Goal: Information Seeking & Learning: Learn about a topic

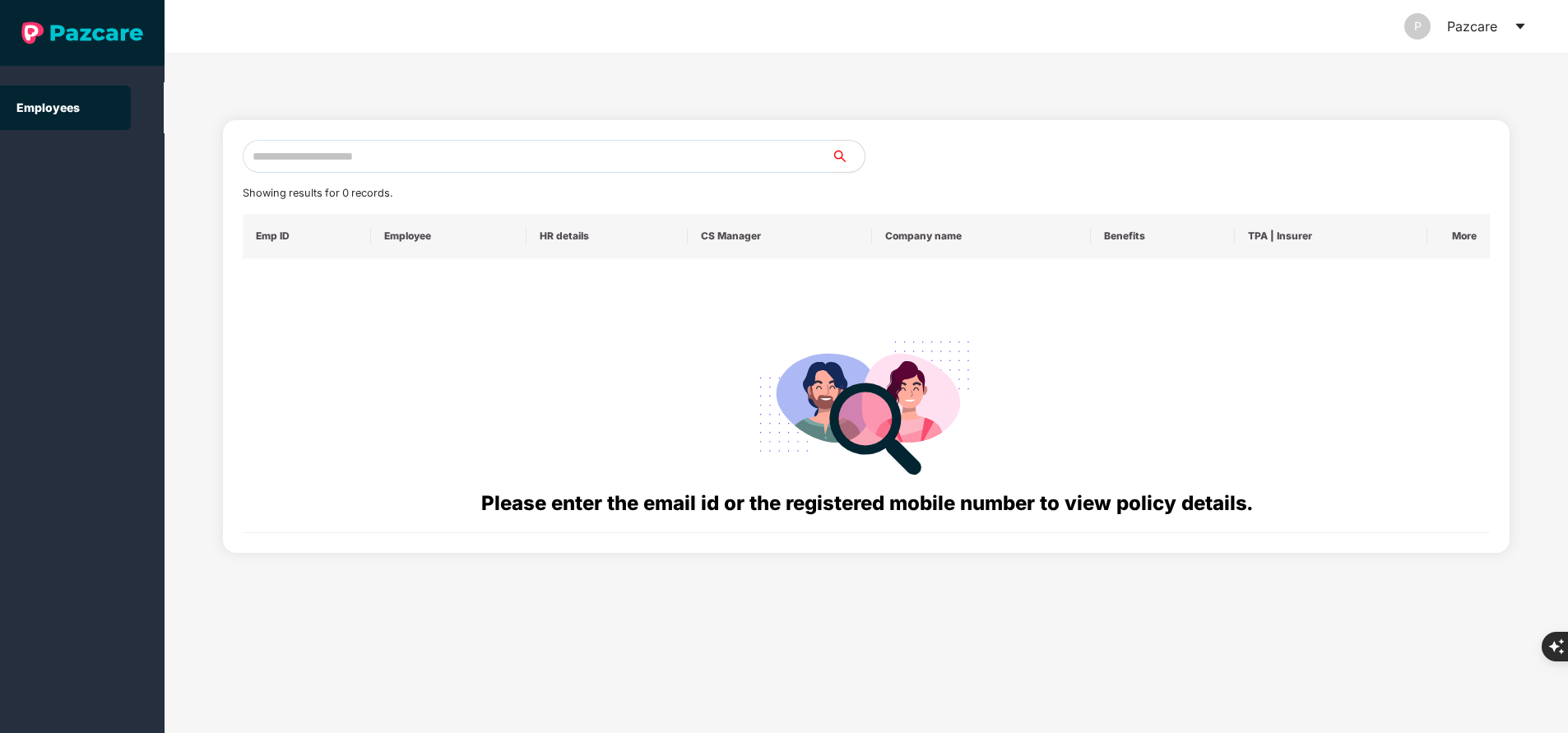
click at [500, 158] on input "text" at bounding box center [537, 156] width 589 height 33
paste input "**********"
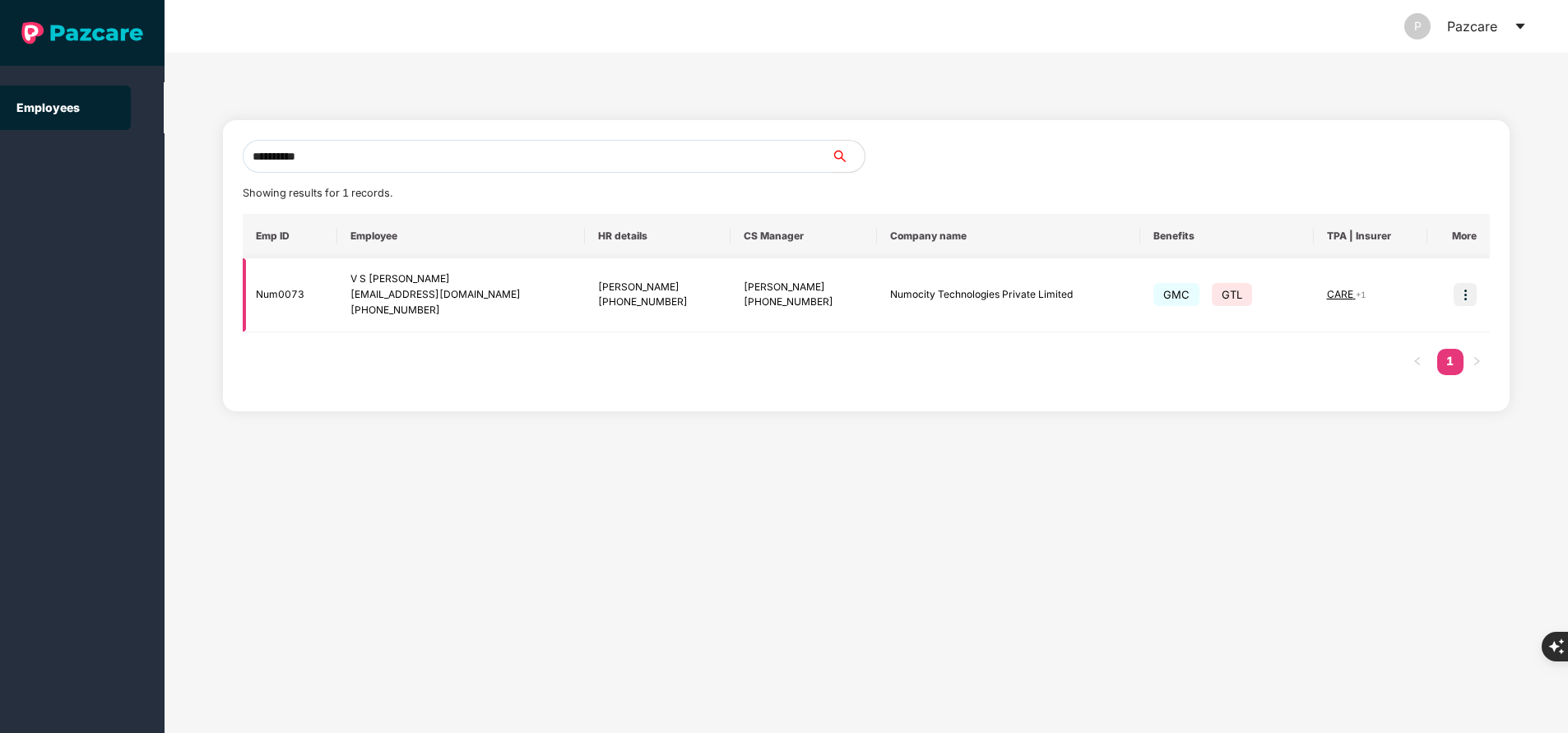
type input "**********"
click at [1465, 294] on img at bounding box center [1465, 295] width 23 height 23
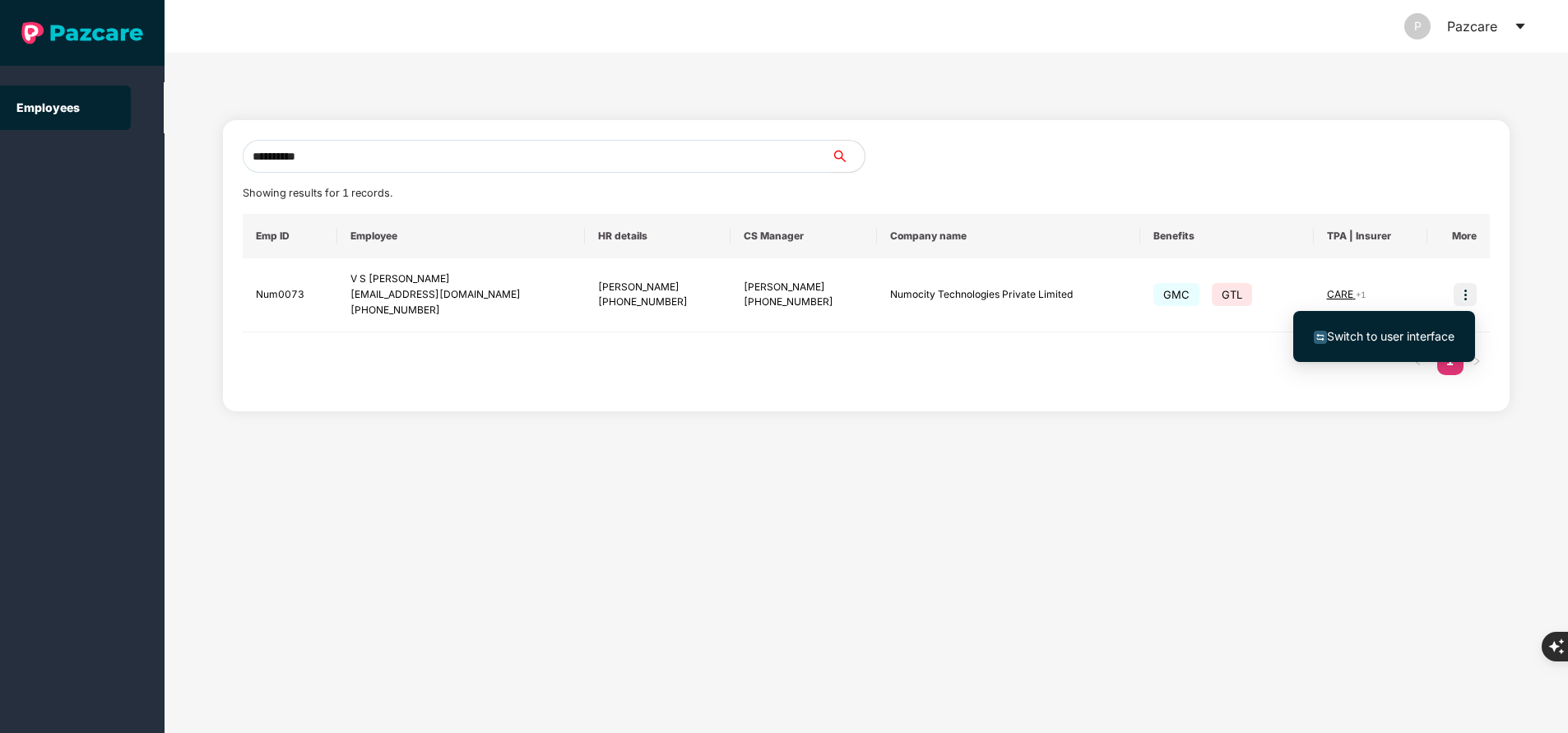
click at [1365, 341] on span "Switch to user interface" at bounding box center [1391, 337] width 128 height 14
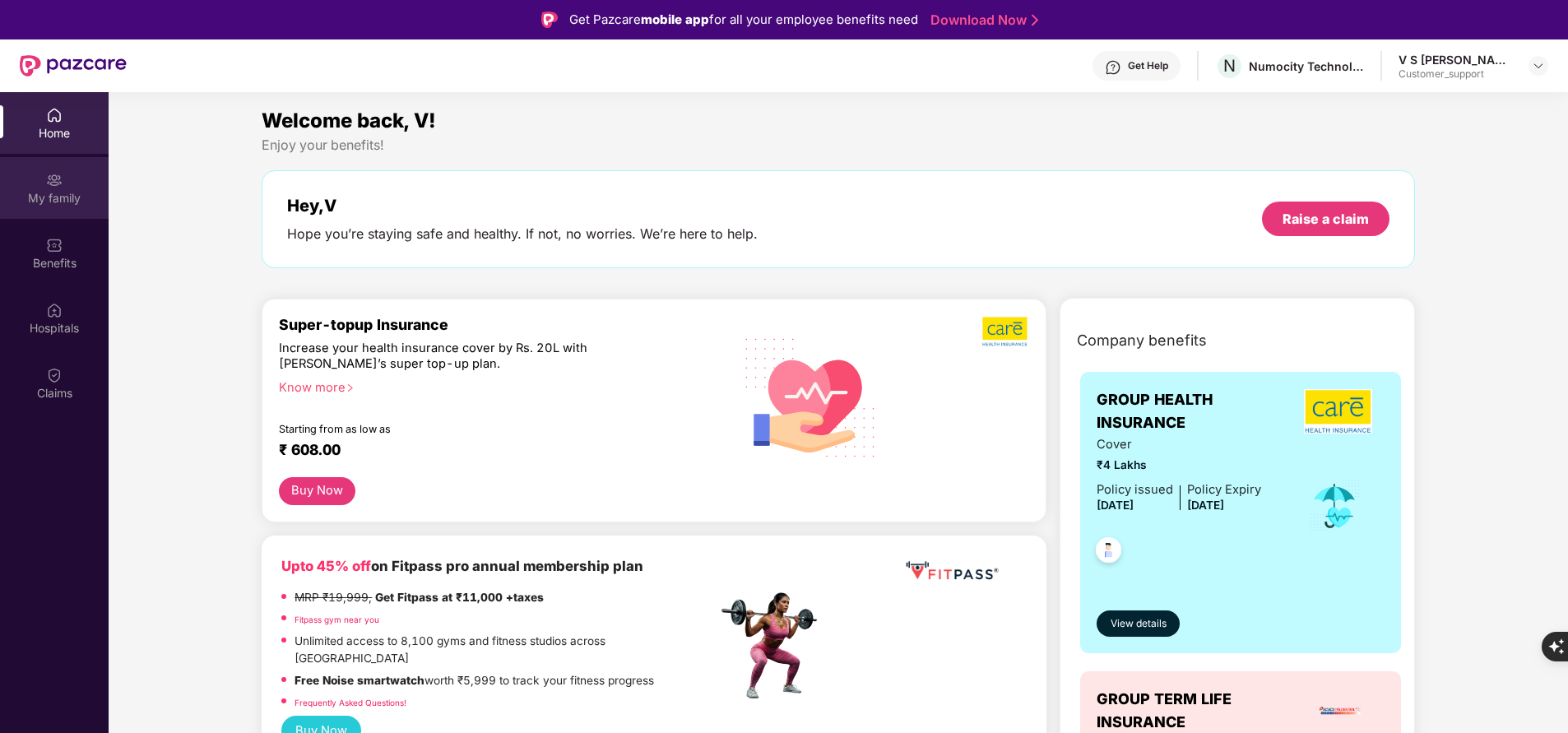
click at [54, 209] on div "My family" at bounding box center [54, 188] width 109 height 62
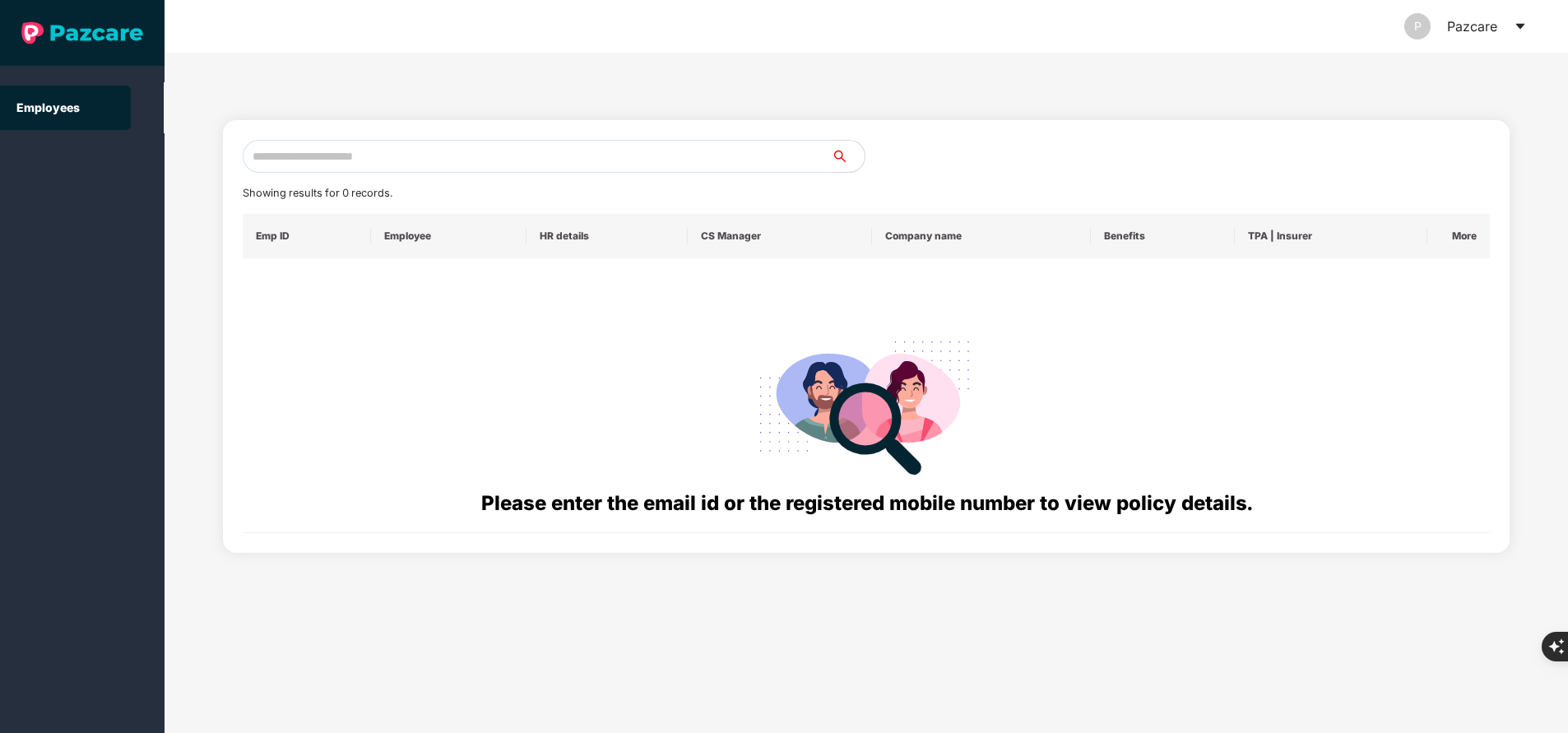
click at [461, 153] on input "text" at bounding box center [537, 156] width 589 height 33
paste input "**********"
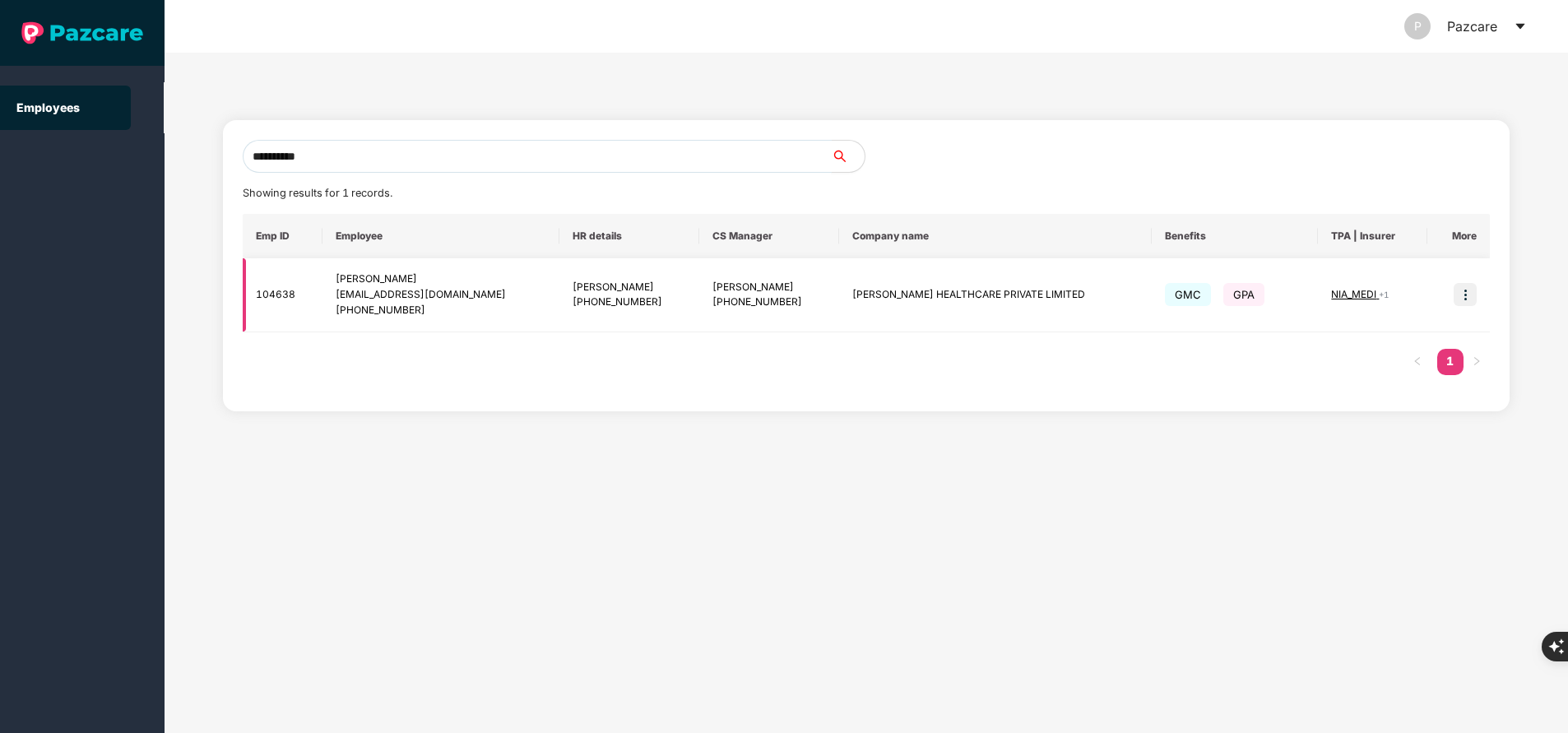
type input "**********"
click at [1464, 300] on img at bounding box center [1465, 295] width 23 height 23
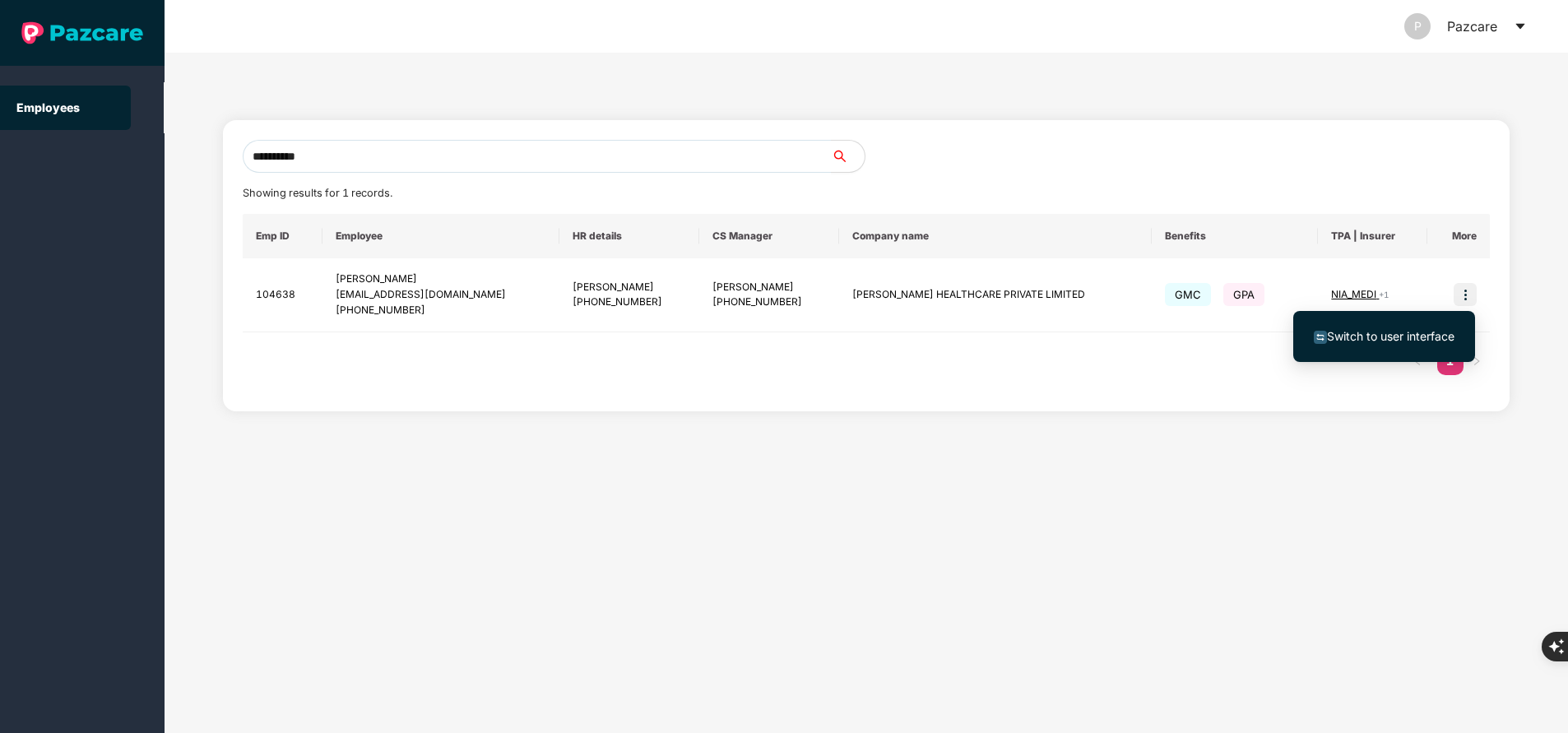
click at [1395, 342] on span "Switch to user interface" at bounding box center [1391, 337] width 128 height 14
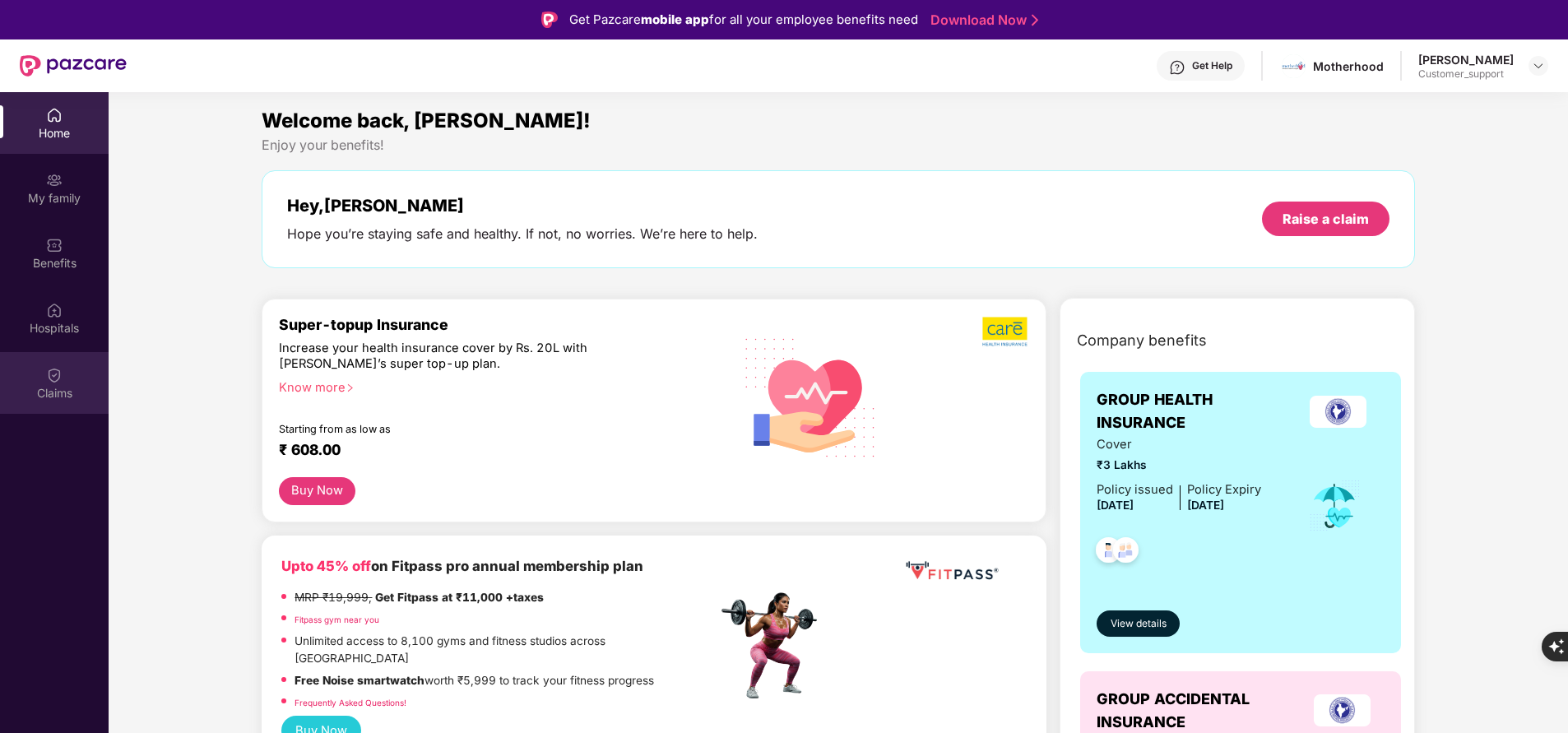
click at [68, 377] on div "Claims" at bounding box center [54, 383] width 109 height 62
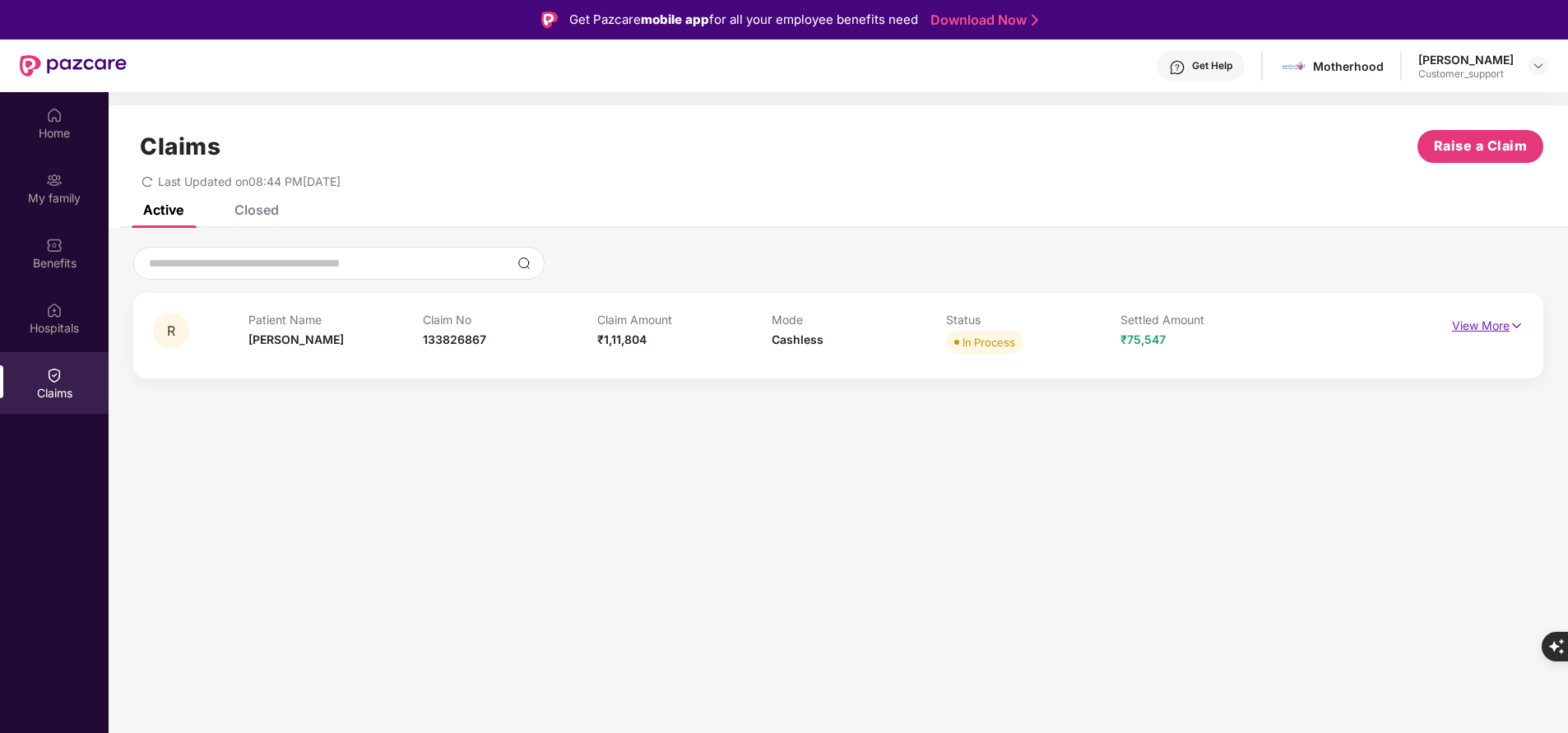
click at [1505, 317] on p "View More" at bounding box center [1488, 324] width 72 height 22
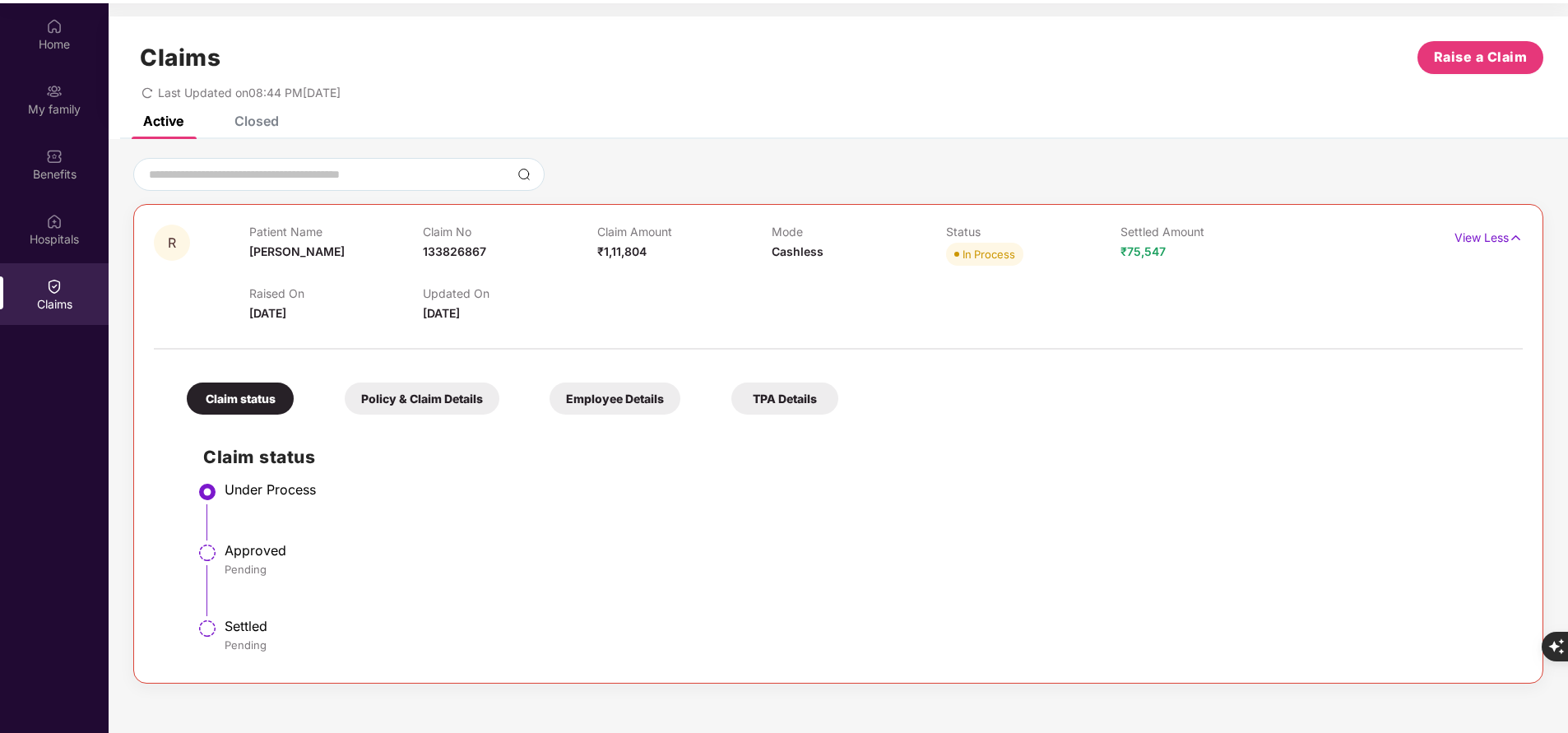
scroll to position [92, 0]
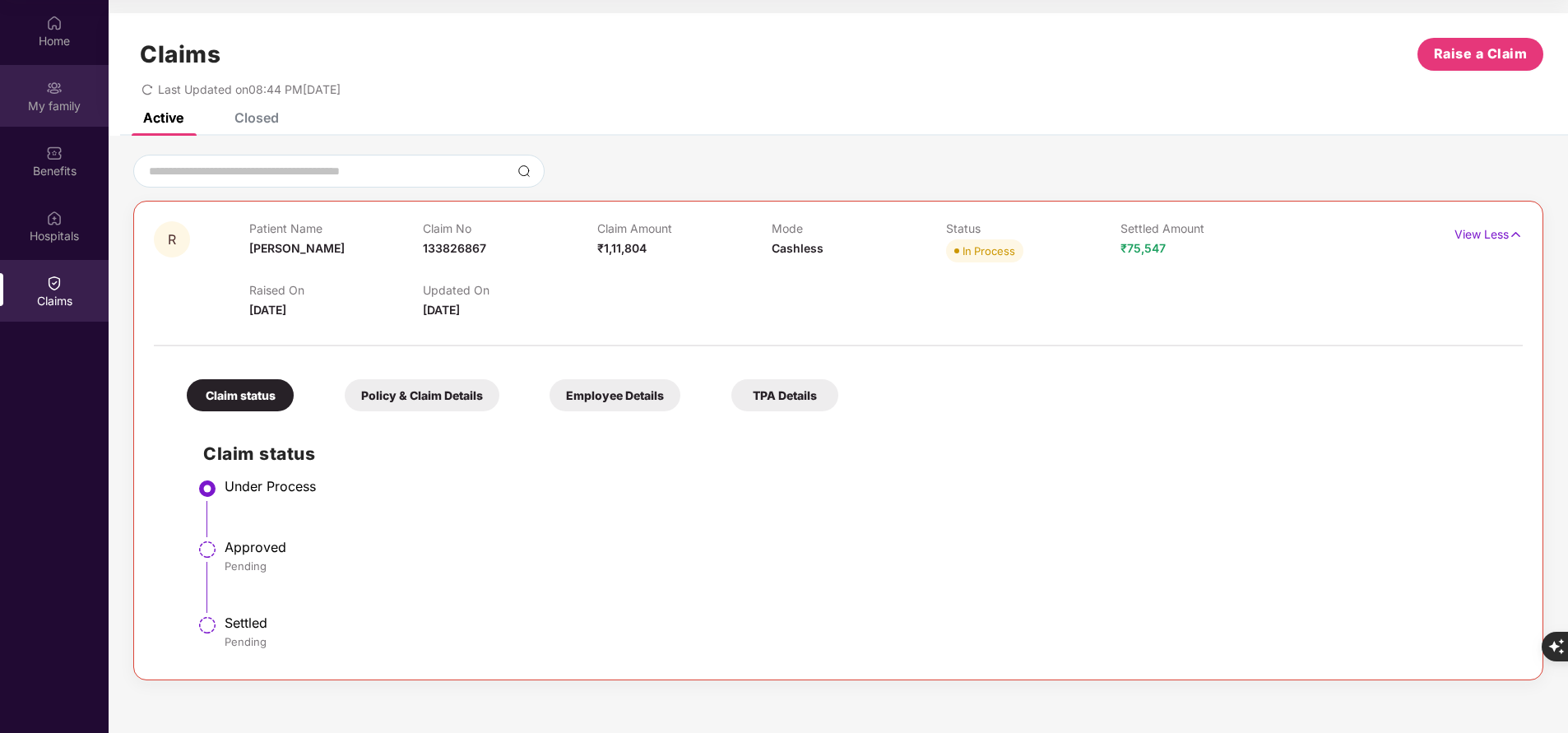
click at [40, 99] on div "My family" at bounding box center [54, 106] width 109 height 16
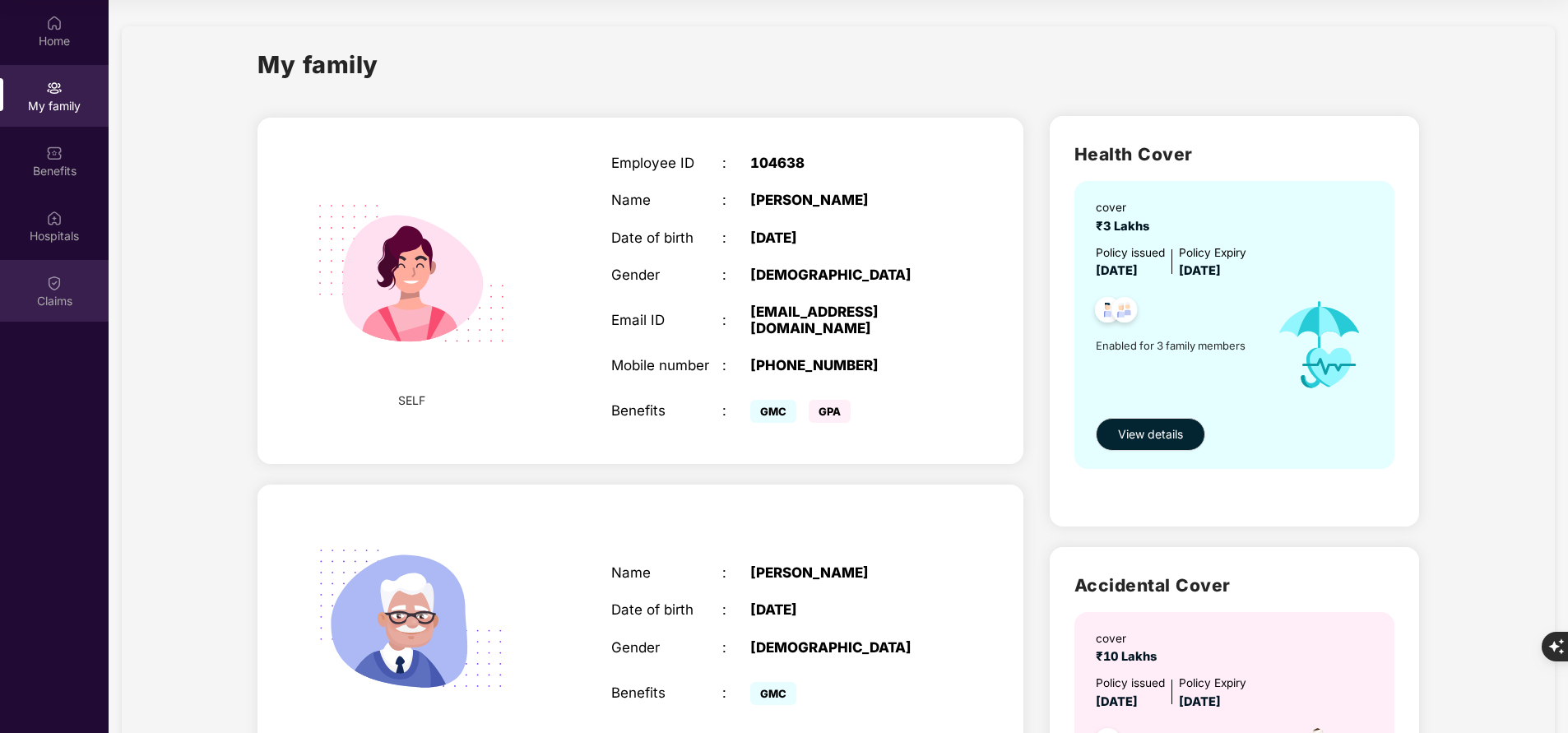
click at [34, 297] on div "Claims" at bounding box center [54, 301] width 109 height 16
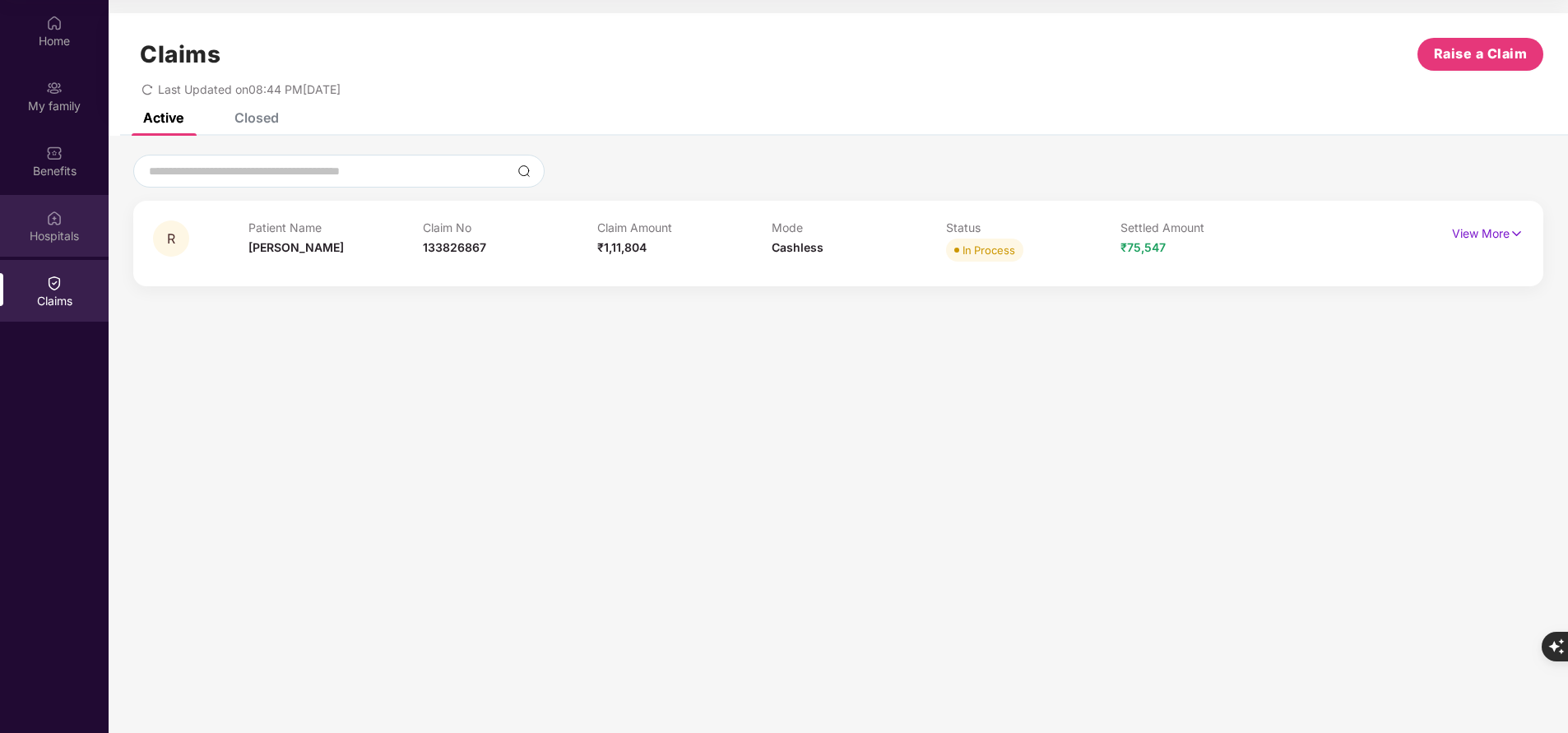
click at [63, 227] on div "Hospitals" at bounding box center [54, 226] width 109 height 62
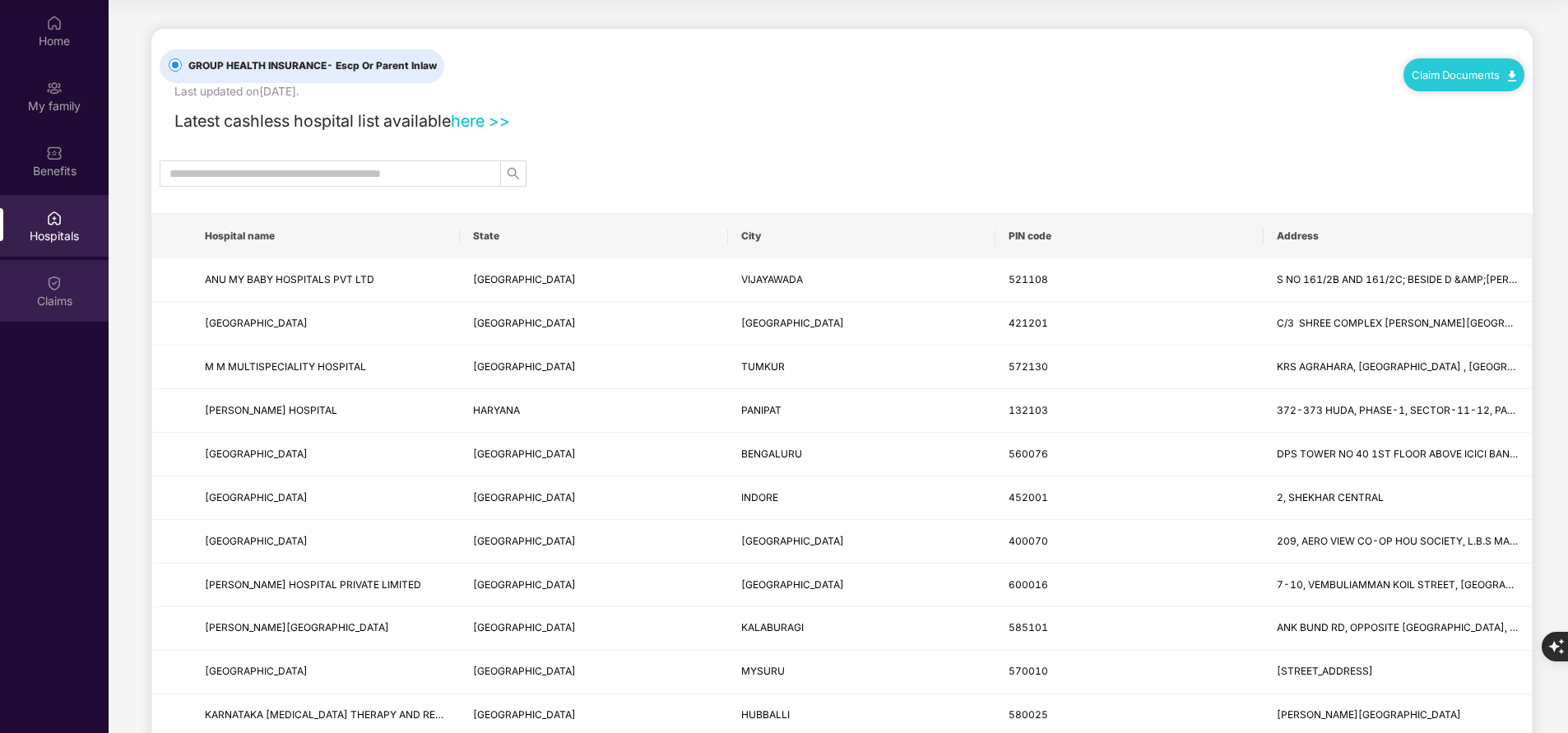
click at [68, 292] on div "Claims" at bounding box center [54, 291] width 109 height 62
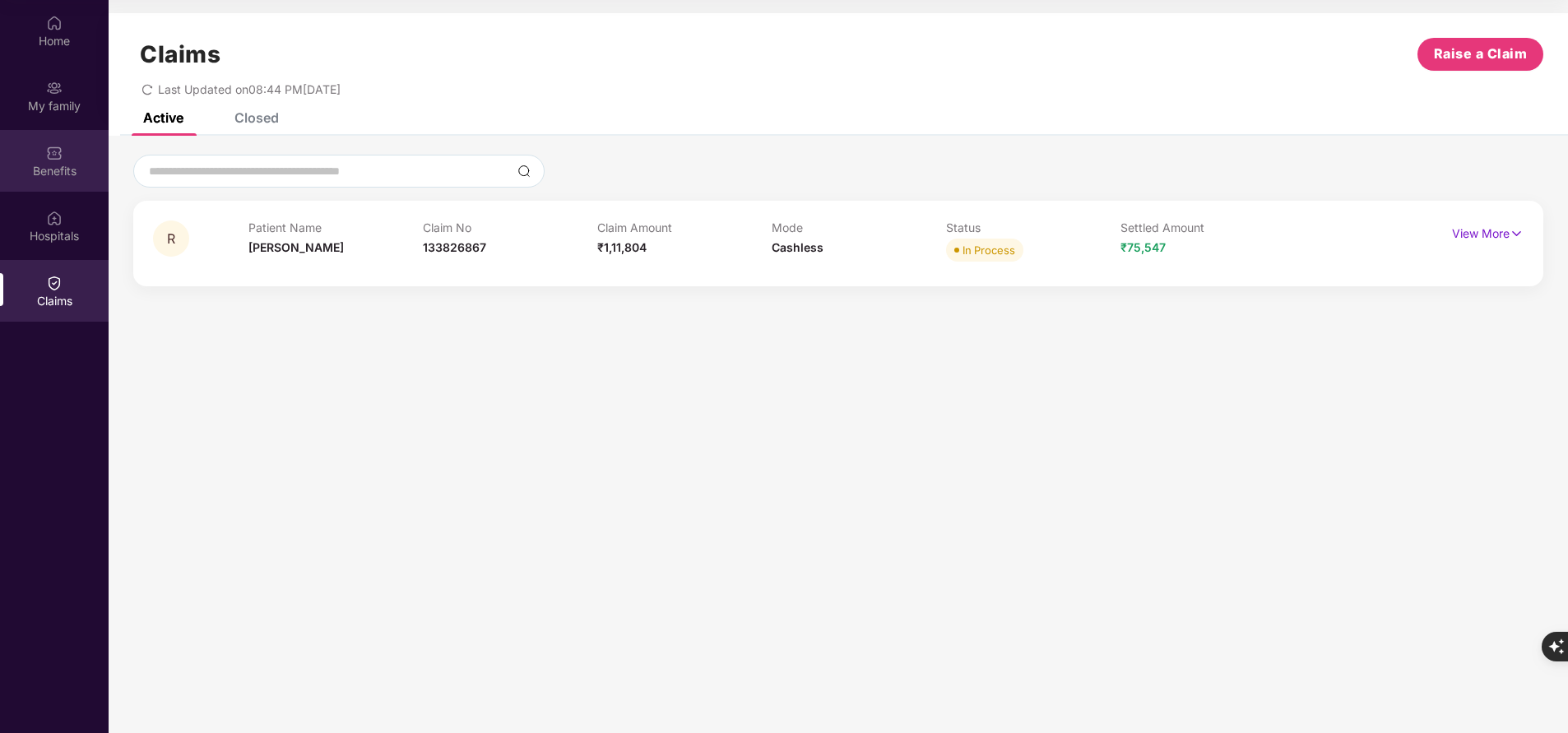
click at [69, 157] on div "Benefits" at bounding box center [54, 161] width 109 height 62
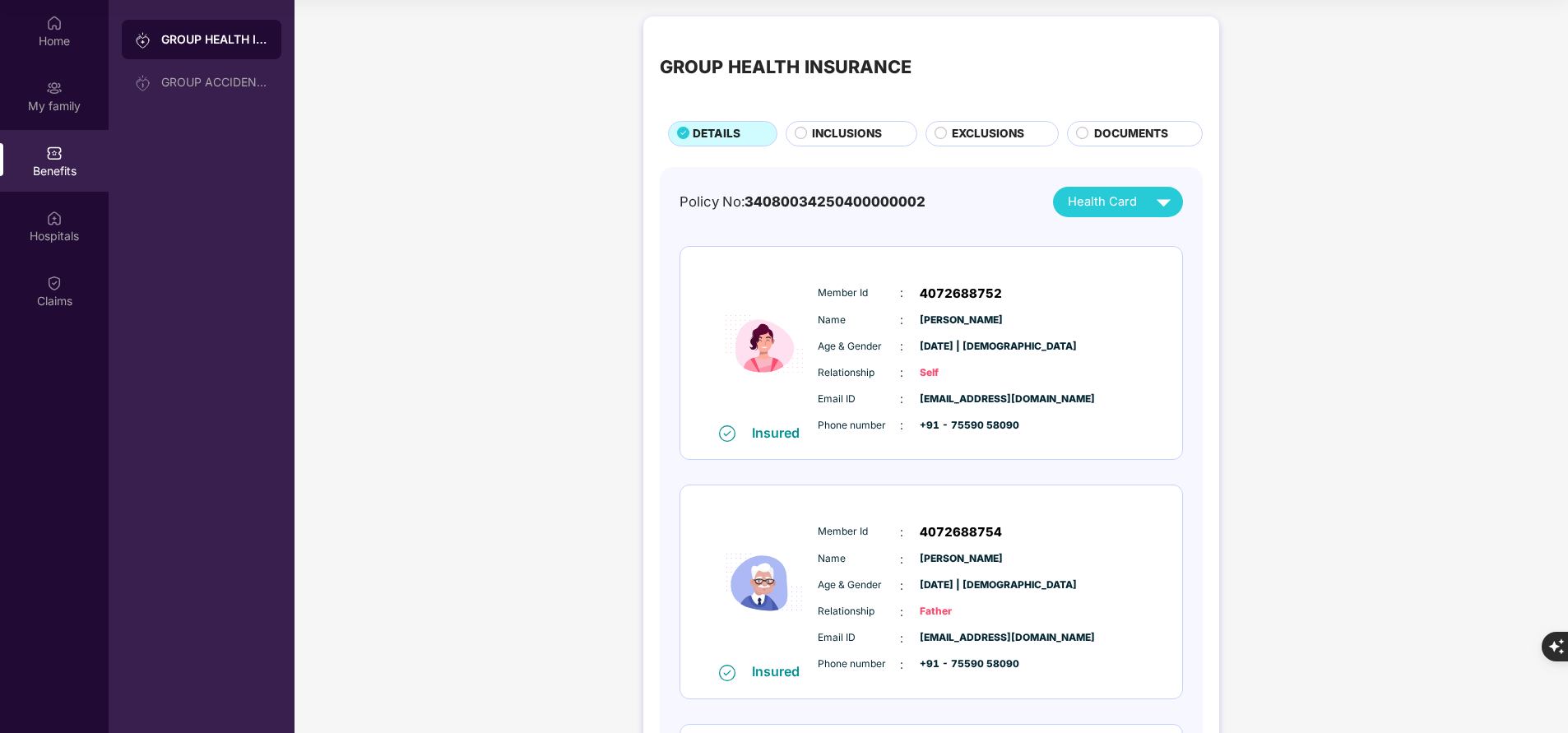
click at [990, 136] on span "EXCLUSIONS" at bounding box center [988, 133] width 73 height 17
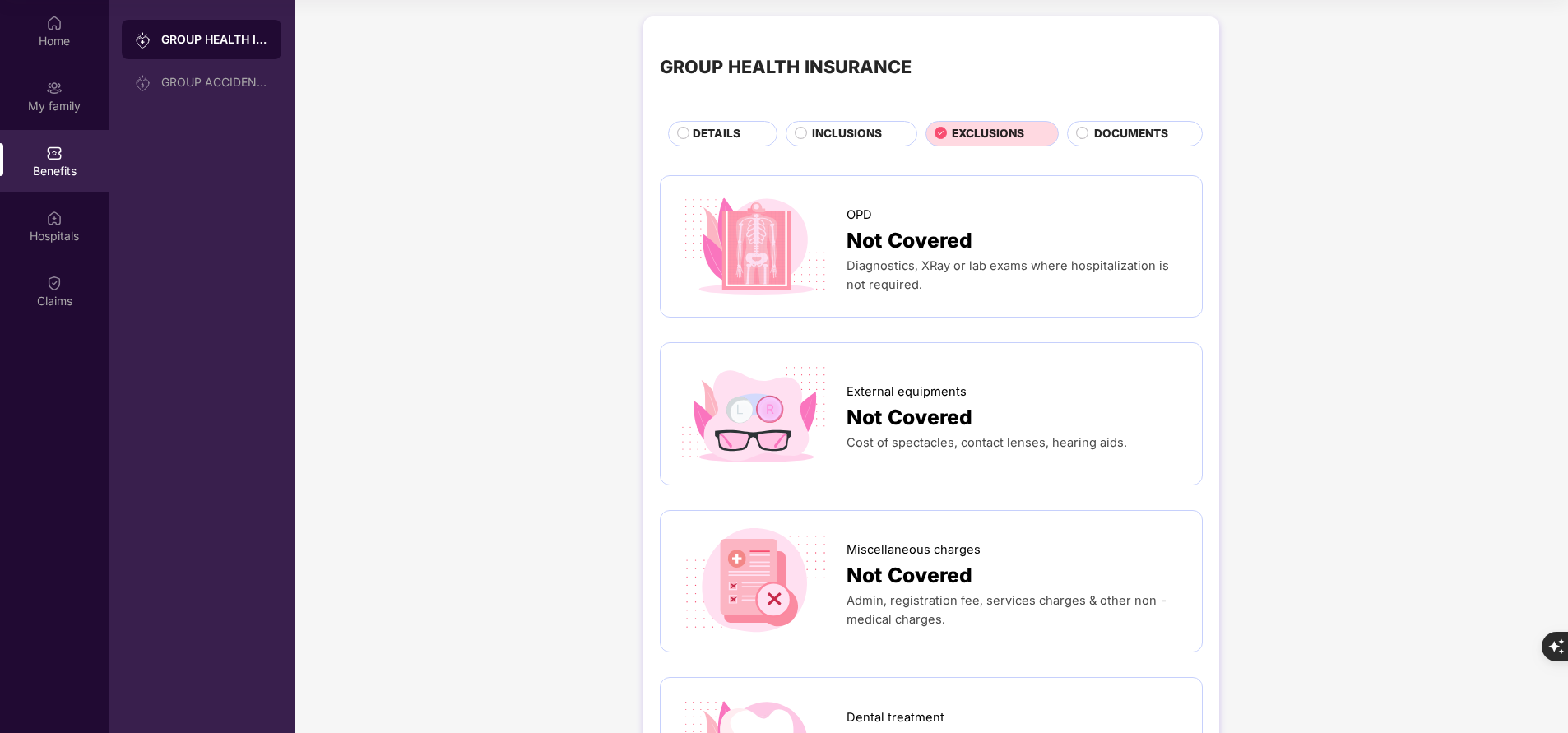
click at [1104, 139] on span "DOCUMENTS" at bounding box center [1131, 133] width 74 height 17
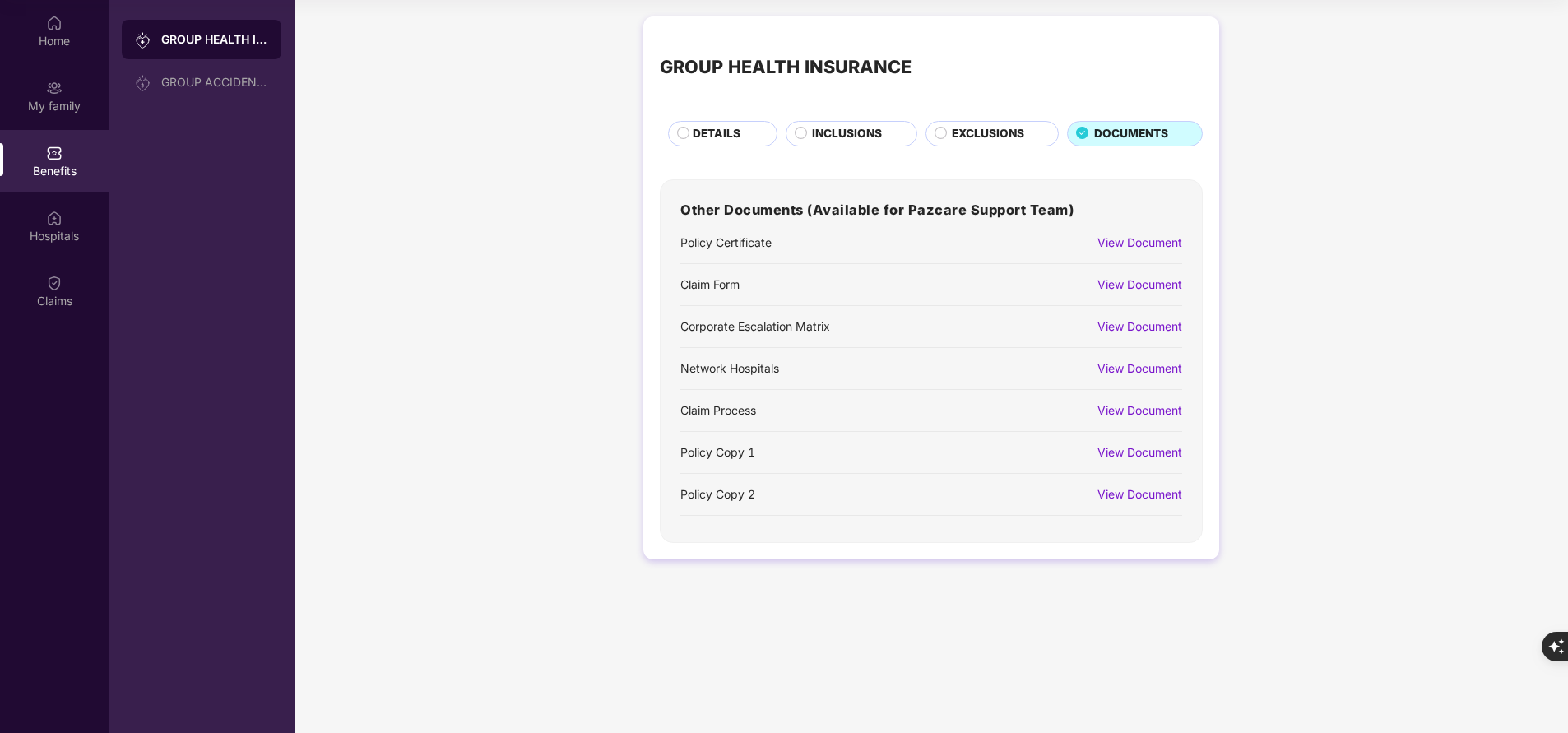
click at [1153, 291] on div "View Document" at bounding box center [1140, 285] width 85 height 18
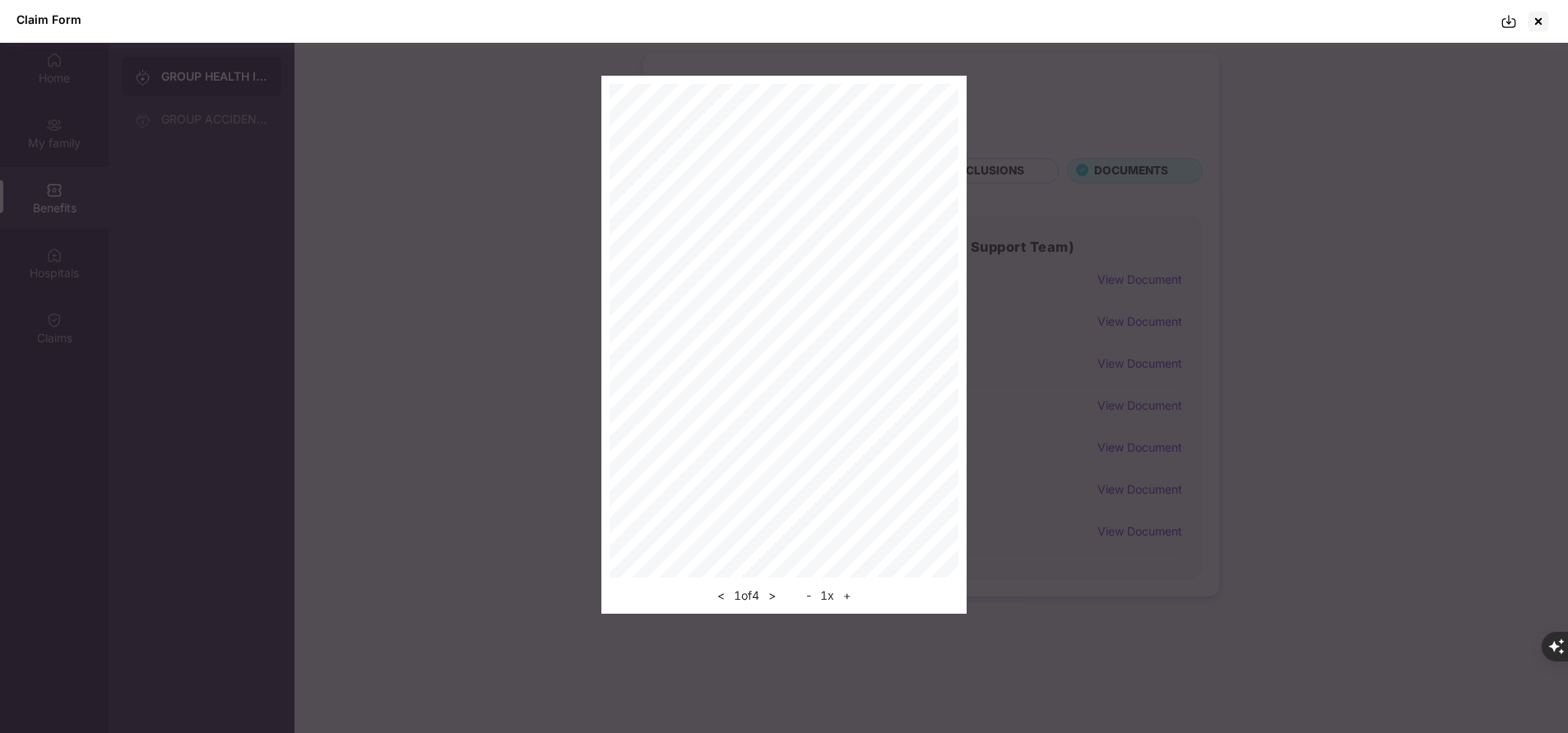
scroll to position [53, 0]
click at [1508, 24] on img at bounding box center [1509, 21] width 16 height 16
click at [1537, 26] on div at bounding box center [1538, 21] width 26 height 26
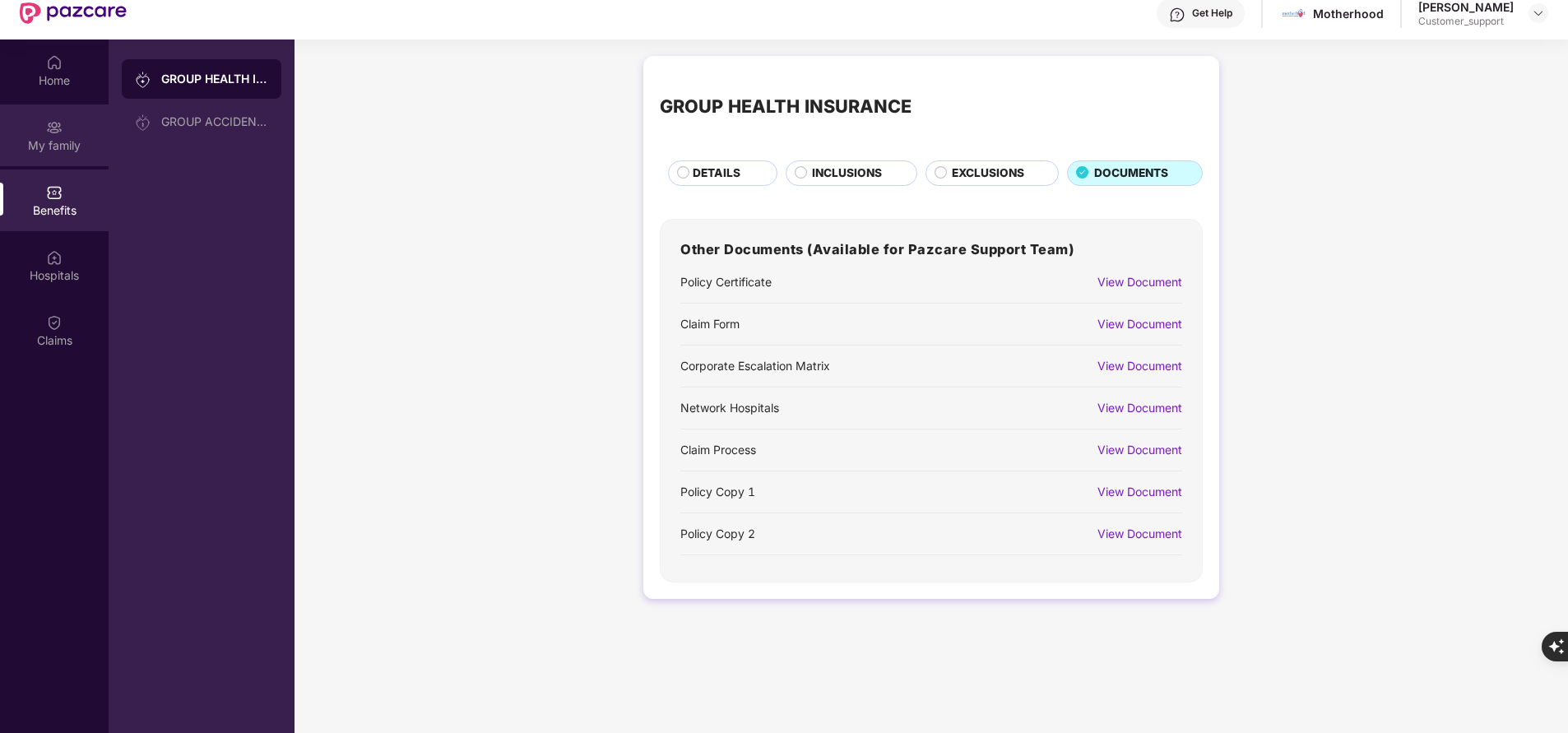
click at [67, 145] on div "My family" at bounding box center [54, 146] width 109 height 16
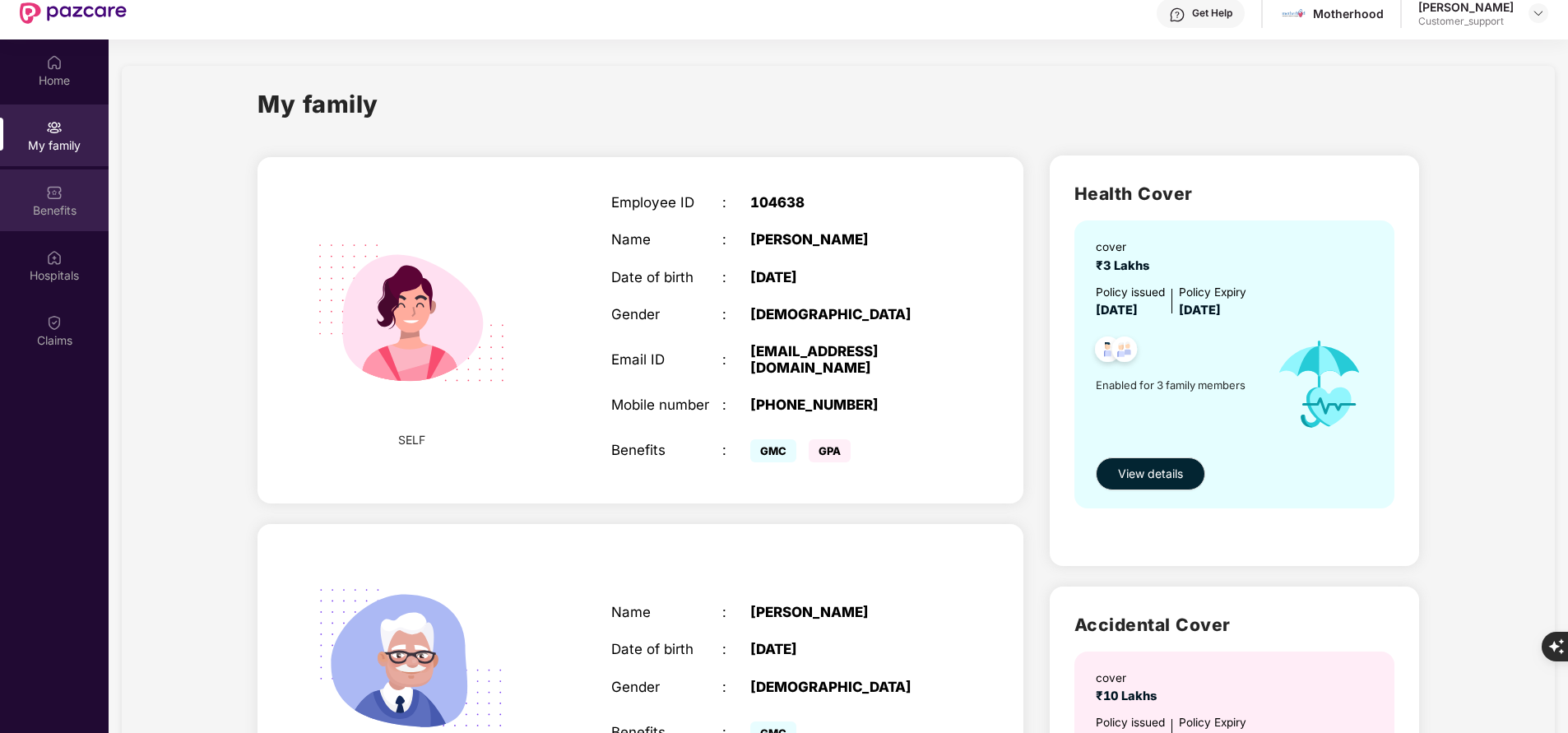
click at [49, 206] on div "Benefits" at bounding box center [54, 211] width 109 height 16
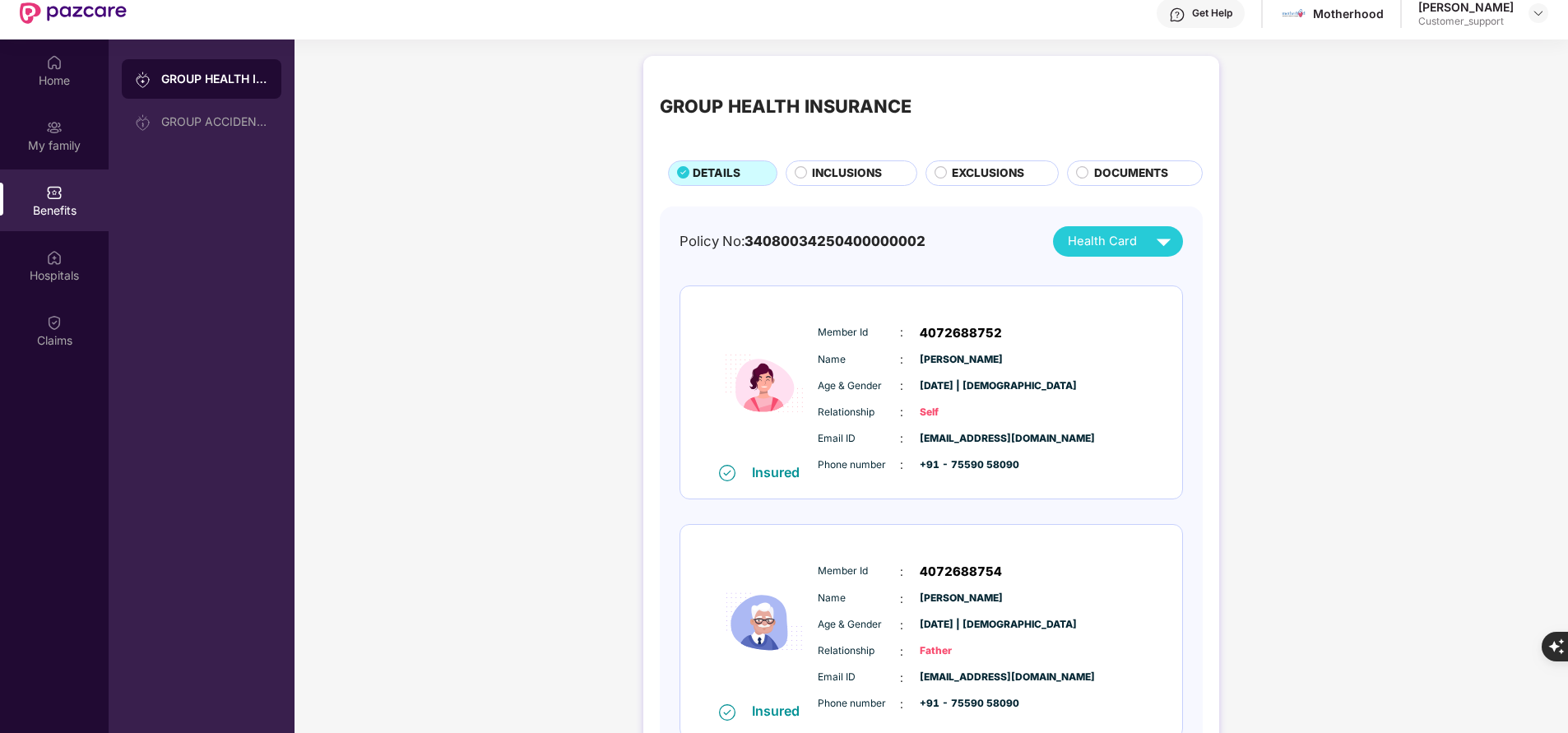
click at [868, 168] on span "INCLUSIONS" at bounding box center [847, 173] width 70 height 17
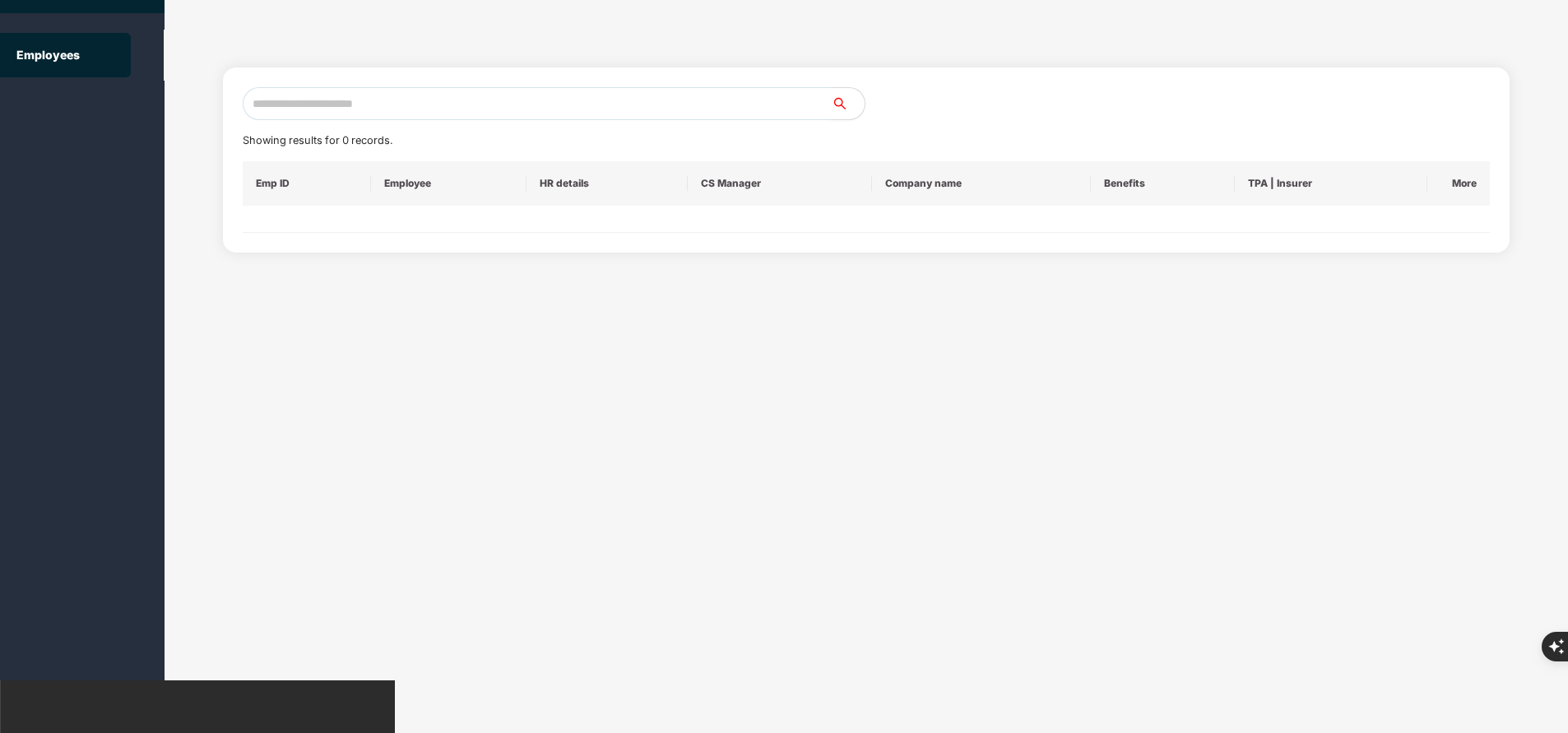
scroll to position [0, 0]
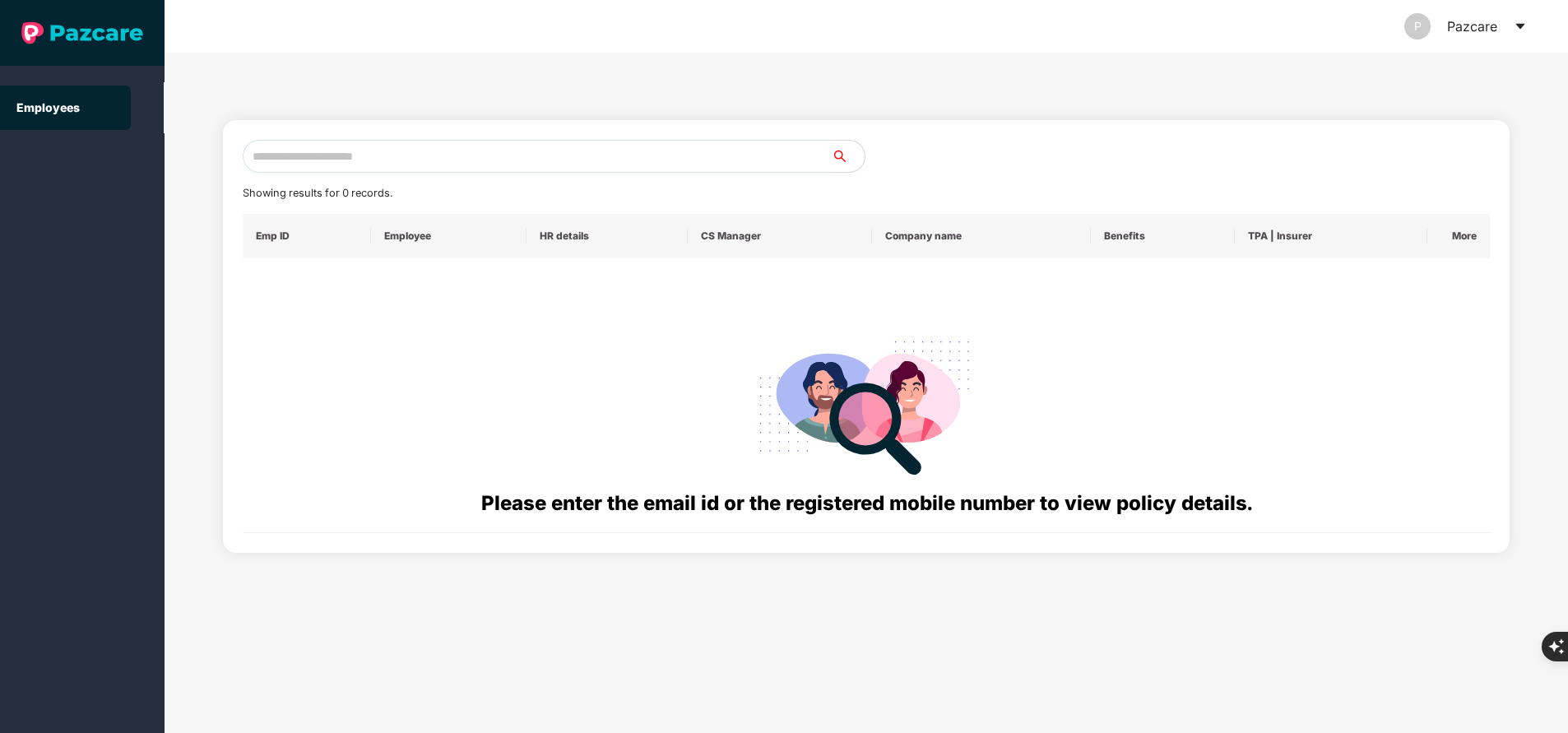
click at [419, 168] on input "text" at bounding box center [537, 156] width 589 height 33
paste input "**********"
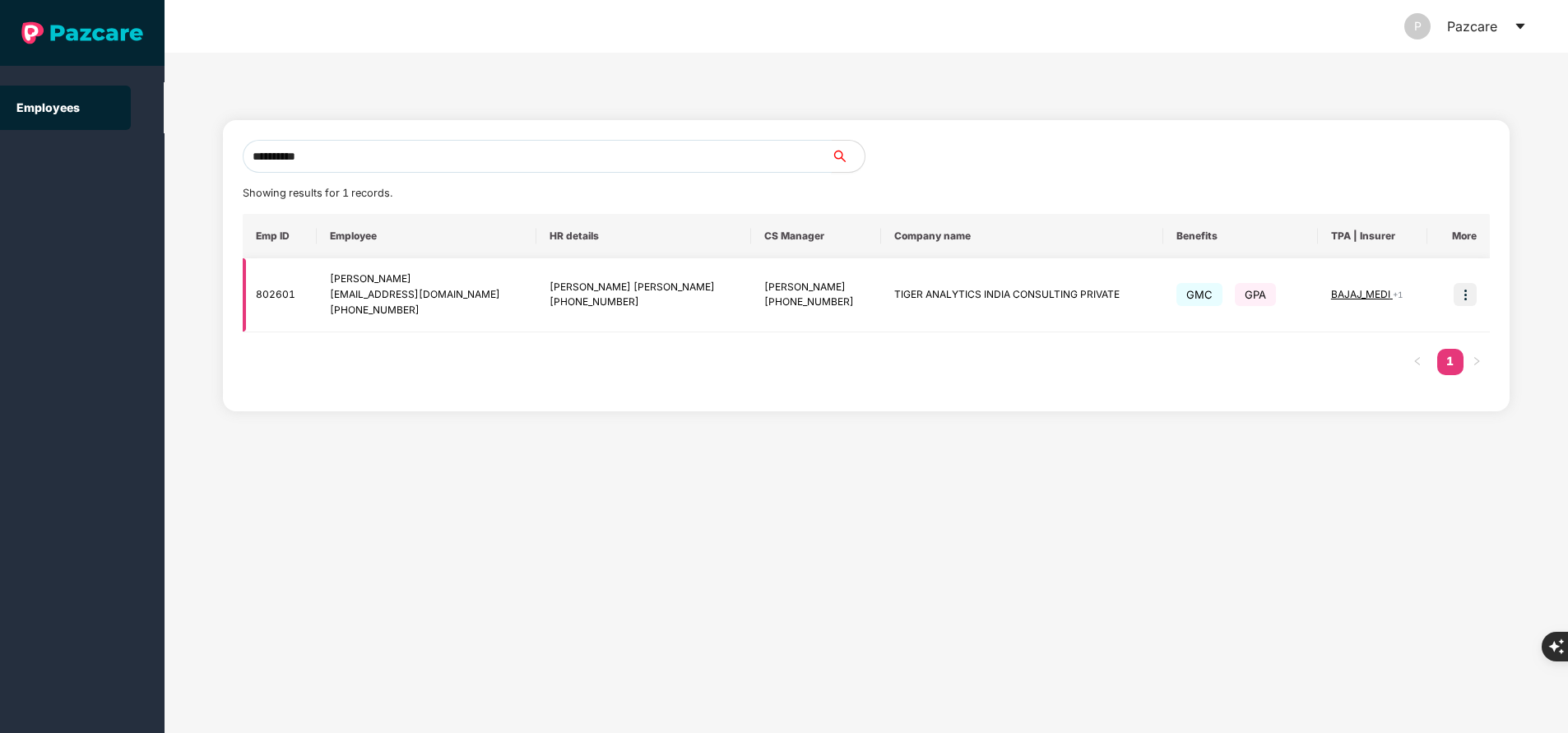
type input "**********"
click at [1472, 293] on img at bounding box center [1465, 295] width 23 height 23
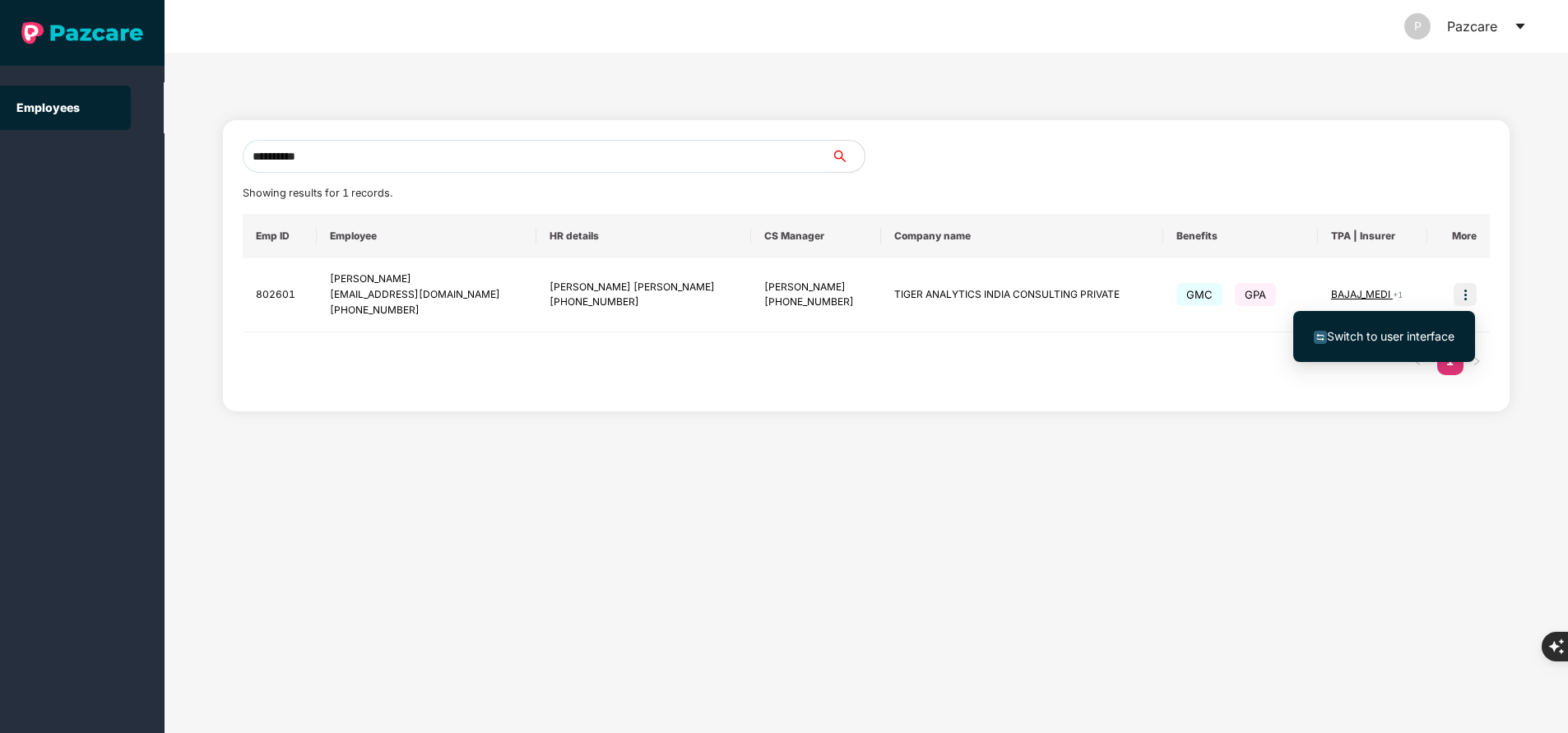
click at [1362, 334] on span "Switch to user interface" at bounding box center [1391, 337] width 128 height 14
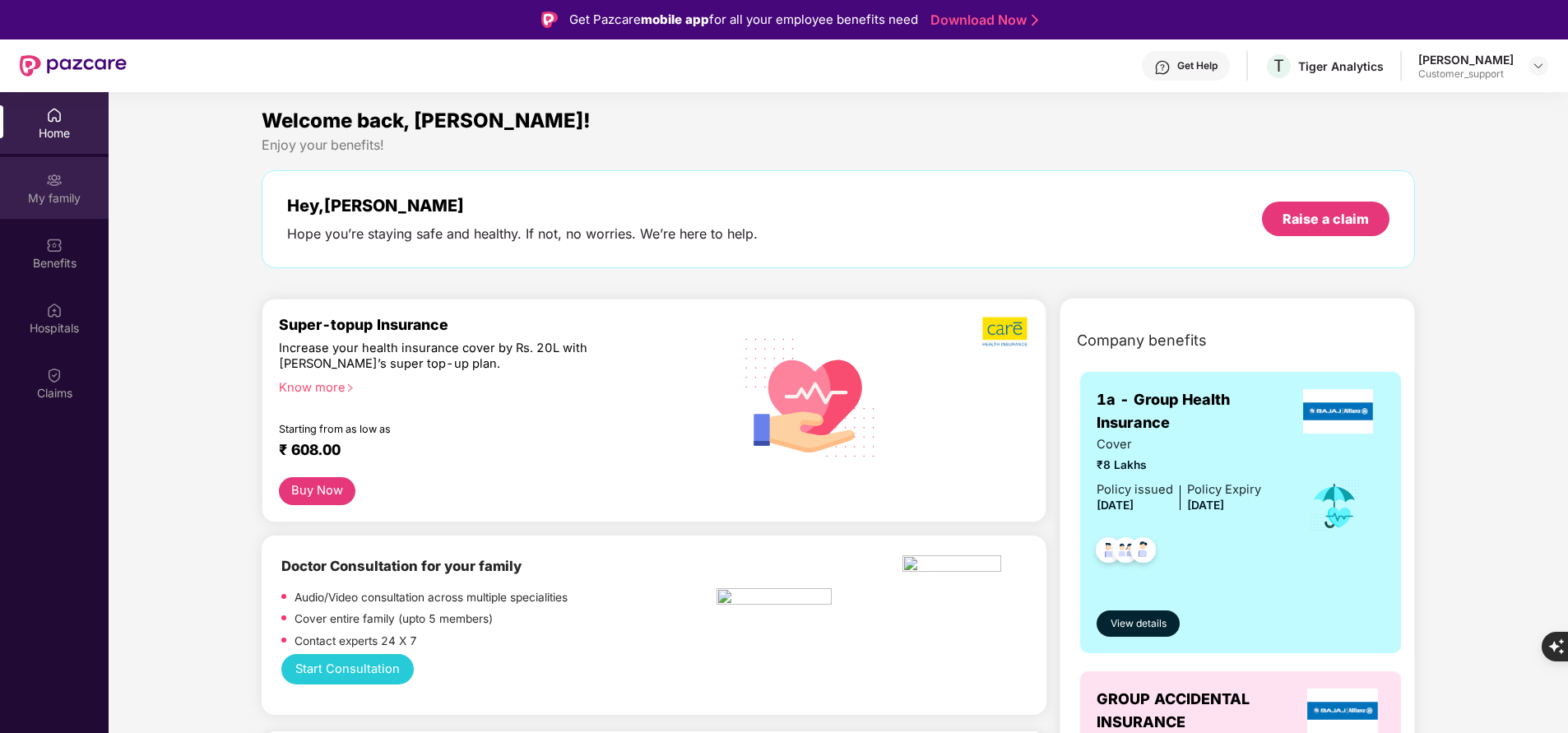
click at [48, 187] on img at bounding box center [54, 180] width 16 height 16
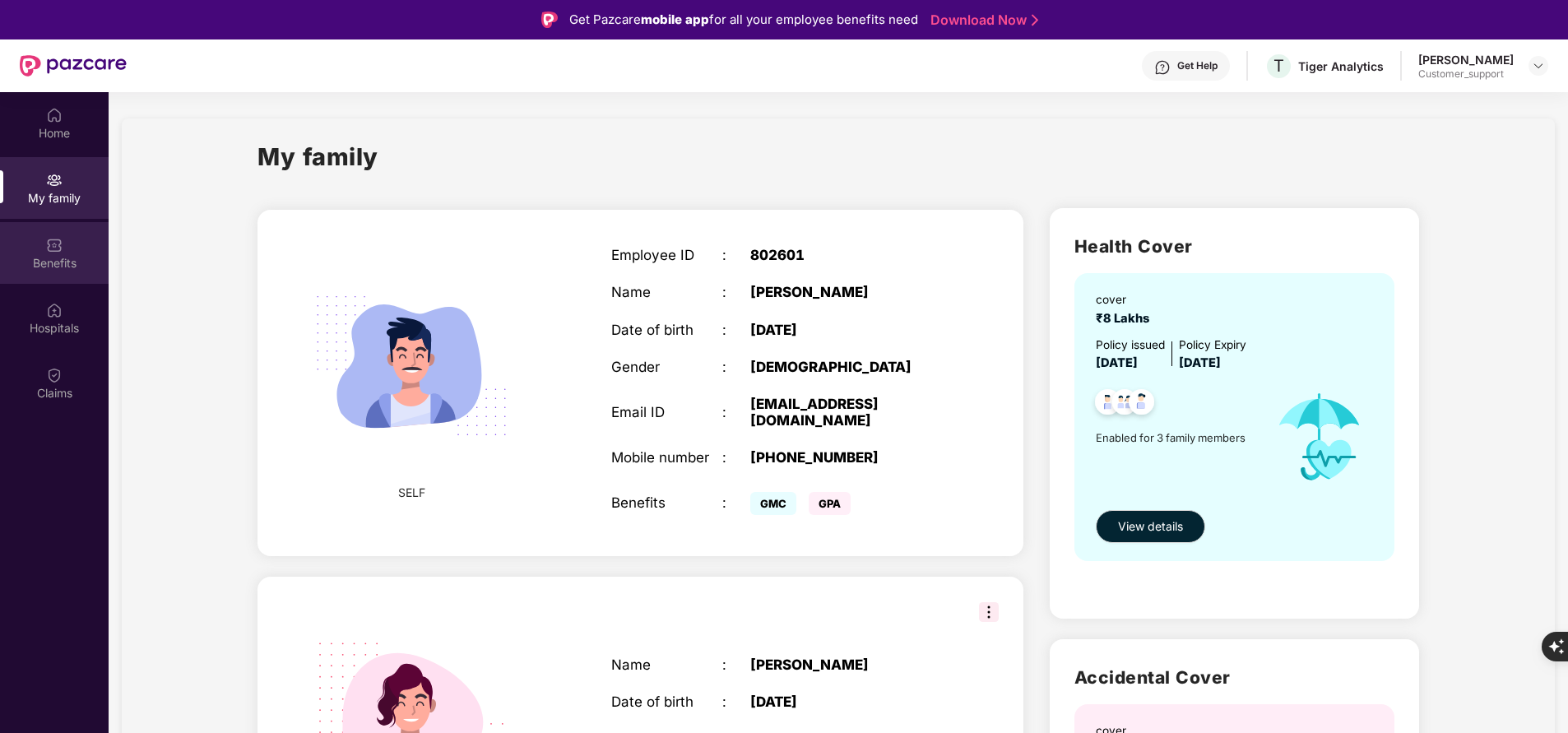
click at [73, 260] on div "Benefits" at bounding box center [54, 264] width 109 height 16
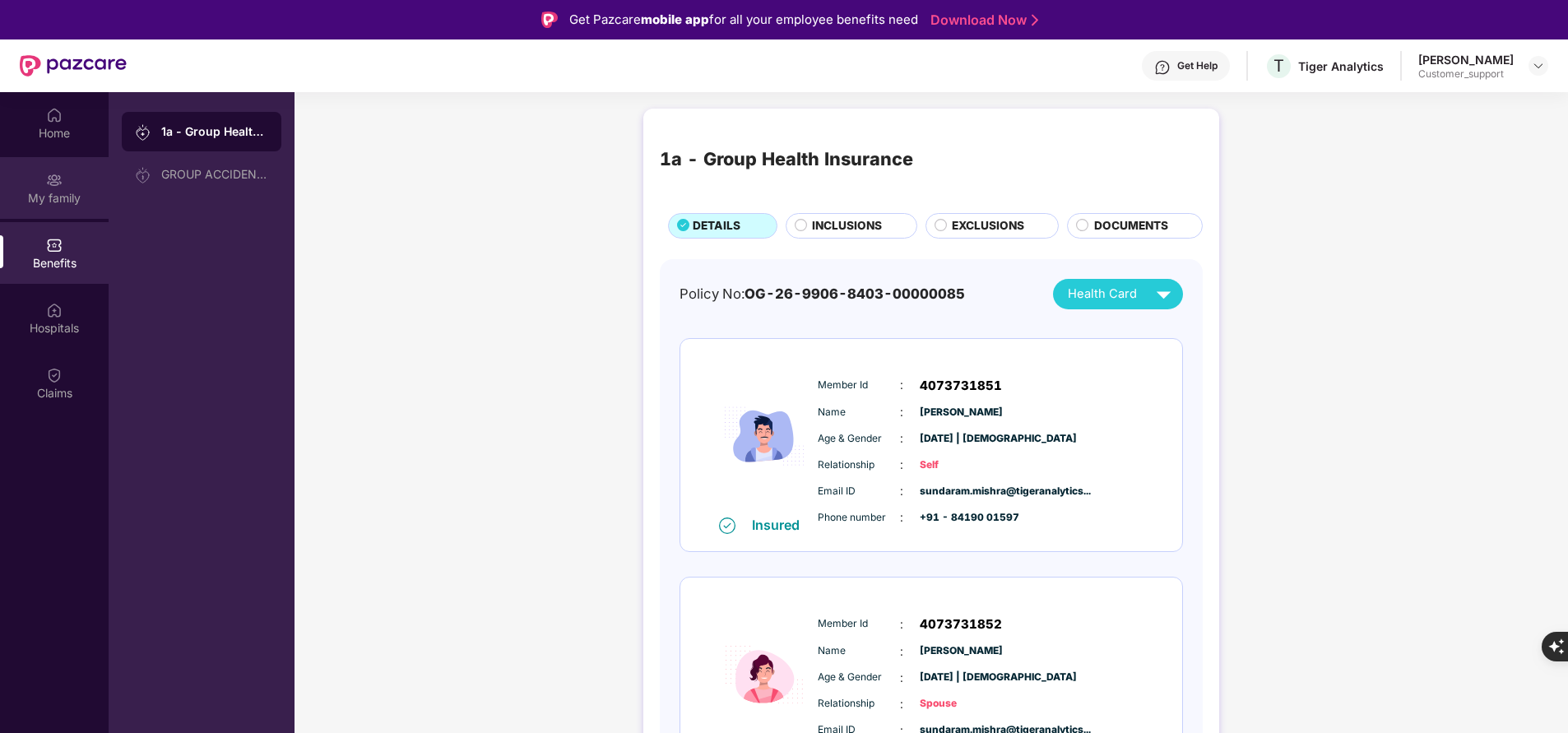
click at [62, 194] on div "My family" at bounding box center [54, 198] width 109 height 16
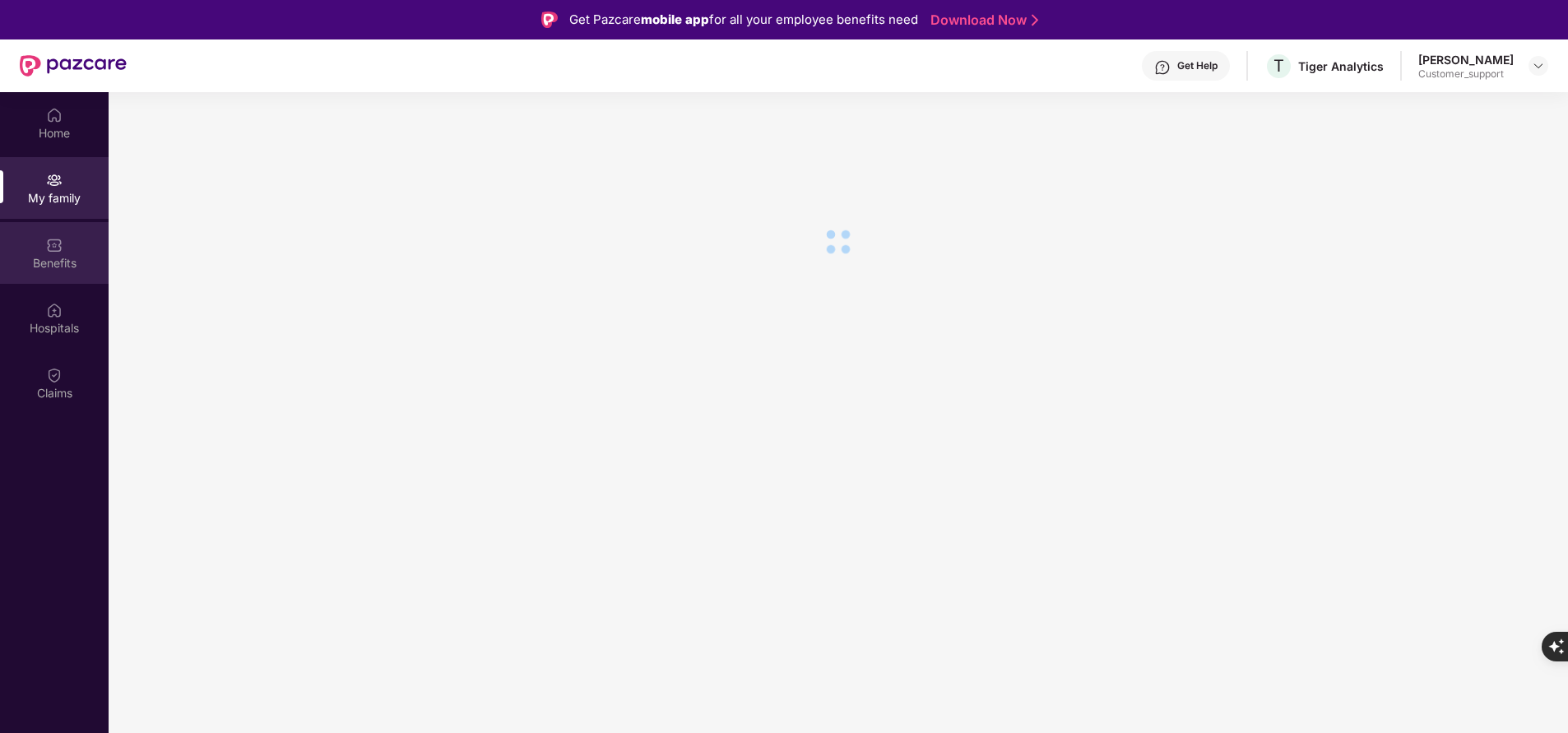
click at [59, 265] on div "Benefits" at bounding box center [54, 264] width 109 height 16
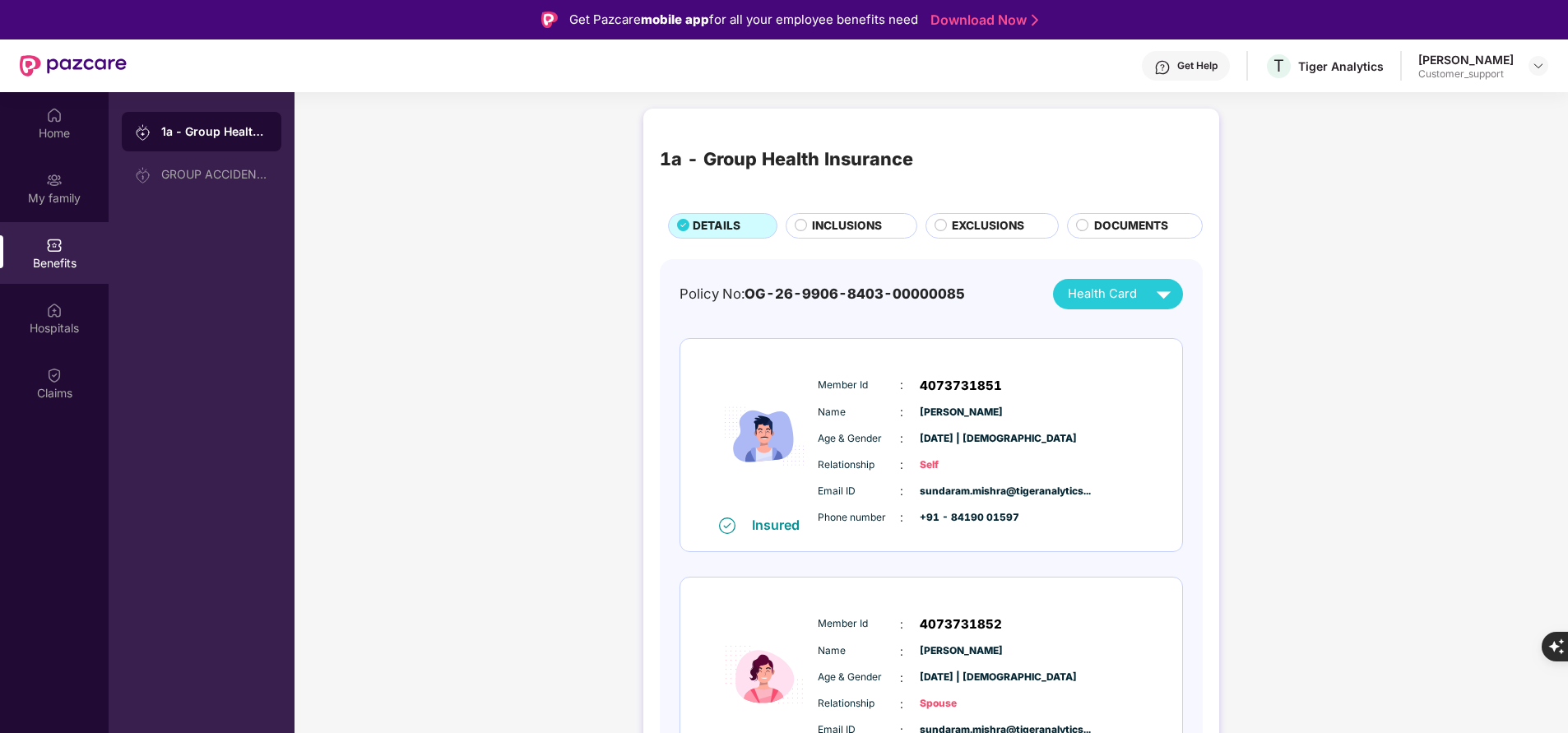
click at [458, 433] on div "1a - Group Health Insurance DETAILS INCLUSIONS EXCLUSIONS DOCUMENTS Policy No: …" at bounding box center [931, 617] width 1274 height 1033
click at [878, 232] on span "INCLUSIONS" at bounding box center [847, 226] width 70 height 17
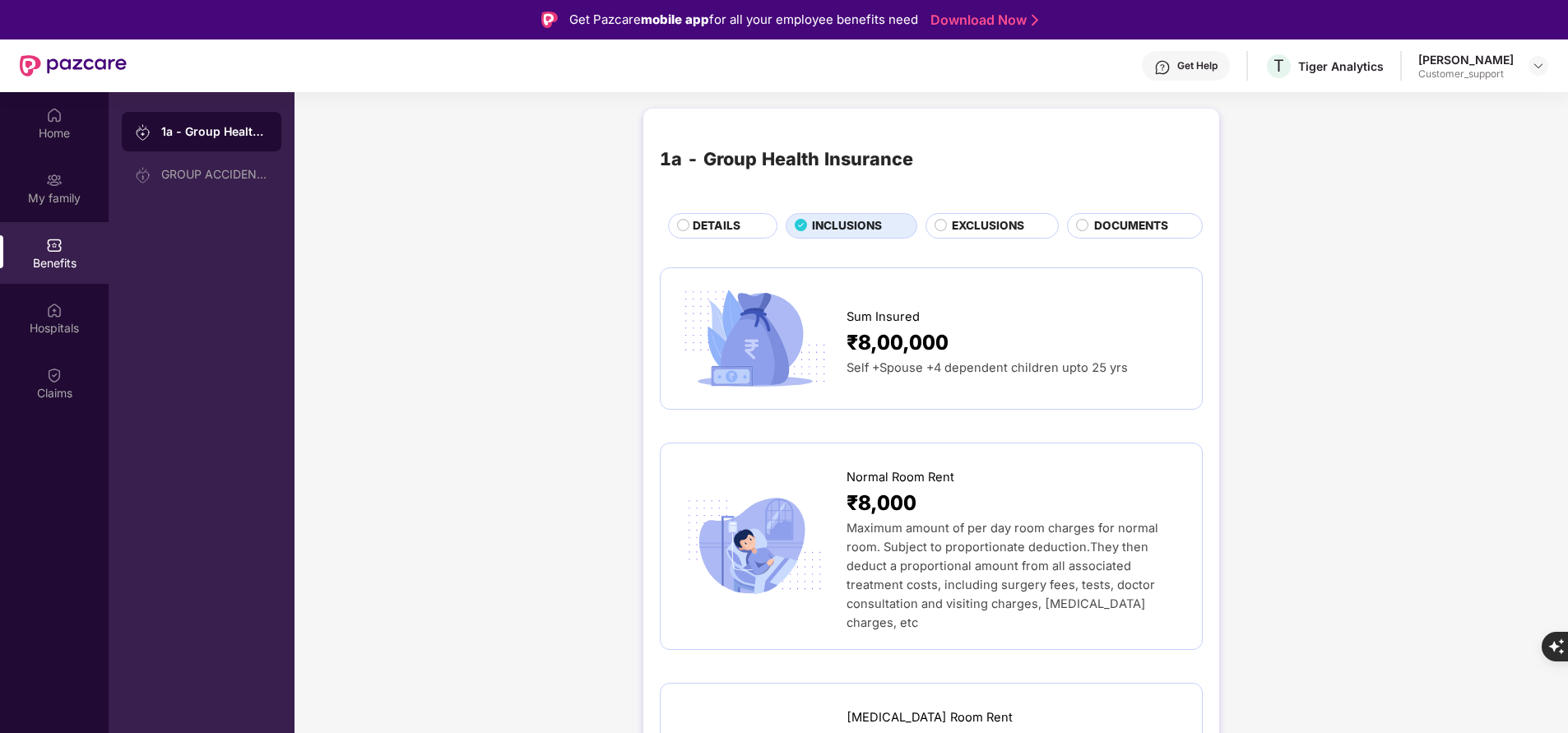
click at [735, 222] on span "DETAILS" at bounding box center [717, 226] width 48 height 17
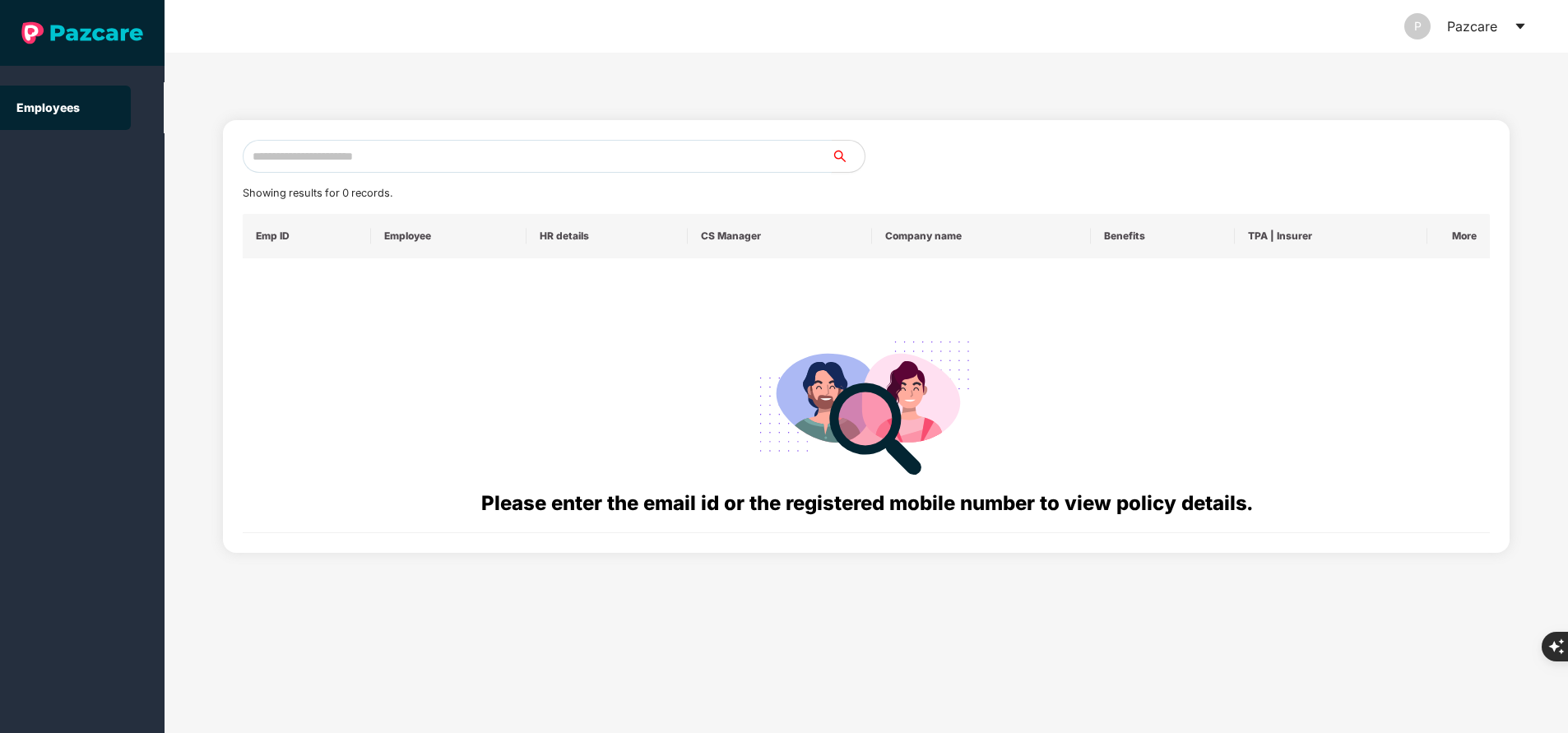
click at [353, 153] on input "text" at bounding box center [537, 156] width 589 height 33
paste input "**********"
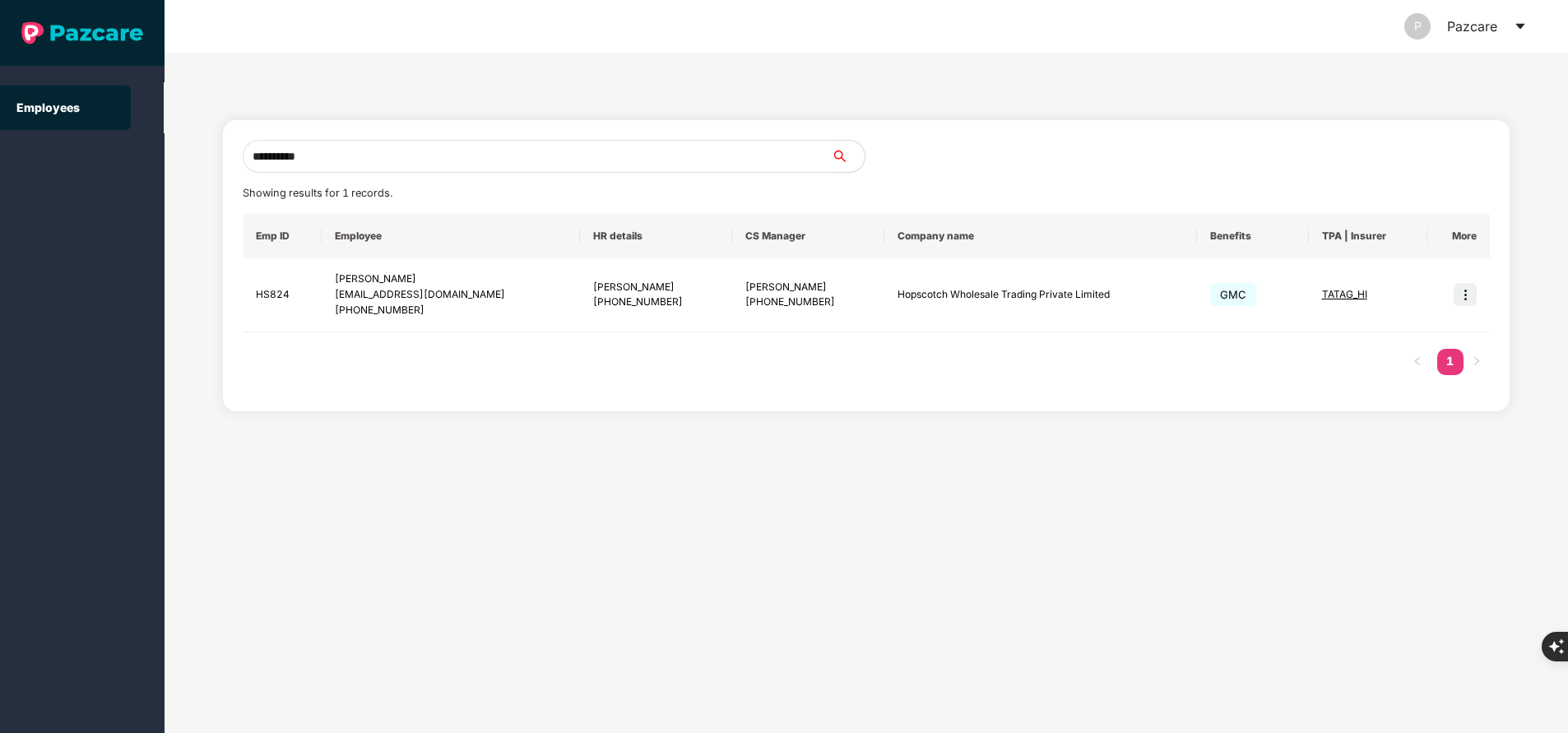
type input "**********"
click at [1465, 291] on img at bounding box center [1465, 295] width 23 height 23
click at [1346, 340] on span "Switch to user interface" at bounding box center [1391, 337] width 128 height 14
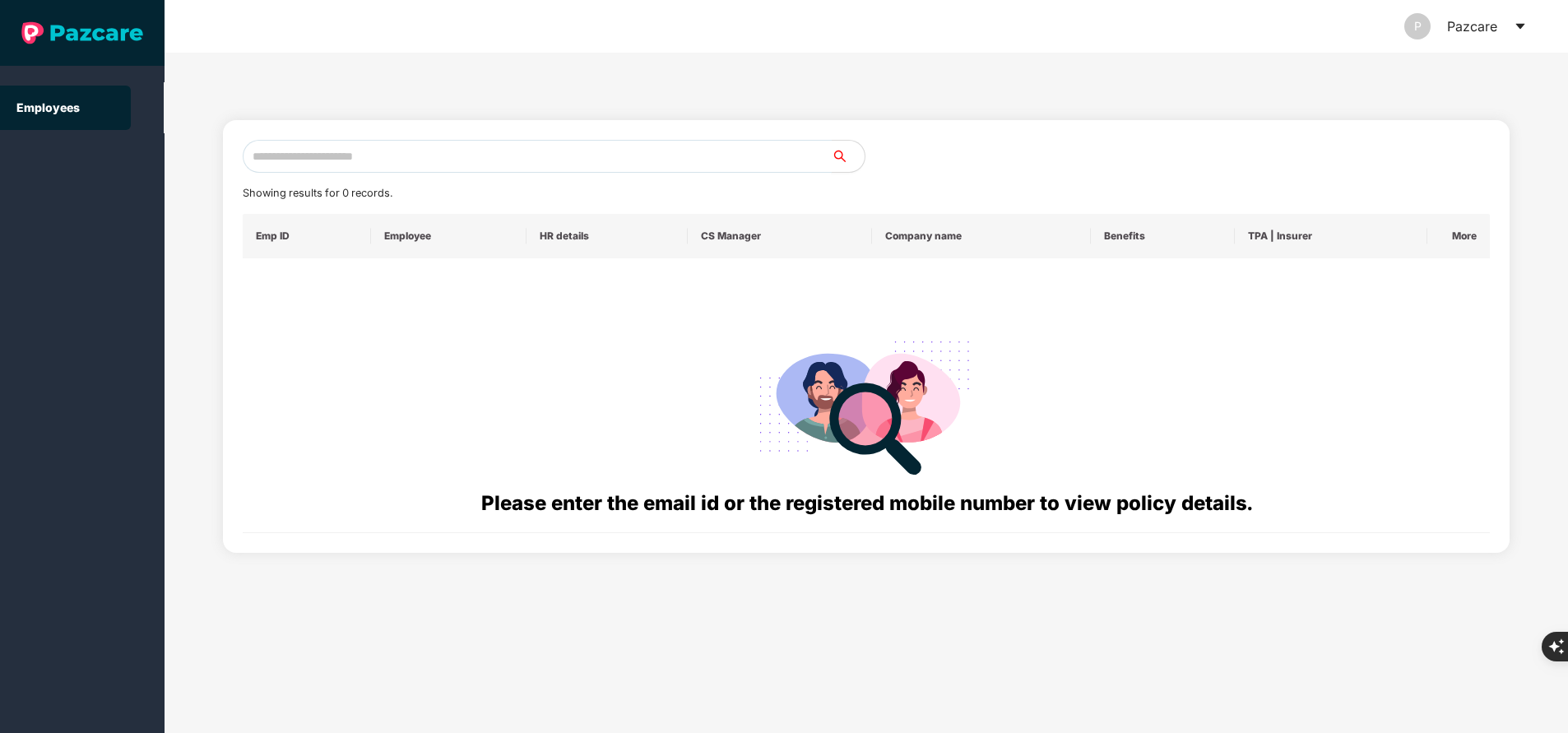
click at [322, 155] on input "text" at bounding box center [537, 156] width 589 height 33
paste input "**********"
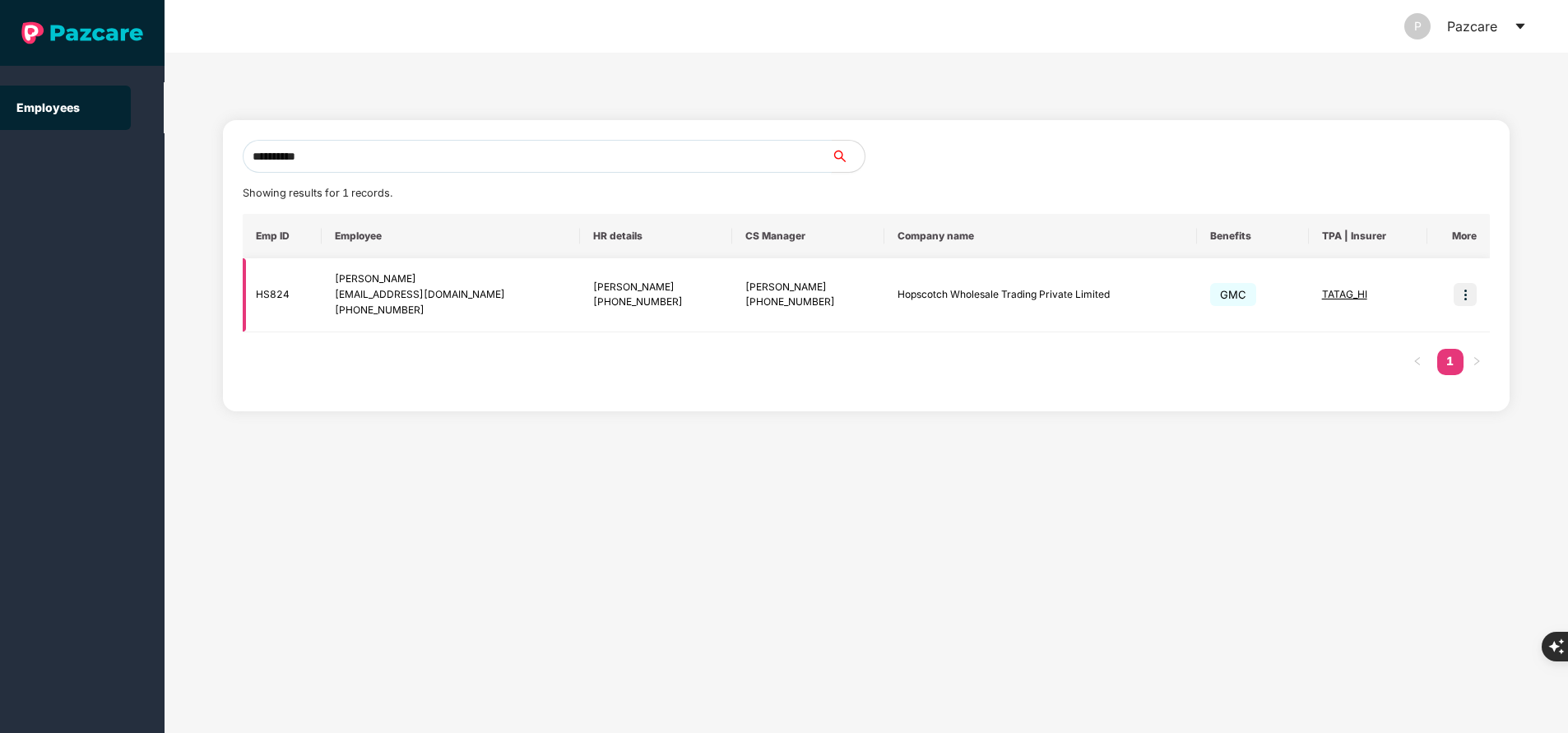
type input "**********"
click at [1462, 293] on img at bounding box center [1465, 295] width 23 height 23
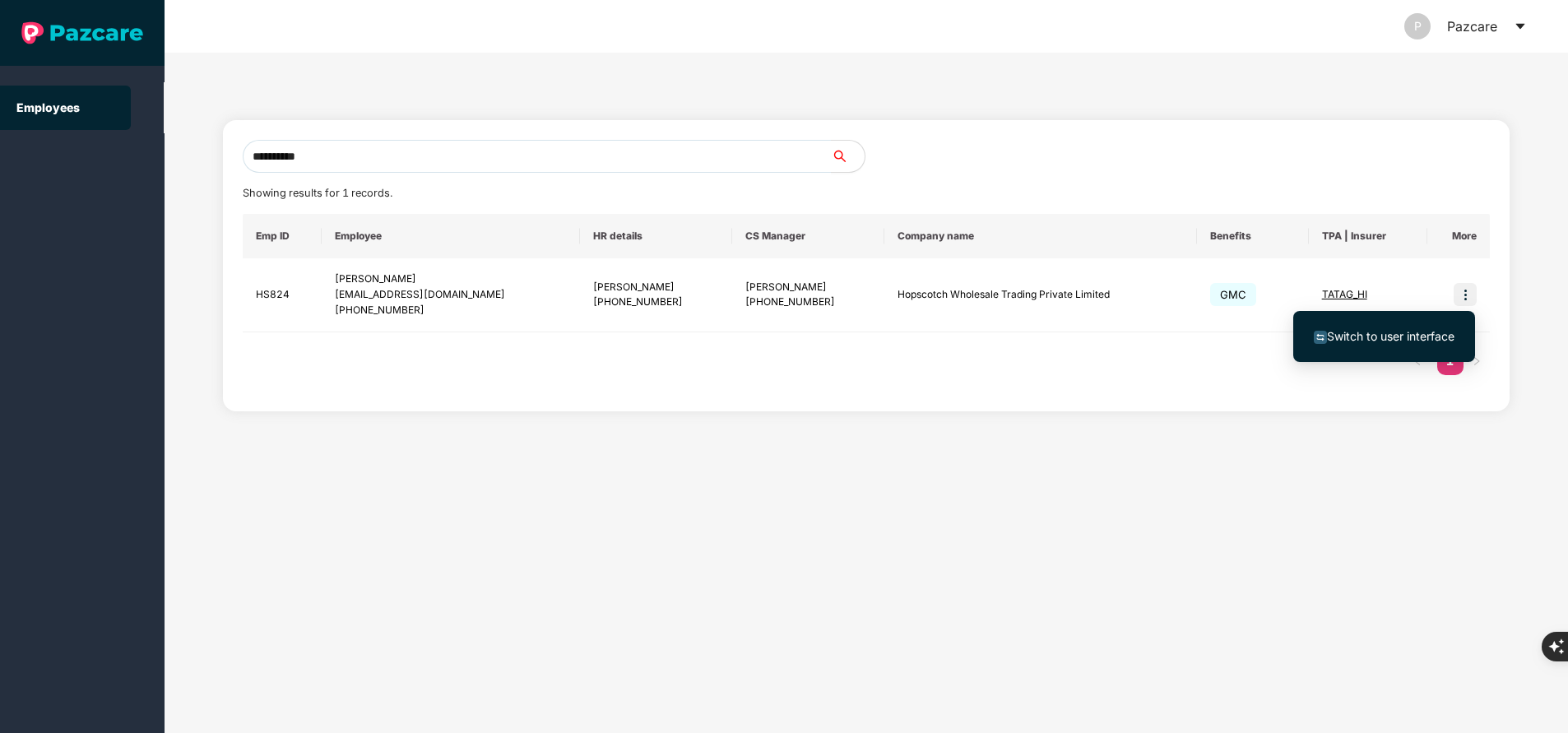
click at [1405, 330] on span "Switch to user interface" at bounding box center [1391, 337] width 128 height 14
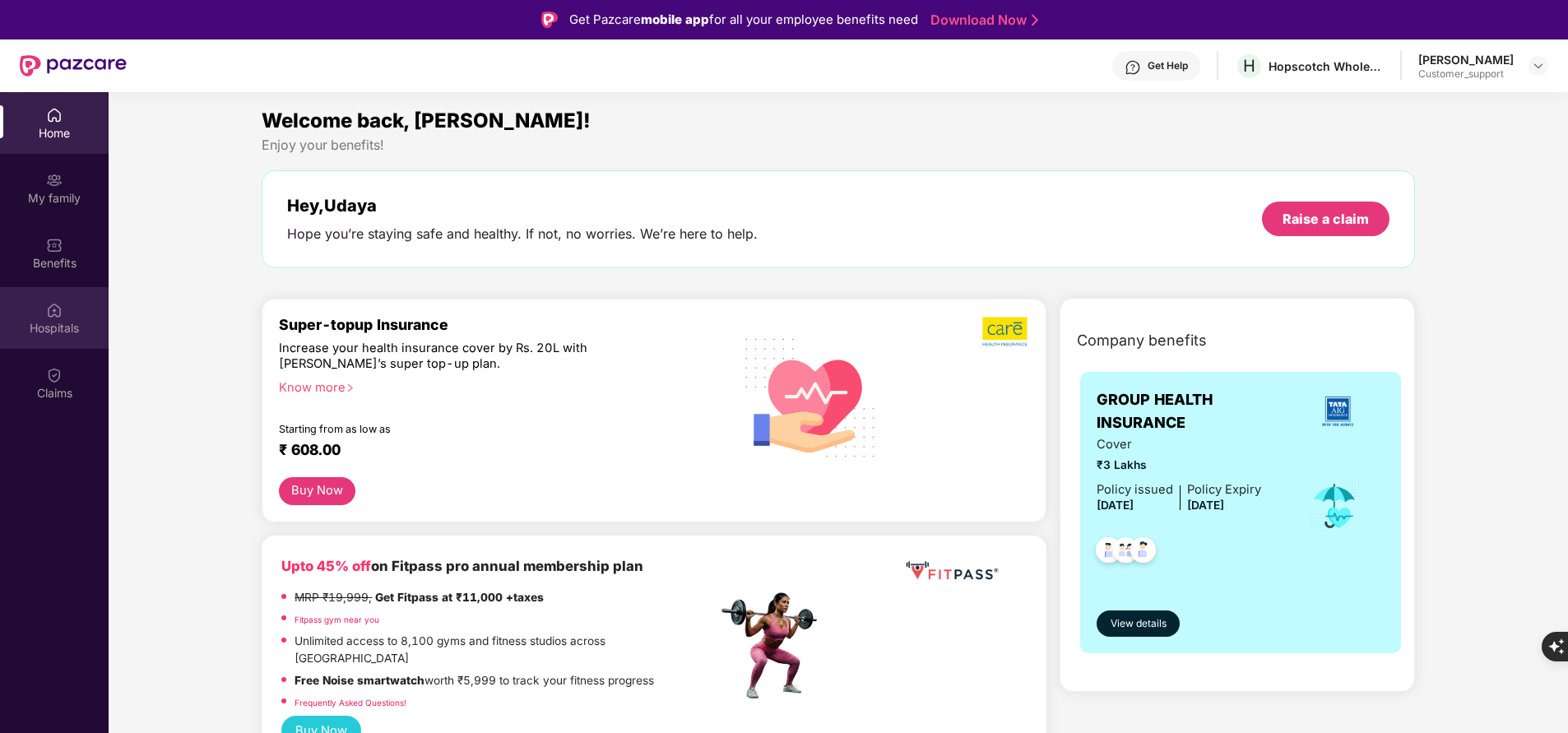
click at [74, 331] on div "Hospitals" at bounding box center [54, 329] width 109 height 16
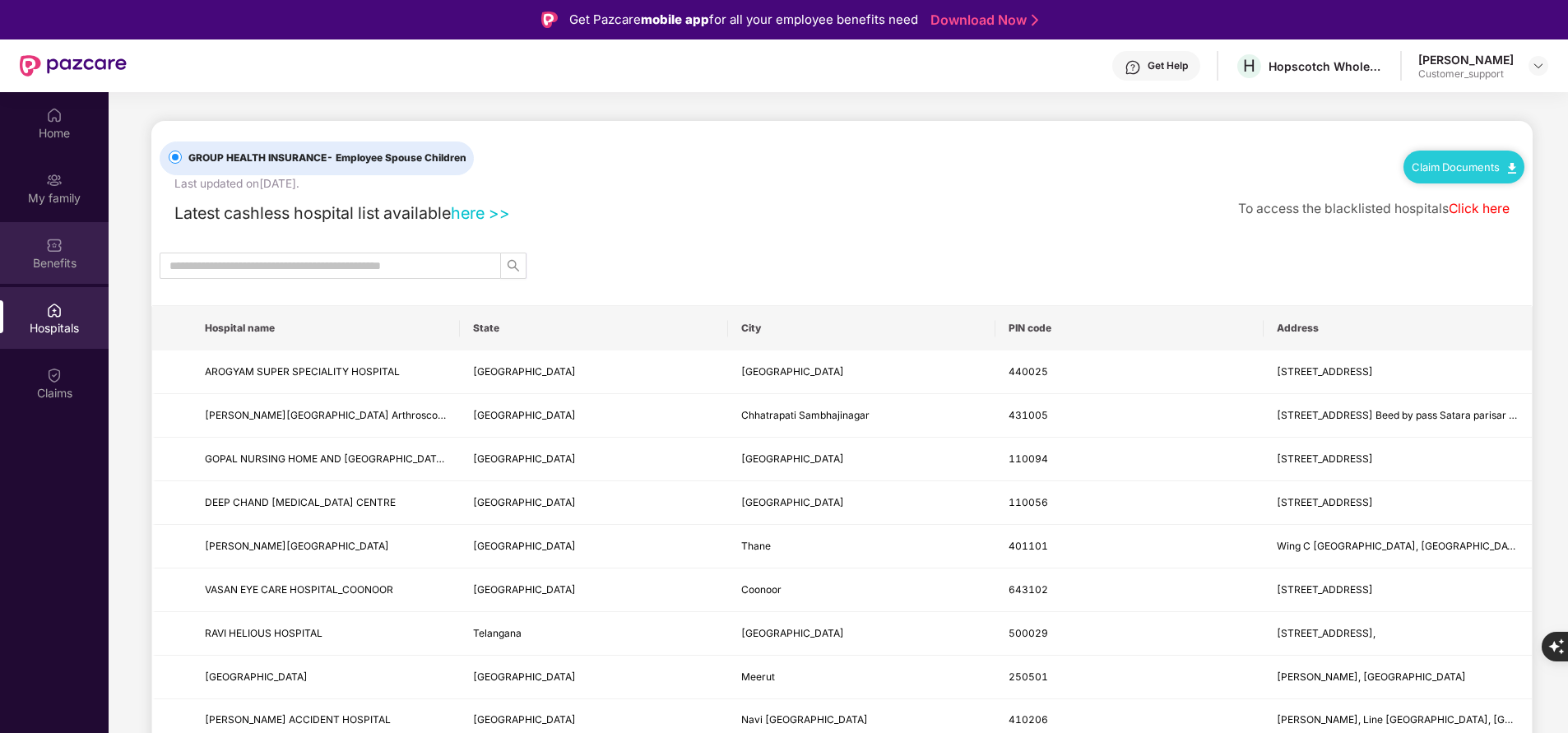
click at [59, 265] on div "Benefits" at bounding box center [54, 264] width 109 height 16
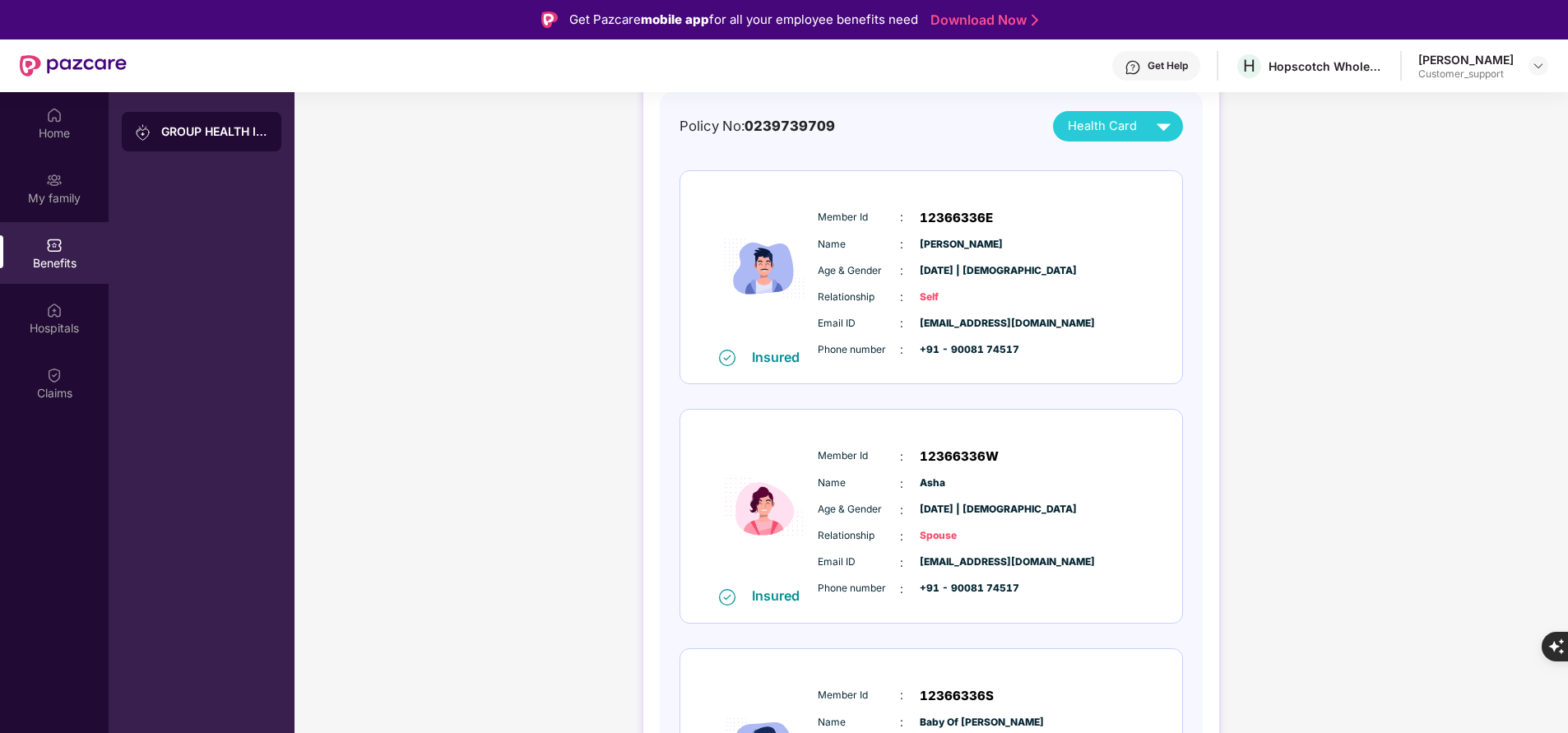
scroll to position [169, 0]
click at [61, 335] on div "Hospitals" at bounding box center [54, 329] width 109 height 16
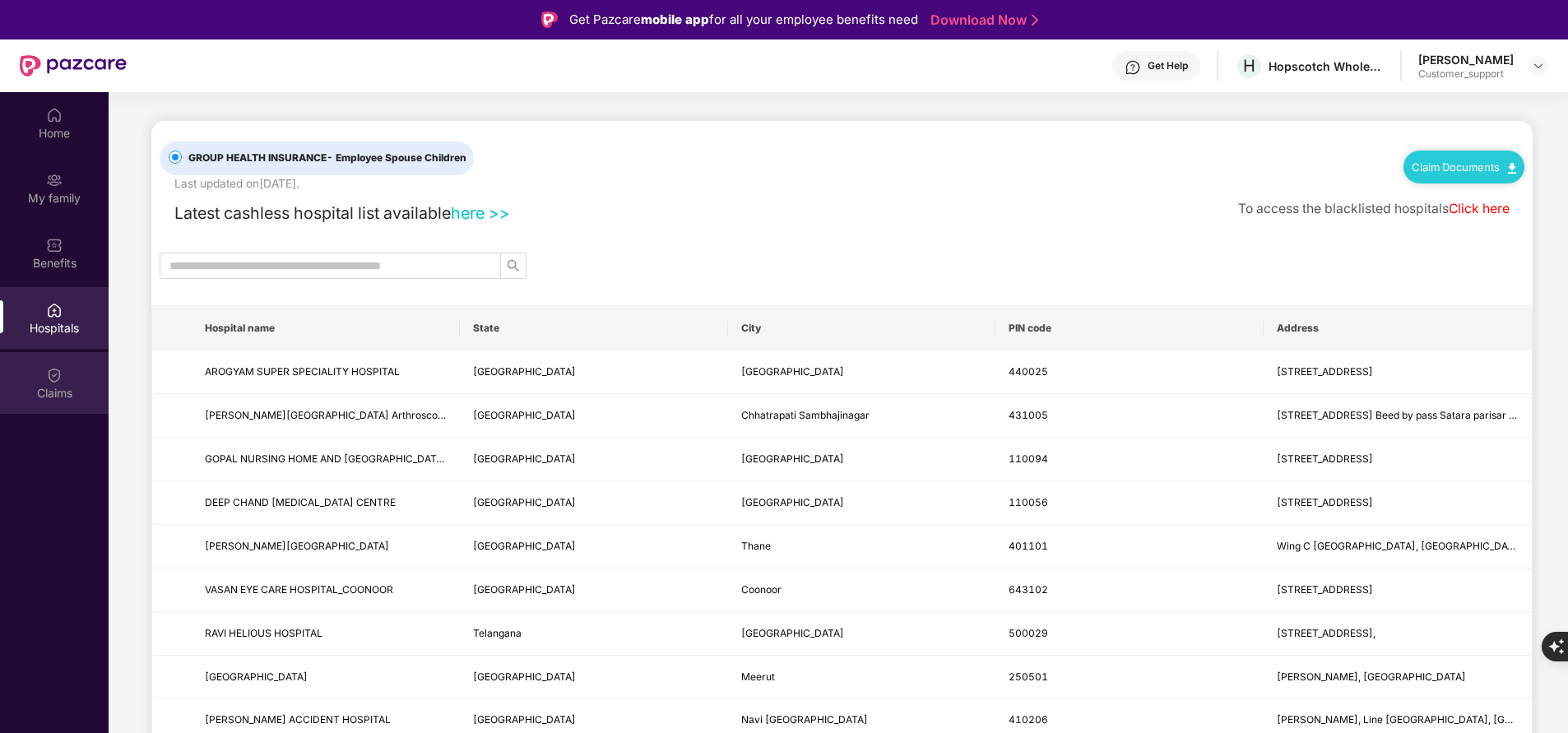
click at [62, 391] on div "Claims" at bounding box center [54, 393] width 109 height 16
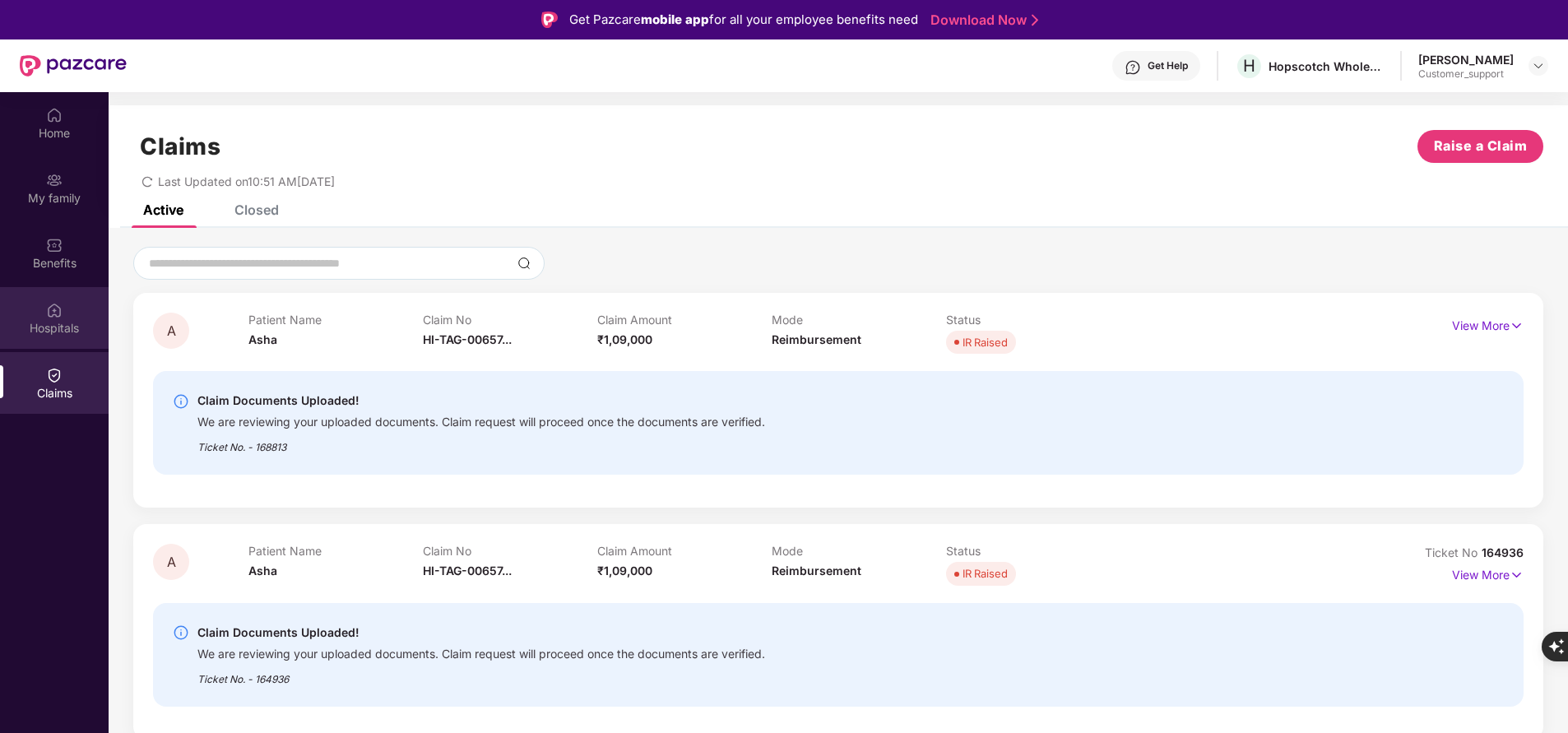
click at [57, 322] on div "Hospitals" at bounding box center [54, 329] width 109 height 16
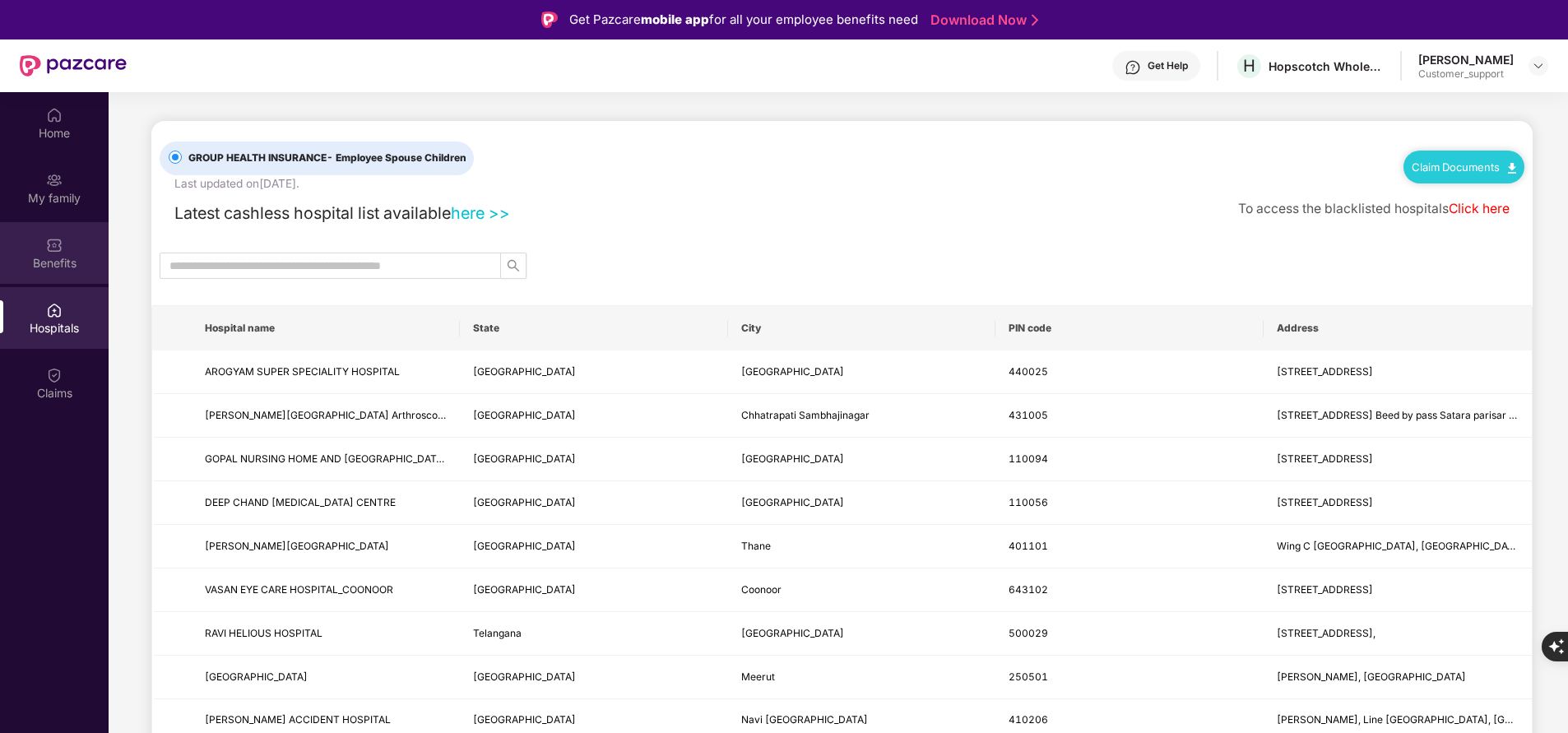
click at [58, 274] on div "Benefits" at bounding box center [54, 254] width 109 height 62
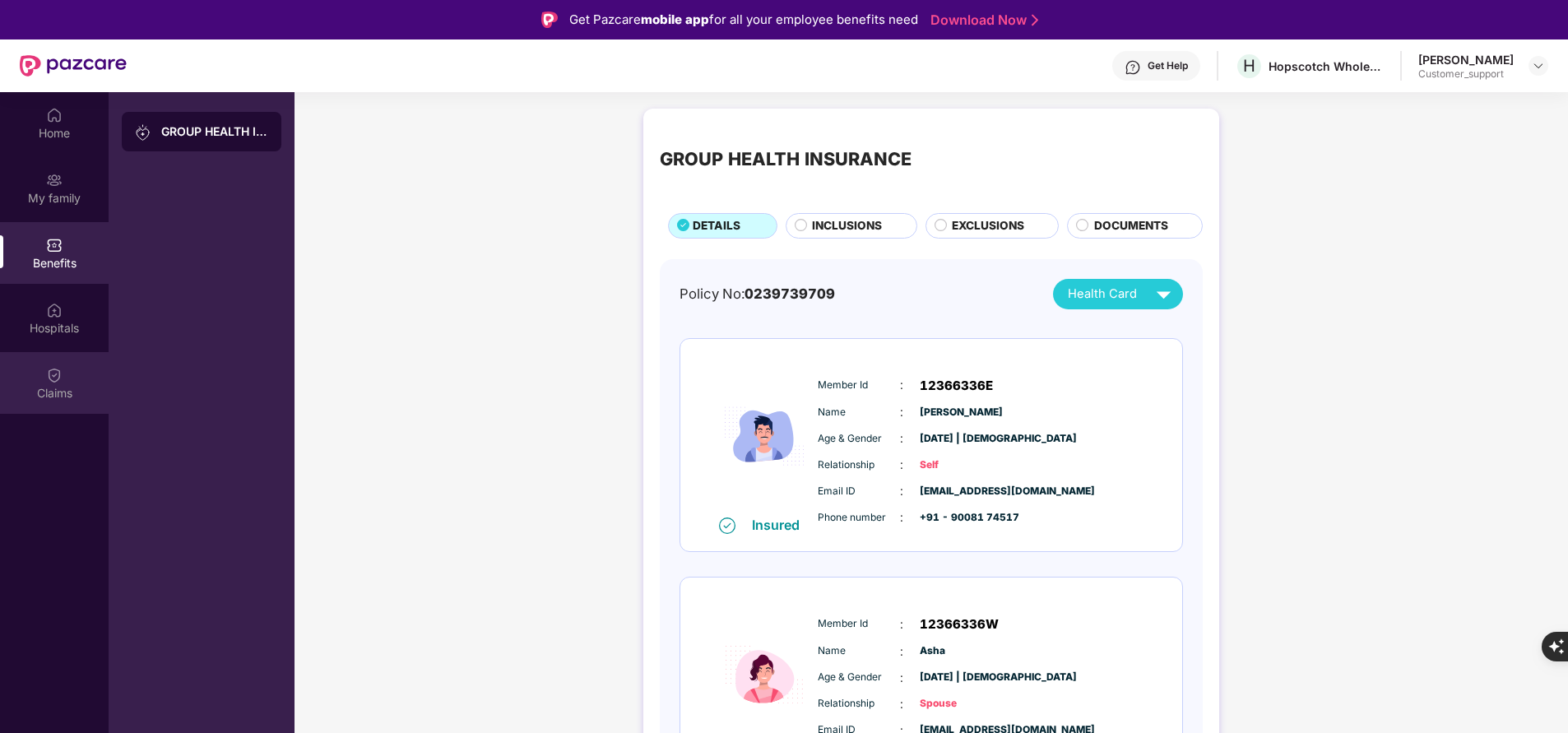
click at [46, 387] on div "Claims" at bounding box center [54, 393] width 109 height 16
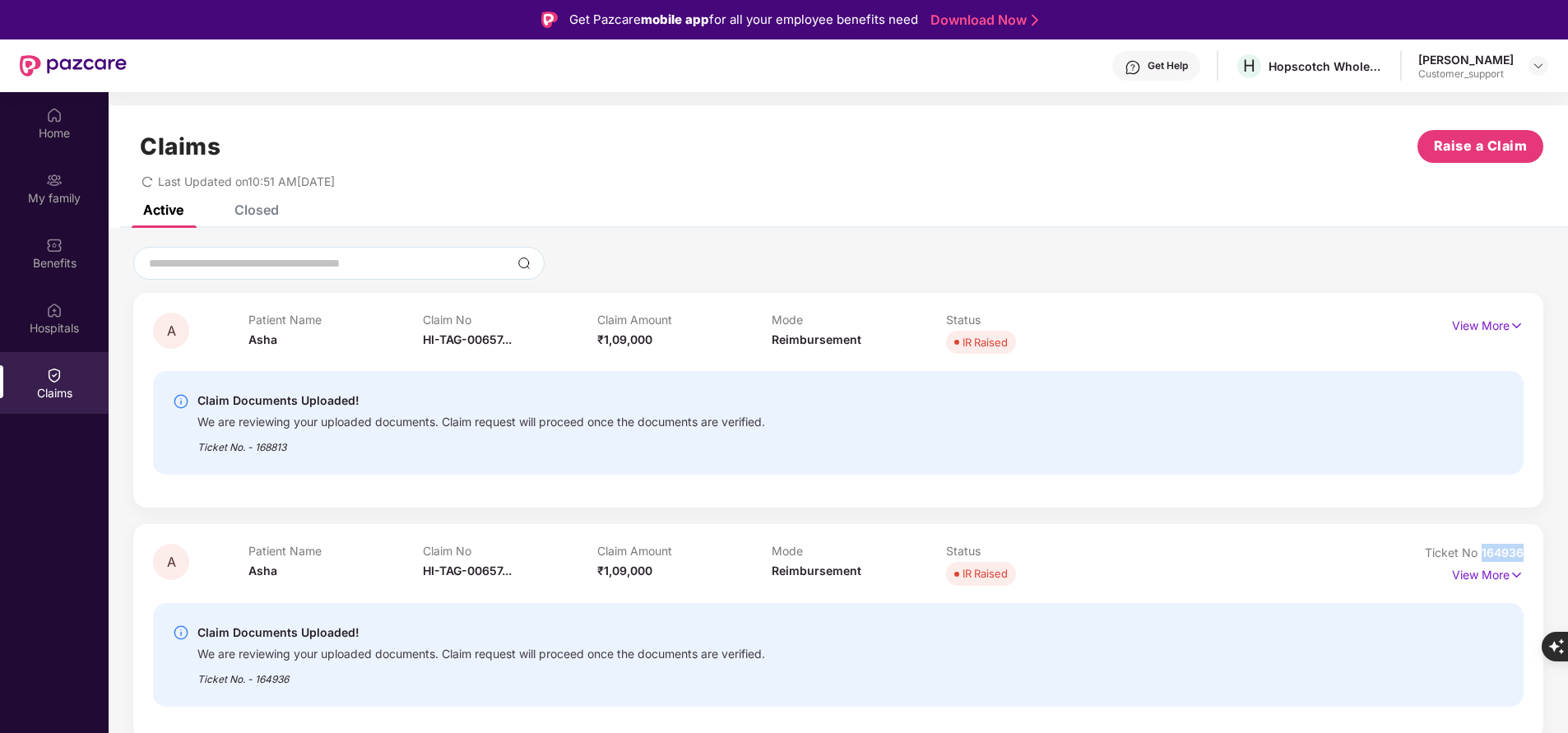
drag, startPoint x: 1483, startPoint y: 547, endPoint x: 1568, endPoint y: 548, distance: 85.0
click at [1567, 548] on html "Get Pazcare mobile app for all your employee benefits need Download Now Get Hel…" at bounding box center [784, 366] width 1568 height 733
copy span "164936"
click at [1464, 577] on p "View More" at bounding box center [1488, 573] width 72 height 22
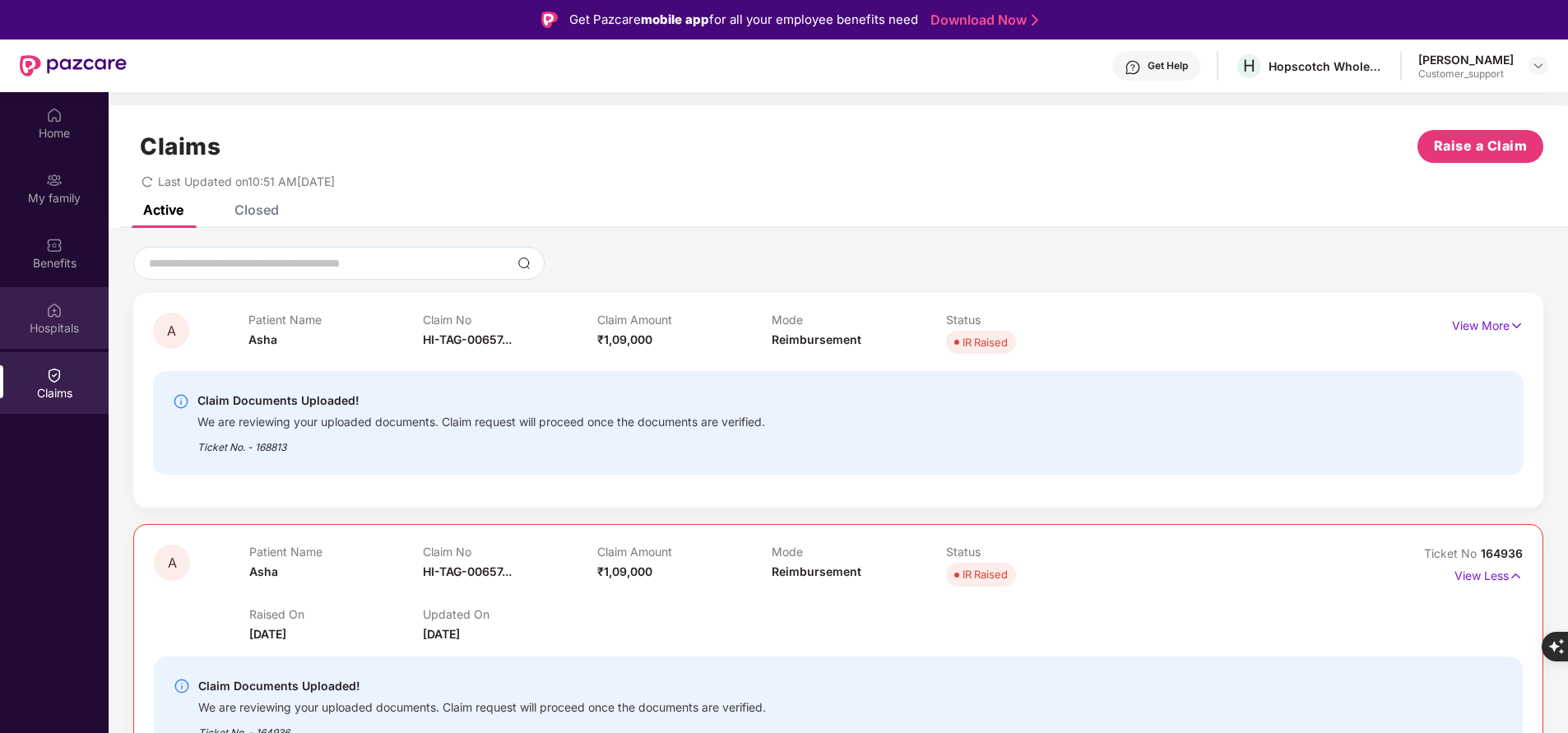
click at [73, 326] on div "Hospitals" at bounding box center [54, 329] width 109 height 16
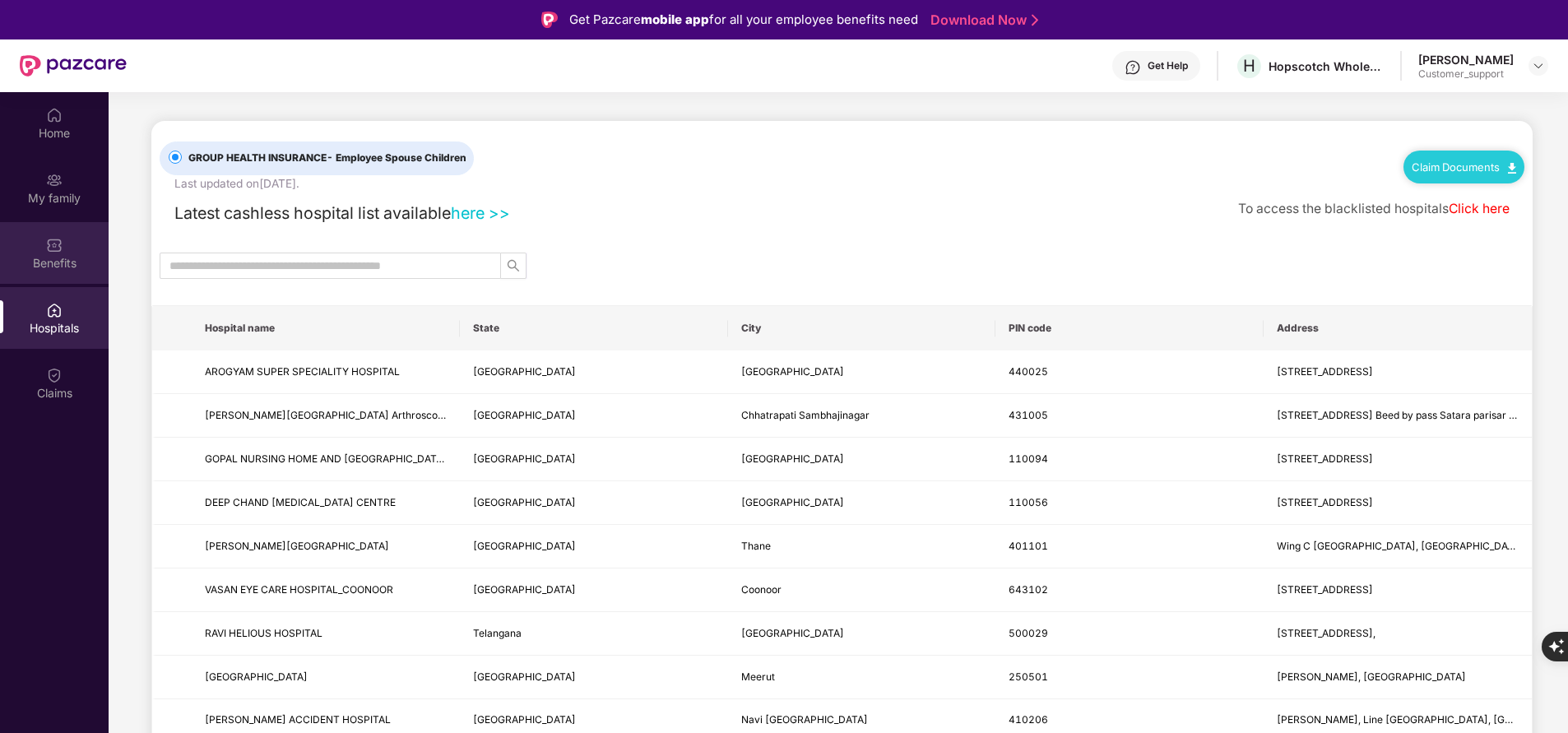
click at [57, 273] on div "Benefits" at bounding box center [54, 254] width 109 height 62
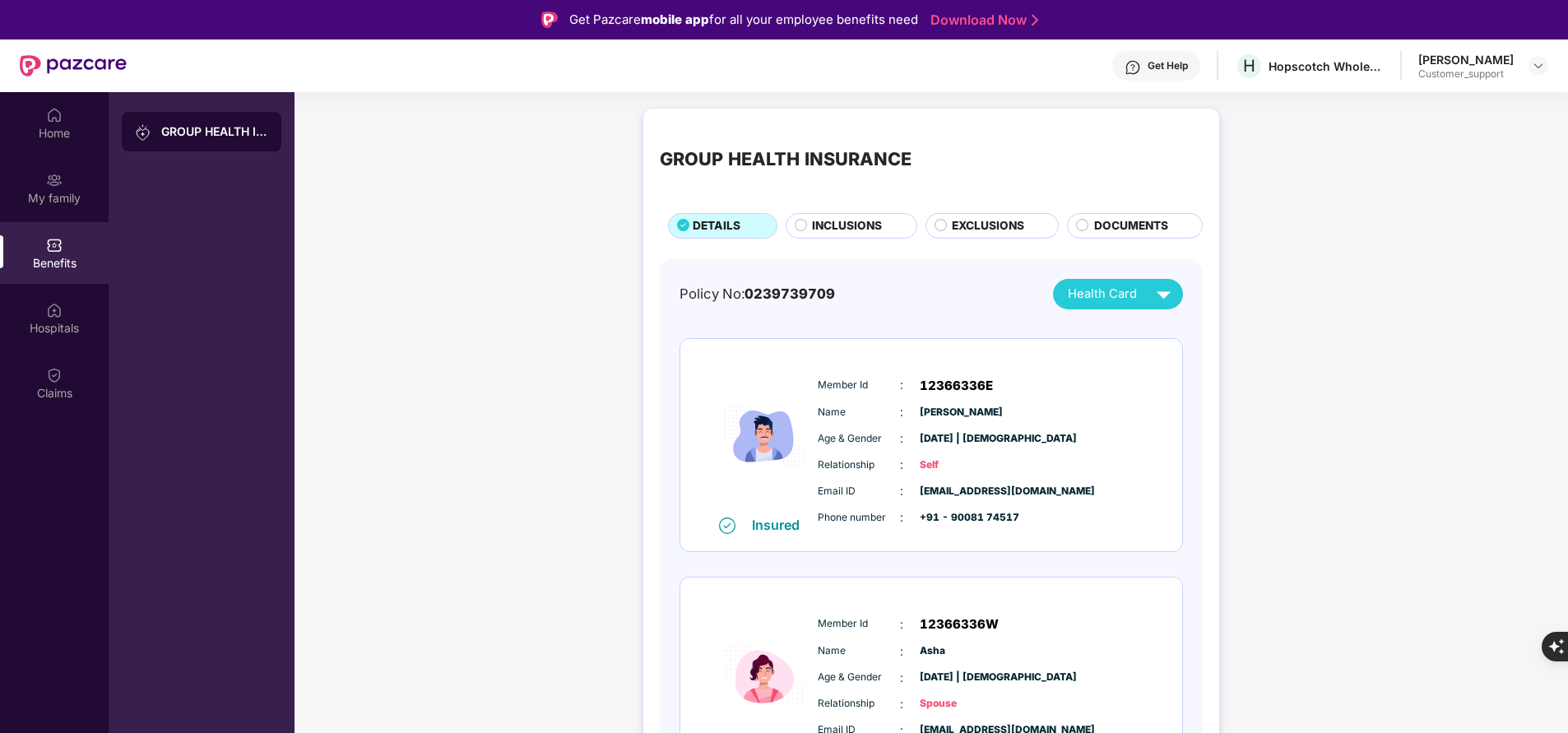
click at [851, 220] on span "INCLUSIONS" at bounding box center [847, 226] width 70 height 17
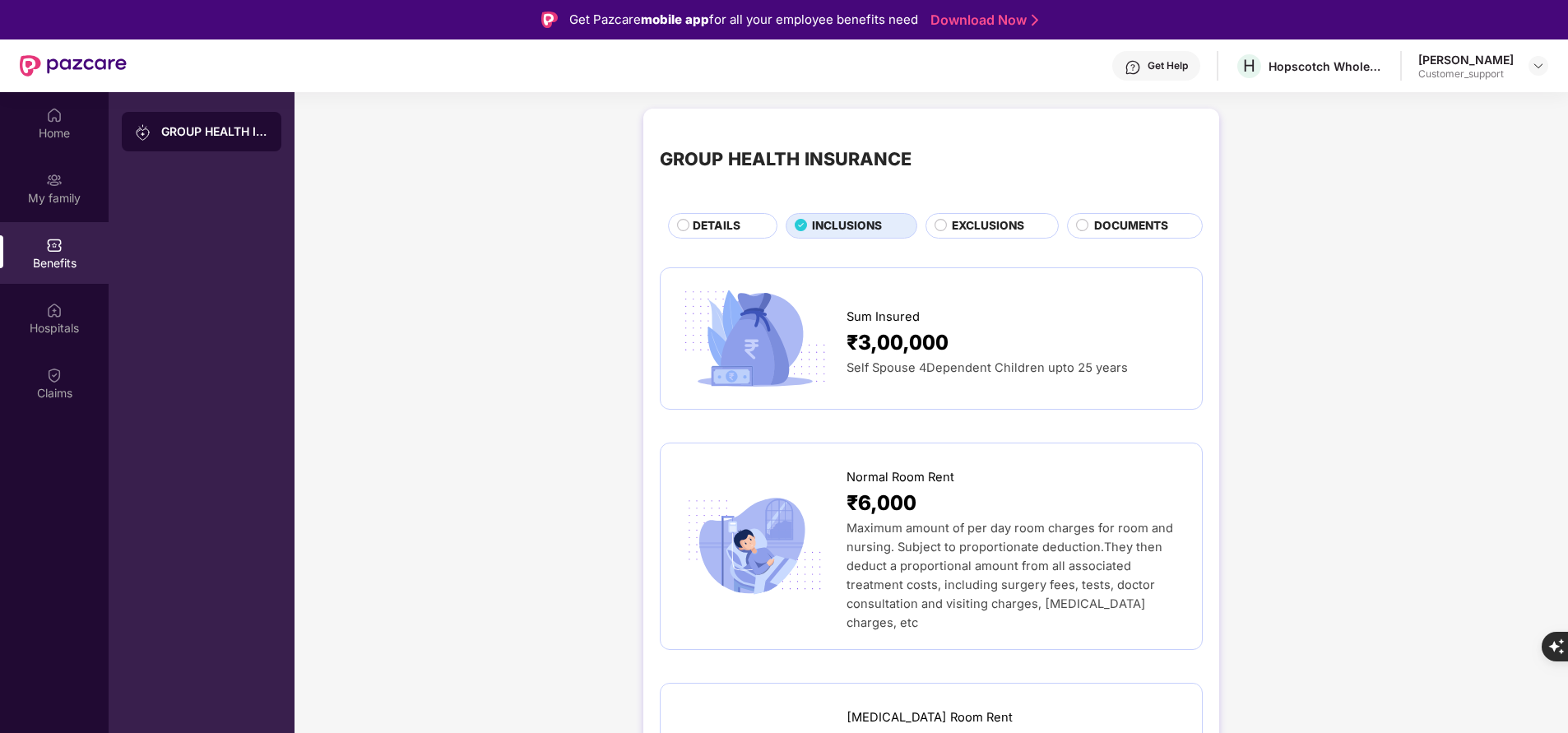
click at [1018, 219] on span "EXCLUSIONS" at bounding box center [988, 226] width 73 height 17
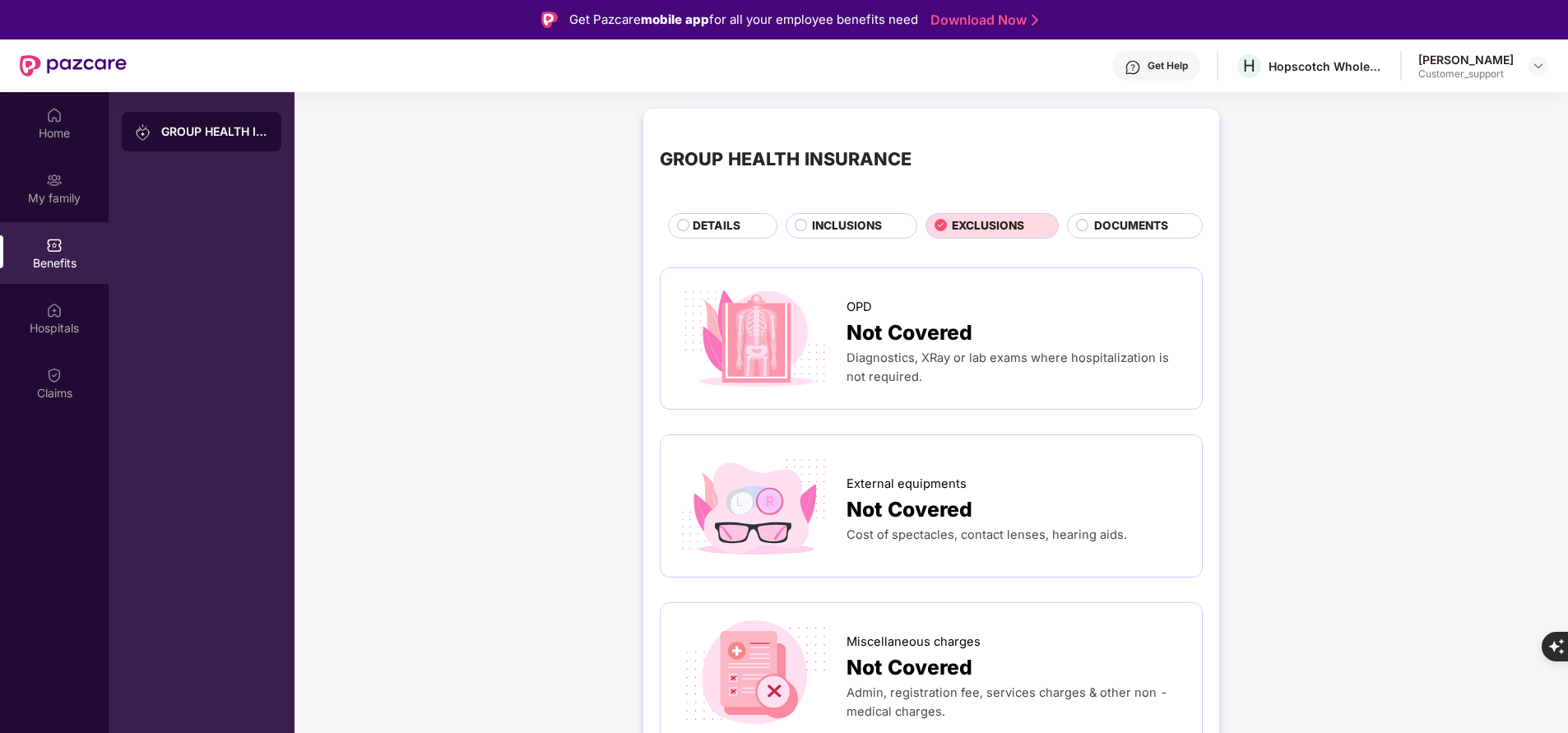
click at [875, 234] on span "INCLUSIONS" at bounding box center [847, 226] width 70 height 17
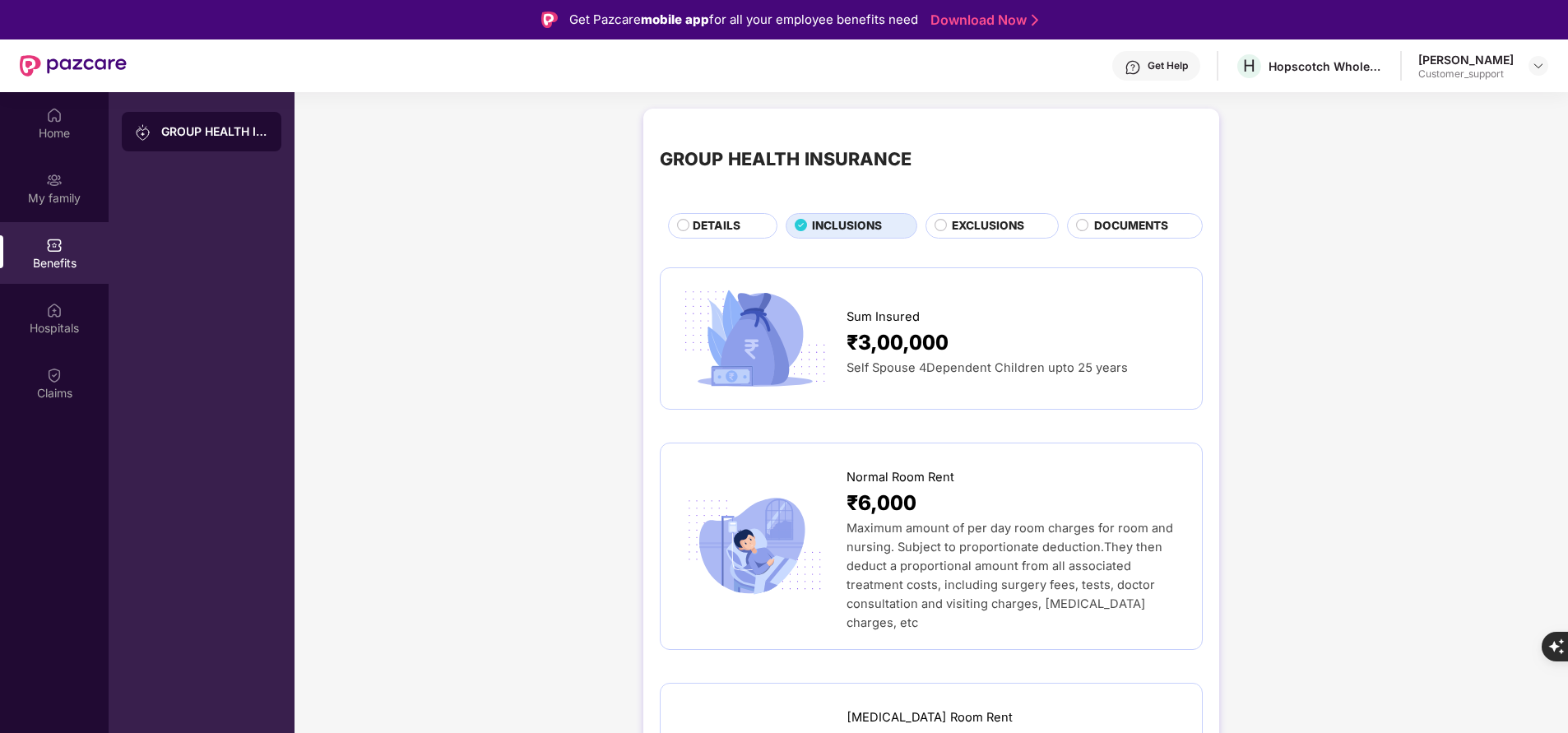
click at [983, 231] on span "EXCLUSIONS" at bounding box center [988, 226] width 73 height 17
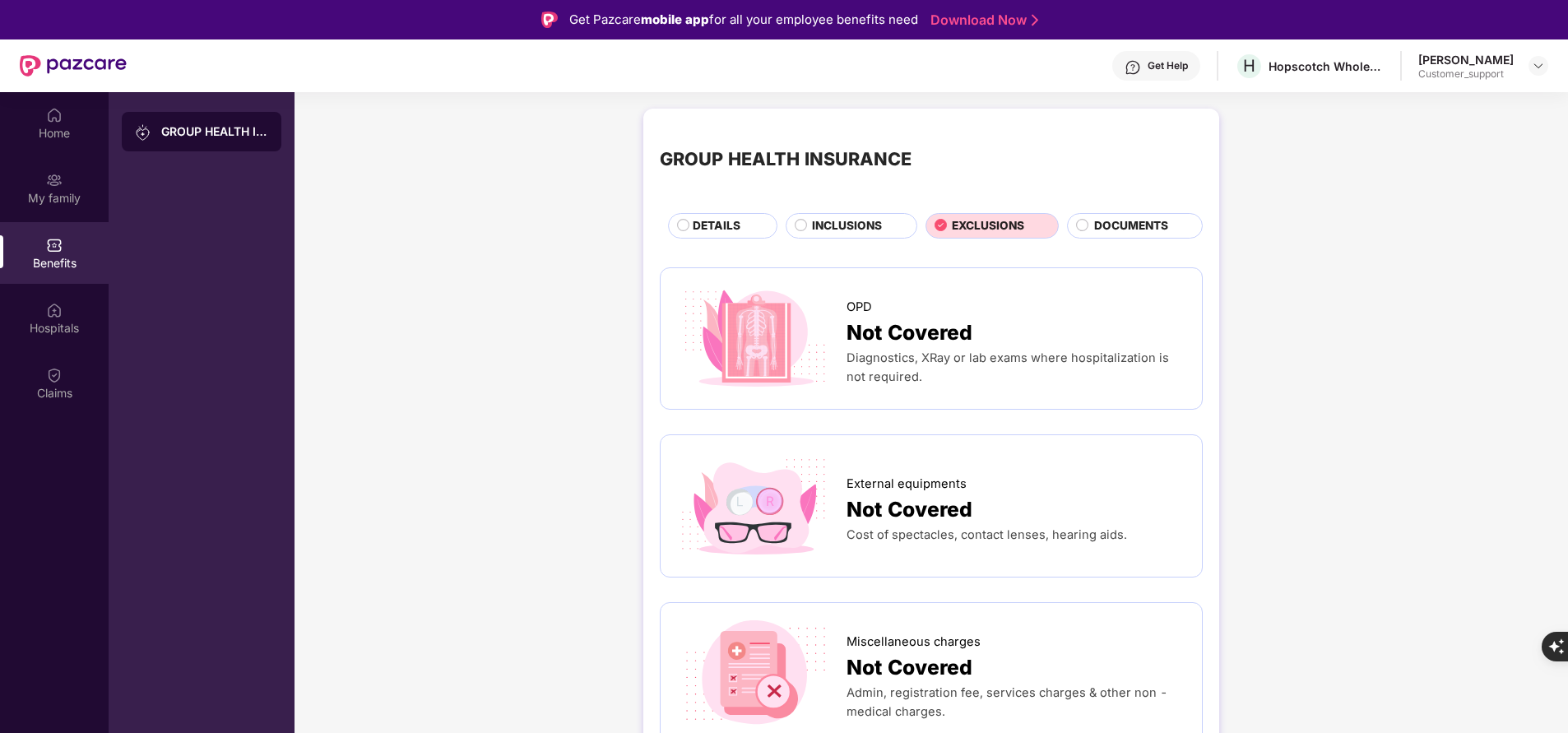
click at [839, 233] on span "INCLUSIONS" at bounding box center [847, 226] width 70 height 17
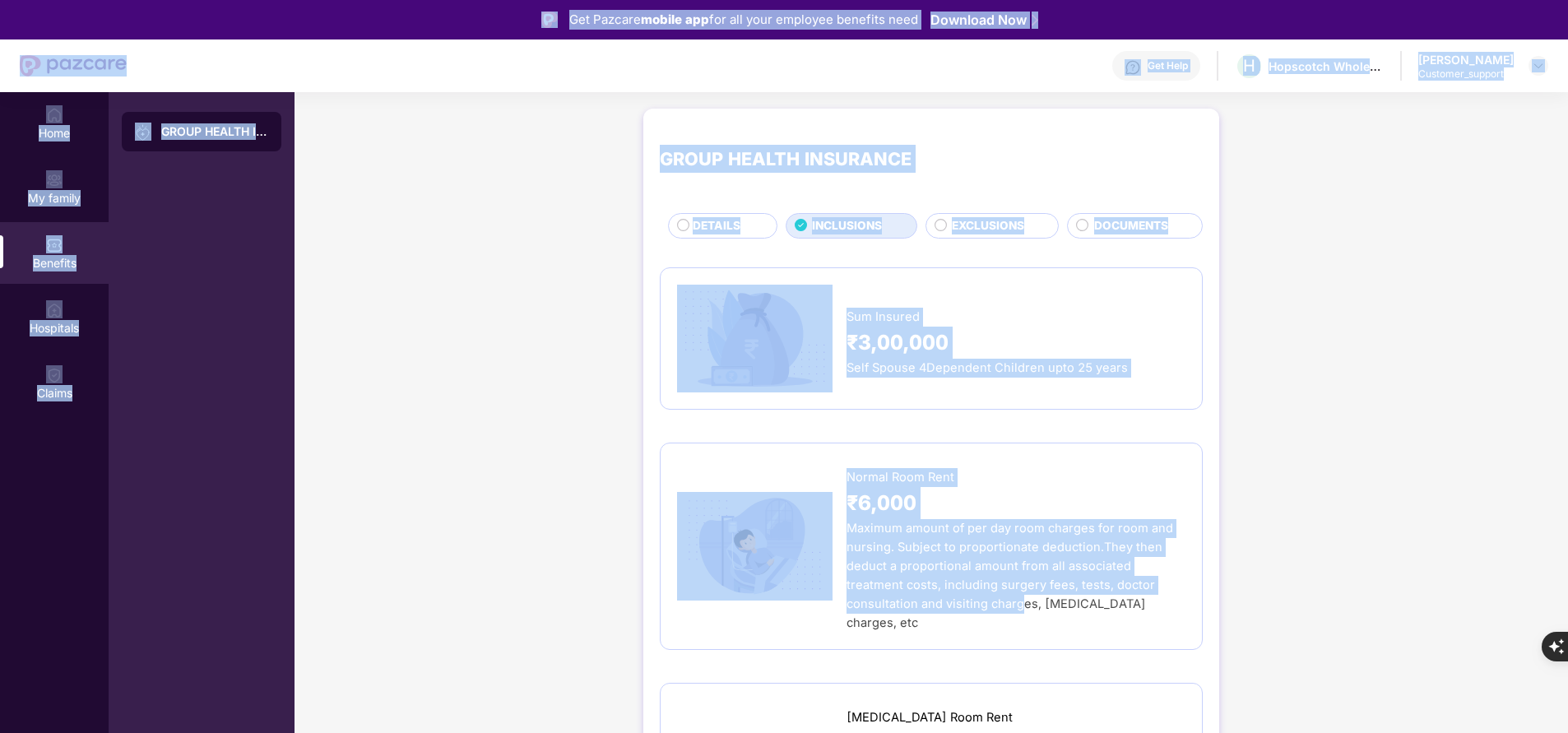
drag, startPoint x: 923, startPoint y: 626, endPoint x: 453, endPoint y: -58, distance: 829.9
click at [453, 0] on html "Get Pazcare mobile app for all your employee benefits need Download Now Get Hel…" at bounding box center [784, 366] width 1568 height 733
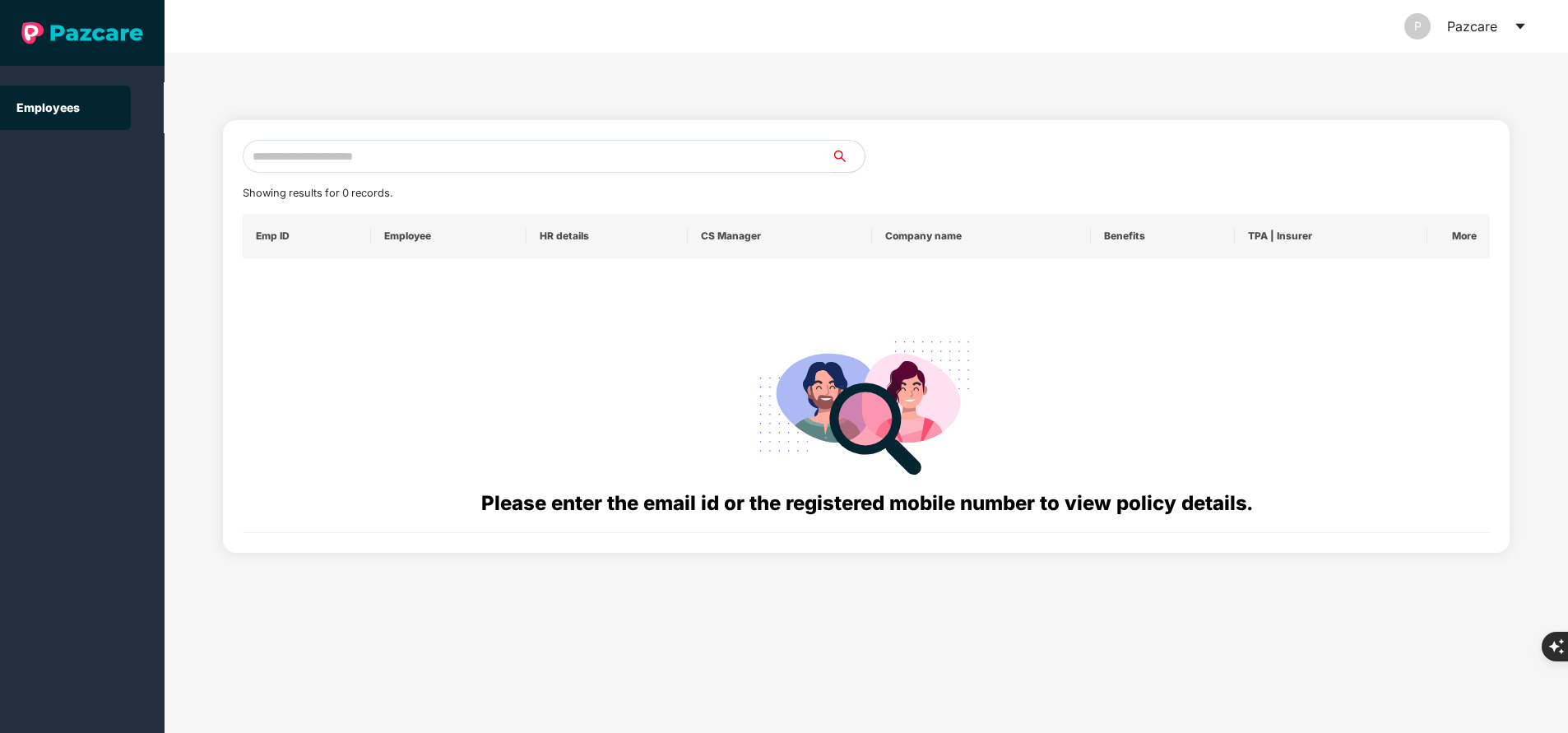
click at [328, 160] on input "text" at bounding box center [537, 156] width 589 height 33
paste input "**********"
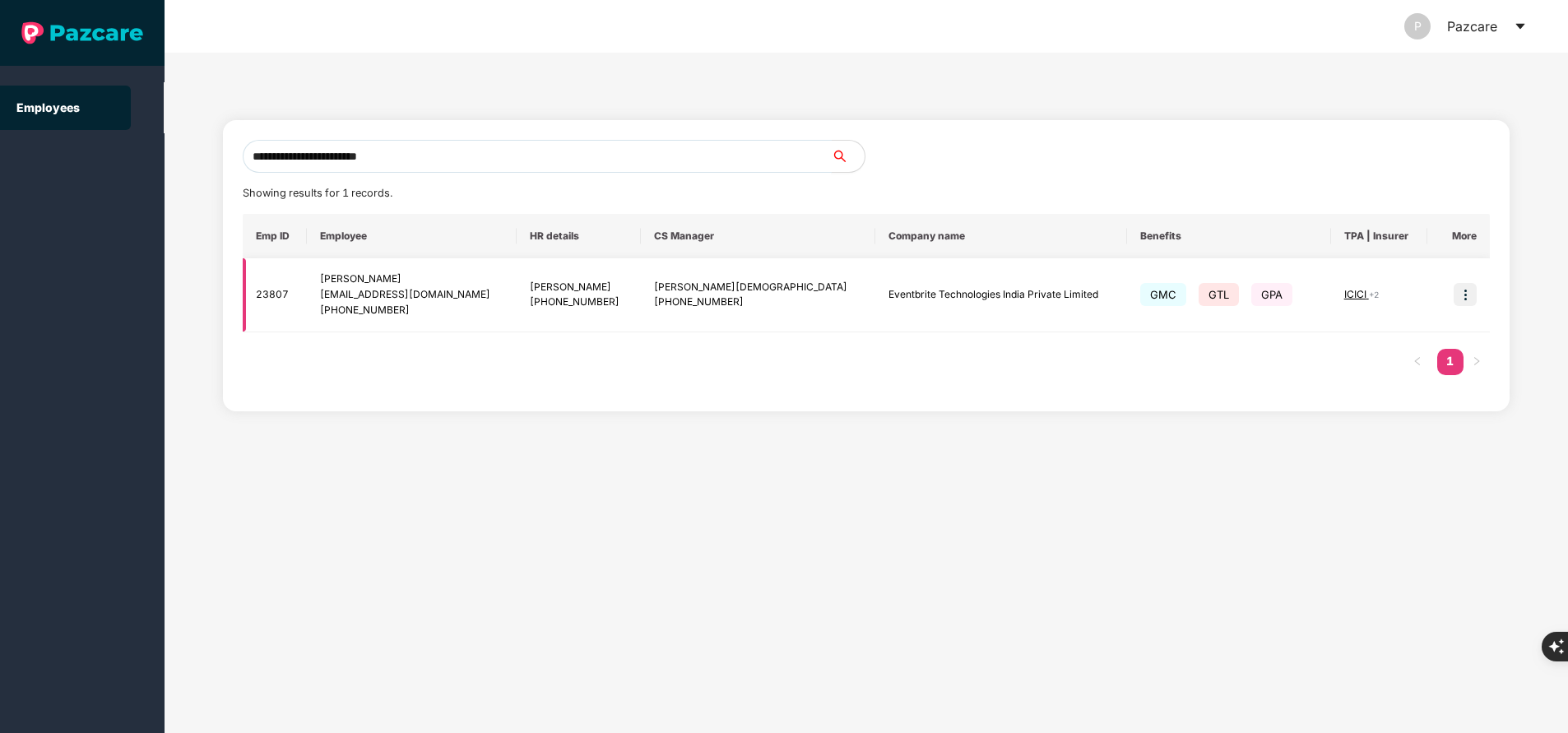
type input "**********"
click at [1466, 292] on img at bounding box center [1465, 295] width 23 height 23
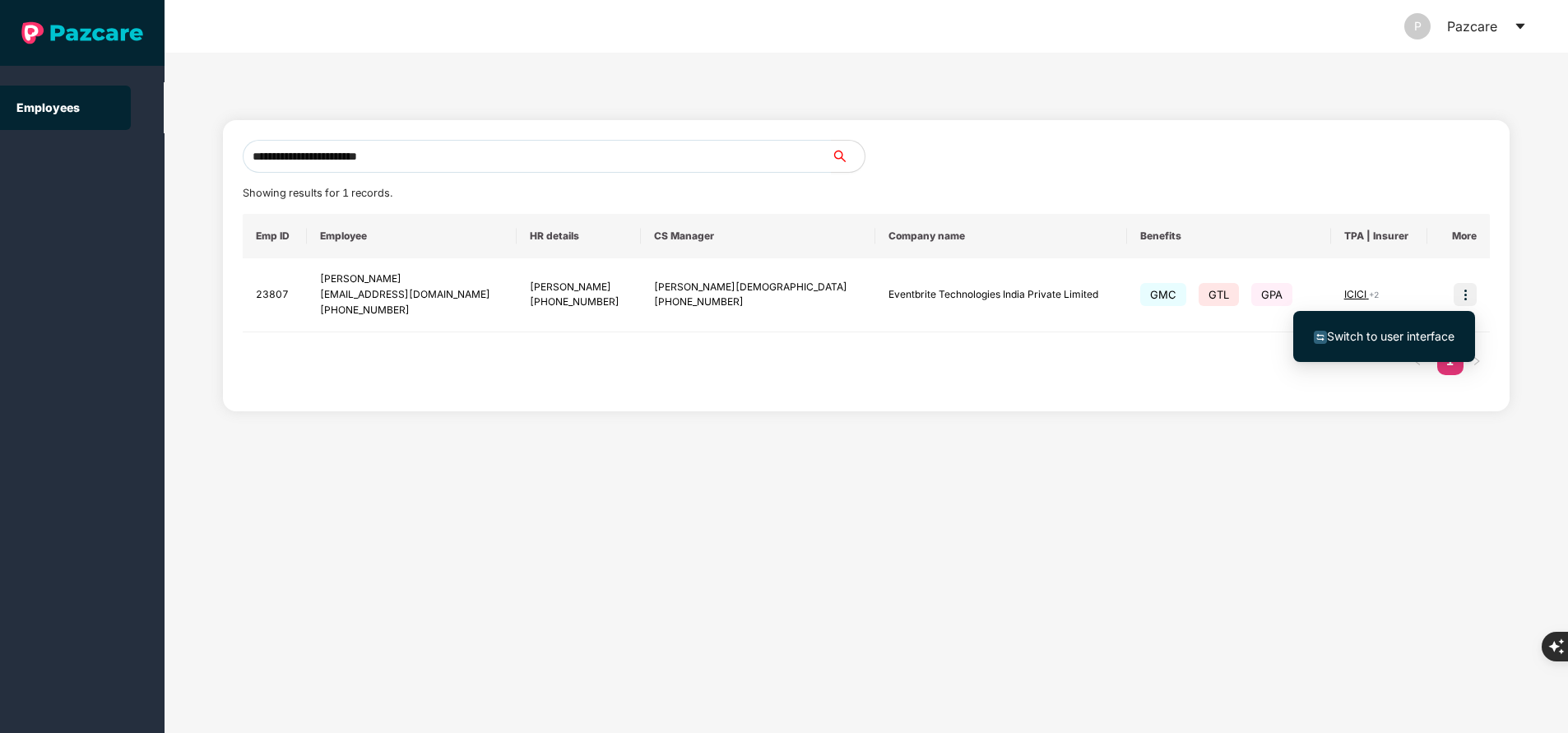
click at [1417, 336] on span "Switch to user interface" at bounding box center [1391, 337] width 128 height 14
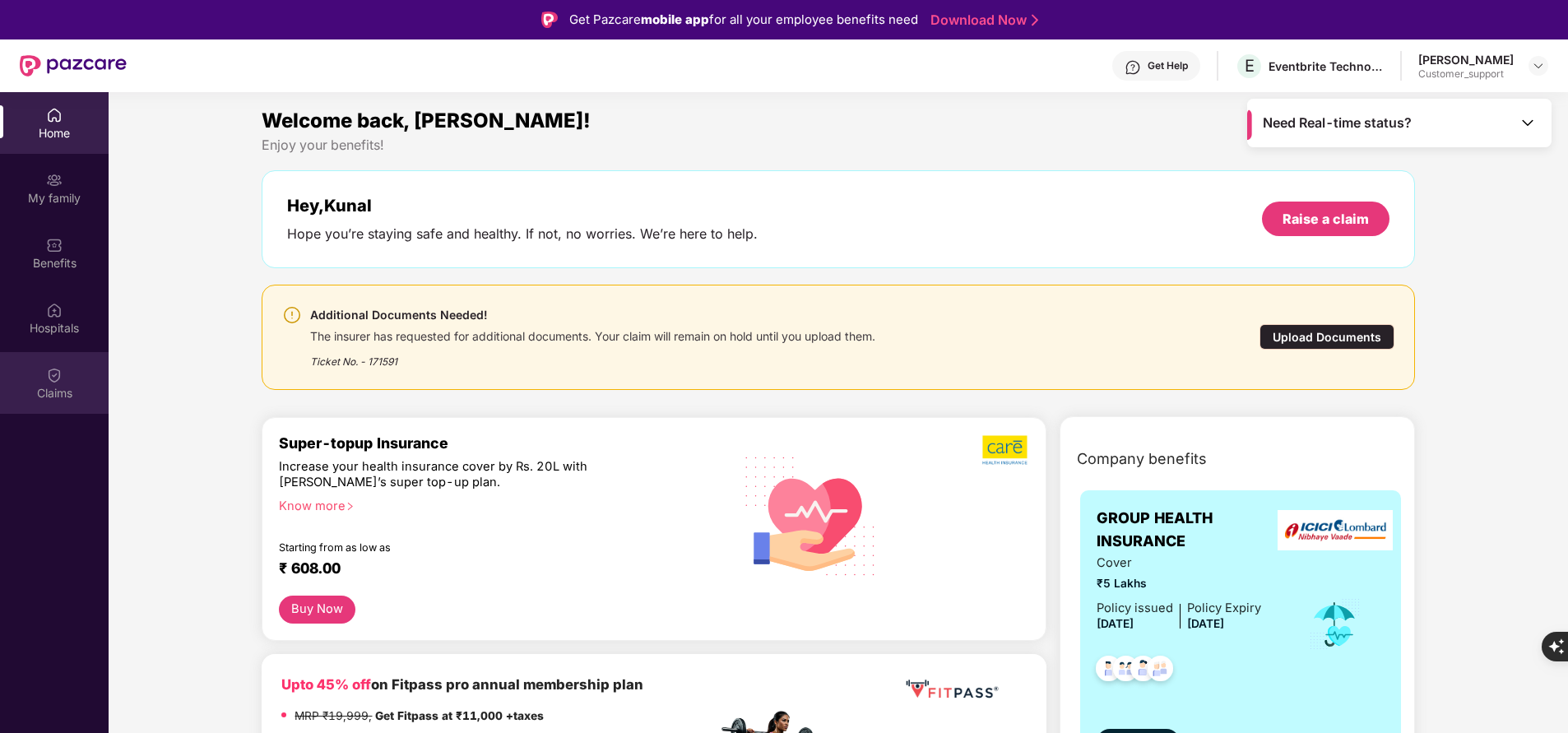
click at [70, 368] on div "Claims" at bounding box center [54, 383] width 109 height 62
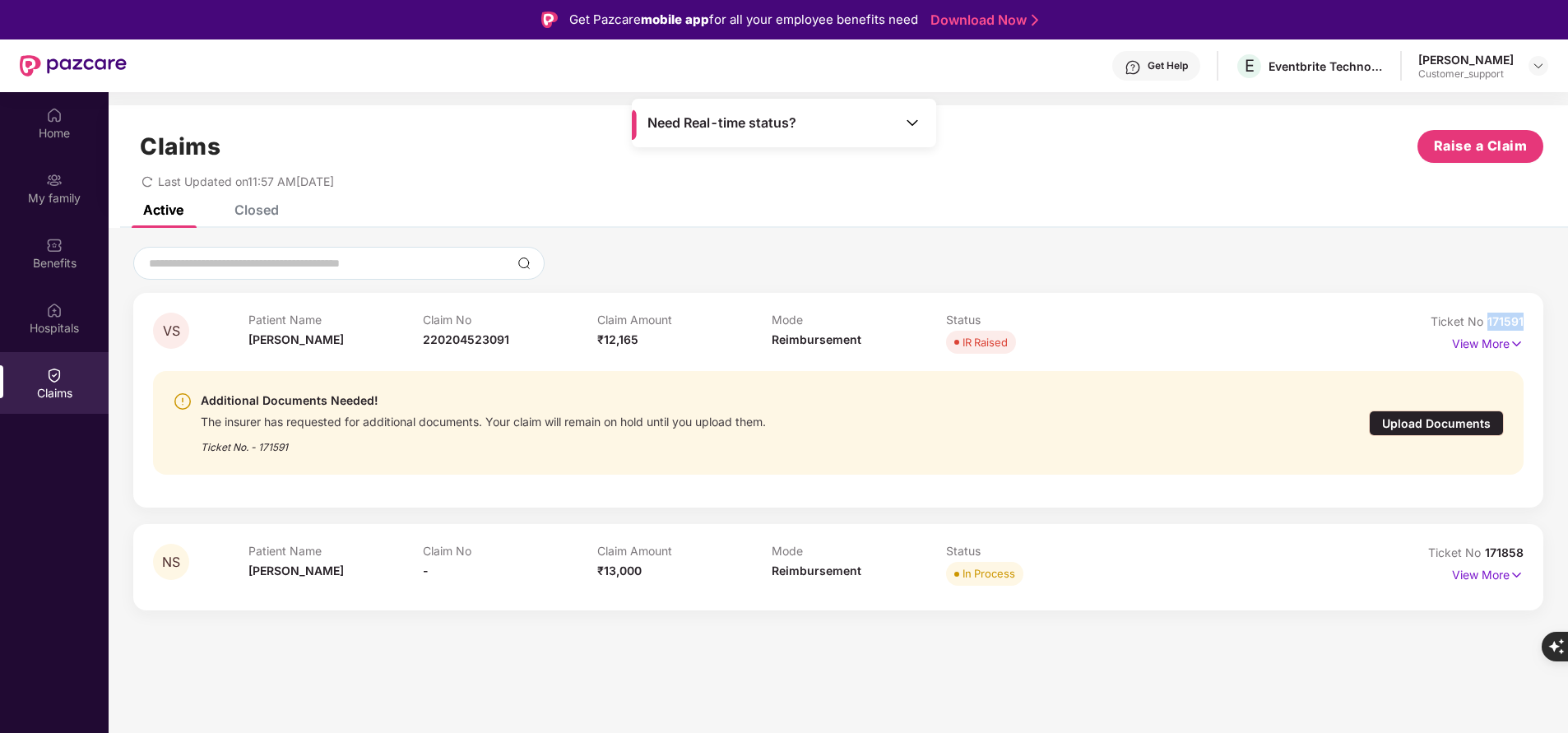
drag, startPoint x: 1489, startPoint y: 320, endPoint x: 1552, endPoint y: 320, distance: 63.0
click at [1552, 320] on div "VS Patient Name [PERSON_NAME] Claim No 220204523091 Claim Amount ₹12,165 Mode R…" at bounding box center [838, 428] width 1459 height 364
copy span "171591"
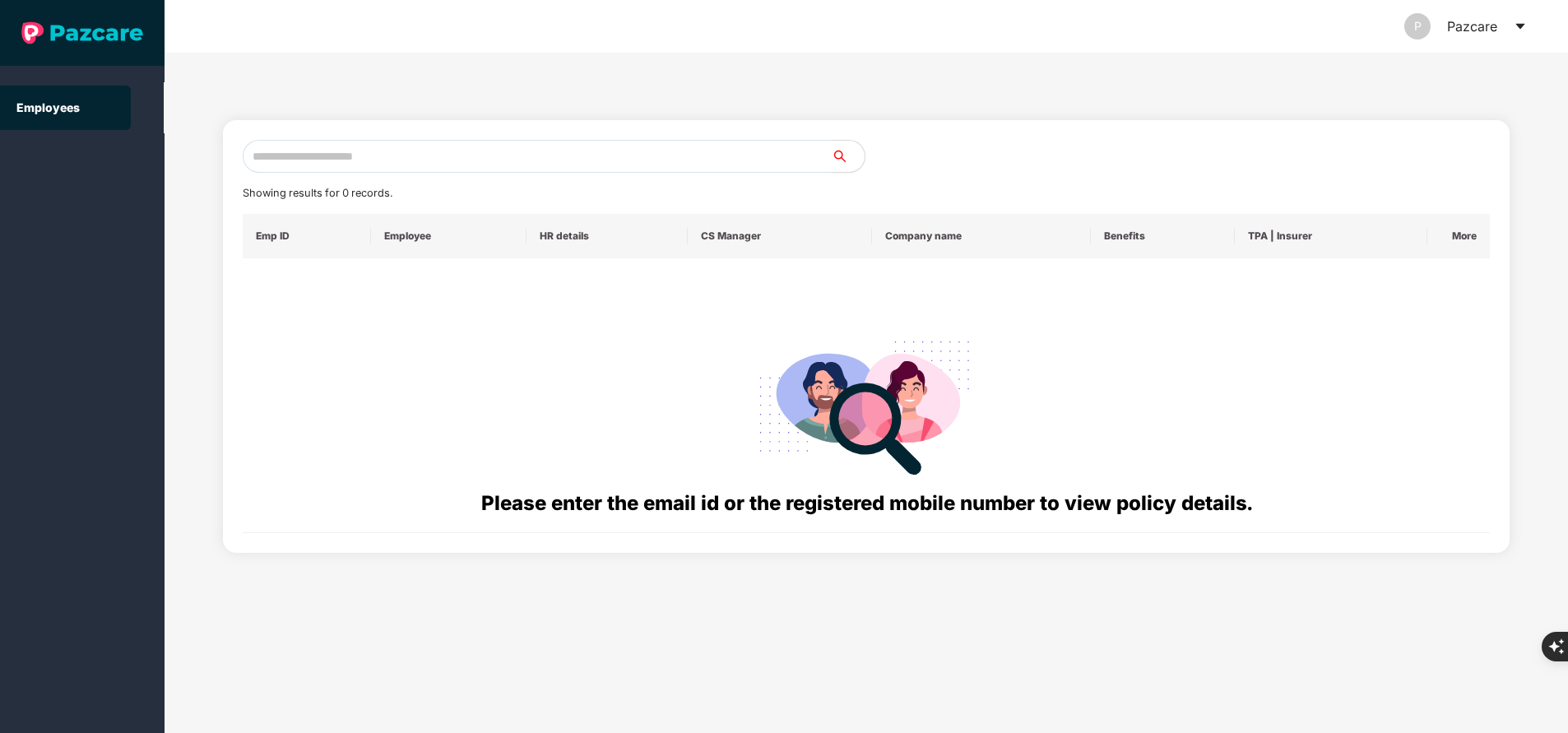
click at [362, 156] on input "text" at bounding box center [537, 156] width 589 height 33
paste input "**********"
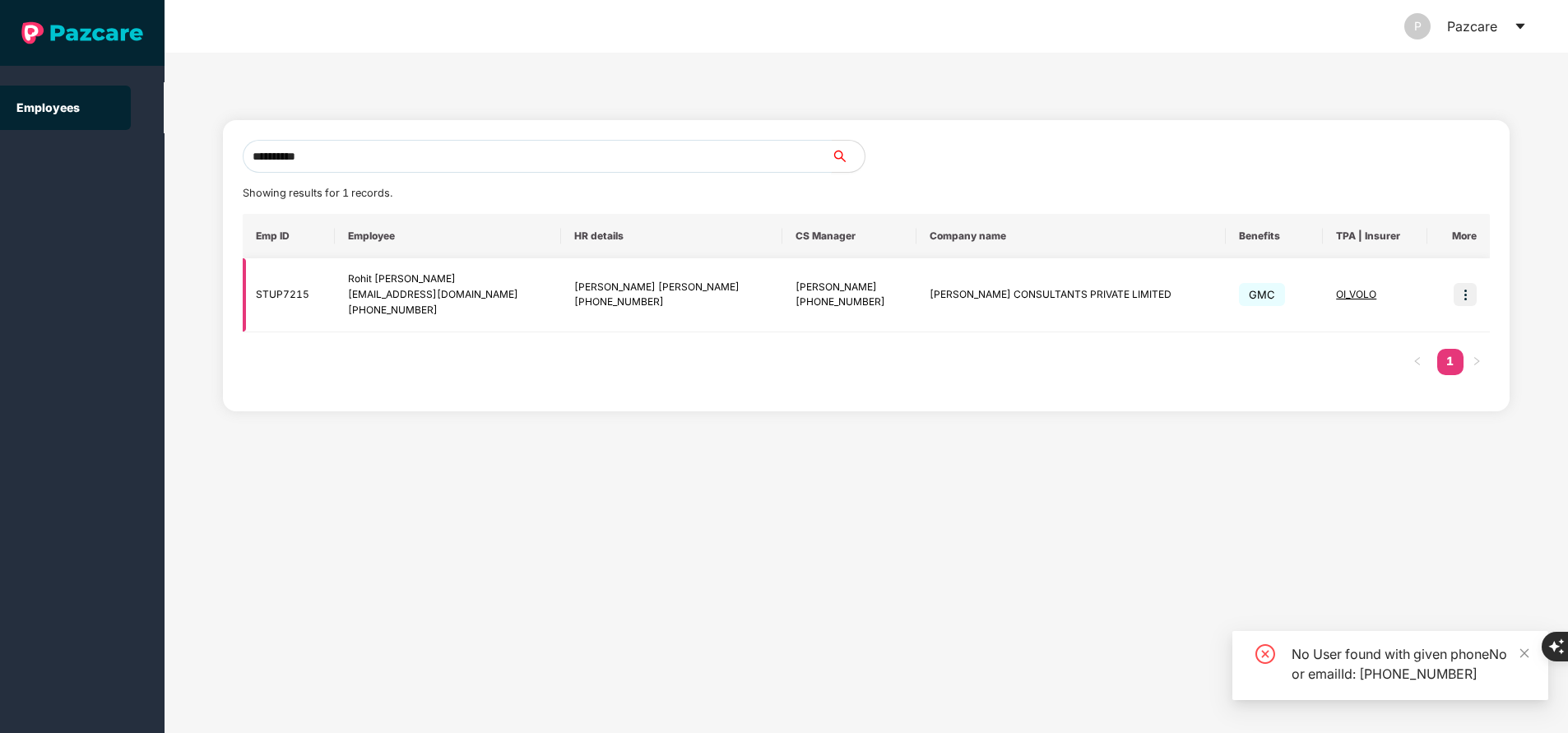
type input "**********"
click at [1454, 293] on img at bounding box center [1465, 295] width 23 height 23
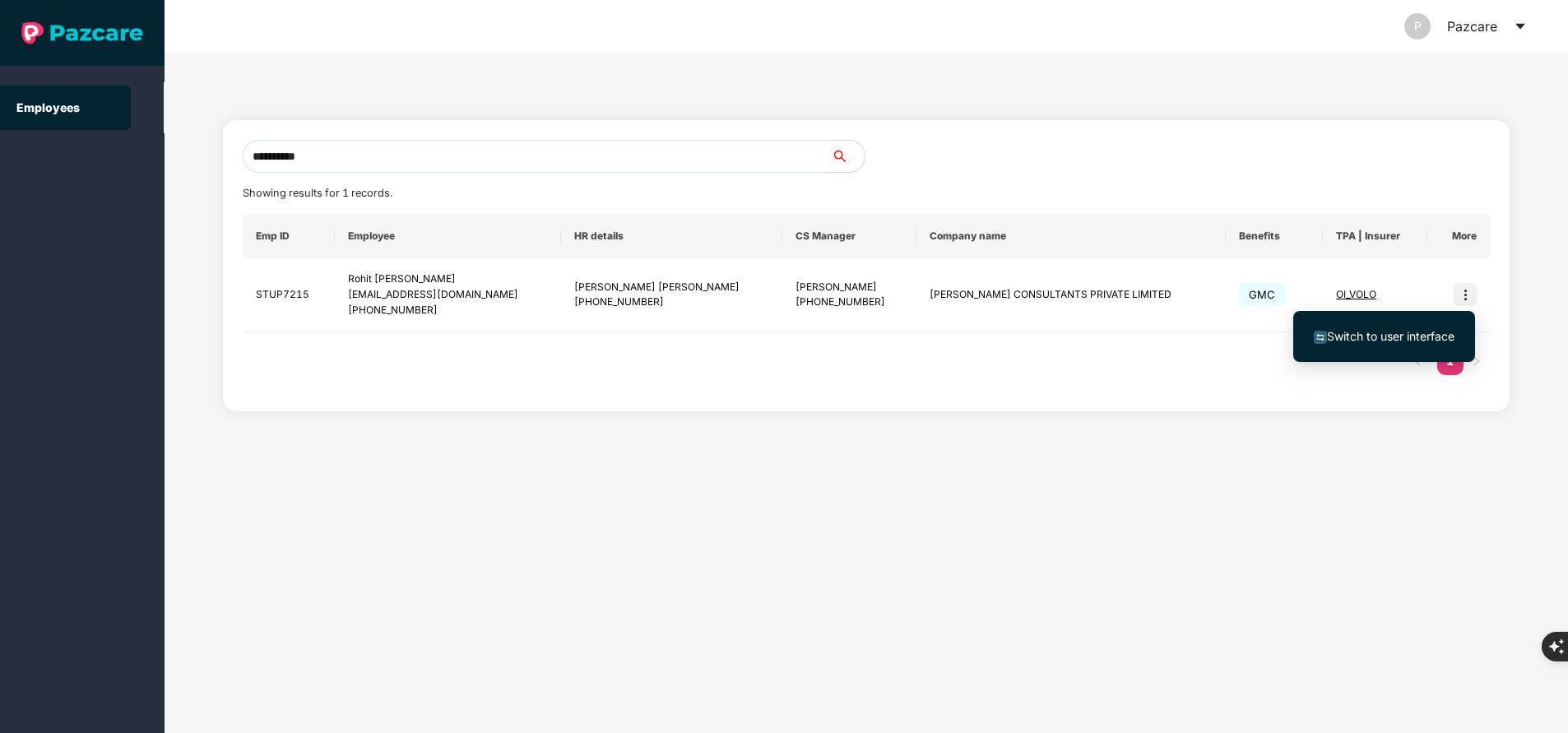
click at [1433, 339] on span "Switch to user interface" at bounding box center [1391, 337] width 128 height 14
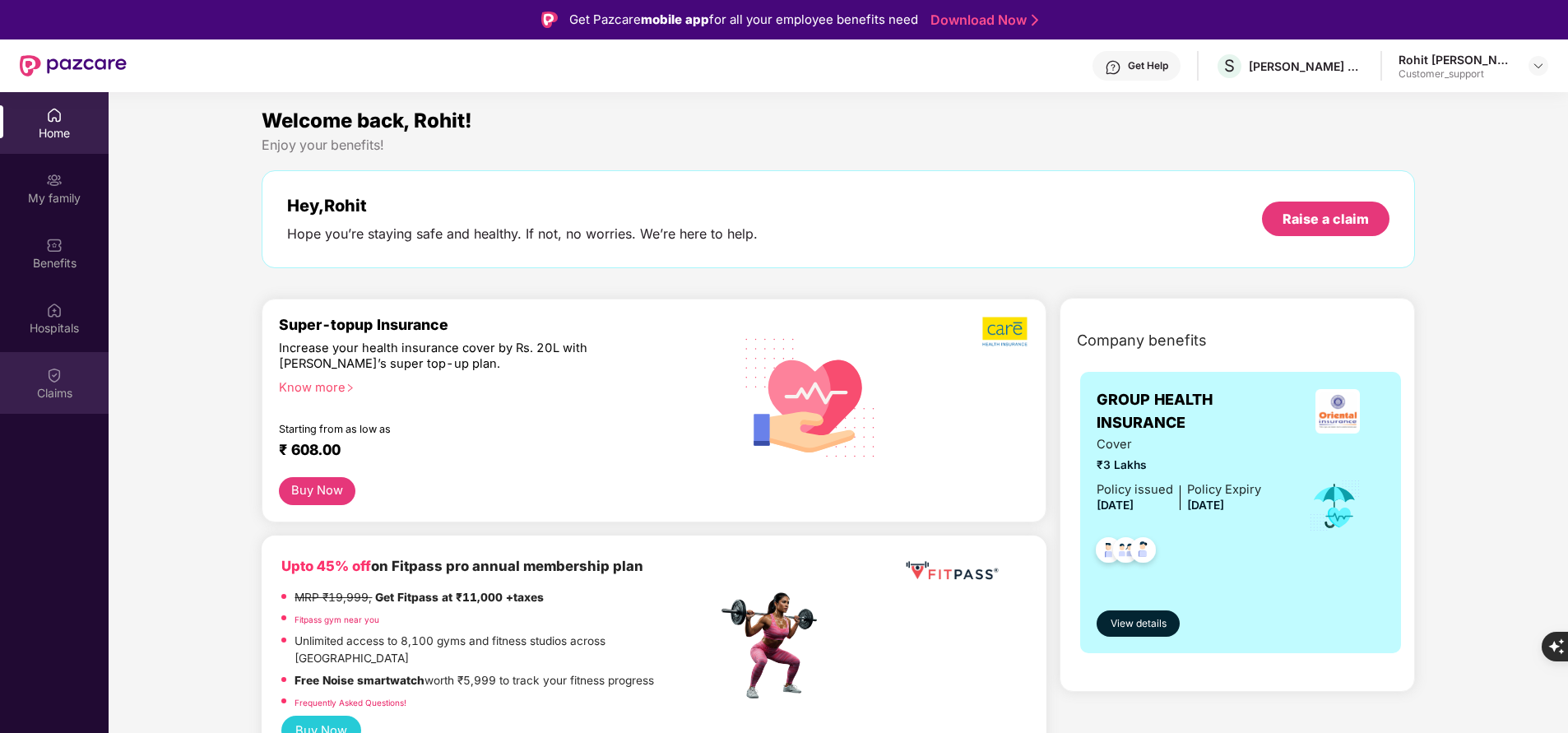
click at [71, 394] on div "Claims" at bounding box center [54, 393] width 109 height 16
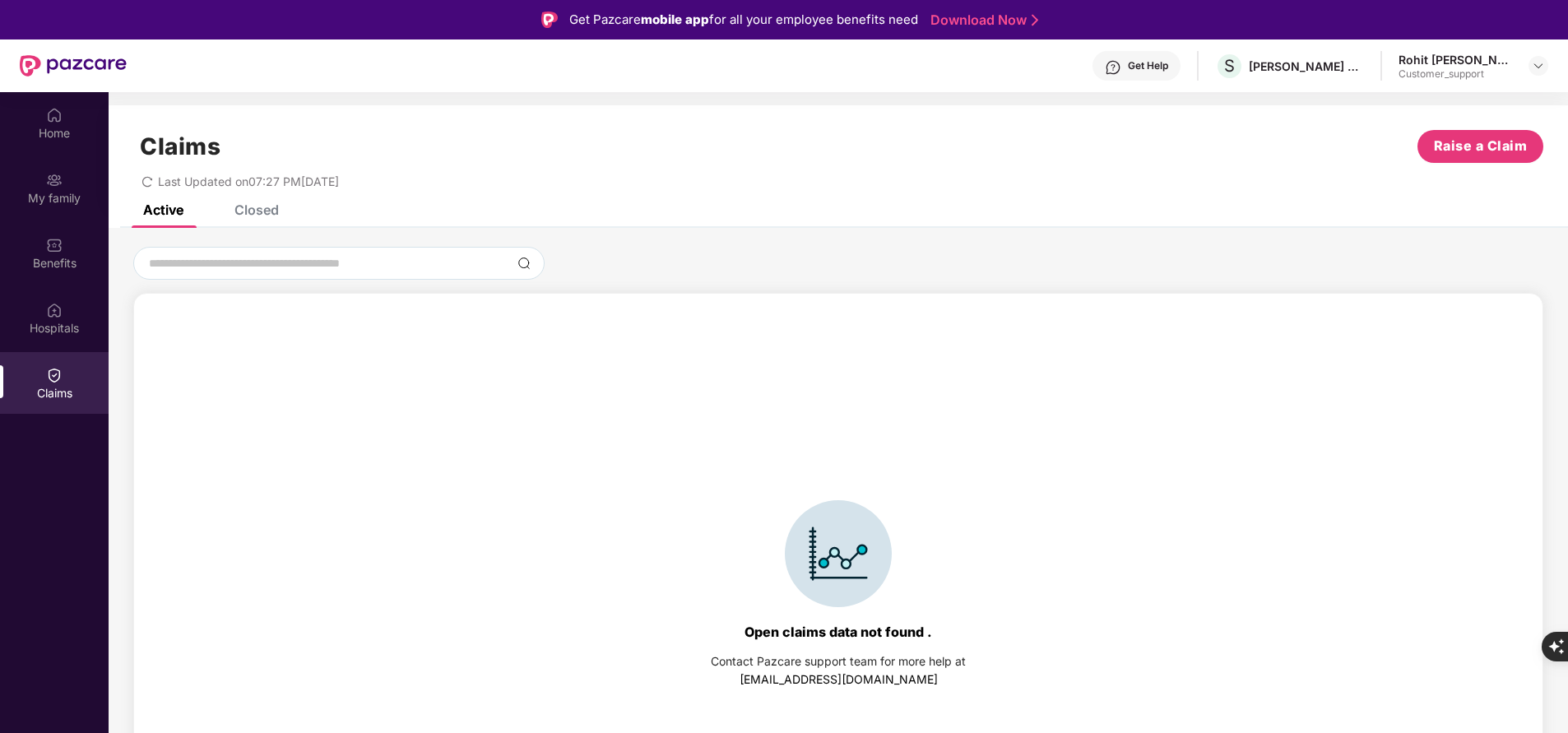
click at [265, 209] on div "Closed" at bounding box center [257, 210] width 45 height 16
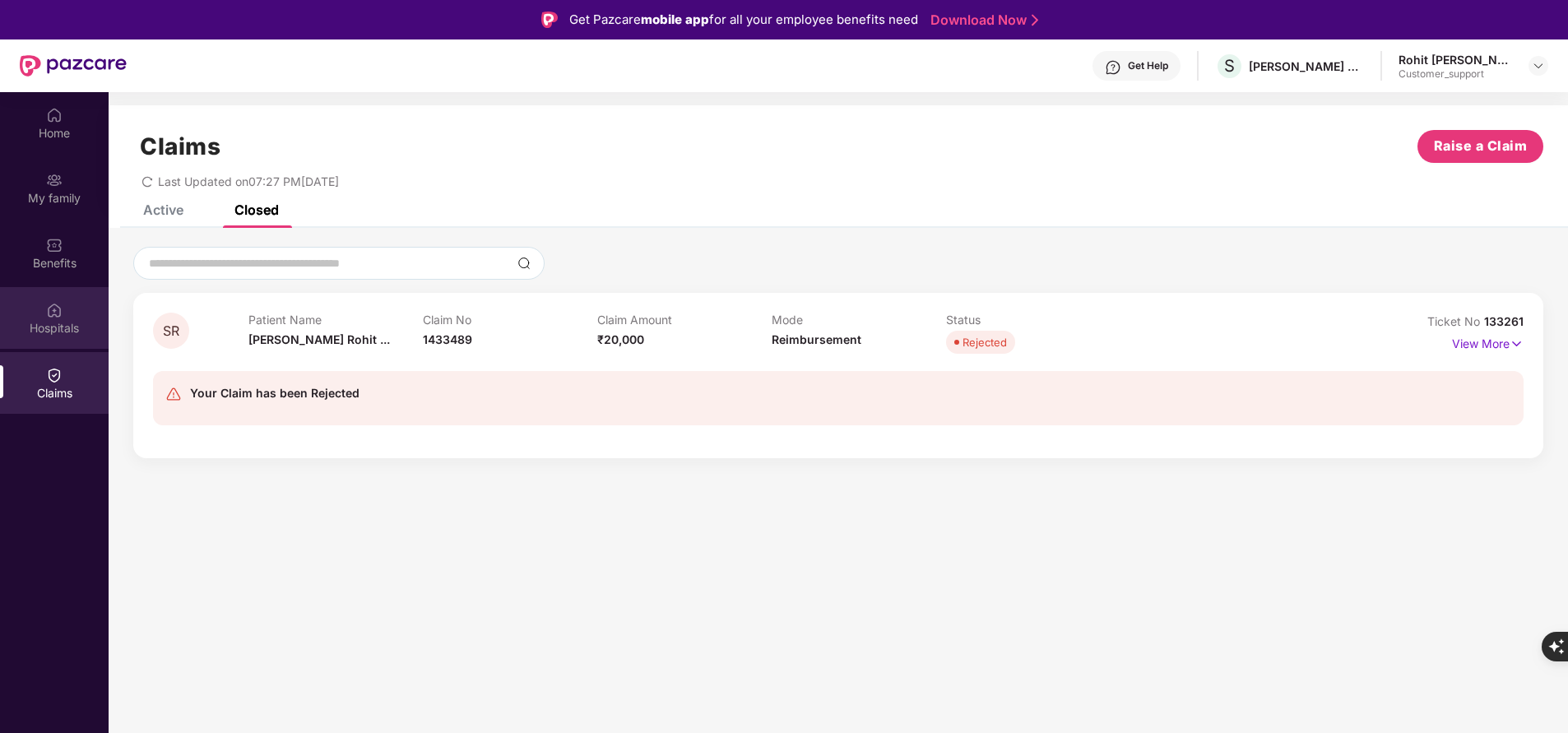
click at [68, 317] on div "Hospitals" at bounding box center [54, 319] width 109 height 62
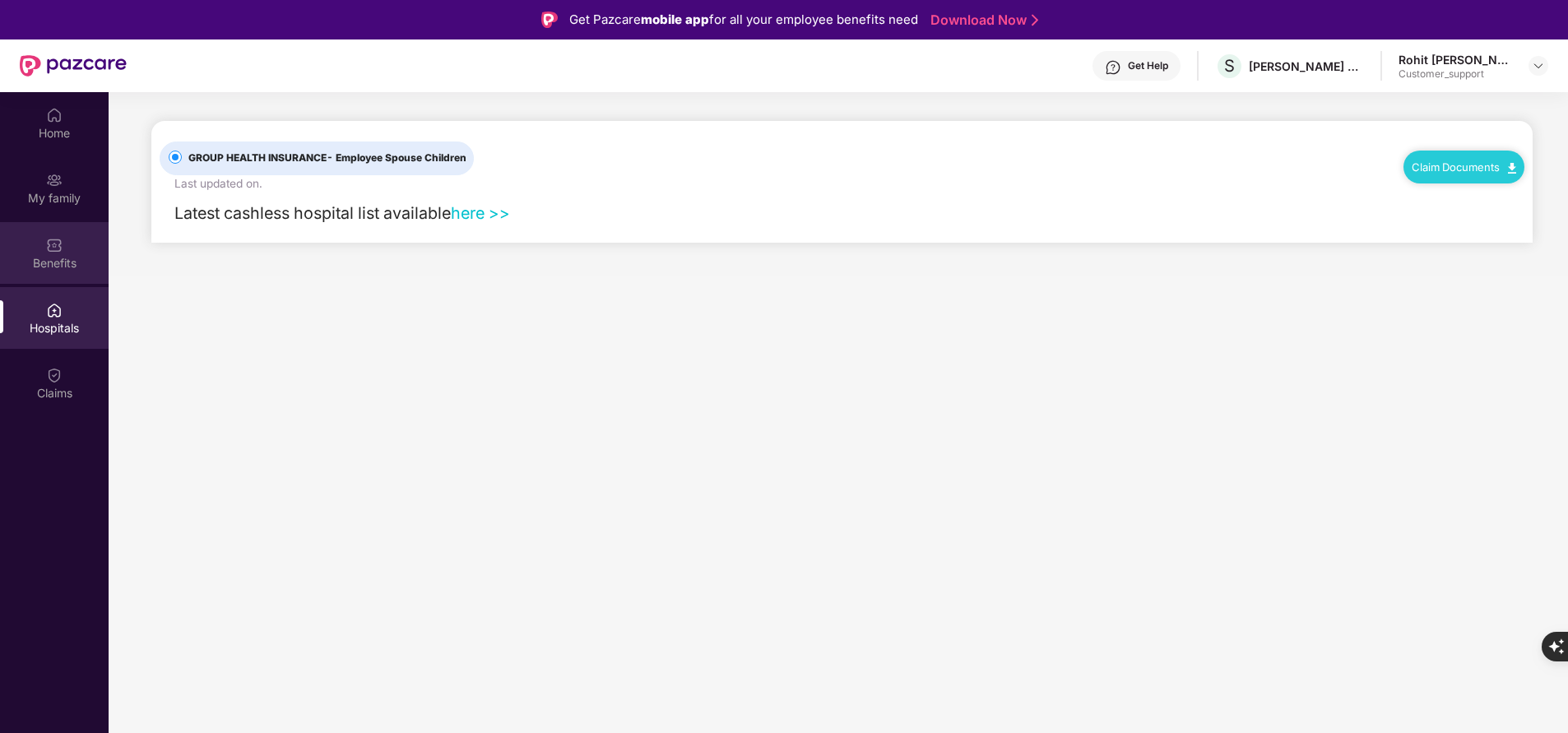
click at [67, 267] on div "Benefits" at bounding box center [54, 264] width 109 height 16
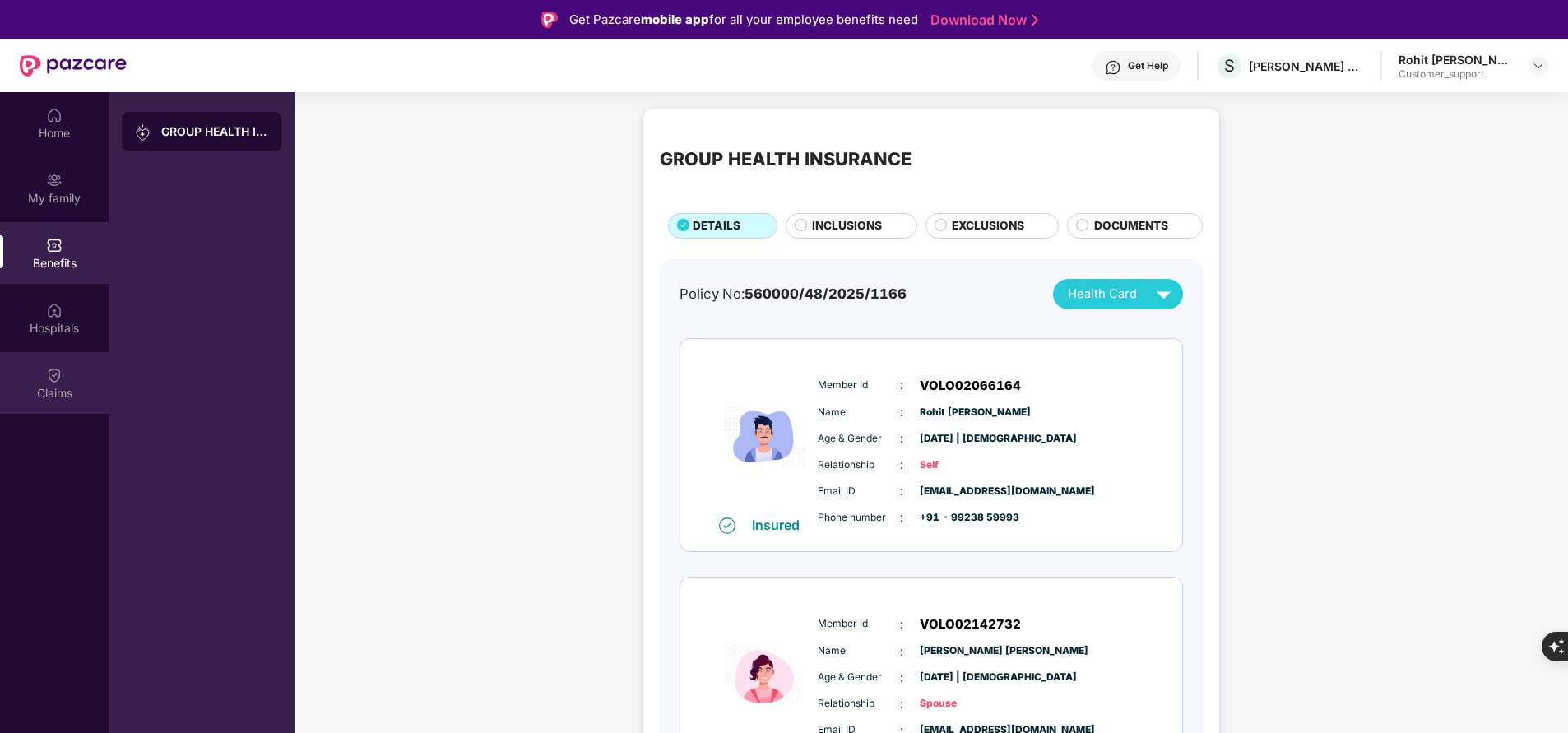
click at [48, 395] on div "Claims" at bounding box center [54, 393] width 109 height 16
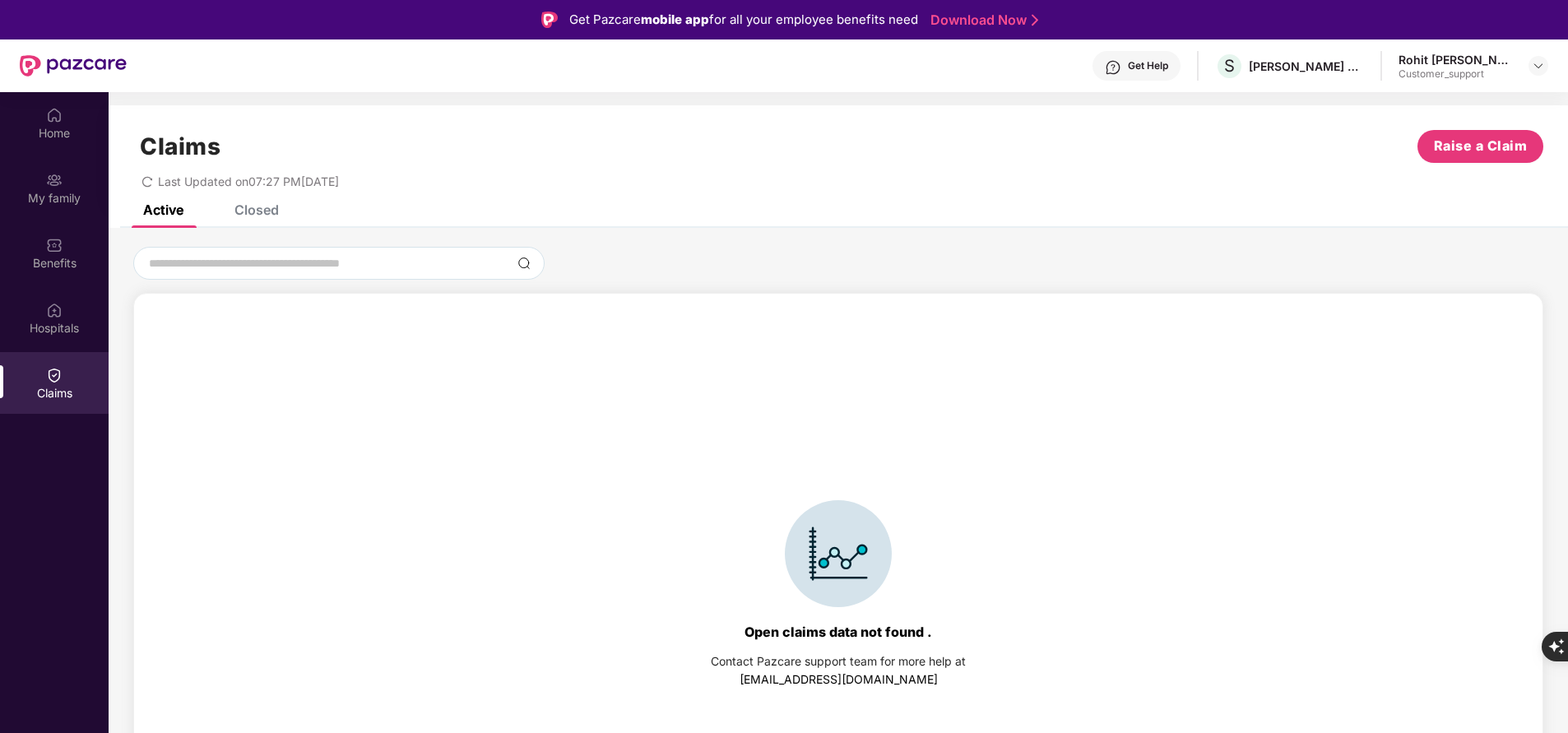
click at [250, 205] on div "Closed" at bounding box center [257, 210] width 45 height 16
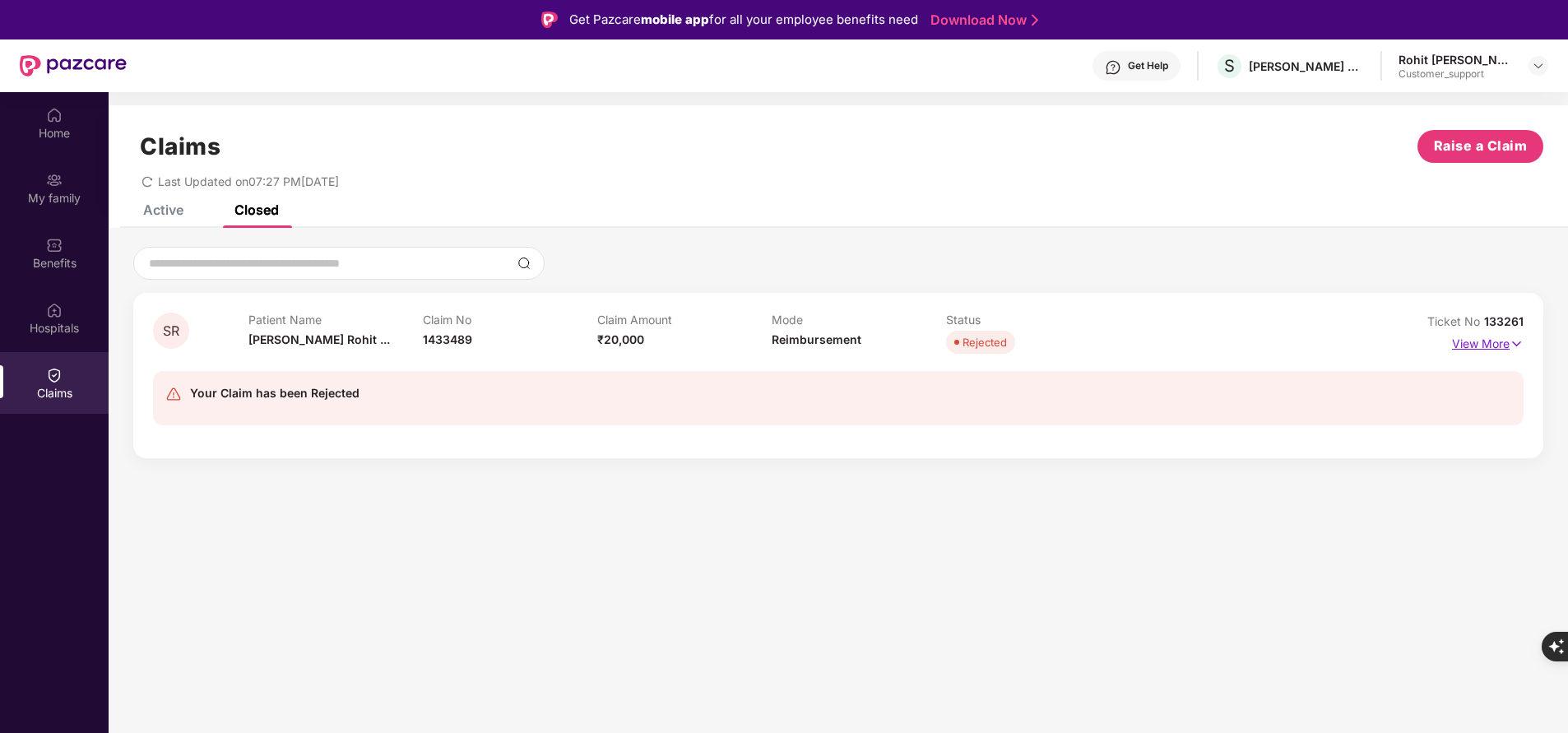
click at [1478, 338] on p "View More" at bounding box center [1488, 342] width 72 height 22
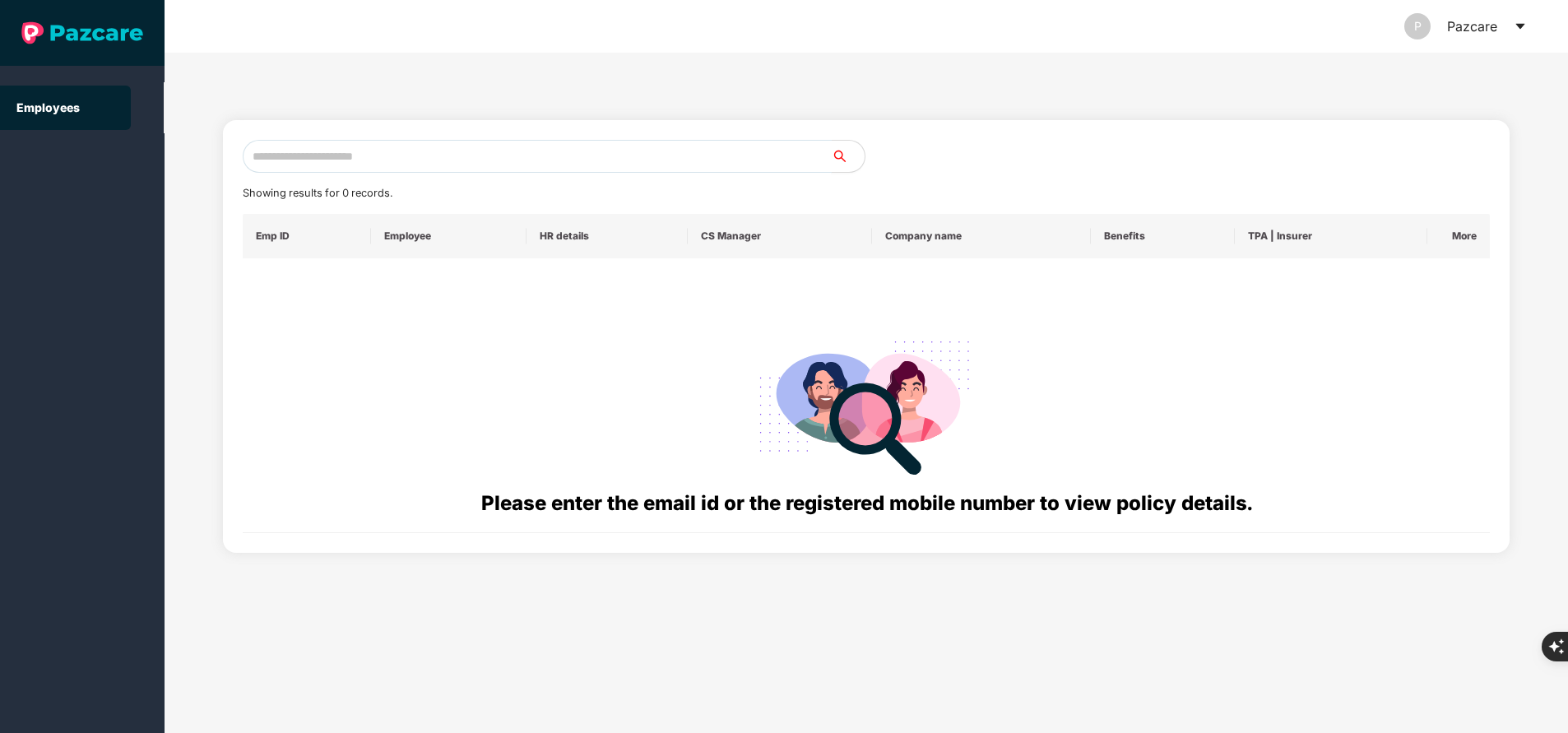
click at [477, 163] on input "text" at bounding box center [537, 156] width 589 height 33
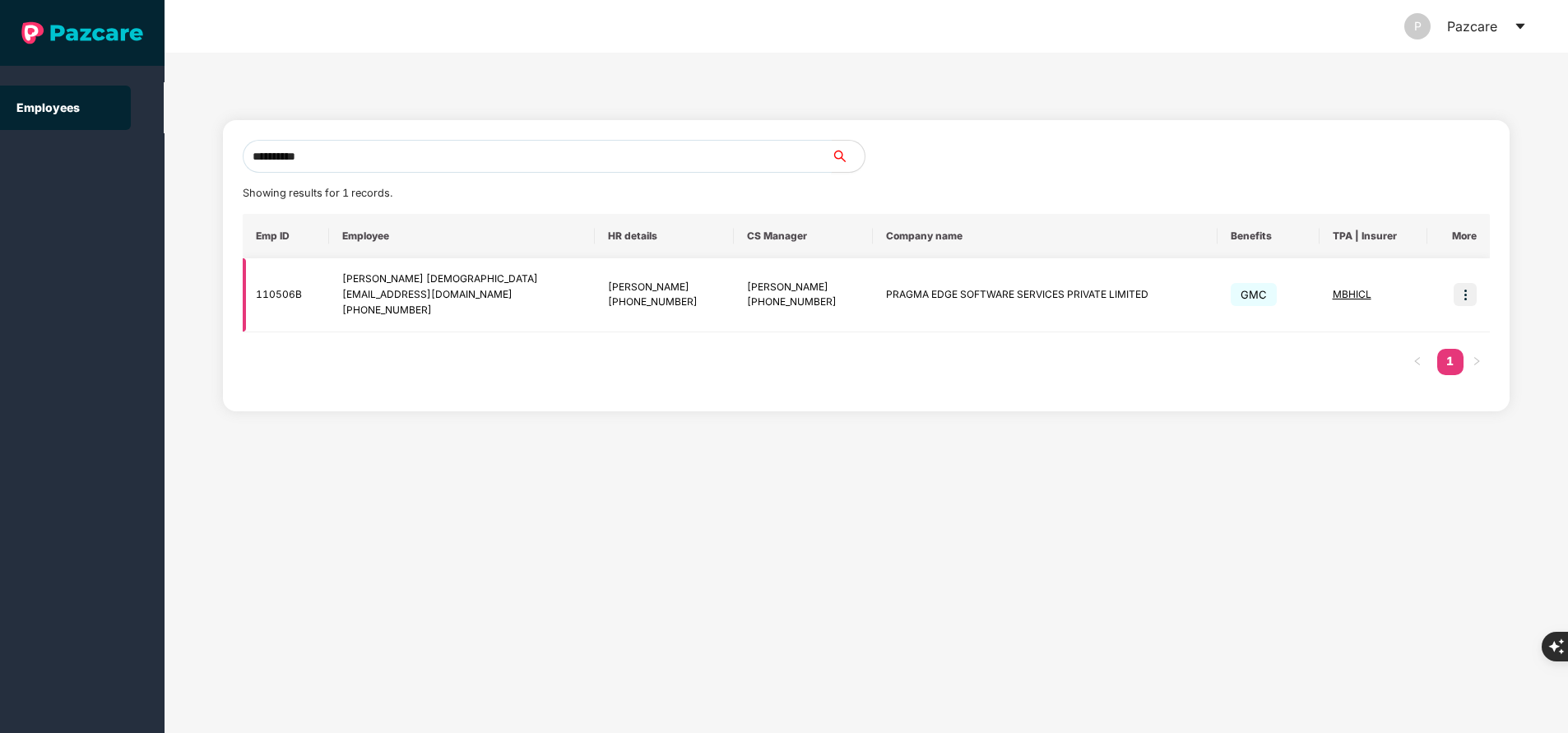
type input "**********"
click at [1463, 292] on img at bounding box center [1465, 295] width 23 height 23
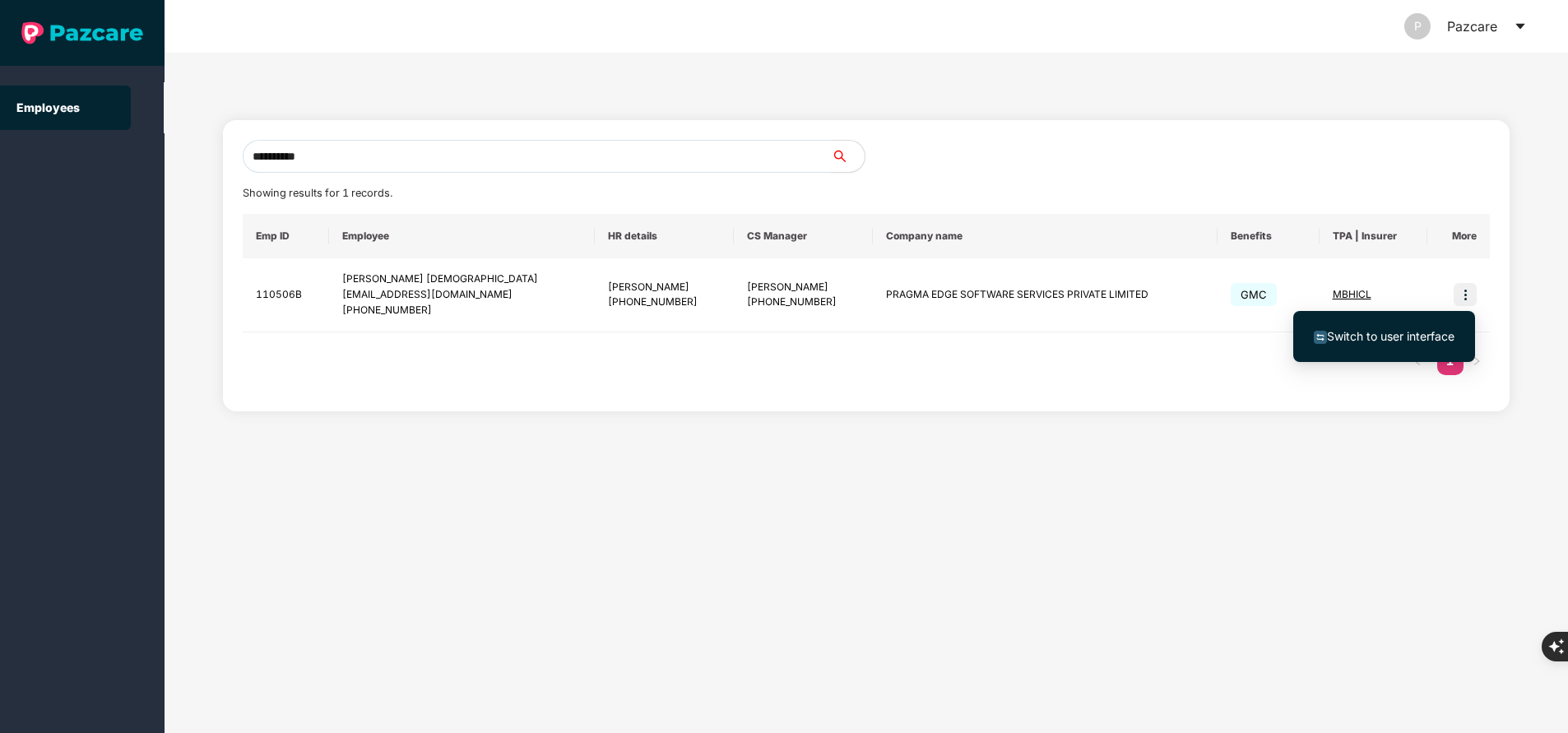
click at [1406, 340] on span "Switch to user interface" at bounding box center [1391, 337] width 128 height 14
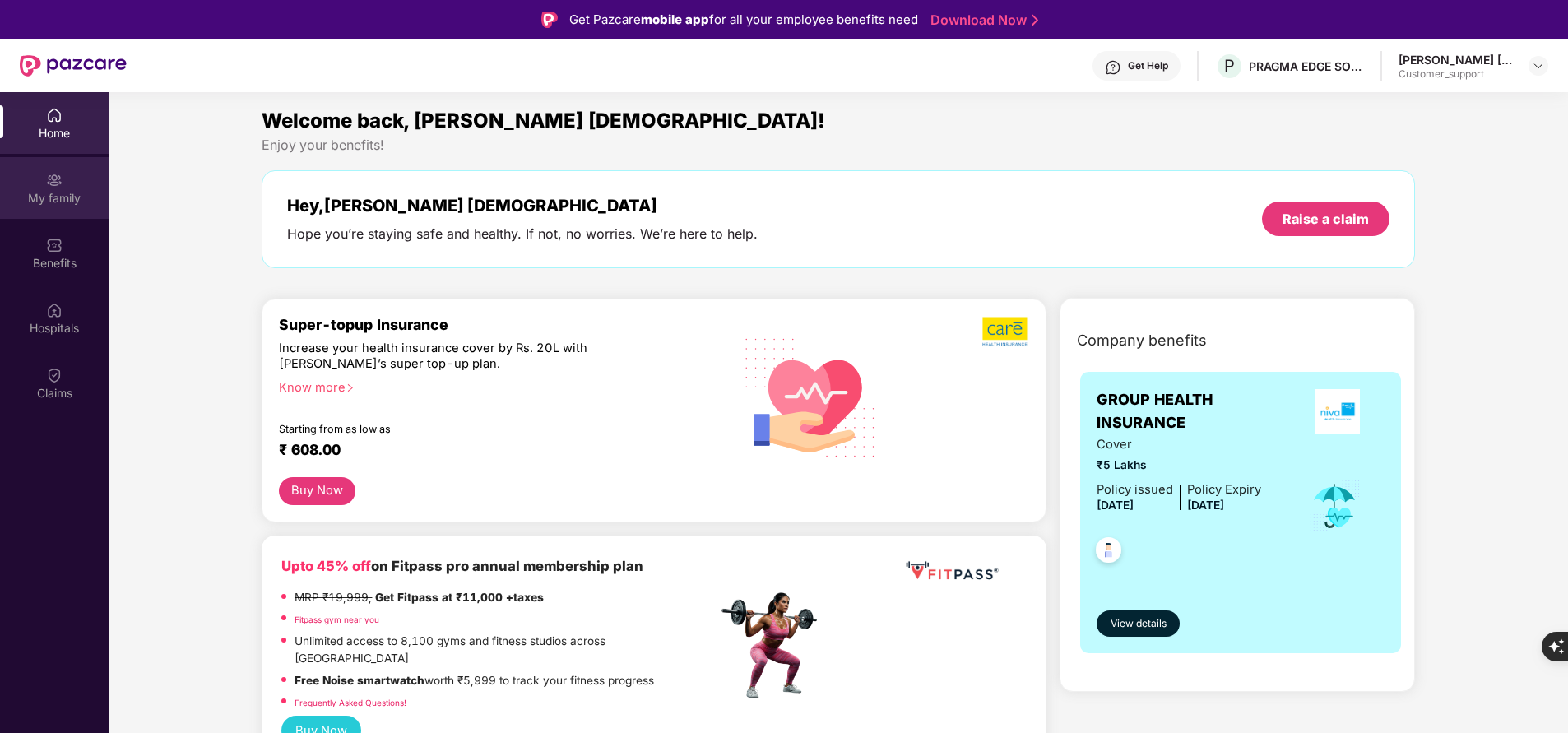
click at [59, 177] on img at bounding box center [54, 180] width 16 height 16
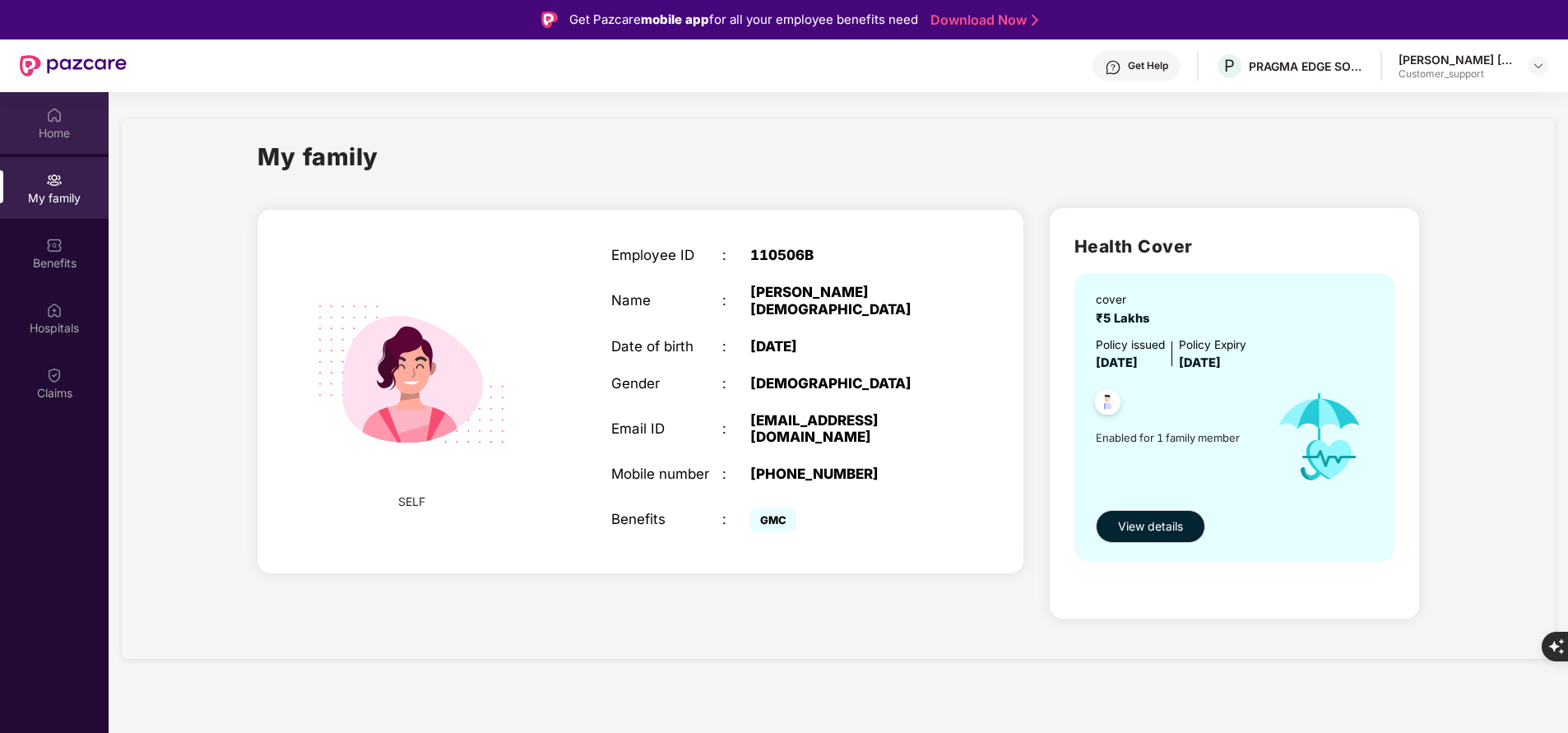
click at [63, 128] on div "Home" at bounding box center [54, 133] width 109 height 16
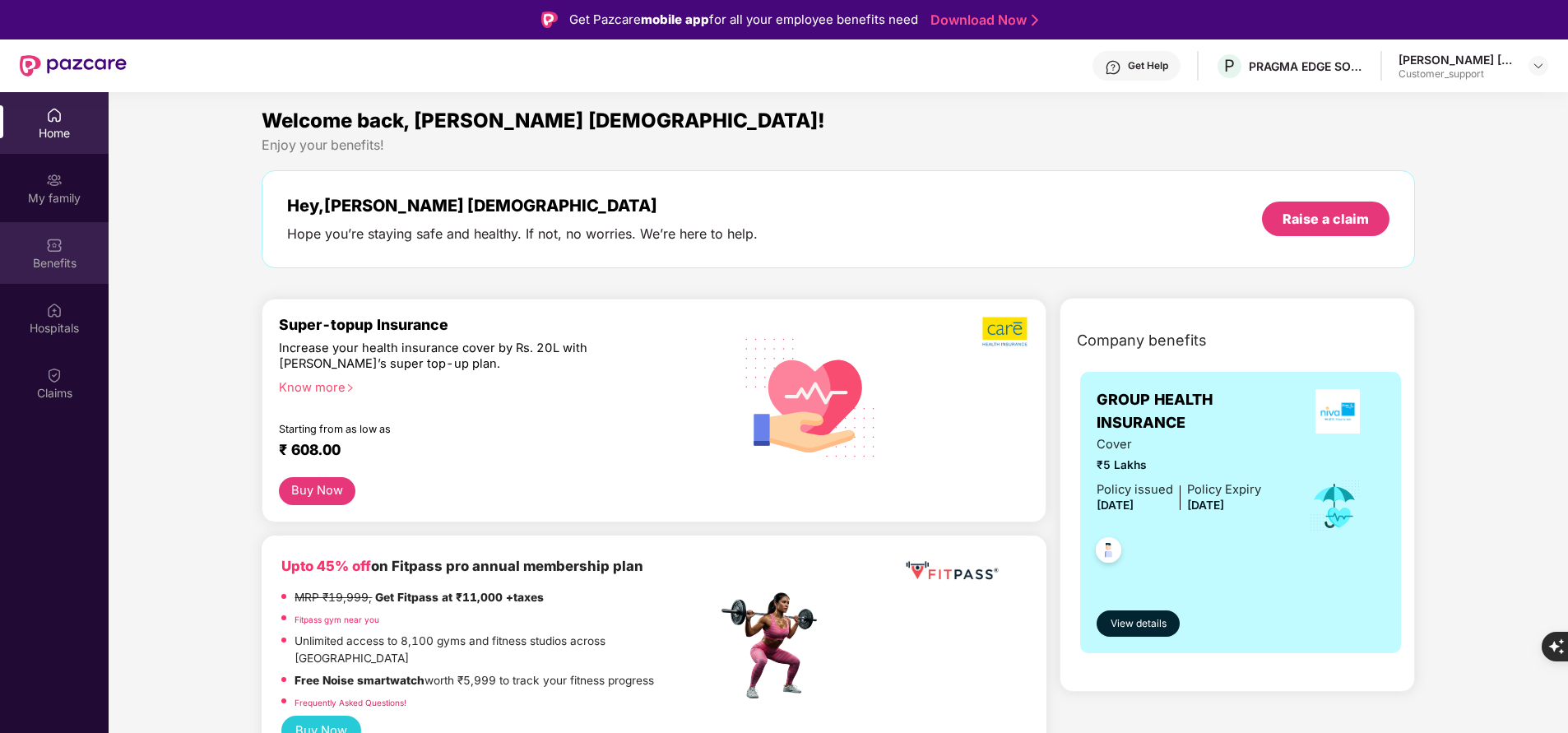
click at [54, 250] on img at bounding box center [54, 245] width 16 height 16
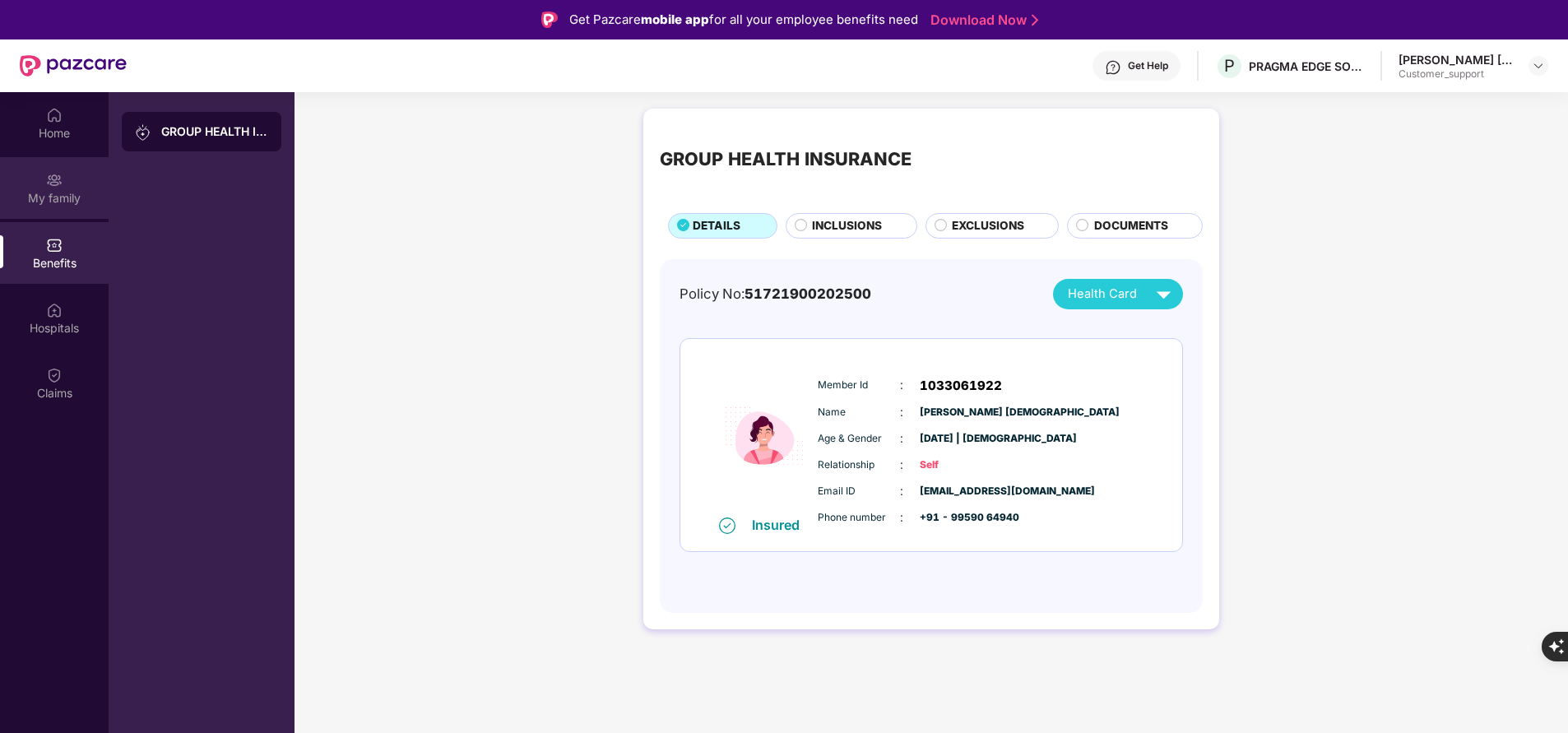
click at [51, 186] on img at bounding box center [54, 180] width 16 height 16
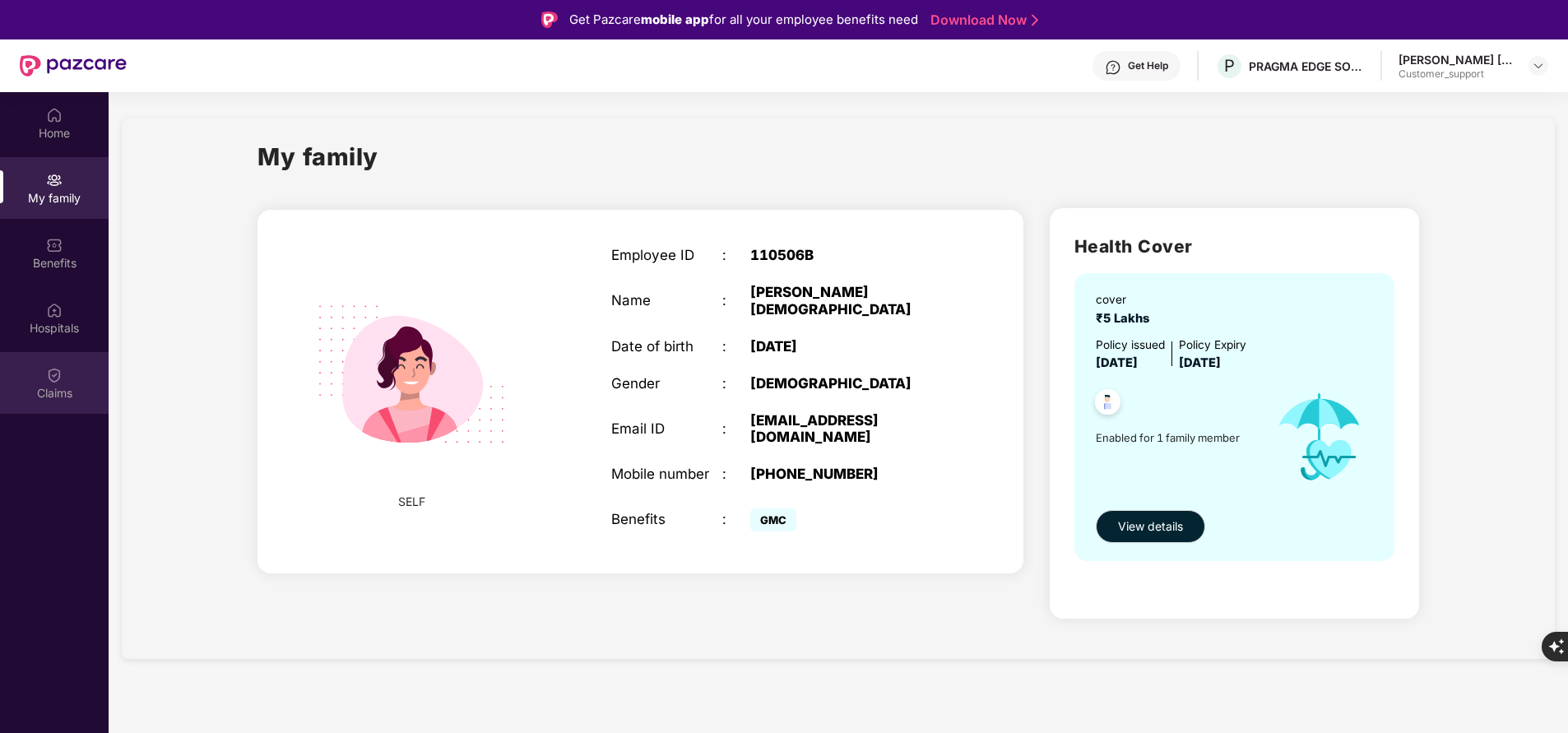
click at [71, 385] on div "Claims" at bounding box center [54, 393] width 109 height 16
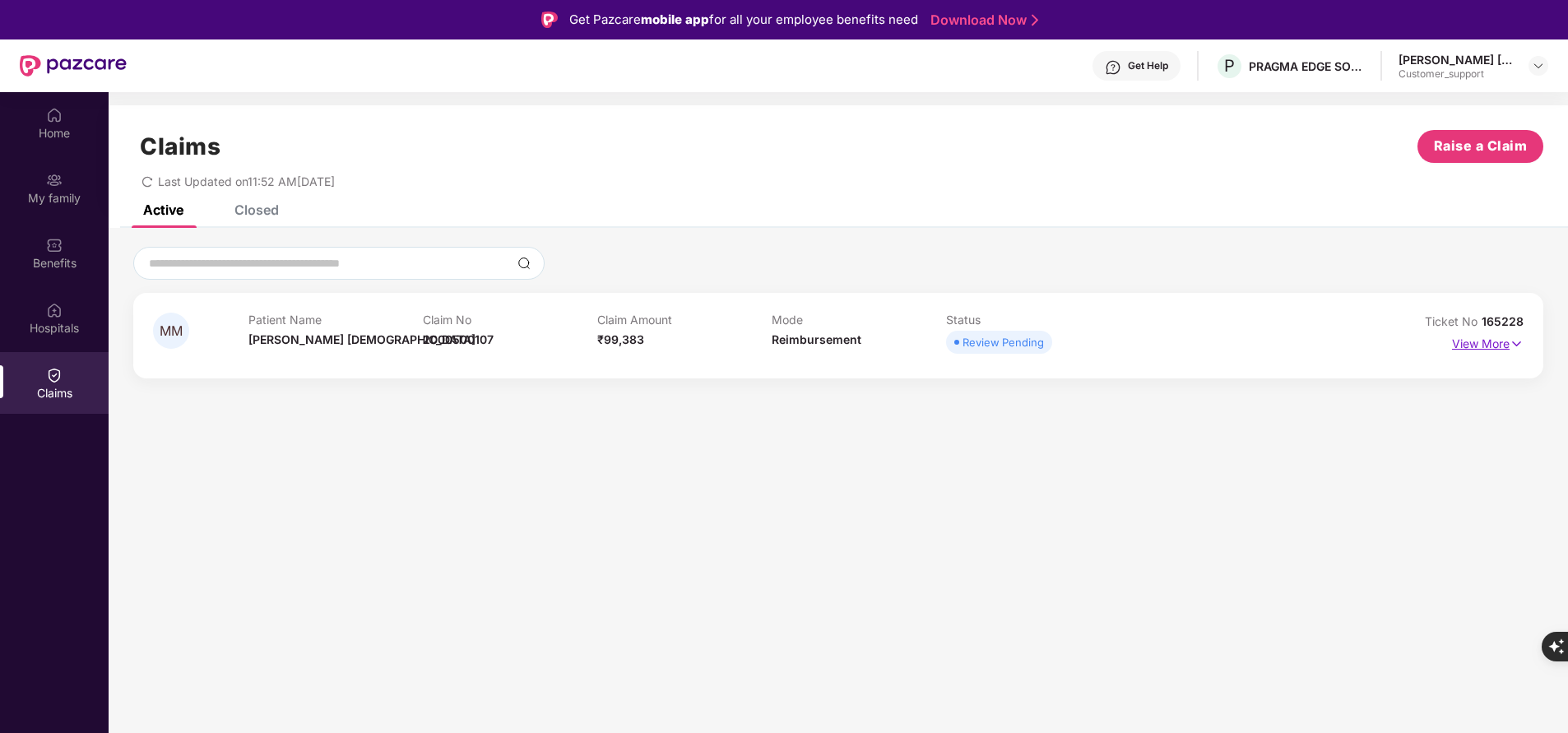
click at [1477, 348] on p "View More" at bounding box center [1488, 342] width 72 height 22
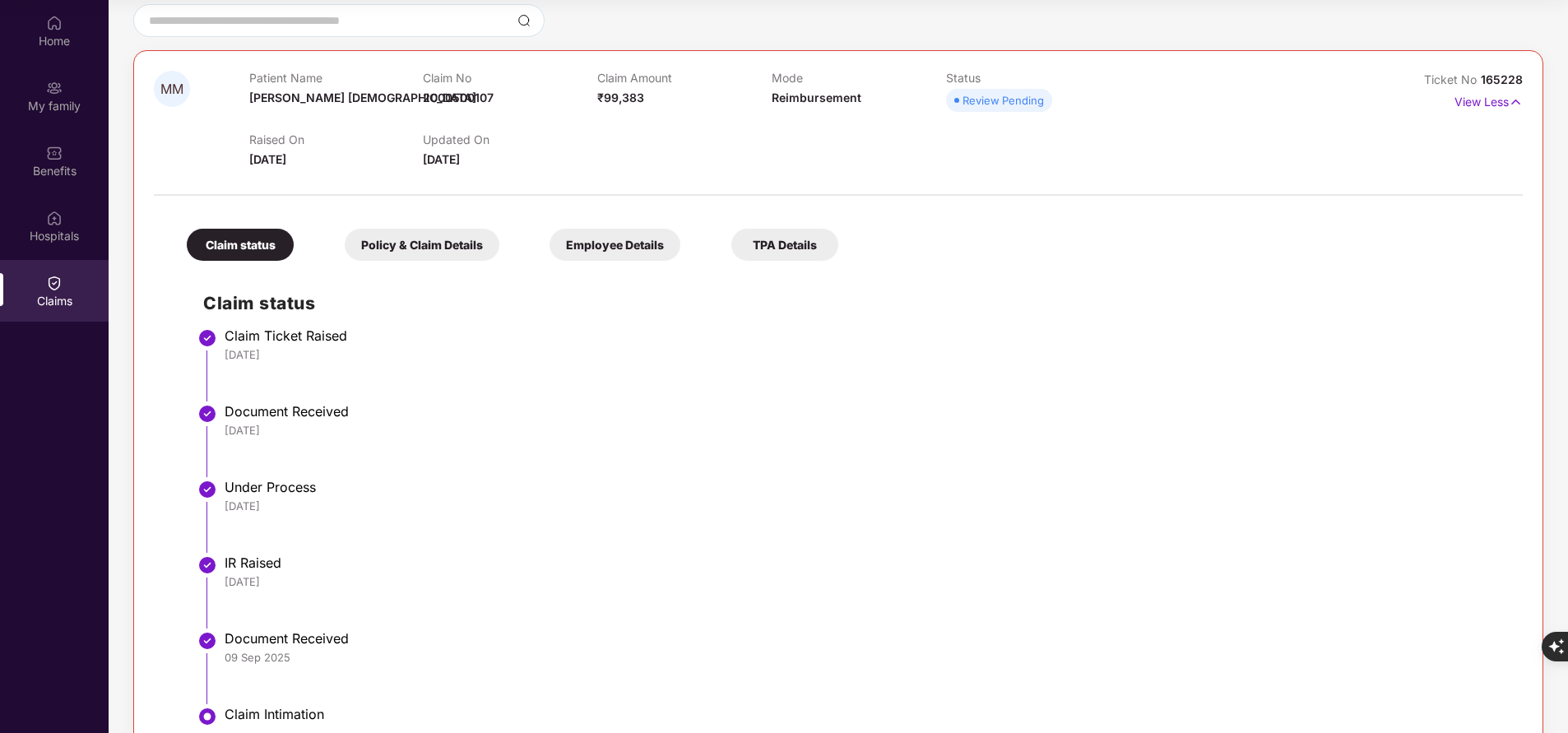
scroll to position [152, 0]
click at [45, 219] on div "Hospitals" at bounding box center [54, 226] width 109 height 62
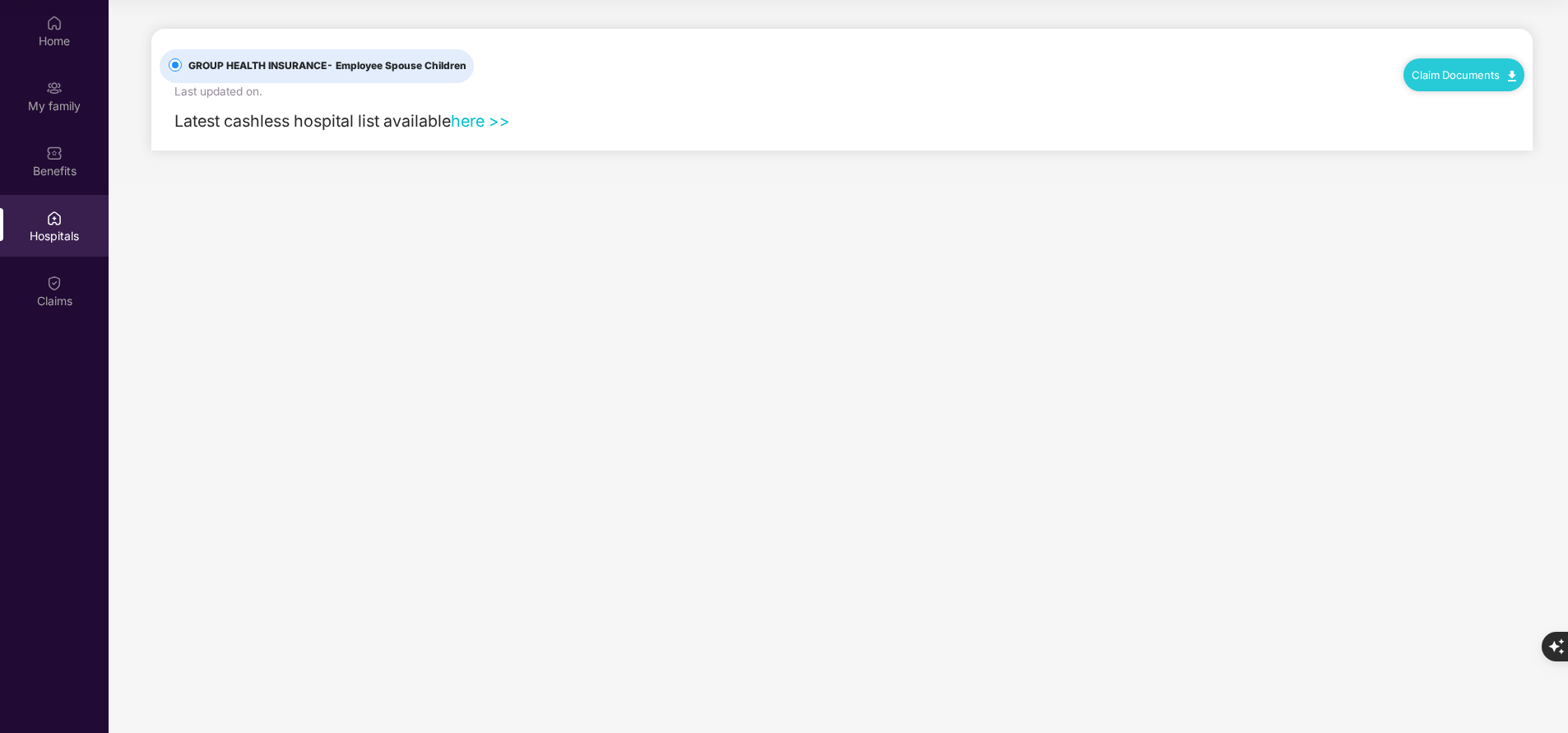
scroll to position [0, 0]
click at [47, 167] on div "Benefits" at bounding box center [54, 171] width 109 height 16
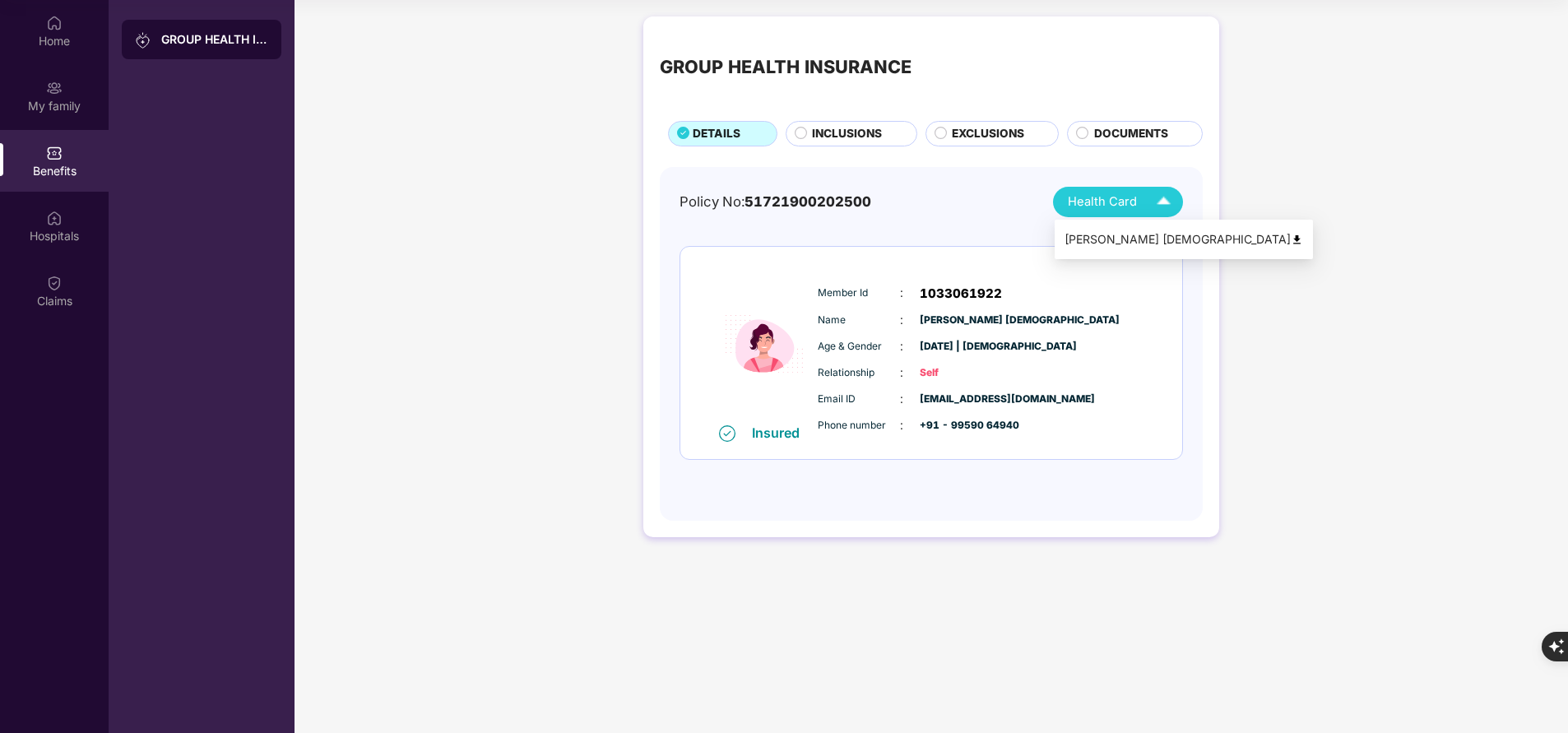
click at [1142, 199] on div "Health Card" at bounding box center [1123, 202] width 110 height 29
click at [1112, 237] on div "[PERSON_NAME] [DEMOGRAPHIC_DATA]" at bounding box center [1184, 240] width 239 height 18
click at [871, 138] on span "INCLUSIONS" at bounding box center [847, 133] width 70 height 17
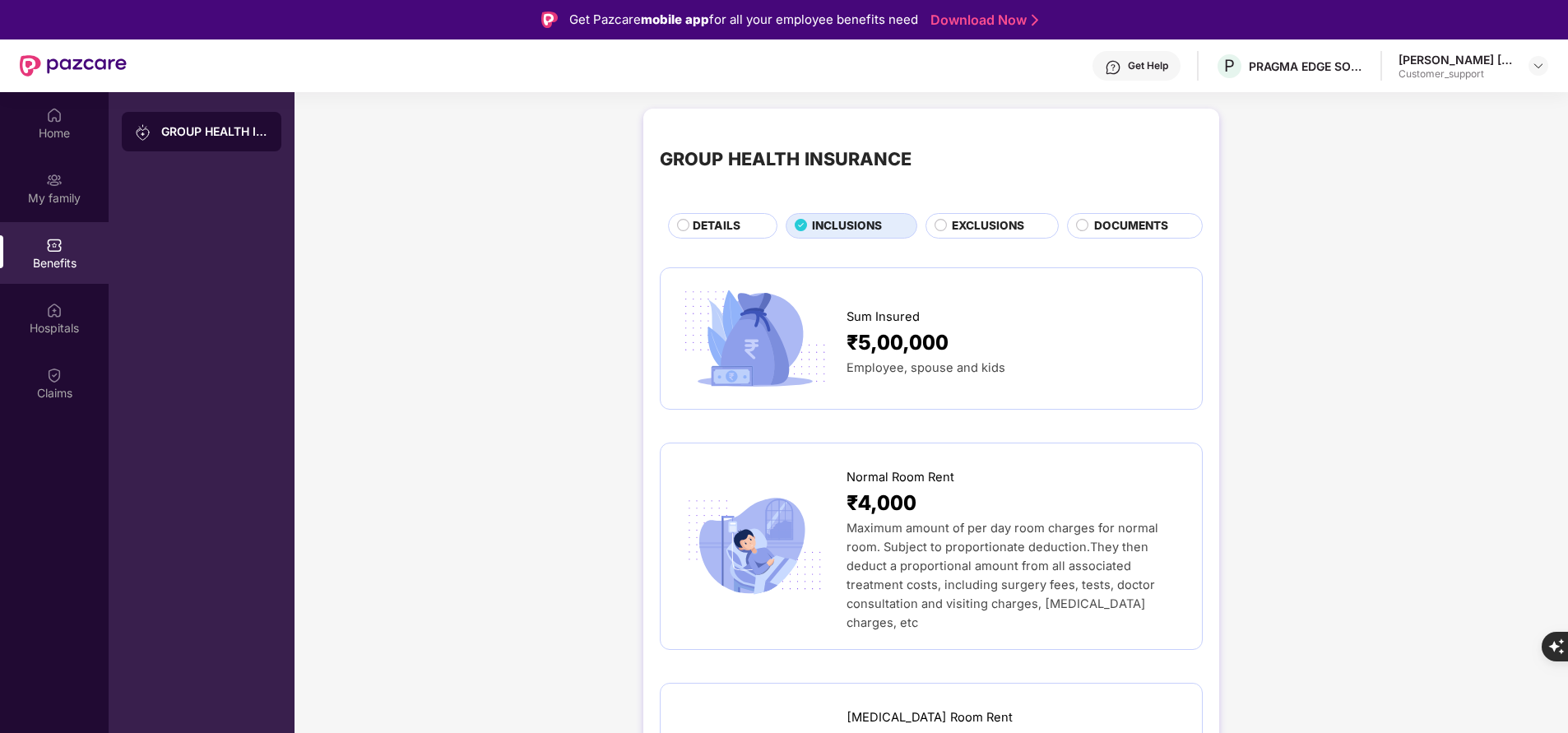
click at [1154, 73] on div "Get Help" at bounding box center [1137, 66] width 88 height 30
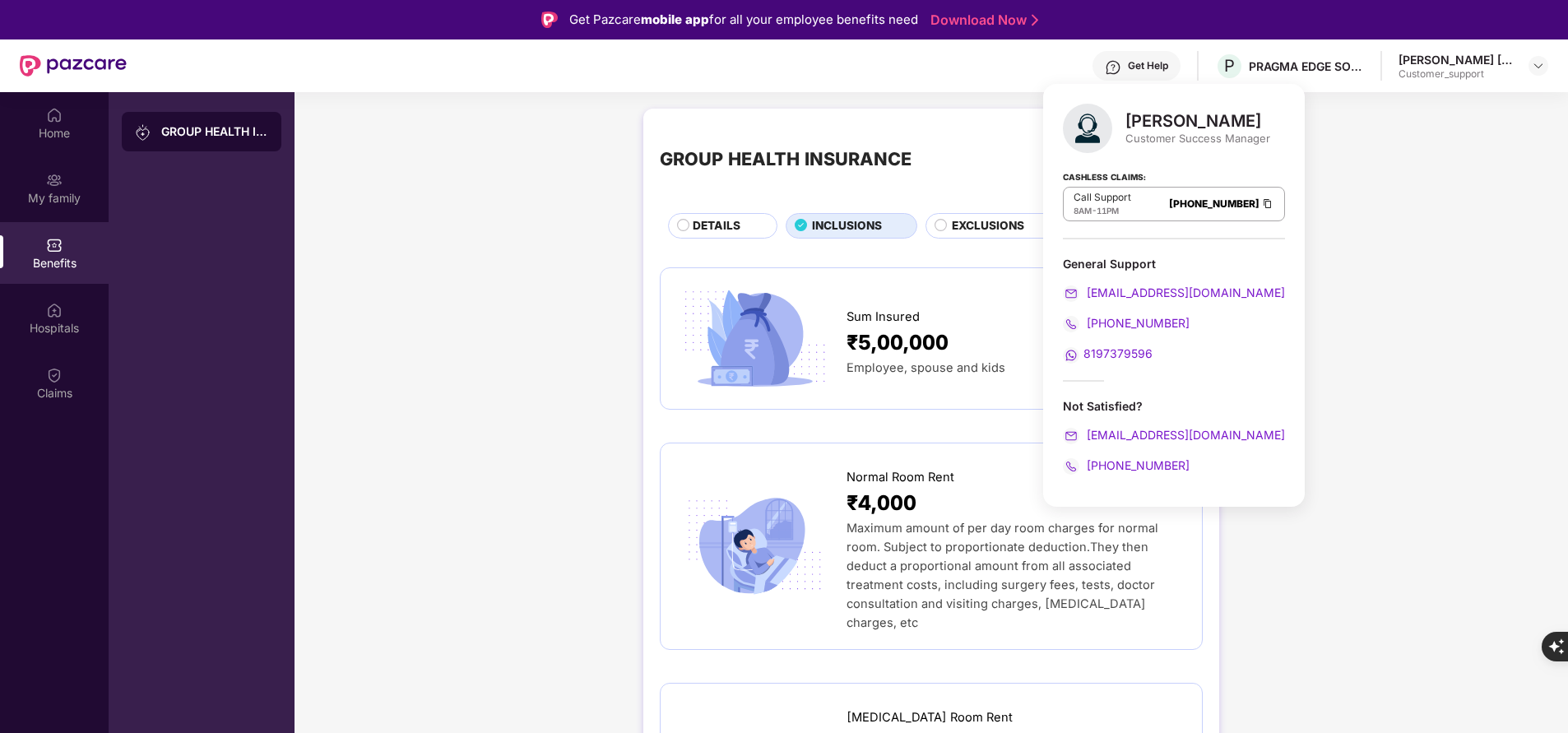
click at [1154, 73] on div "Get Help" at bounding box center [1137, 66] width 88 height 30
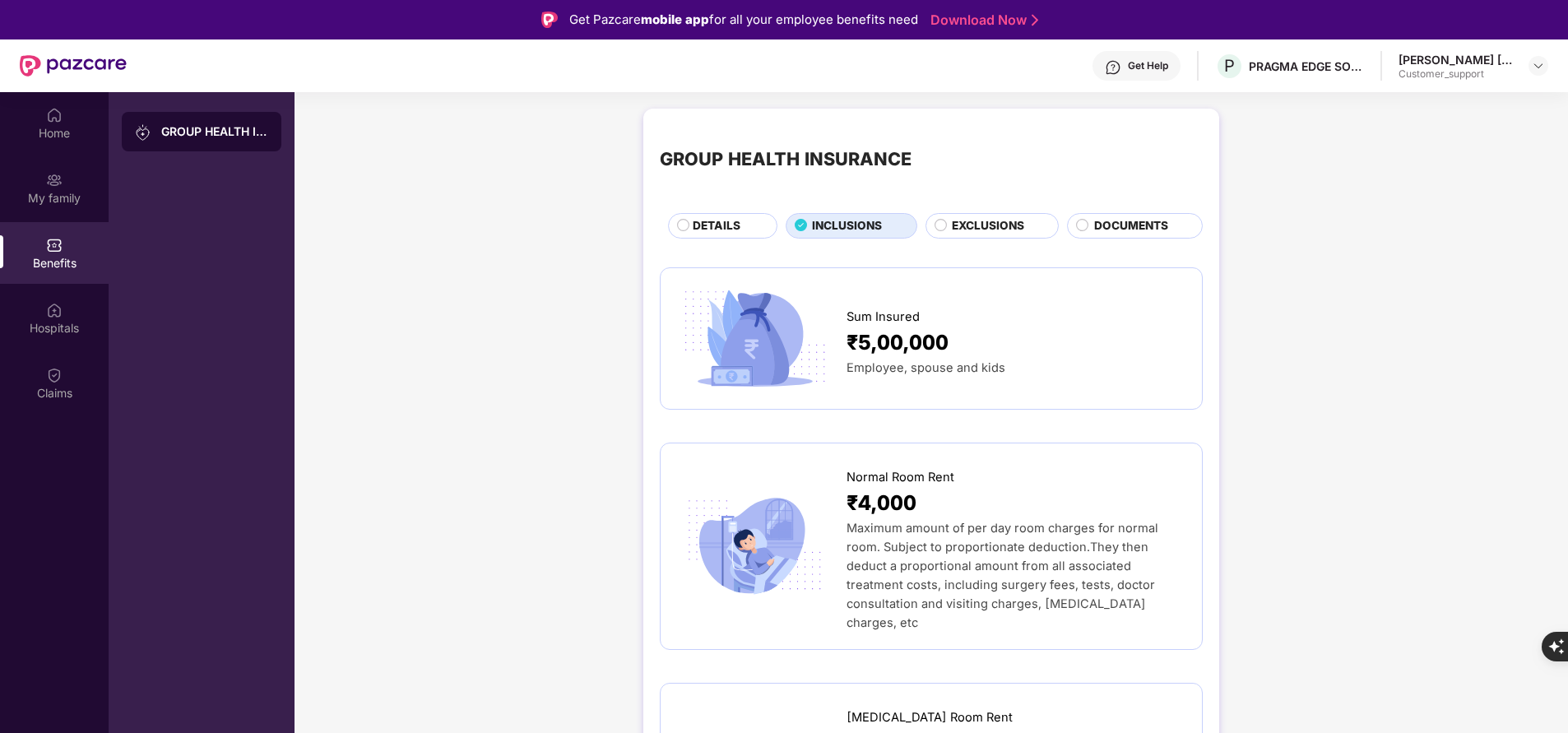
click at [1128, 221] on span "DOCUMENTS" at bounding box center [1131, 226] width 74 height 17
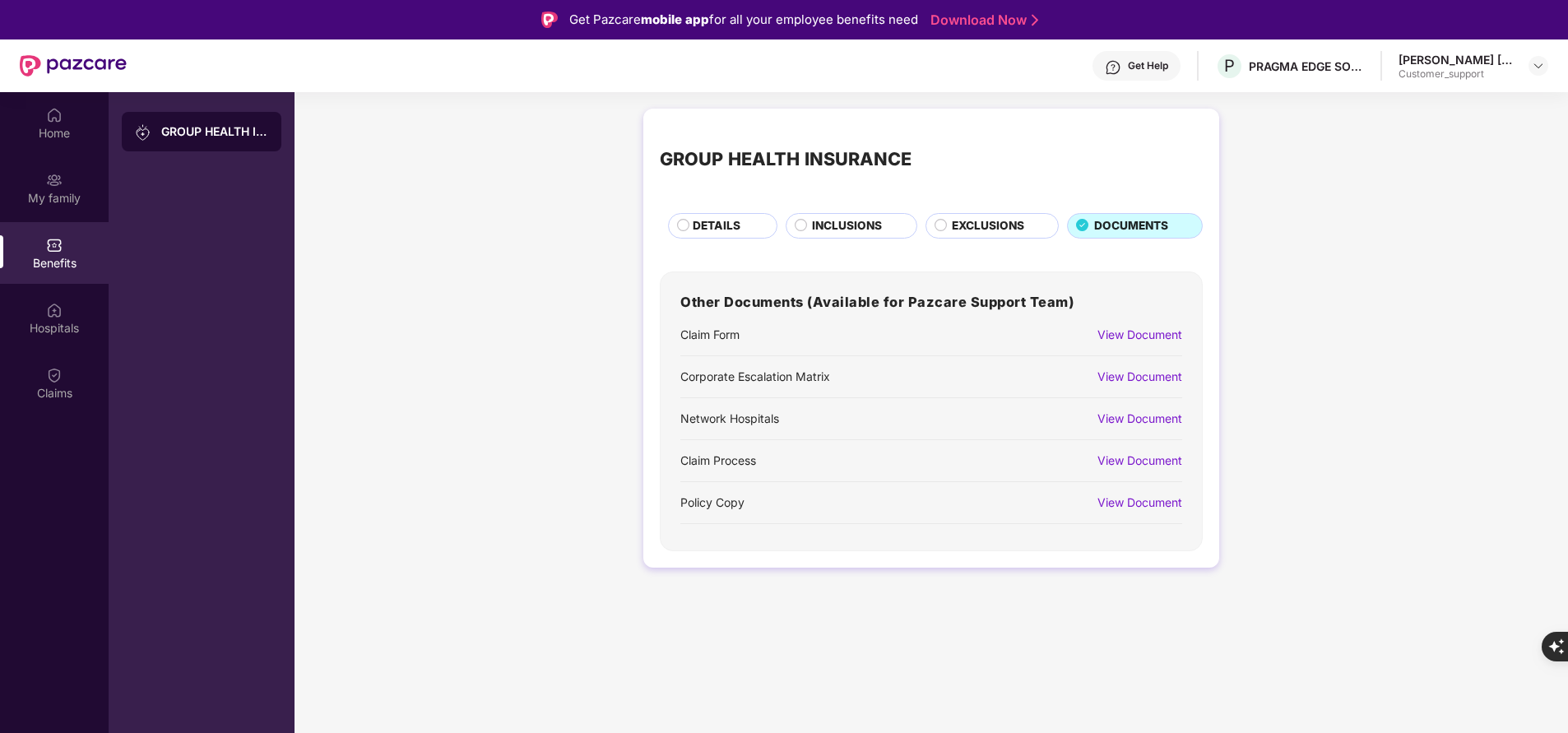
click at [976, 222] on span "EXCLUSIONS" at bounding box center [988, 226] width 73 height 17
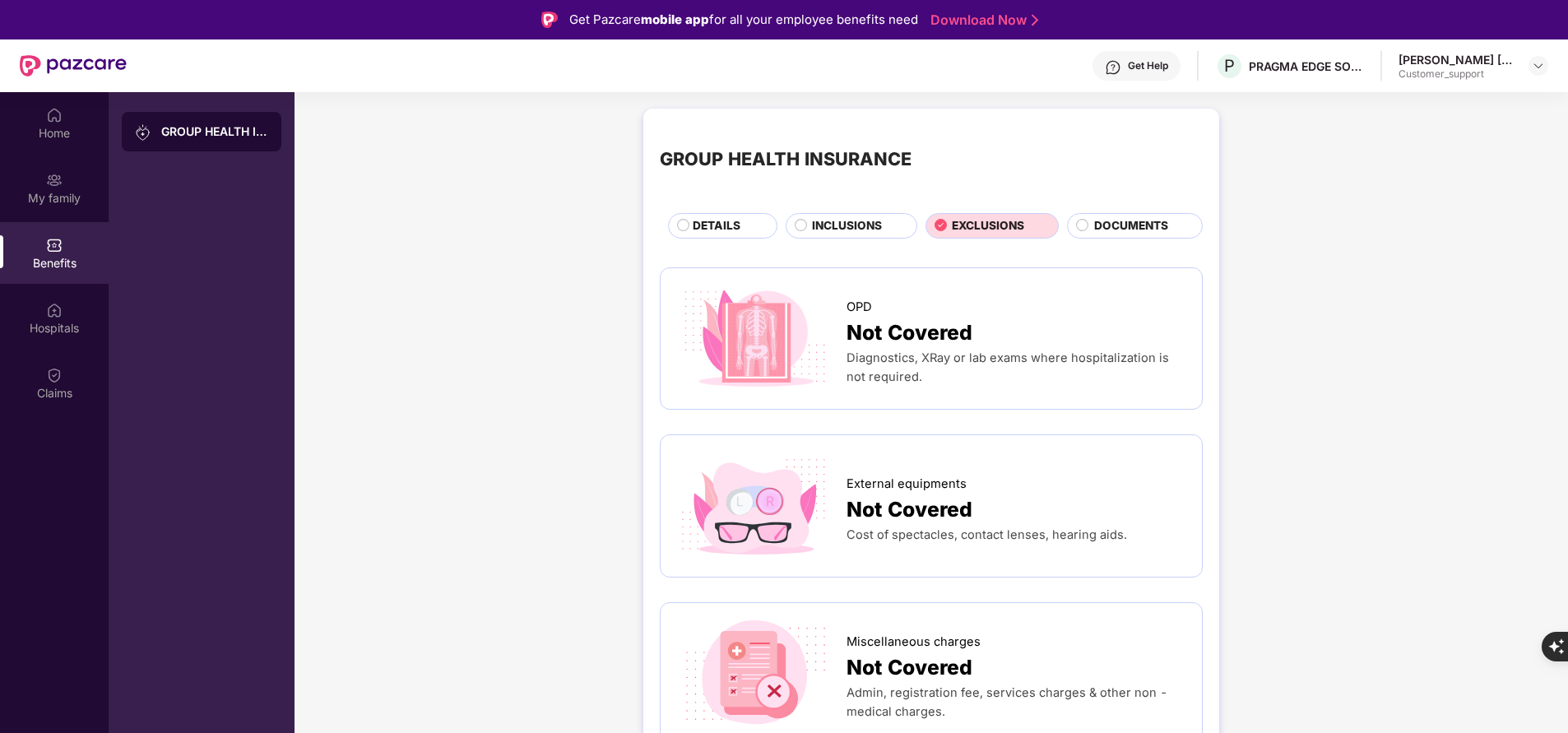
click at [1109, 224] on span "DOCUMENTS" at bounding box center [1131, 226] width 74 height 17
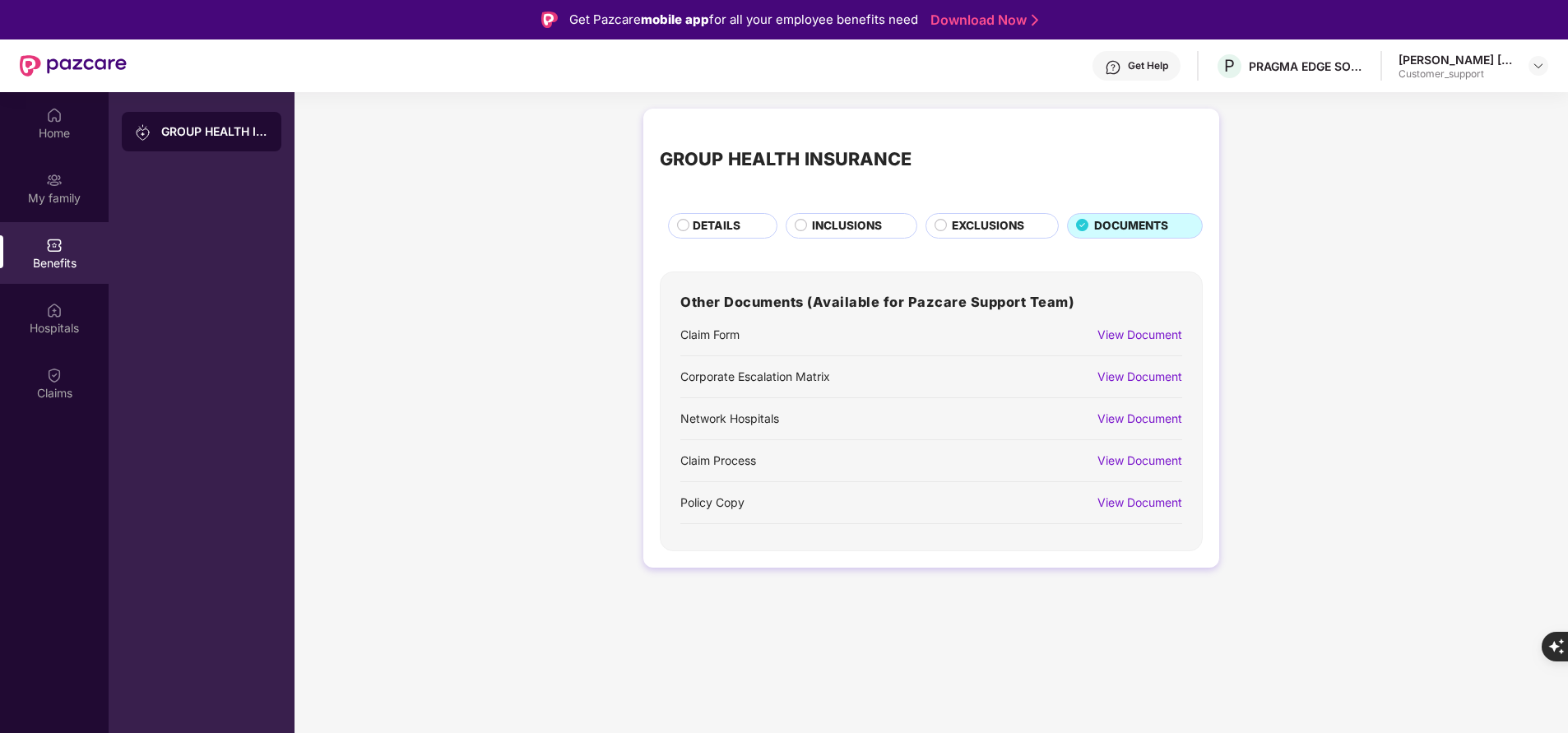
click at [1181, 58] on div "Get Help" at bounding box center [1137, 66] width 88 height 30
click at [1404, 415] on div "GROUP HEALTH INSURANCE DETAILS INCLUSIONS EXCLUSIONS DOCUMENTS Other Documents …" at bounding box center [931, 347] width 1274 height 492
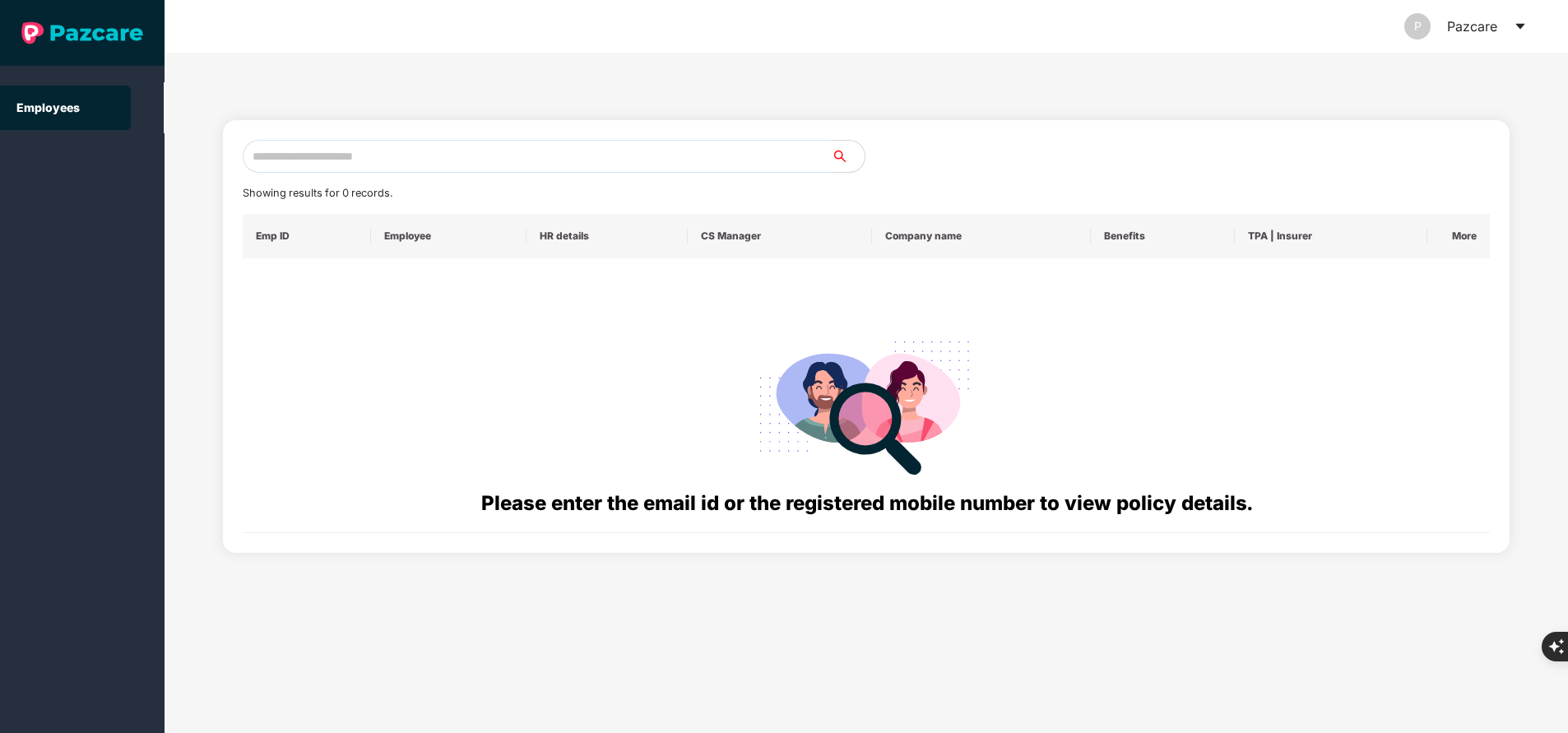
click at [509, 151] on input "text" at bounding box center [537, 156] width 589 height 33
paste input "**********"
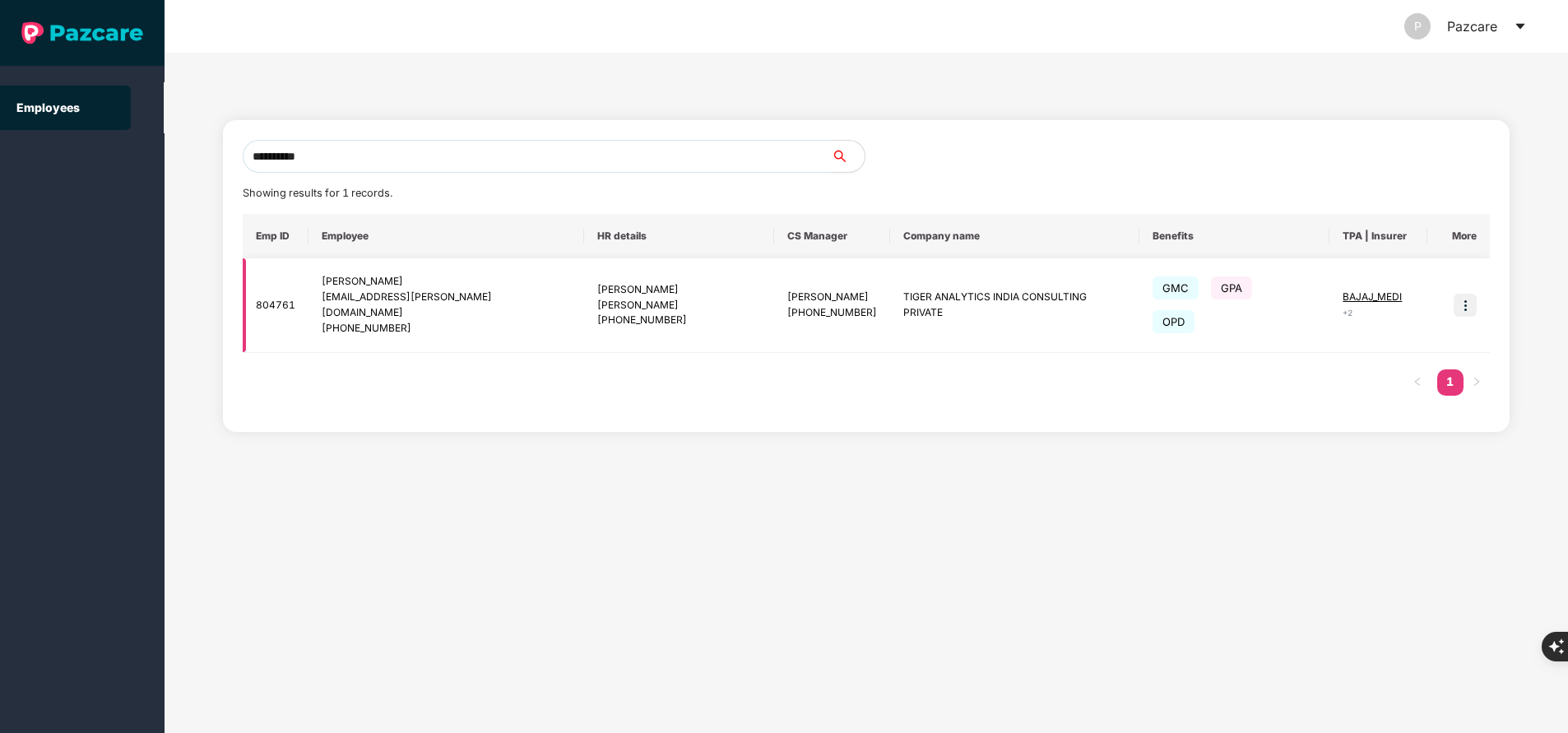
type input "**********"
click at [1464, 298] on img at bounding box center [1465, 305] width 23 height 23
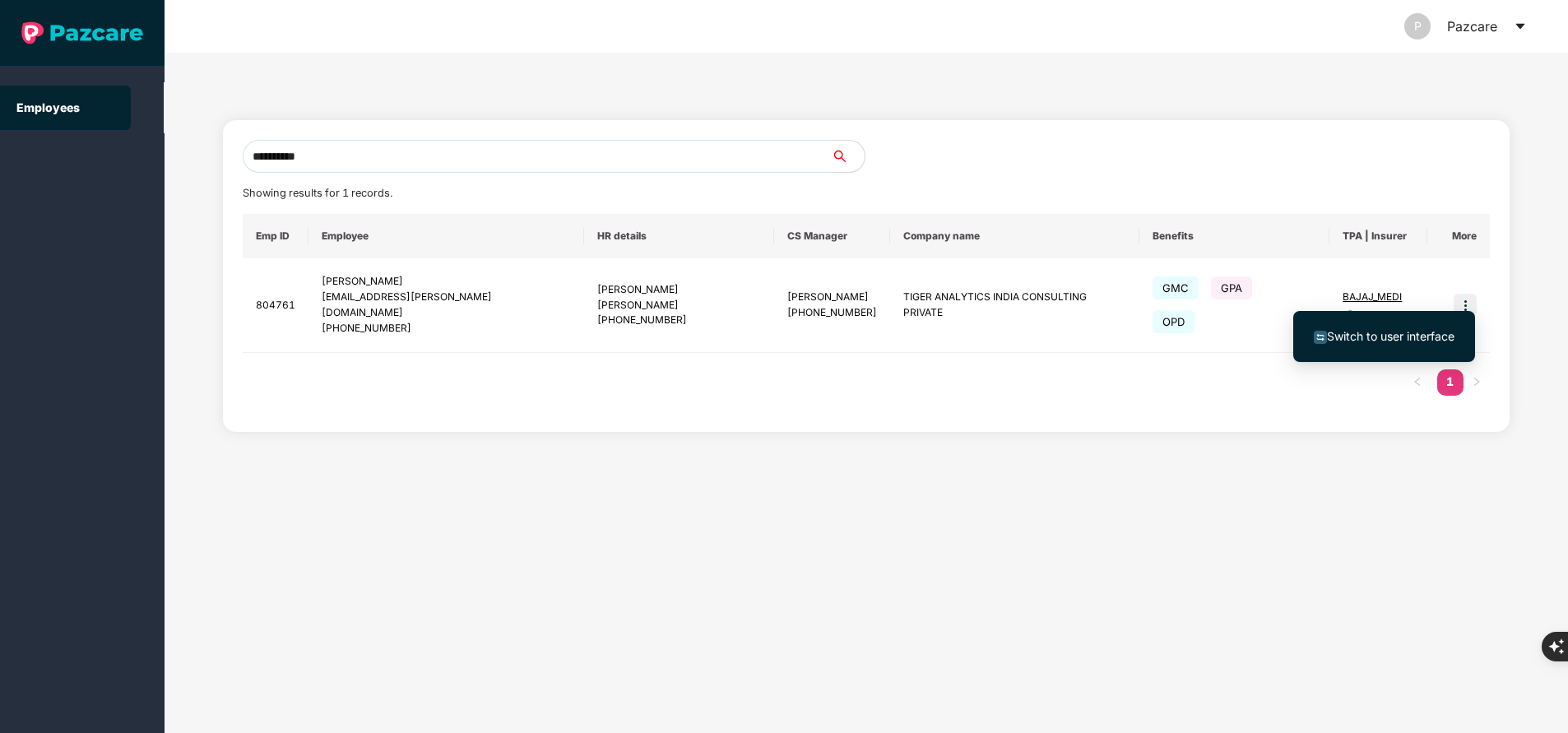
click at [1419, 335] on span "Switch to user interface" at bounding box center [1391, 337] width 128 height 14
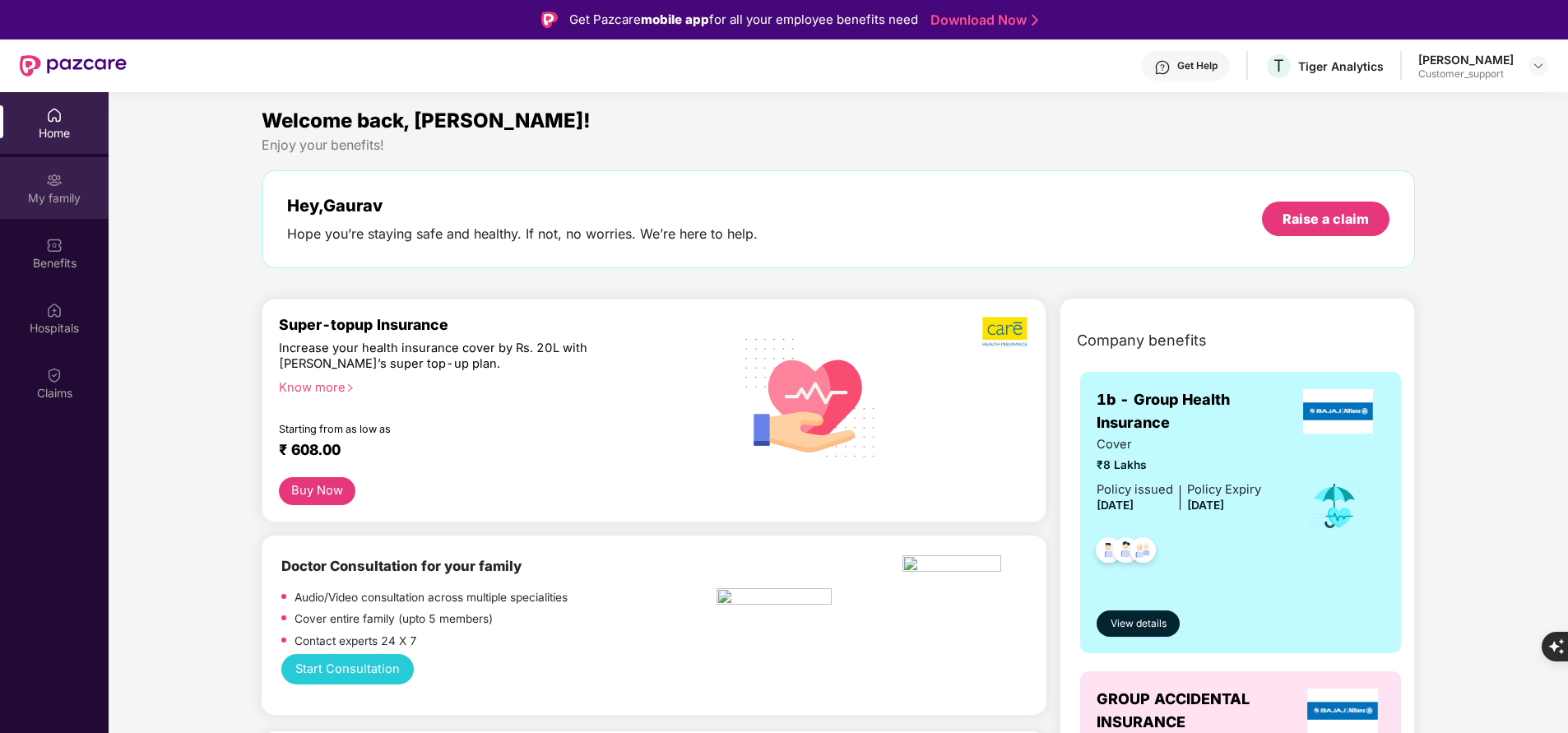
click at [56, 190] on div "My family" at bounding box center [54, 198] width 109 height 16
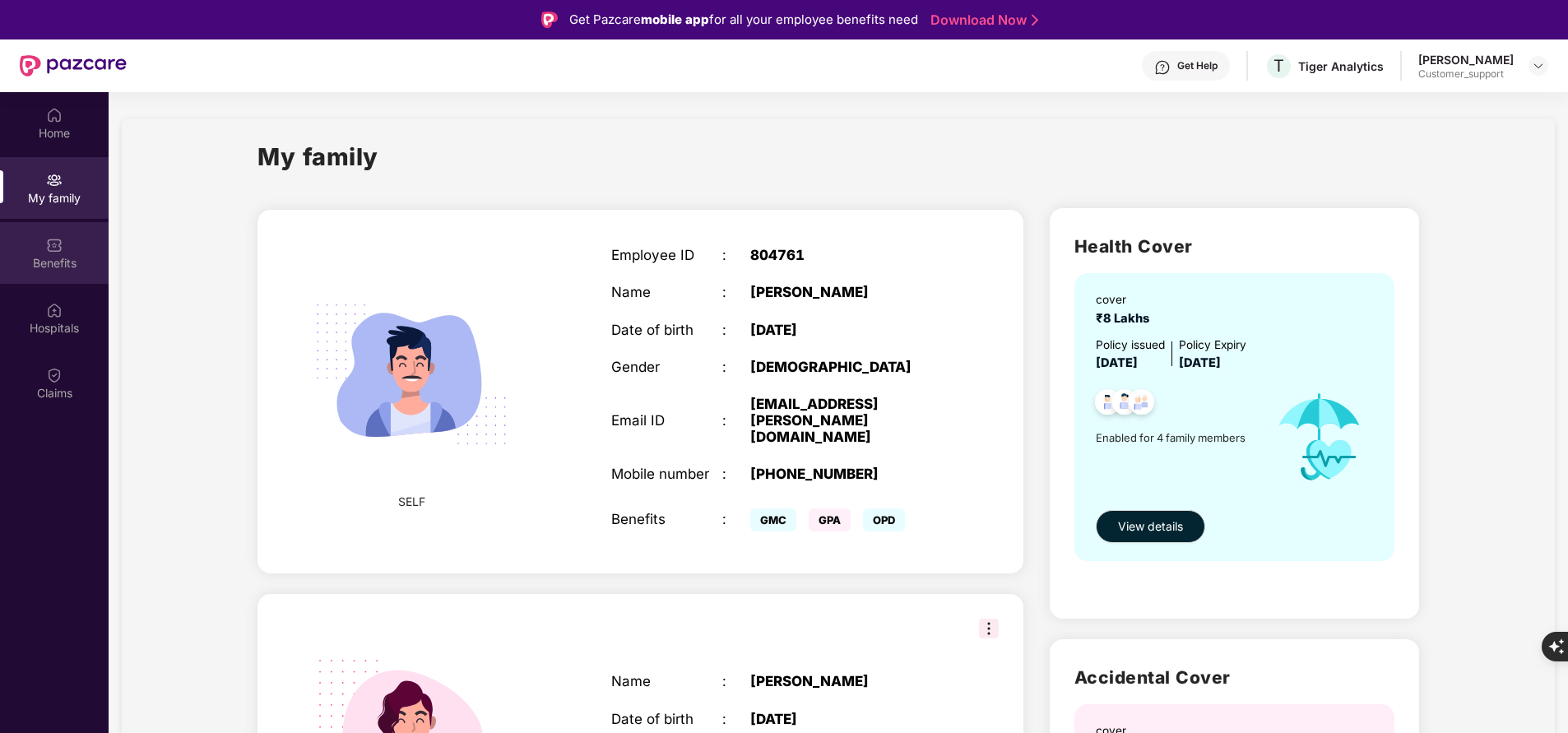
click at [60, 270] on div "Benefits" at bounding box center [54, 264] width 109 height 16
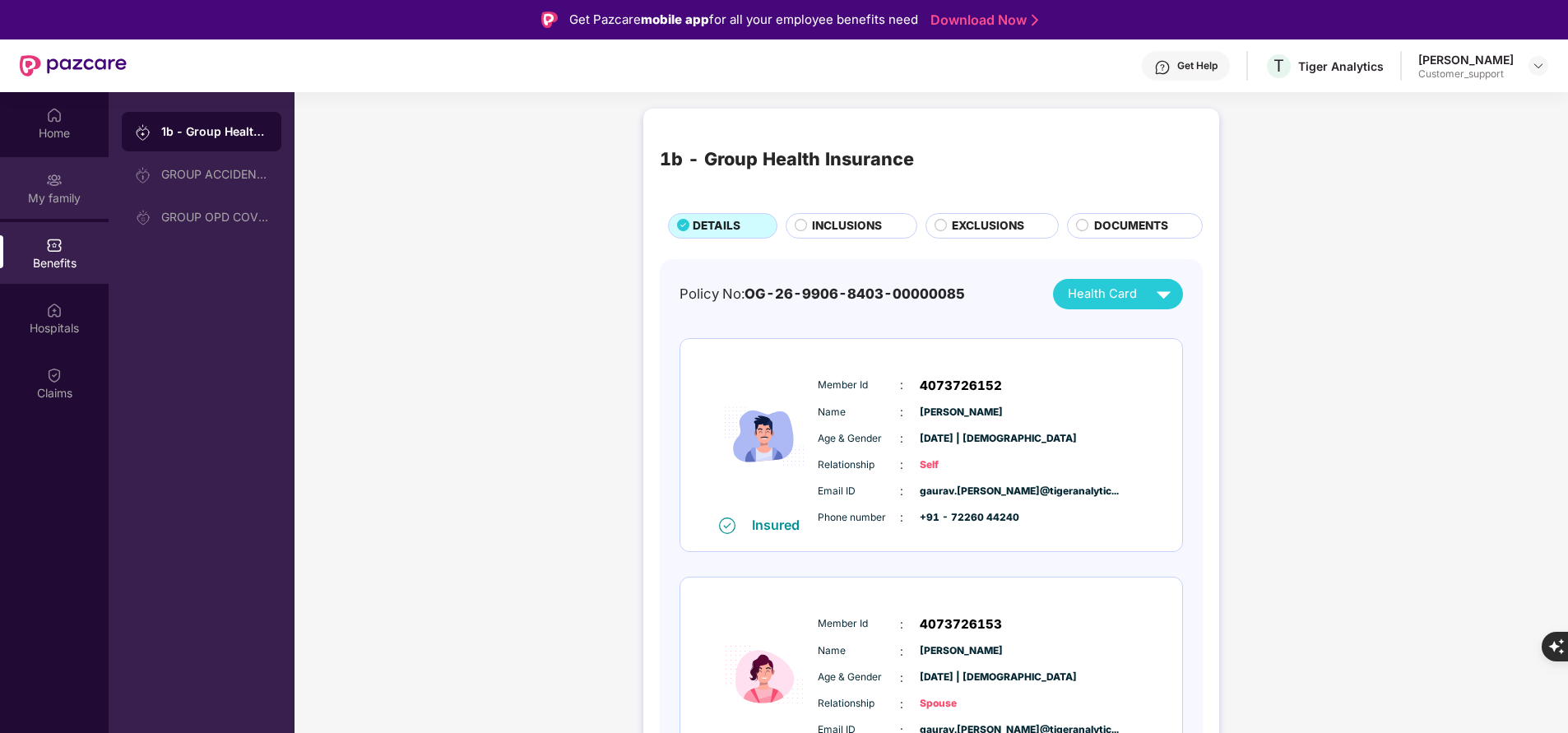
click at [61, 213] on div "My family" at bounding box center [54, 188] width 109 height 62
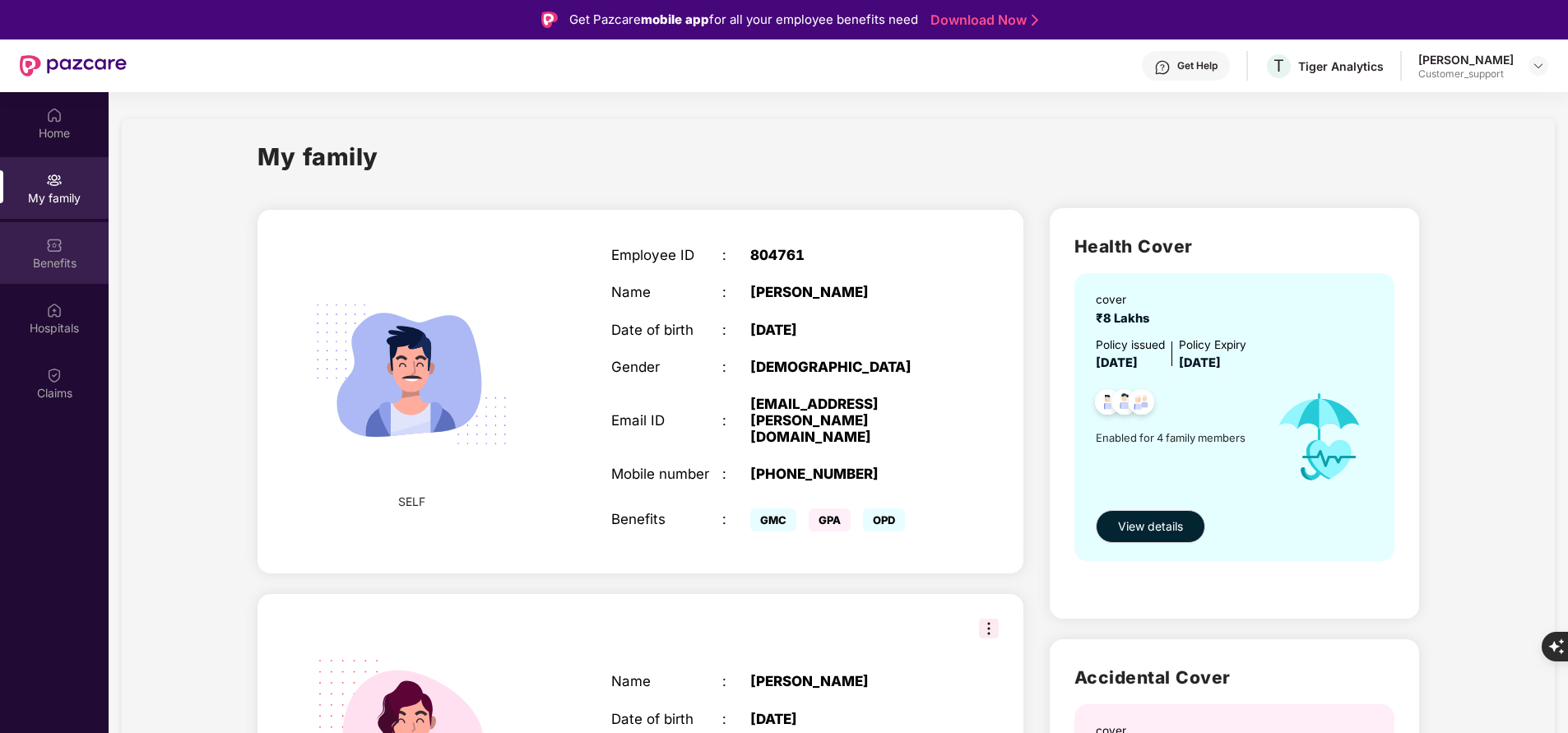
click at [57, 253] on img at bounding box center [54, 245] width 16 height 16
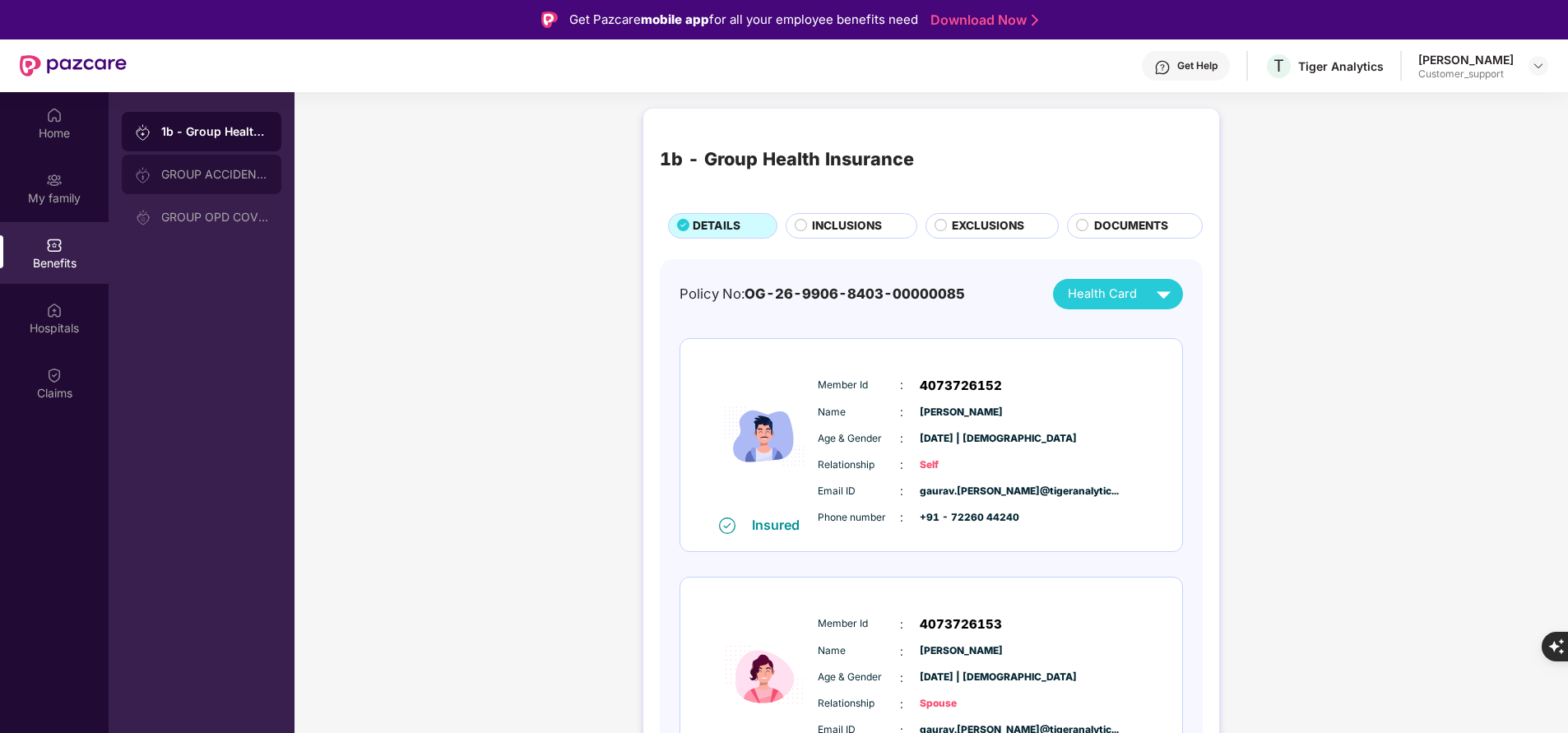
click at [207, 176] on div "GROUP ACCIDENTAL INSURANCE" at bounding box center [215, 174] width 107 height 13
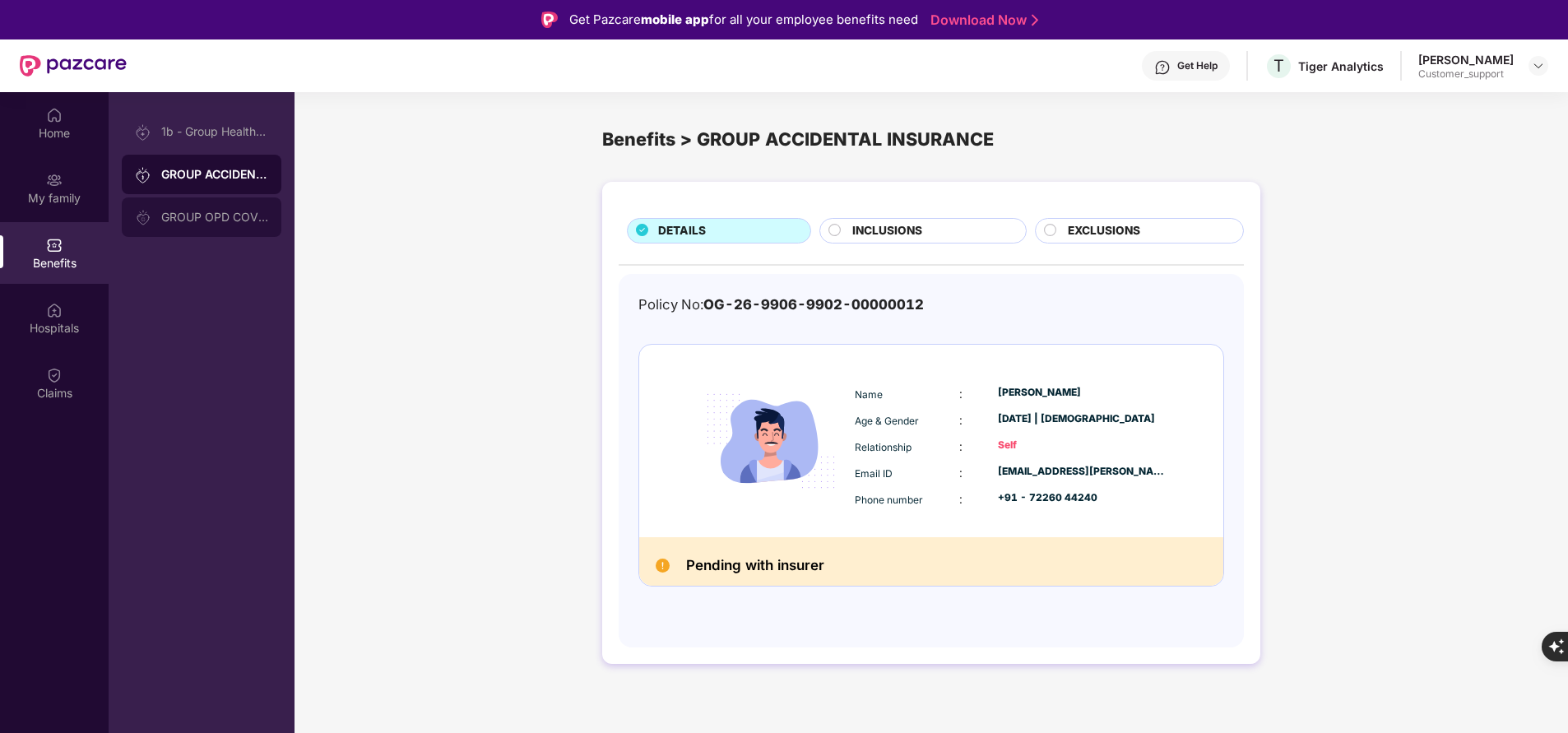
click at [225, 228] on div "GROUP OPD COVER" at bounding box center [202, 218] width 160 height 40
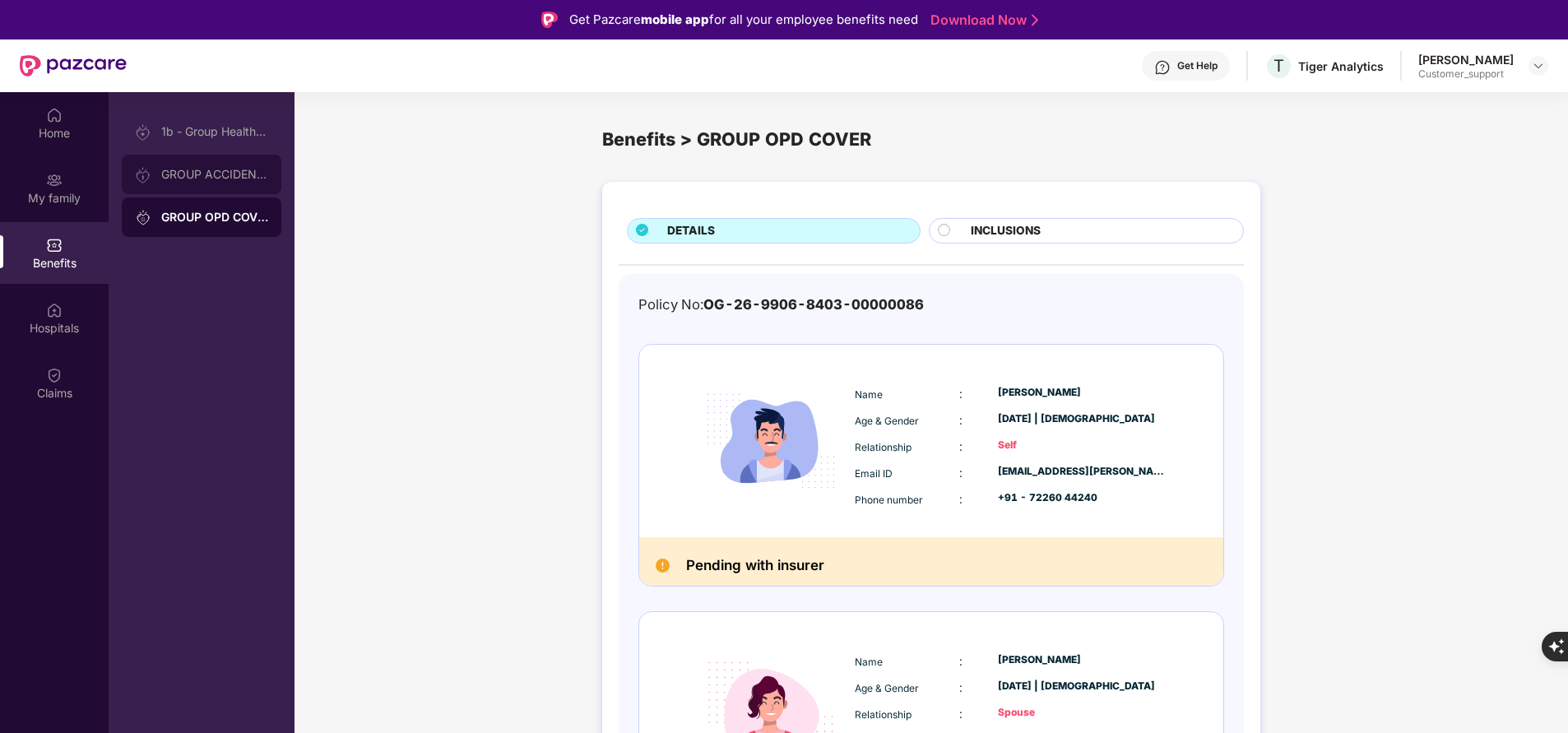
click at [229, 189] on div "GROUP ACCIDENTAL INSURANCE" at bounding box center [202, 175] width 160 height 40
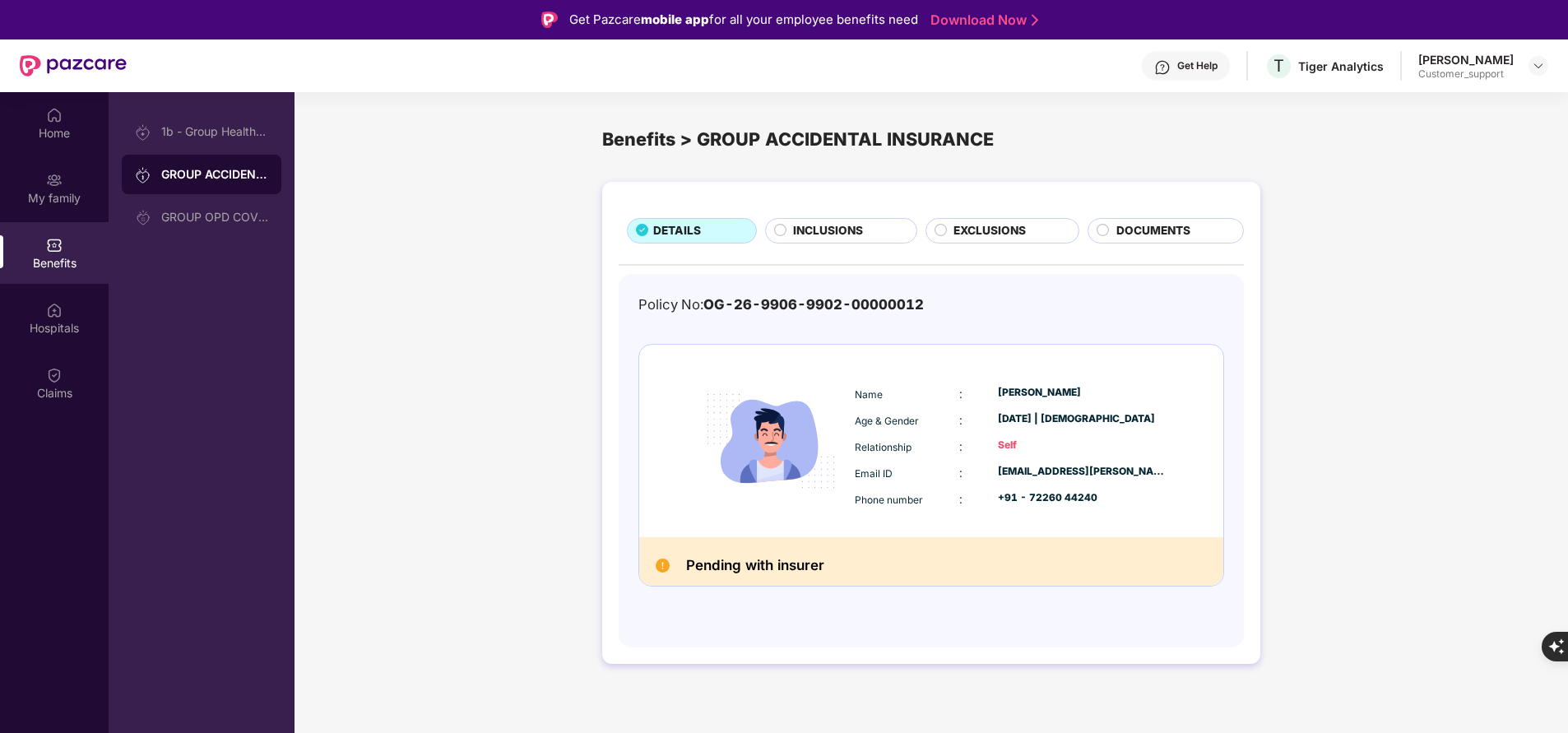
click at [1165, 72] on div "Get Help" at bounding box center [1186, 66] width 88 height 30
click at [1451, 198] on div "DETAILS INCLUSIONS EXCLUSIONS DOCUMENTS Policy No: OG-26-9906-9902-00000012 Nam…" at bounding box center [931, 431] width 1274 height 515
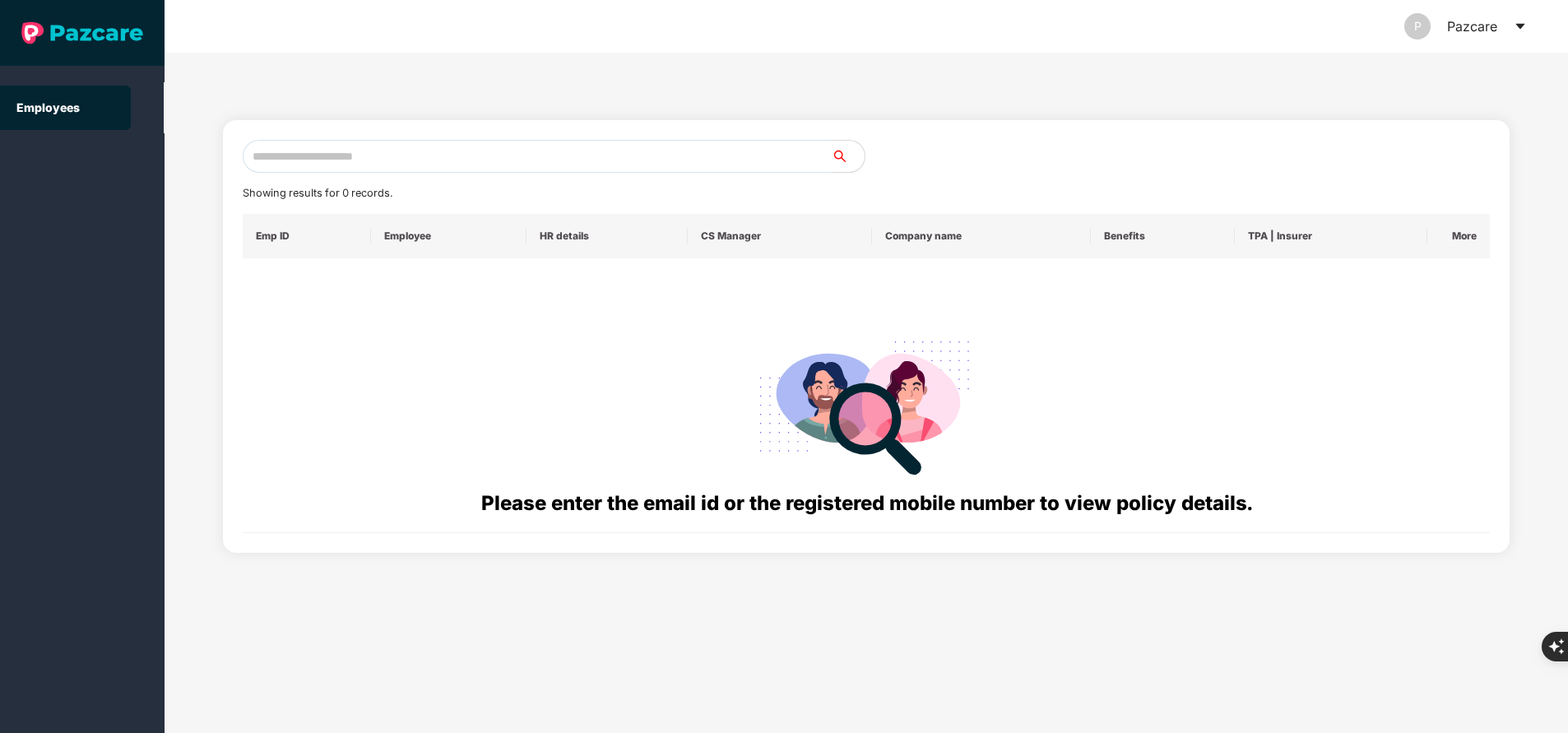
click at [414, 149] on input "text" at bounding box center [537, 156] width 589 height 33
paste input "**********"
type input "**********"
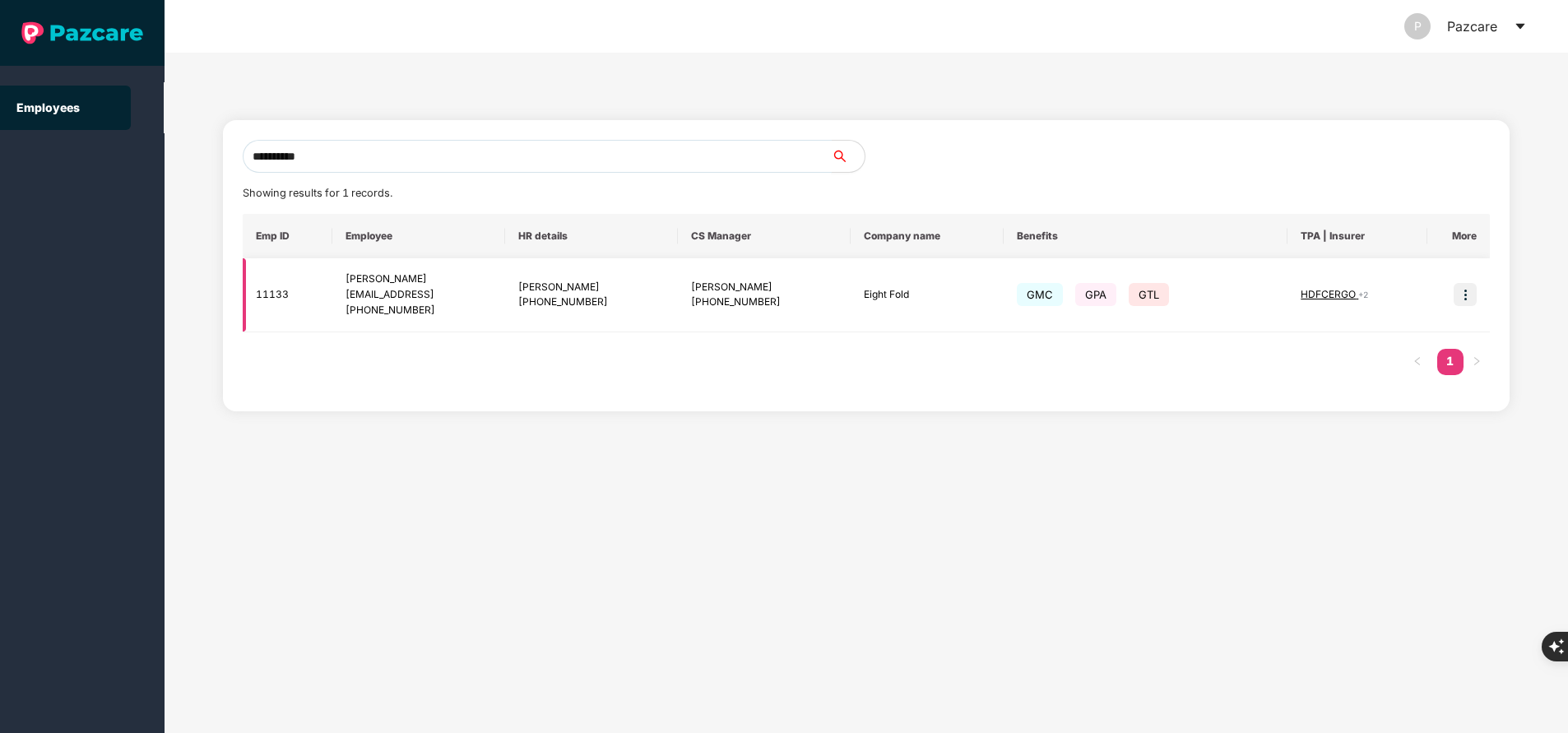
type input "**********"
click at [1471, 303] on img at bounding box center [1465, 295] width 23 height 23
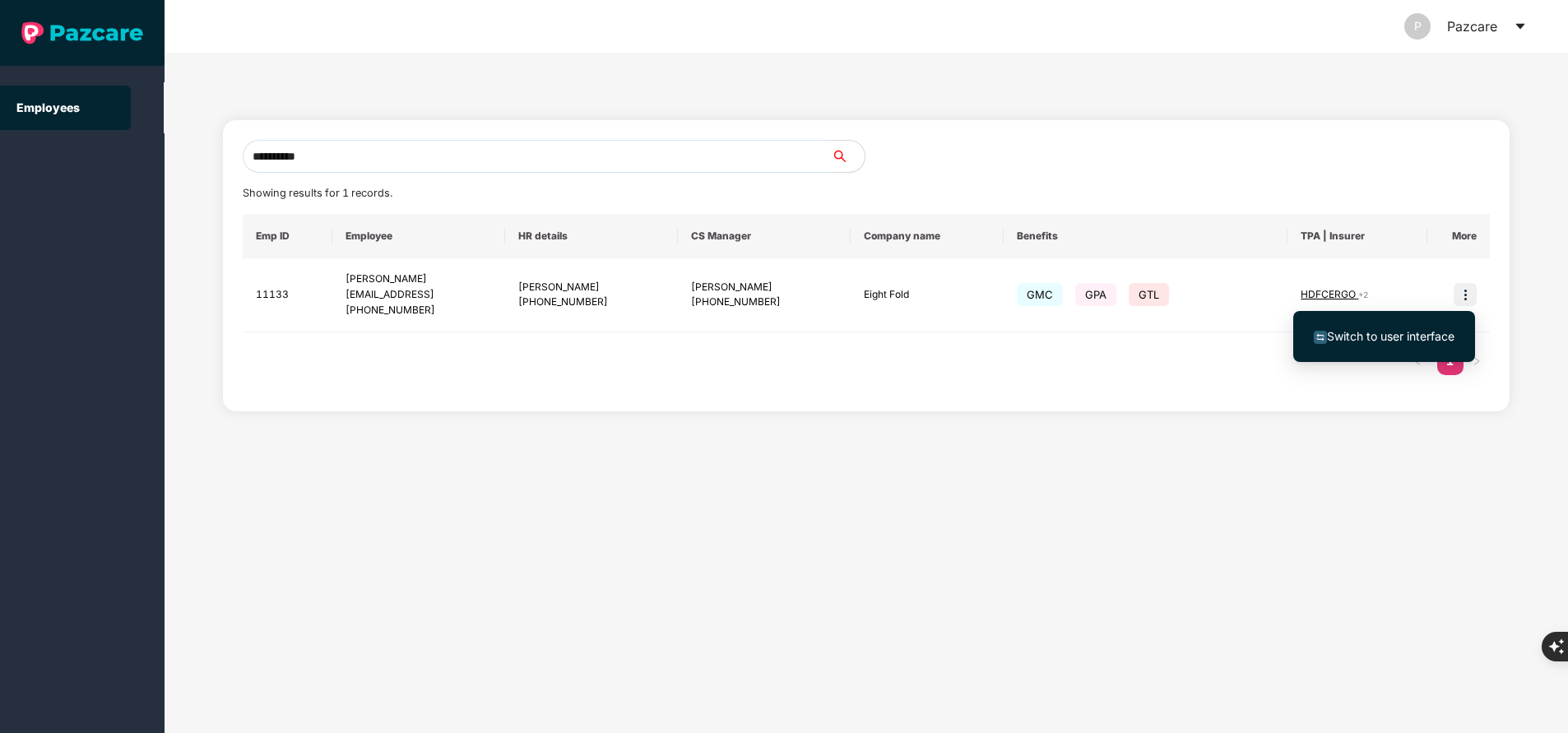
click at [1385, 331] on span "Switch to user interface" at bounding box center [1391, 337] width 128 height 14
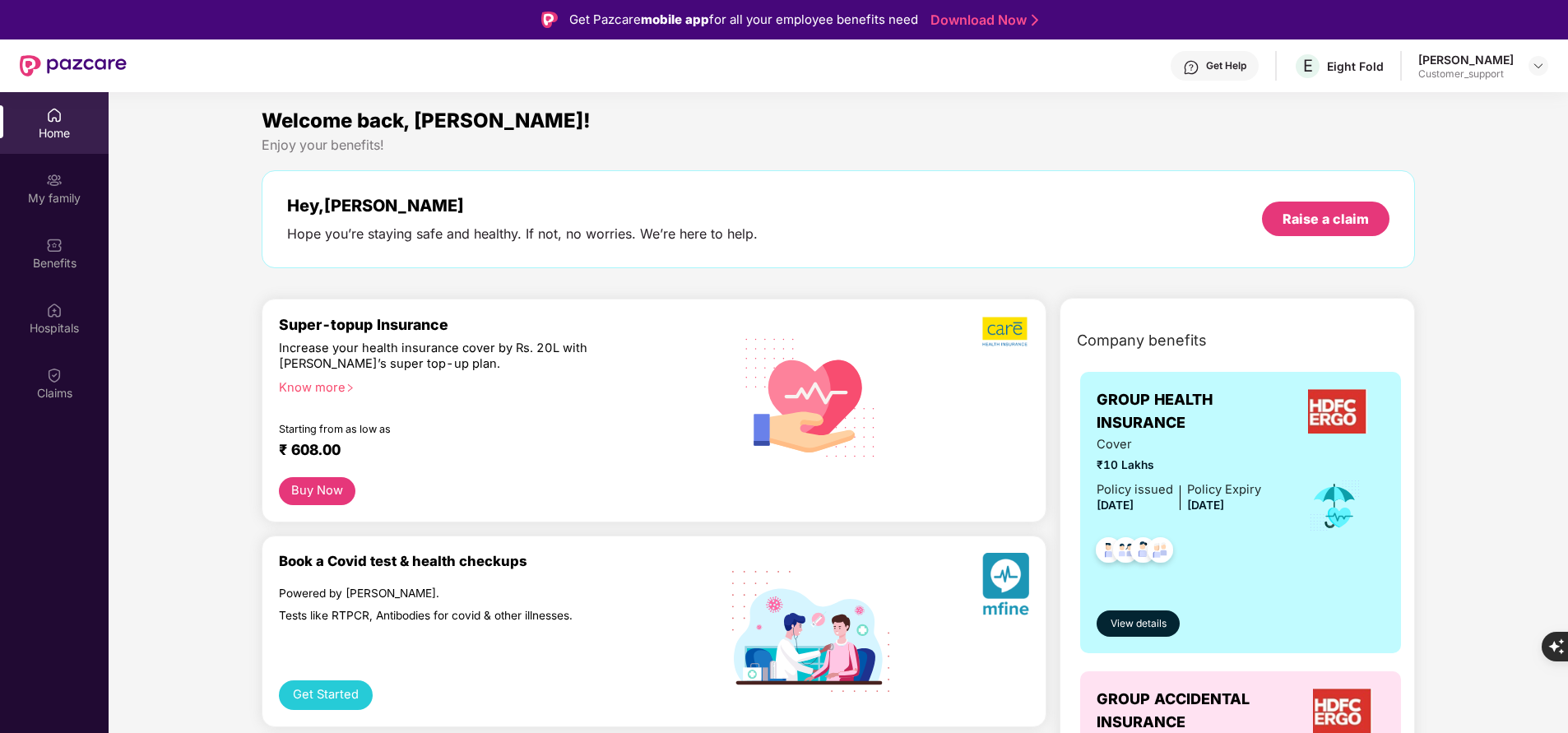
click at [62, 200] on div "My family" at bounding box center [54, 198] width 109 height 16
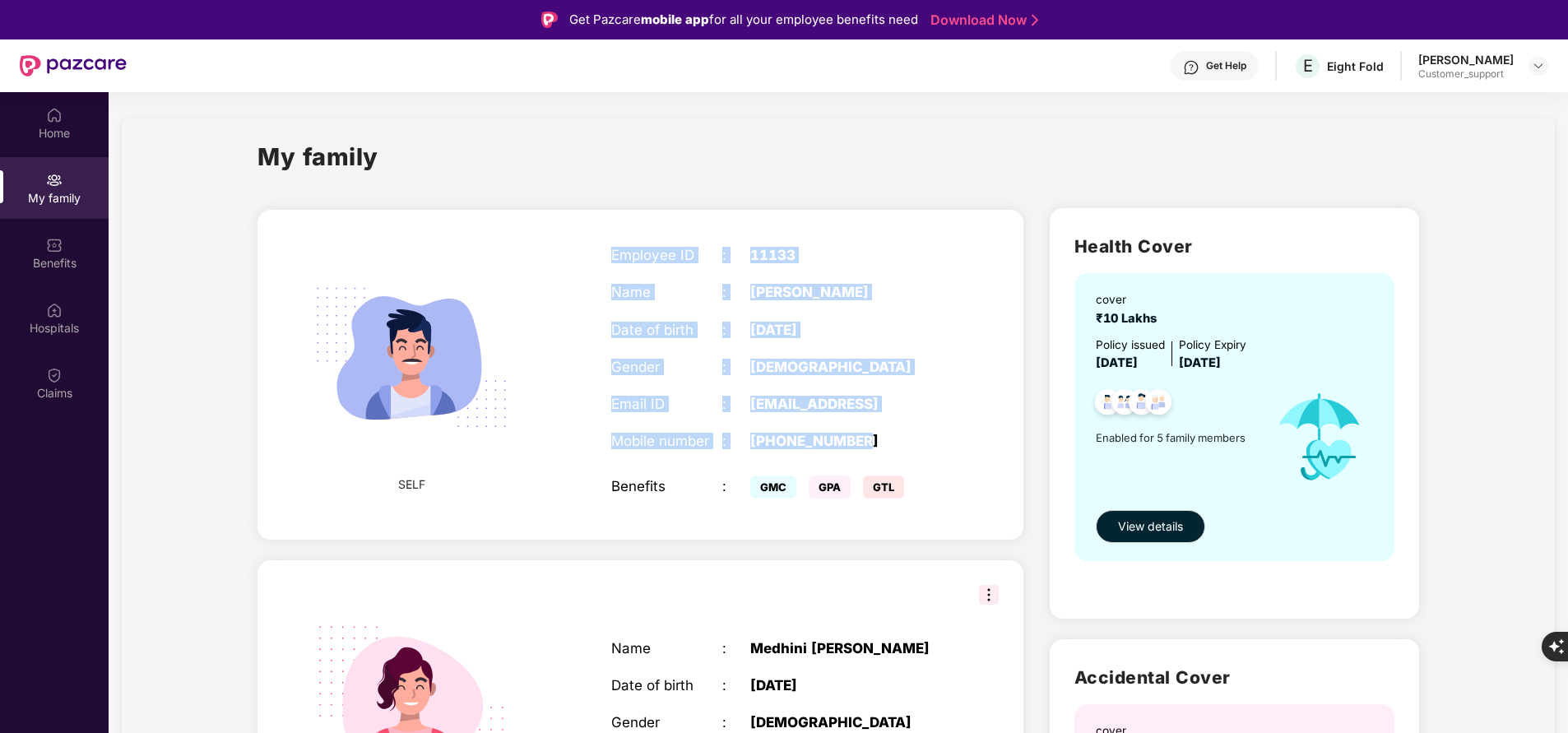
drag, startPoint x: 605, startPoint y: 246, endPoint x: 914, endPoint y: 440, distance: 364.9
click at [914, 440] on div "Employee ID : 11133 Name : [PERSON_NAME] Date of birth : [DEMOGRAPHIC_DATA] Gen…" at bounding box center [778, 375] width 366 height 298
copy div "Employee ID : 11133 Name : [PERSON_NAME] Date of birth : [DEMOGRAPHIC_DATA] Gen…"
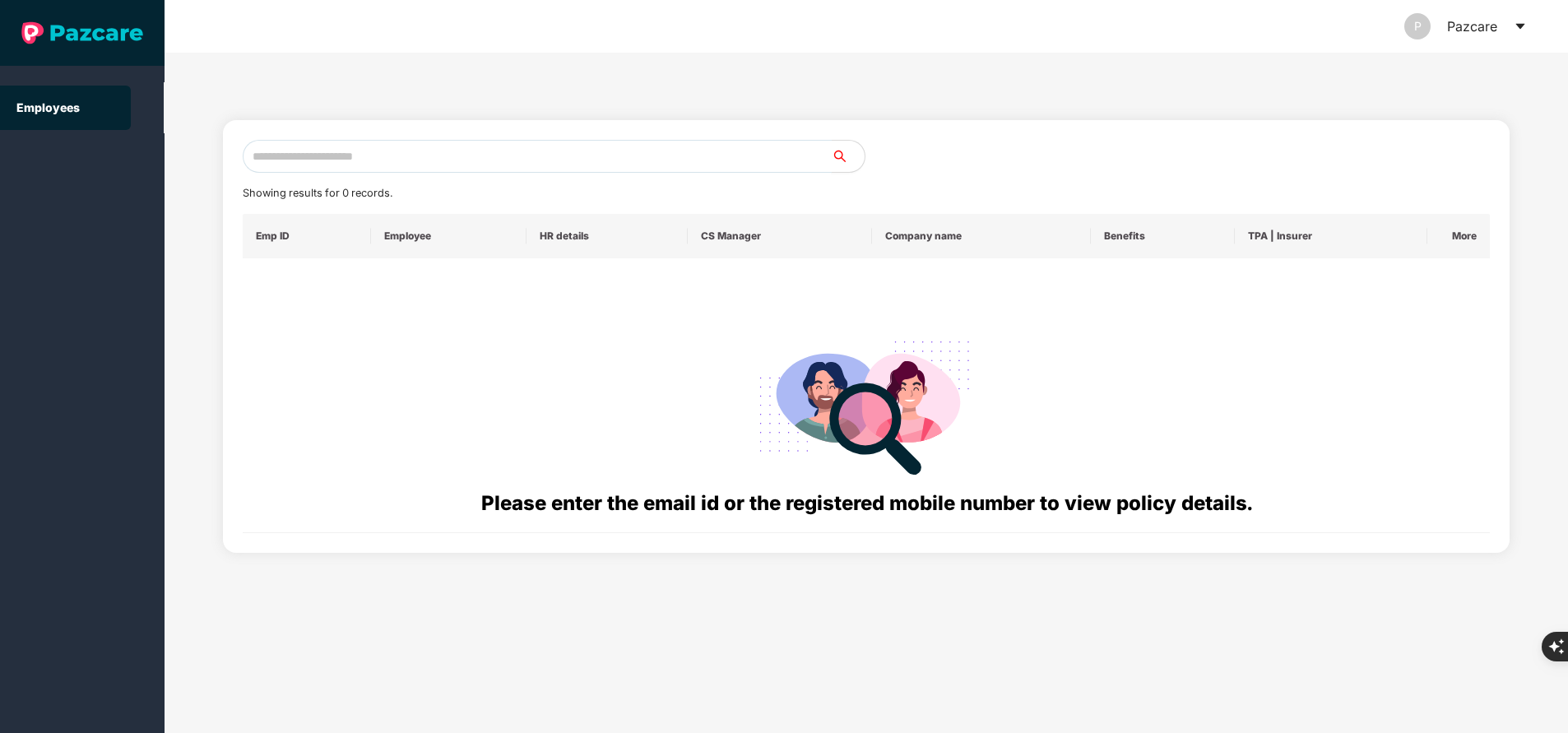
click at [457, 171] on input "text" at bounding box center [537, 156] width 589 height 33
paste input "**********"
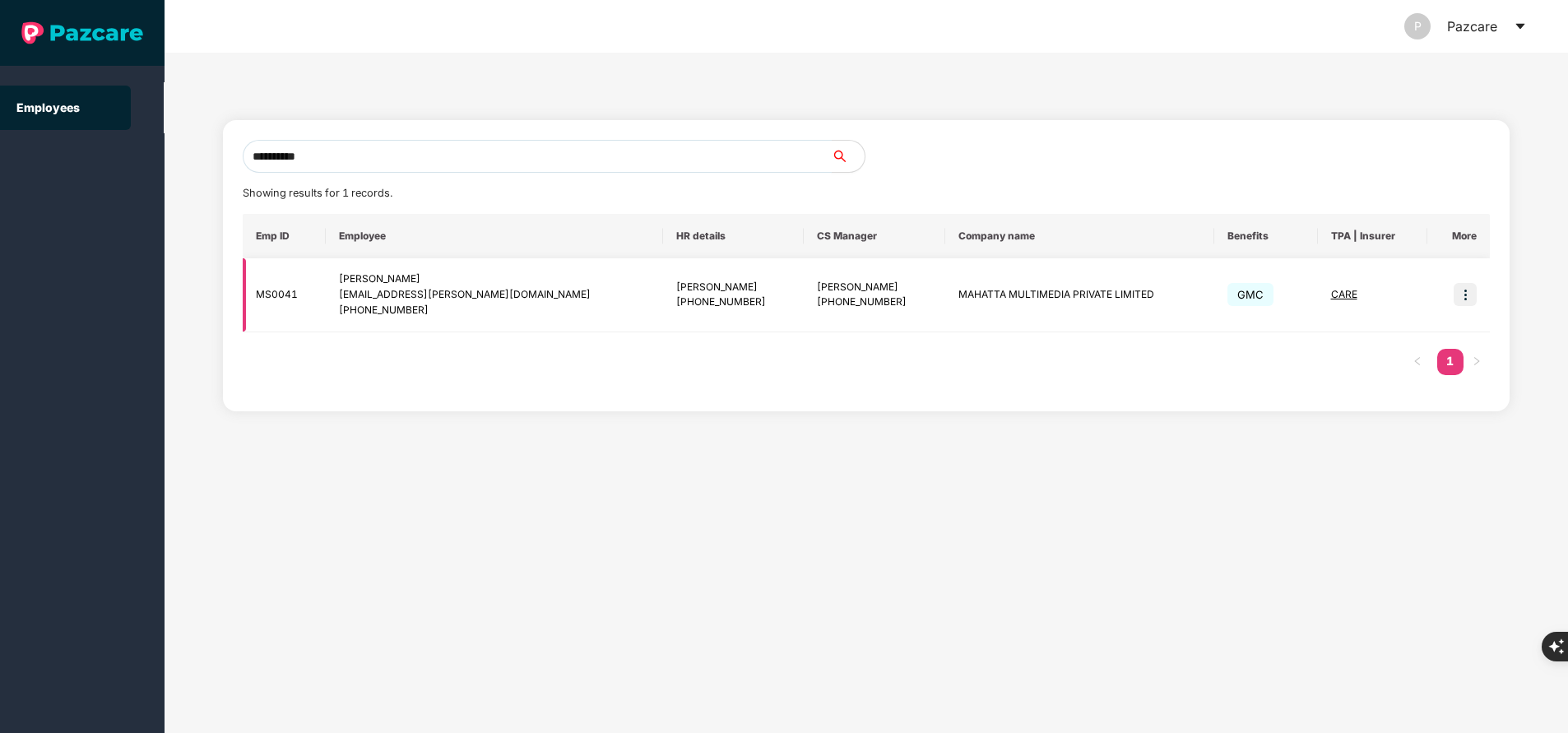
type input "**********"
click at [1463, 292] on img at bounding box center [1465, 295] width 23 height 23
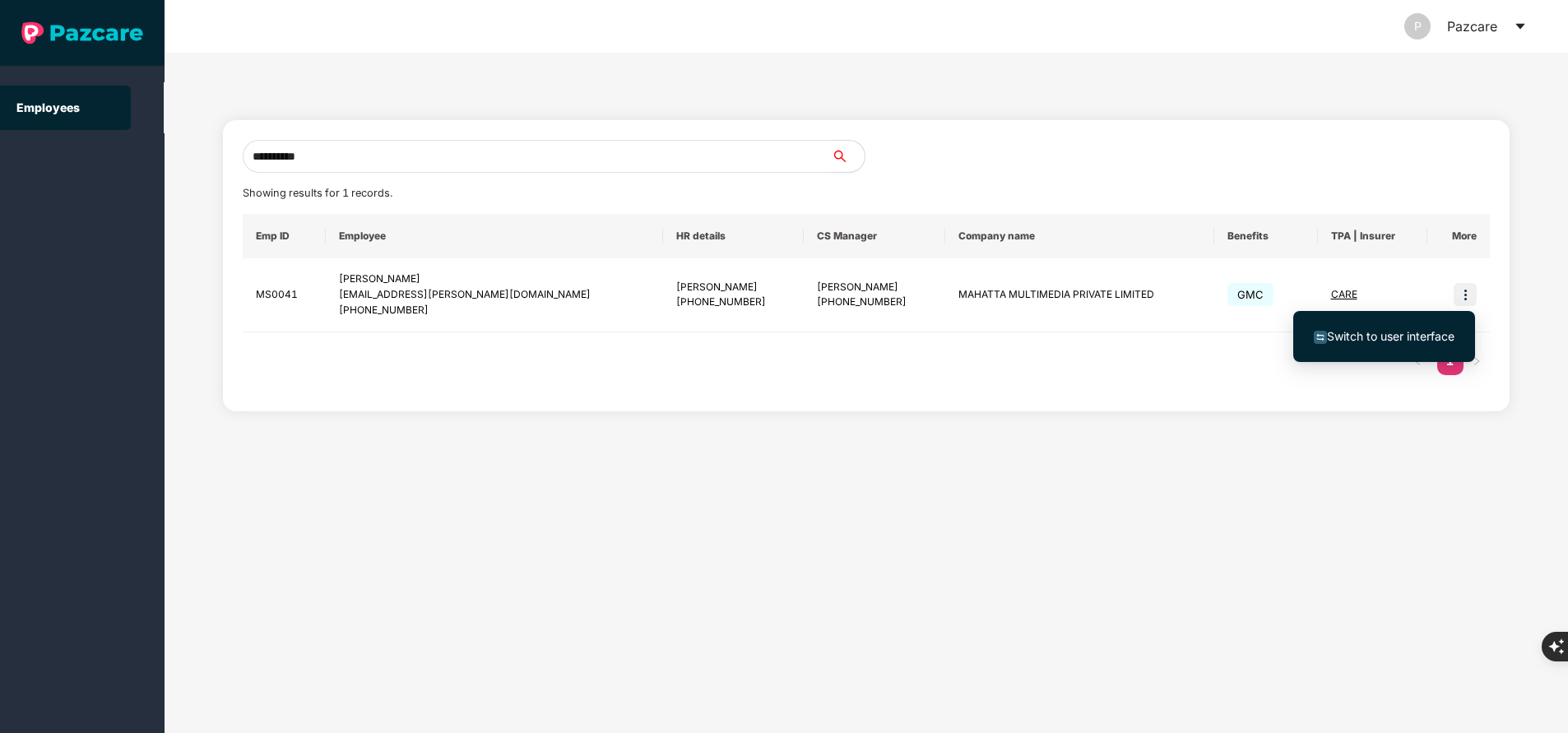
click at [1421, 335] on span "Switch to user interface" at bounding box center [1391, 337] width 128 height 14
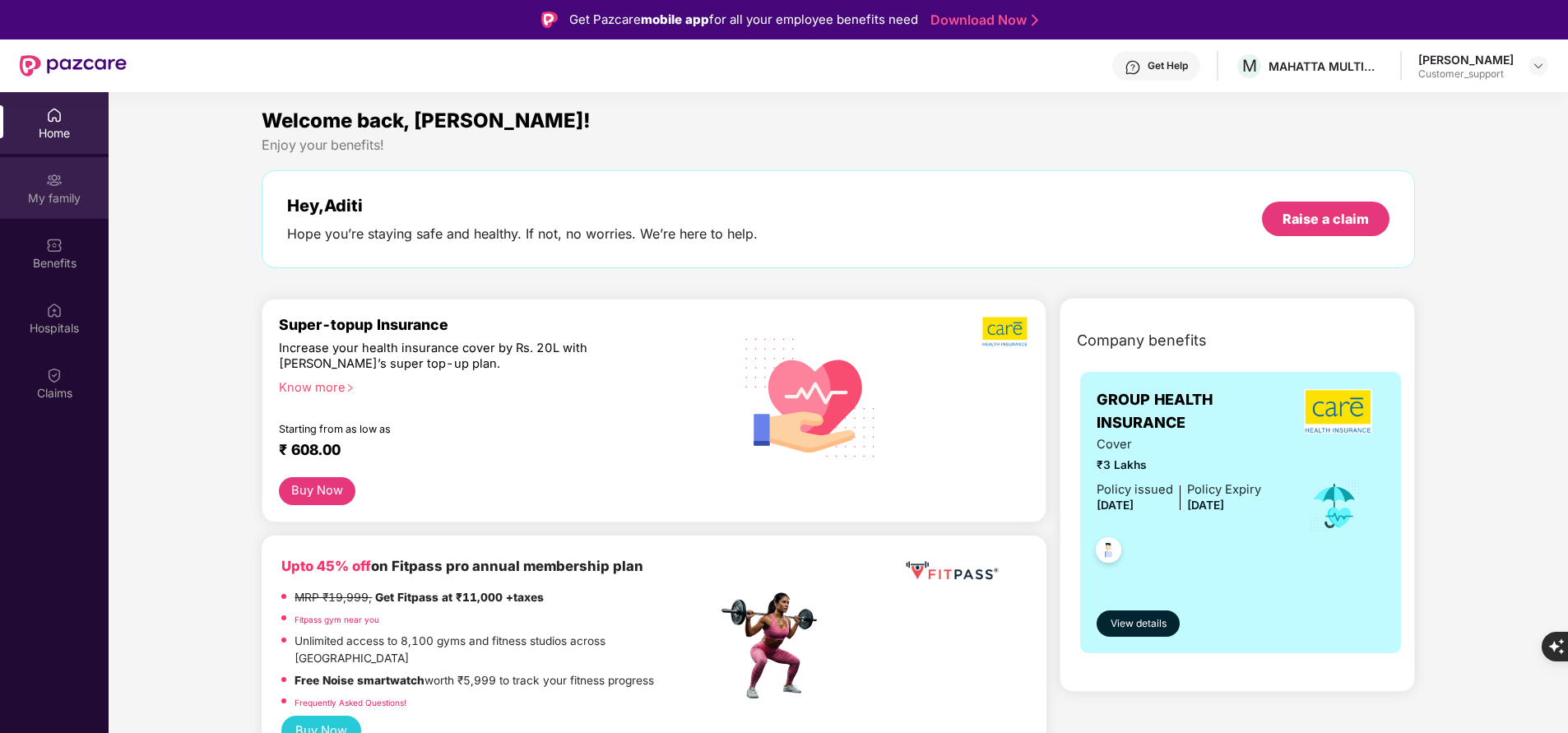
click at [60, 194] on div "My family" at bounding box center [54, 198] width 109 height 16
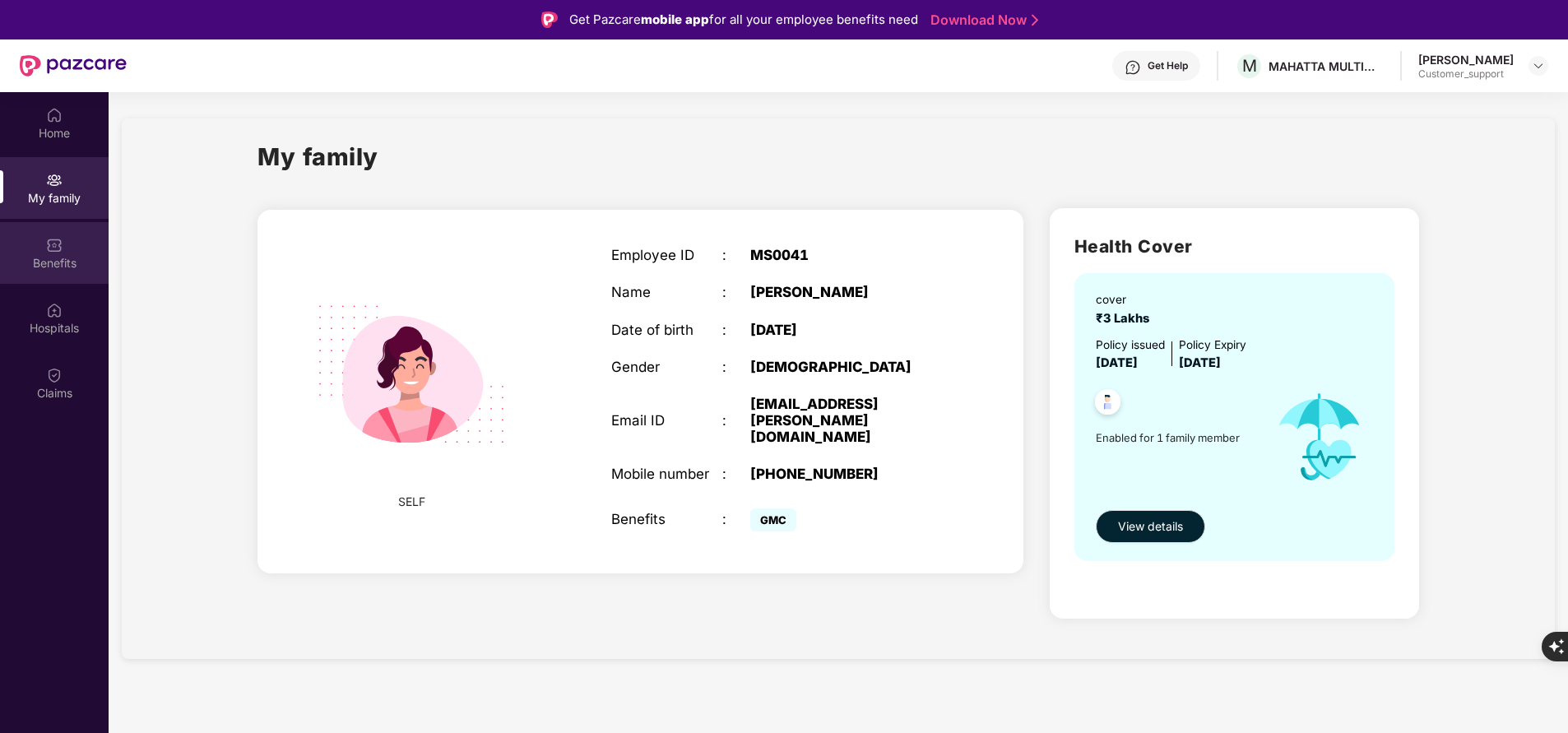
click at [73, 262] on div "Benefits" at bounding box center [54, 264] width 109 height 16
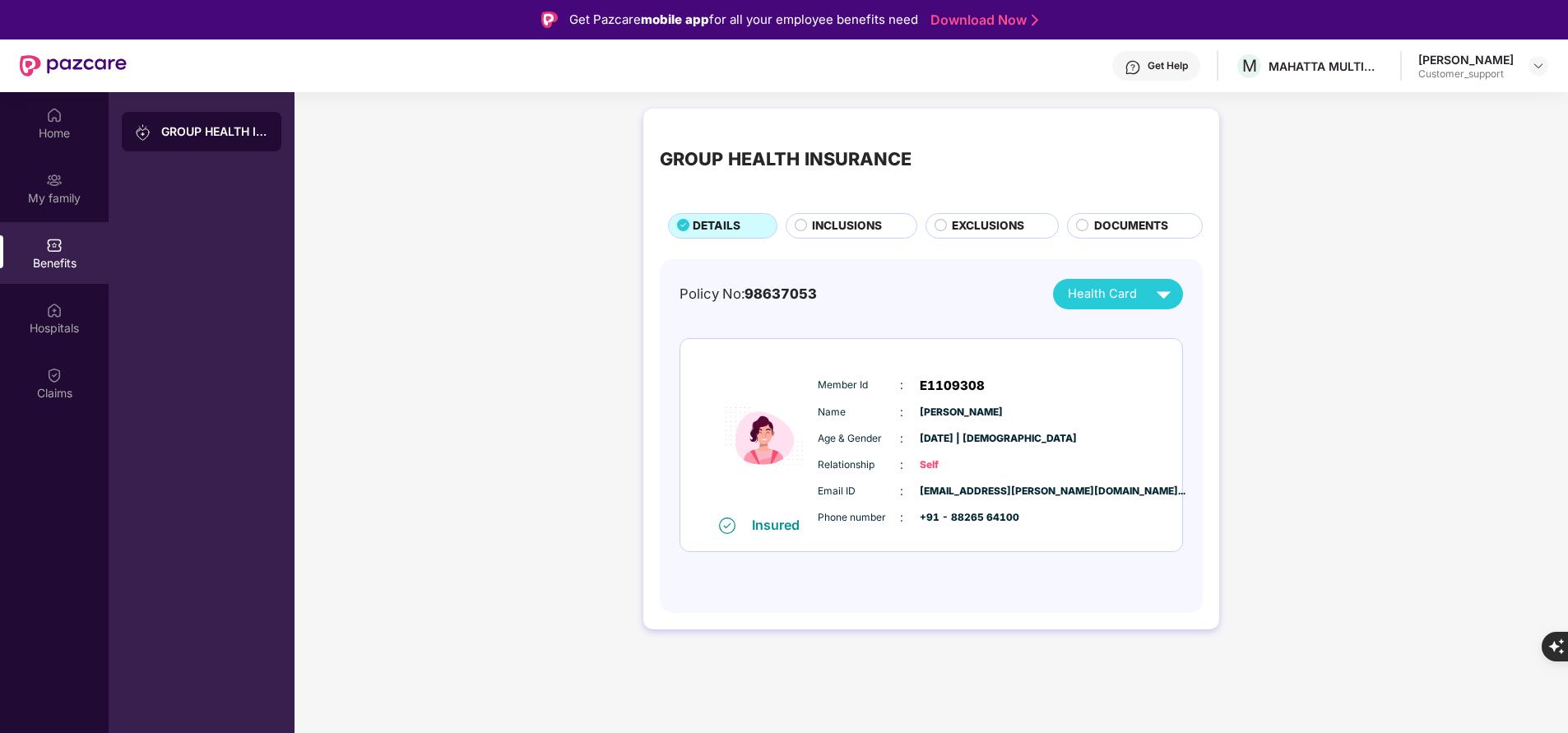
click at [837, 228] on span "INCLUSIONS" at bounding box center [847, 226] width 70 height 17
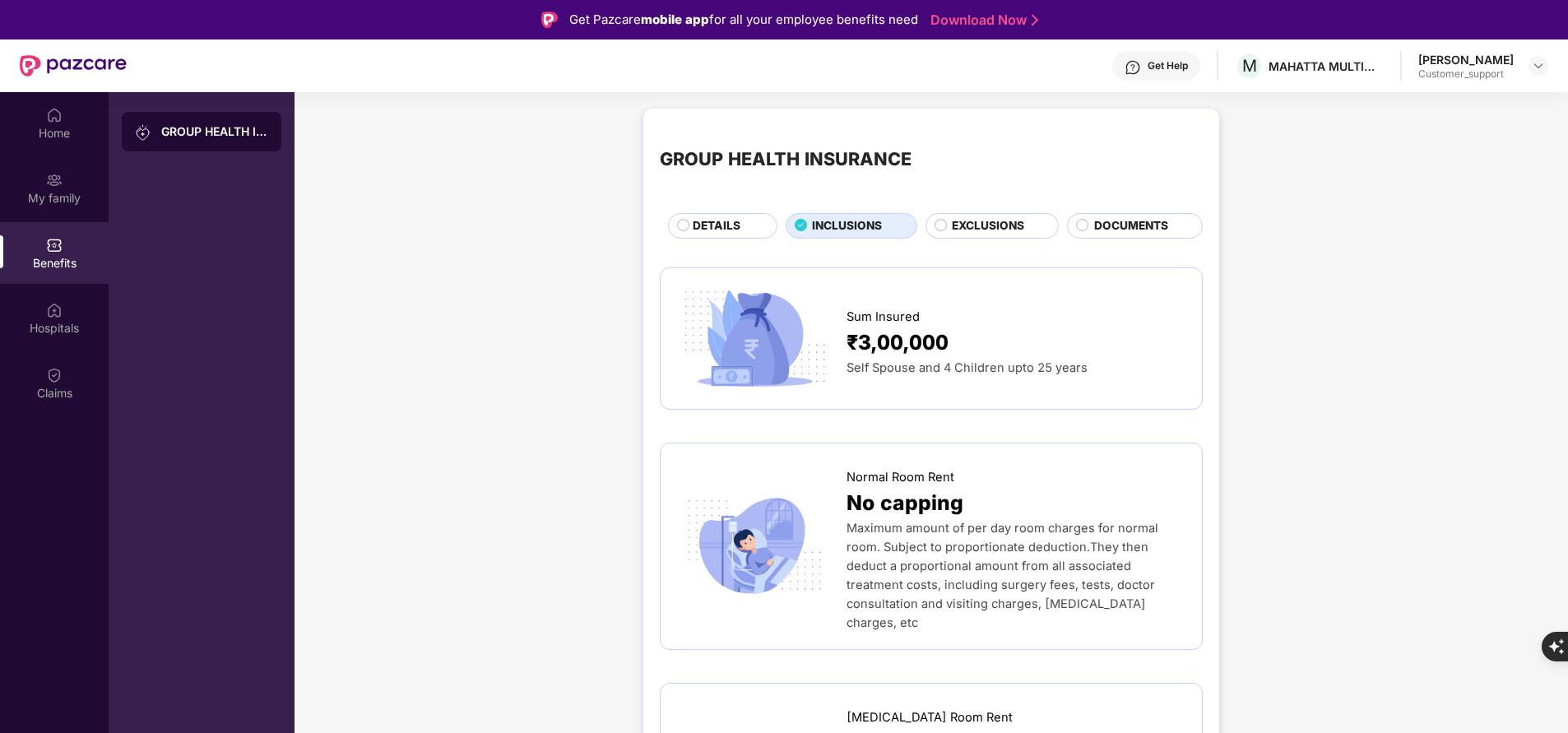
click at [738, 232] on span "DETAILS" at bounding box center [717, 226] width 48 height 17
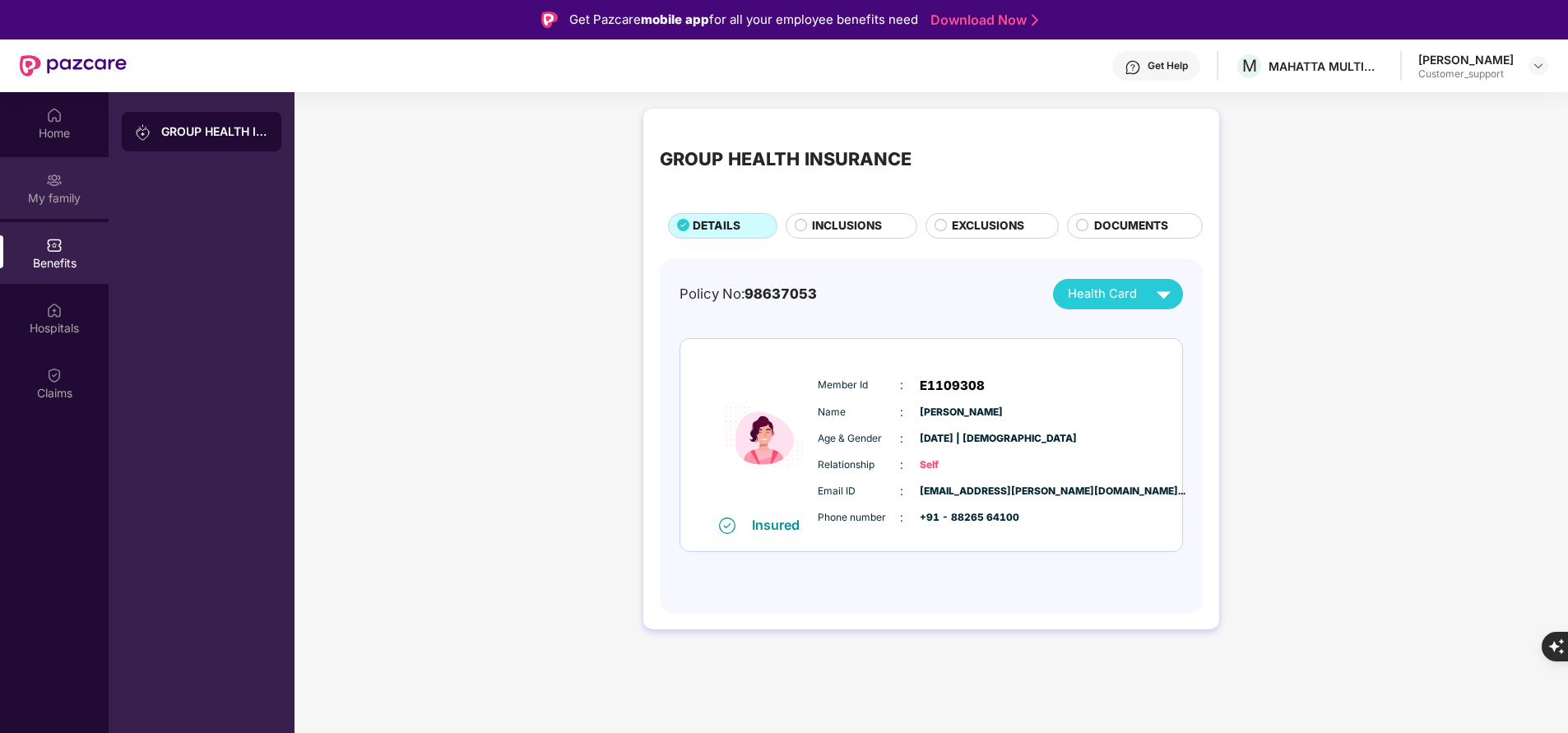
click at [58, 188] on img at bounding box center [54, 180] width 16 height 16
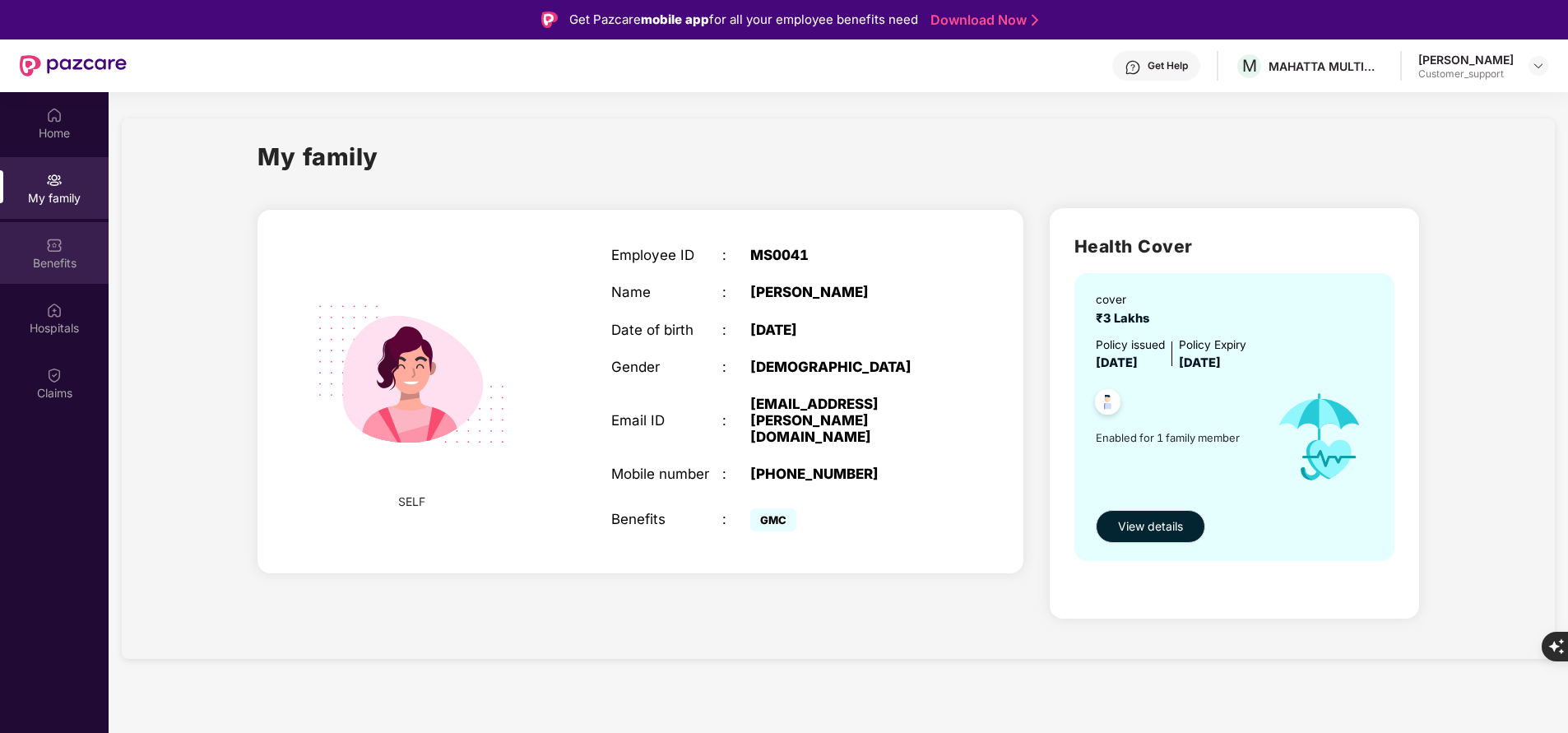
click at [61, 264] on div "Benefits" at bounding box center [54, 264] width 109 height 16
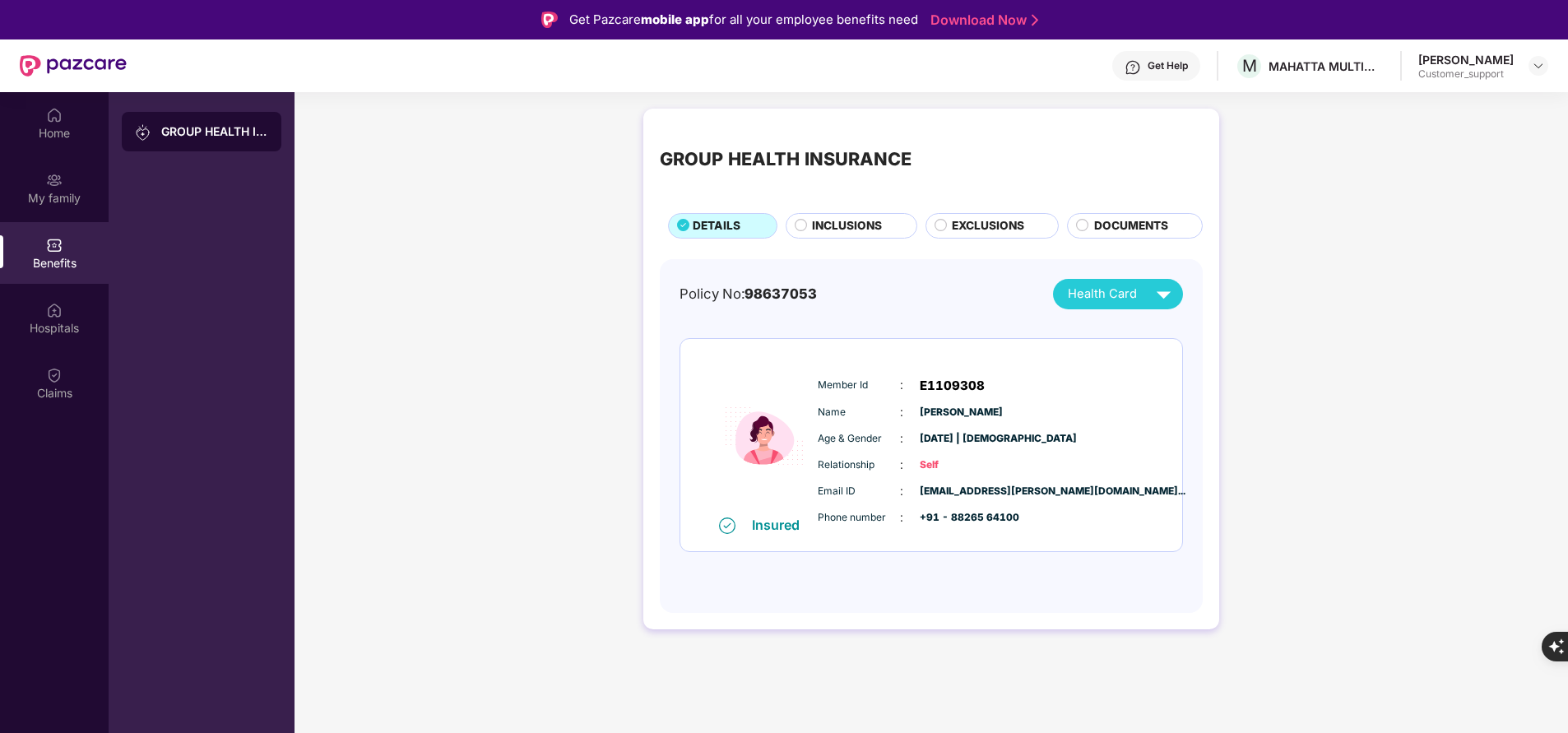
click at [846, 232] on span "INCLUSIONS" at bounding box center [847, 226] width 70 height 17
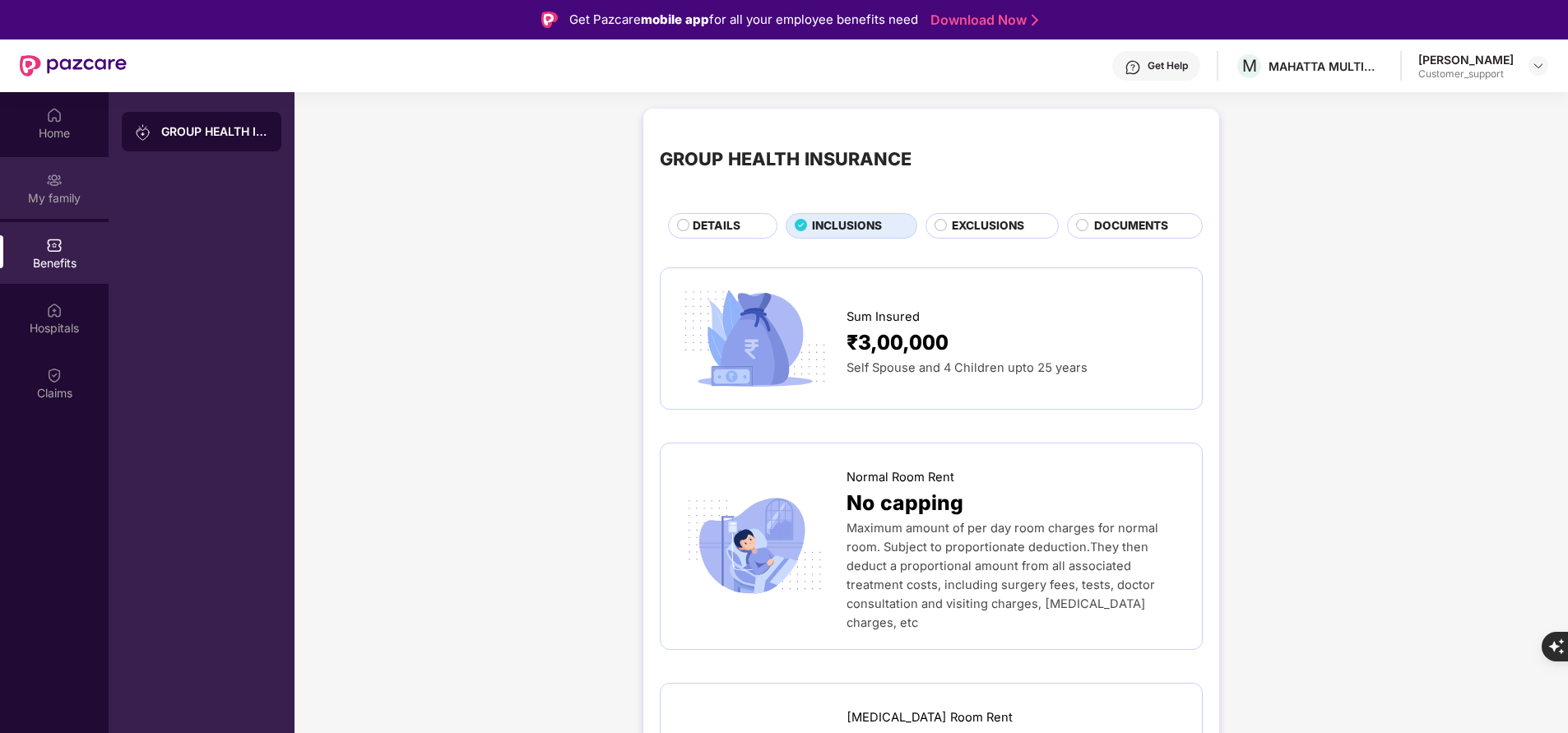
click at [73, 211] on div "My family" at bounding box center [54, 188] width 109 height 62
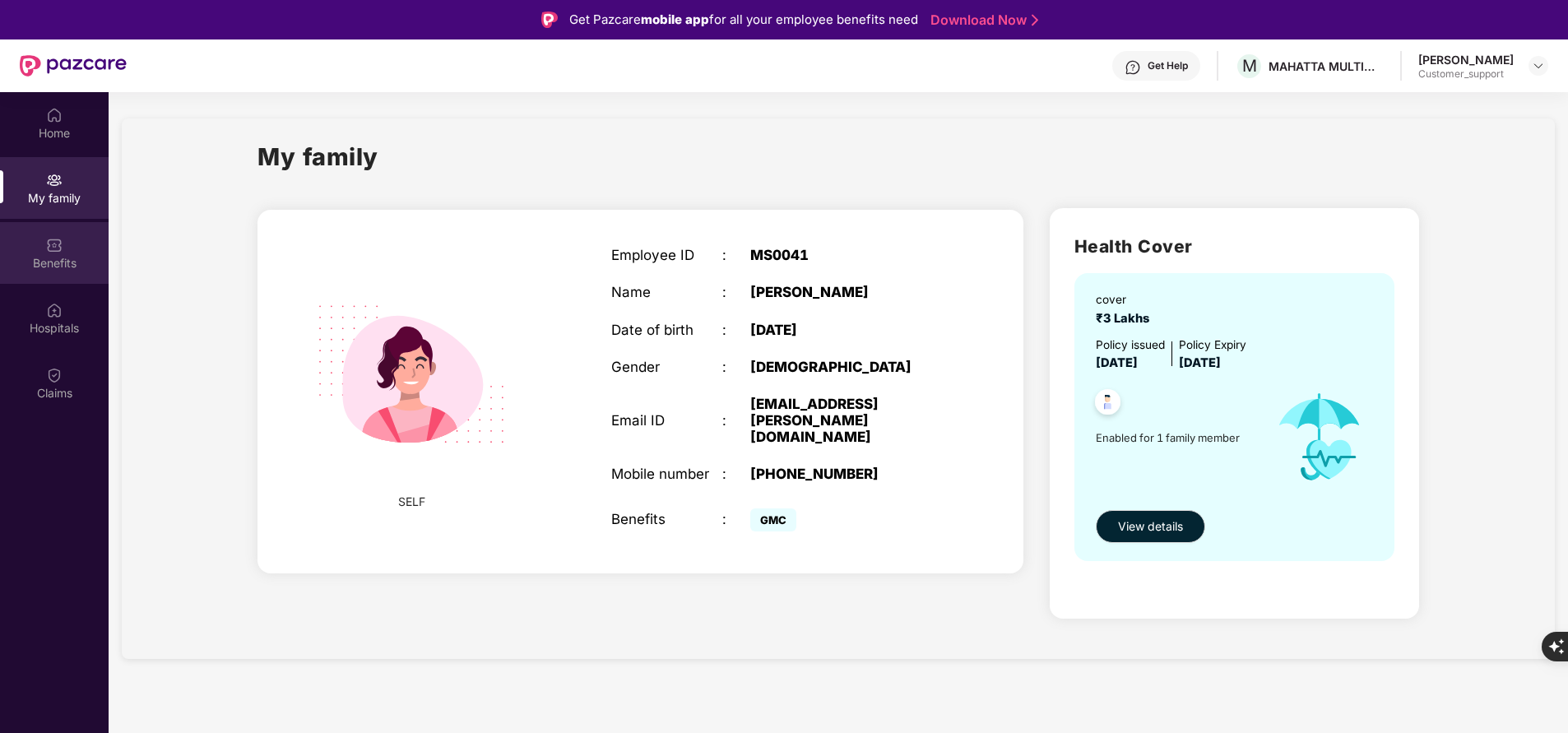
click at [84, 254] on div "Benefits" at bounding box center [54, 254] width 109 height 62
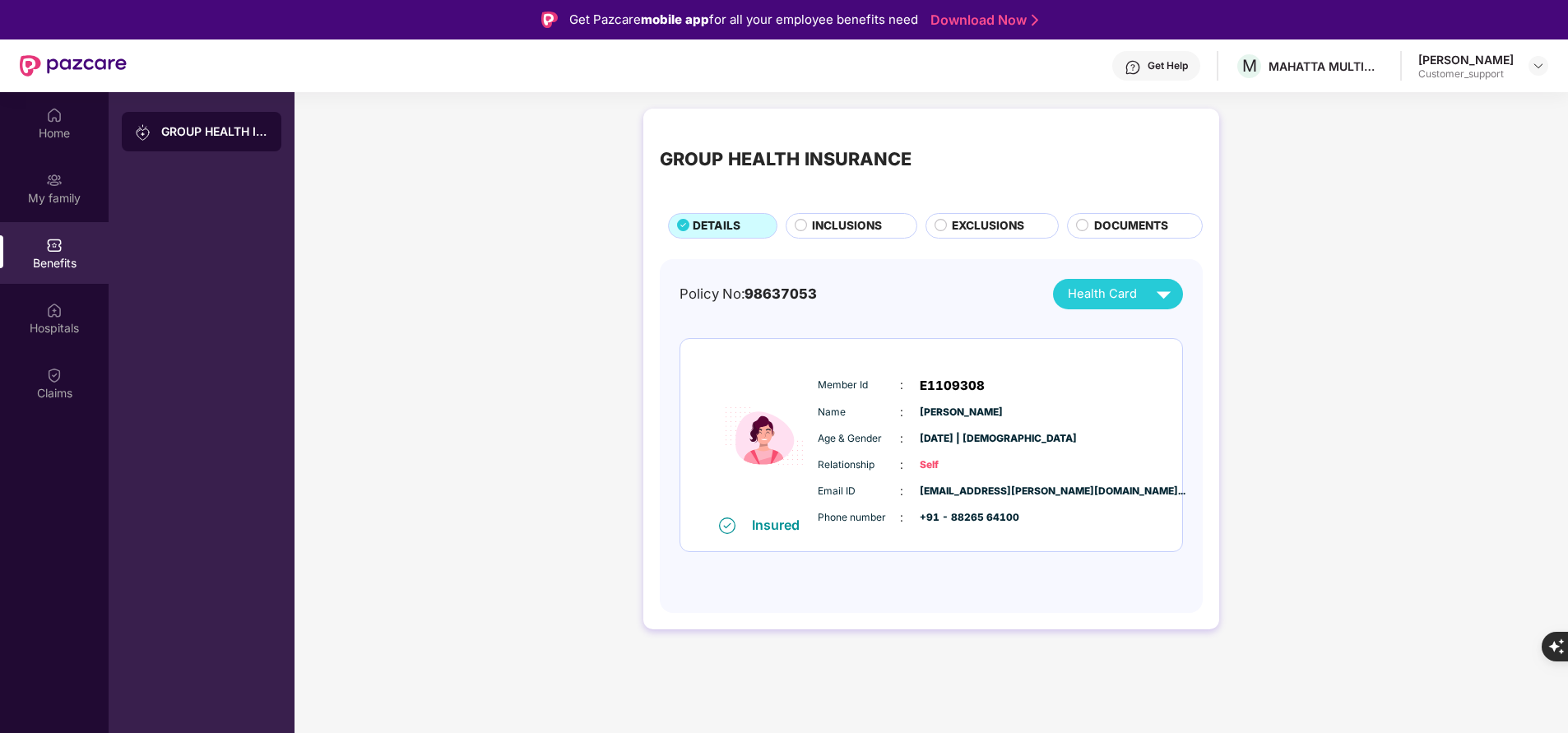
click at [812, 220] on span "INCLUSIONS" at bounding box center [847, 226] width 70 height 17
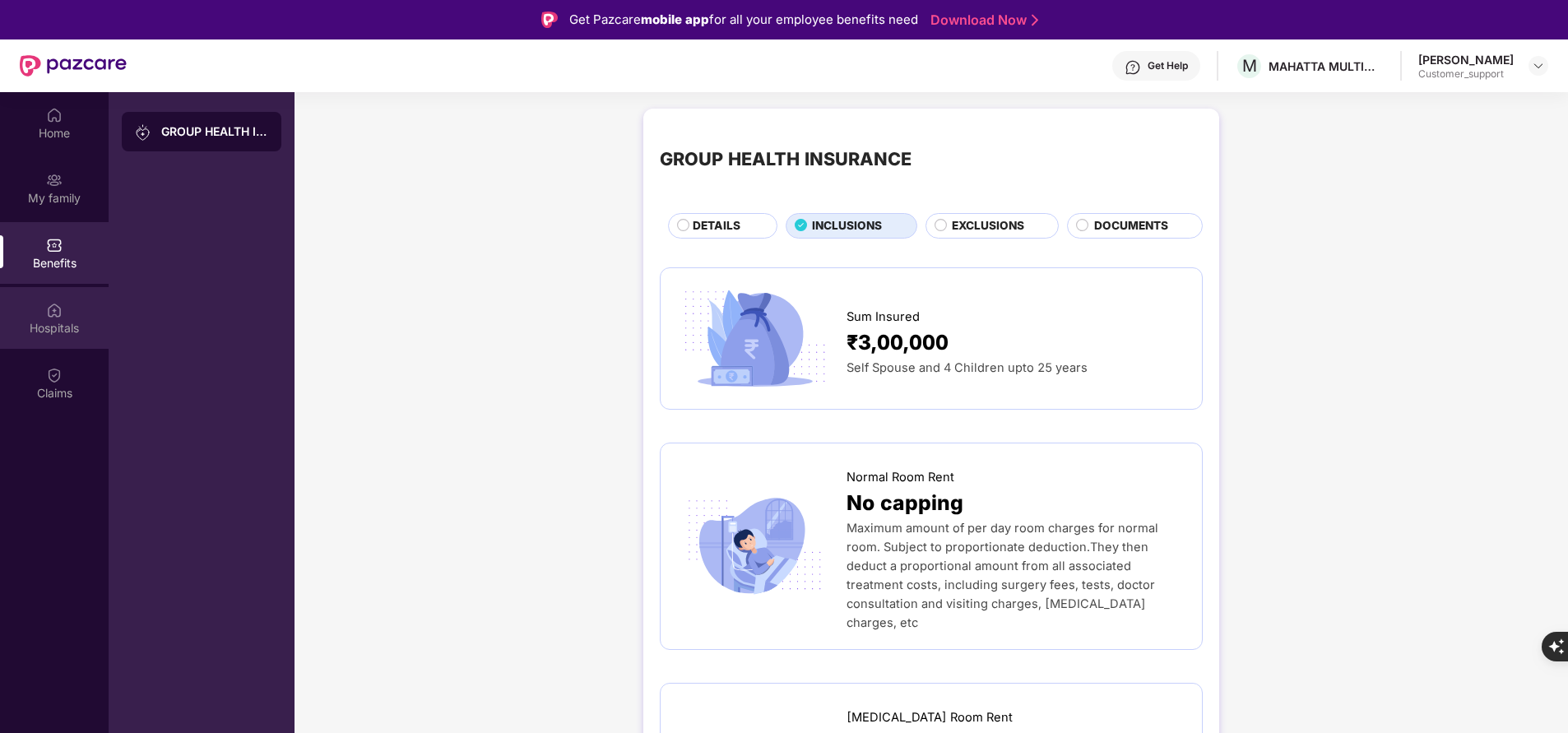
click at [73, 312] on div "Hospitals" at bounding box center [54, 319] width 109 height 62
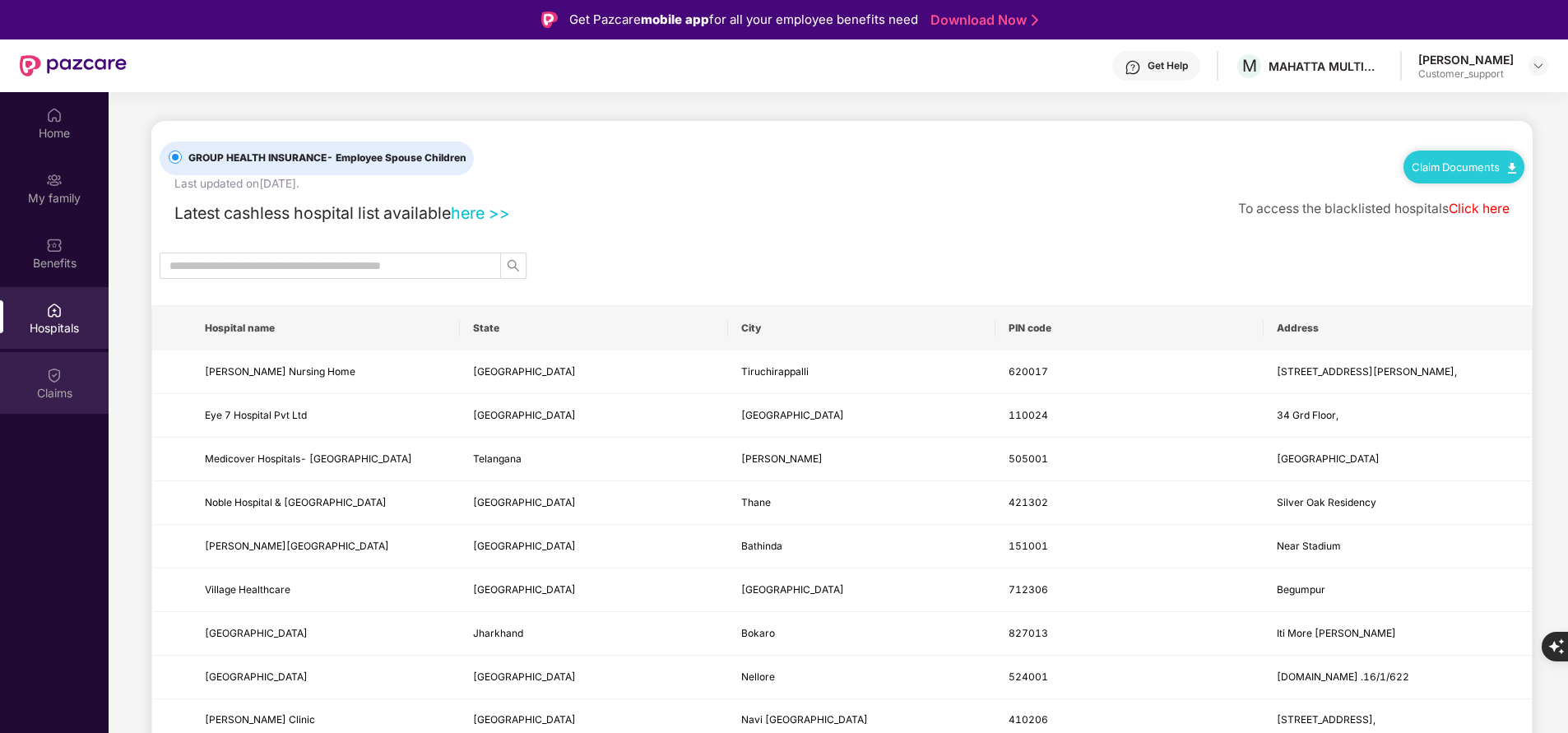
click at [44, 390] on div "Claims" at bounding box center [54, 393] width 109 height 16
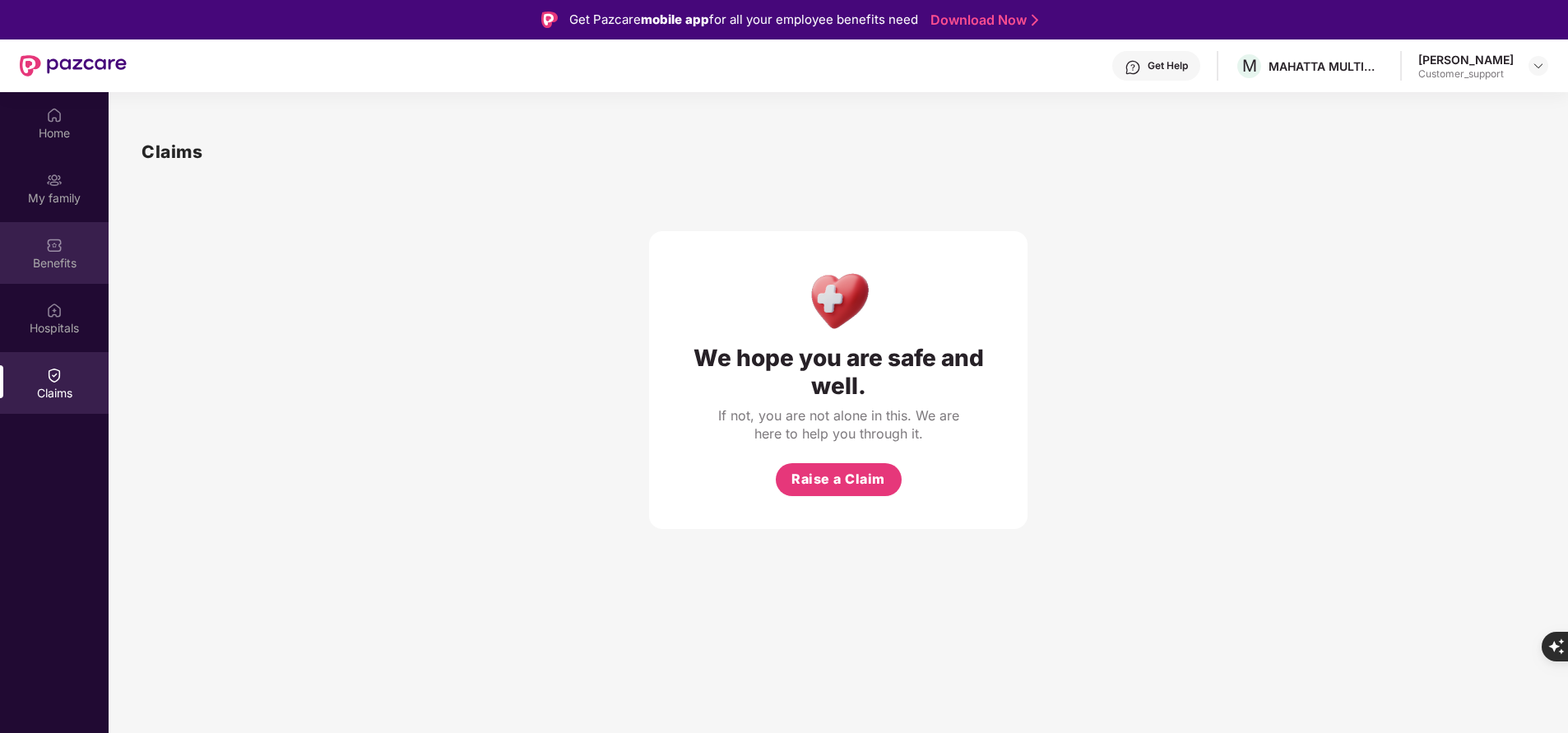
click at [54, 246] on img at bounding box center [54, 245] width 16 height 16
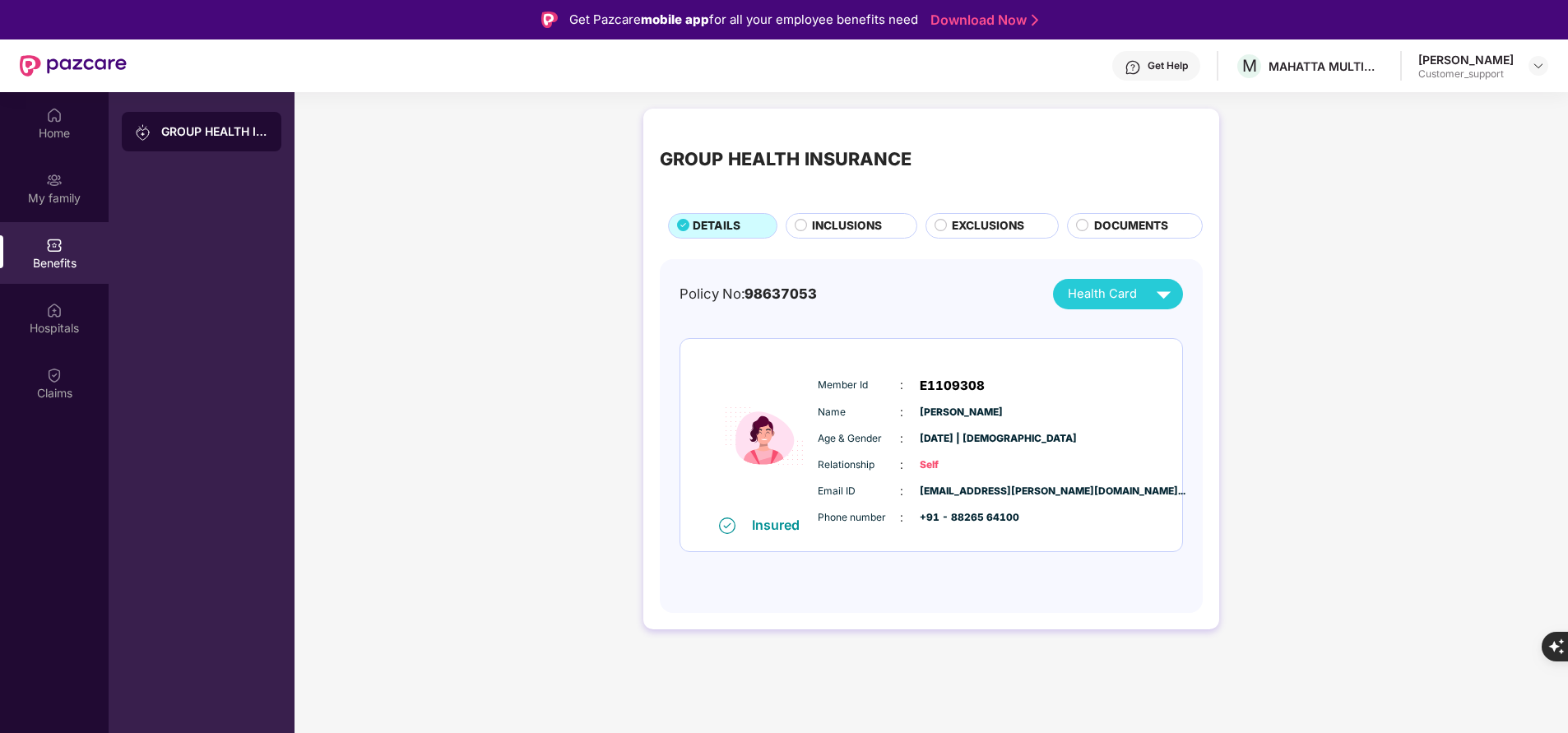
click at [825, 232] on span "INCLUSIONS" at bounding box center [847, 226] width 70 height 17
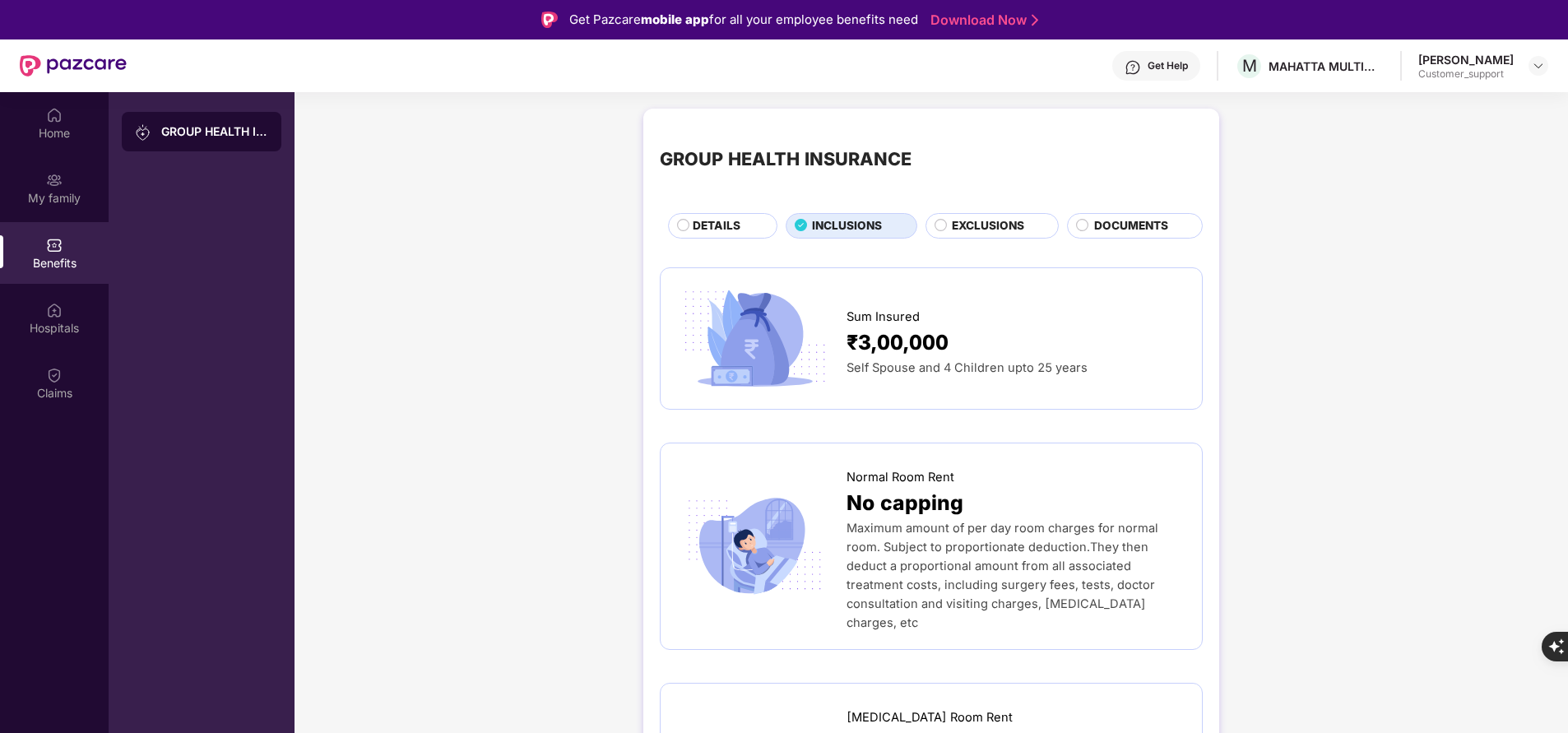
click at [981, 228] on span "EXCLUSIONS" at bounding box center [988, 226] width 73 height 17
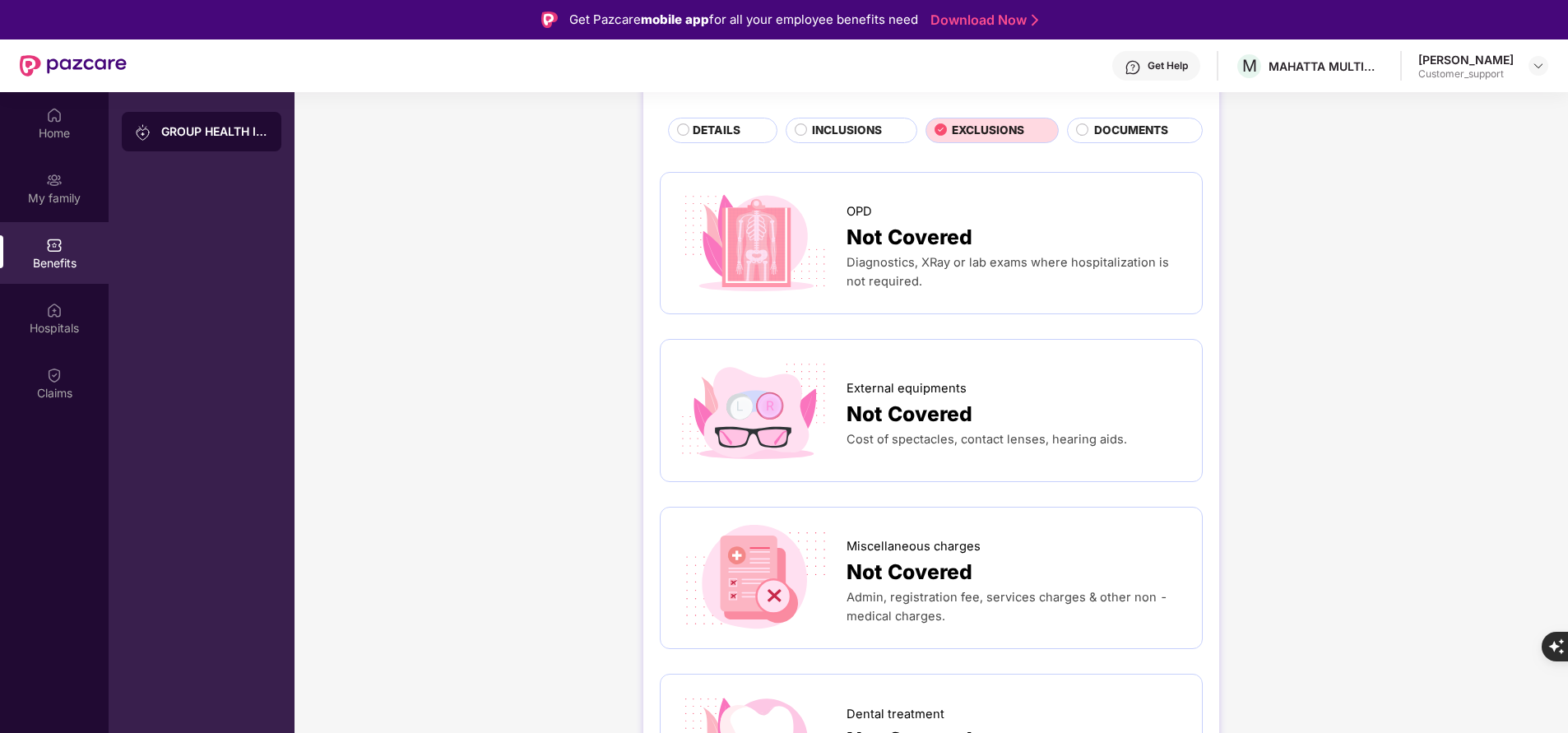
scroll to position [96, 0]
click at [852, 137] on span "INCLUSIONS" at bounding box center [847, 129] width 70 height 17
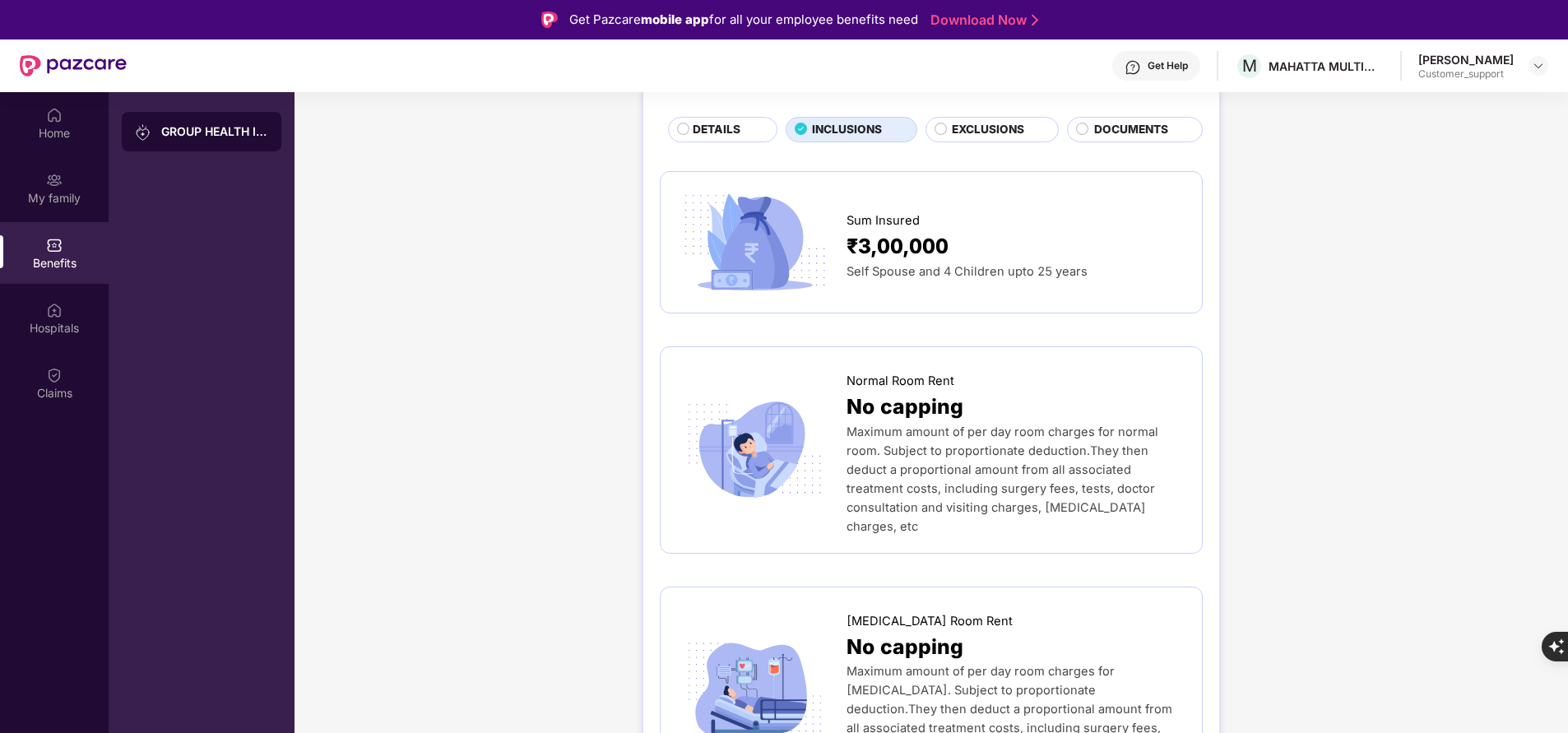
click at [727, 131] on span "DETAILS" at bounding box center [717, 129] width 48 height 17
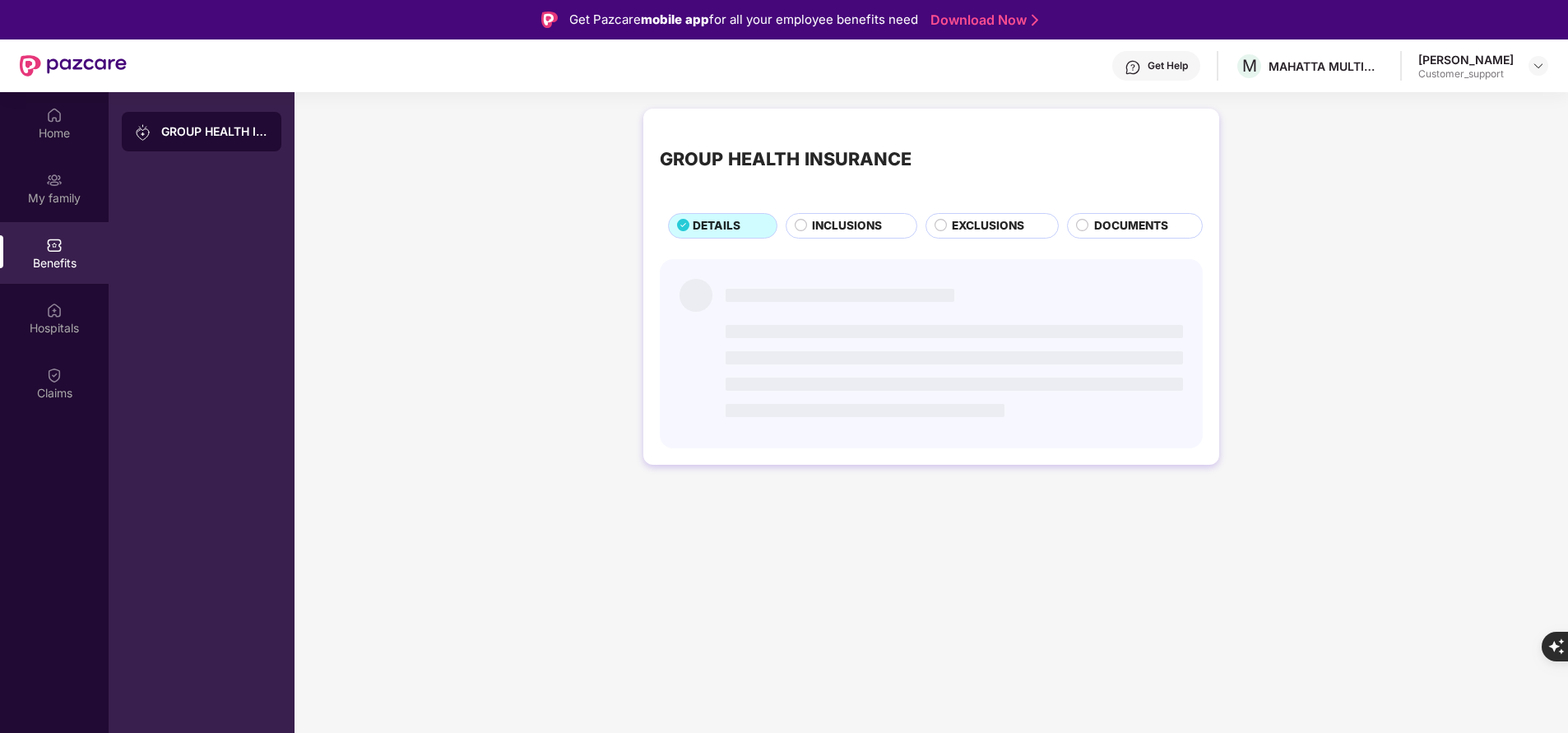
scroll to position [0, 0]
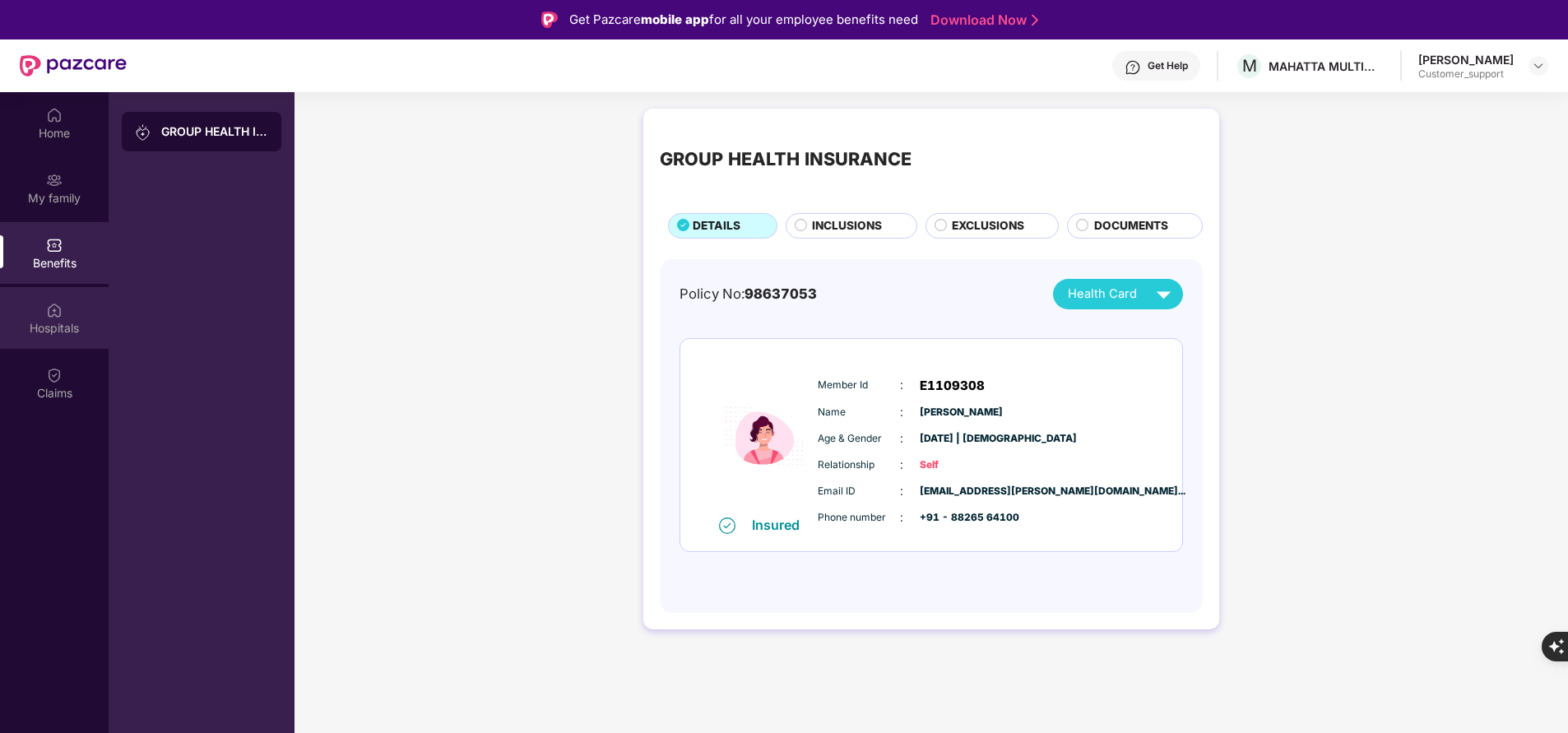
click at [53, 341] on div "Hospitals" at bounding box center [54, 319] width 109 height 62
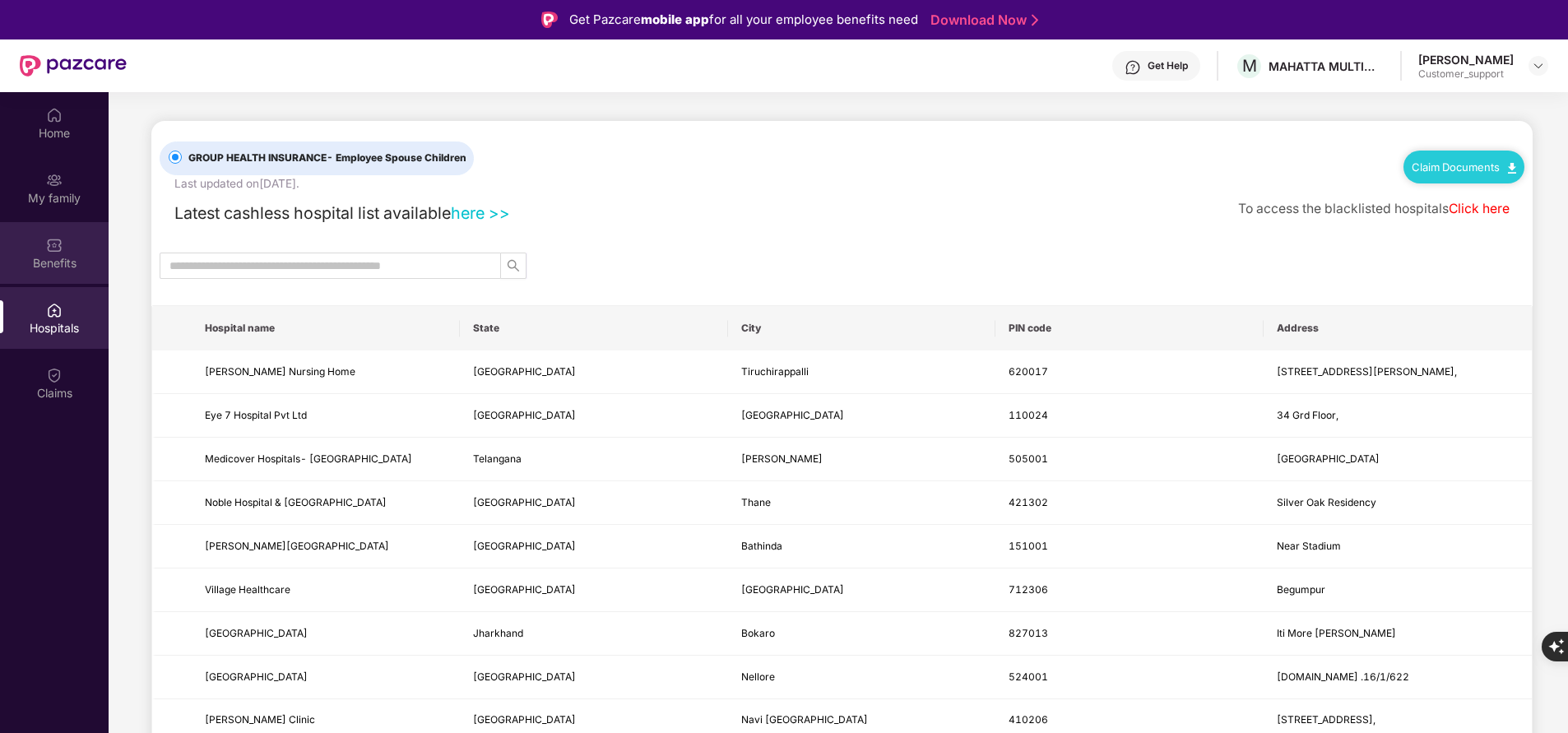
click at [73, 279] on div "Benefits" at bounding box center [54, 254] width 109 height 62
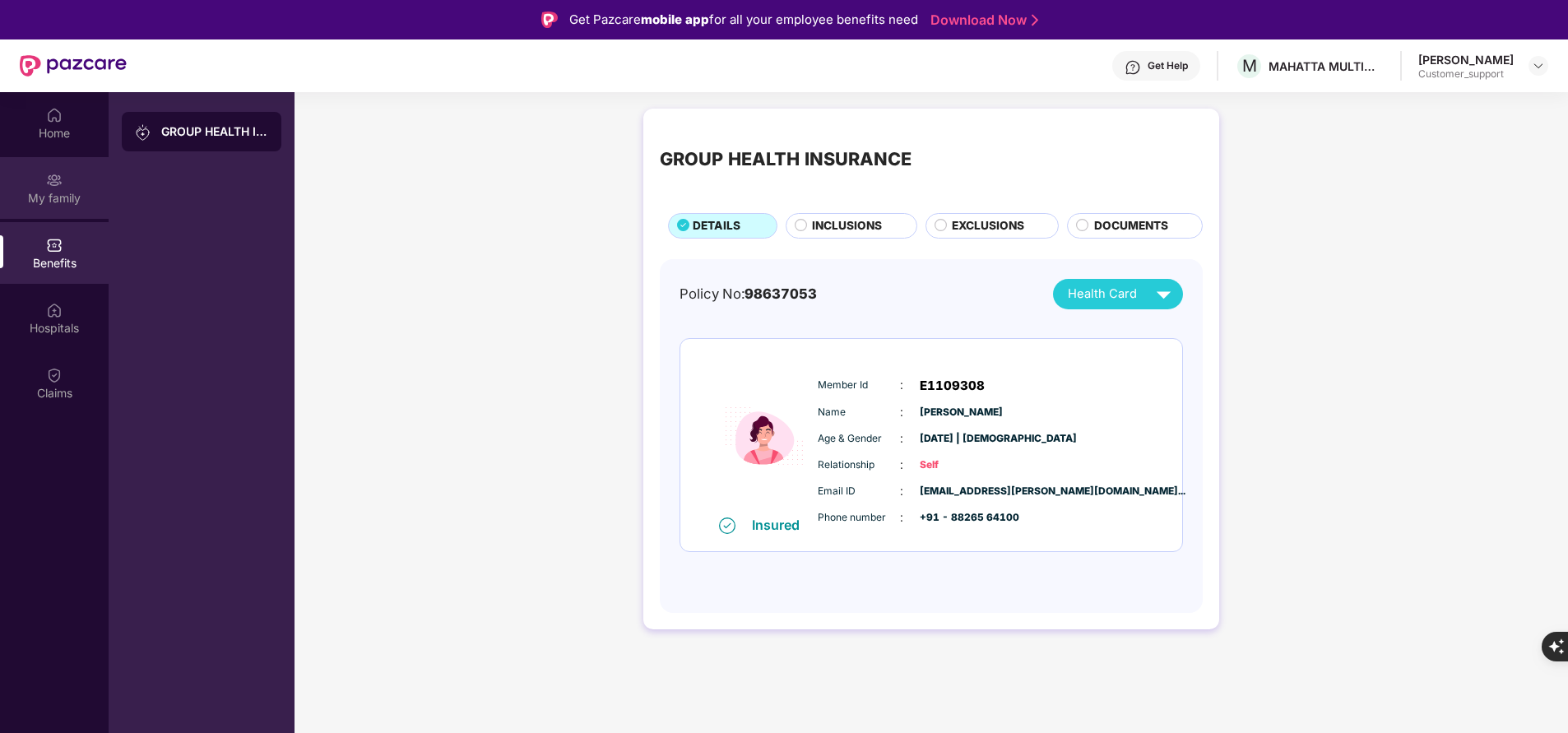
click at [73, 201] on div "My family" at bounding box center [54, 198] width 109 height 16
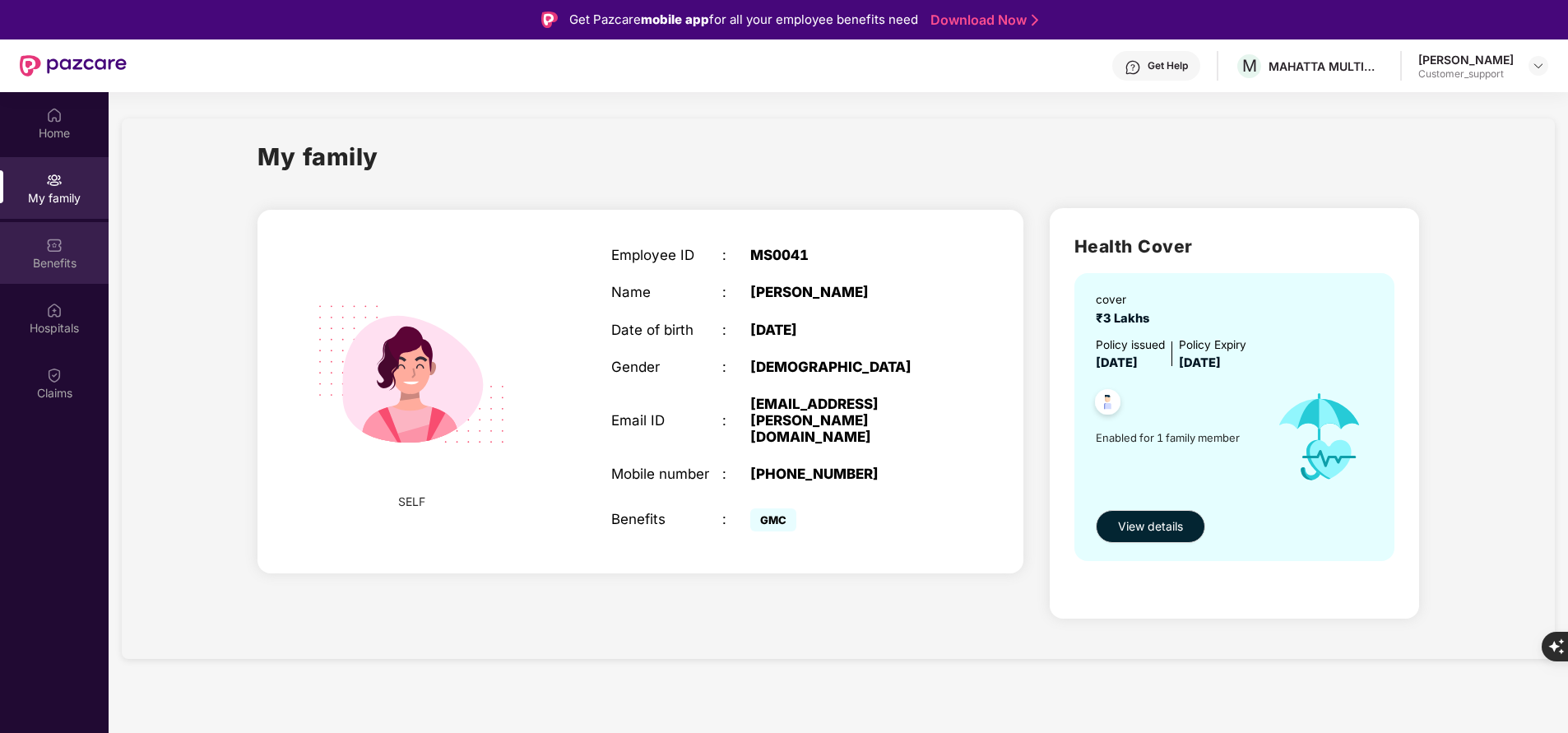
click at [54, 249] on img at bounding box center [54, 245] width 16 height 16
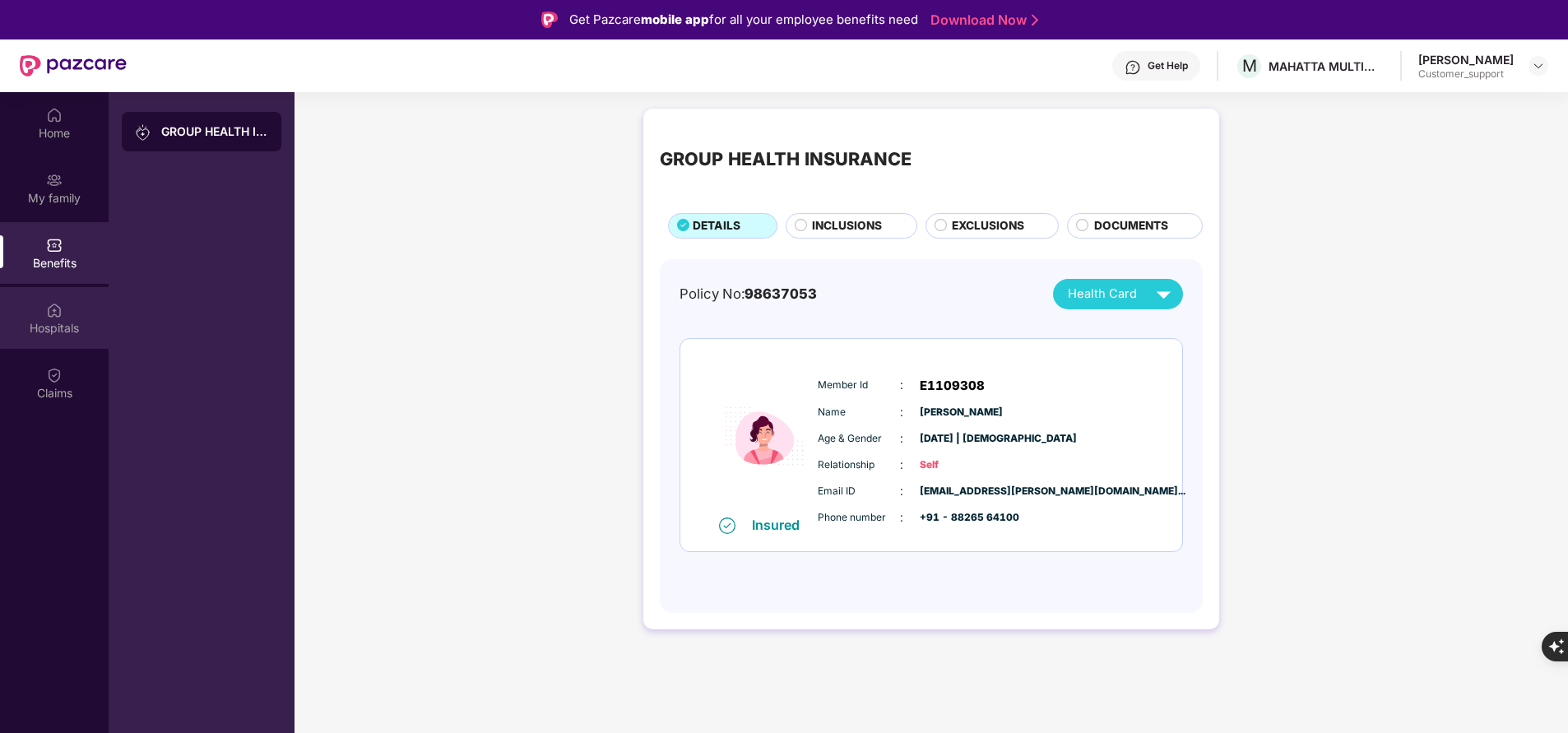
click at [73, 326] on div "Hospitals" at bounding box center [54, 329] width 109 height 16
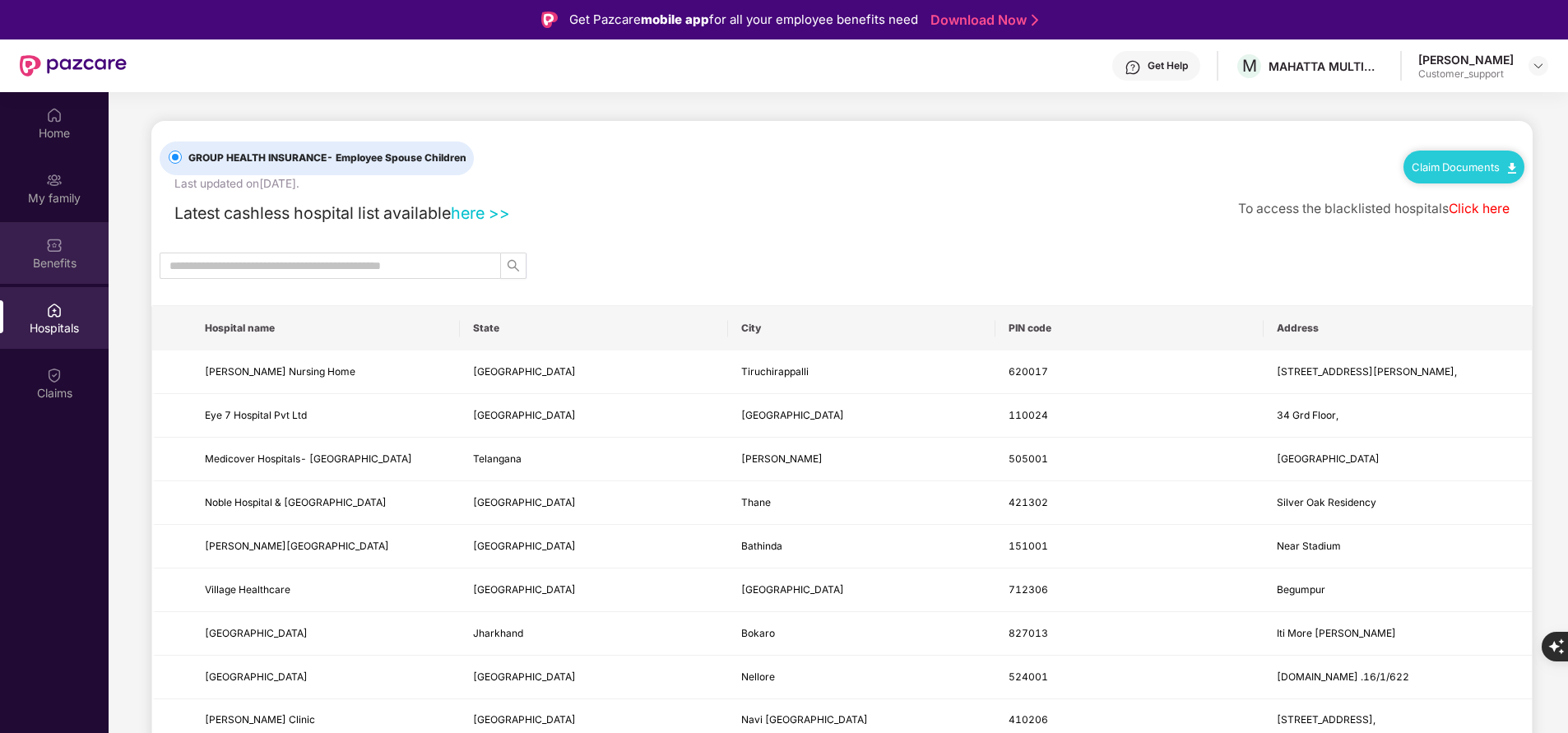
click at [64, 253] on div "Benefits" at bounding box center [54, 254] width 109 height 62
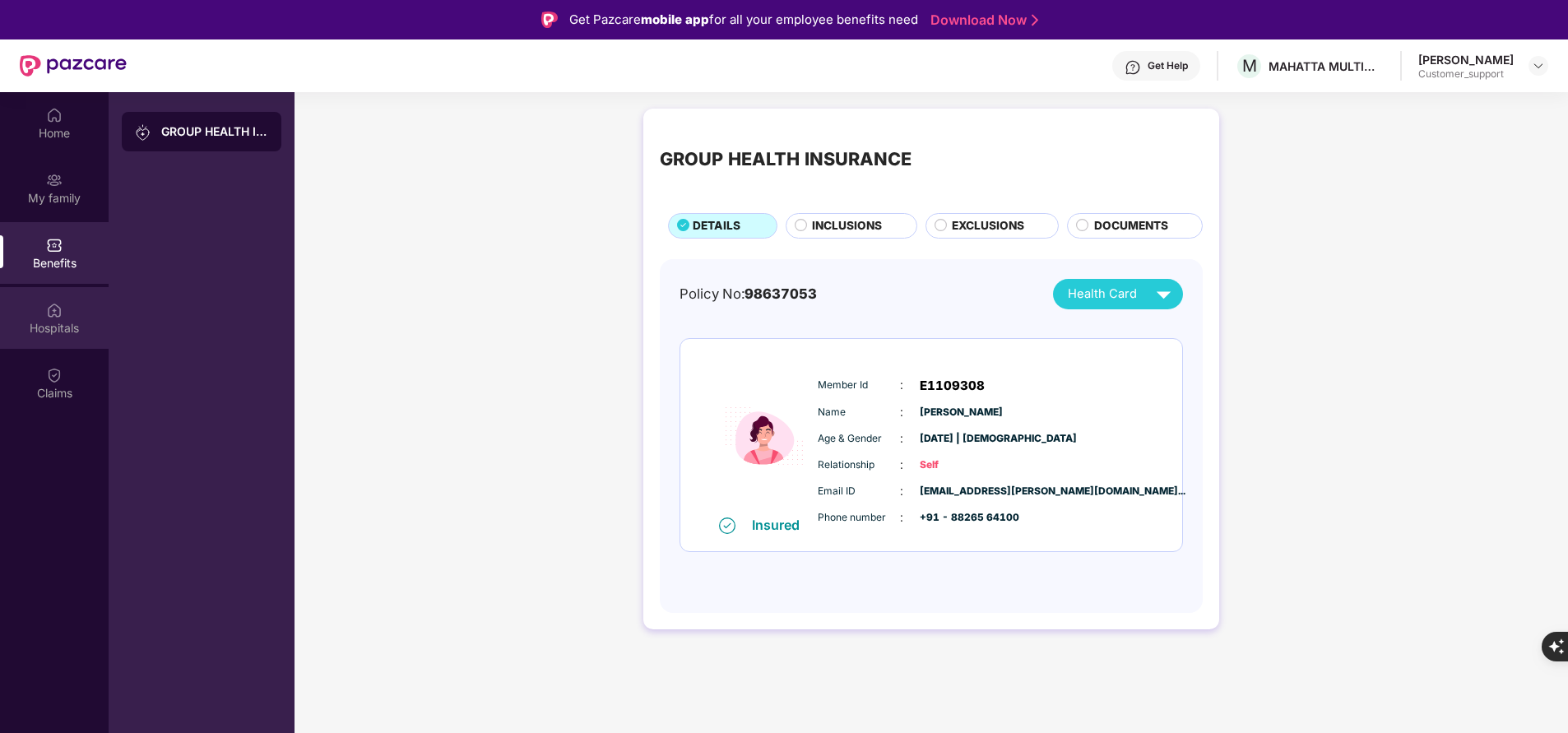
click at [53, 326] on div "Hospitals" at bounding box center [54, 329] width 109 height 16
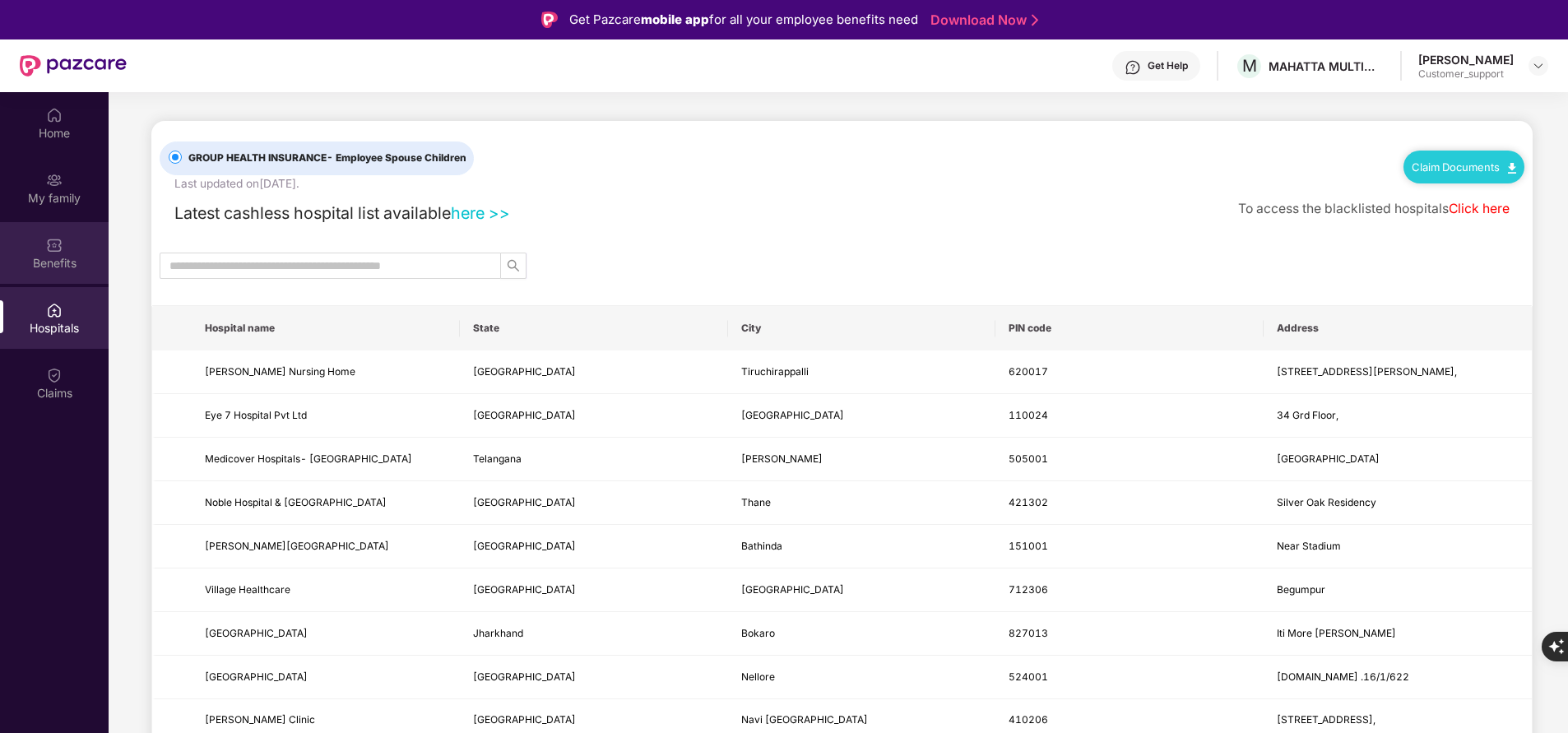
click at [59, 262] on div "Benefits" at bounding box center [54, 264] width 109 height 16
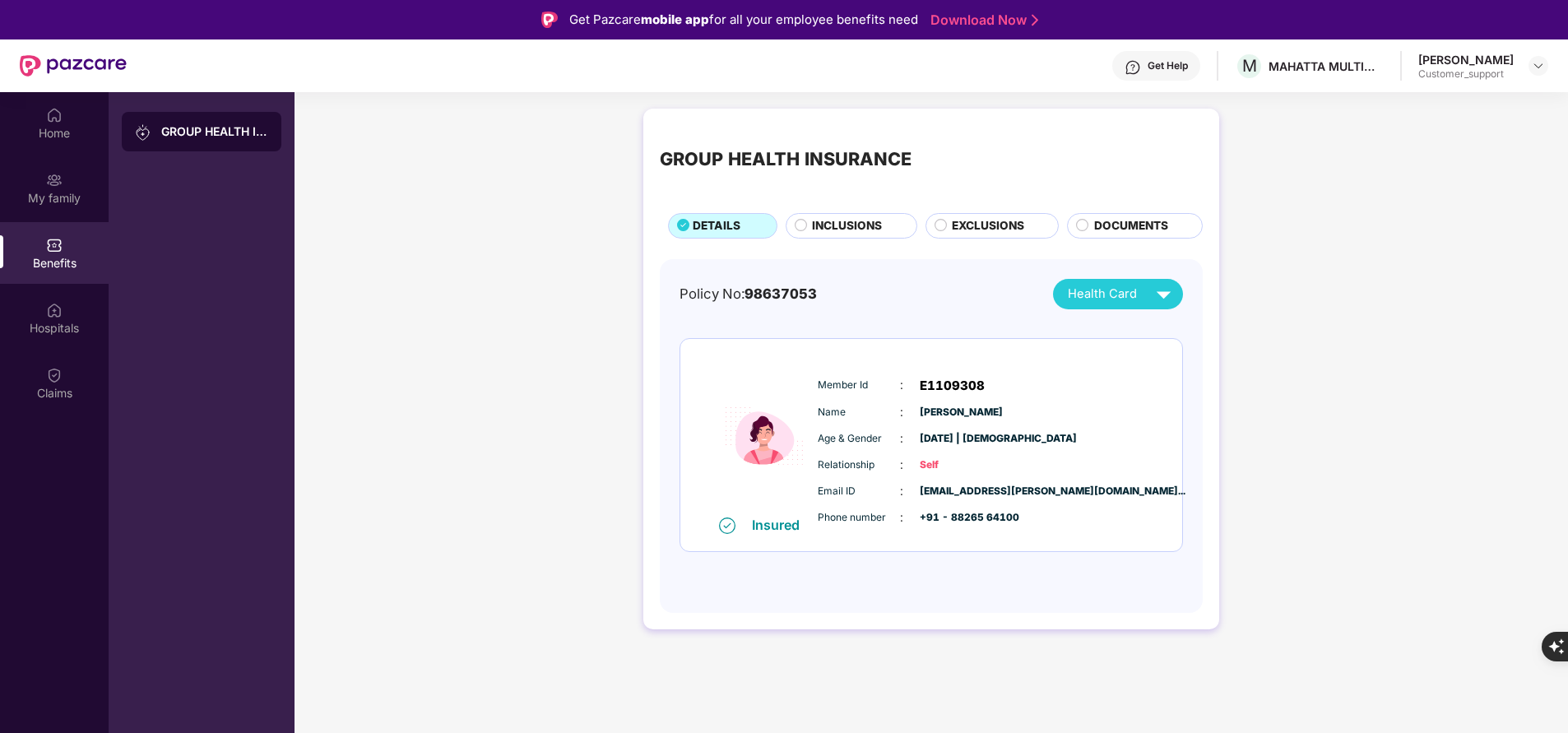
click at [837, 227] on span "INCLUSIONS" at bounding box center [847, 226] width 70 height 17
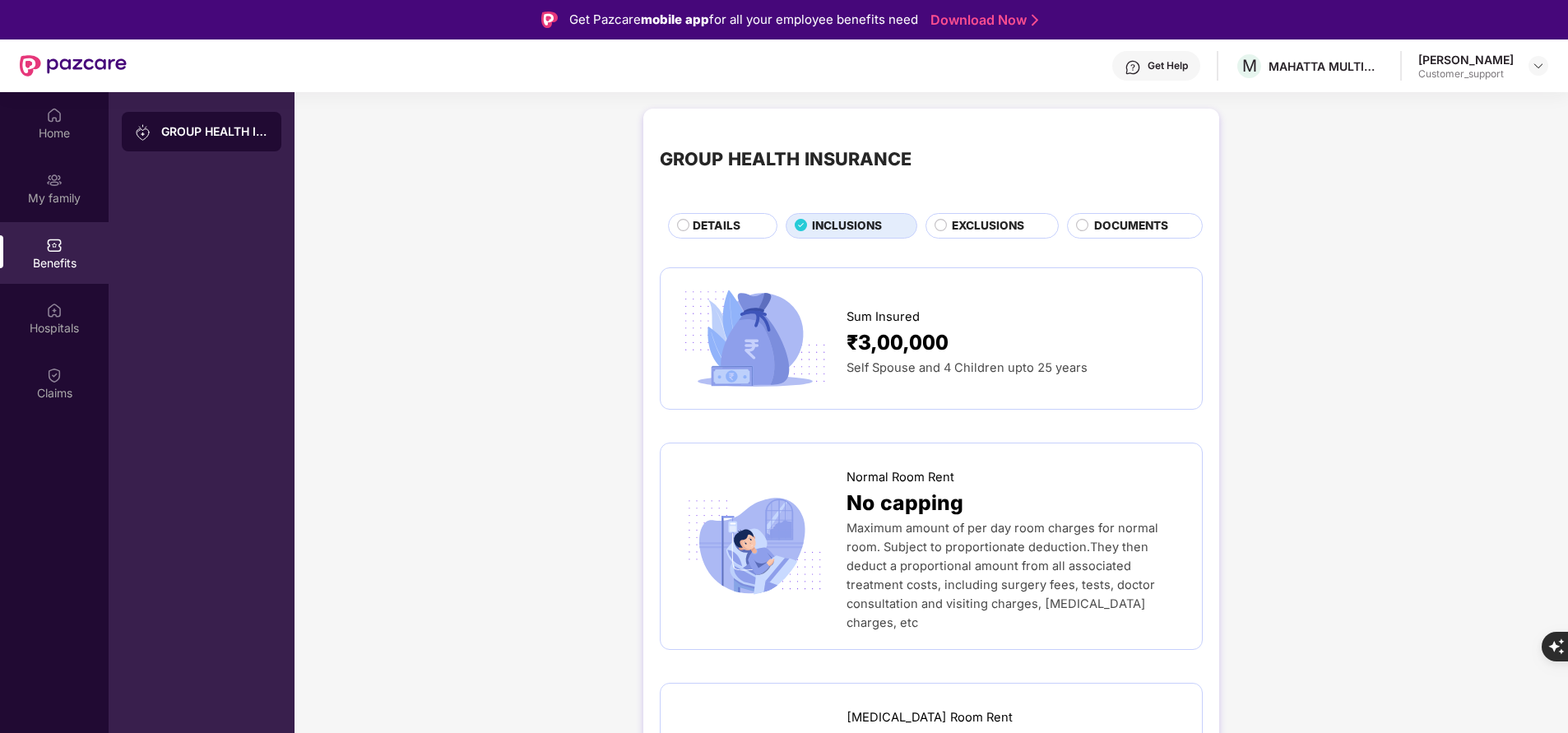
click at [710, 236] on div "DETAILS" at bounding box center [727, 228] width 84 height 20
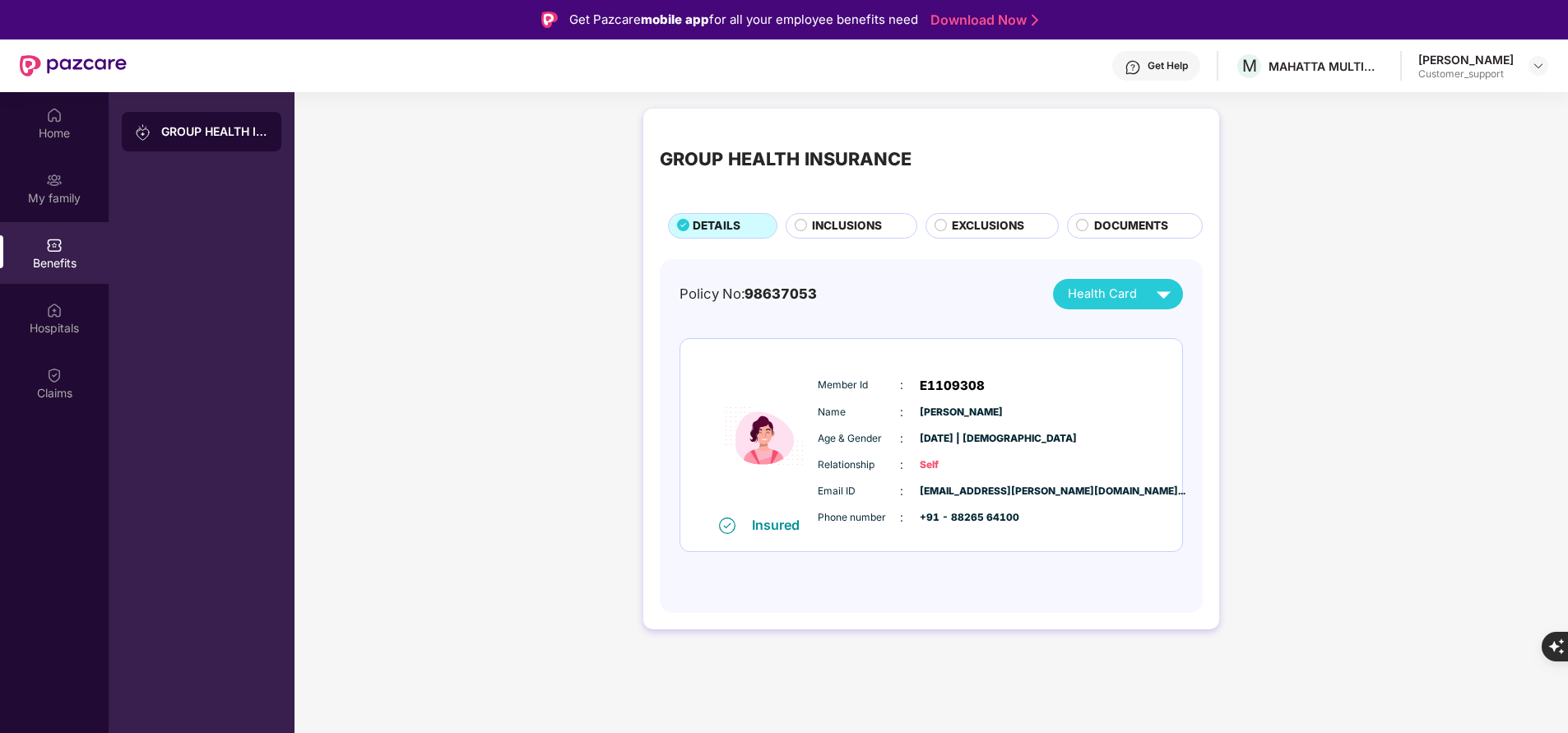
click at [818, 228] on span "INCLUSIONS" at bounding box center [847, 226] width 70 height 17
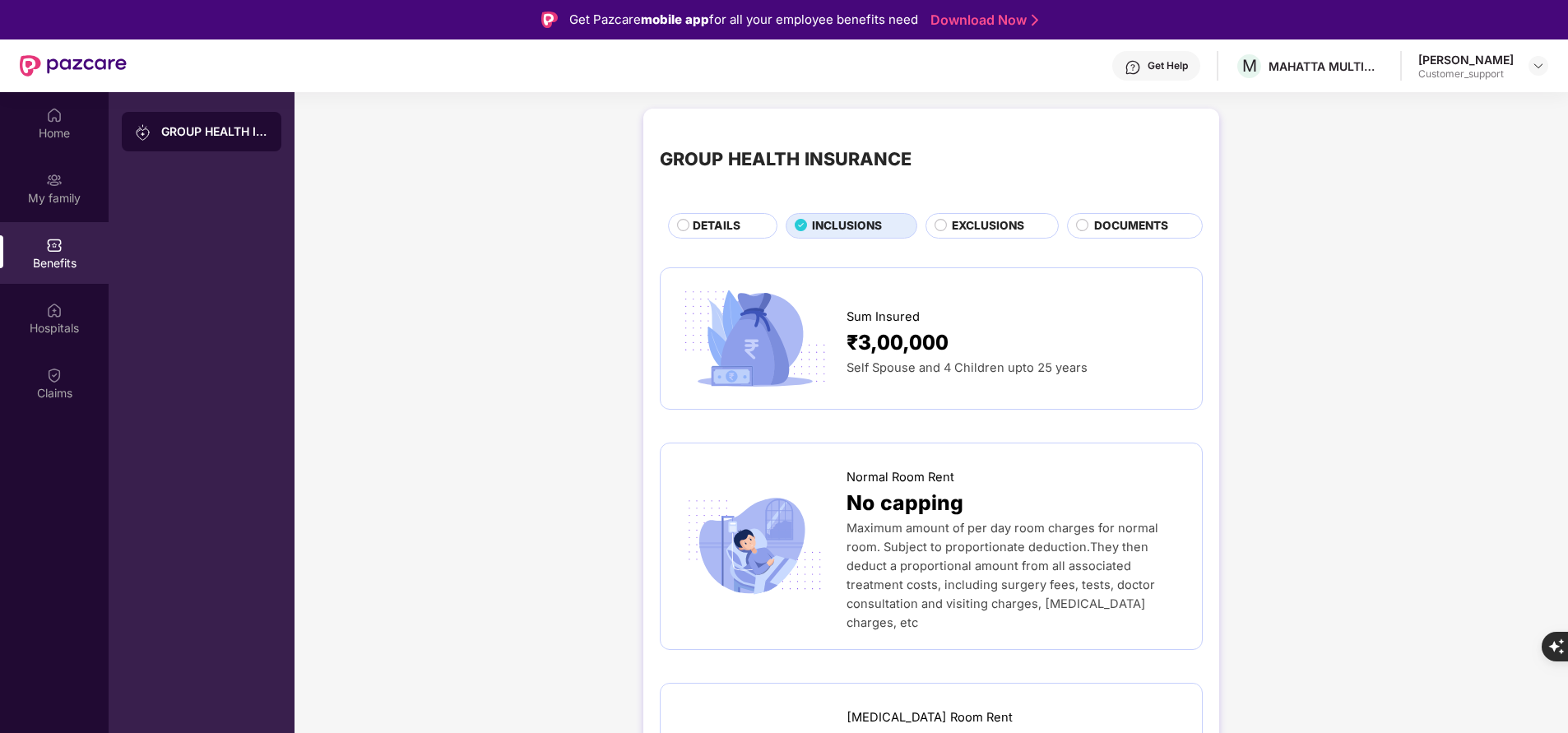
click at [717, 218] on span "DETAILS" at bounding box center [717, 226] width 48 height 17
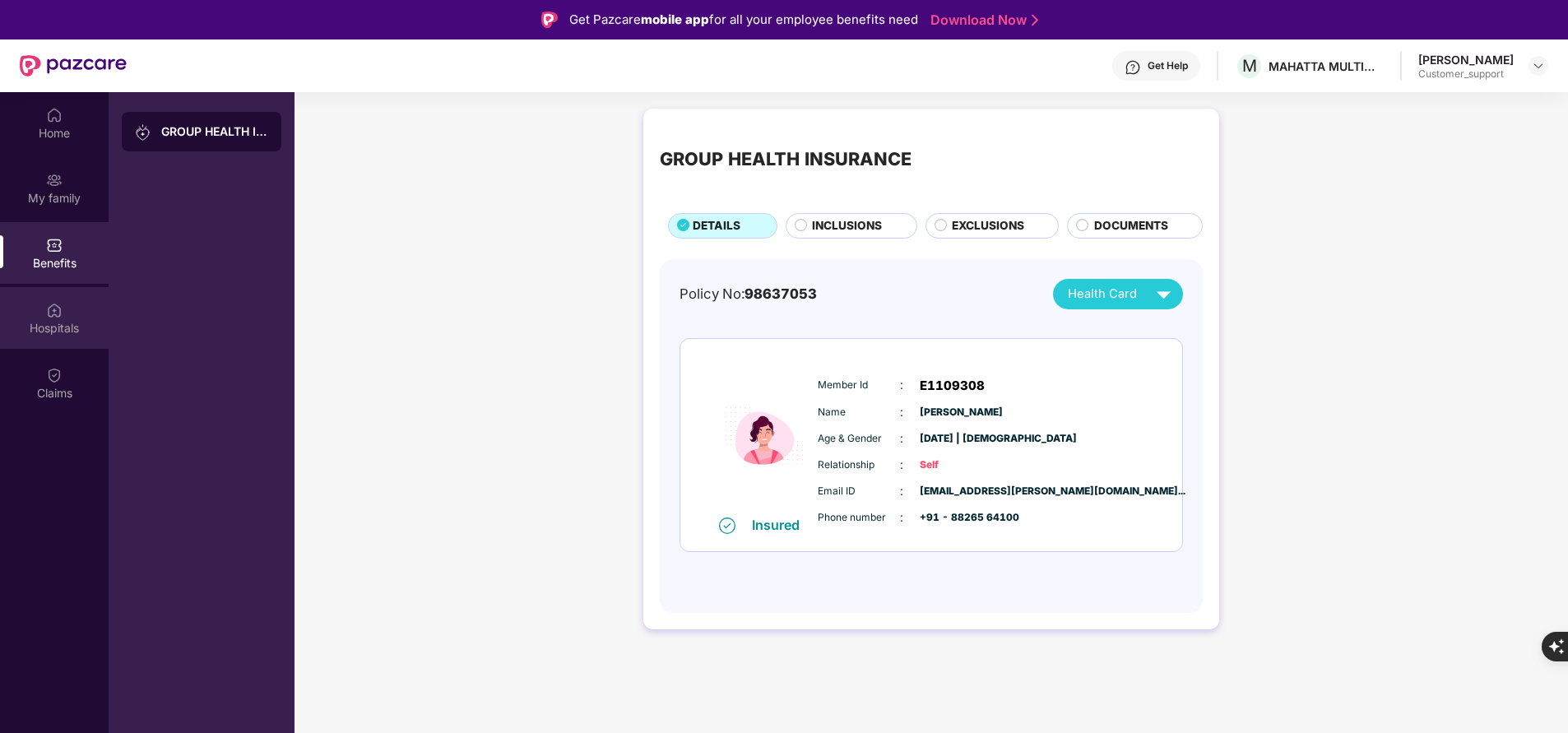
click at [78, 324] on div "Hospitals" at bounding box center [54, 329] width 109 height 16
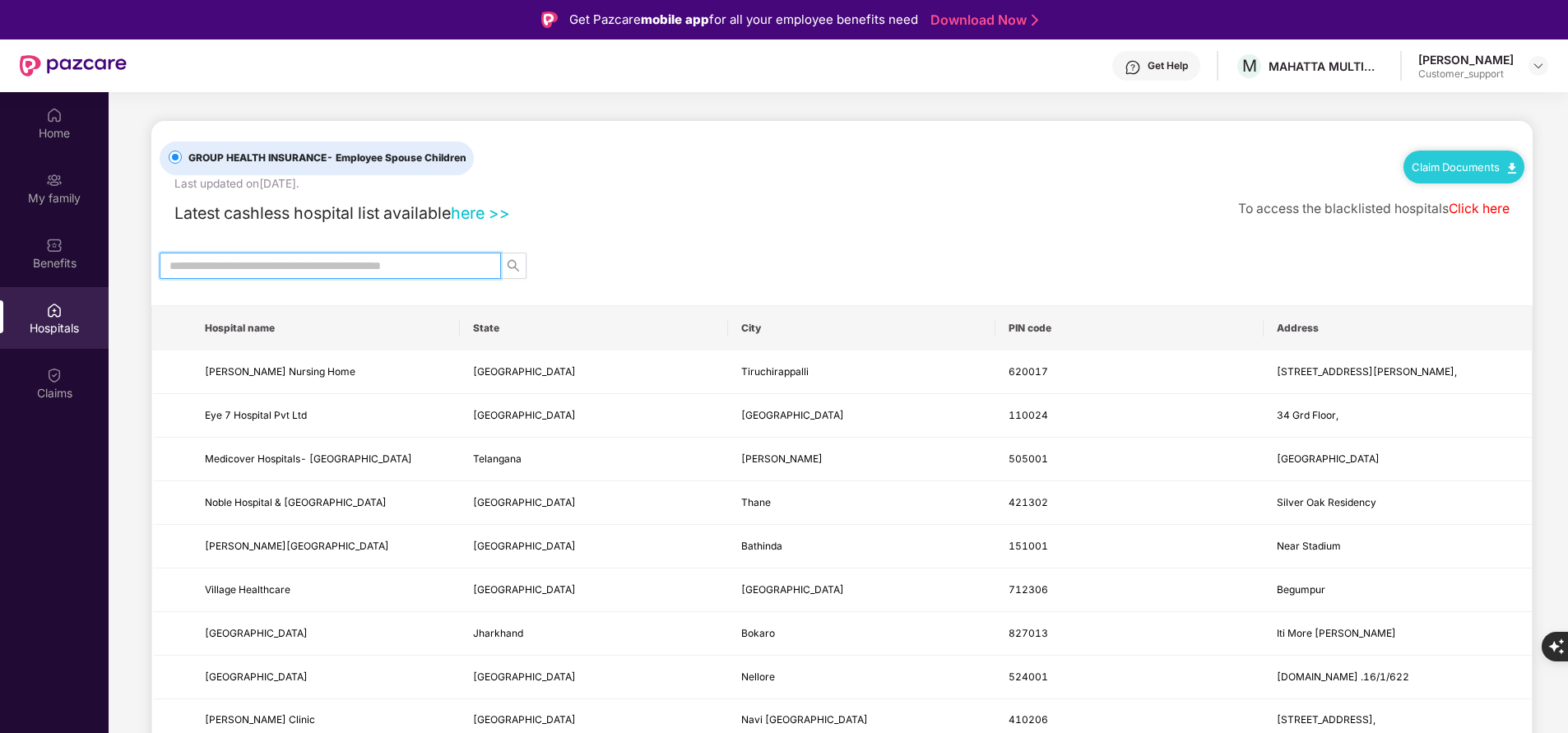
click at [297, 264] on input "text" at bounding box center [323, 266] width 308 height 18
click at [55, 259] on div "Benefits" at bounding box center [54, 264] width 109 height 16
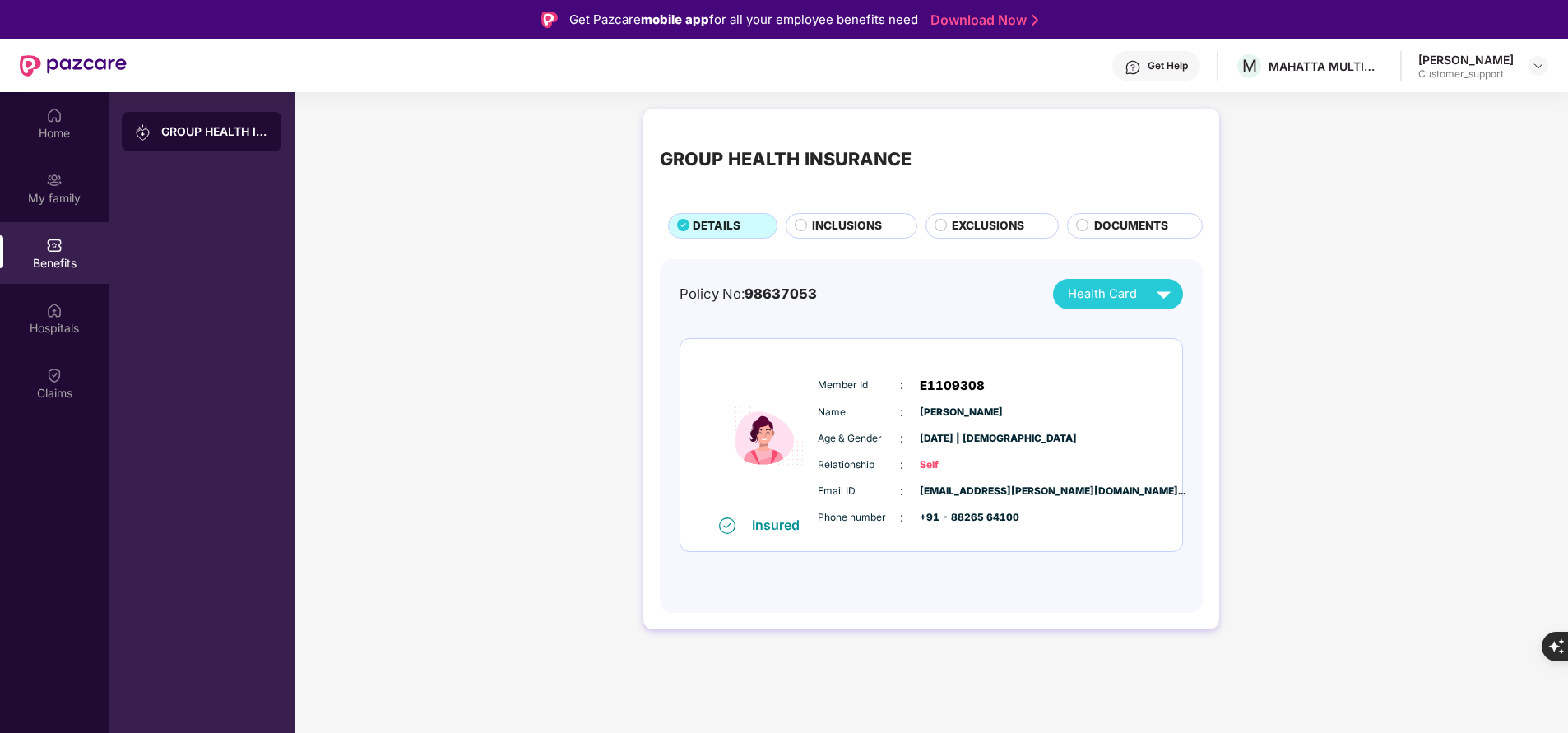
click at [837, 216] on div "INCLUSIONS" at bounding box center [851, 225] width 132 height 25
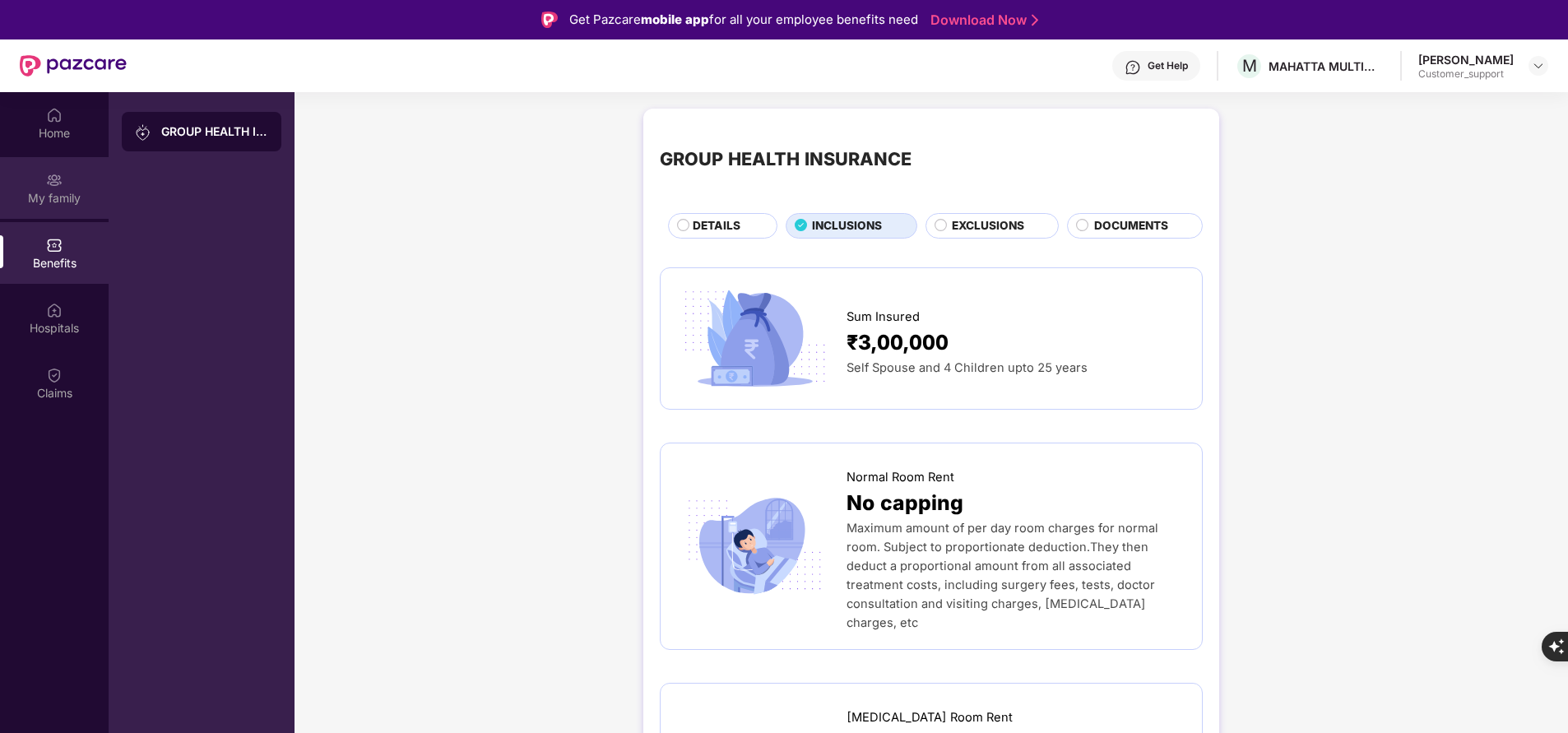
click at [56, 190] on div "My family" at bounding box center [54, 198] width 109 height 16
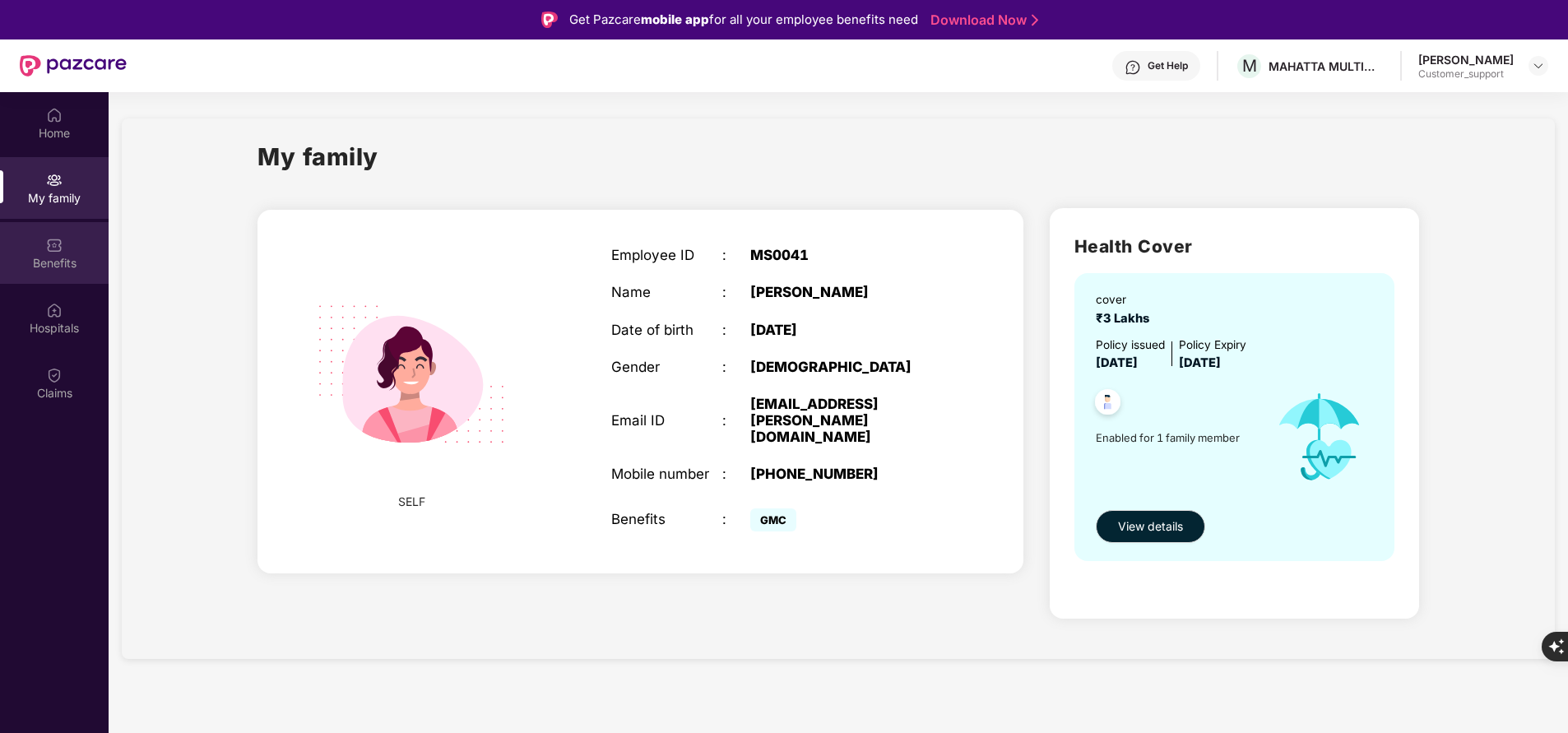
click at [54, 264] on div "Benefits" at bounding box center [54, 264] width 109 height 16
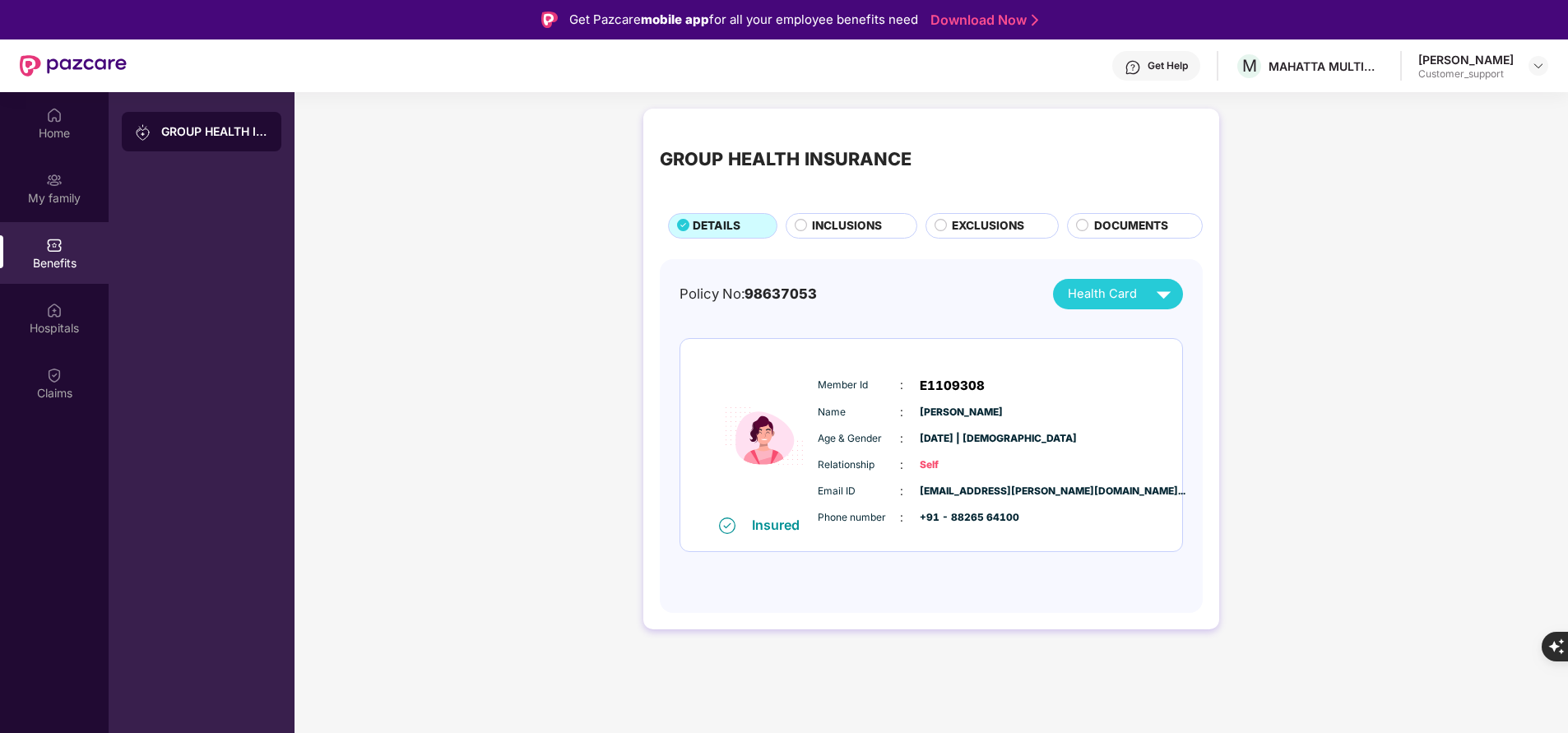
click at [843, 223] on span "INCLUSIONS" at bounding box center [847, 226] width 70 height 17
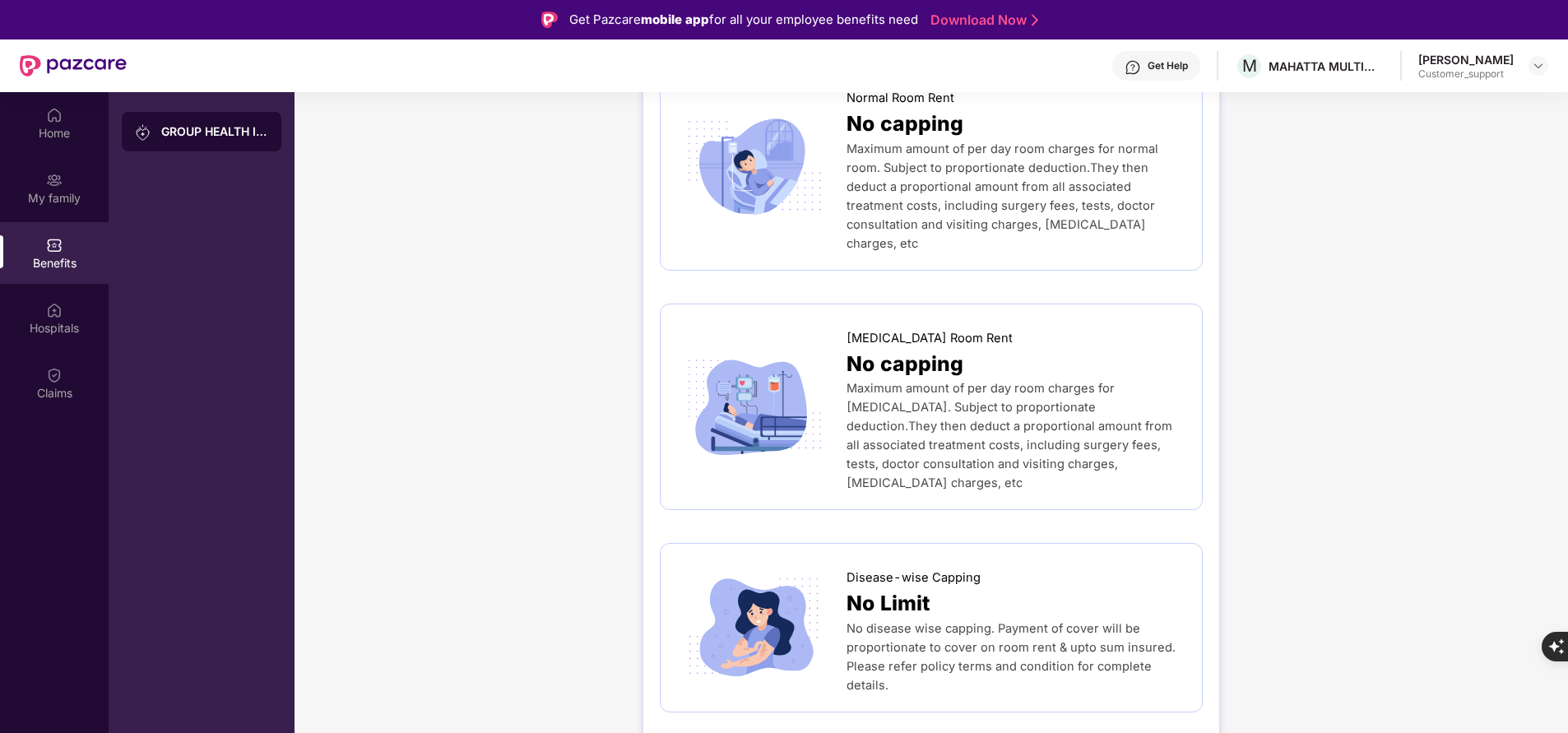
scroll to position [349, 0]
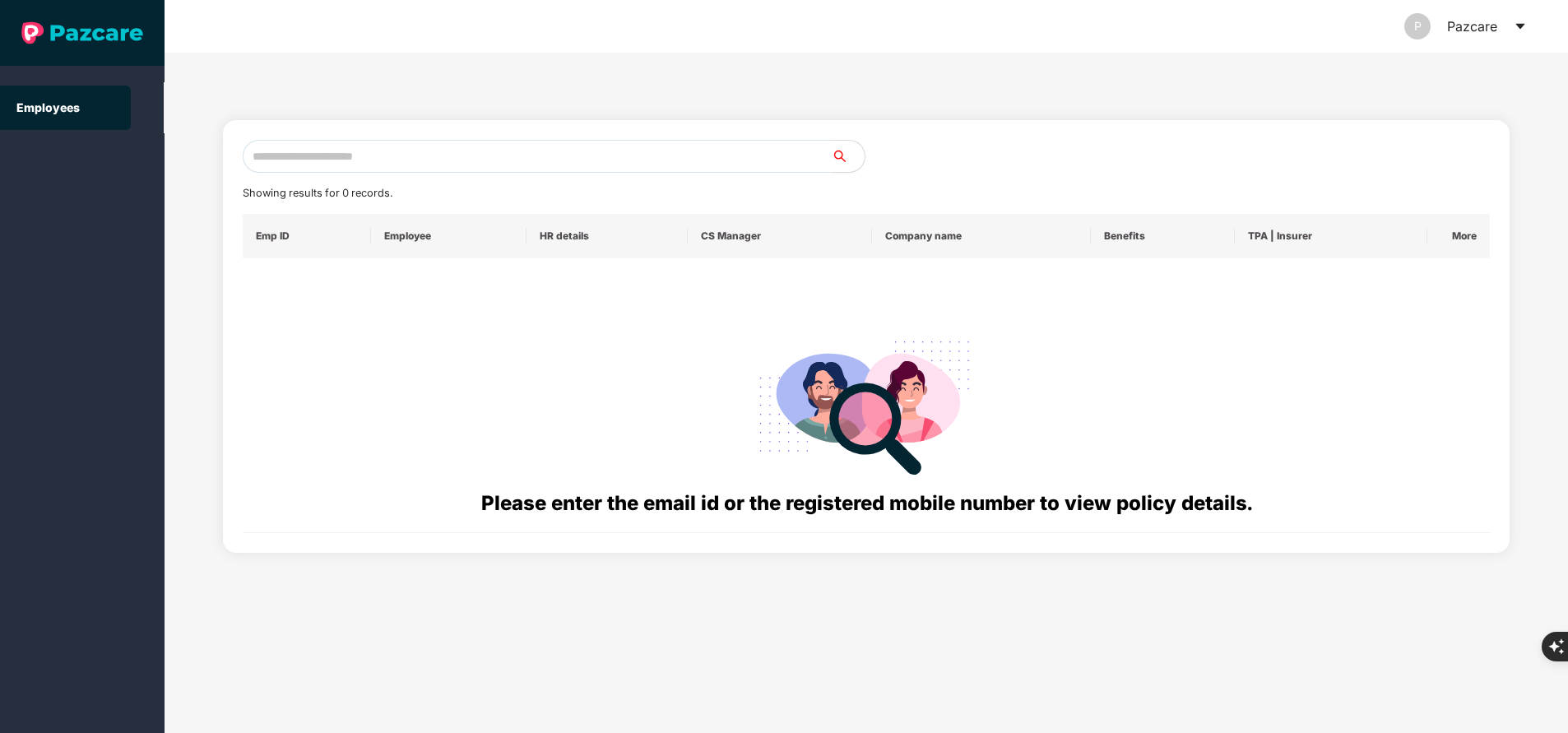
click at [440, 159] on input "text" at bounding box center [537, 156] width 589 height 33
paste input "**********"
click at [0, 384] on html "**********" at bounding box center [784, 366] width 1568 height 733
click at [260, 152] on input "**********" at bounding box center [537, 156] width 589 height 33
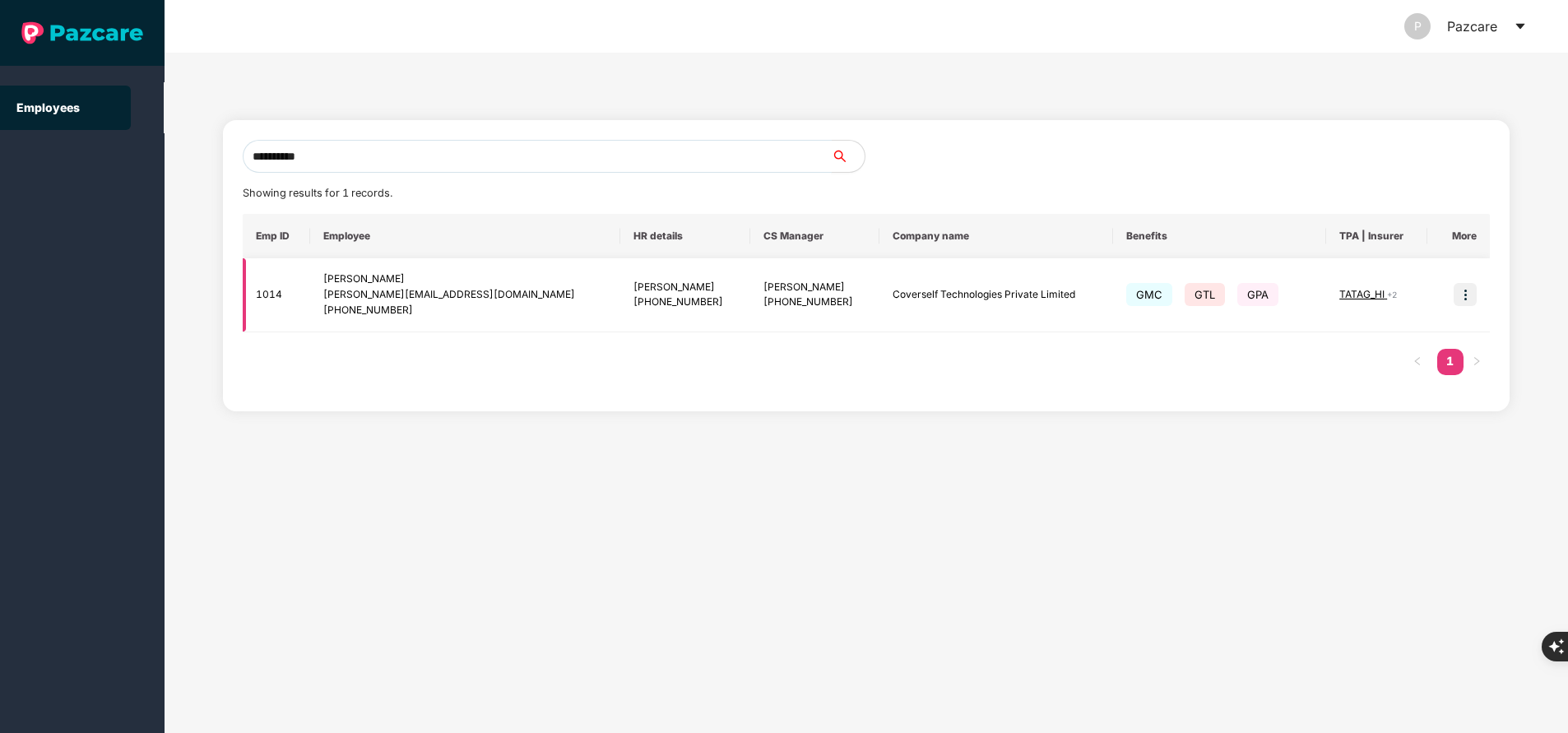
type input "**********"
click at [1451, 293] on td at bounding box center [1458, 296] width 63 height 74
click at [1470, 293] on img at bounding box center [1465, 295] width 23 height 23
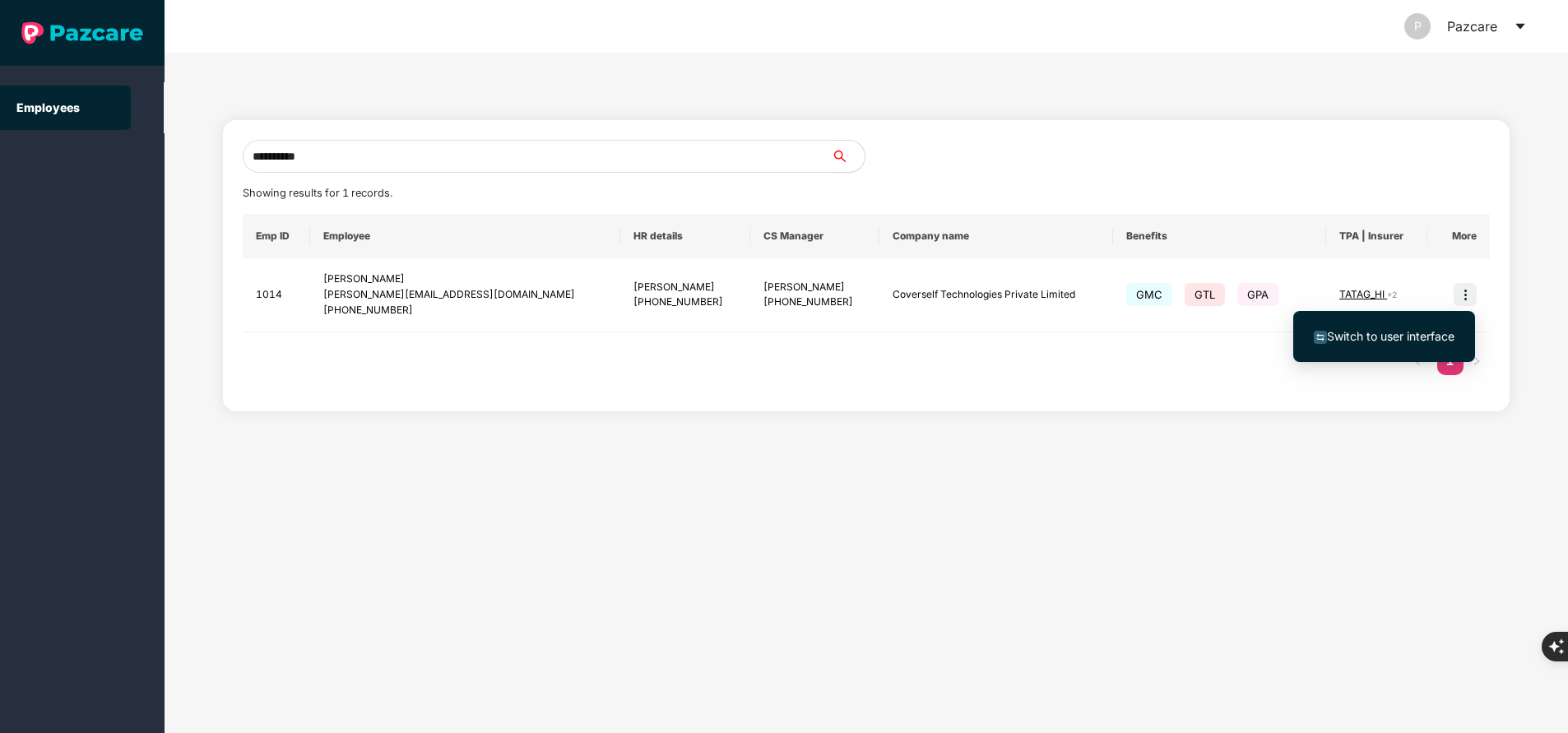
click at [1400, 345] on span "Switch to user interface" at bounding box center [1383, 337] width 141 height 18
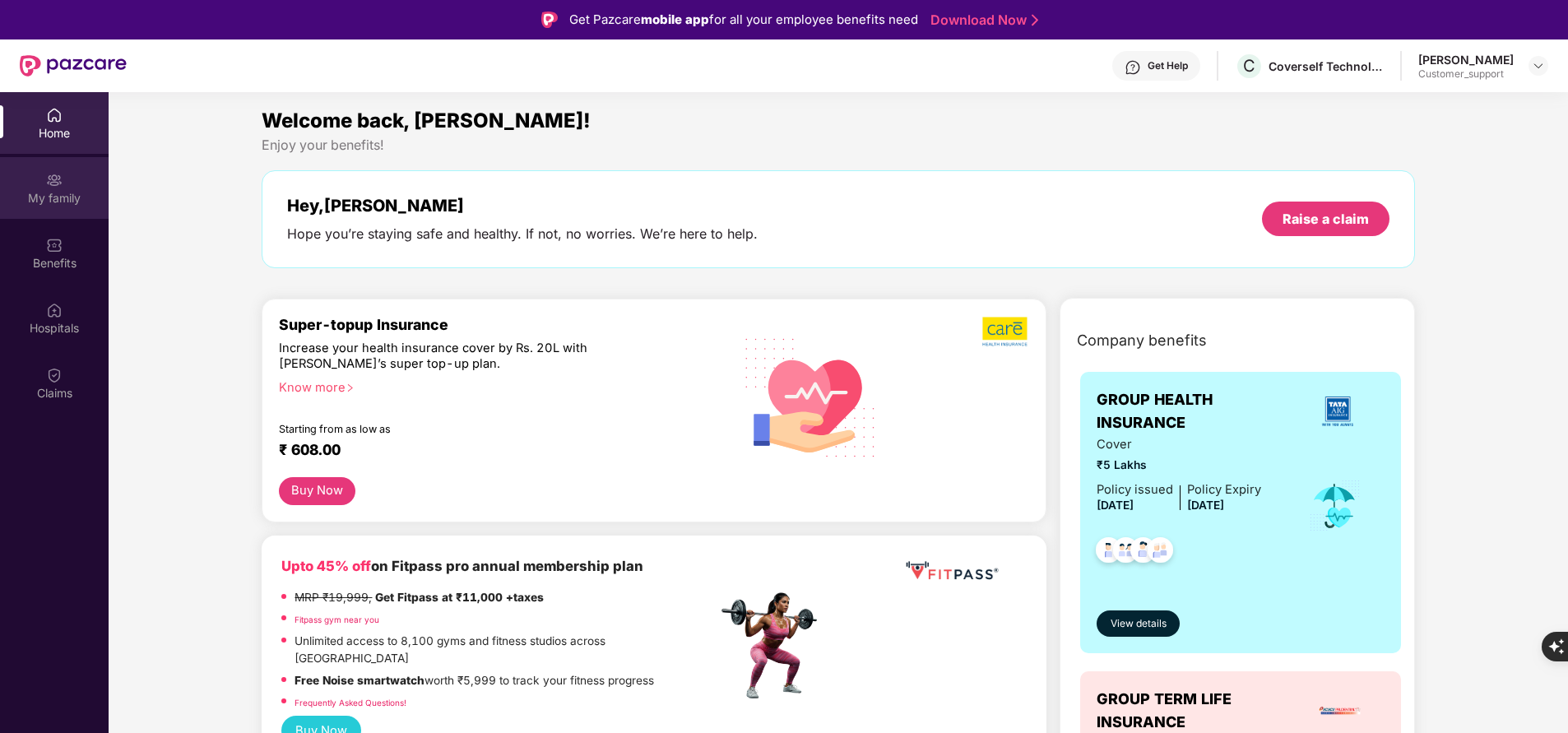
click at [52, 188] on img at bounding box center [54, 180] width 16 height 16
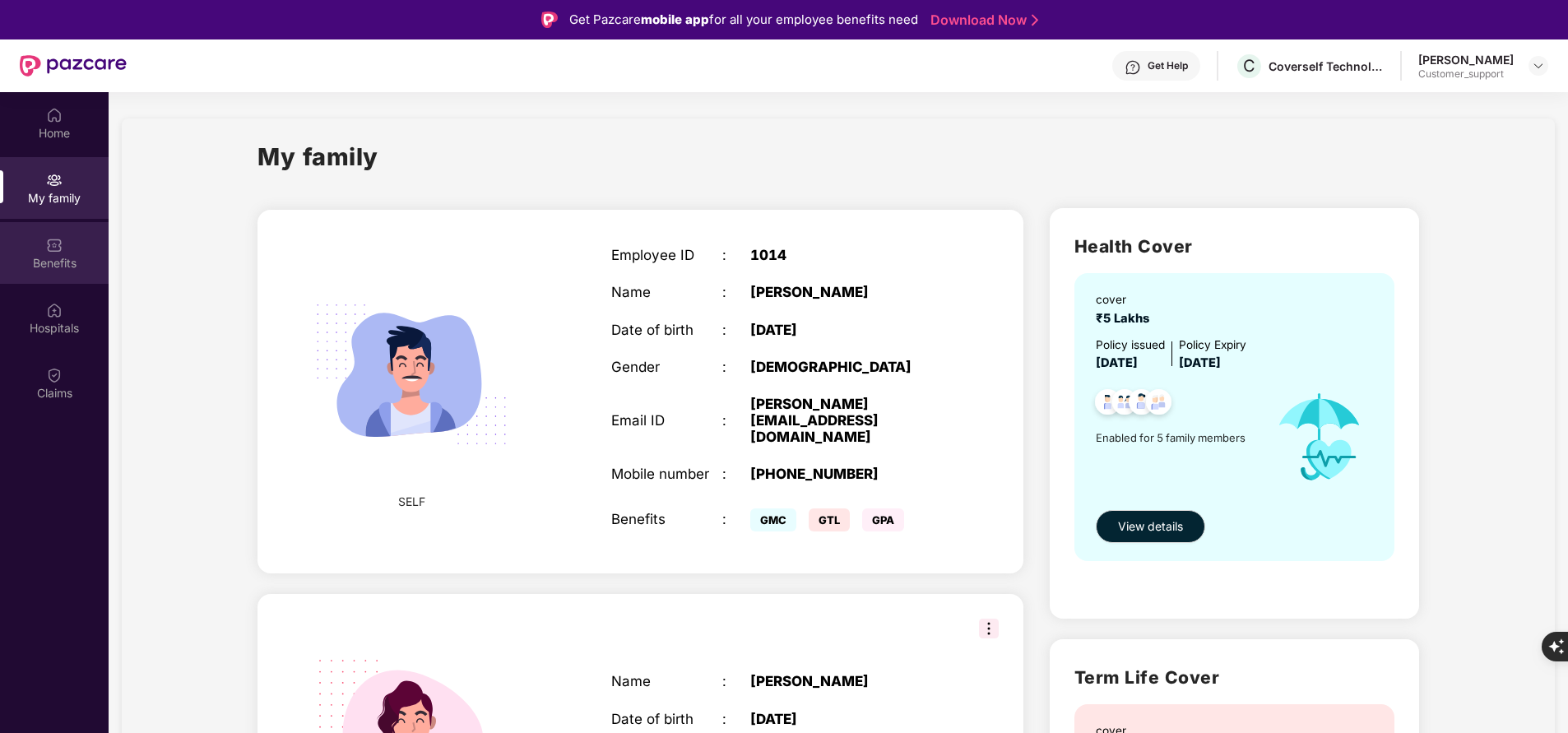
click at [63, 265] on div "Benefits" at bounding box center [54, 264] width 109 height 16
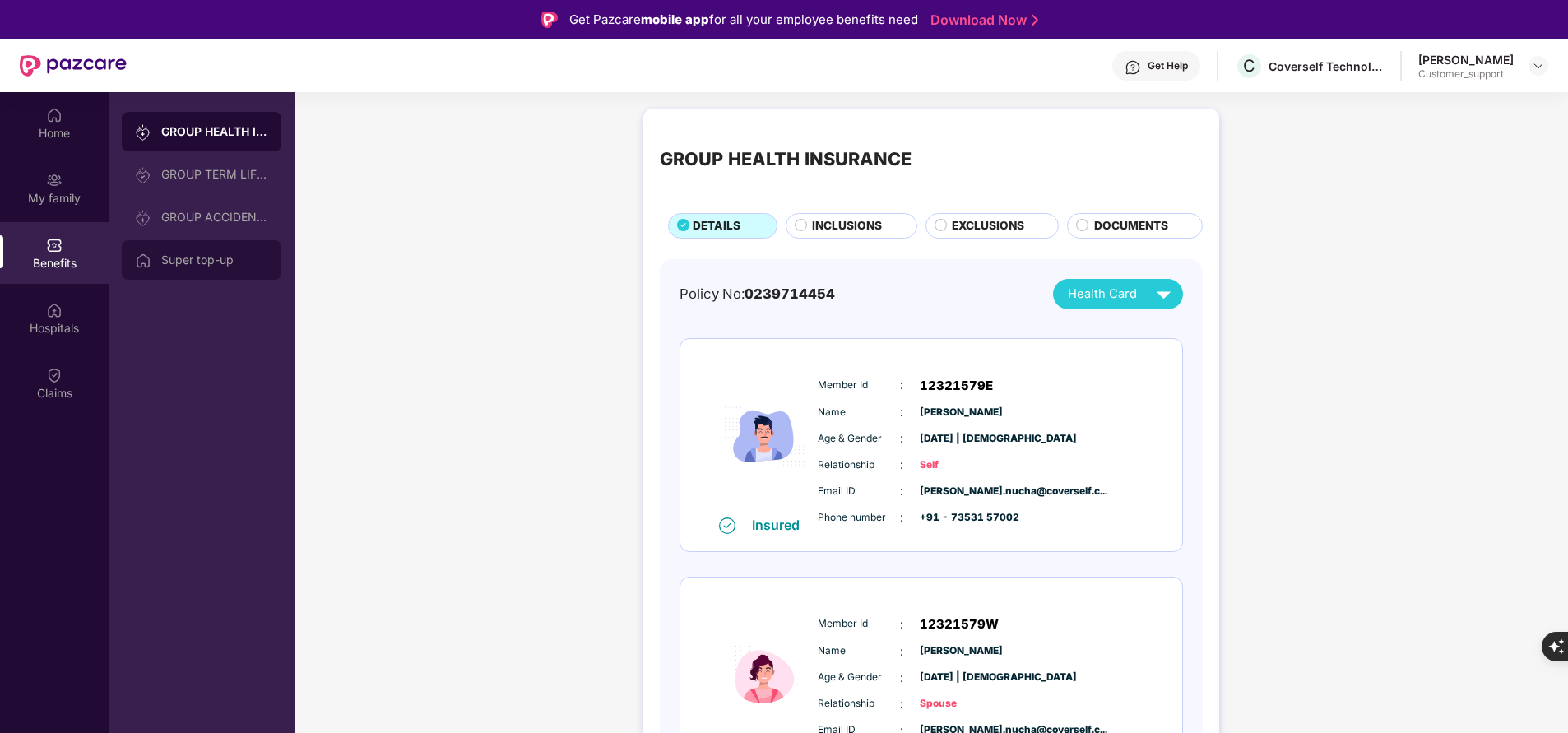
click at [181, 260] on div "Super top-up" at bounding box center [215, 260] width 107 height 13
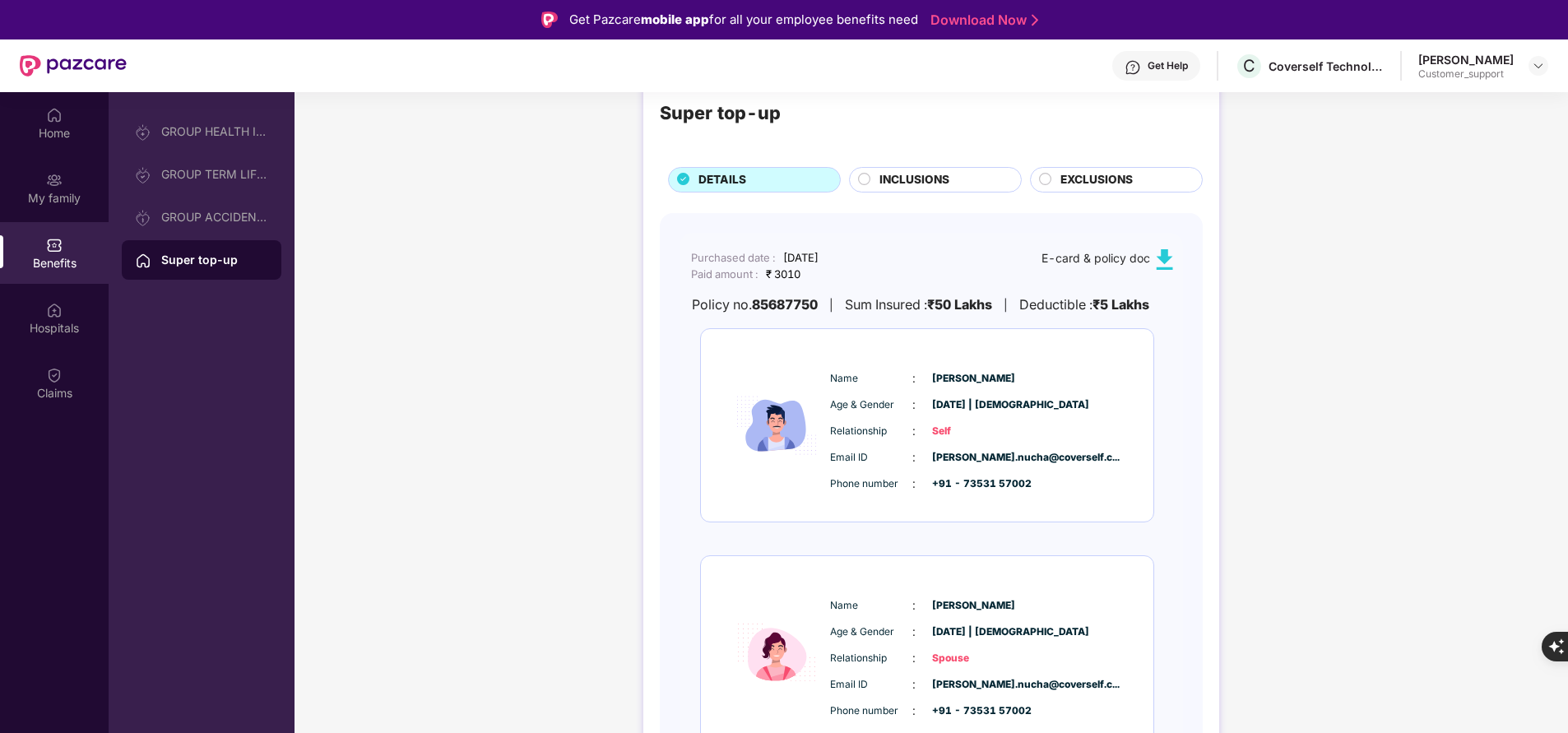
scroll to position [47, 0]
click at [941, 181] on span "INCLUSIONS" at bounding box center [914, 179] width 70 height 17
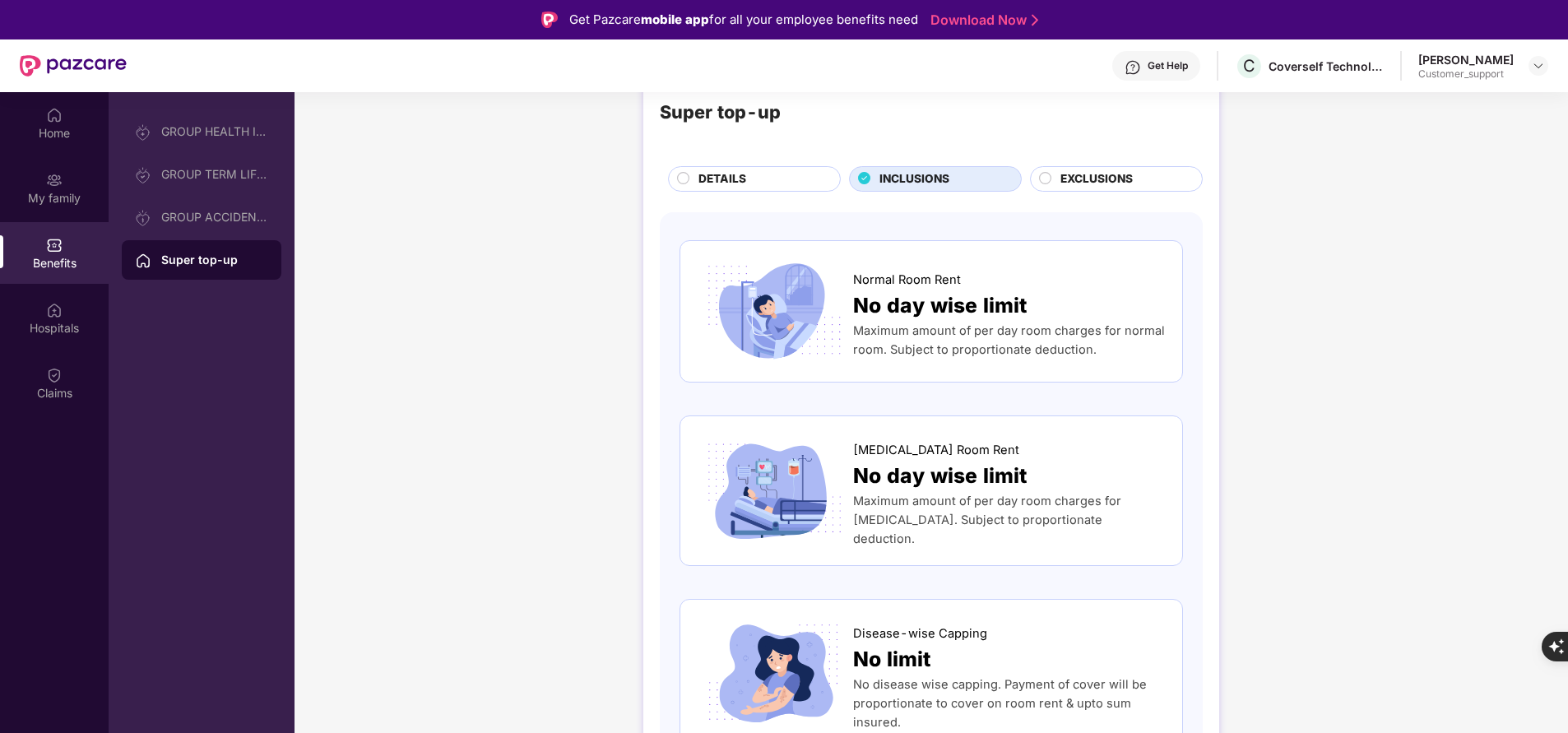
click at [1105, 177] on span "EXCLUSIONS" at bounding box center [1097, 179] width 73 height 17
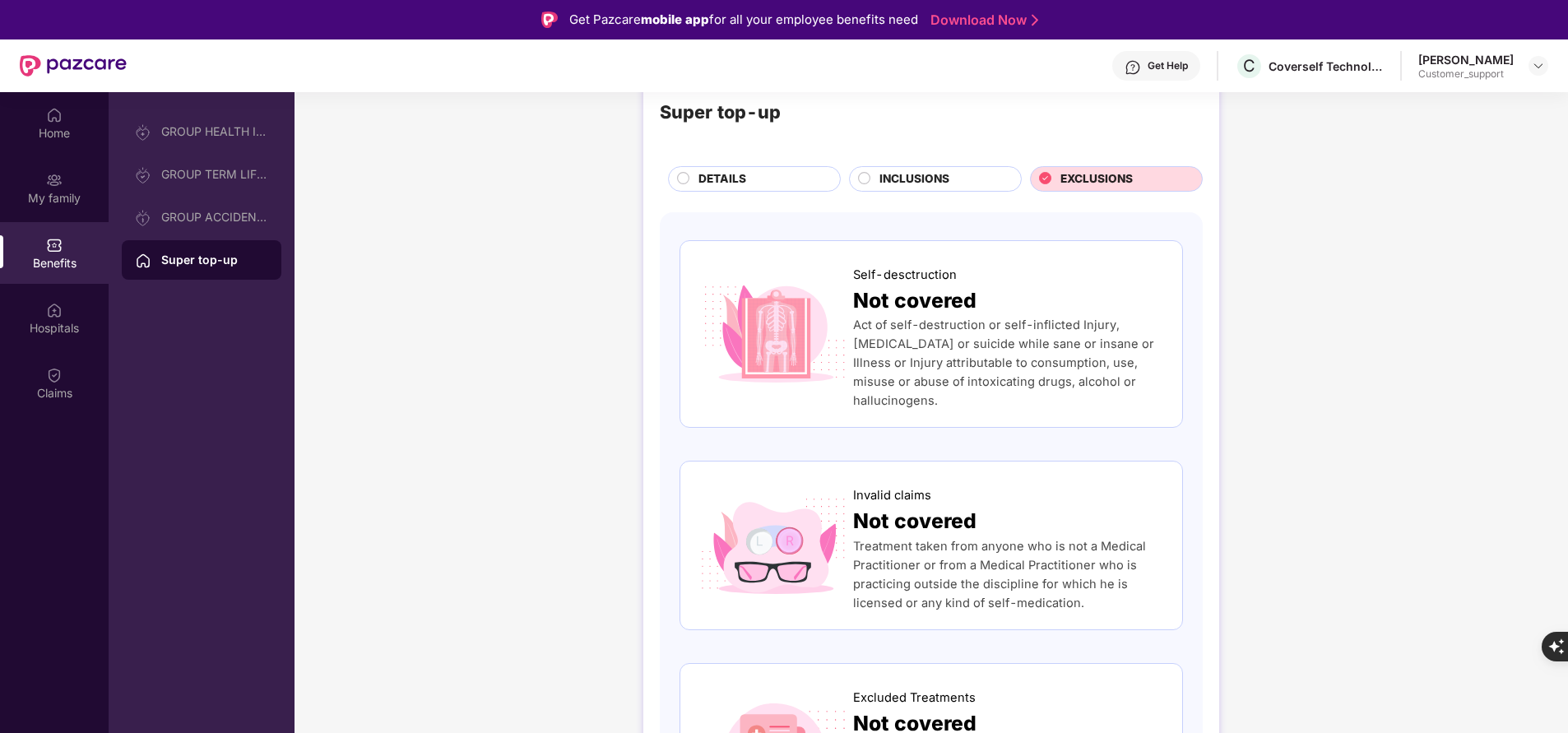
click at [928, 175] on span "INCLUSIONS" at bounding box center [914, 179] width 70 height 17
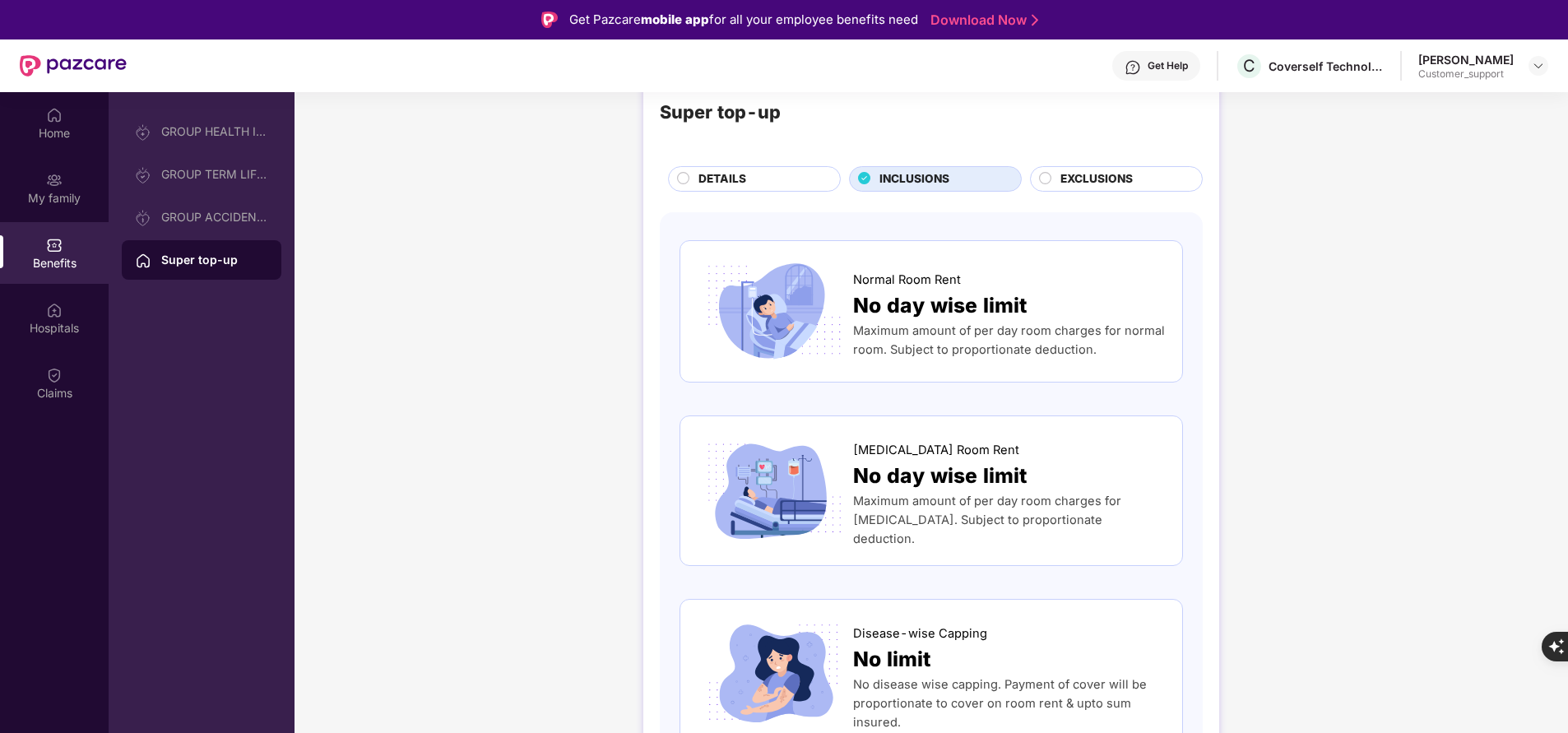
click at [724, 176] on span "DETAILS" at bounding box center [723, 179] width 48 height 17
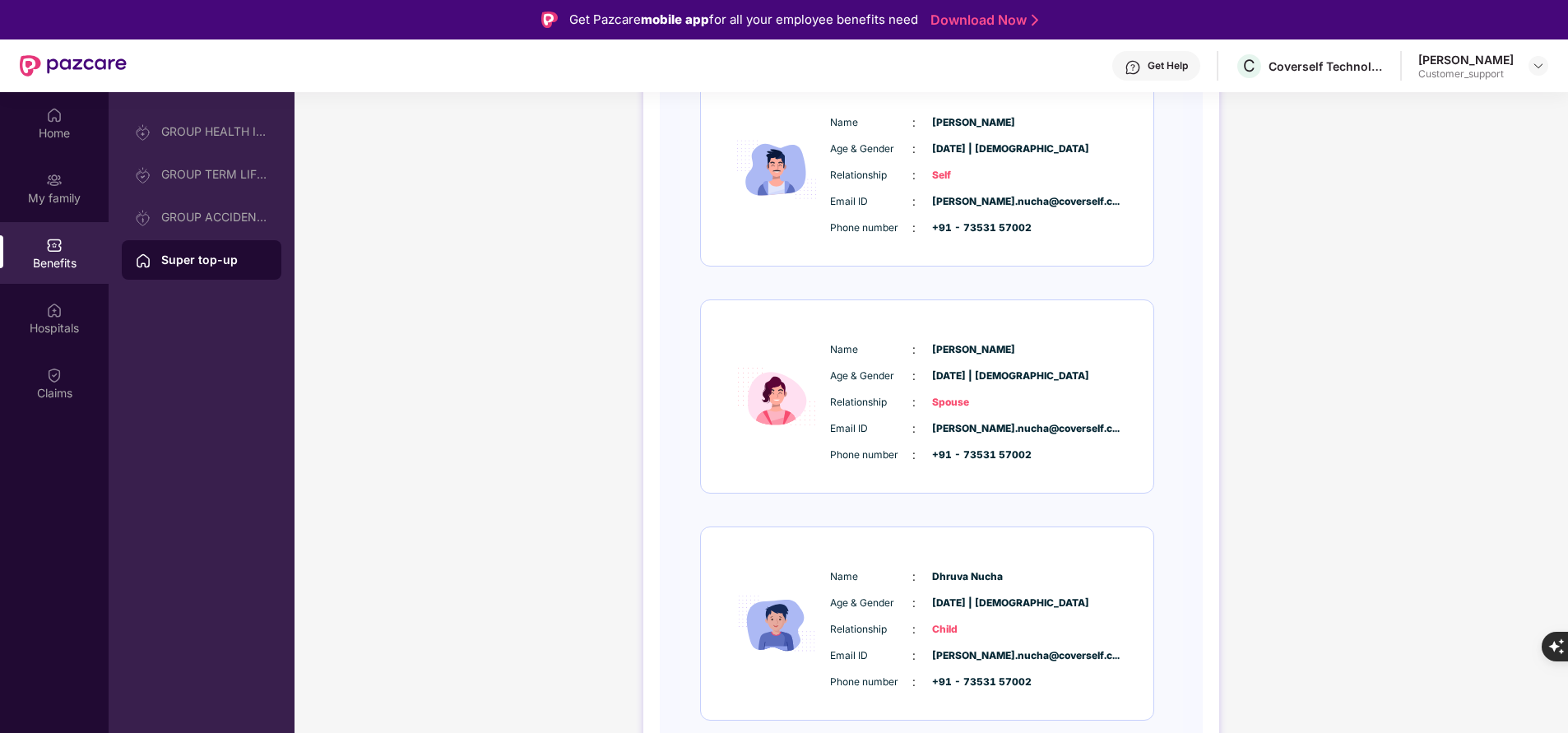
scroll to position [1110, 0]
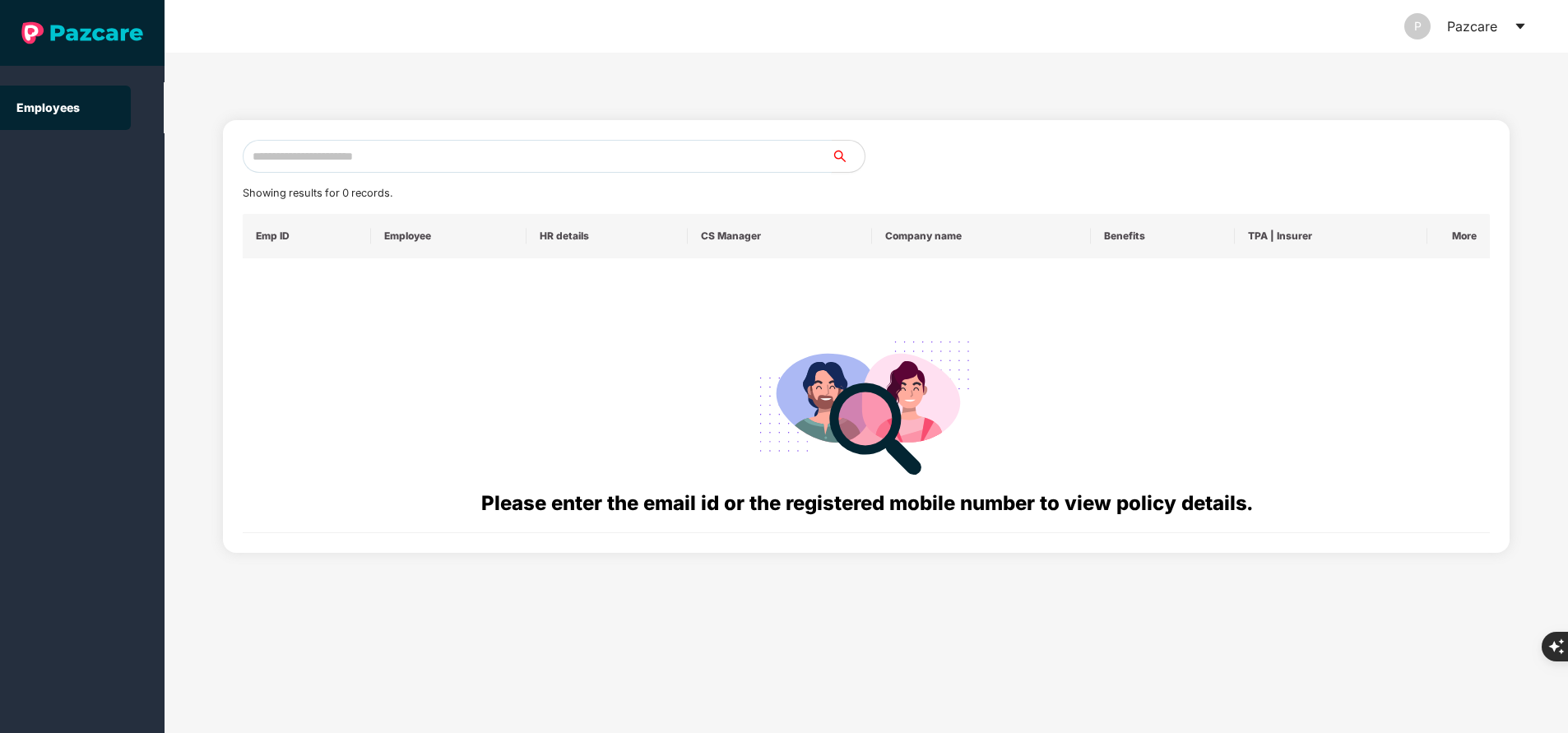
click at [422, 158] on input "text" at bounding box center [537, 156] width 589 height 33
paste input "**********"
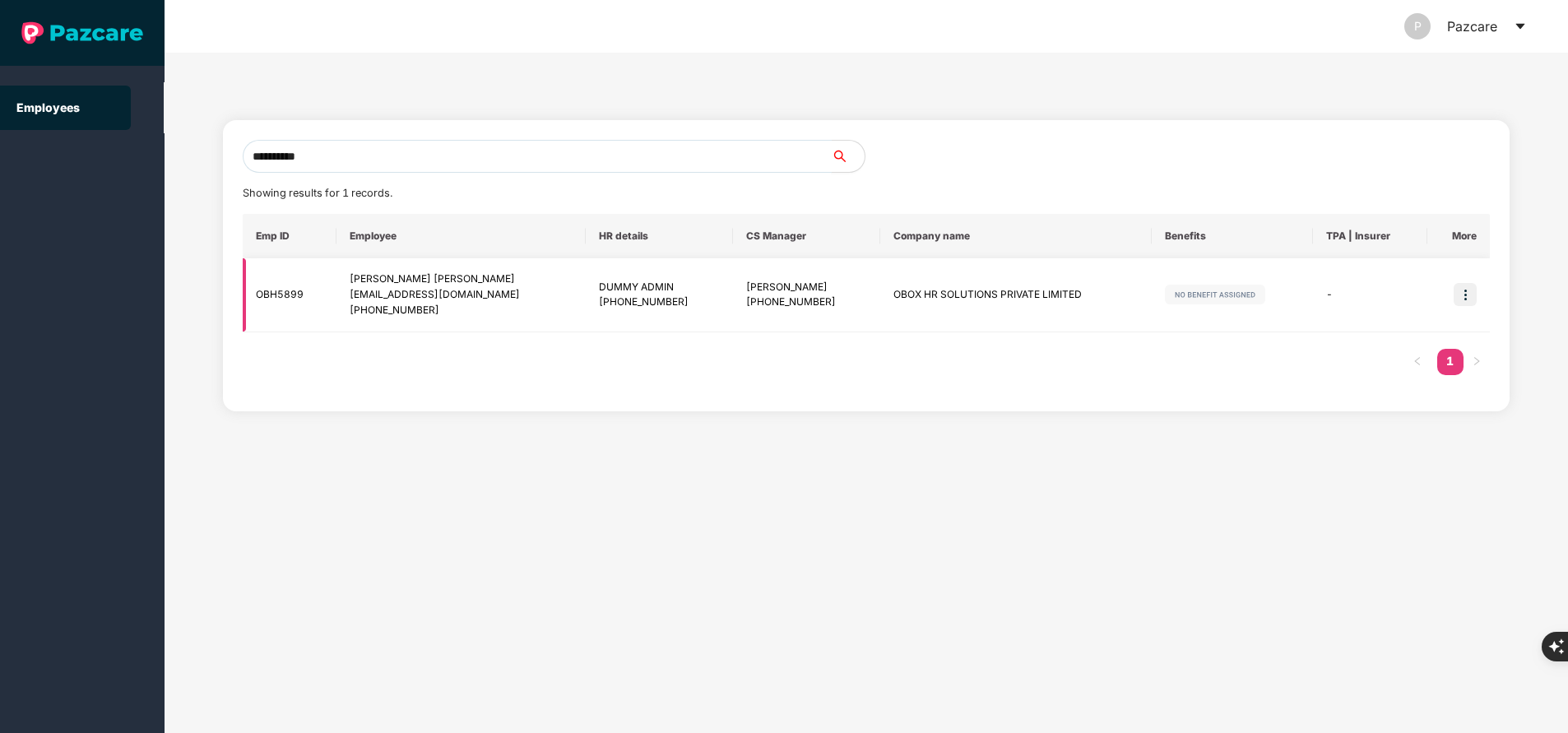
type input "**********"
click at [1465, 293] on img at bounding box center [1465, 295] width 23 height 23
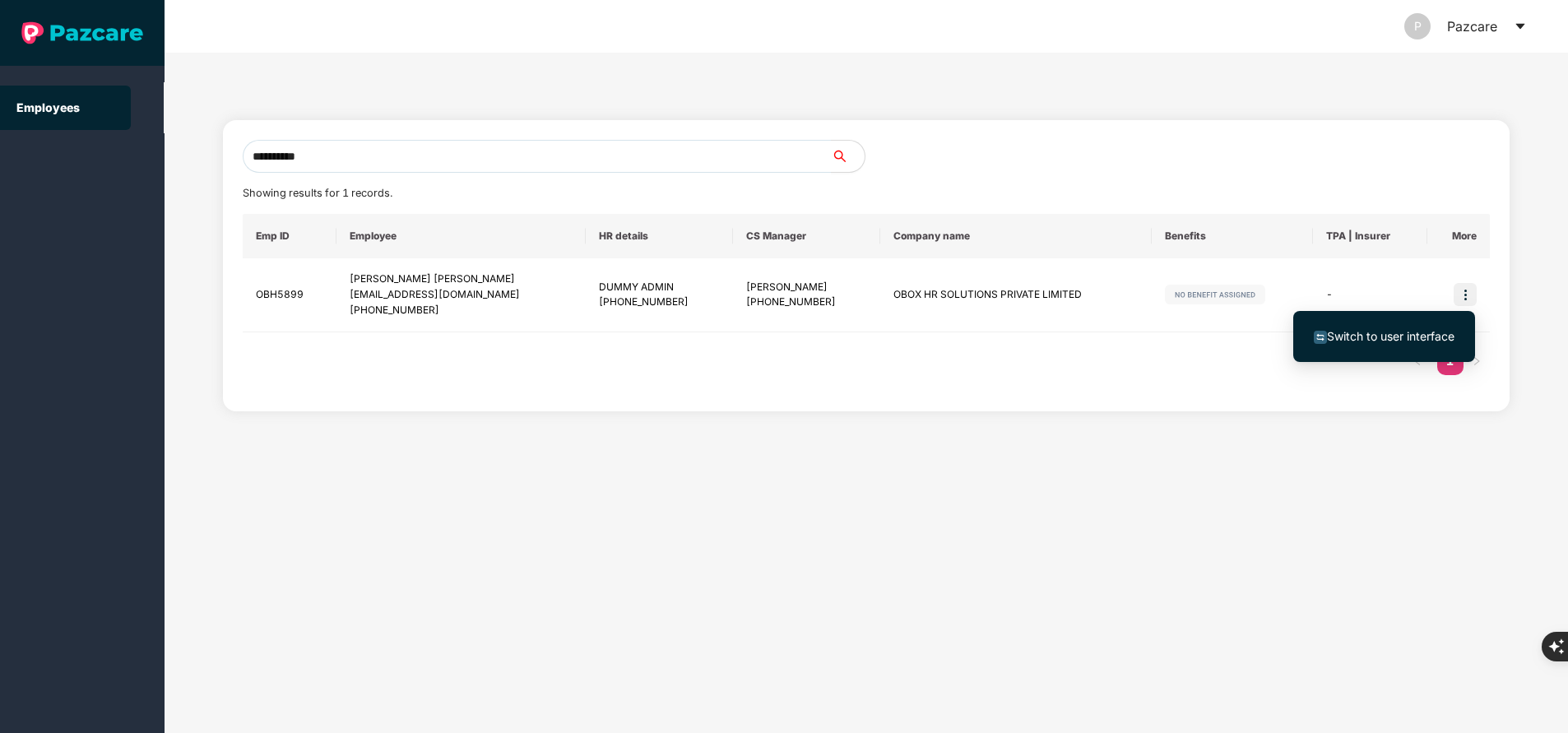
click at [1393, 339] on span "Switch to user interface" at bounding box center [1391, 337] width 128 height 14
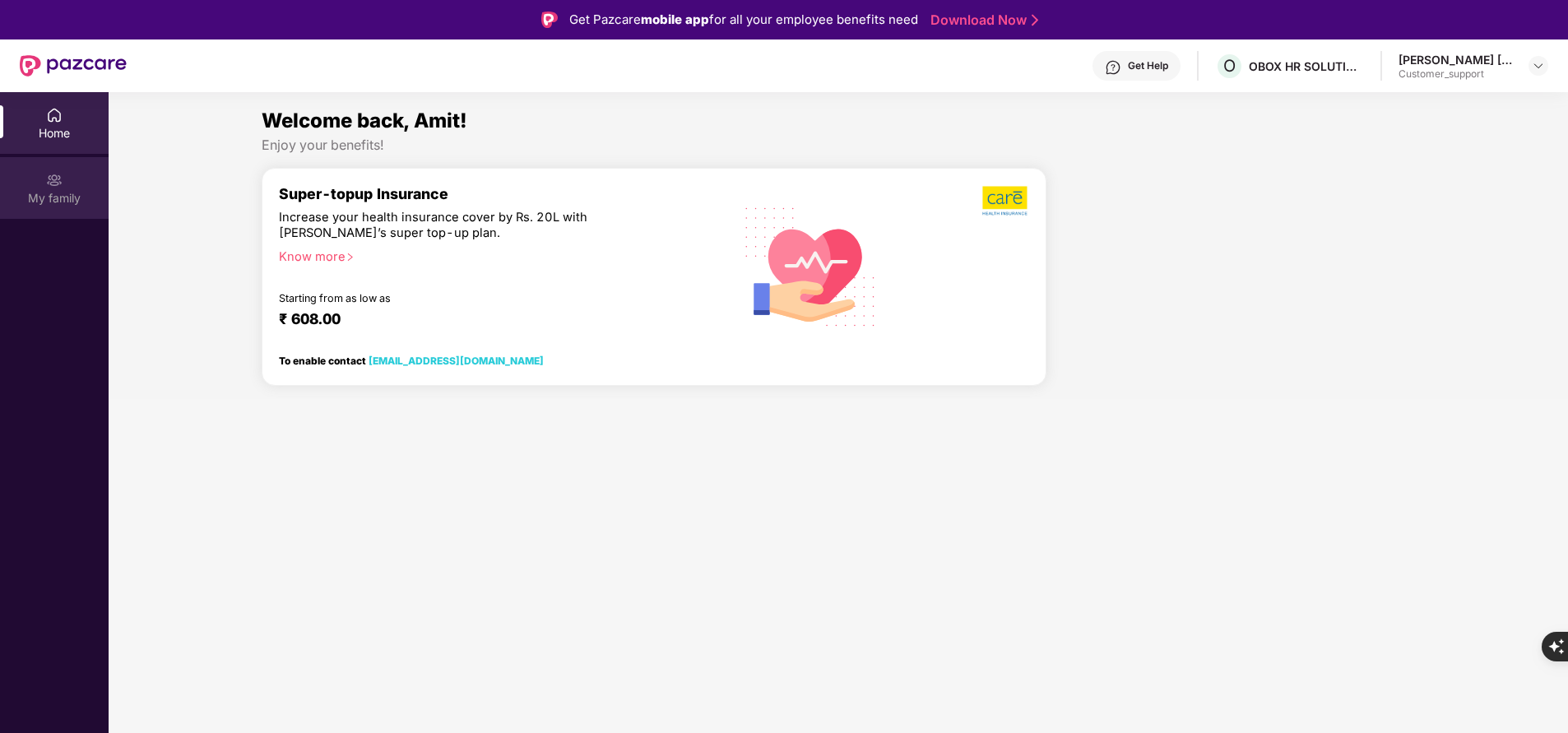
click at [79, 191] on div "My family" at bounding box center [54, 198] width 109 height 16
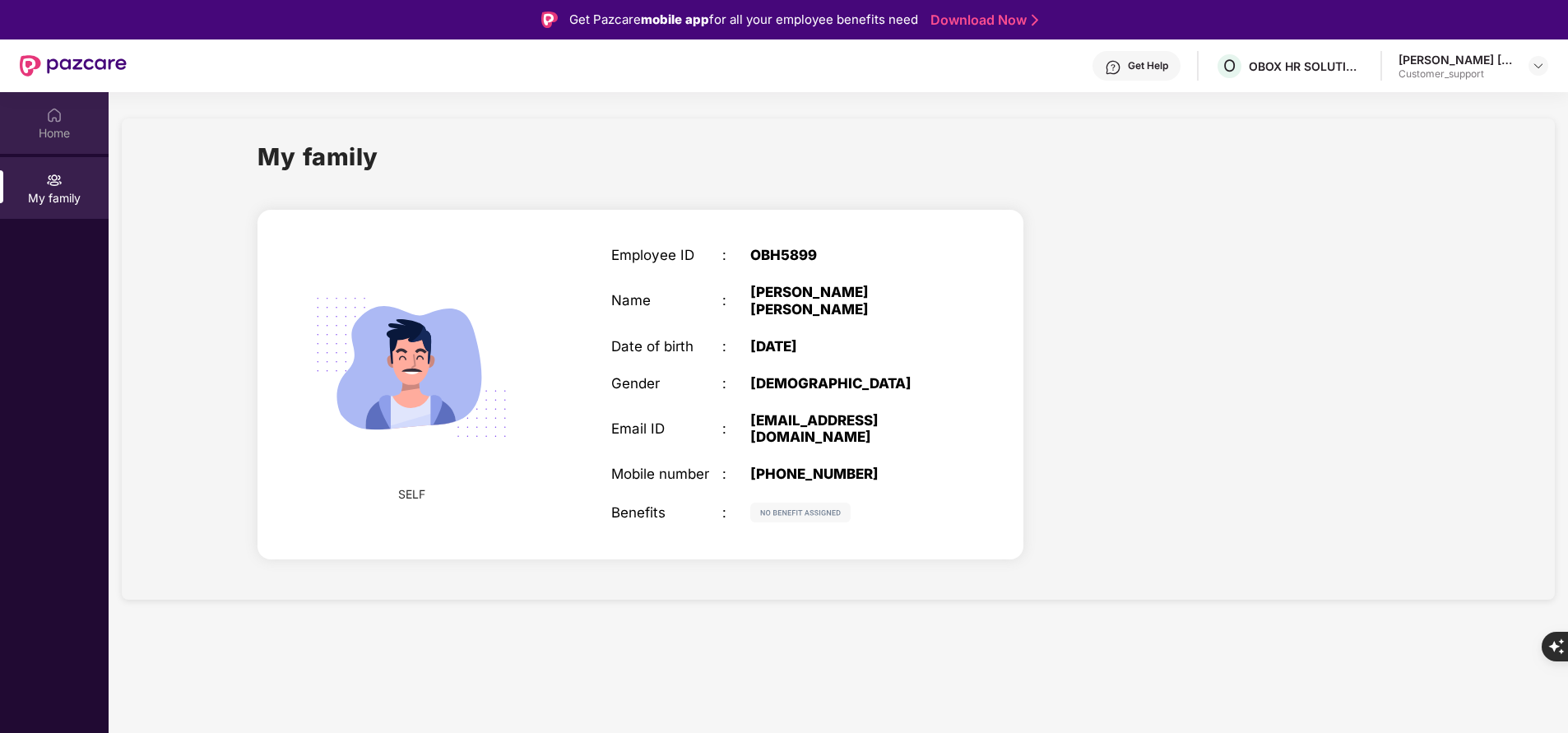
click at [59, 114] on img at bounding box center [54, 115] width 16 height 16
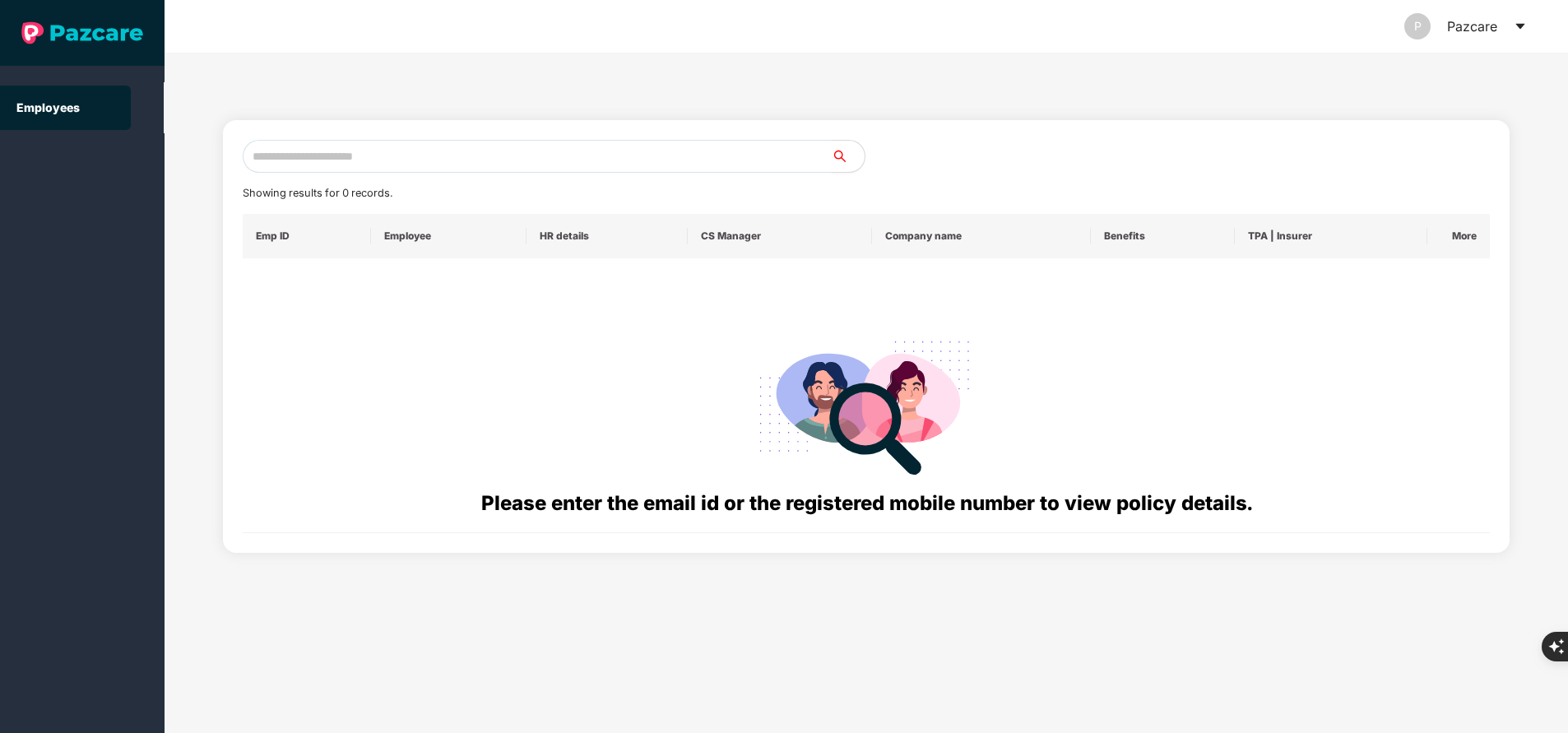
click at [512, 152] on input "text" at bounding box center [537, 156] width 589 height 33
paste input "**********"
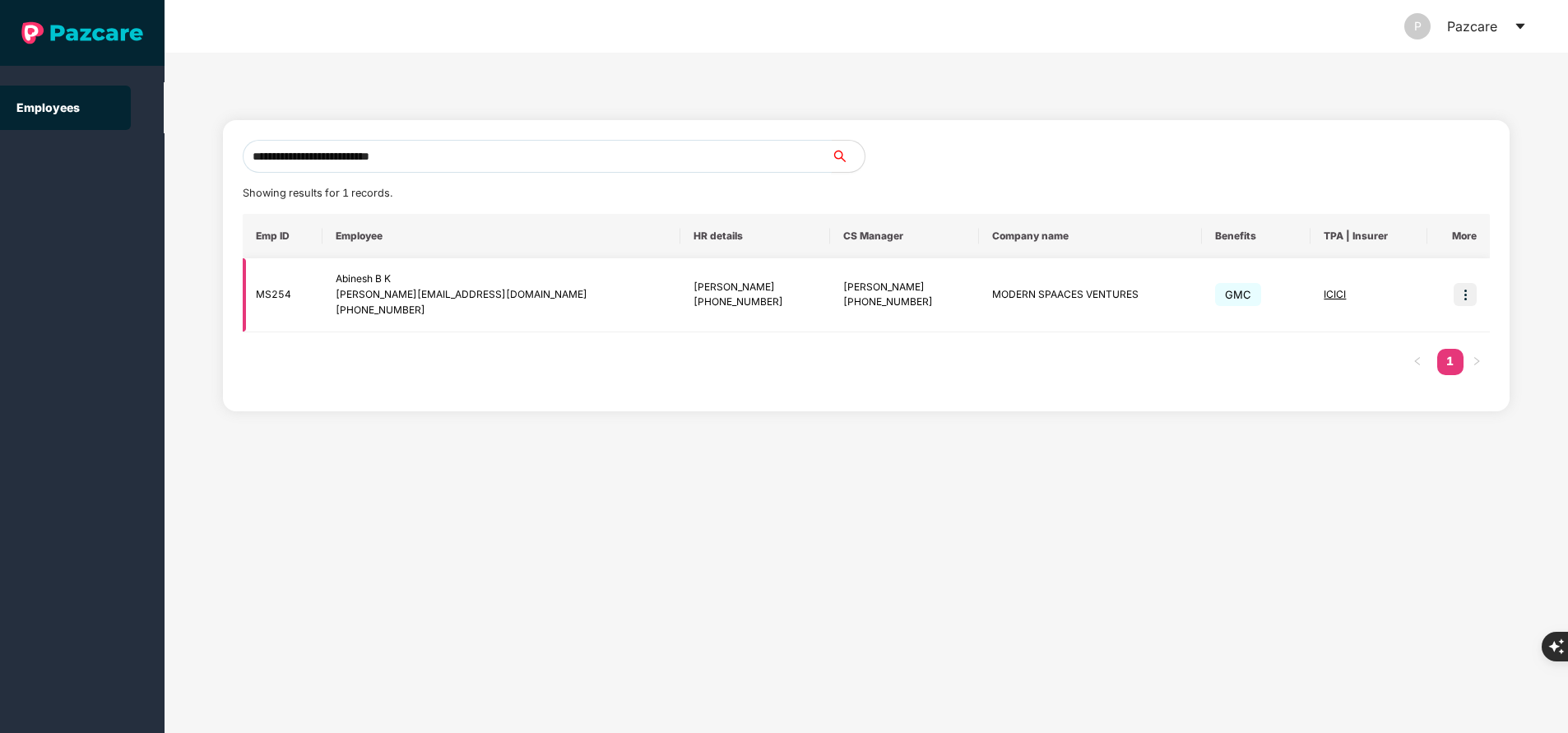
type input "**********"
click at [1458, 296] on img at bounding box center [1465, 295] width 23 height 23
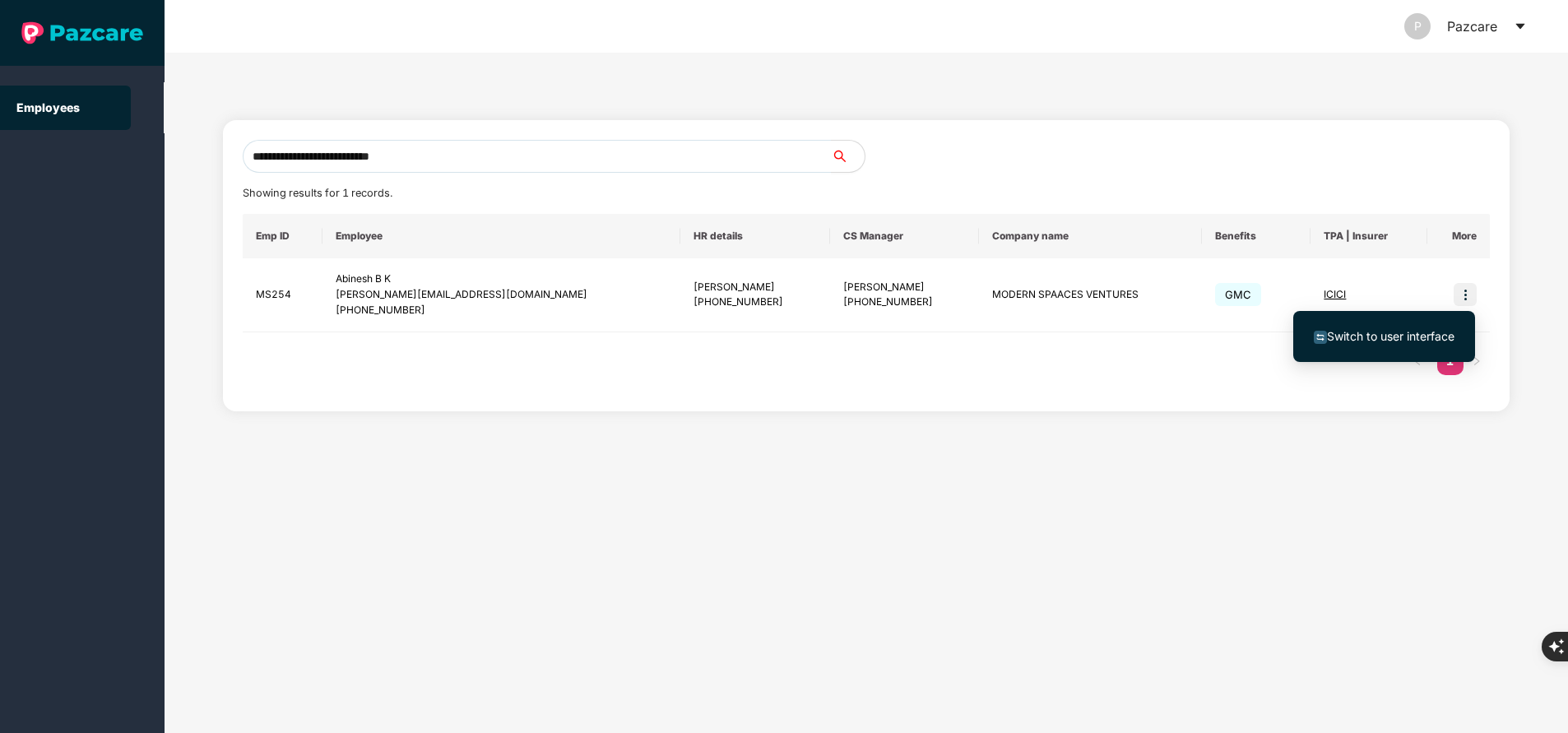
click at [1374, 342] on span "Switch to user interface" at bounding box center [1391, 337] width 128 height 14
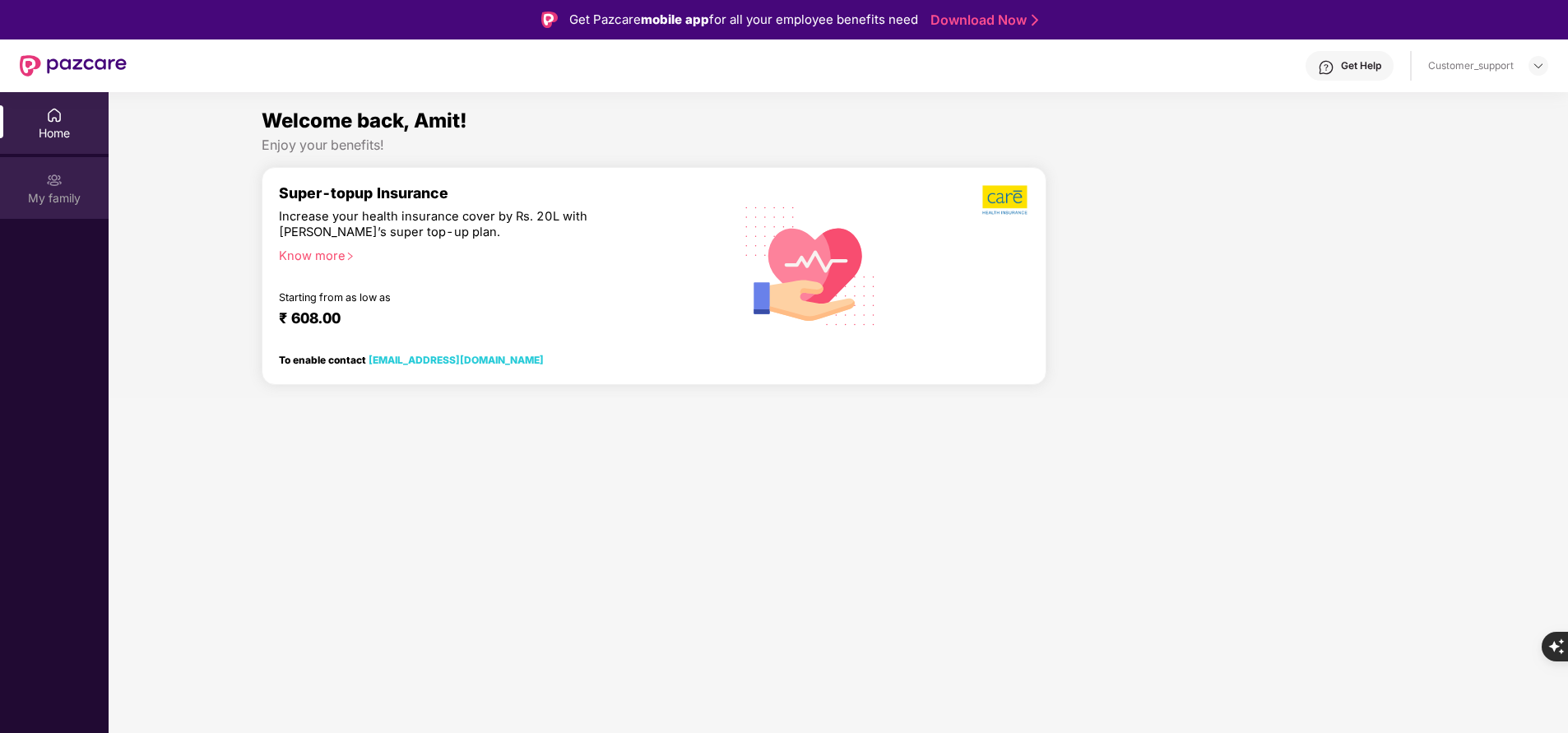
click at [68, 188] on div "My family" at bounding box center [54, 188] width 109 height 62
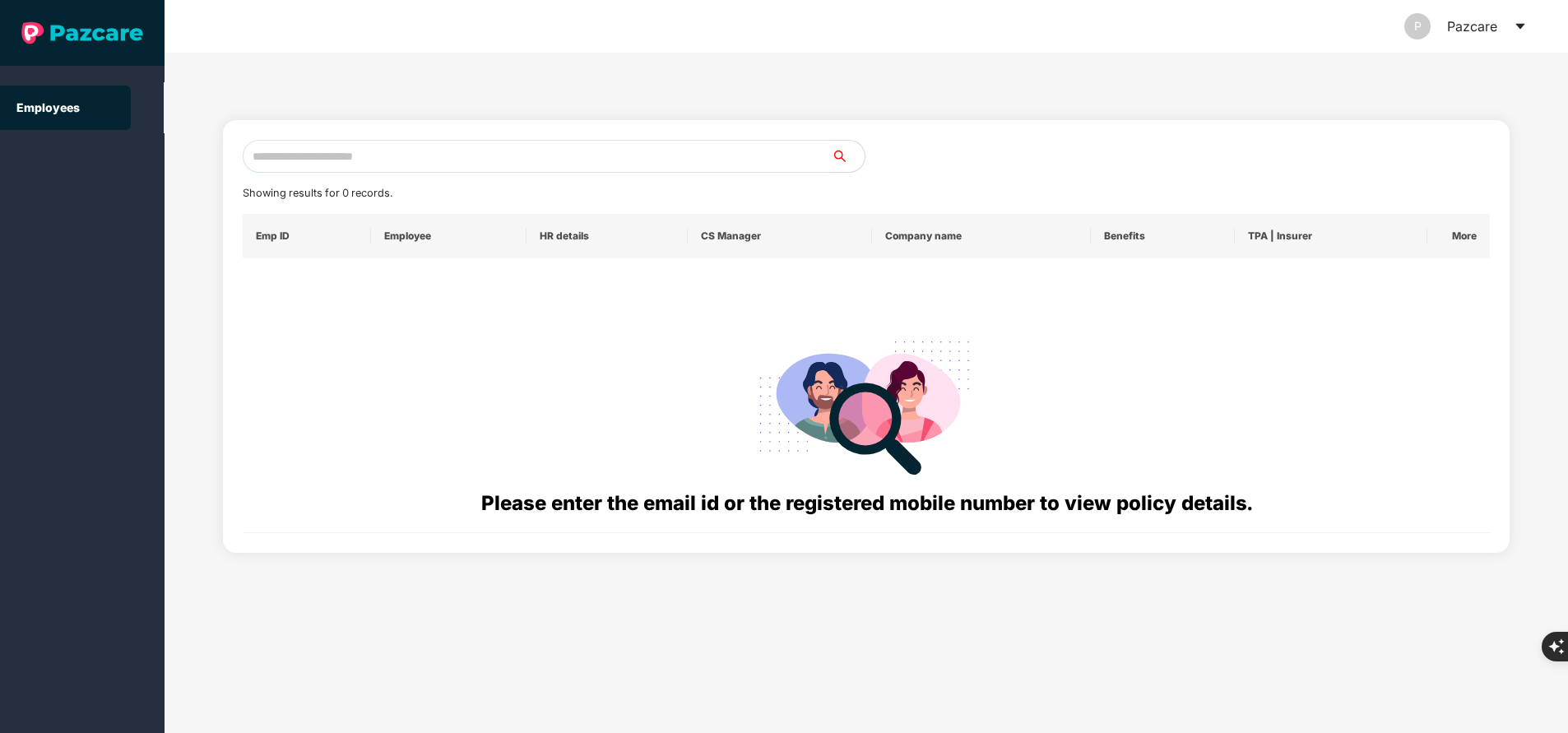
click at [473, 164] on input "text" at bounding box center [537, 156] width 589 height 33
paste input "**********"
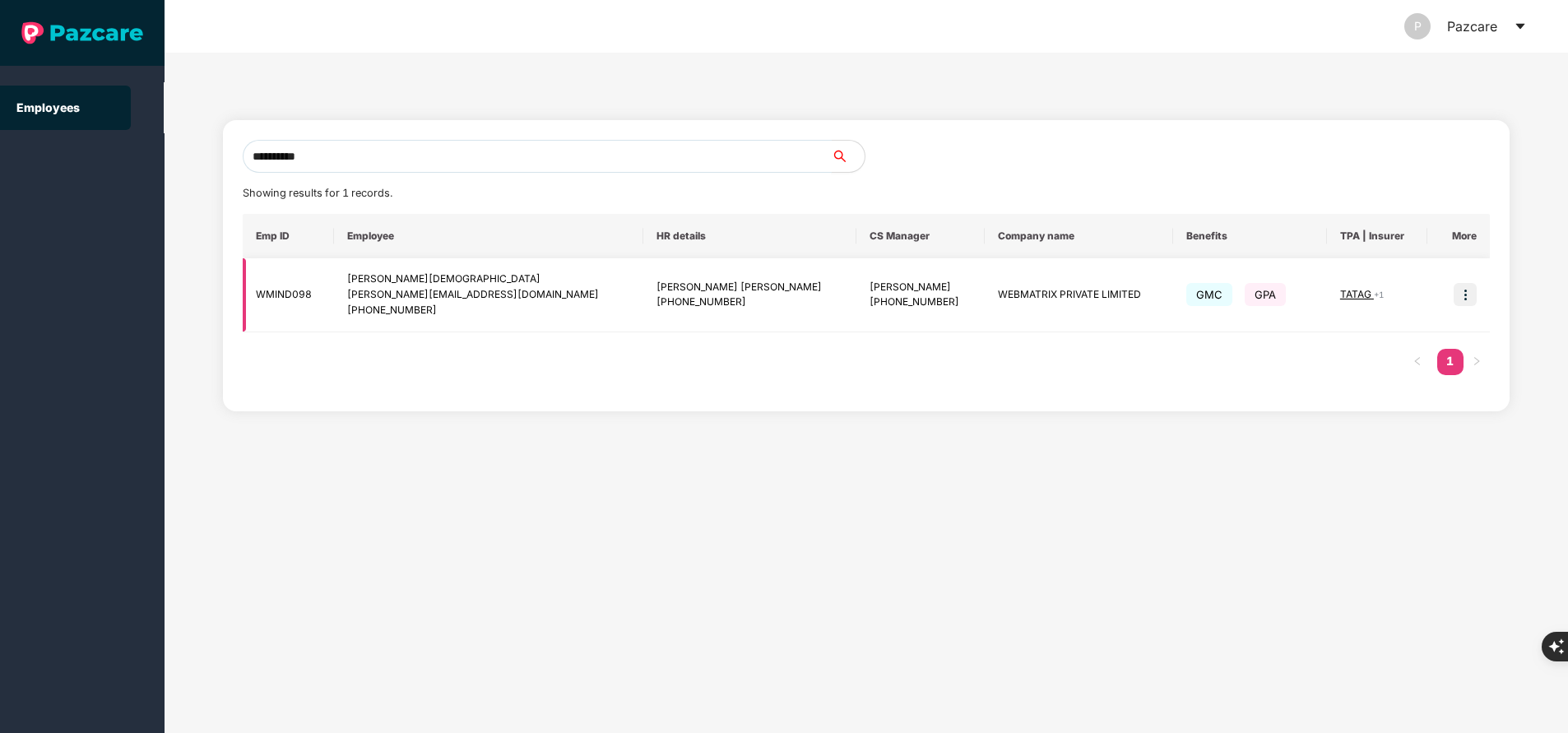
type input "**********"
click at [1468, 300] on img at bounding box center [1465, 295] width 23 height 23
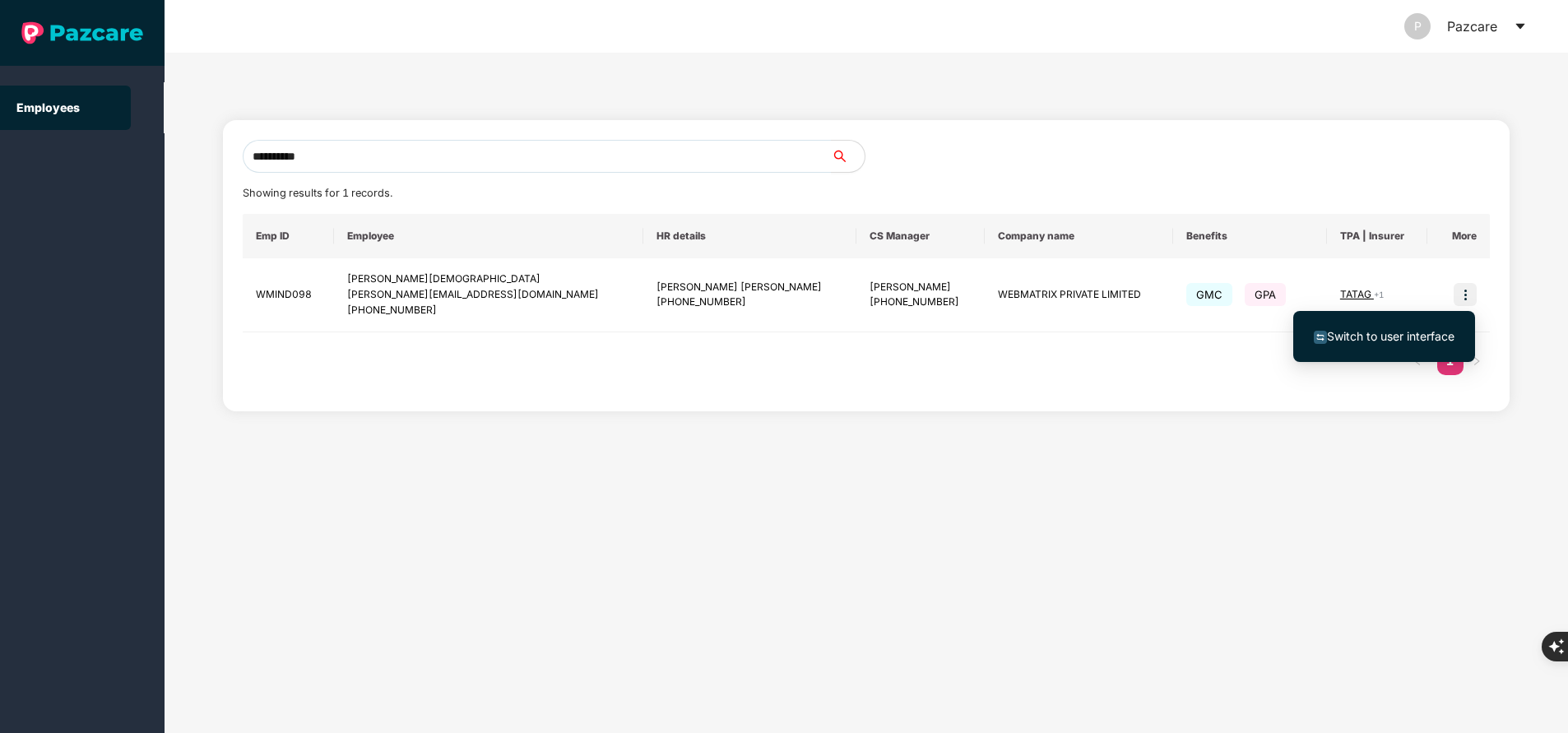
click at [1379, 338] on span "Switch to user interface" at bounding box center [1391, 337] width 128 height 14
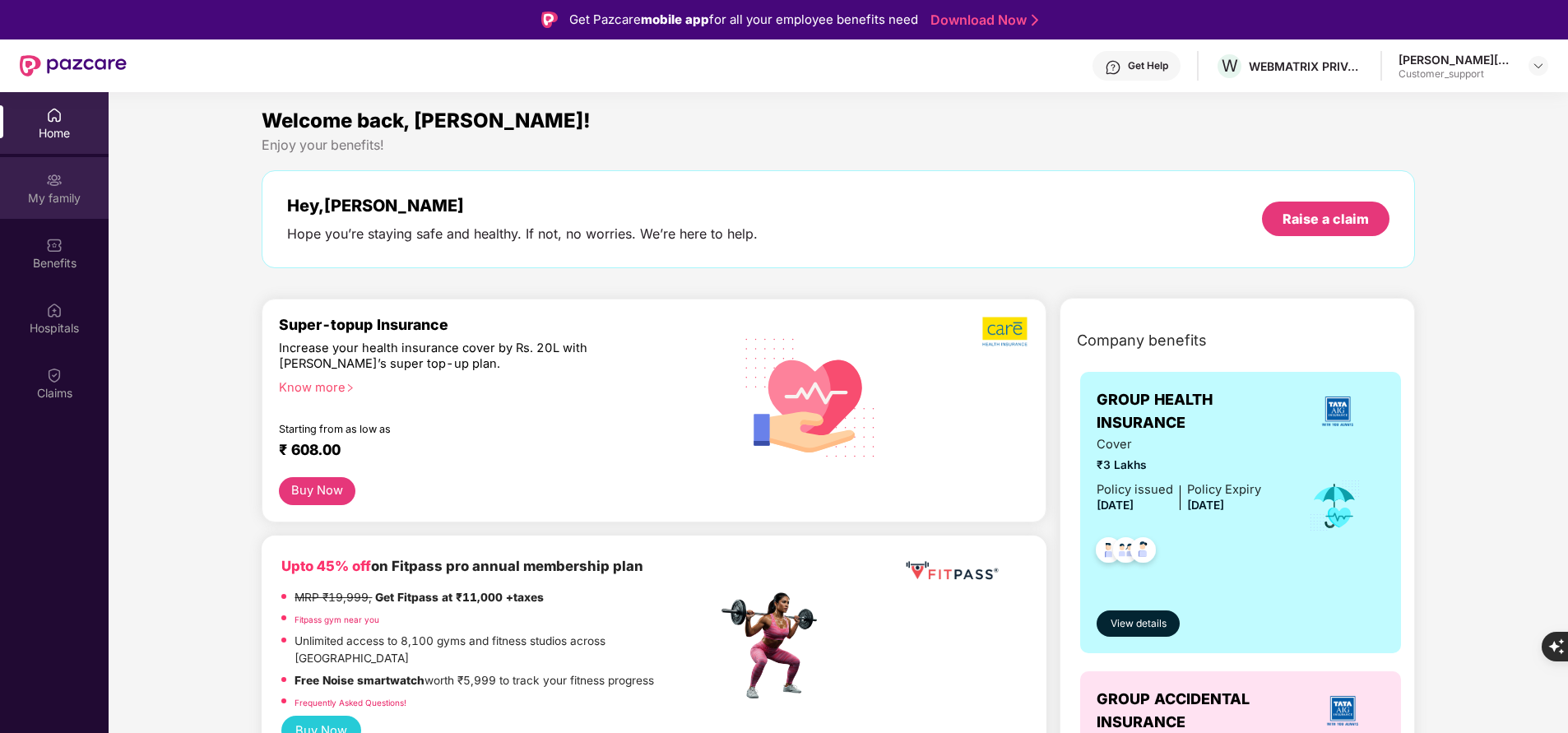
click at [80, 189] on div "My family" at bounding box center [54, 188] width 109 height 62
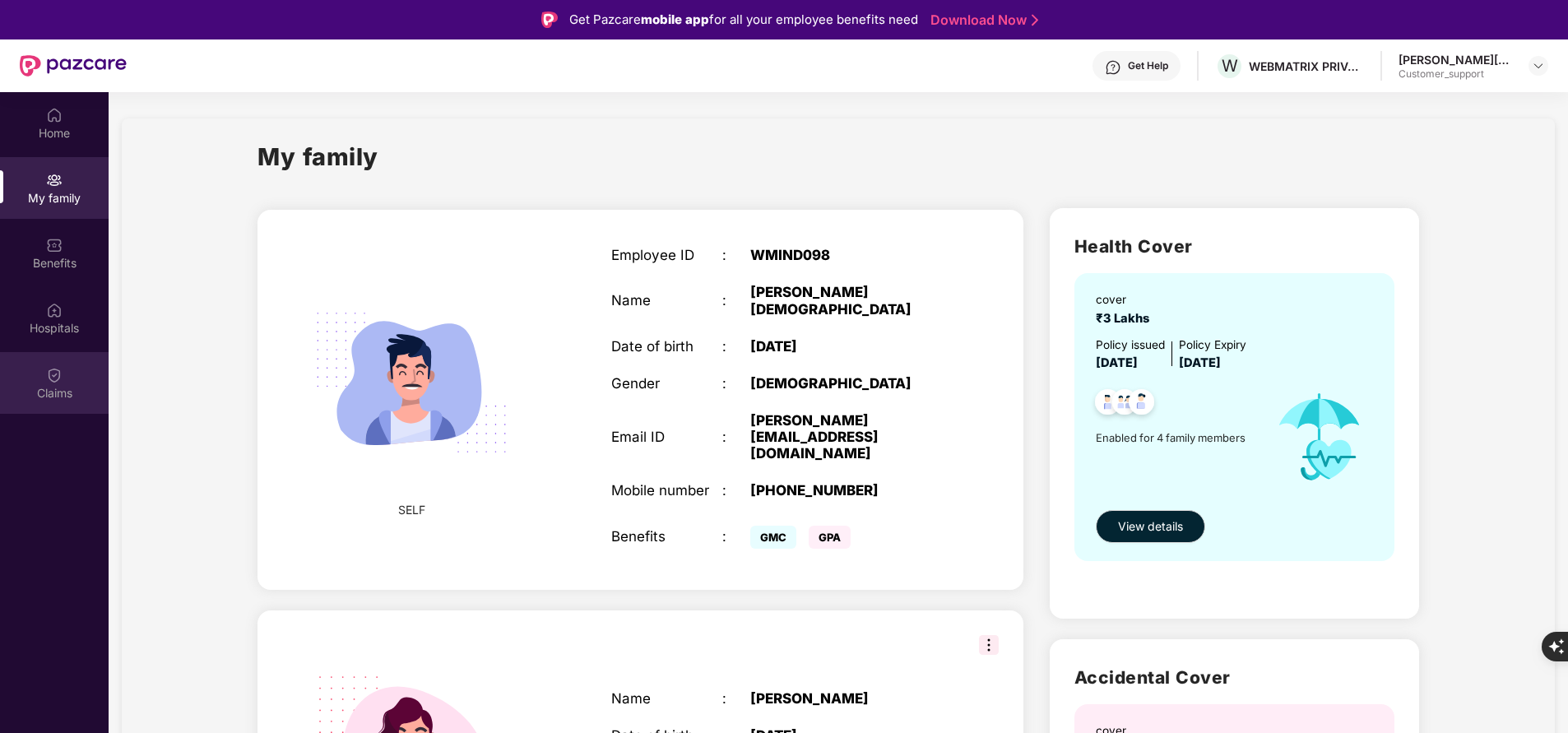
click at [54, 381] on img at bounding box center [54, 375] width 16 height 16
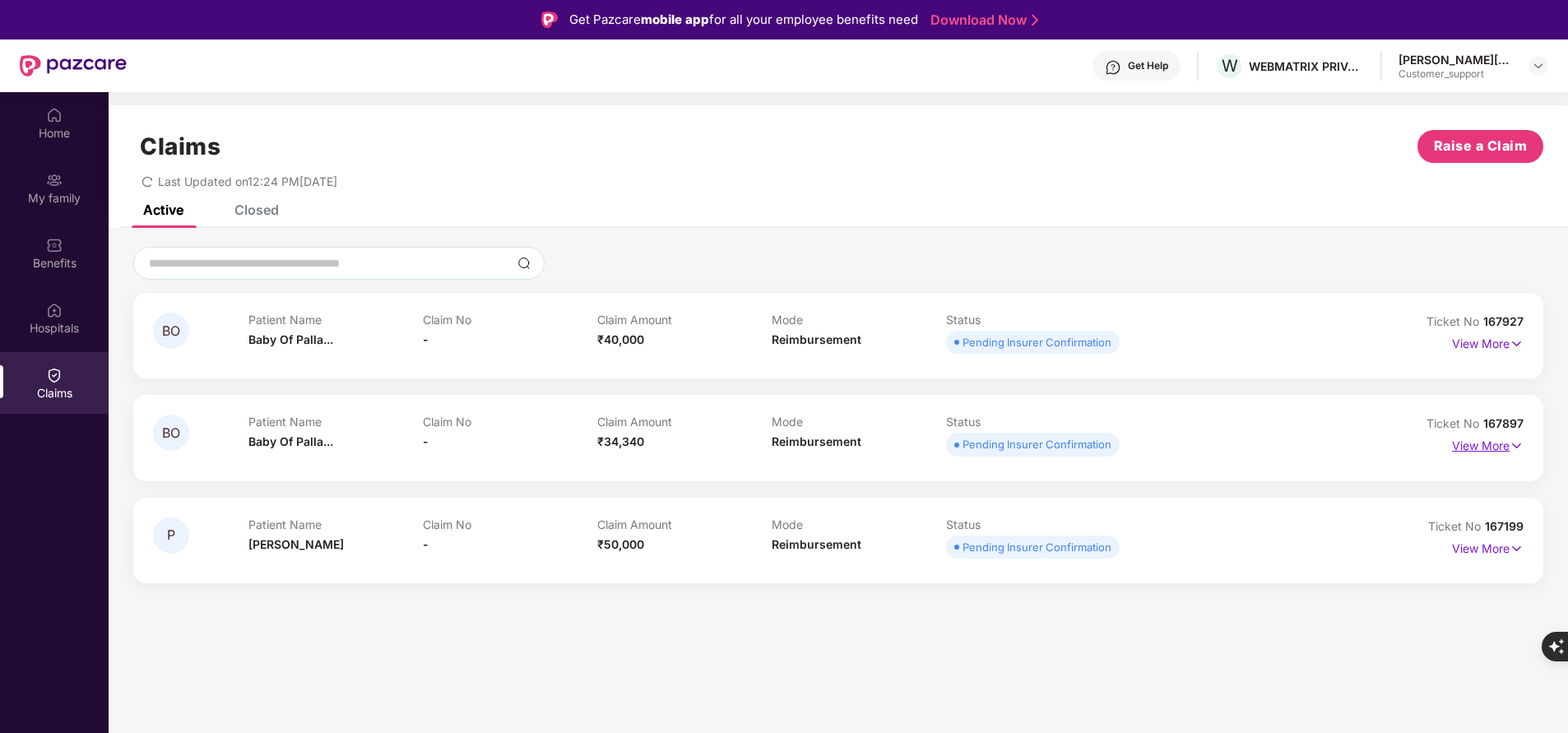
click at [1494, 444] on p "View More" at bounding box center [1488, 444] width 72 height 22
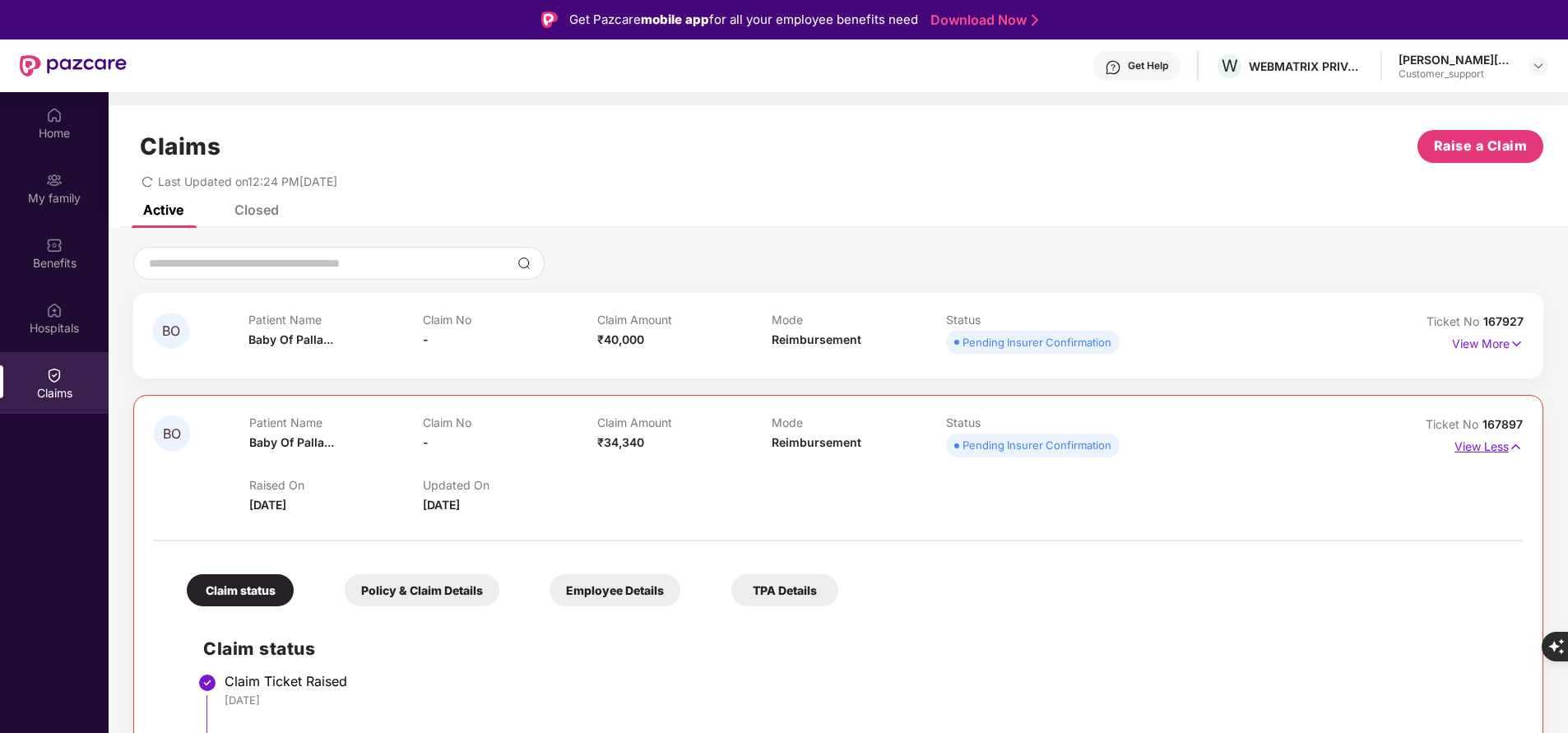
click at [1476, 449] on p "View Less" at bounding box center [1488, 444] width 68 height 22
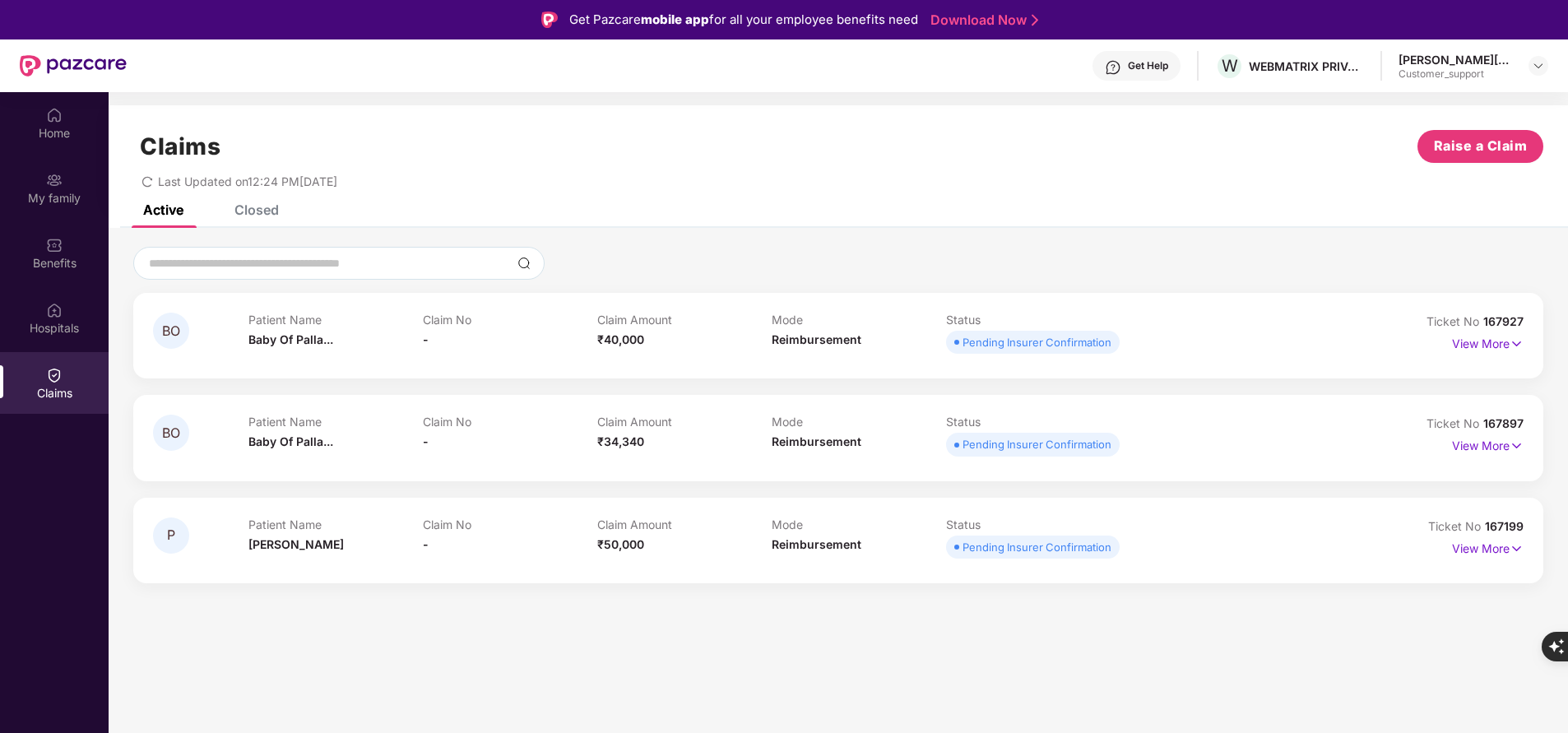
click at [1498, 526] on span "167199" at bounding box center [1504, 526] width 39 height 14
copy div "No 167199"
click at [1333, 485] on div "BO Patient Name Baby Of Palla... Claim No - Claim Amount ₹40,000 Mode Reimburse…" at bounding box center [838, 437] width 1410 height 291
drag, startPoint x: 1486, startPoint y: 527, endPoint x: 1515, endPoint y: 520, distance: 29.8
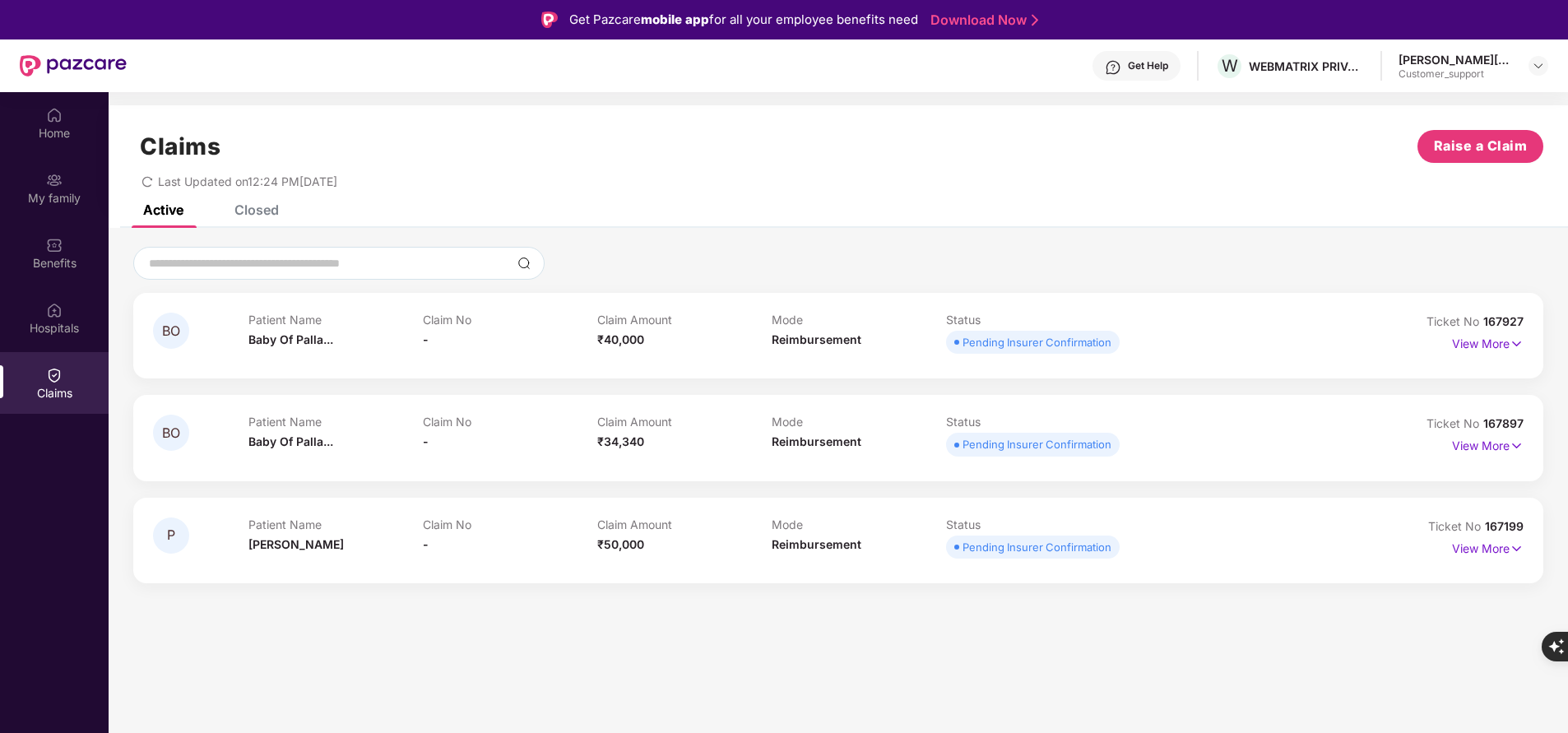
drag, startPoint x: 1515, startPoint y: 520, endPoint x: 1510, endPoint y: 527, distance: 8.6
click at [1510, 527] on span "167199" at bounding box center [1504, 526] width 39 height 14
click at [35, 188] on div "My family" at bounding box center [54, 188] width 109 height 62
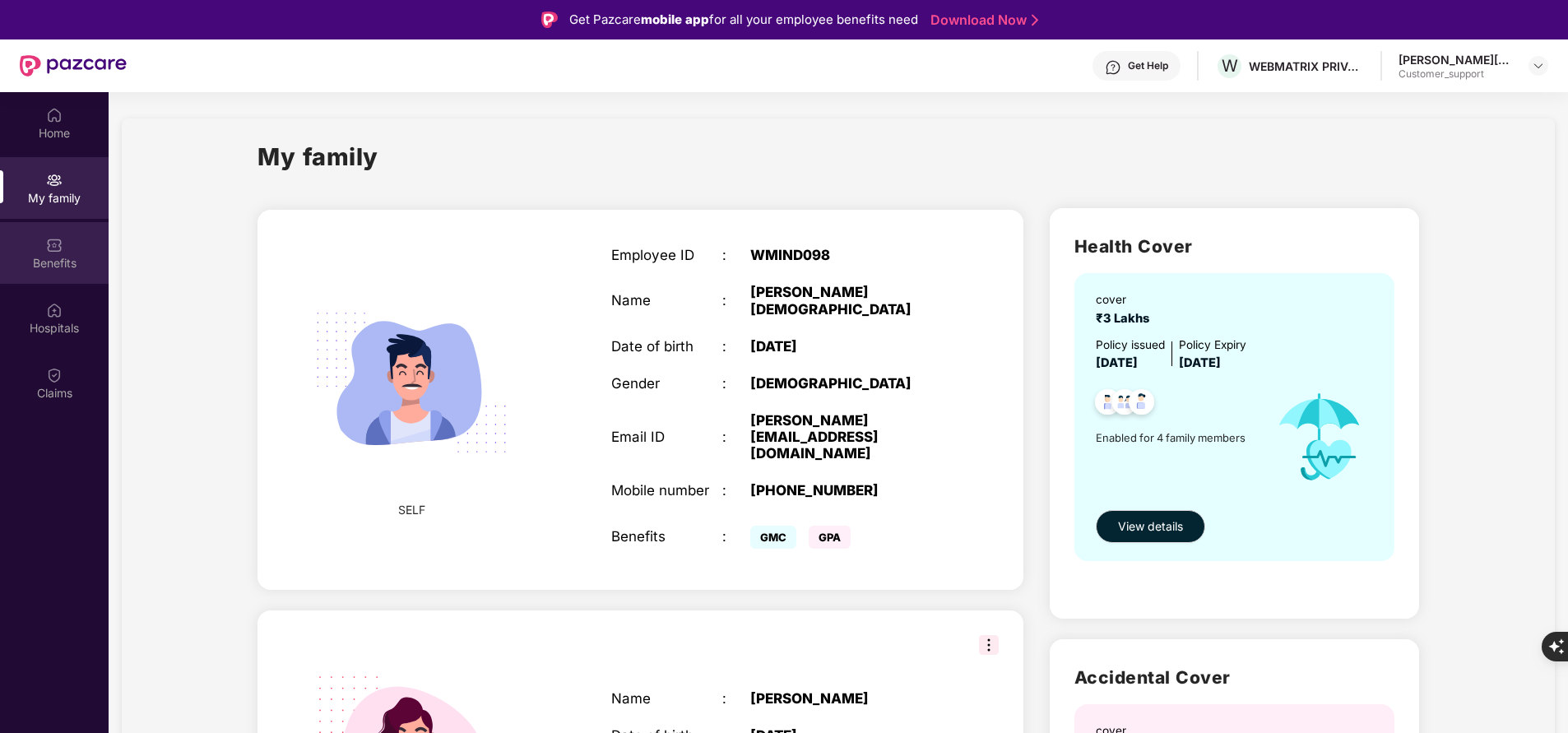
click at [63, 249] on div "Benefits" at bounding box center [54, 254] width 109 height 62
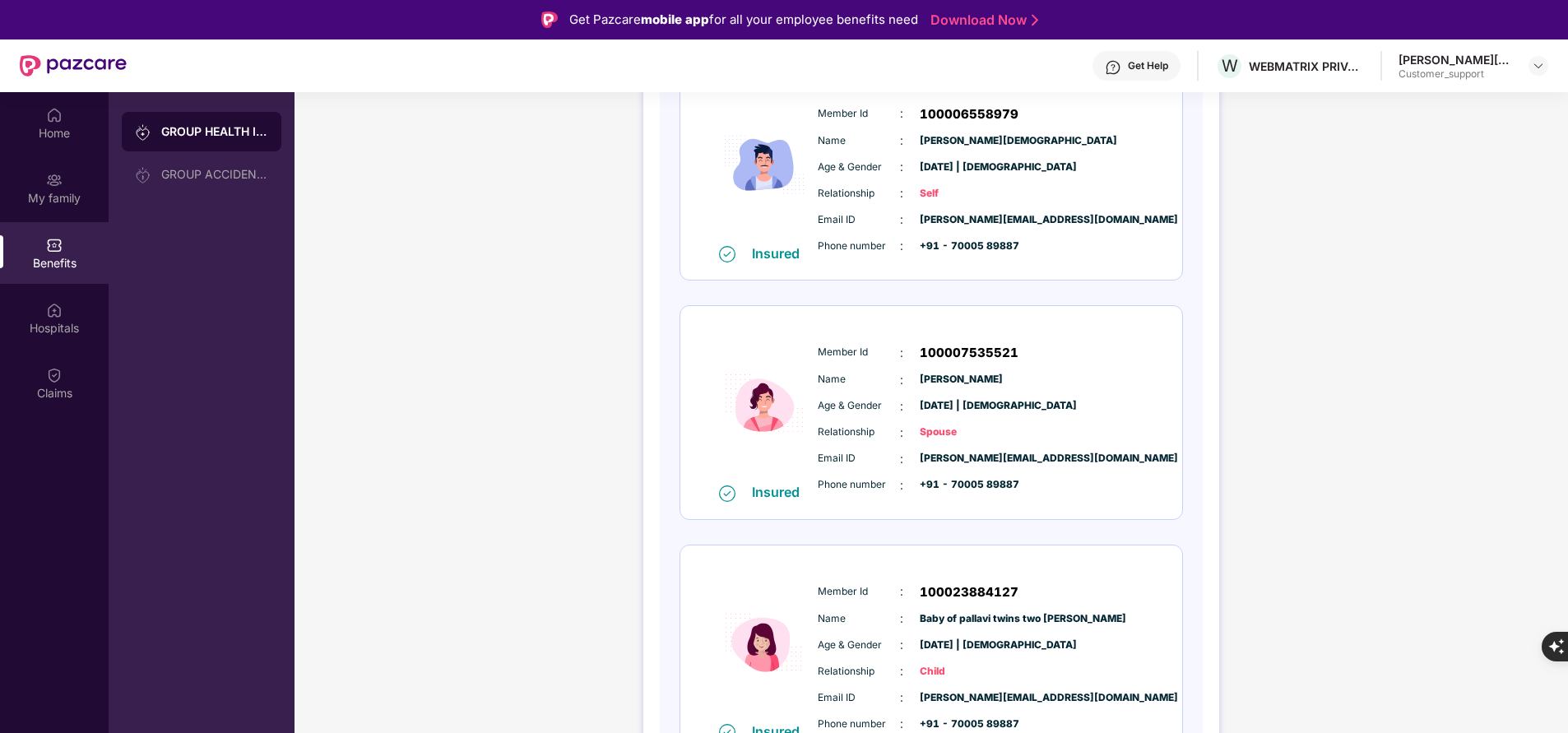
scroll to position [260, 0]
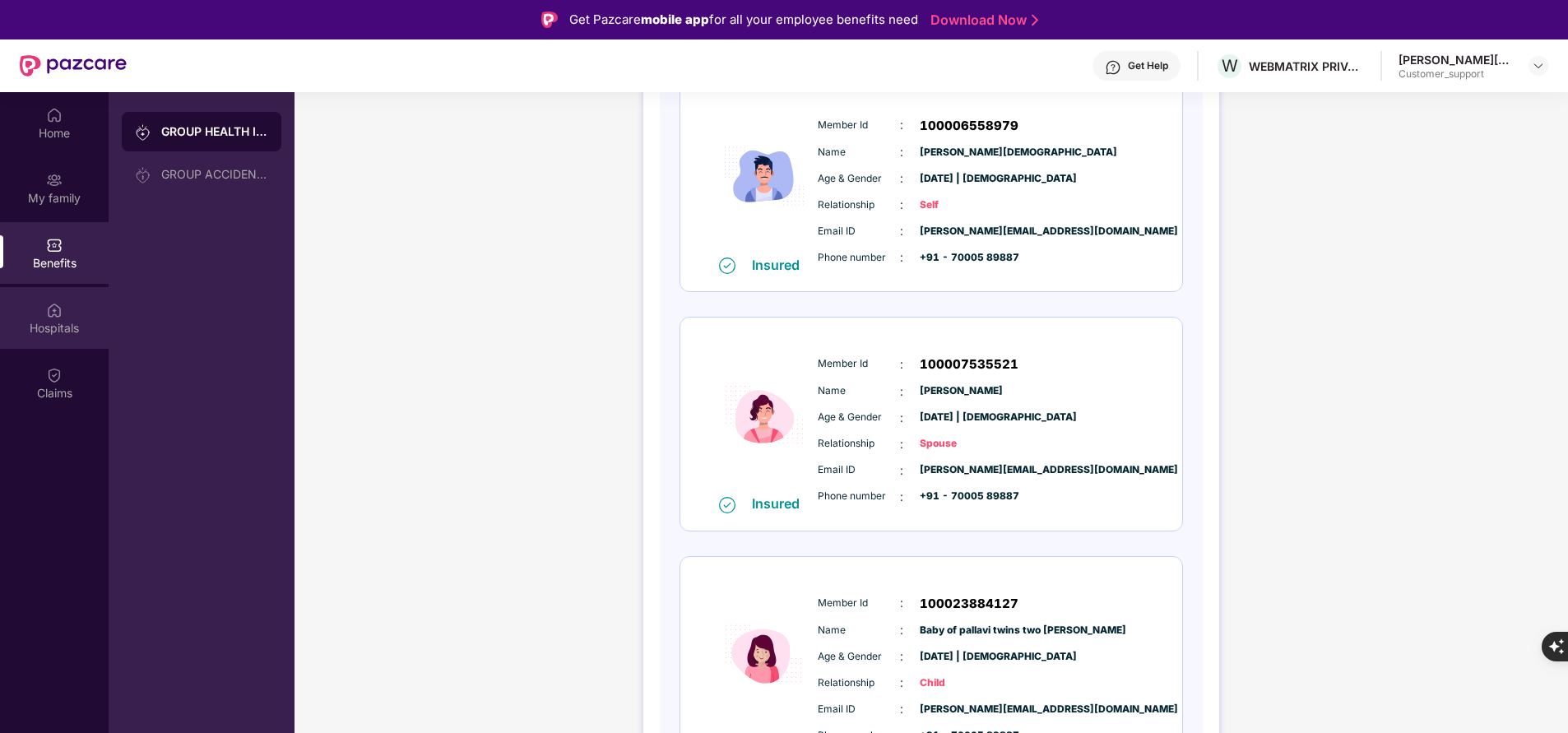
click at [63, 349] on div "Hospitals" at bounding box center [54, 319] width 109 height 62
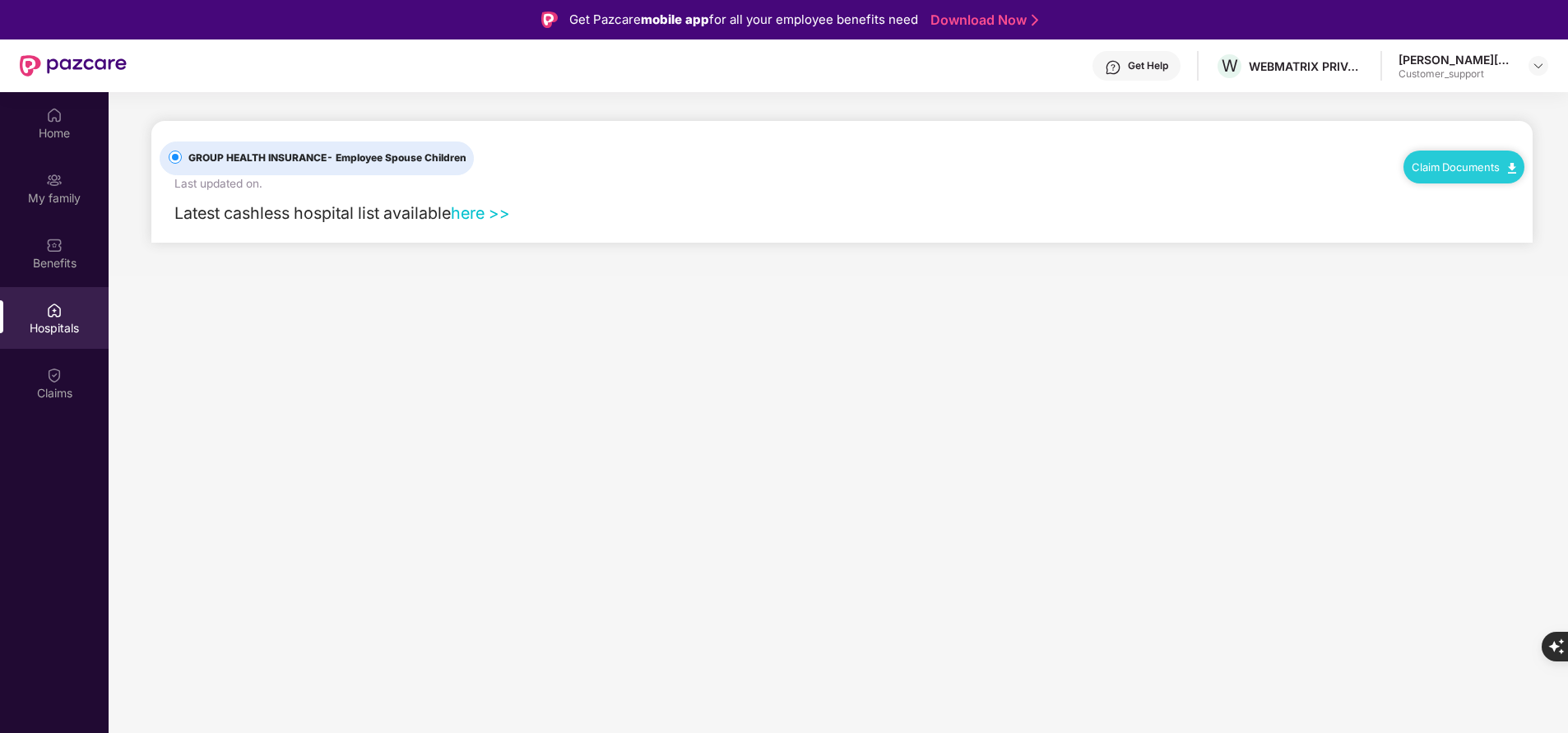
scroll to position [0, 0]
click at [61, 370] on img at bounding box center [54, 375] width 16 height 16
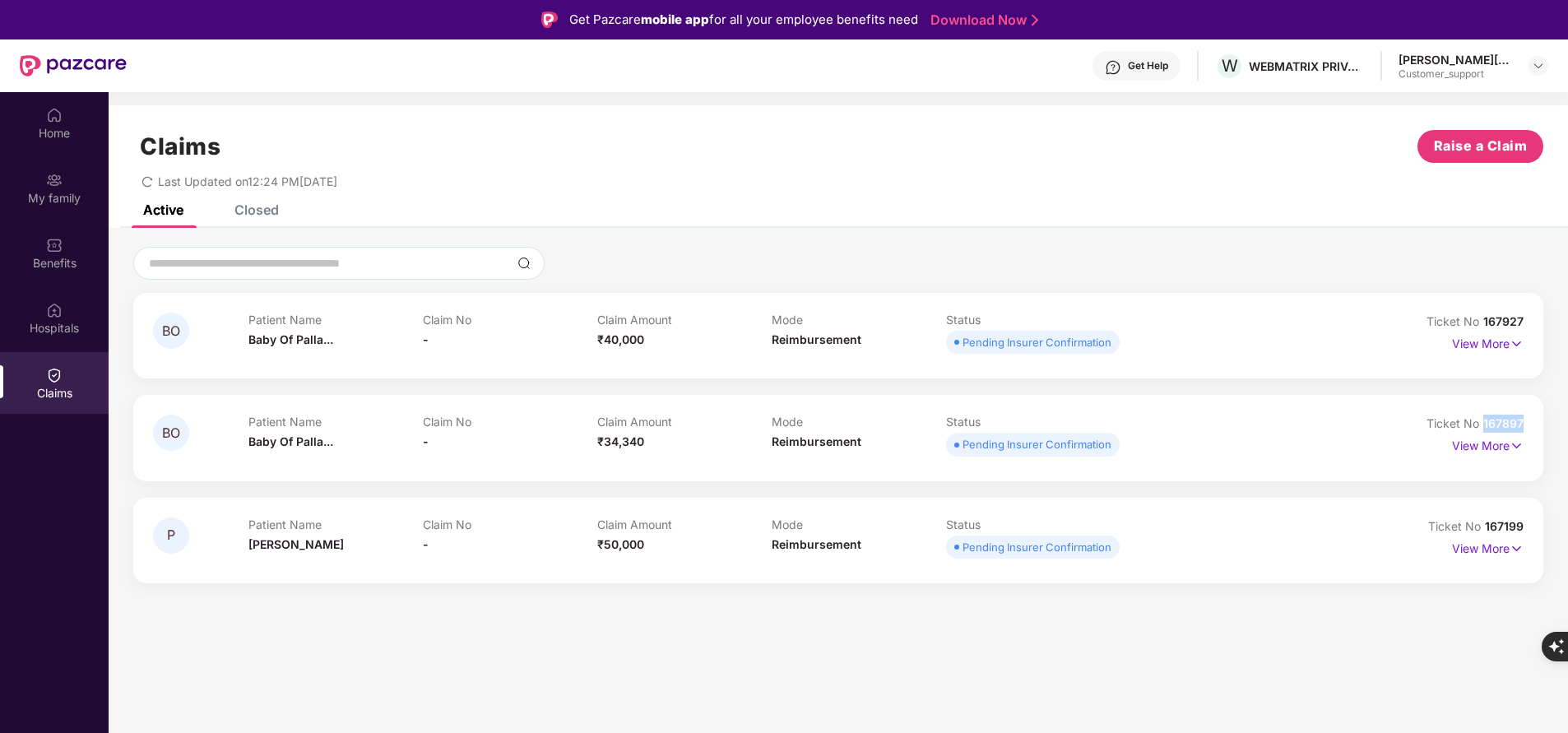
drag, startPoint x: 1482, startPoint y: 419, endPoint x: 1534, endPoint y: 420, distance: 52.0
click at [1534, 420] on div "BO Patient Name Baby Of Palla... Claim No - Claim Amount ₹34,340 Mode Reimburse…" at bounding box center [838, 438] width 1410 height 86
copy span "167897"
click at [1489, 522] on span "167199" at bounding box center [1504, 526] width 39 height 14
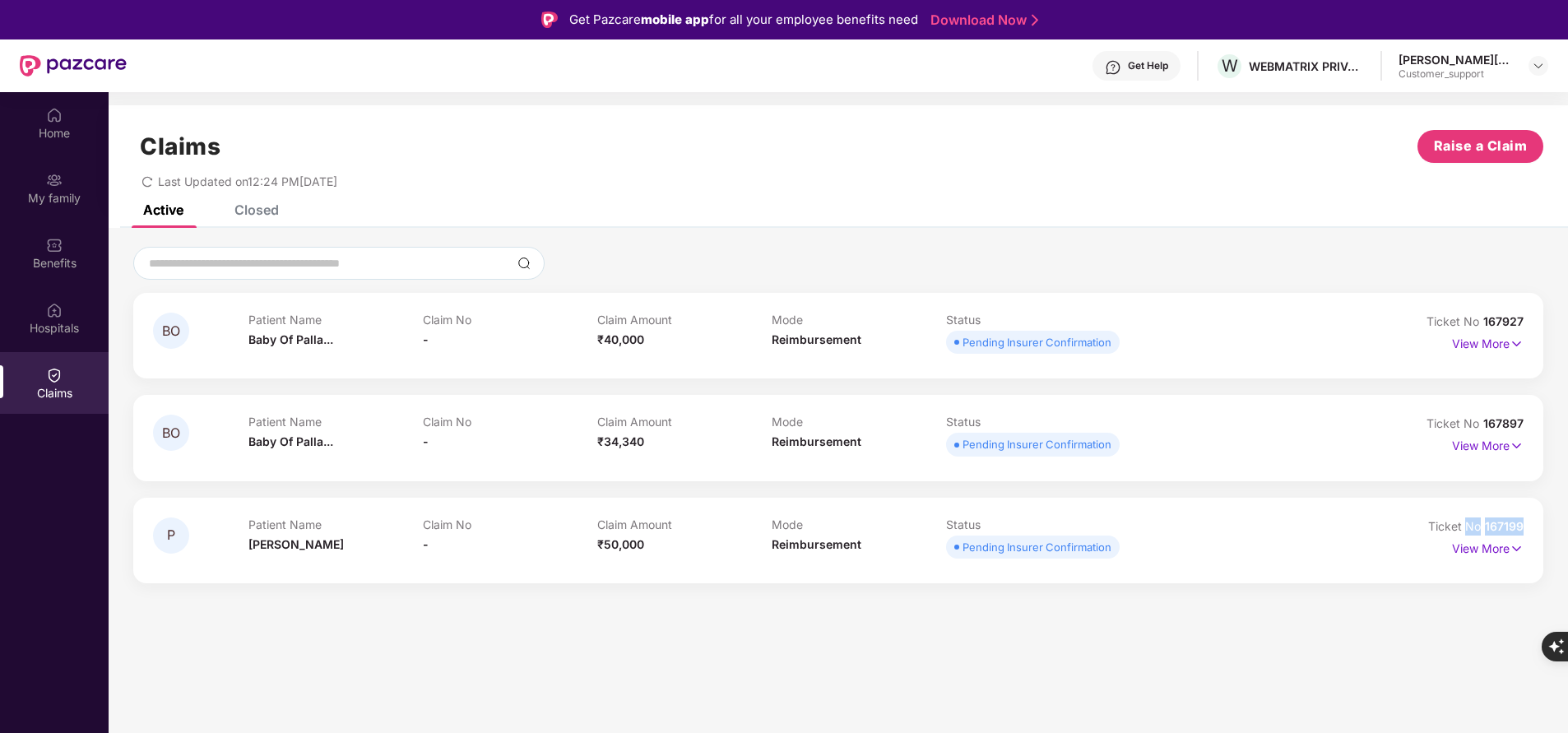
click at [1489, 522] on span "167199" at bounding box center [1504, 526] width 39 height 14
click at [1462, 490] on div "BO Patient Name Baby Of Palla... Claim No - Claim Amount ₹40,000 Mode Reimburse…" at bounding box center [838, 437] width 1410 height 291
drag, startPoint x: 1485, startPoint y: 527, endPoint x: 1532, endPoint y: 528, distance: 47.0
click at [1532, 528] on div "P Patient Name [PERSON_NAME] Claim No - Claim Amount ₹50,000 Mode Reimbursement…" at bounding box center [838, 541] width 1410 height 86
copy span "167199"
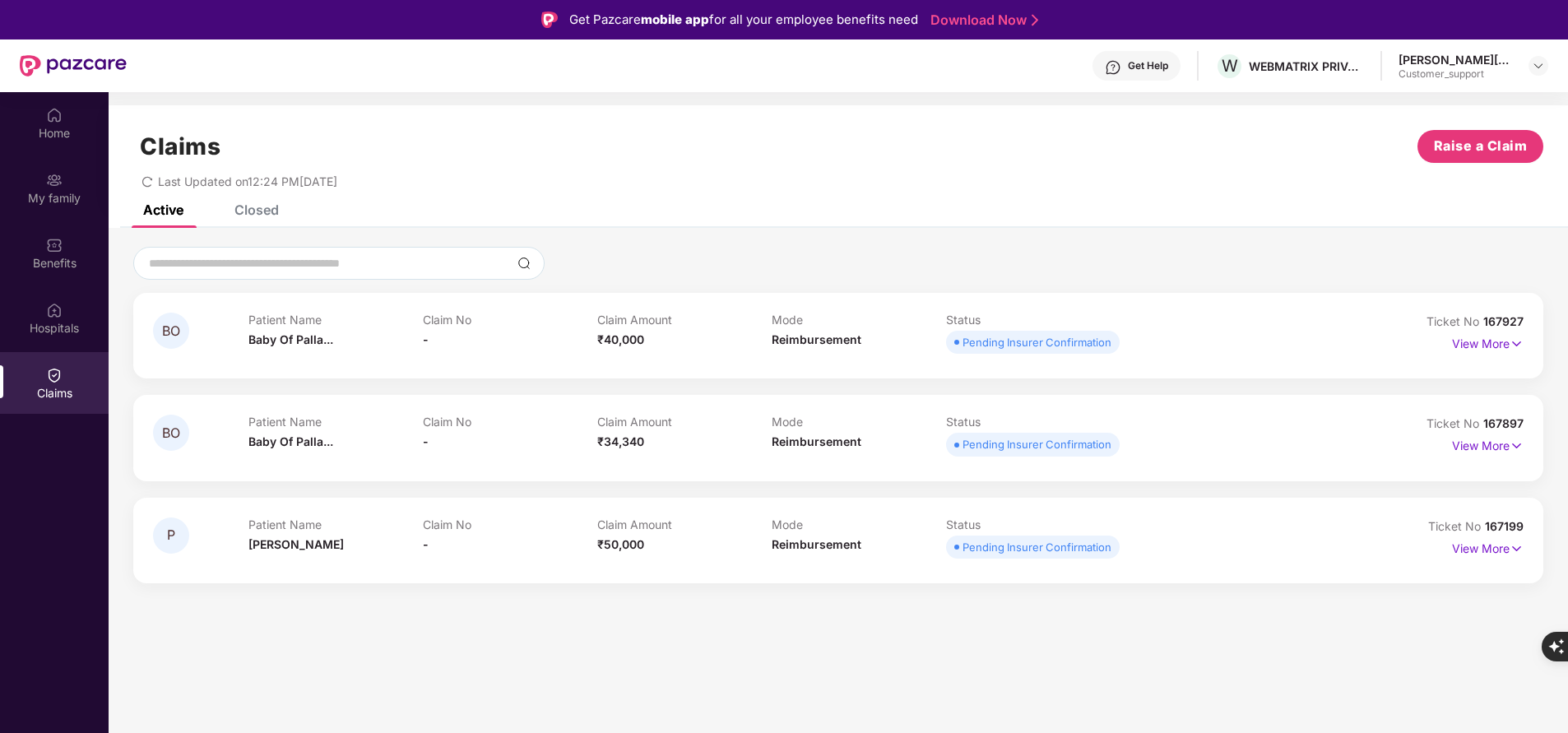
click at [1503, 321] on span "167927" at bounding box center [1503, 322] width 40 height 14
click at [1439, 281] on div "BO Patient Name Baby Of Palla... Claim No - Claim Amount ₹40,000 Mode Reimburse…" at bounding box center [838, 414] width 1459 height 337
drag, startPoint x: 1484, startPoint y: 325, endPoint x: 1532, endPoint y: 319, distance: 48.4
drag, startPoint x: 1532, startPoint y: 319, endPoint x: 1416, endPoint y: 195, distance: 169.8
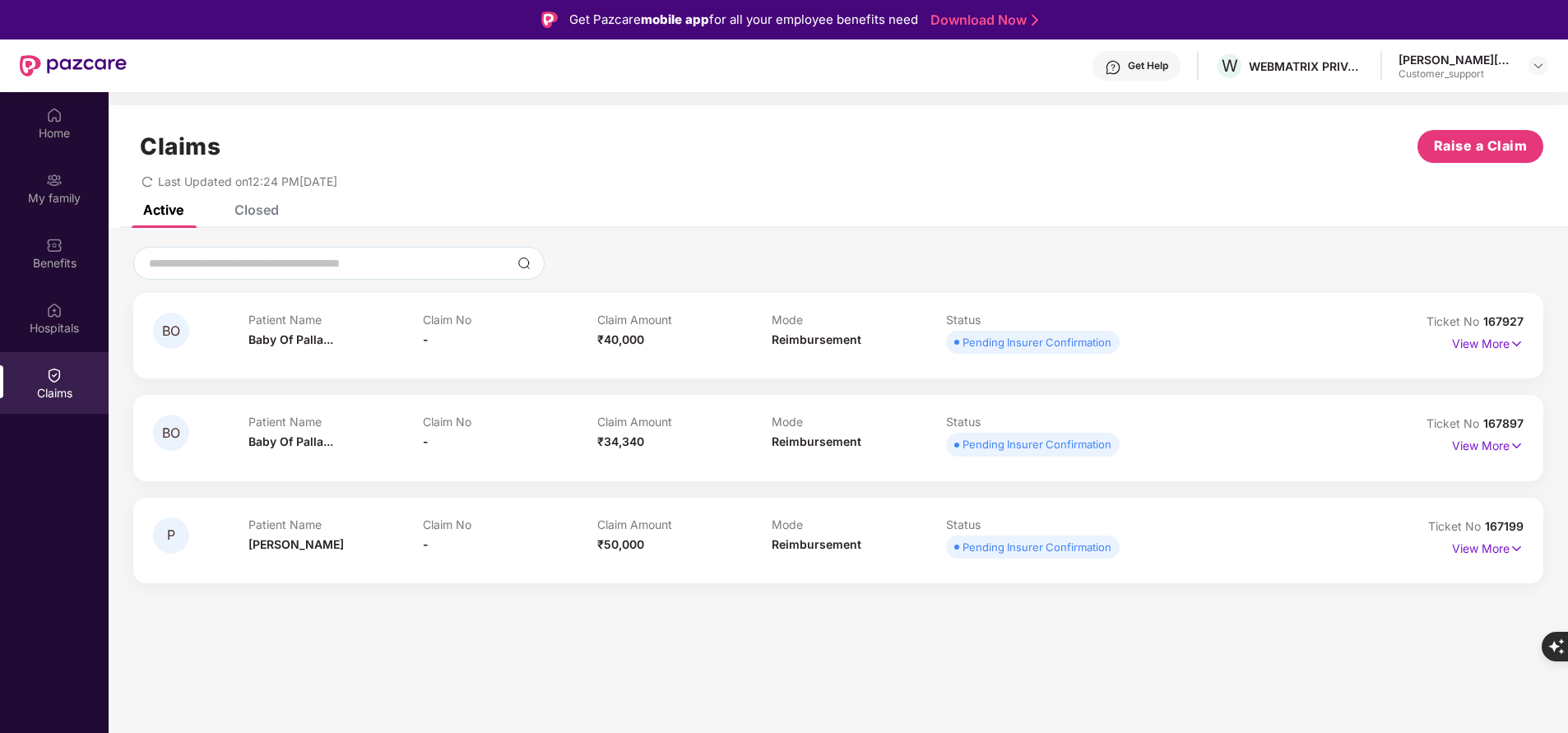
click at [1416, 195] on div "Claims Raise a Claim Last Updated on 12:24 PM[DATE]" at bounding box center [838, 156] width 1459 height 100
click at [1505, 319] on span "167927" at bounding box center [1503, 322] width 40 height 14
copy div "No 167927"
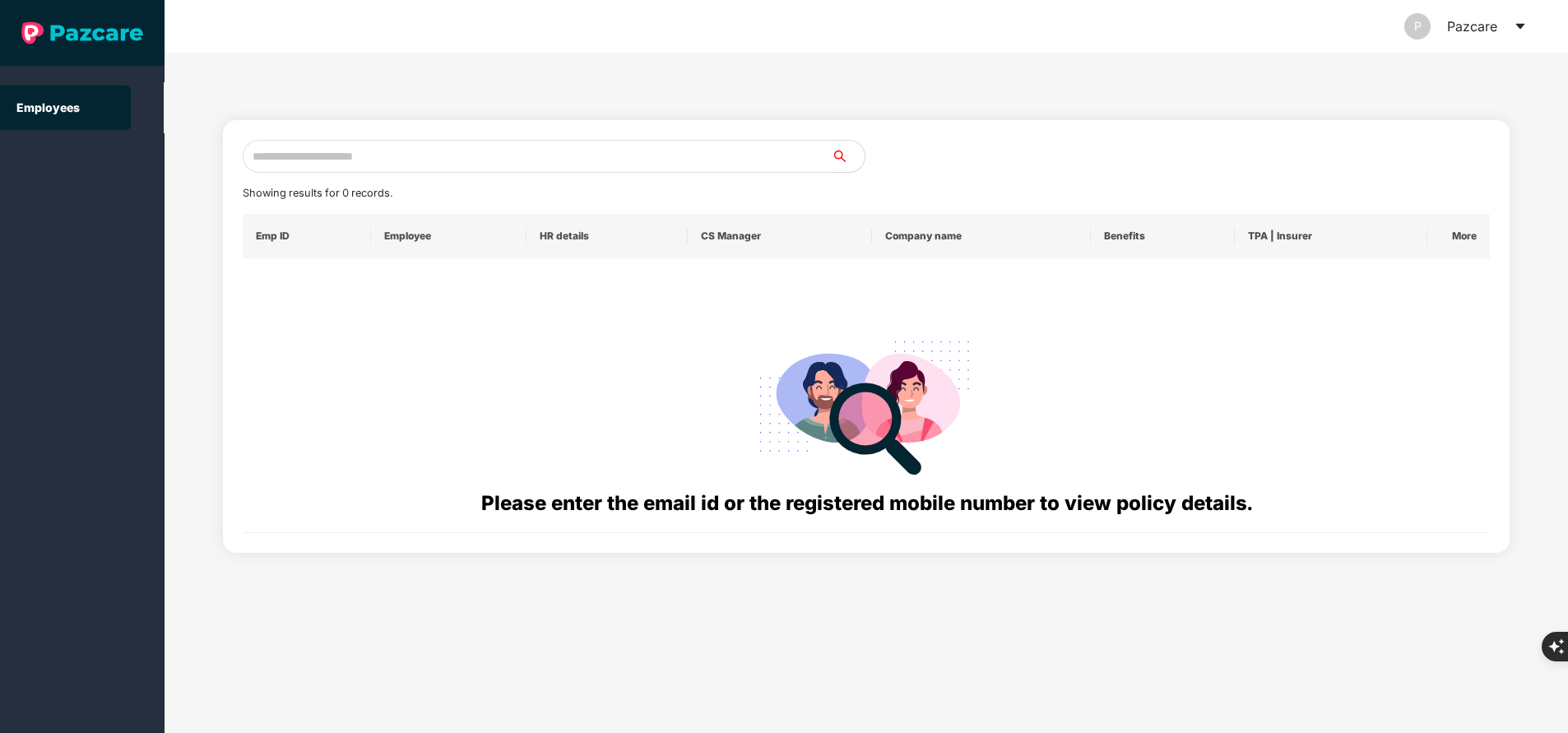
click at [419, 161] on input "text" at bounding box center [537, 156] width 589 height 33
paste input "**********"
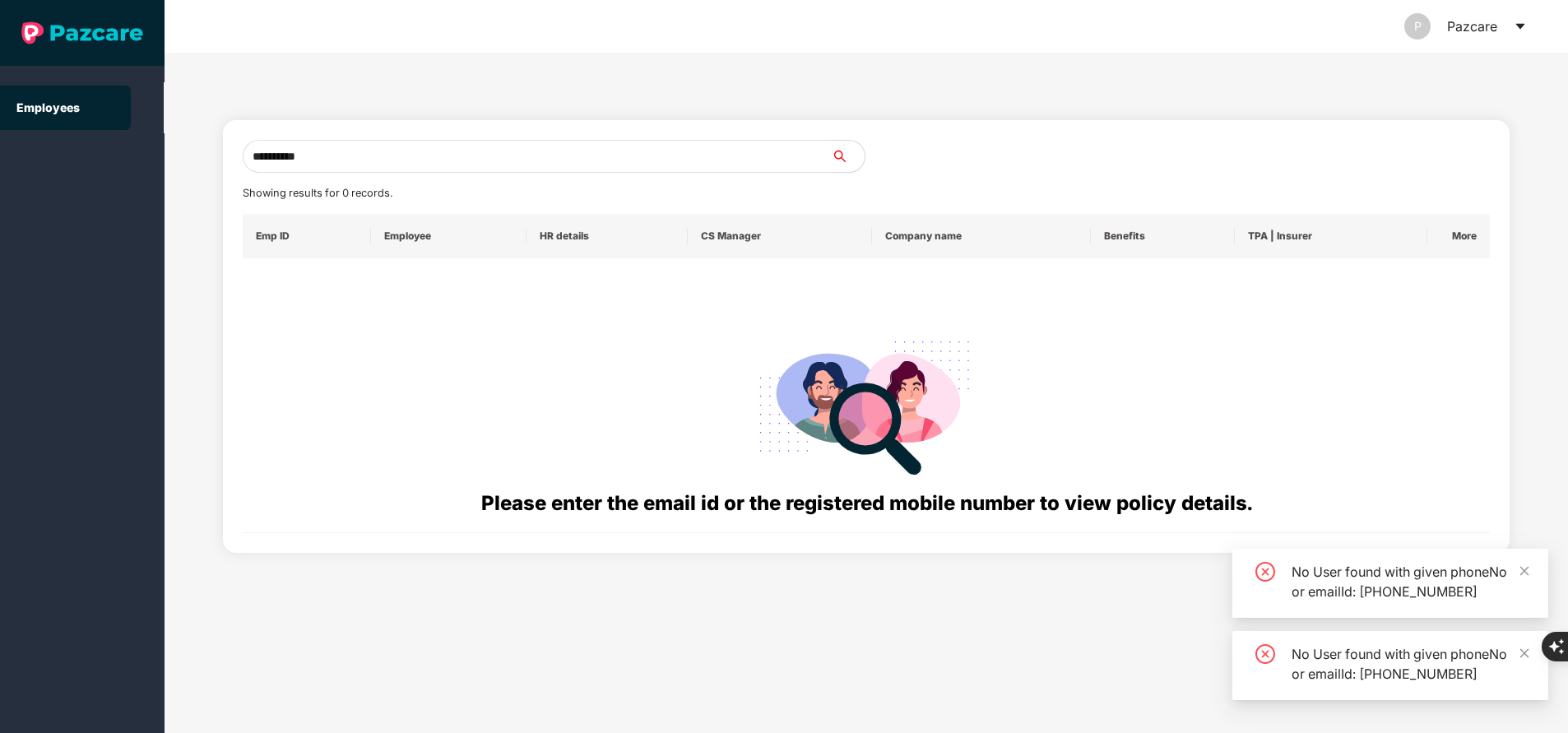
click at [478, 156] on input "**********" at bounding box center [537, 156] width 589 height 33
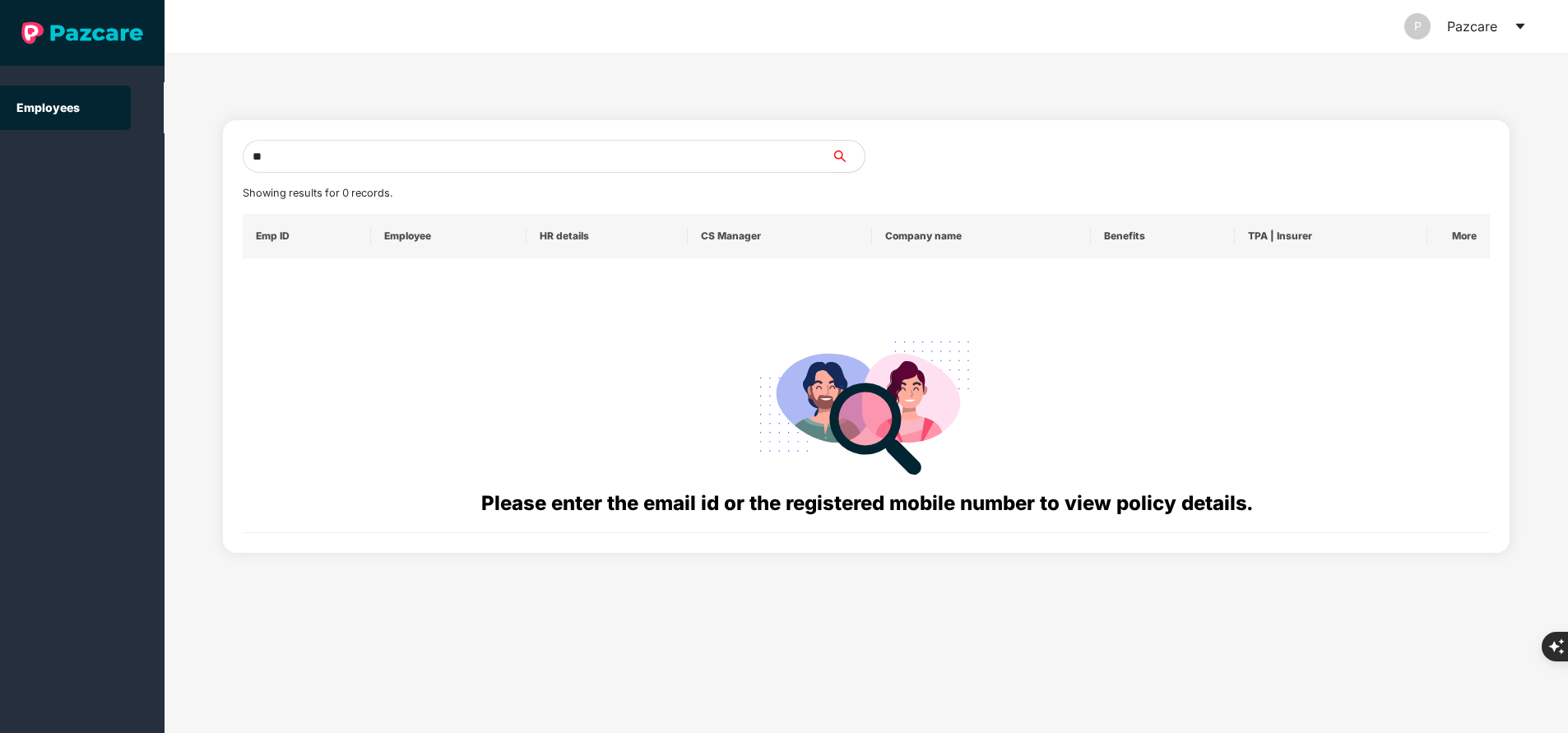
type input "*"
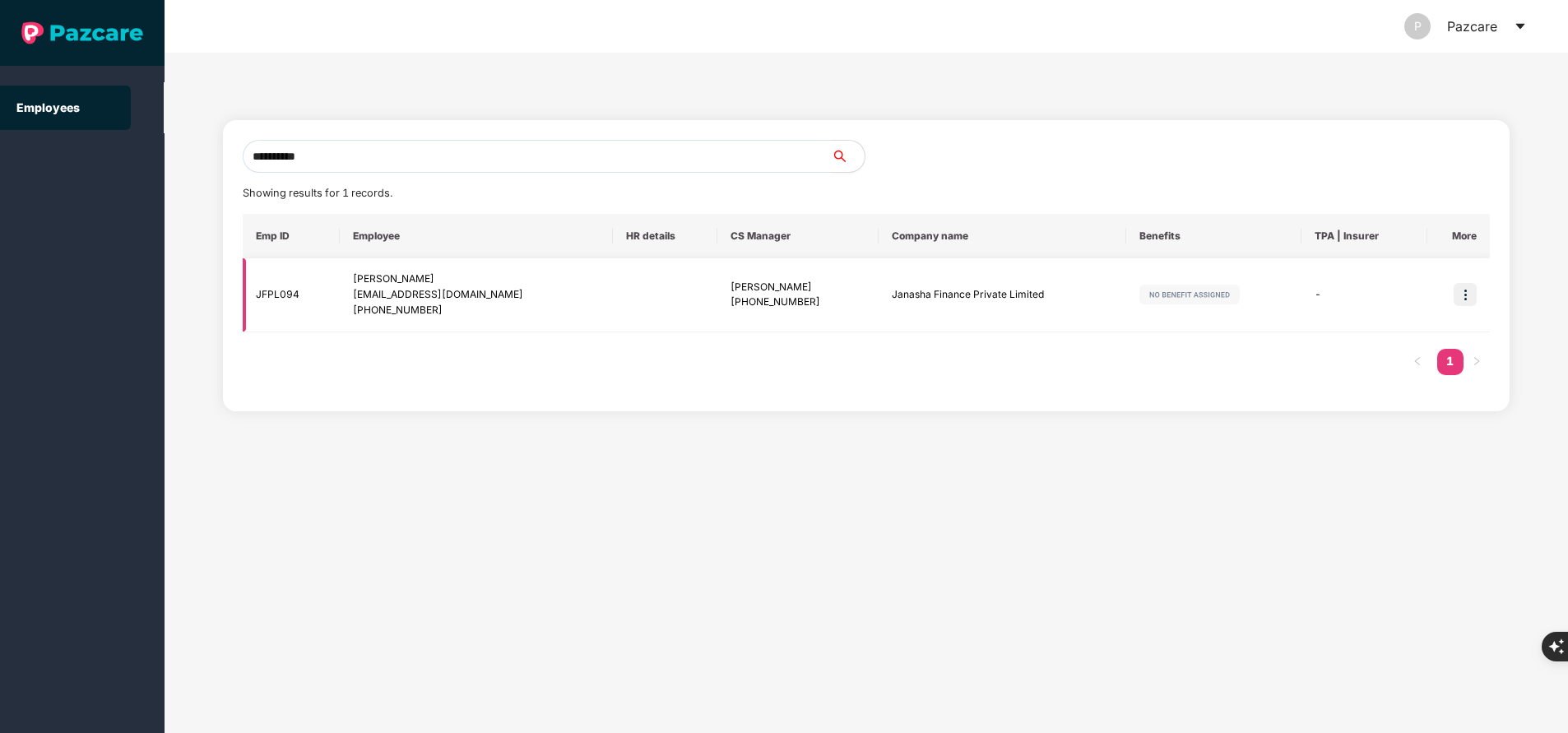
type input "**********"
click at [1468, 291] on img at bounding box center [1465, 295] width 23 height 23
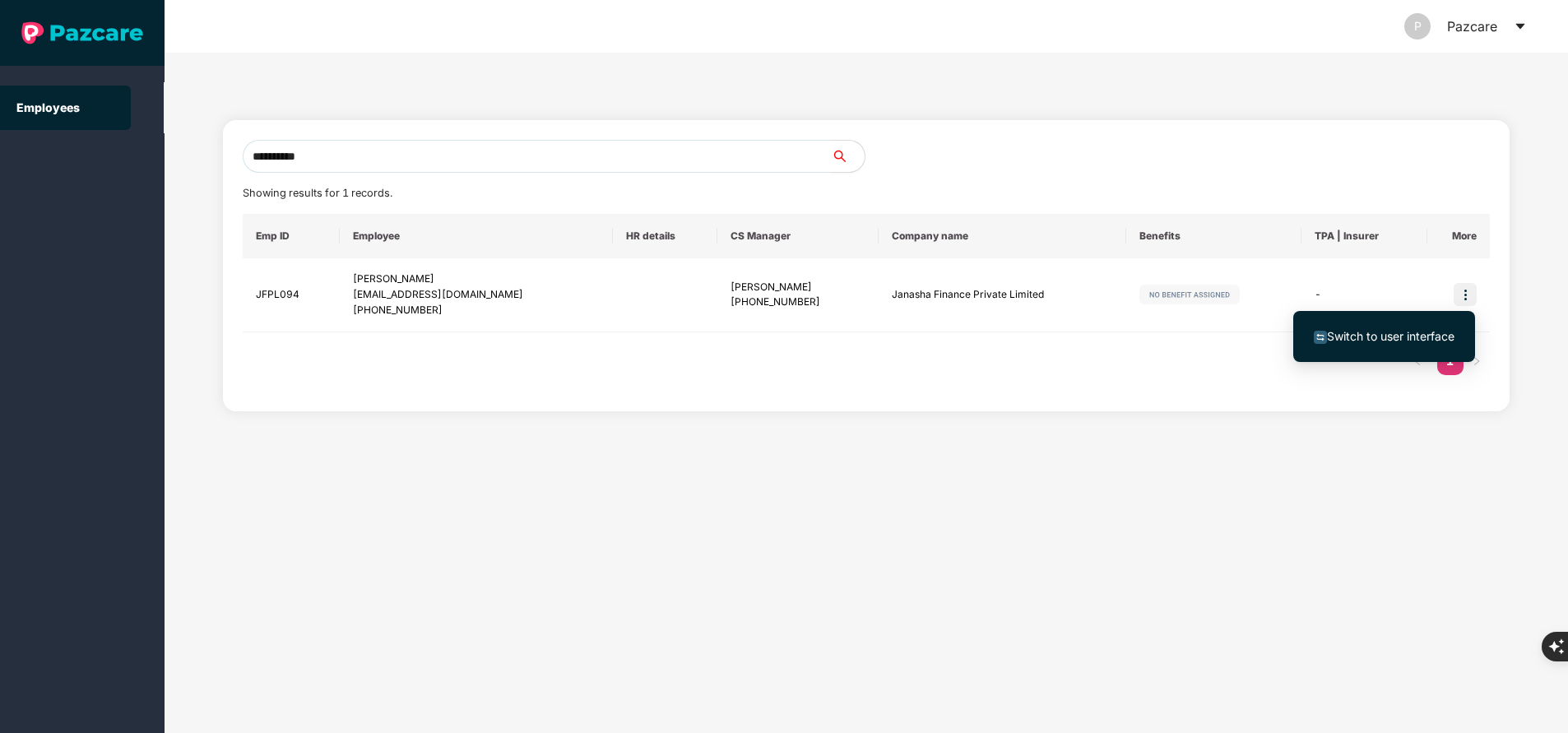
click at [1420, 333] on span "Switch to user interface" at bounding box center [1391, 337] width 128 height 14
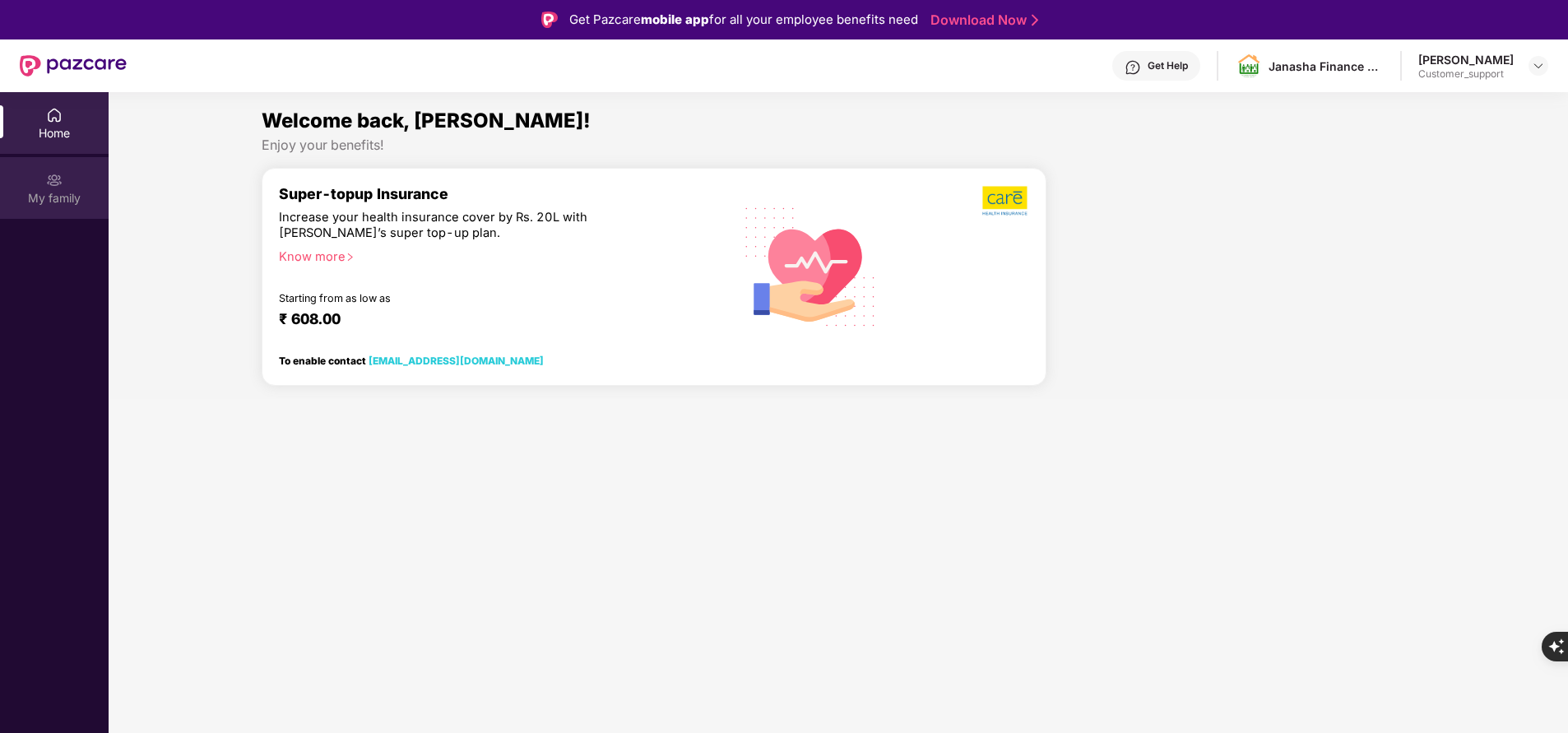
click at [35, 197] on div "My family" at bounding box center [54, 198] width 109 height 16
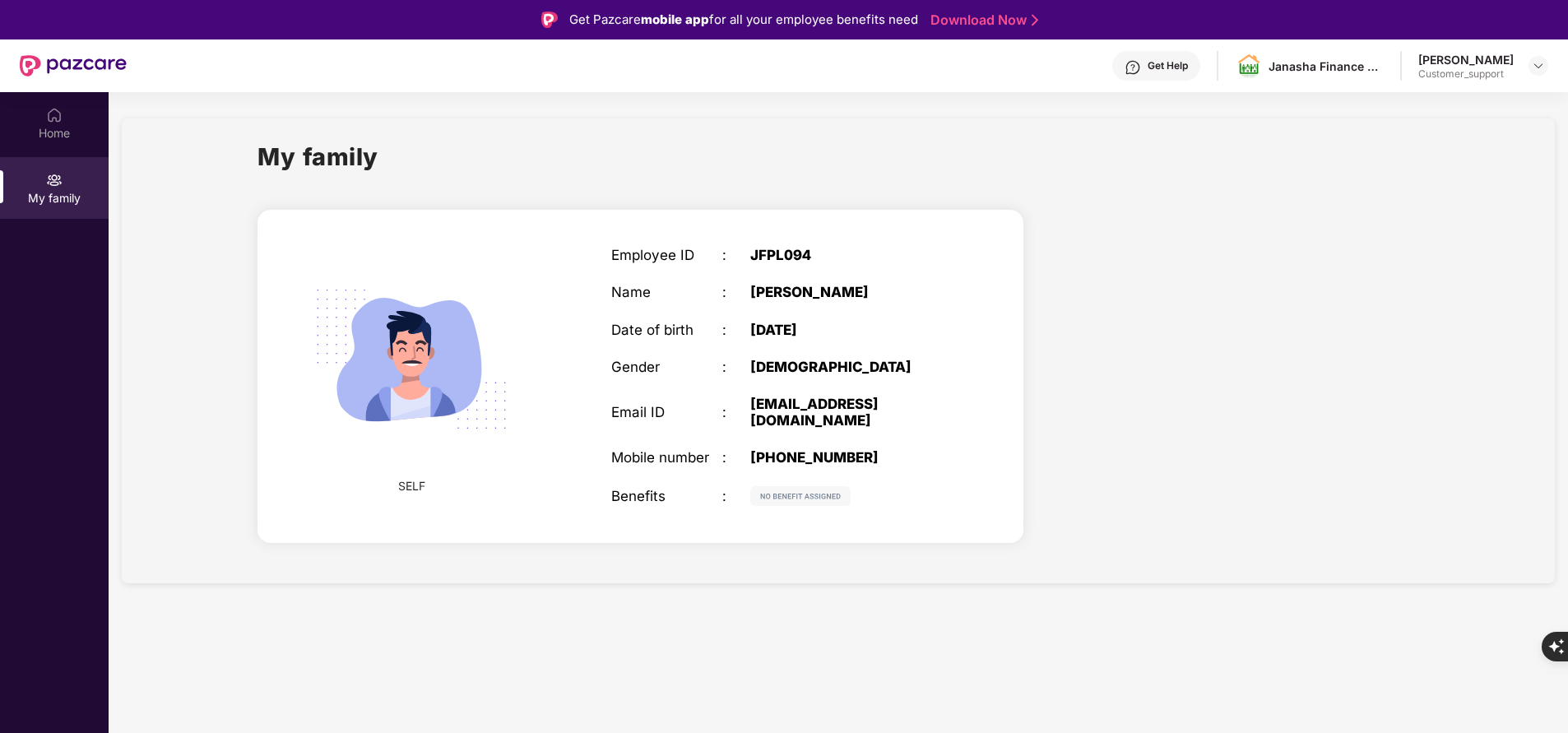
click at [832, 409] on div "[EMAIL_ADDRESS][DOMAIN_NAME]" at bounding box center [847, 411] width 195 height 33
copy div "hariomsingh3339"
click at [832, 409] on div "[EMAIL_ADDRESS][DOMAIN_NAME]" at bounding box center [847, 411] width 195 height 33
drag, startPoint x: 805, startPoint y: 422, endPoint x: 743, endPoint y: 415, distance: 62.4
click at [743, 415] on div "Email ID : [EMAIL_ADDRESS][DOMAIN_NAME]" at bounding box center [778, 411] width 333 height 33
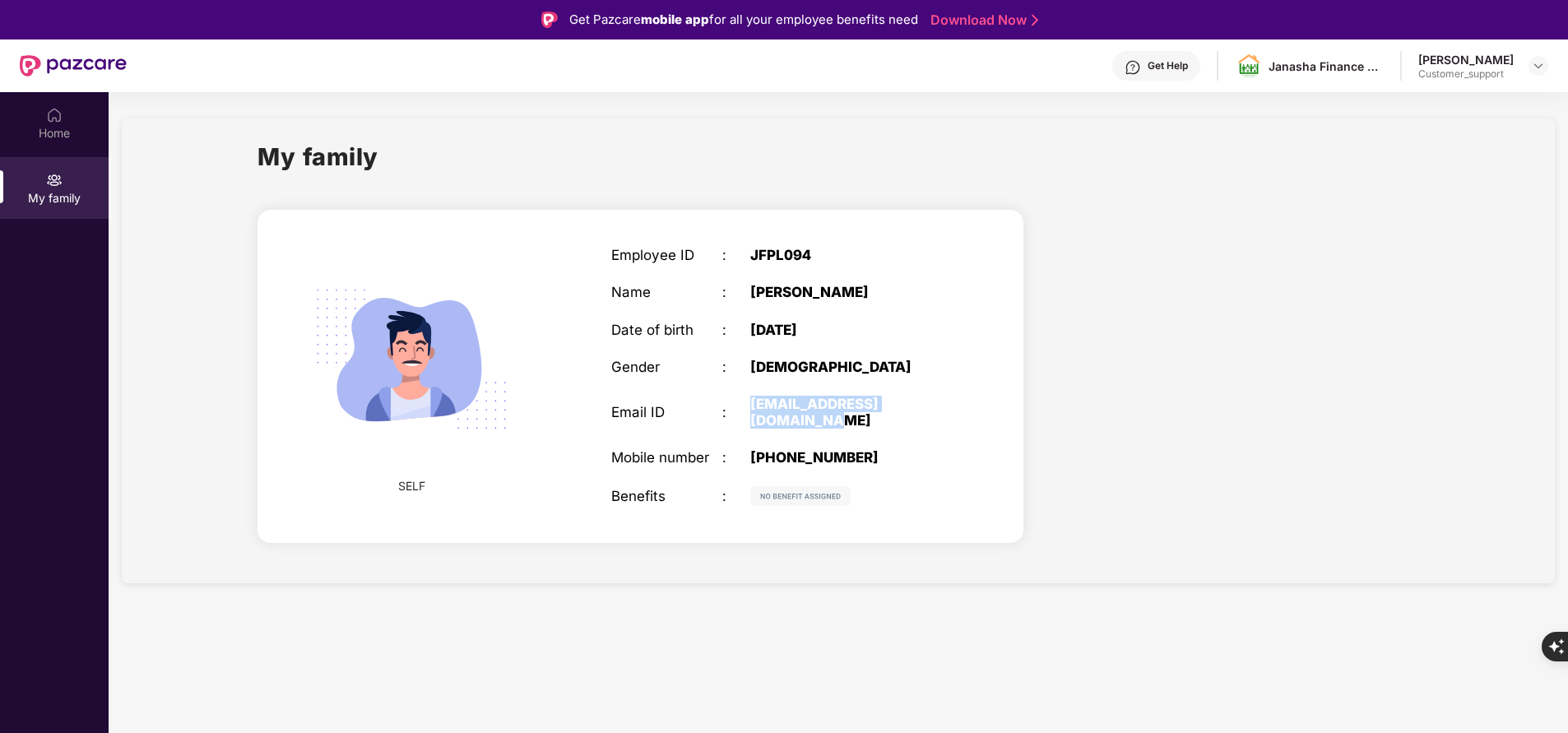
copy div "[EMAIL_ADDRESS][DOMAIN_NAME]"
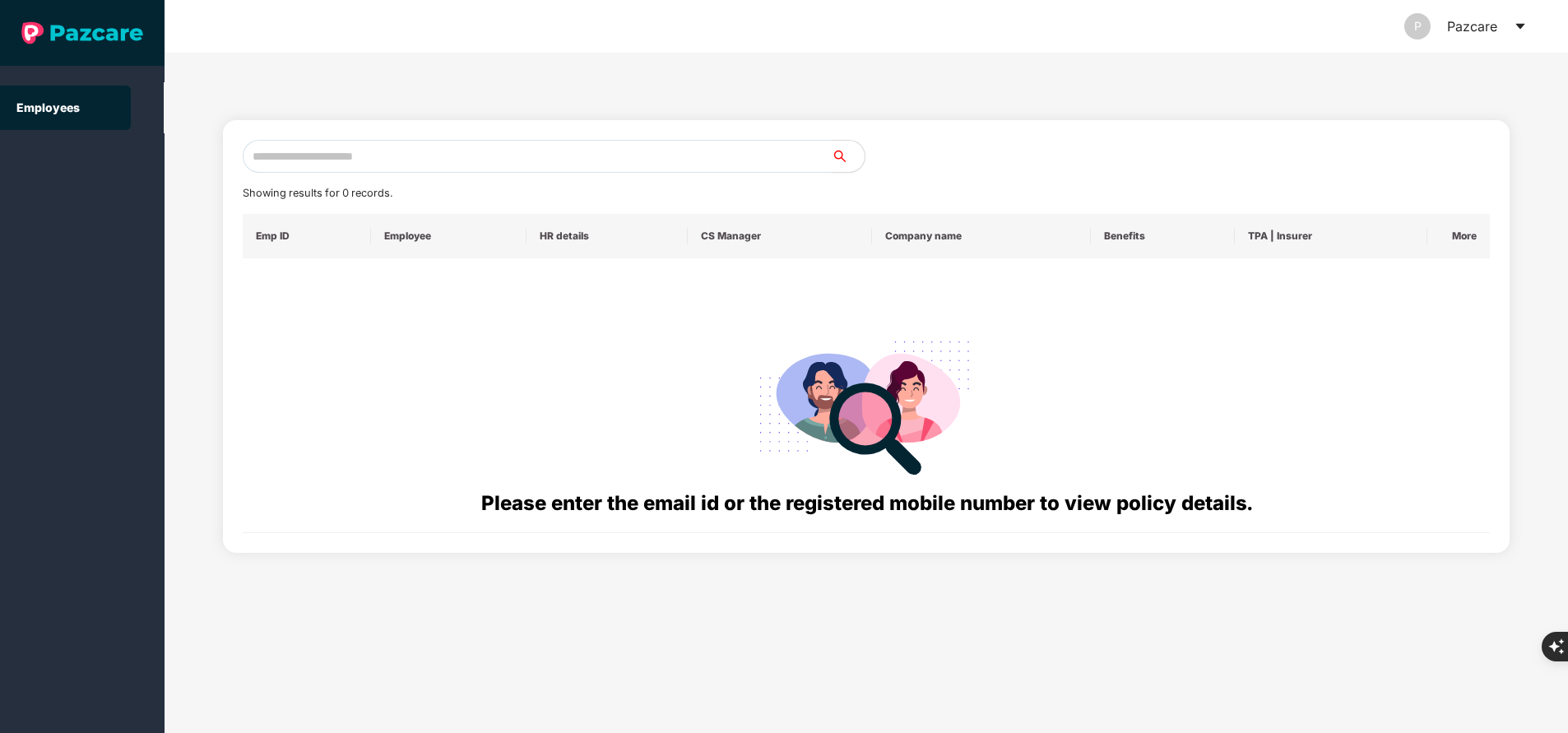
click at [351, 153] on input "text" at bounding box center [537, 156] width 589 height 33
paste input "**********"
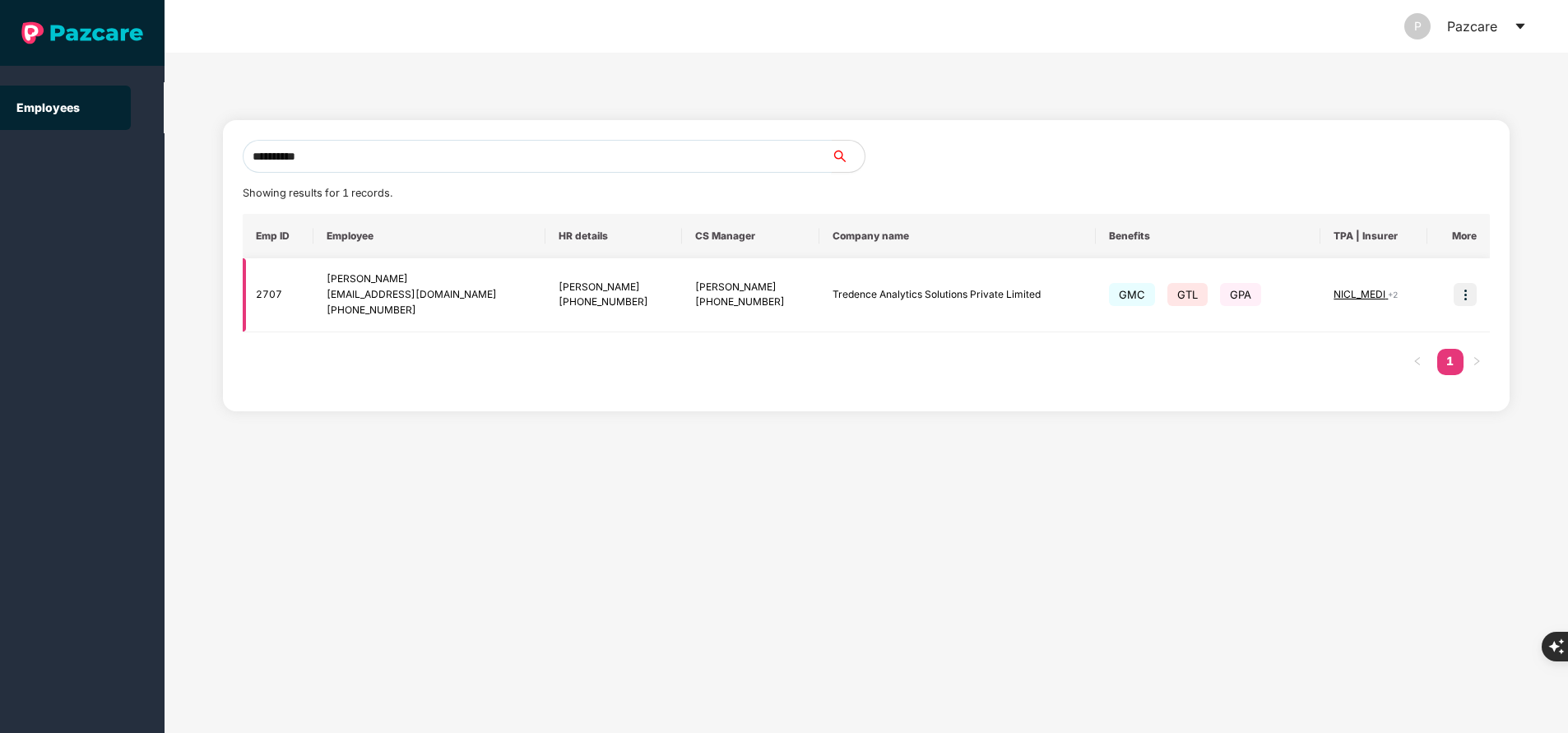
type input "**********"
click at [1468, 304] on img at bounding box center [1465, 295] width 23 height 23
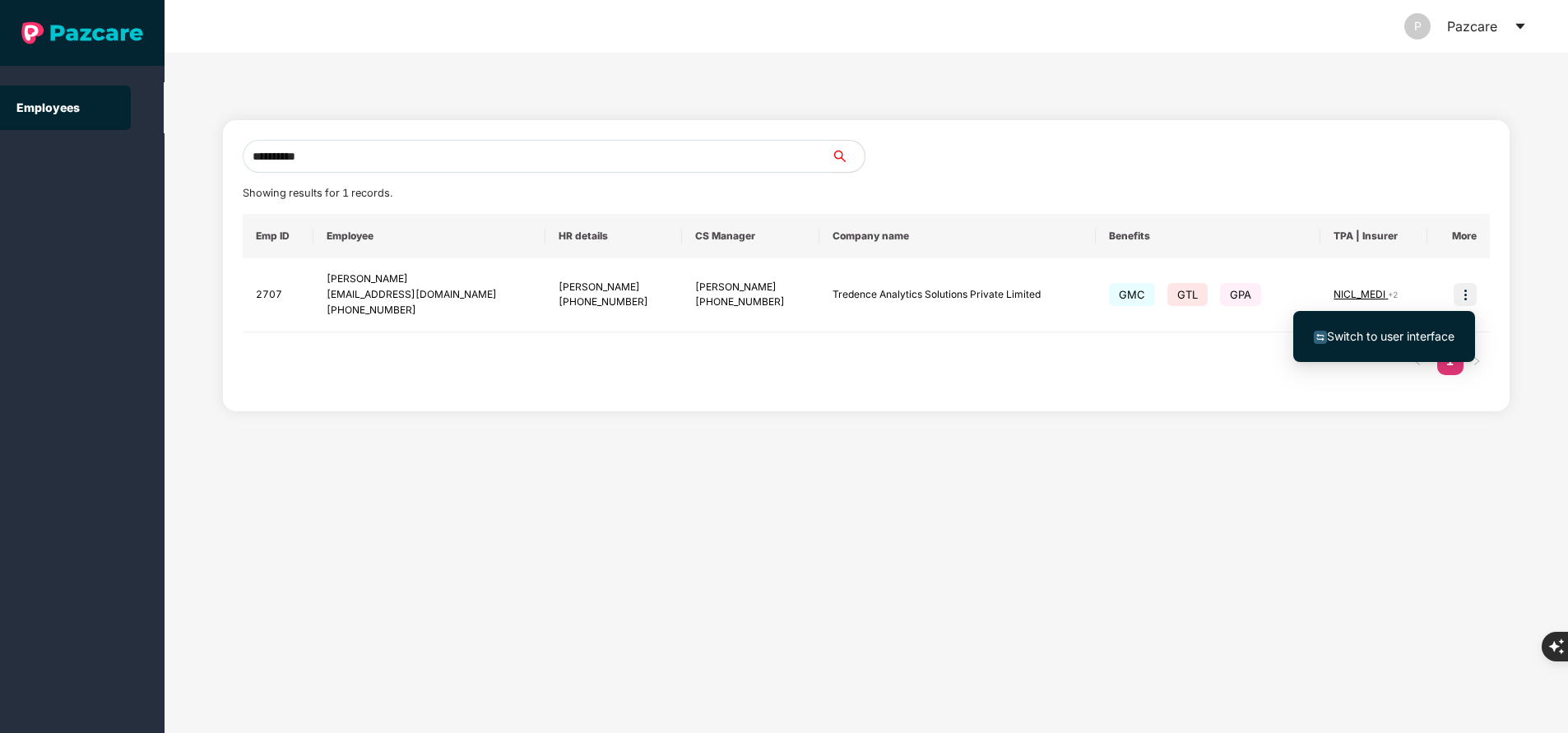
click at [1356, 336] on span "Switch to user interface" at bounding box center [1391, 337] width 128 height 14
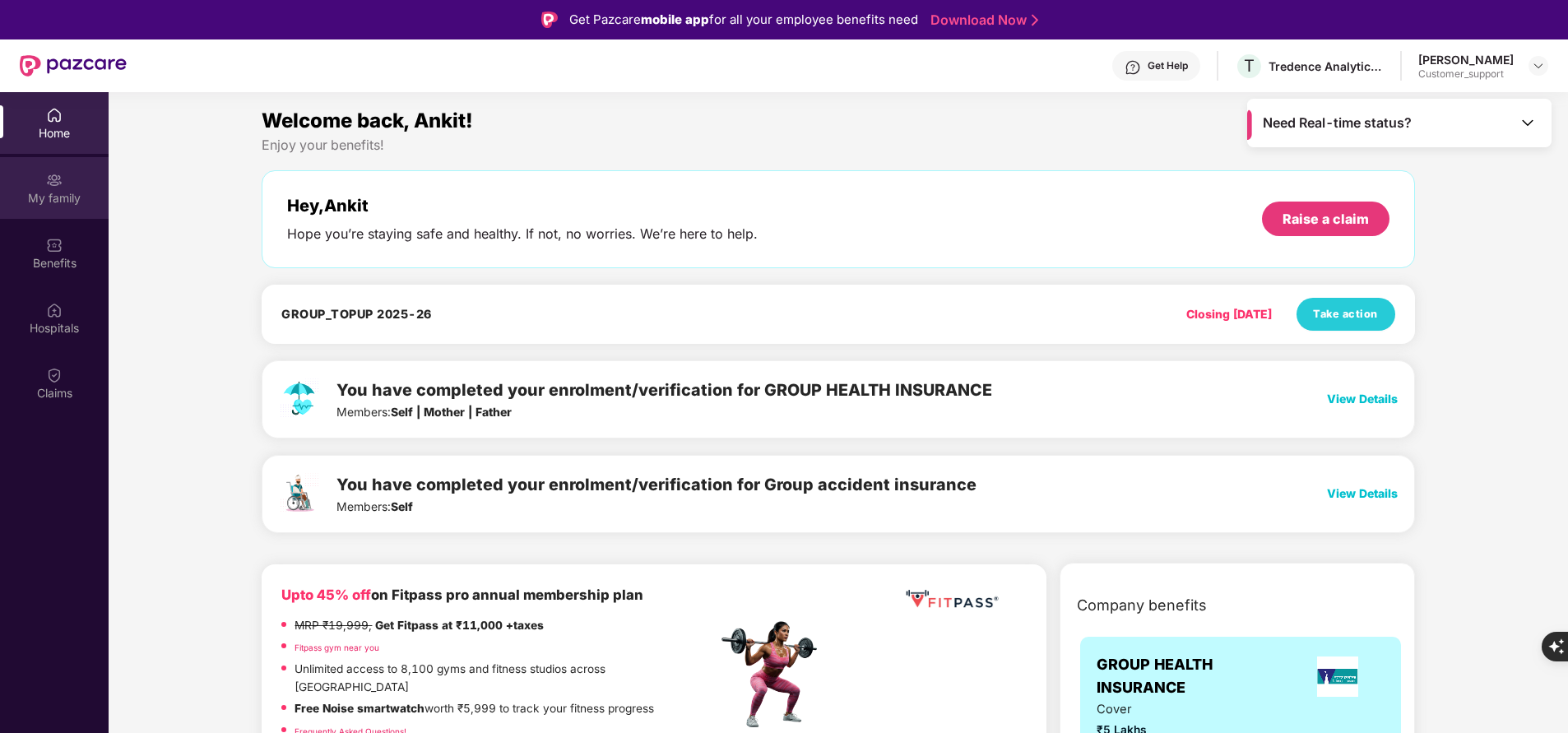
click at [49, 196] on div "My family" at bounding box center [54, 198] width 109 height 16
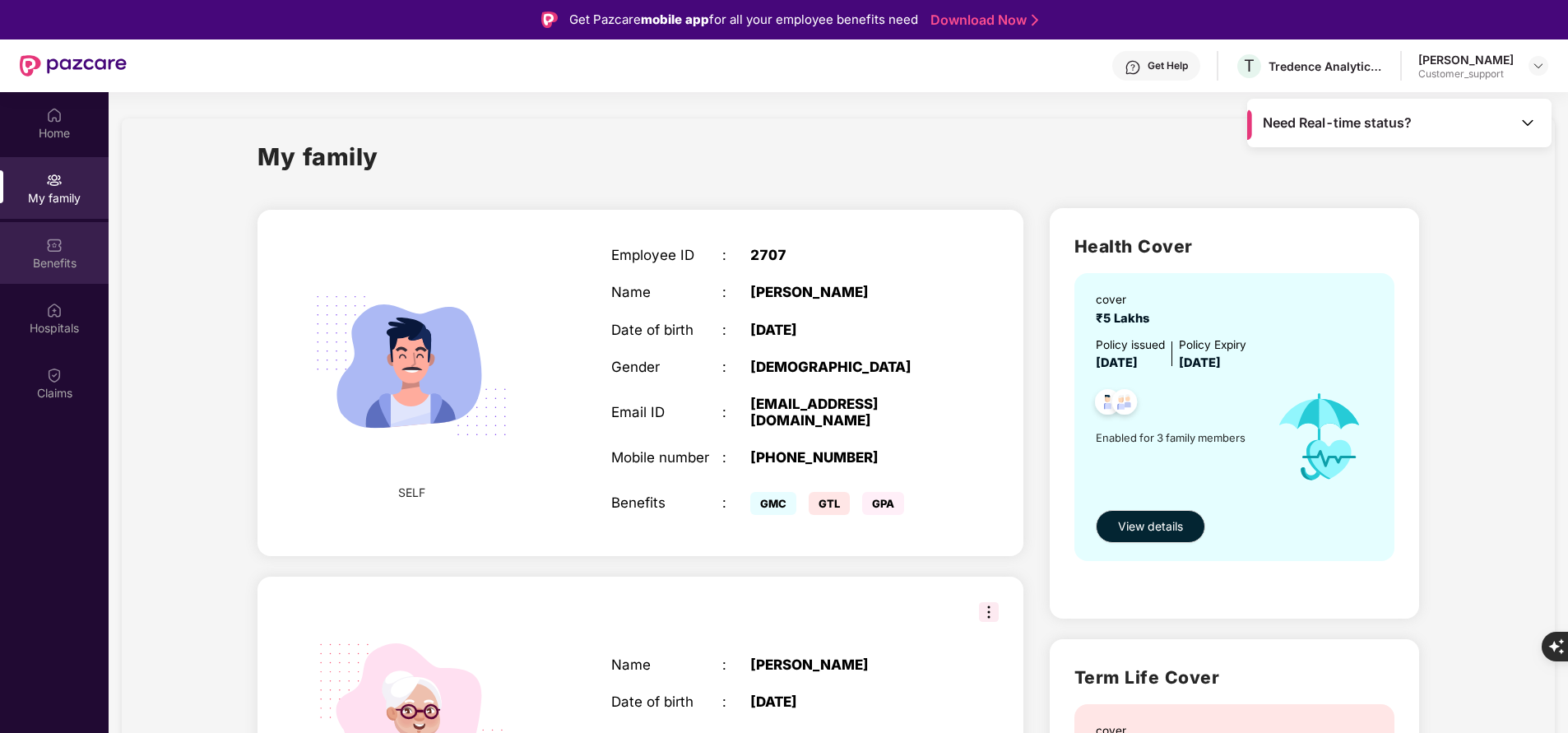
click at [40, 269] on div "Benefits" at bounding box center [54, 264] width 109 height 16
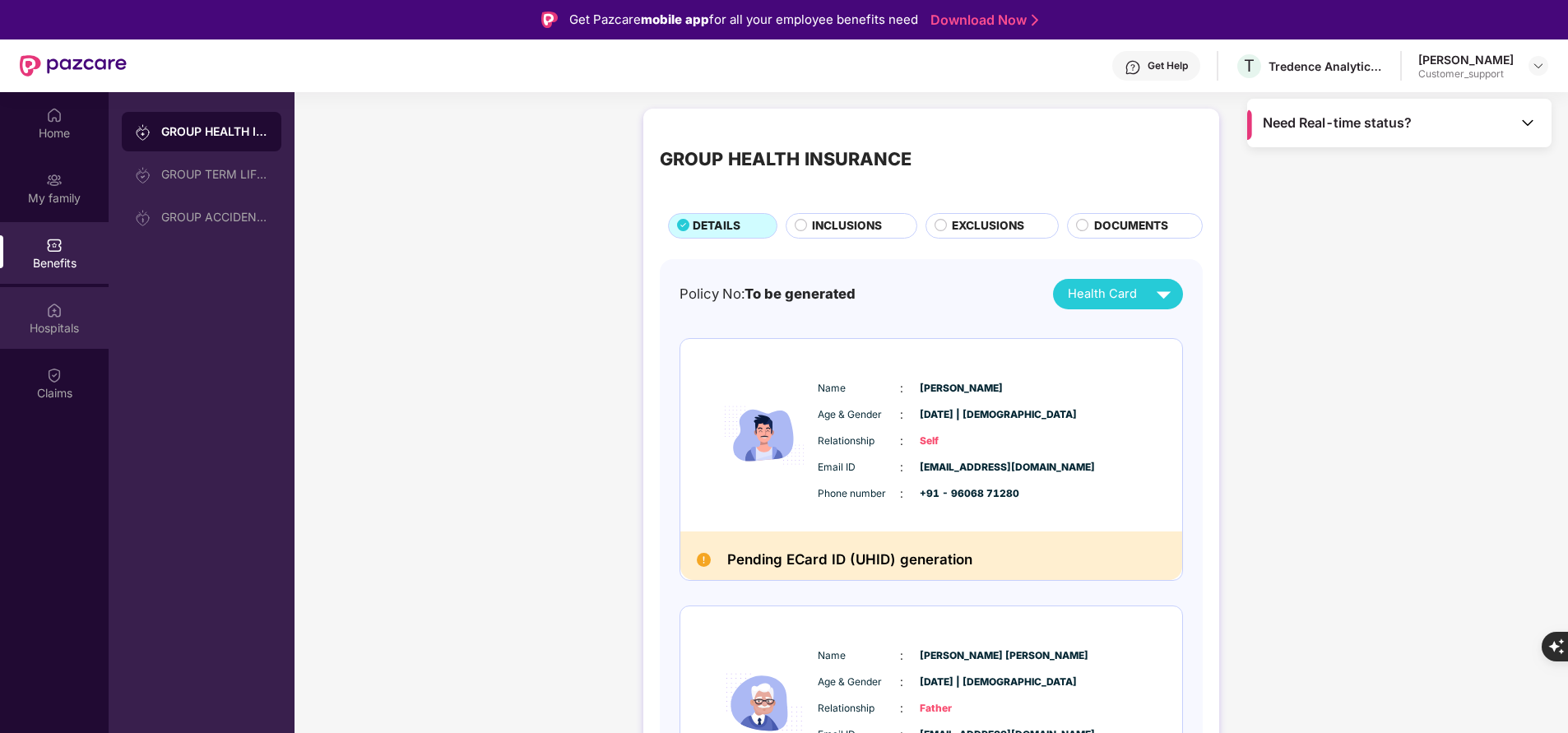
click at [40, 324] on div "Hospitals" at bounding box center [54, 329] width 109 height 16
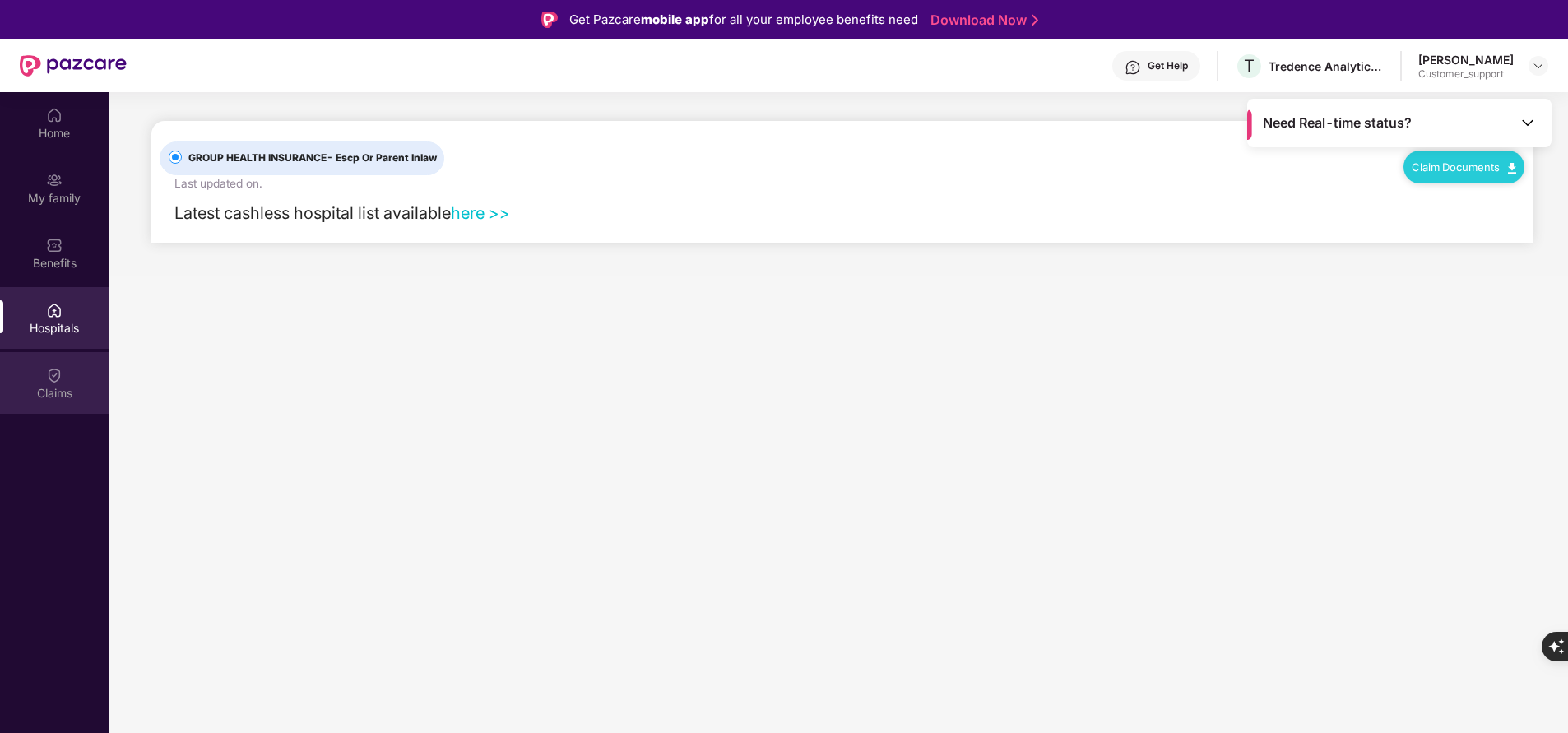
click at [39, 390] on div "Claims" at bounding box center [54, 393] width 109 height 16
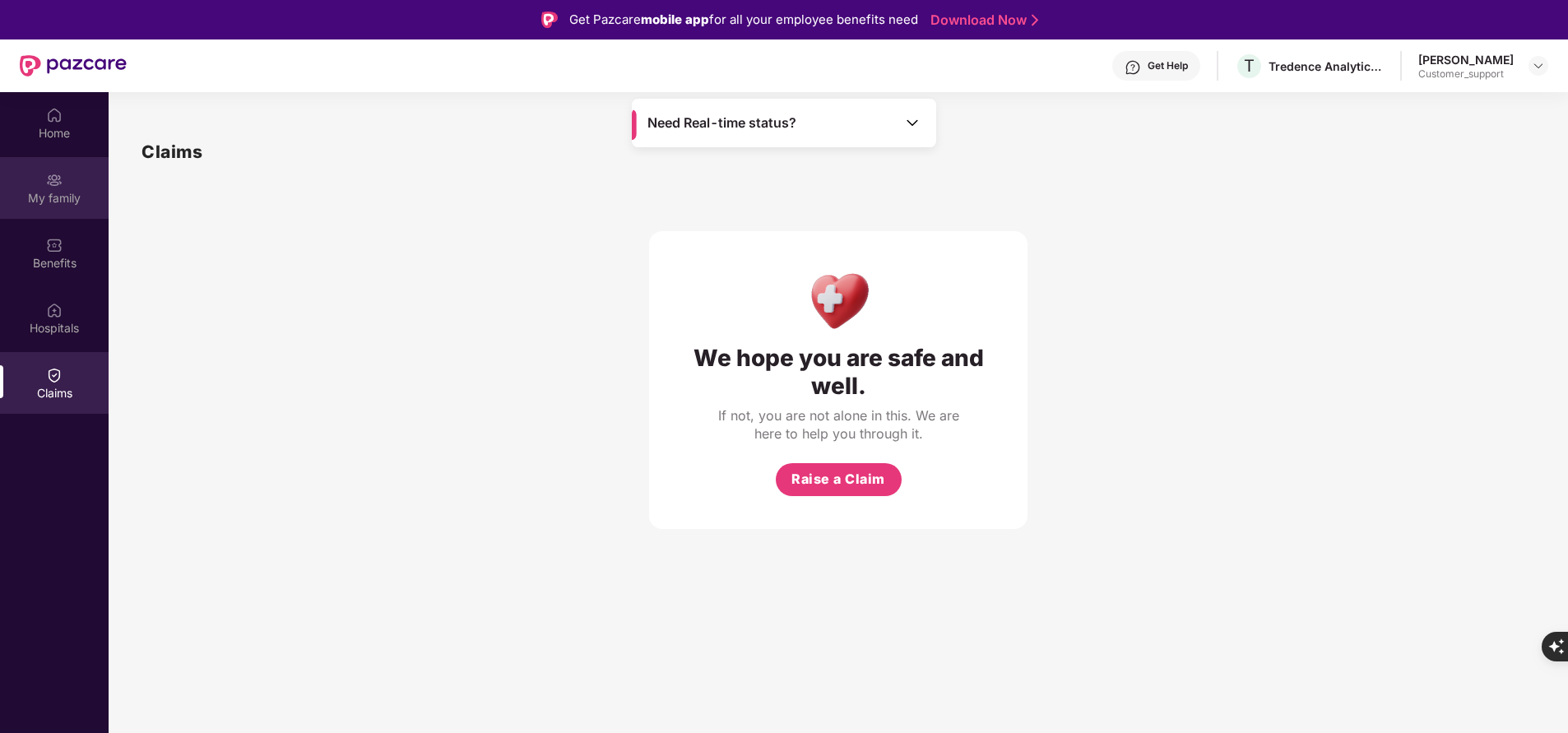
click at [40, 192] on div "My family" at bounding box center [54, 198] width 109 height 16
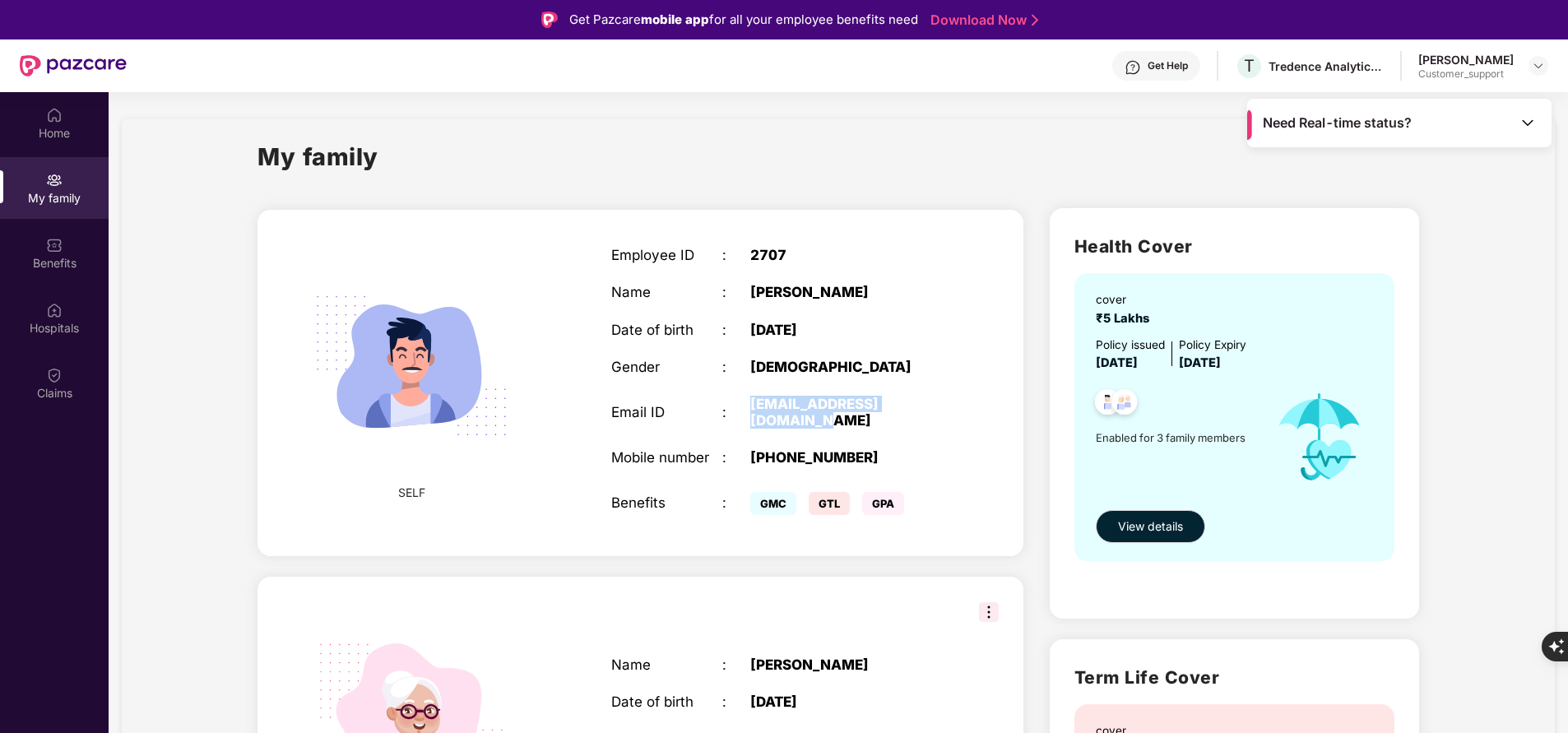
drag, startPoint x: 744, startPoint y: 395, endPoint x: 943, endPoint y: 390, distance: 199.1
click at [943, 390] on div "Employee ID : 2707 Name : [PERSON_NAME] Date of birth : [DEMOGRAPHIC_DATA] Gend…" at bounding box center [778, 383] width 366 height 314
copy div "[EMAIL_ADDRESS][DOMAIN_NAME]"
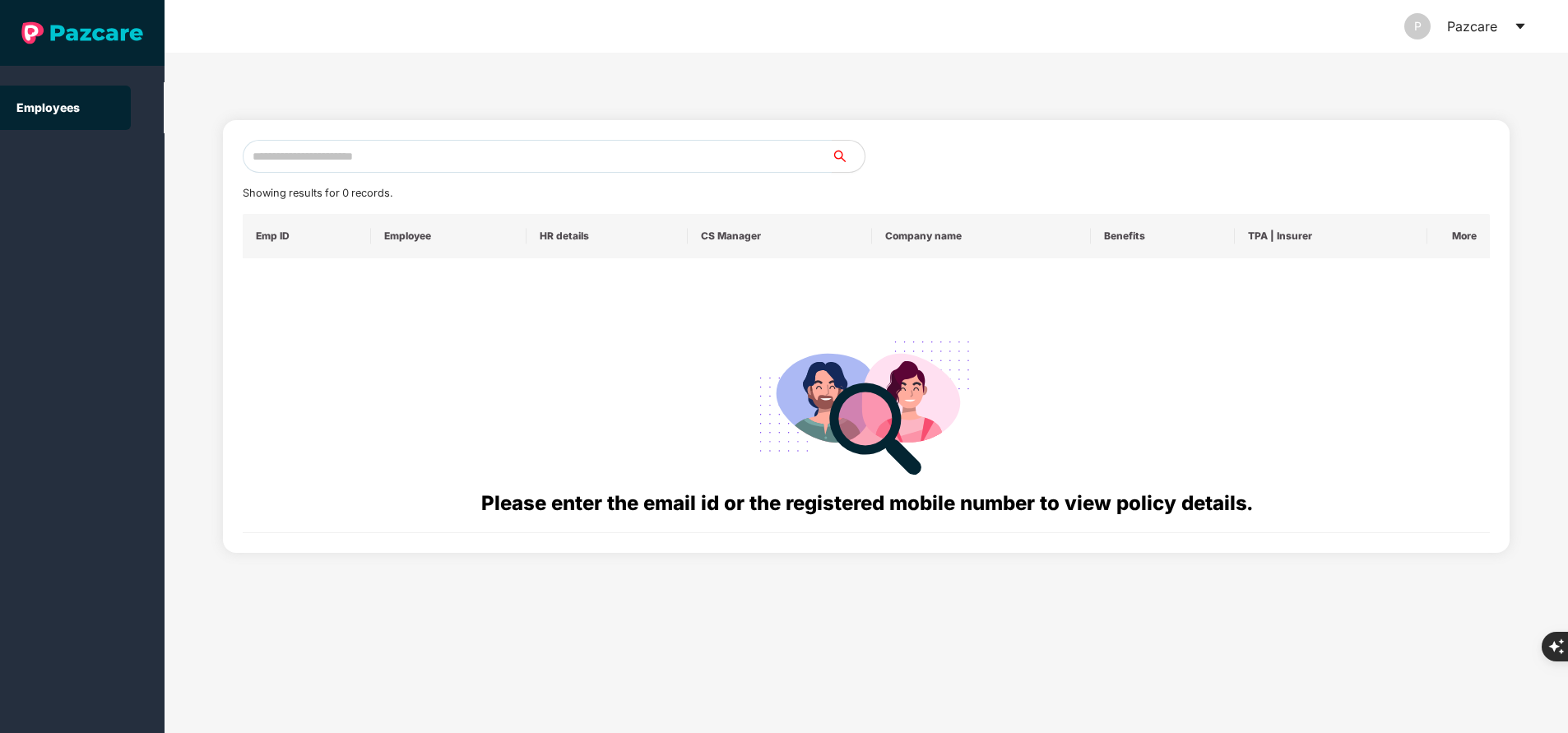
click at [686, 157] on input "text" at bounding box center [537, 156] width 589 height 33
paste input "**********"
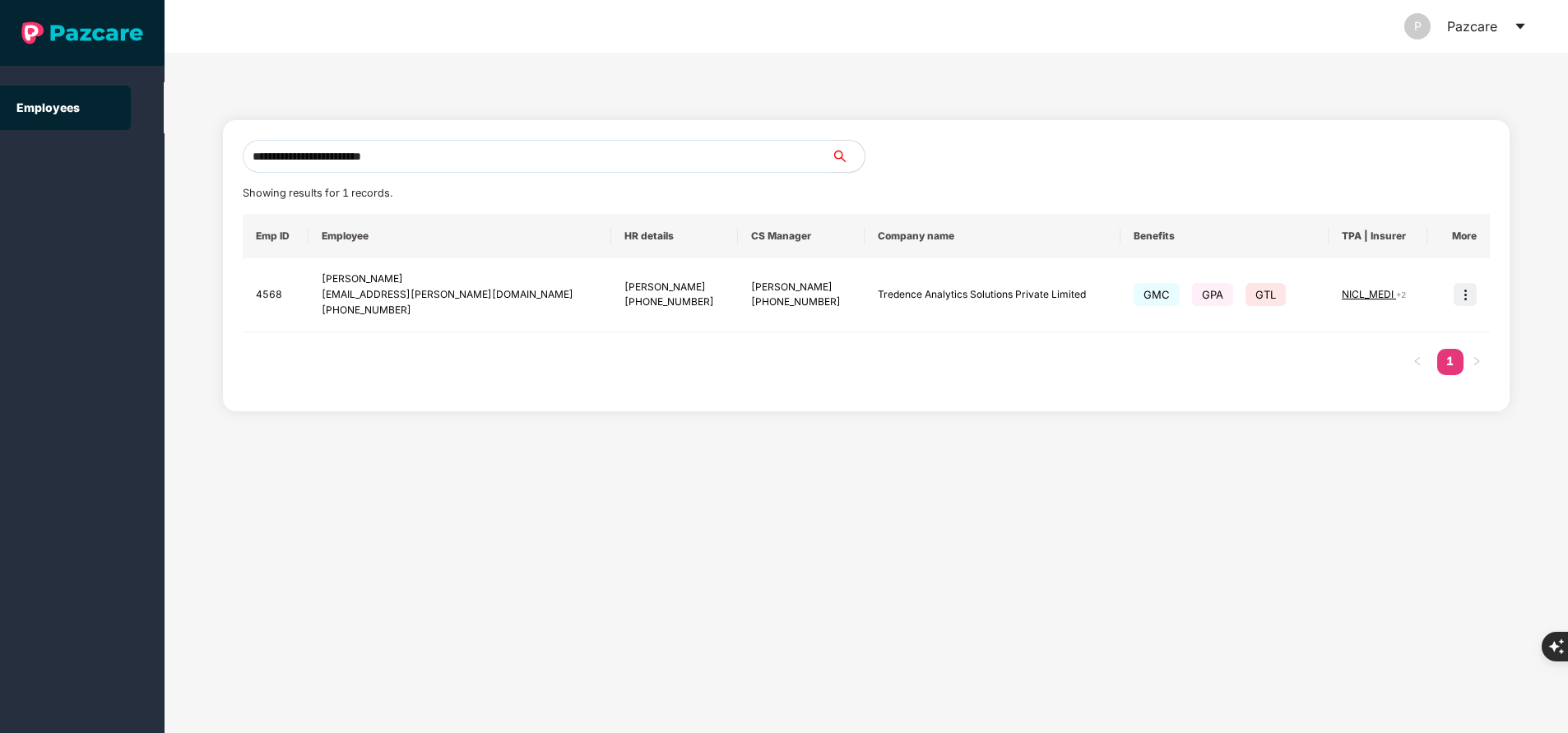
type input "**********"
click at [509, 149] on input "**********" at bounding box center [537, 156] width 589 height 33
click at [1472, 294] on img at bounding box center [1465, 295] width 23 height 23
click at [1417, 335] on span "Switch to user interface" at bounding box center [1391, 337] width 128 height 14
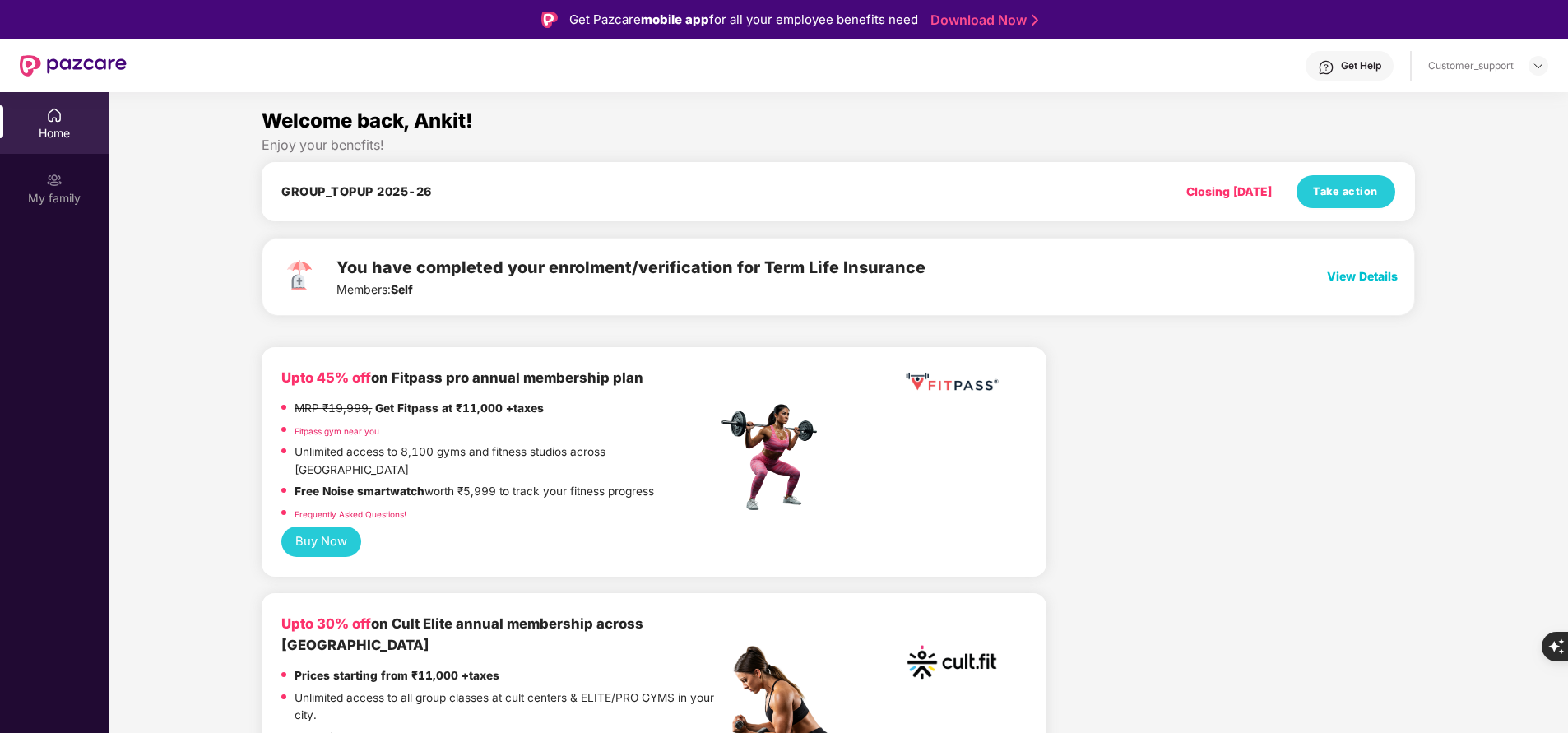
click at [62, 180] on img at bounding box center [54, 180] width 16 height 16
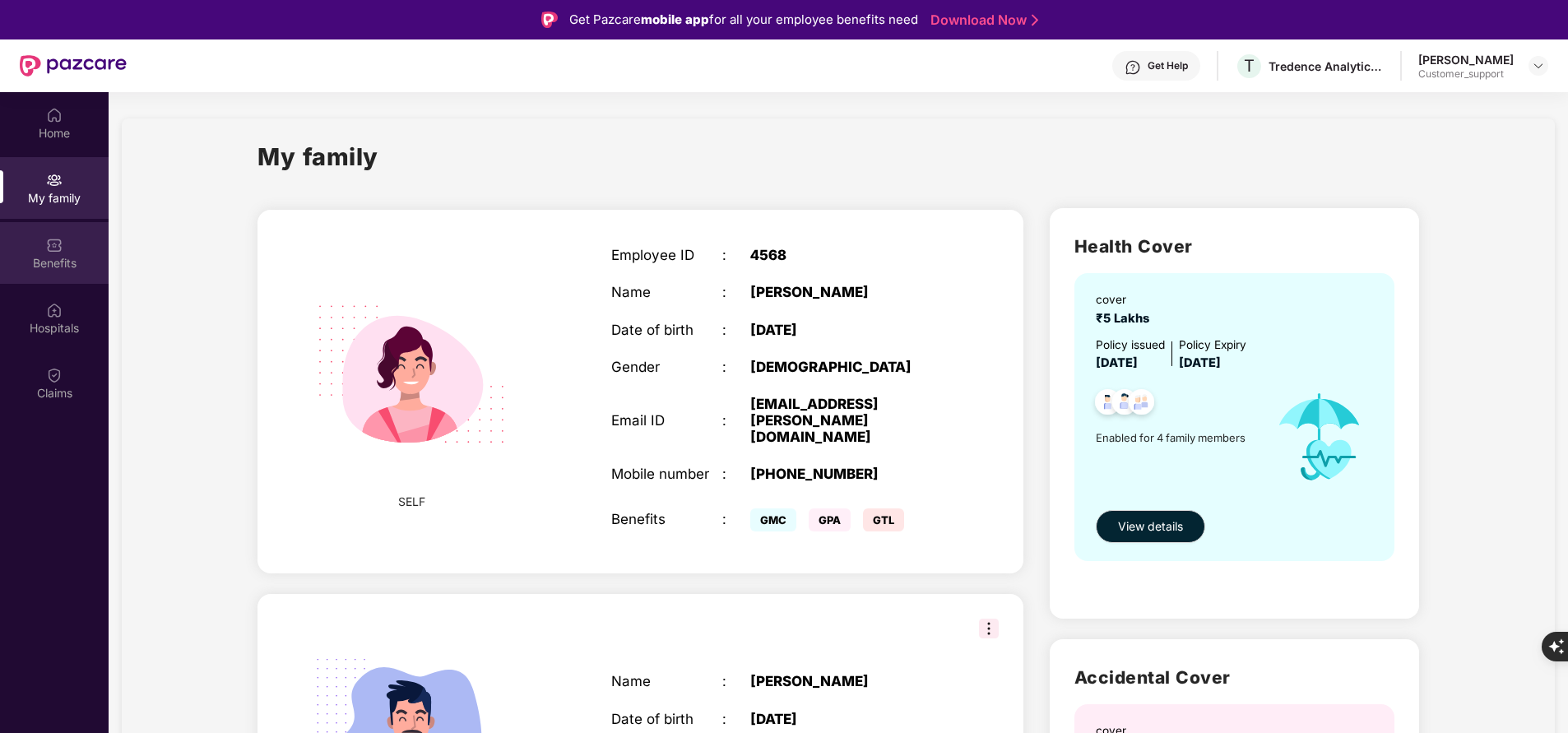
click at [60, 264] on div "Benefits" at bounding box center [54, 264] width 109 height 16
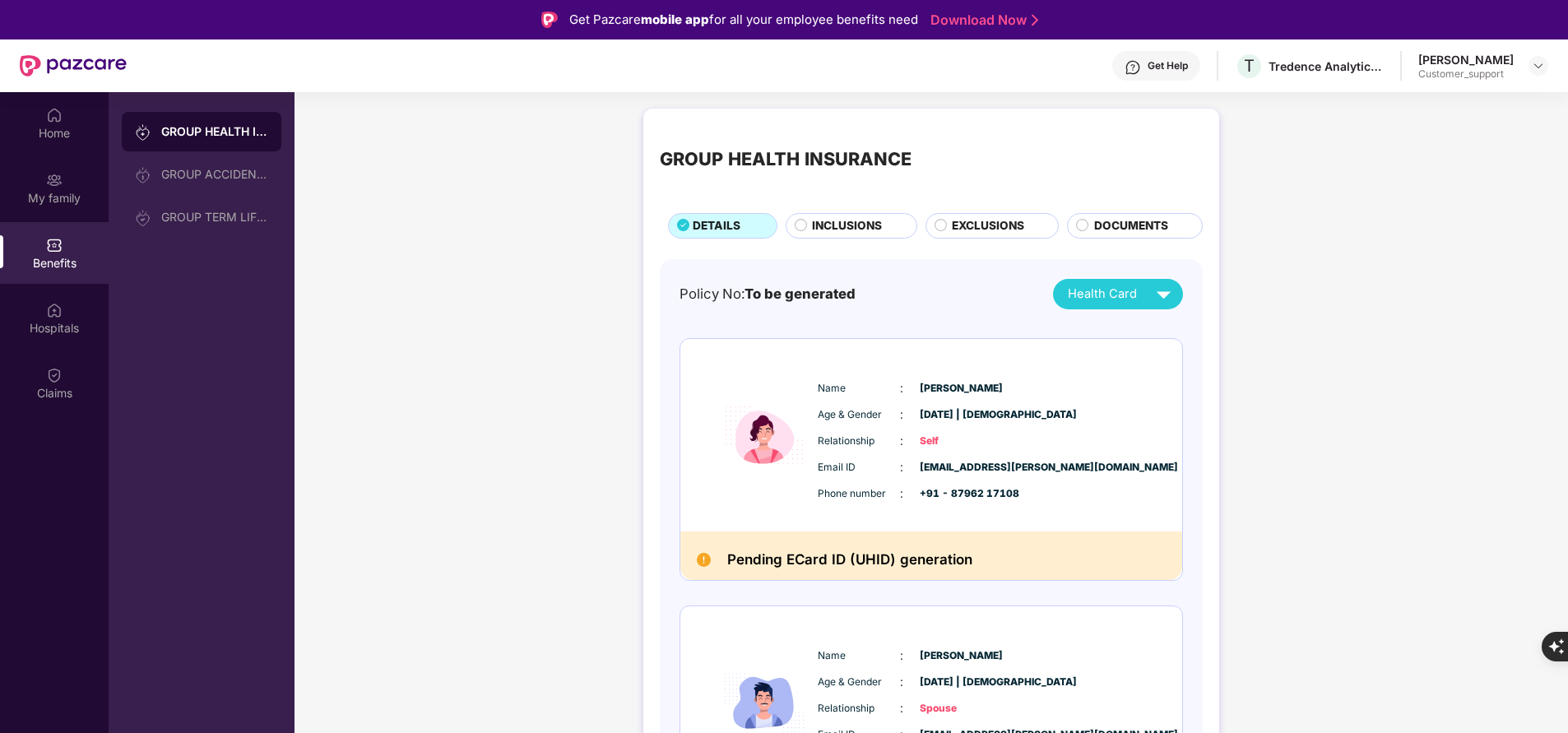
click at [1188, 62] on div "Get Help" at bounding box center [1168, 65] width 40 height 13
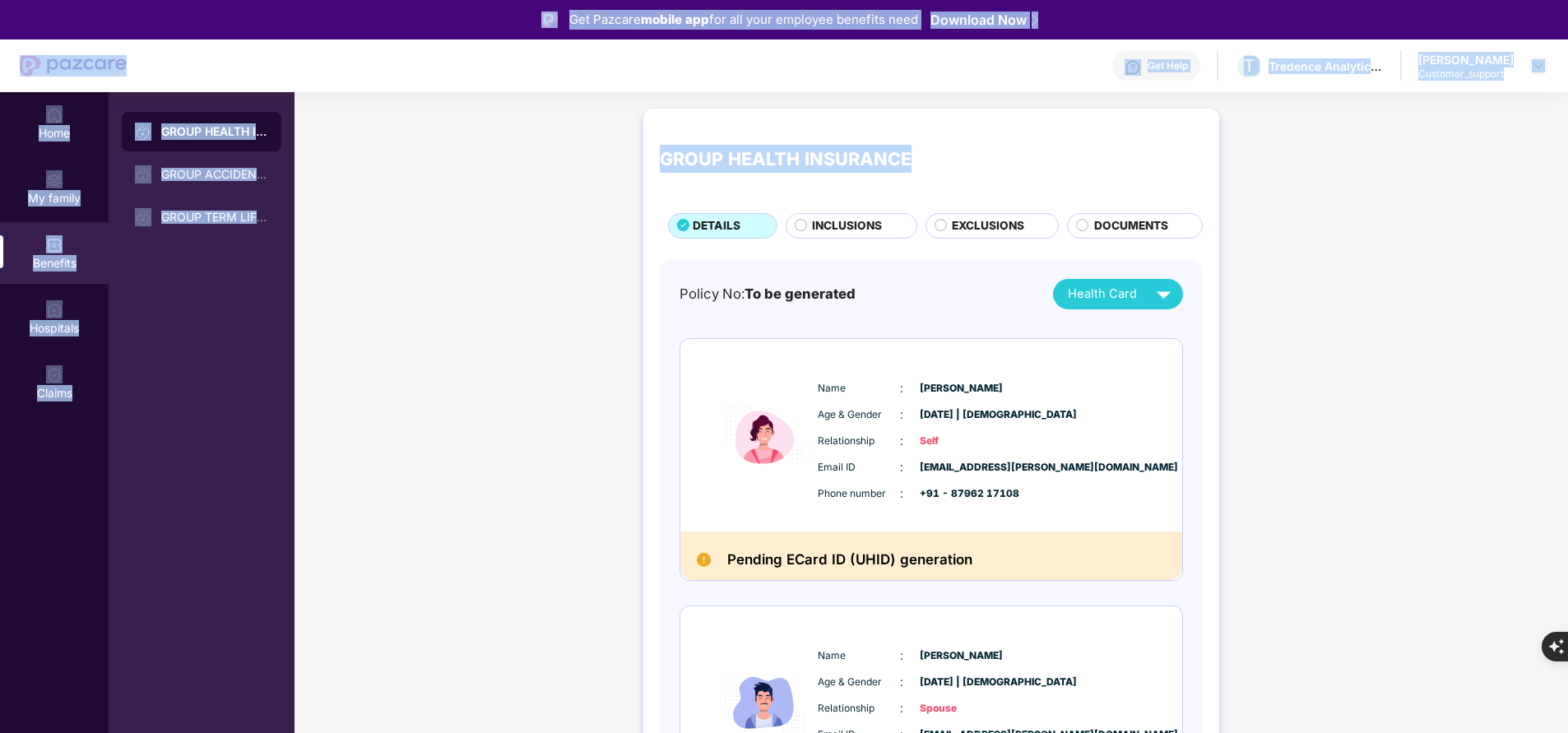
drag, startPoint x: 483, startPoint y: 204, endPoint x: 552, endPoint y: -72, distance: 284.5
click at [552, 0] on html "Get Pazcare mobile app for all your employee benefits need Download Now Get Hel…" at bounding box center [784, 366] width 1568 height 733
click at [209, 437] on div "GROUP HEALTH INSURANCE GROUP ACCIDENTAL INSURANCE GROUP TERM LIFE INSURANCE" at bounding box center [202, 458] width 186 height 733
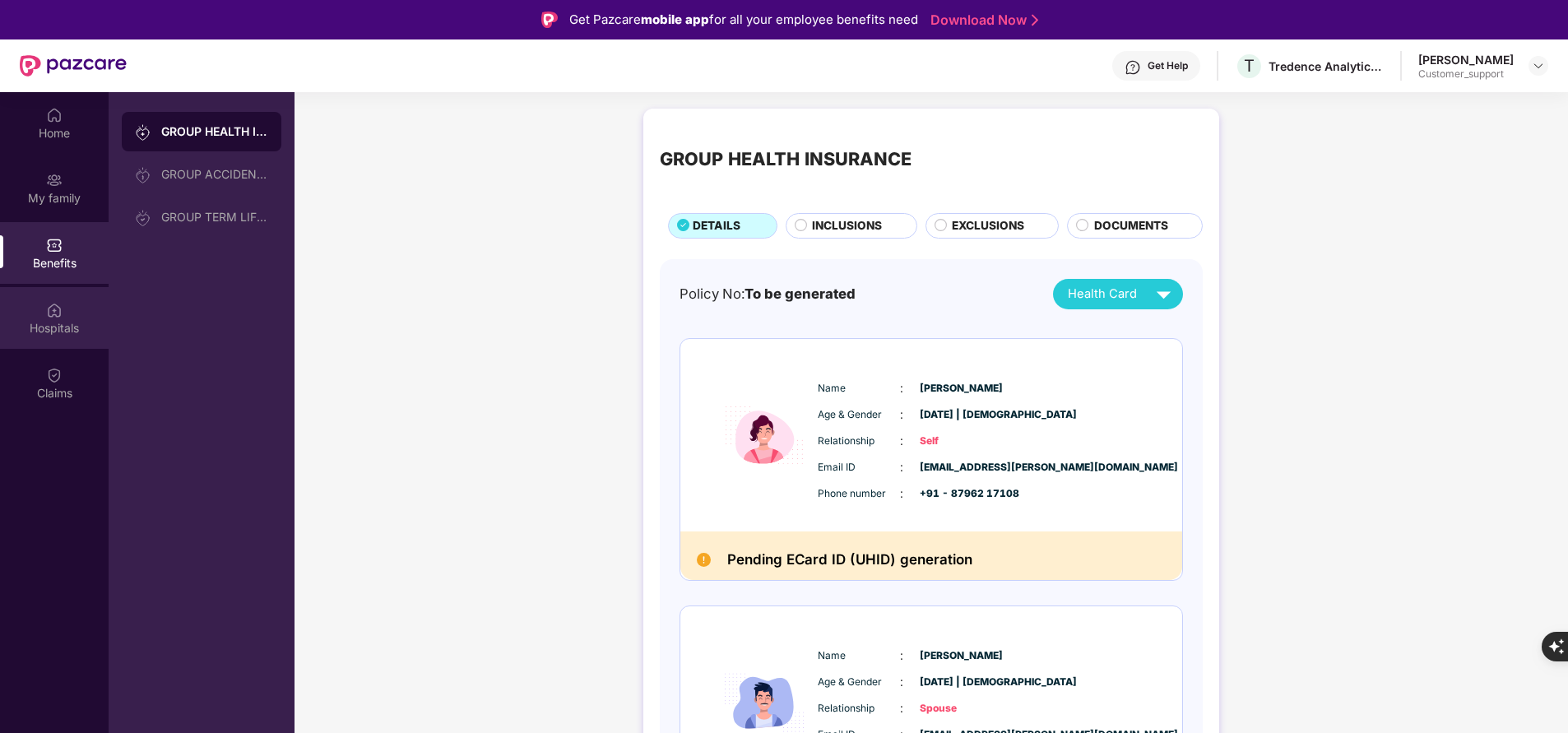
click at [75, 321] on div "Hospitals" at bounding box center [54, 329] width 109 height 16
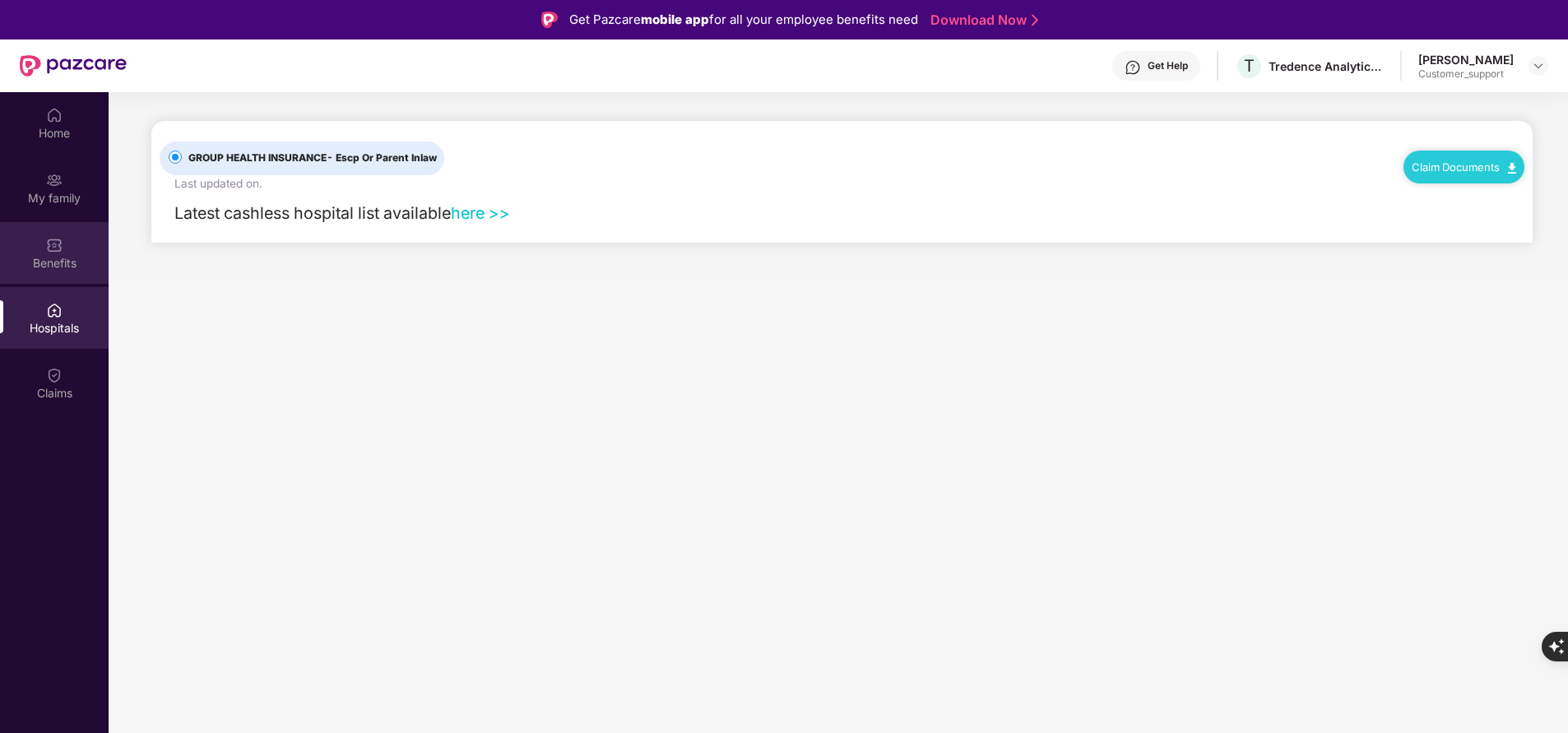
click at [52, 263] on div "Benefits" at bounding box center [54, 264] width 109 height 16
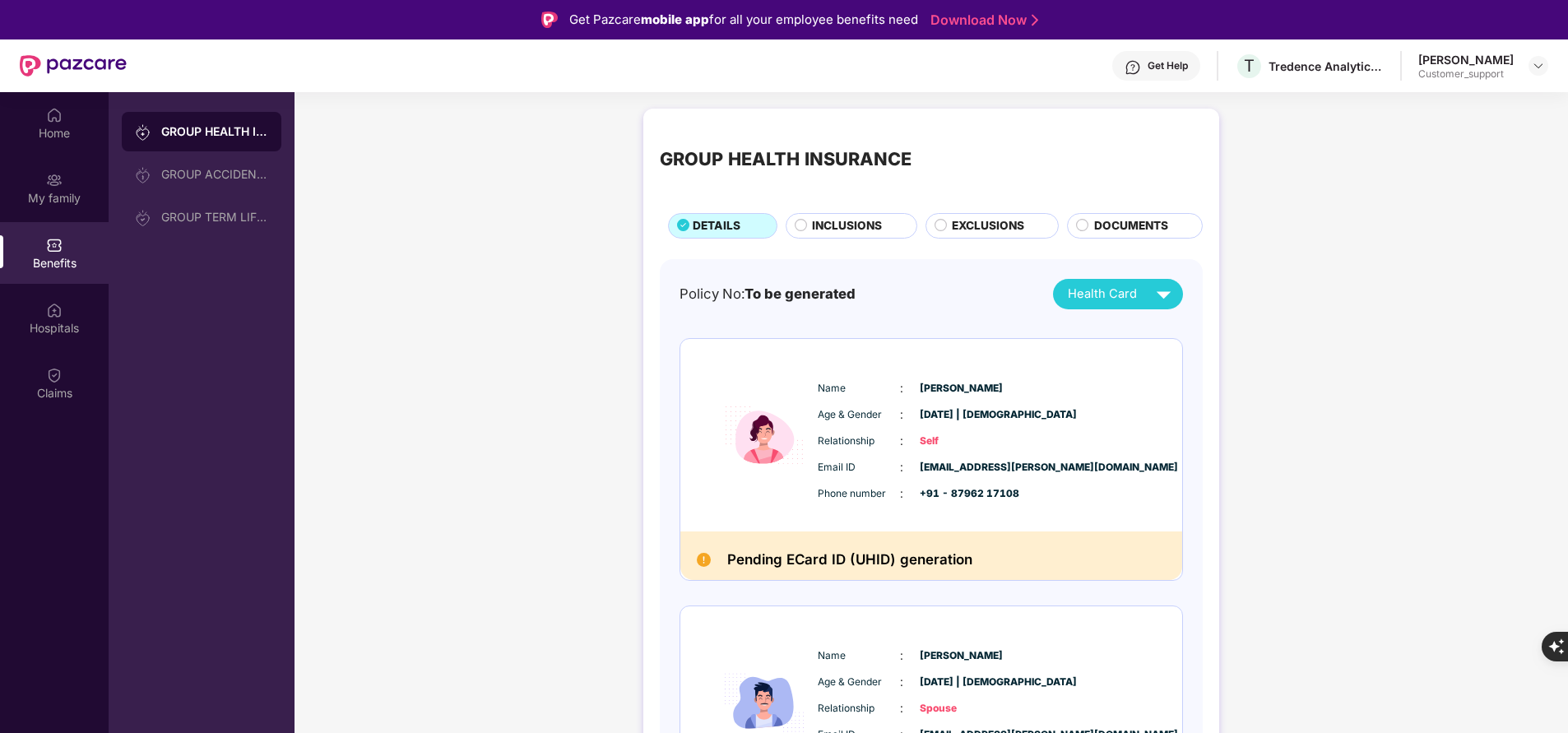
click at [822, 230] on span "INCLUSIONS" at bounding box center [847, 226] width 70 height 17
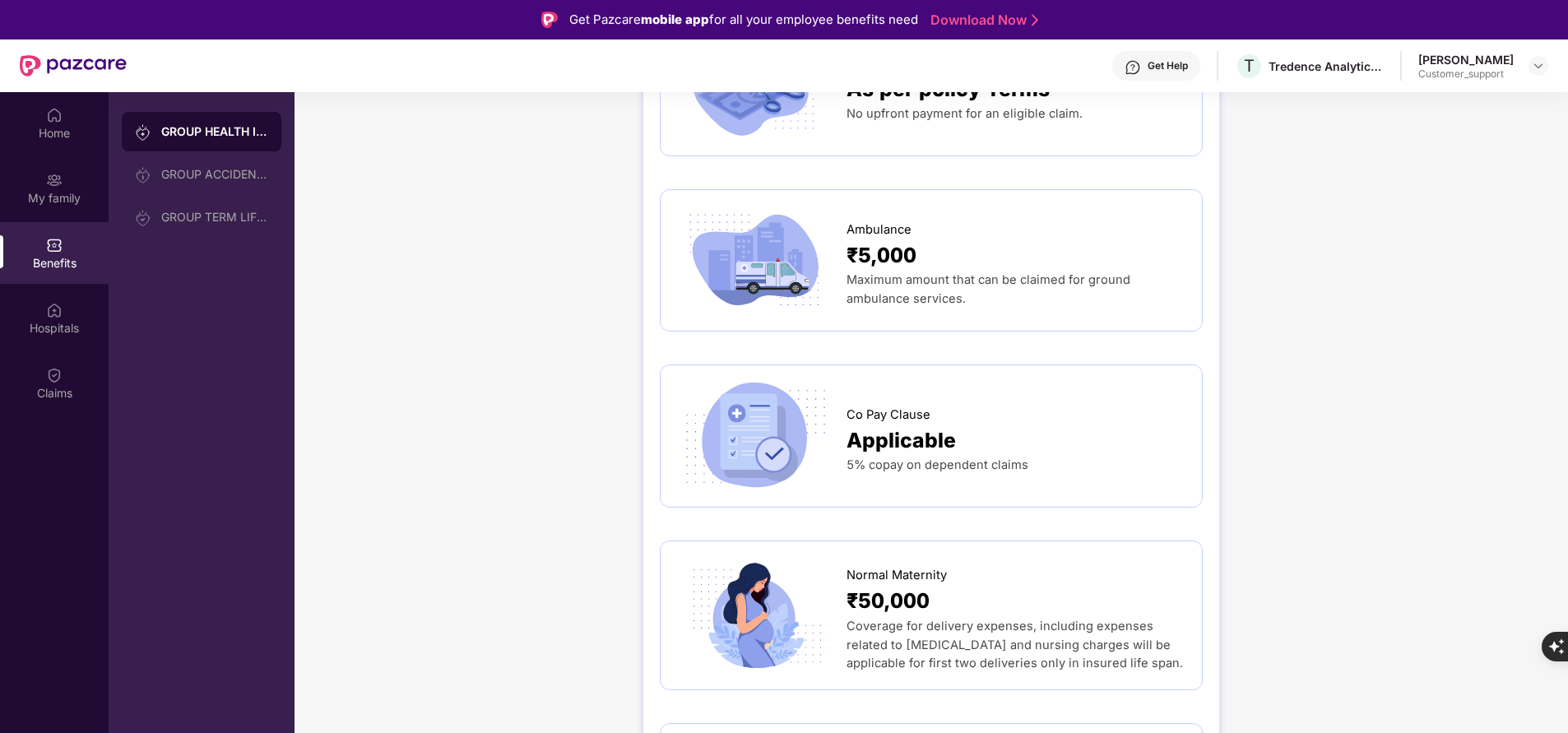
scroll to position [1454, 0]
drag, startPoint x: 848, startPoint y: 536, endPoint x: 952, endPoint y: 559, distance: 106.5
click at [952, 559] on div "Normal Maternity ₹50,000 Coverage for delivery expenses, including expenses rel…" at bounding box center [1016, 614] width 339 height 116
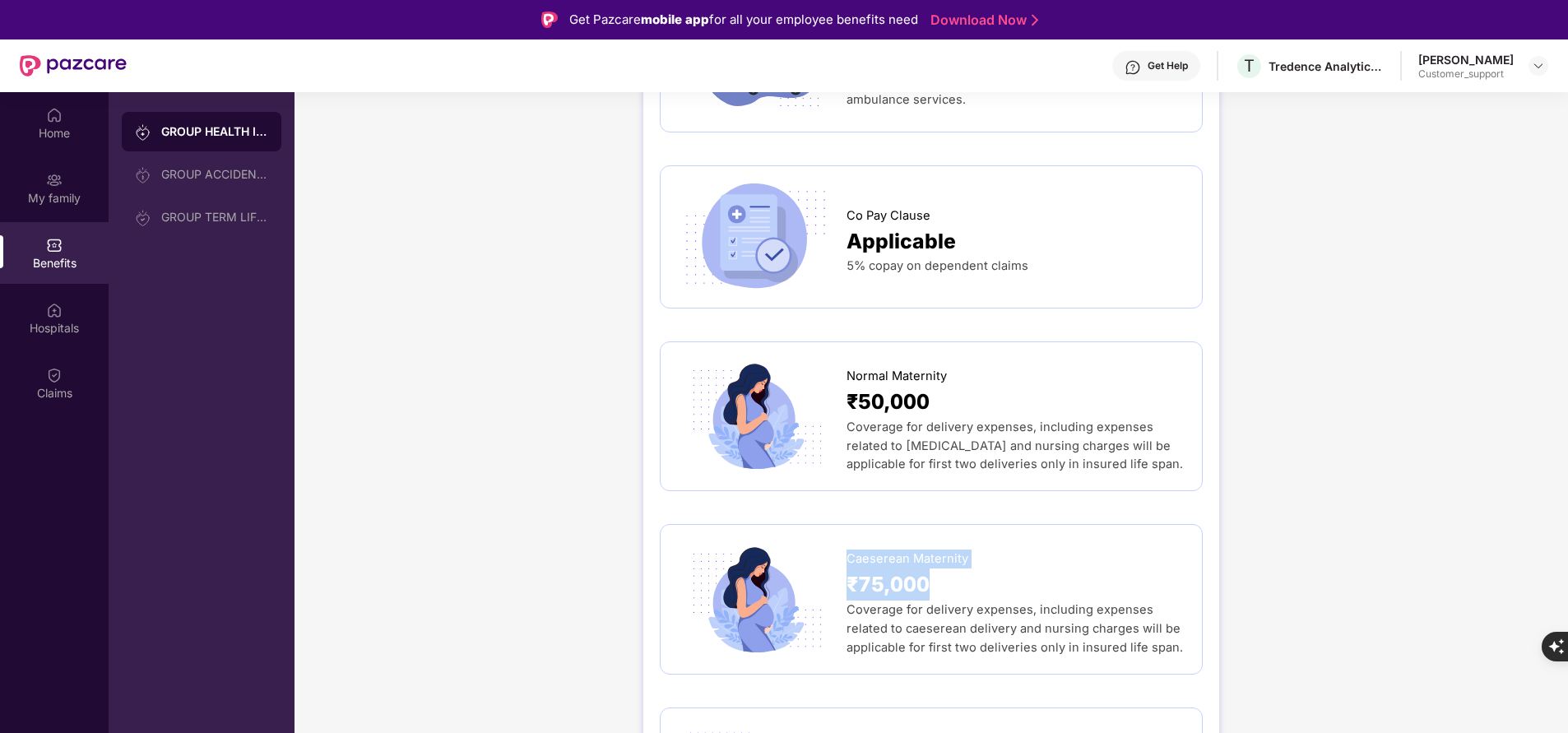
drag, startPoint x: 846, startPoint y: 517, endPoint x: 946, endPoint y: 543, distance: 103.3
click at [946, 543] on div "Caeserean Maternity ₹75,000 Coverage for delivery expenses, including expenses …" at bounding box center [1016, 599] width 339 height 116
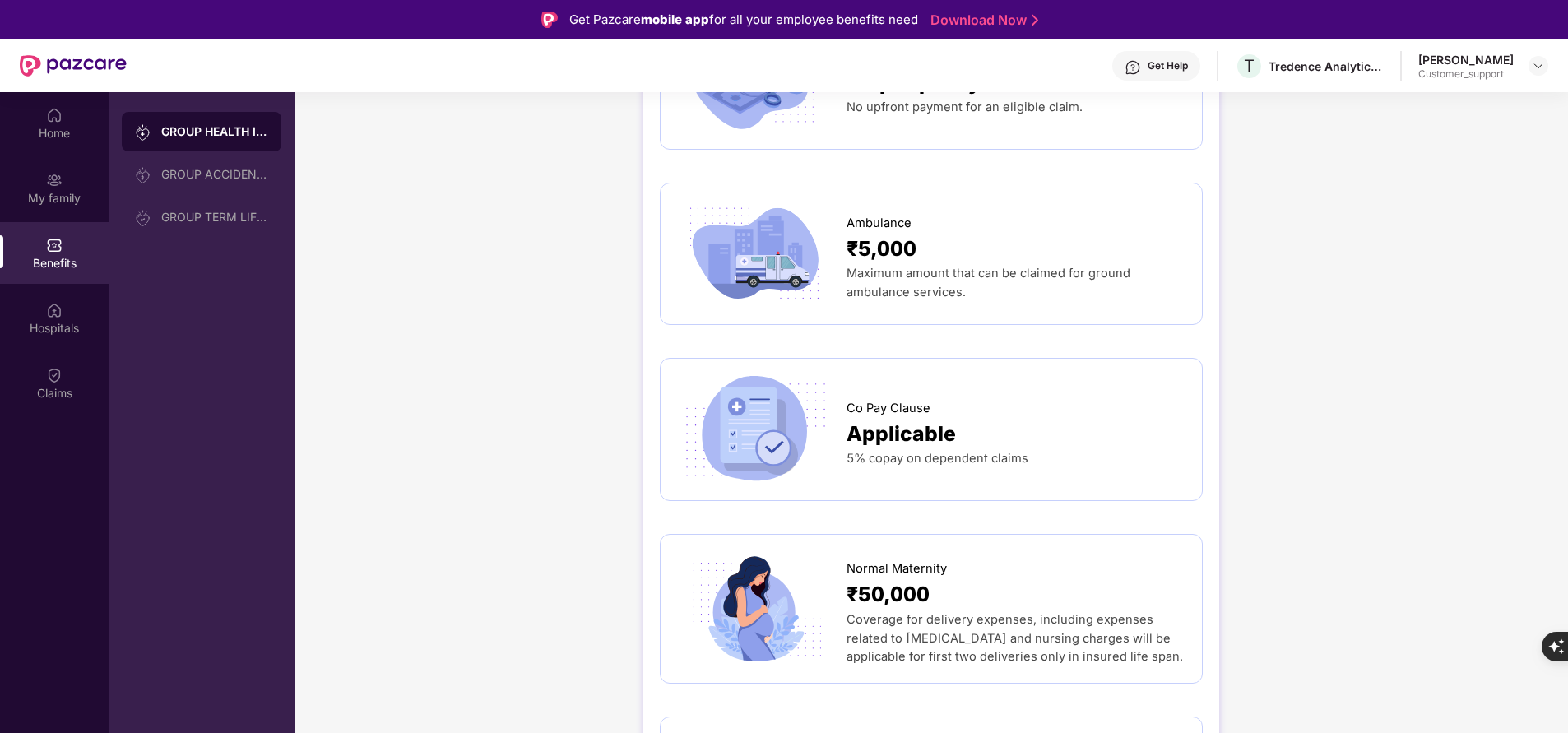
scroll to position [1457, 0]
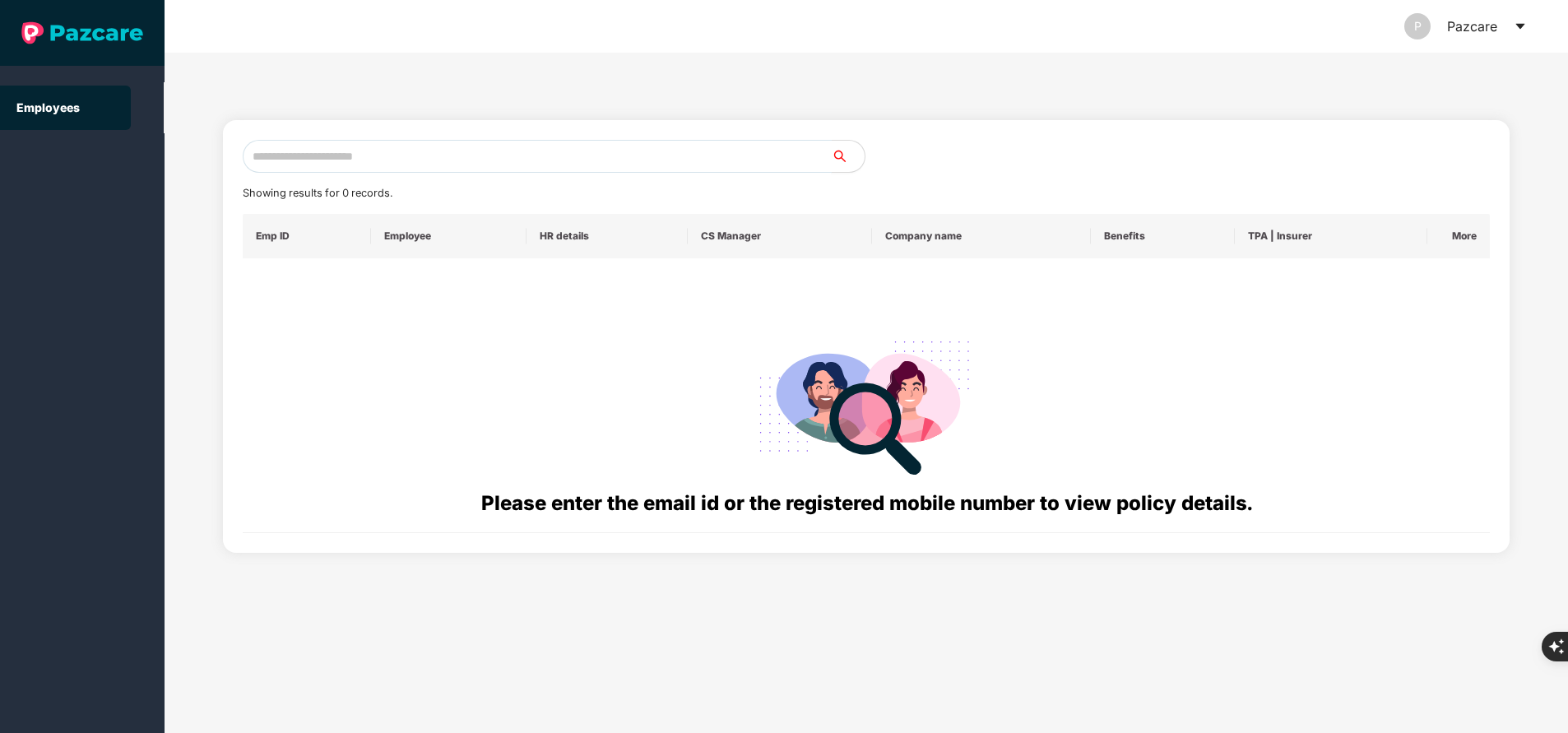
click at [482, 149] on input "text" at bounding box center [537, 156] width 589 height 33
paste input "**********"
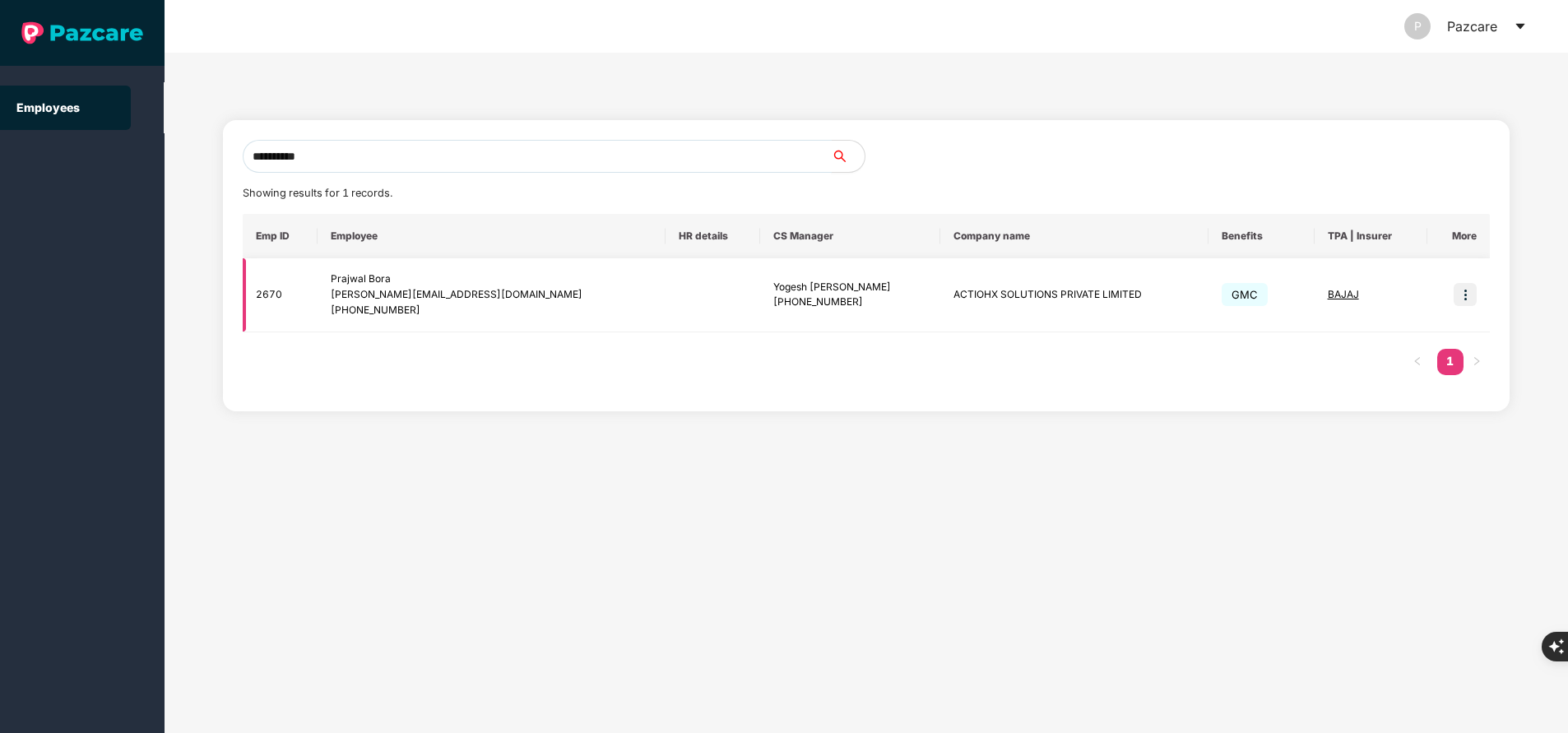
type input "**********"
click at [1463, 303] on img at bounding box center [1465, 295] width 23 height 23
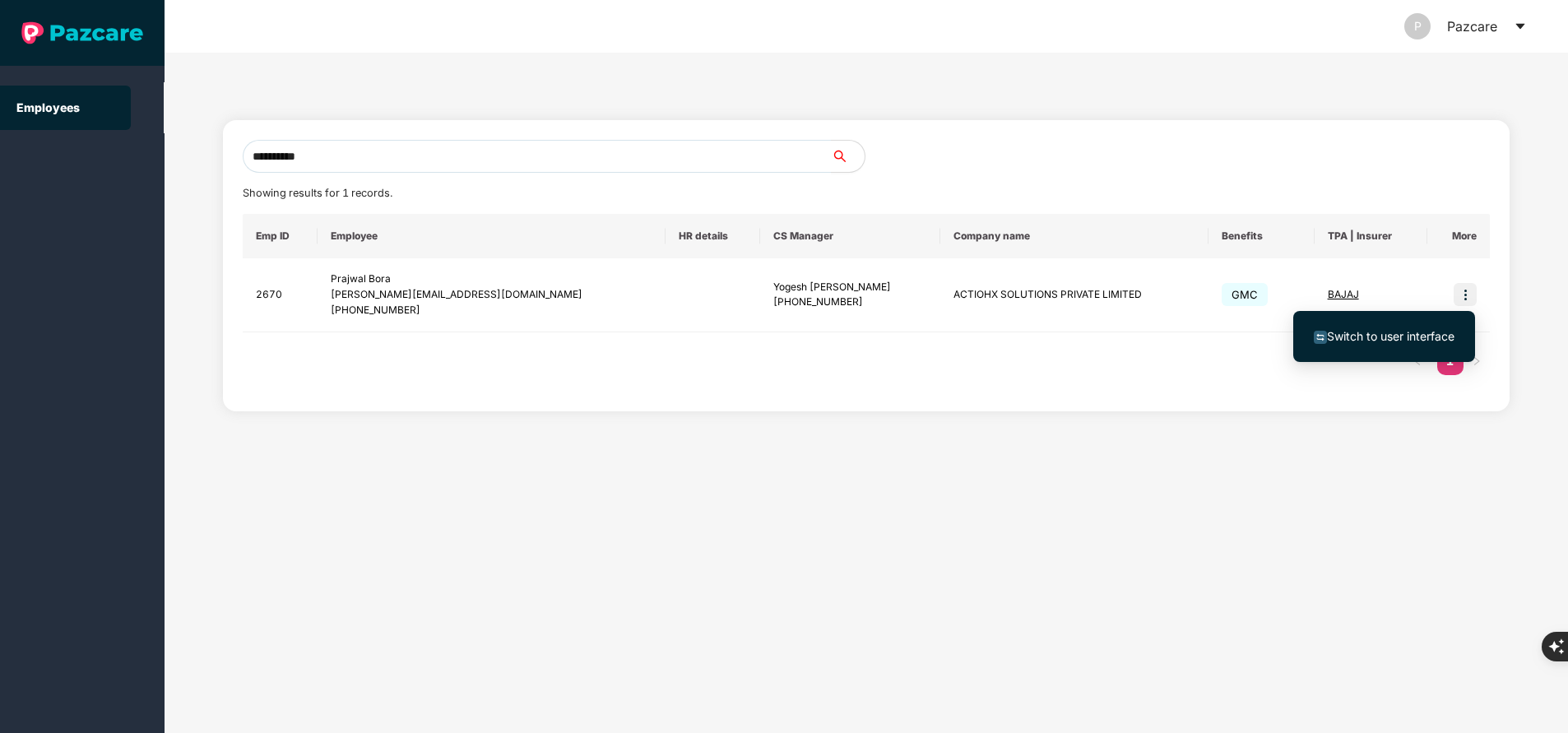
click at [1402, 334] on span "Switch to user interface" at bounding box center [1391, 337] width 128 height 14
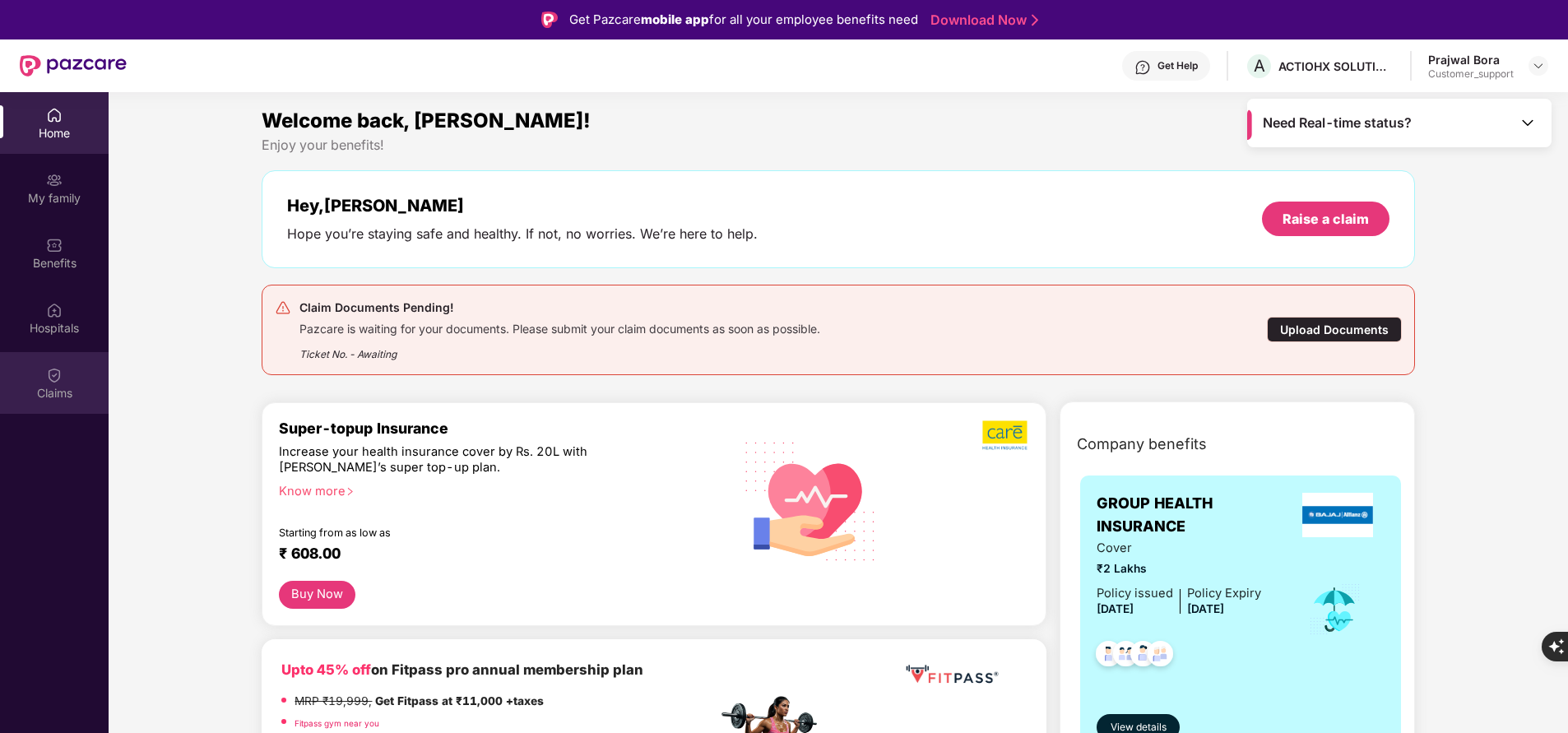
click at [65, 395] on div "Claims" at bounding box center [54, 393] width 109 height 16
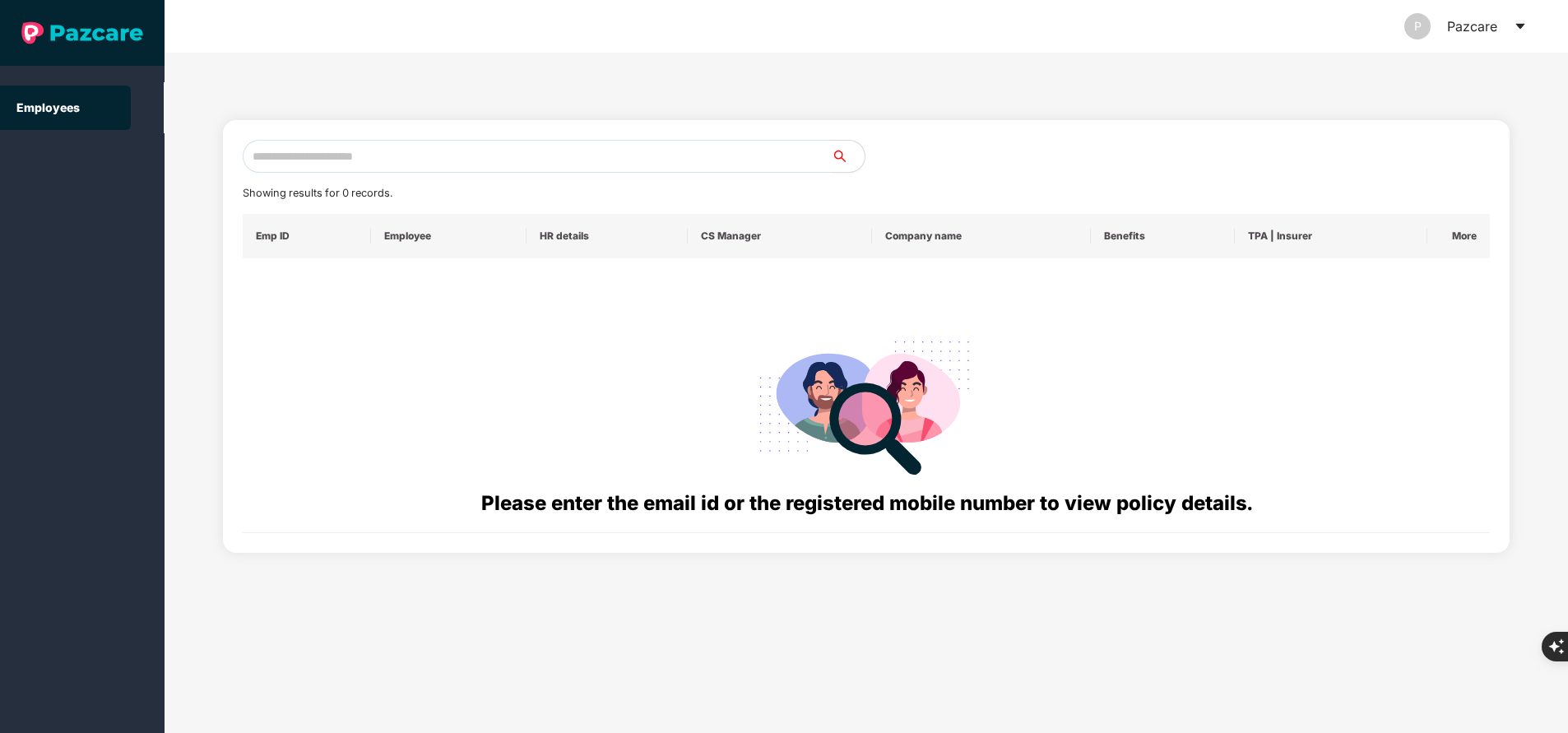
click at [384, 142] on input "text" at bounding box center [537, 156] width 589 height 33
paste input "**********"
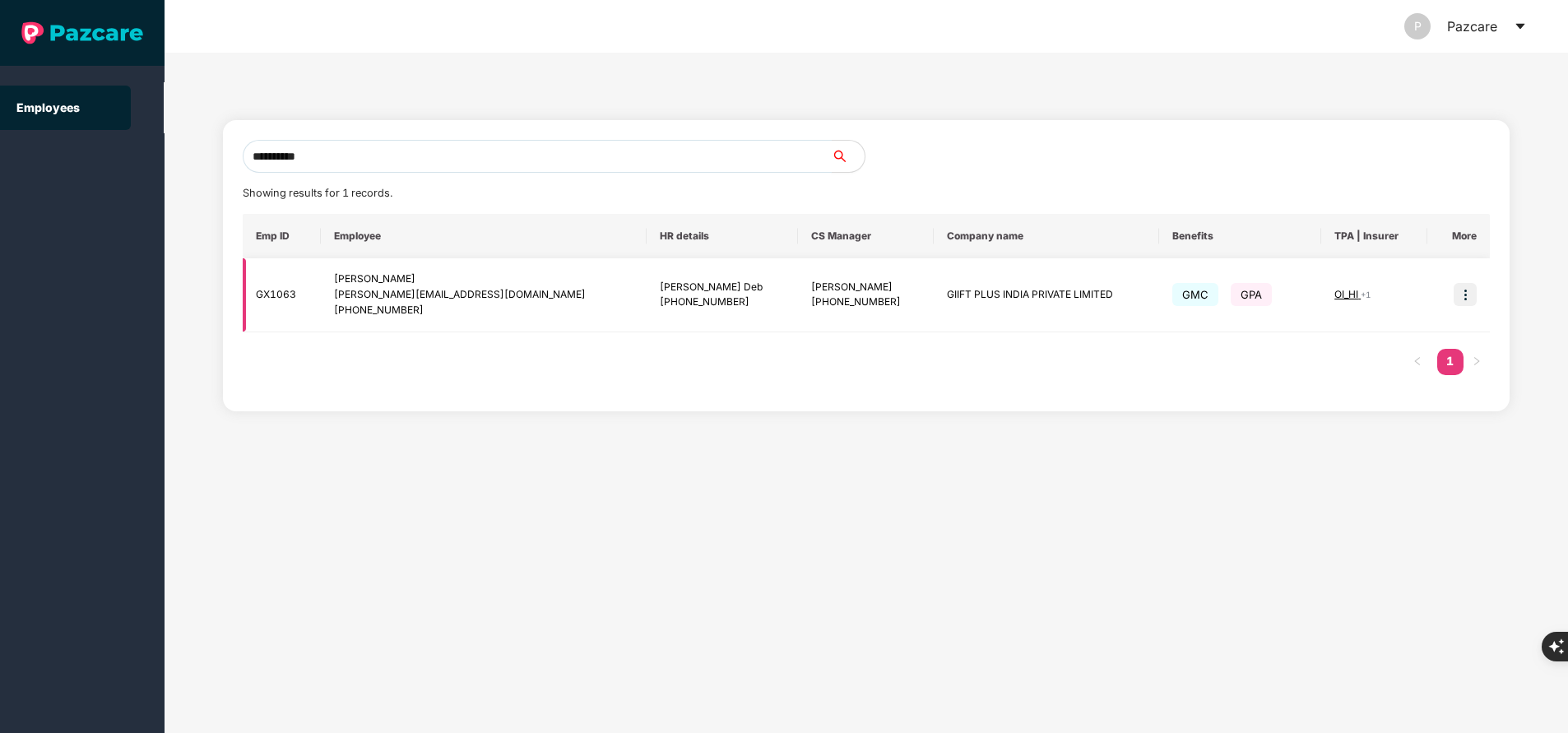
type input "**********"
click at [1468, 299] on img at bounding box center [1465, 295] width 23 height 23
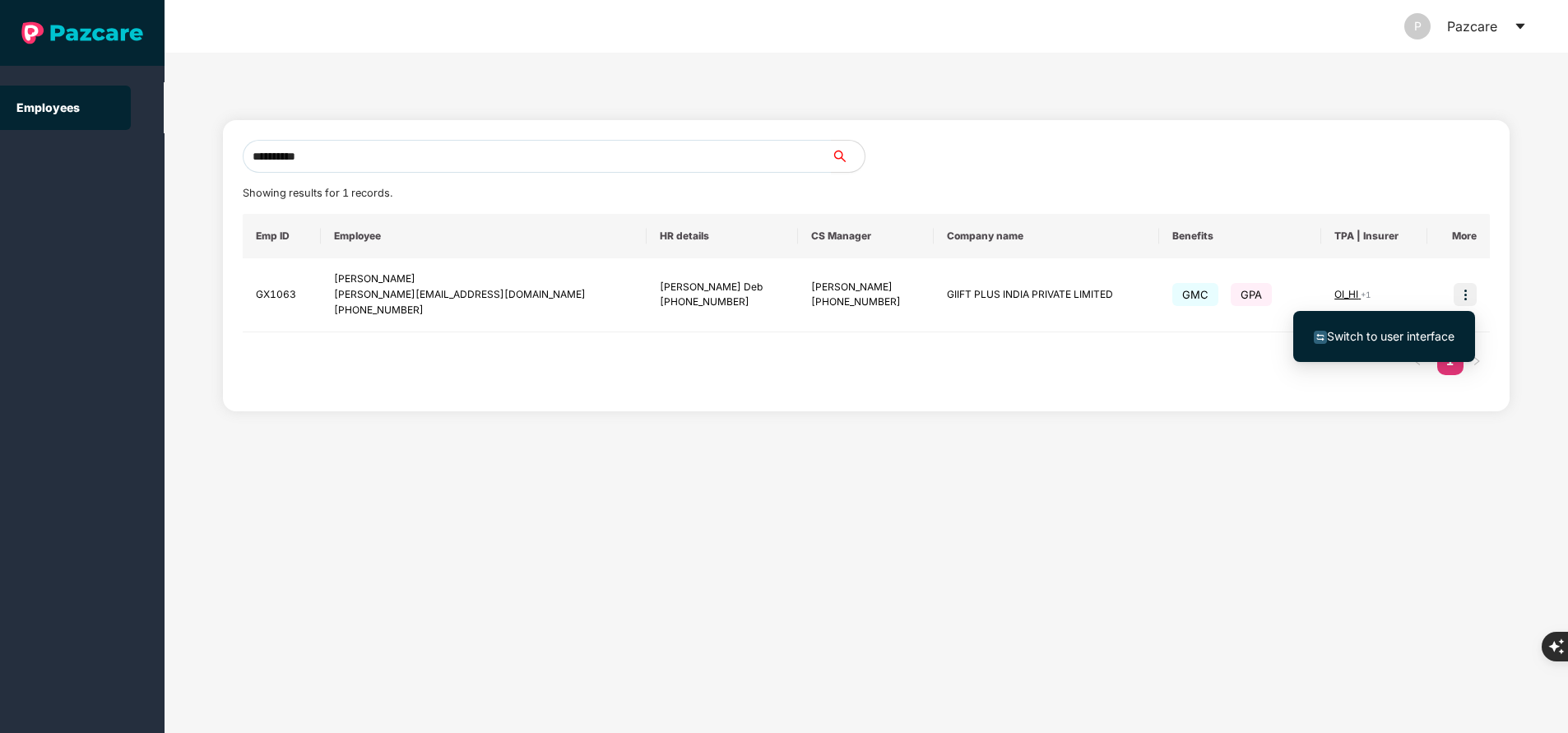
click at [1388, 335] on span "Switch to user interface" at bounding box center [1391, 337] width 128 height 14
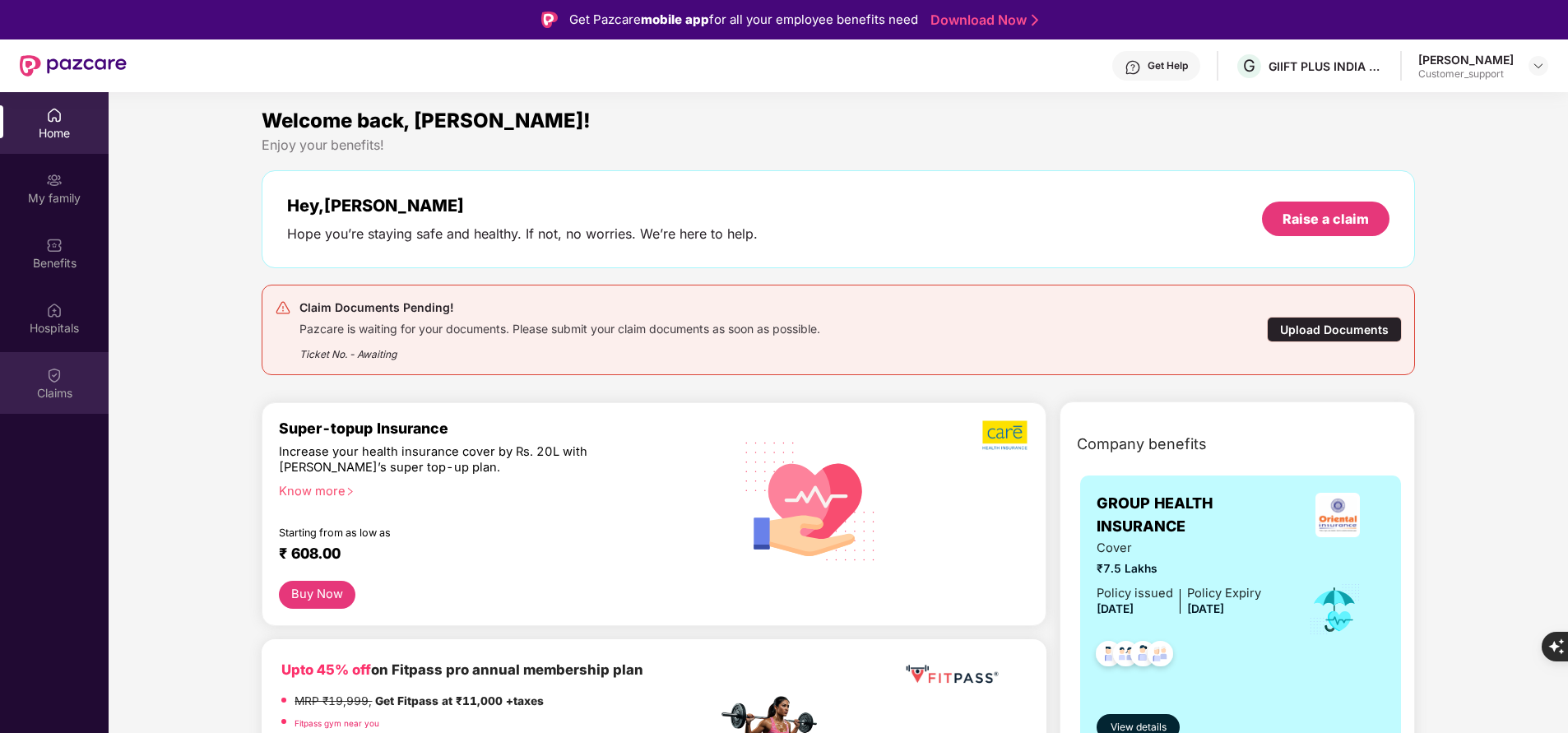
click at [49, 381] on img at bounding box center [54, 375] width 16 height 16
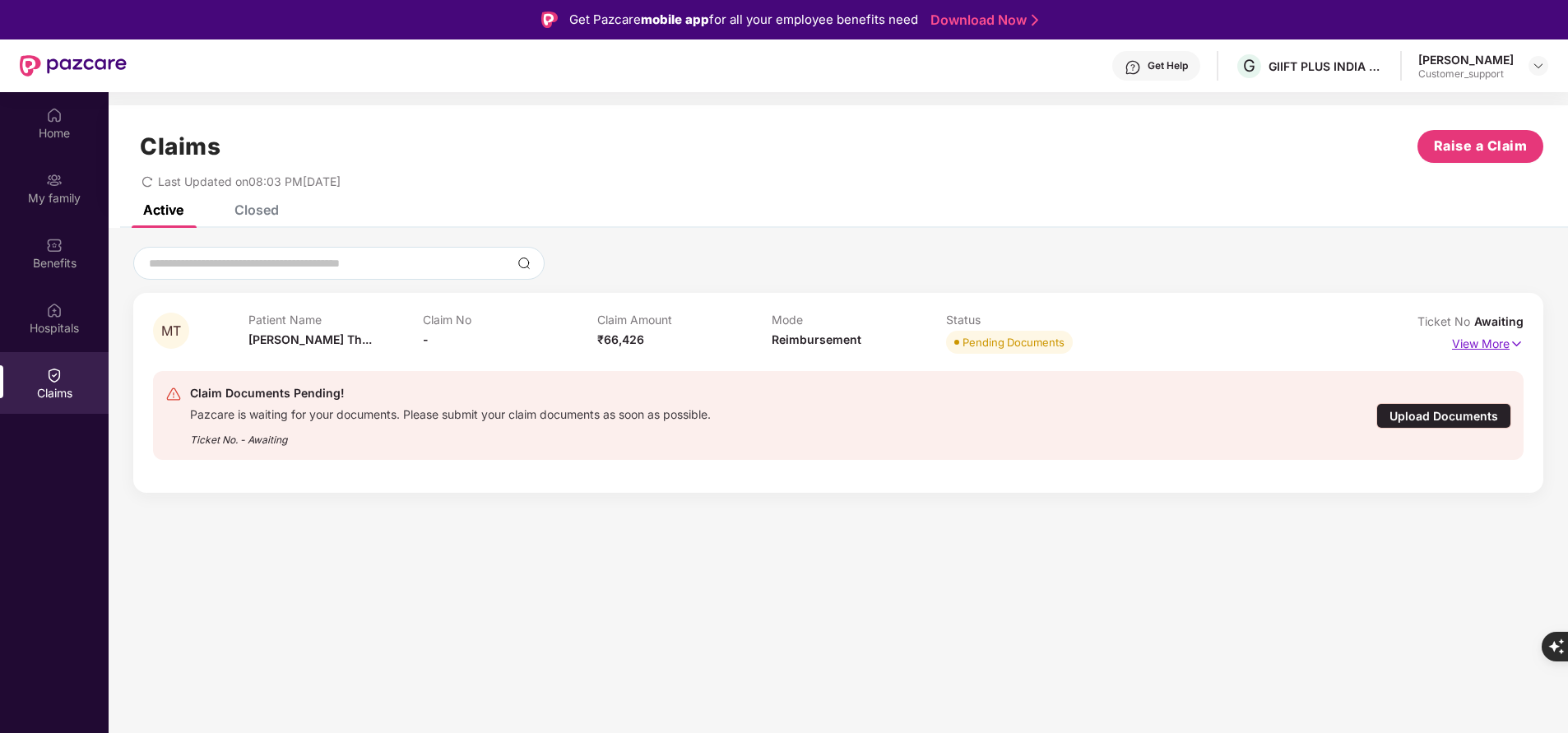
click at [1498, 339] on p "View More" at bounding box center [1488, 342] width 72 height 22
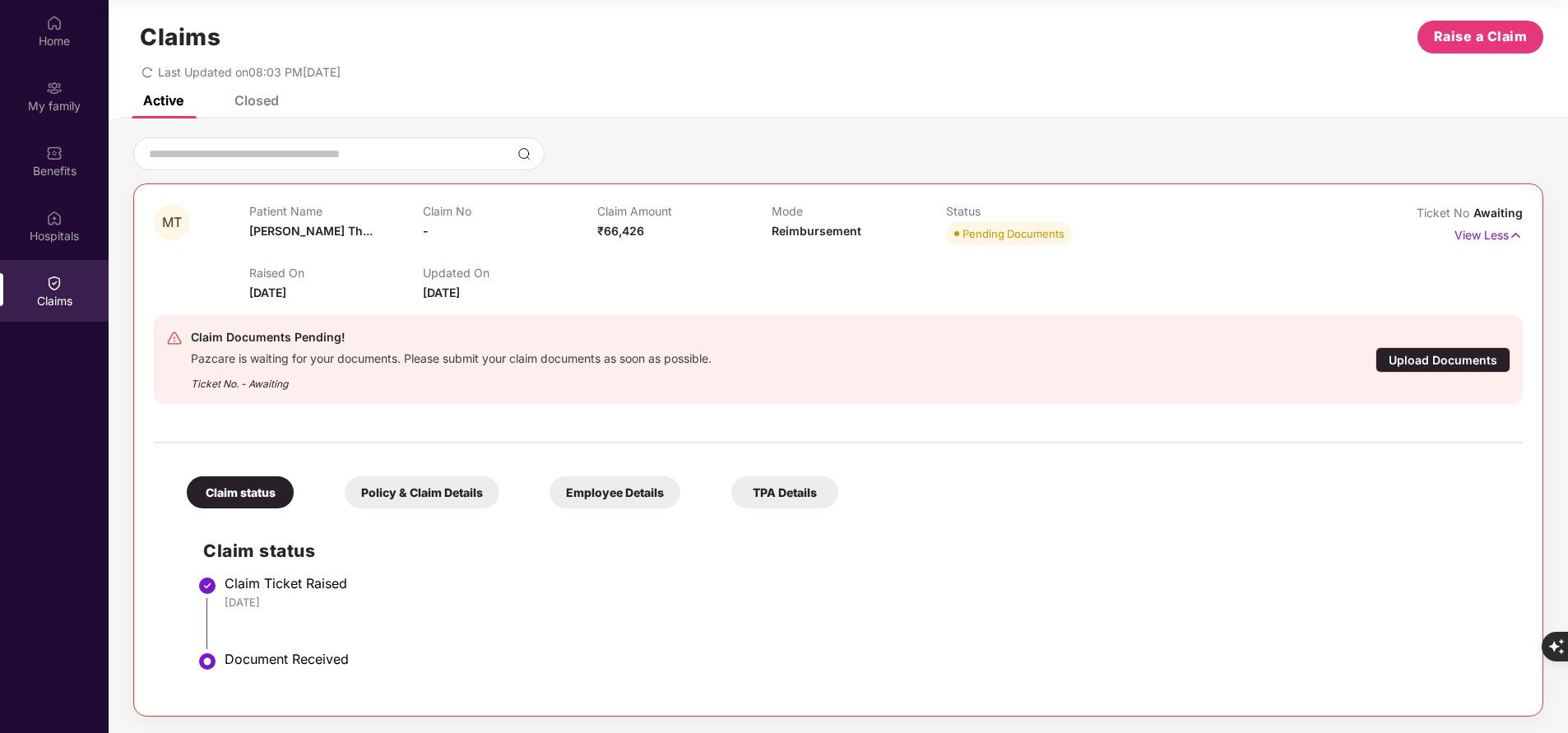
scroll to position [0, 0]
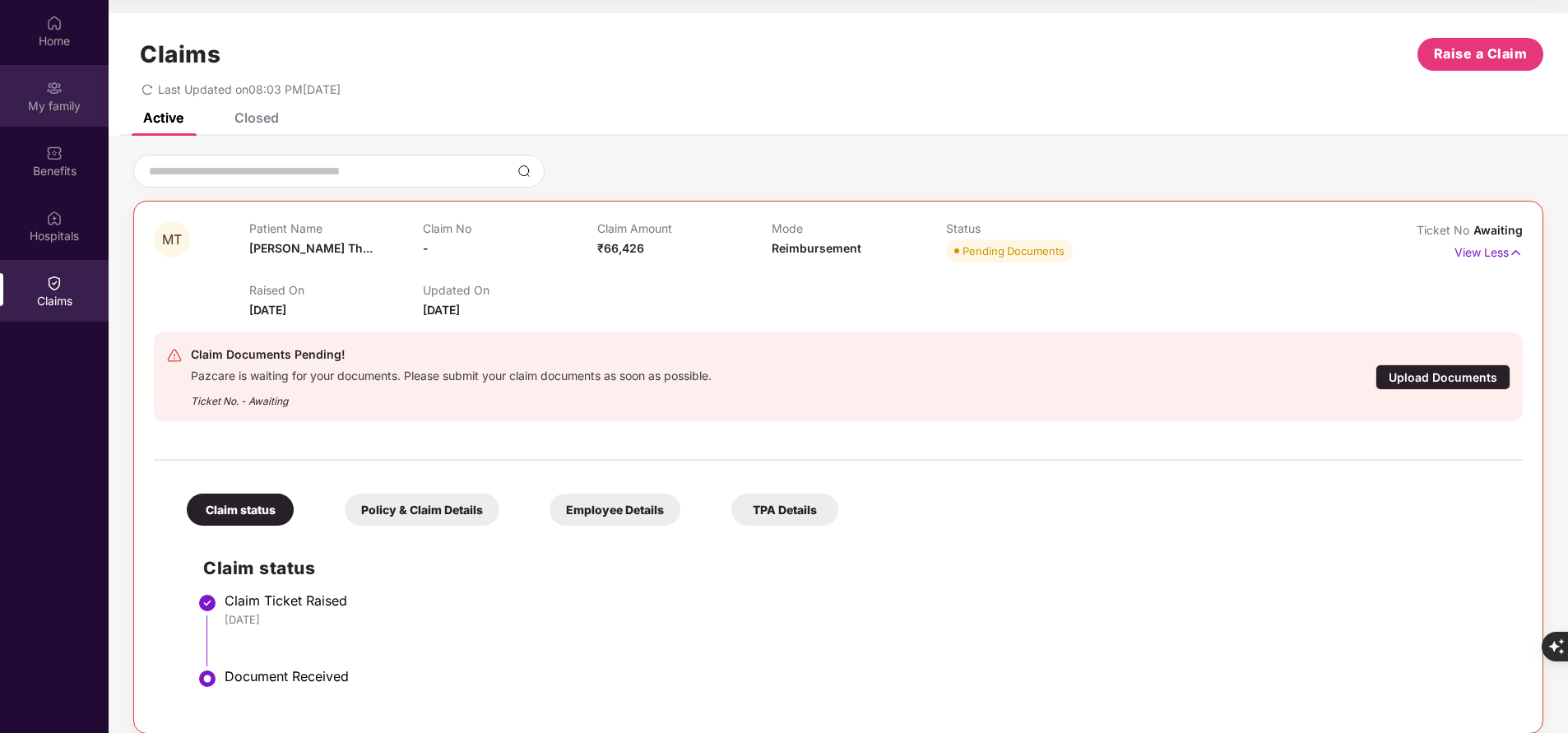
click at [79, 98] on div "My family" at bounding box center [54, 106] width 109 height 16
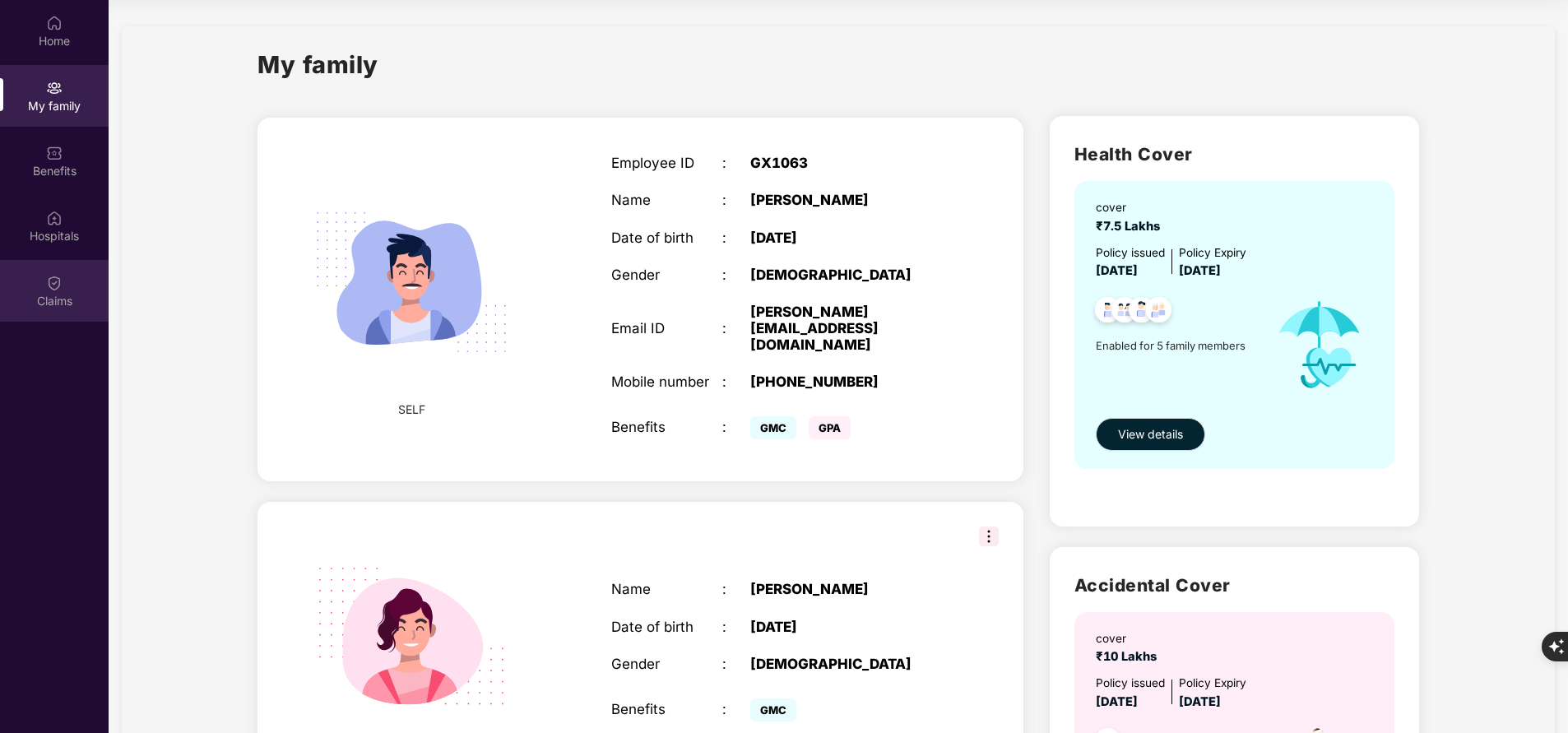
click at [68, 272] on div "Claims" at bounding box center [54, 291] width 109 height 62
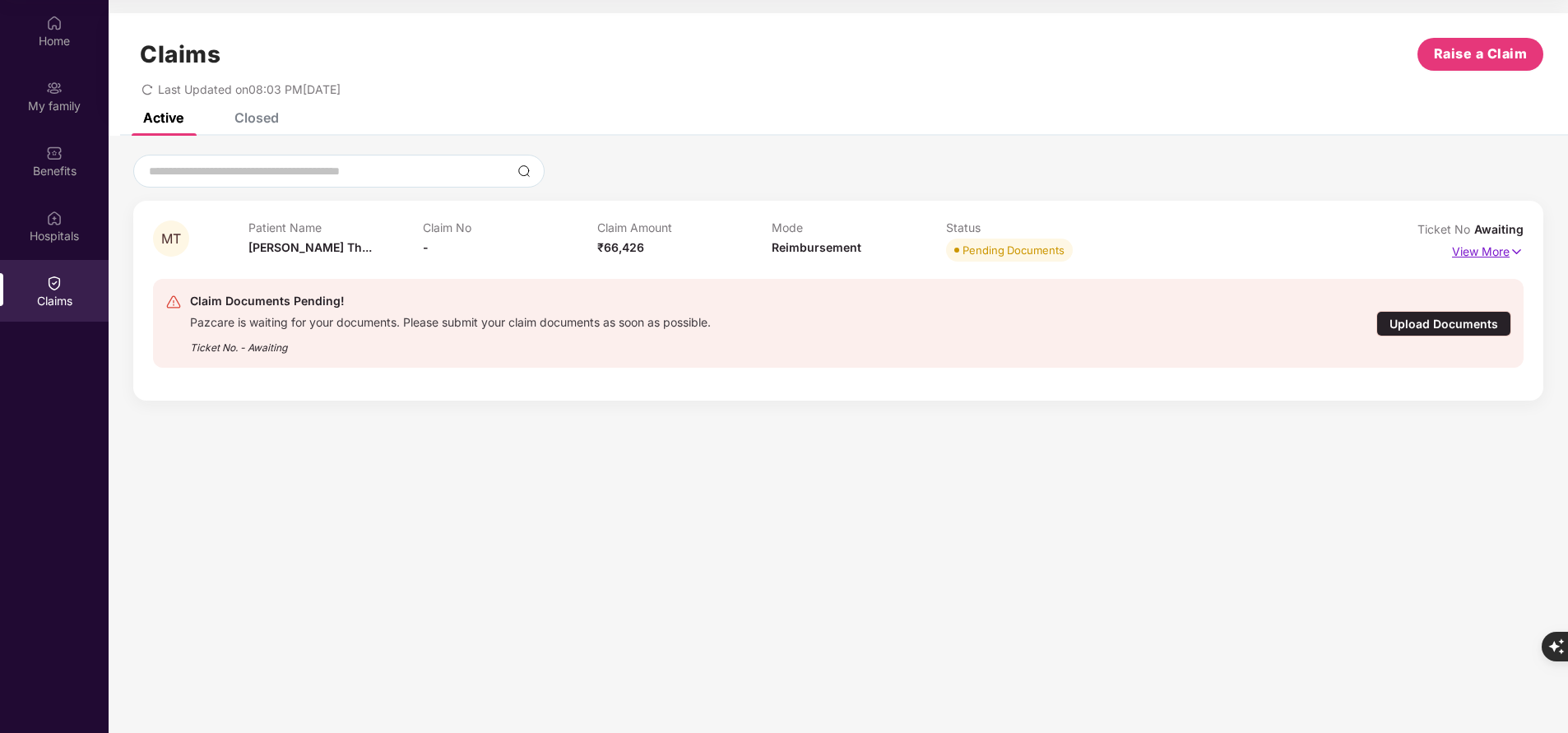
click at [1490, 252] on p "View More" at bounding box center [1488, 250] width 72 height 22
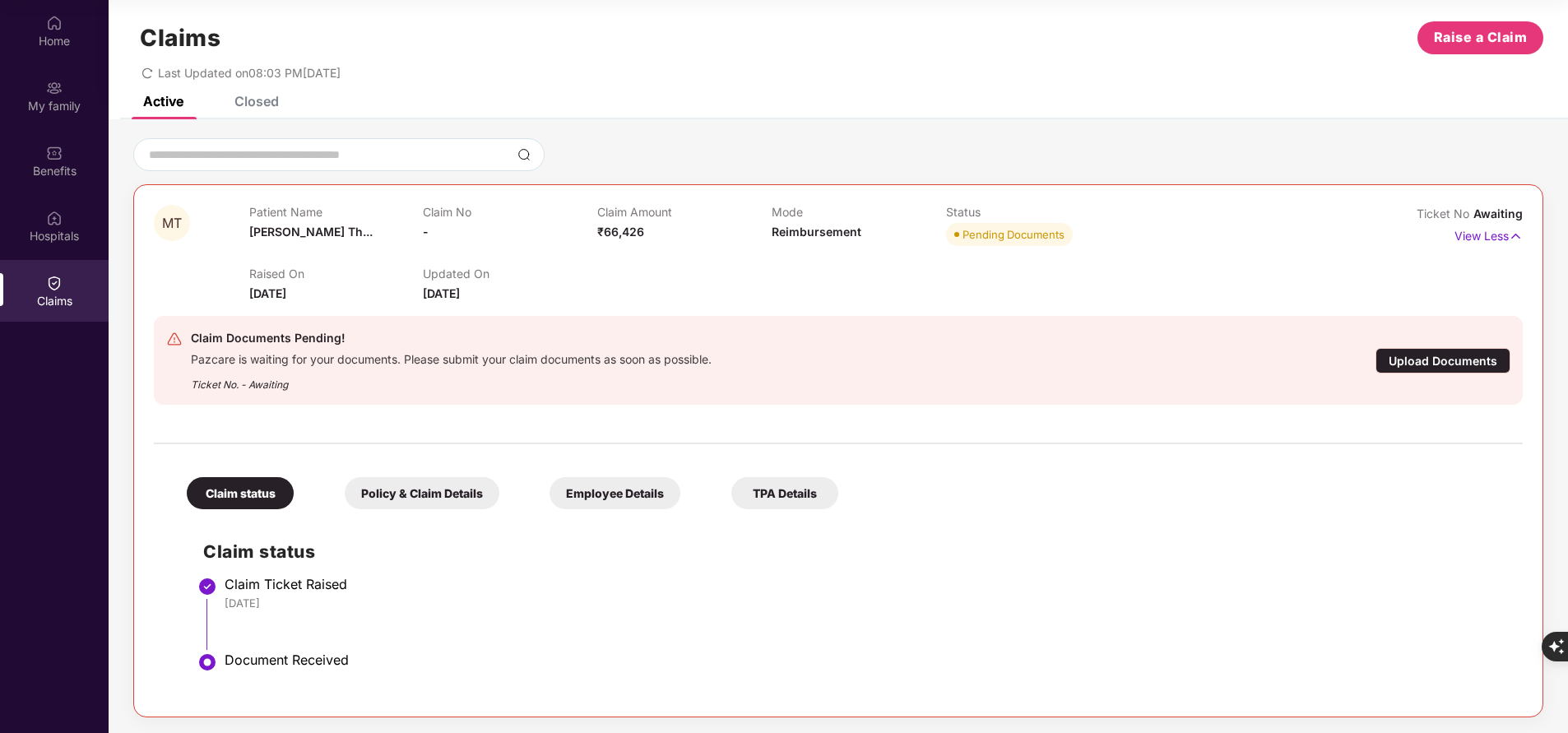
scroll to position [15, 0]
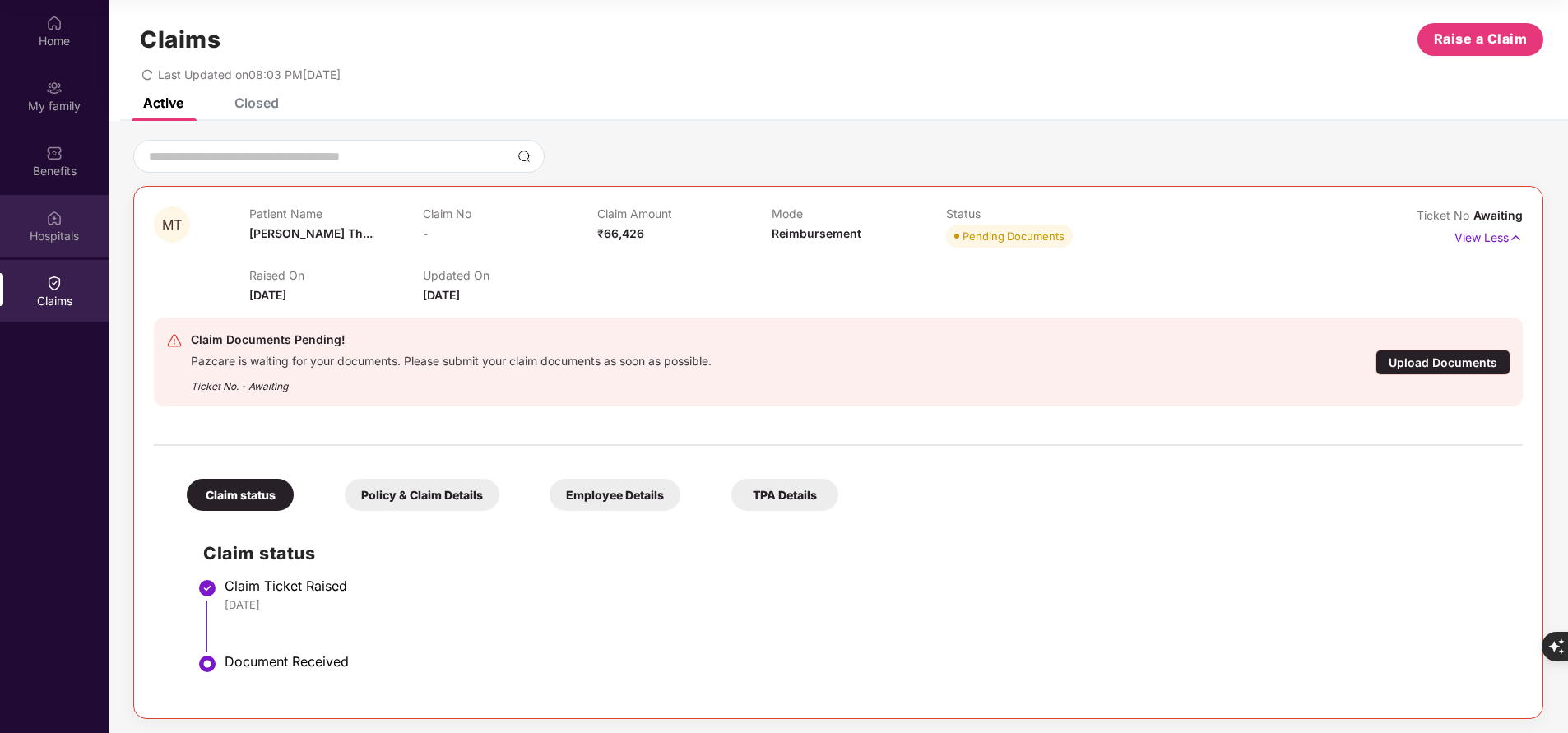
click at [59, 233] on div "Hospitals" at bounding box center [54, 236] width 109 height 16
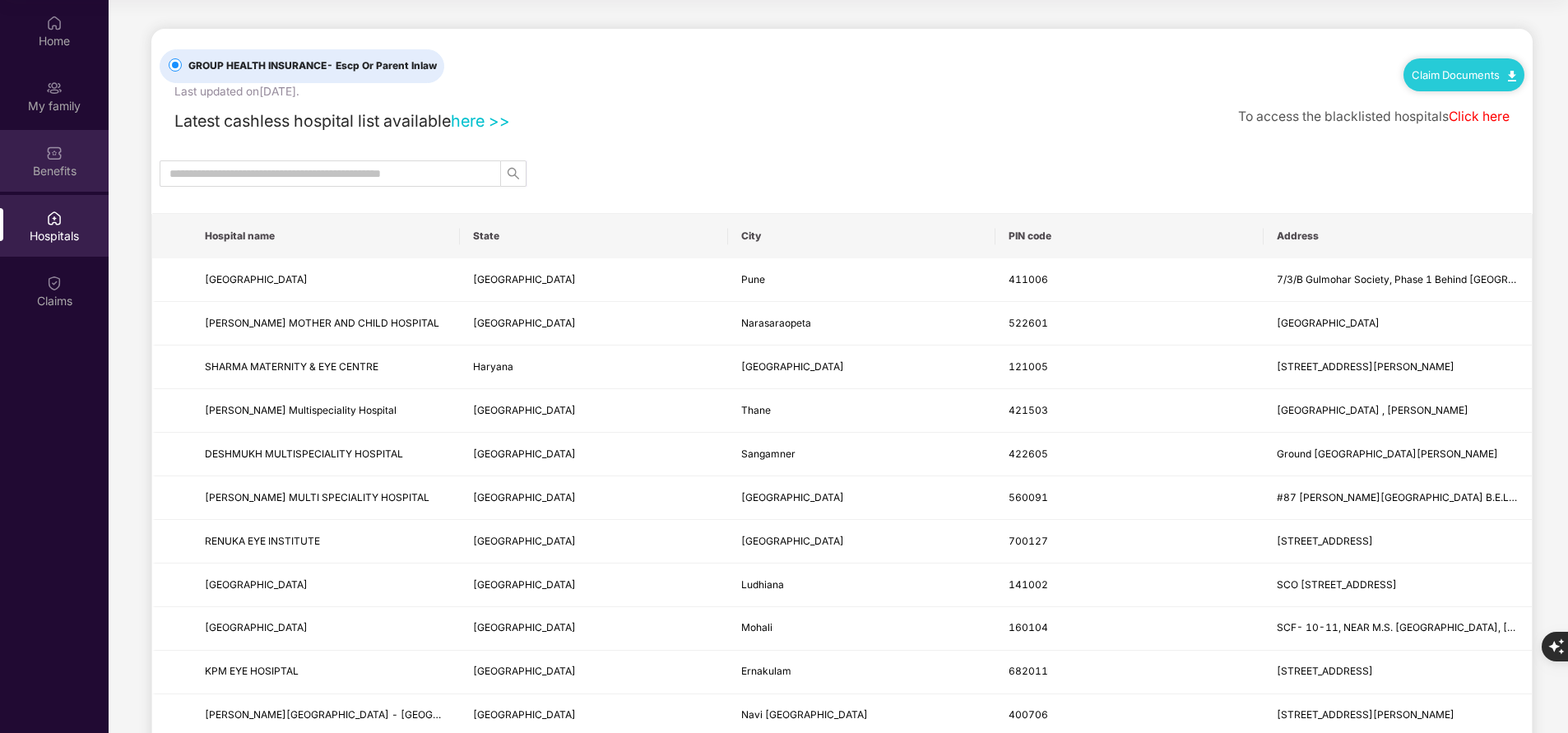
click at [71, 173] on div "Benefits" at bounding box center [54, 171] width 109 height 16
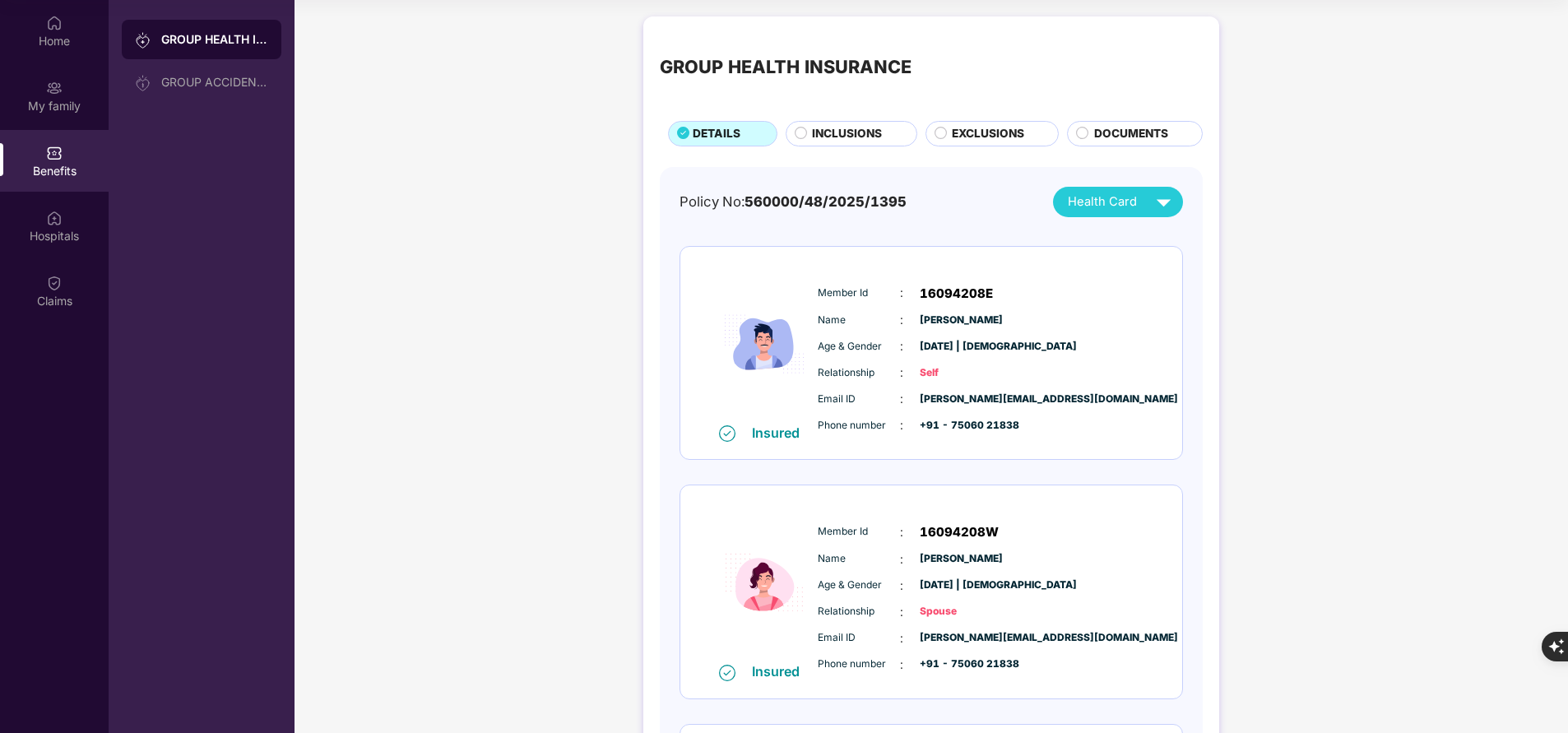
click at [854, 134] on span "INCLUSIONS" at bounding box center [847, 133] width 70 height 17
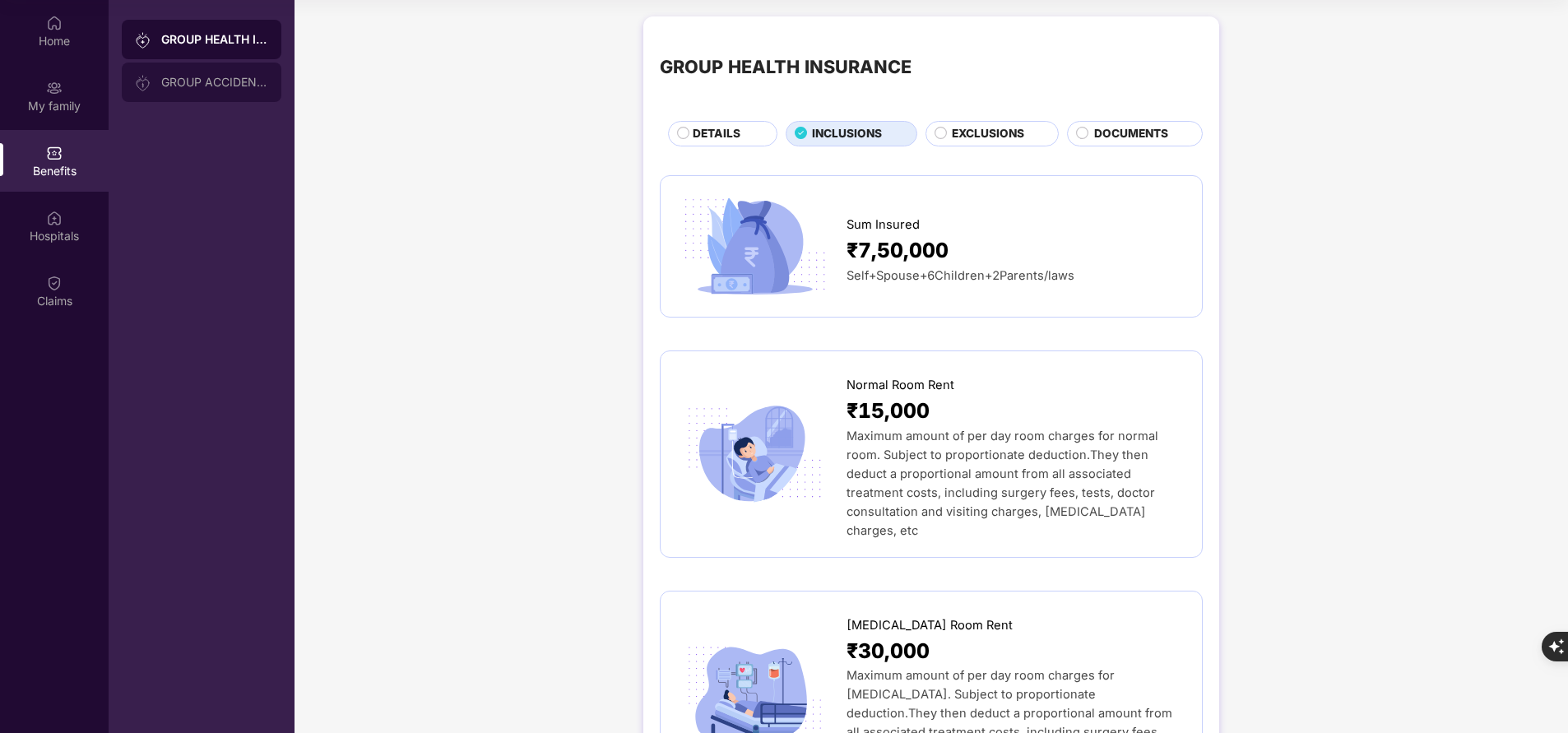
click at [230, 82] on div "GROUP ACCIDENTAL INSURANCE" at bounding box center [215, 82] width 107 height 13
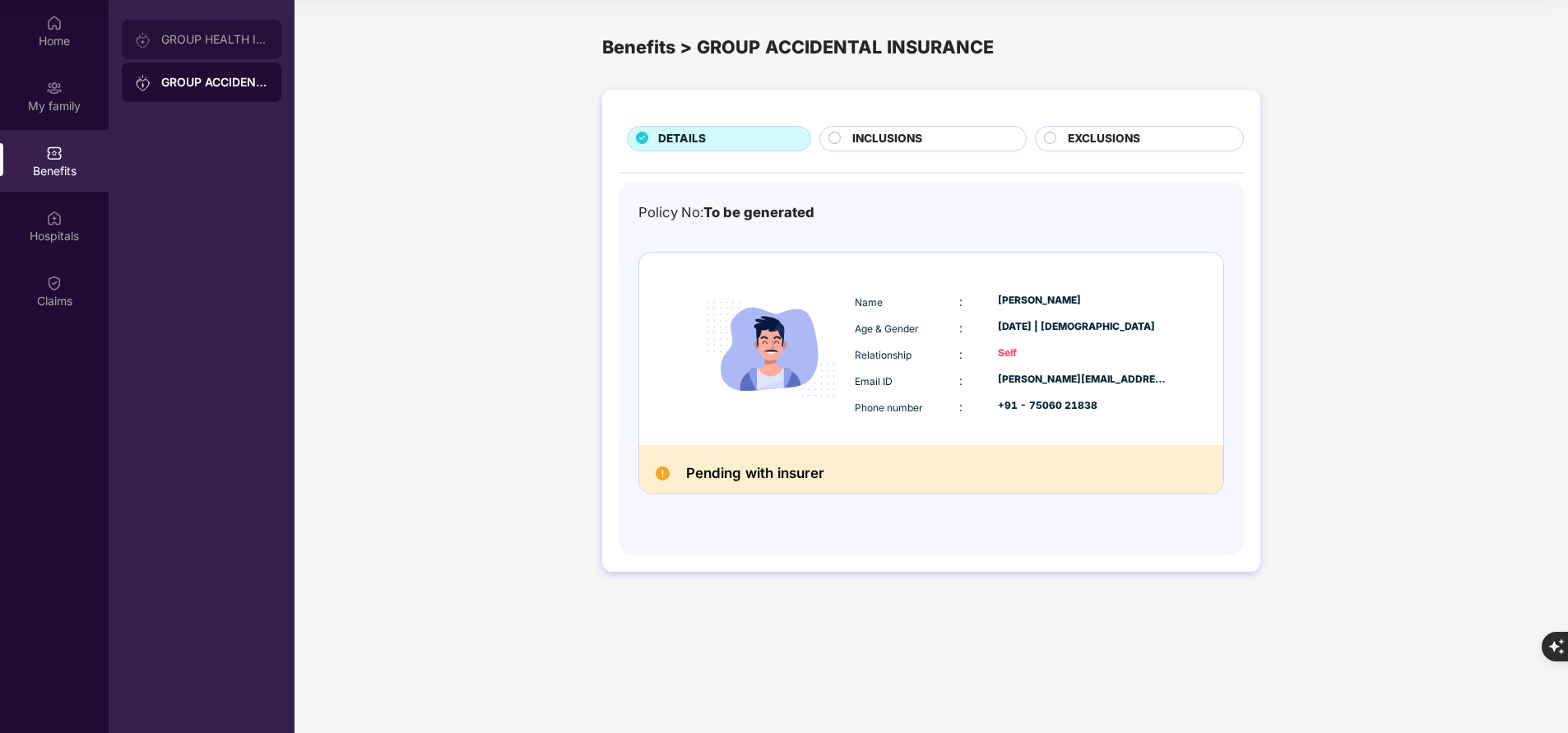
click at [223, 47] on div "GROUP HEALTH INSURANCE" at bounding box center [202, 40] width 160 height 40
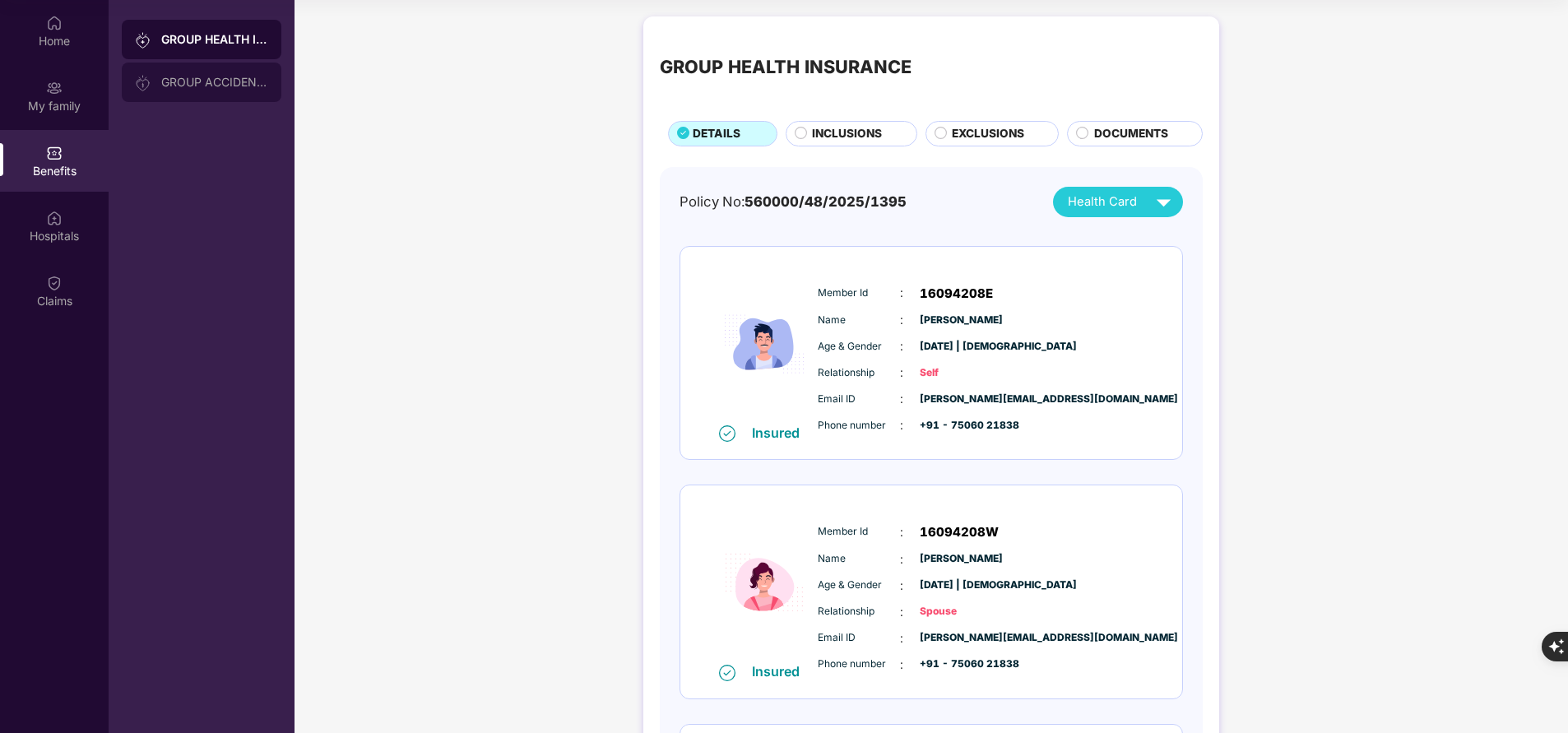
click at [221, 79] on div "GROUP ACCIDENTAL INSURANCE" at bounding box center [215, 82] width 107 height 13
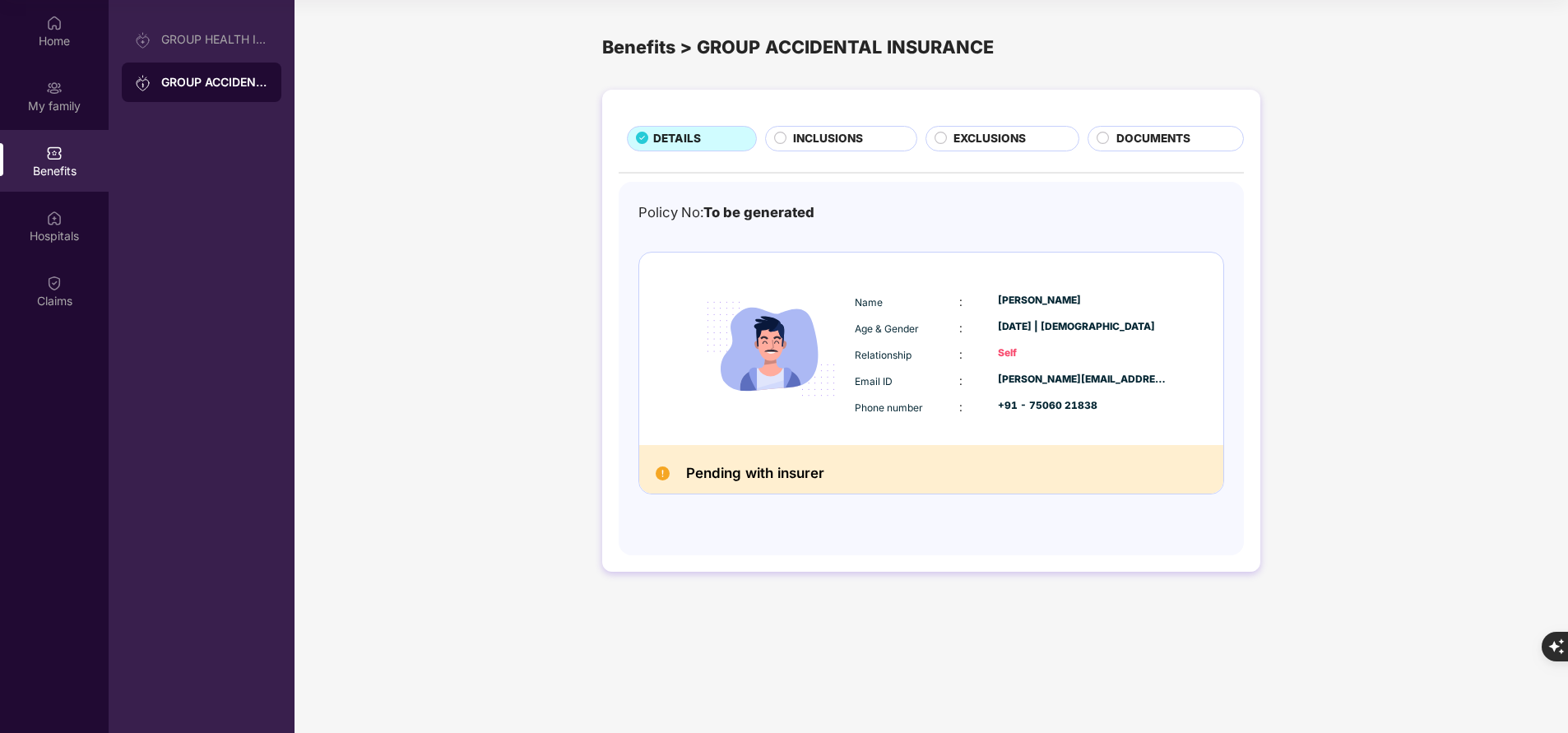
click at [855, 138] on span "INCLUSIONS" at bounding box center [828, 138] width 70 height 17
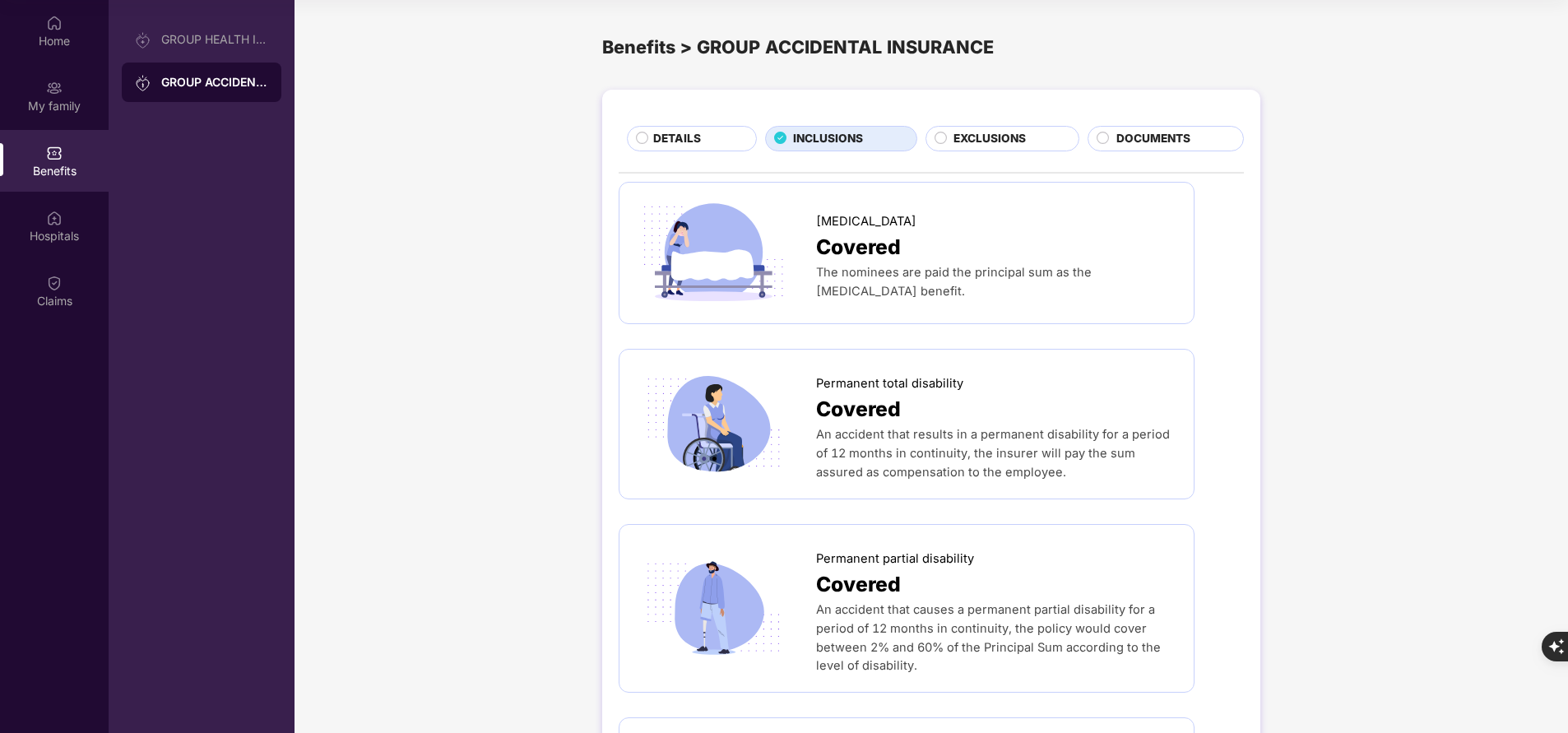
click at [860, 140] on span "INCLUSIONS" at bounding box center [828, 138] width 70 height 17
click at [51, 108] on div "My family" at bounding box center [54, 106] width 109 height 16
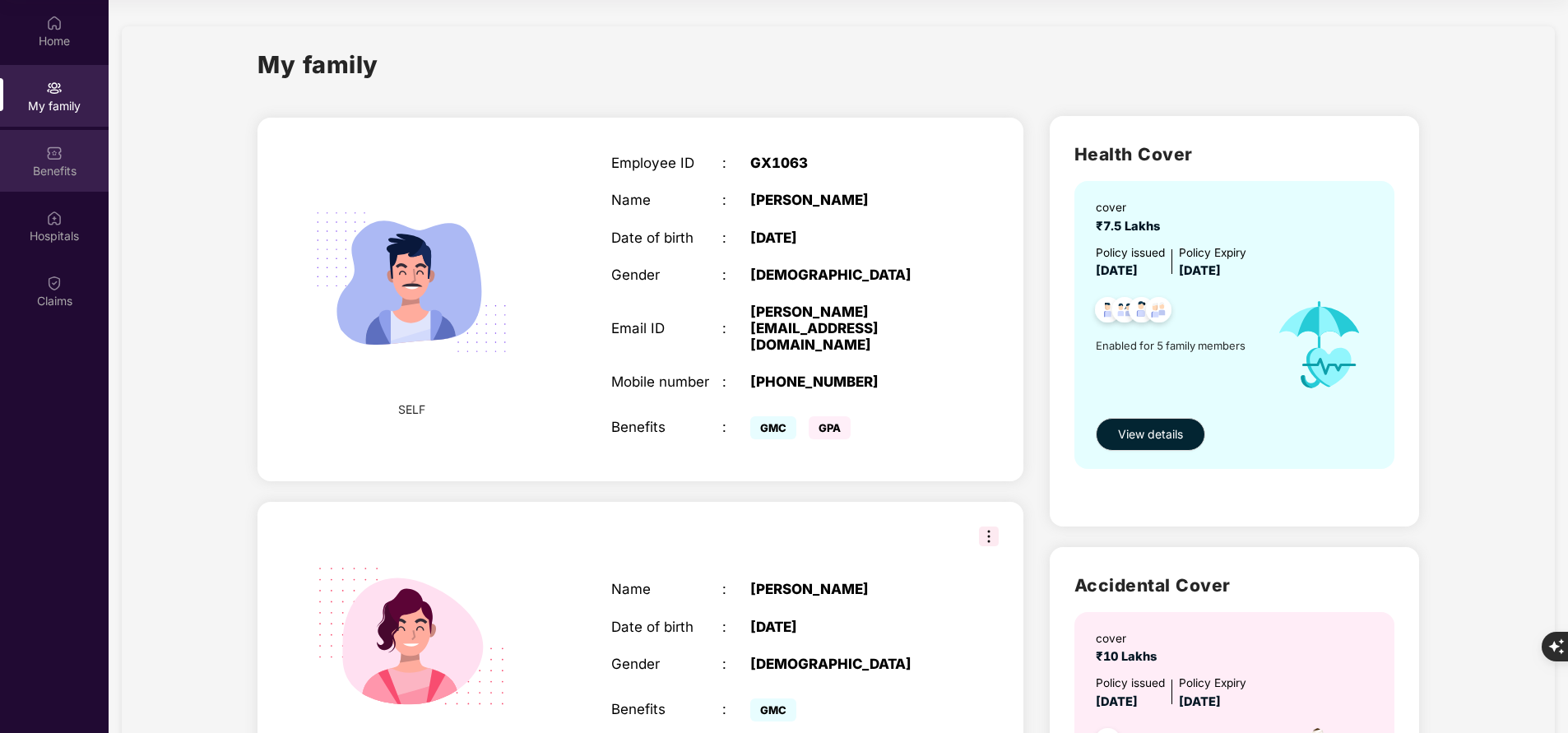
click at [86, 178] on div "Benefits" at bounding box center [54, 171] width 109 height 16
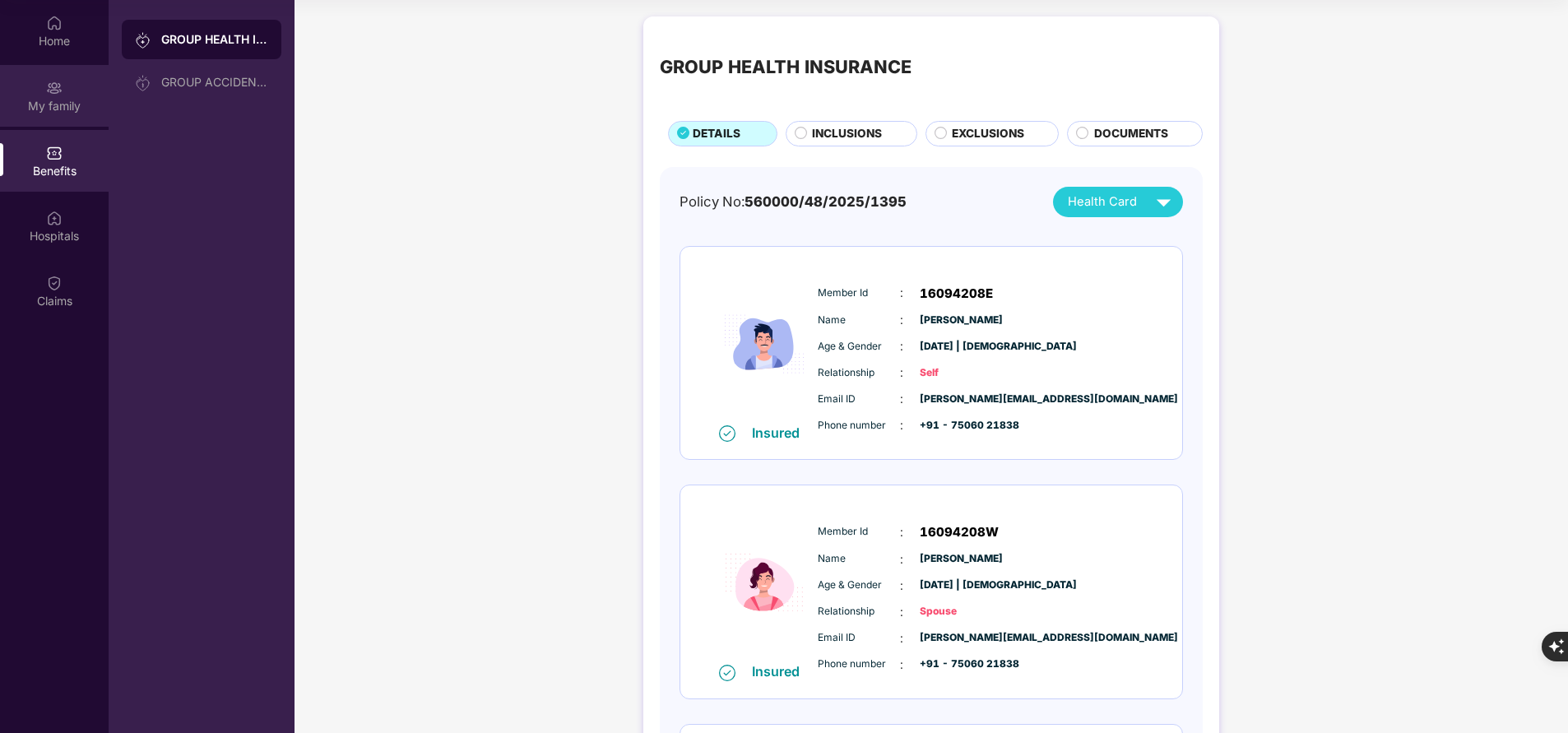
click at [83, 118] on div "My family" at bounding box center [54, 96] width 109 height 62
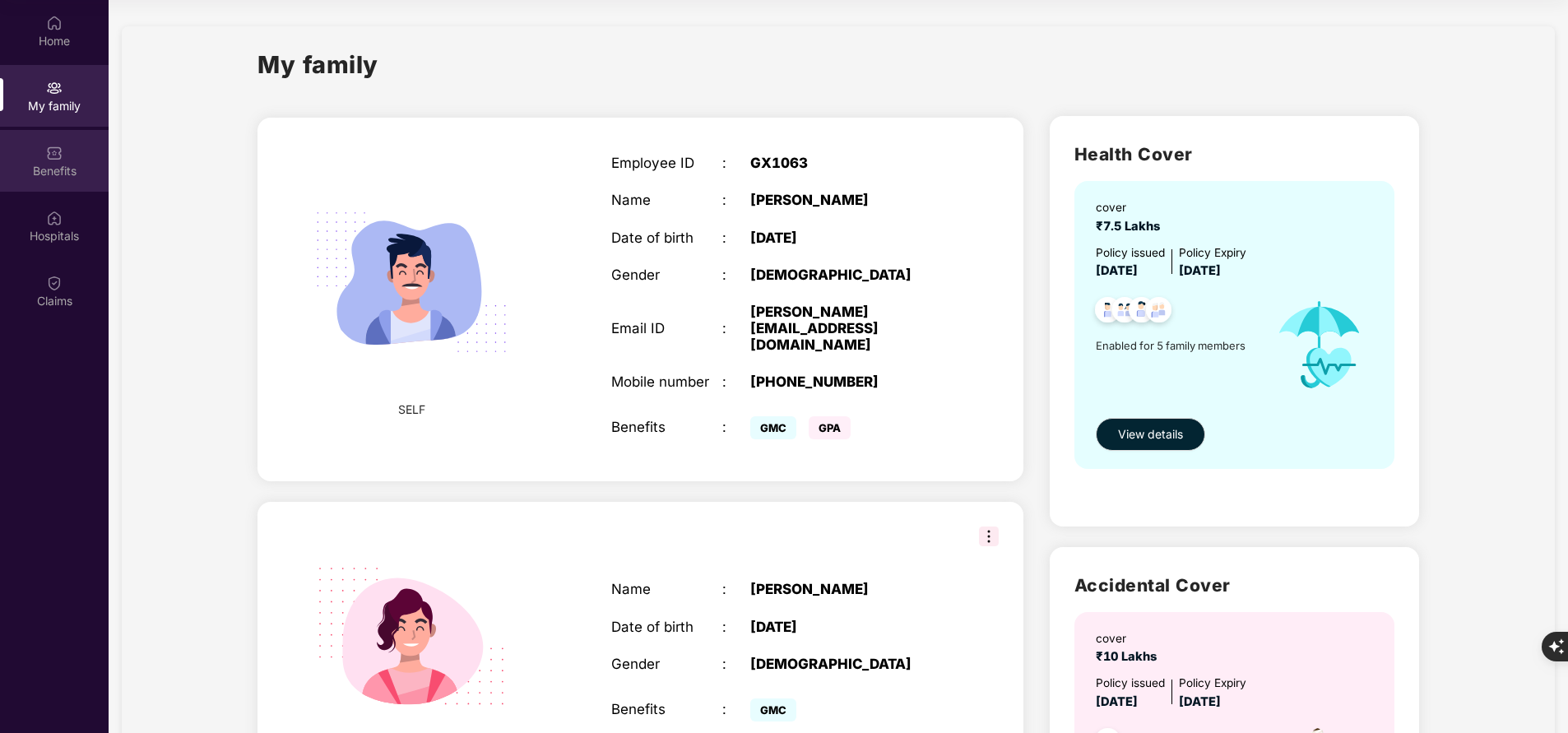
click at [78, 176] on div "Benefits" at bounding box center [54, 171] width 109 height 16
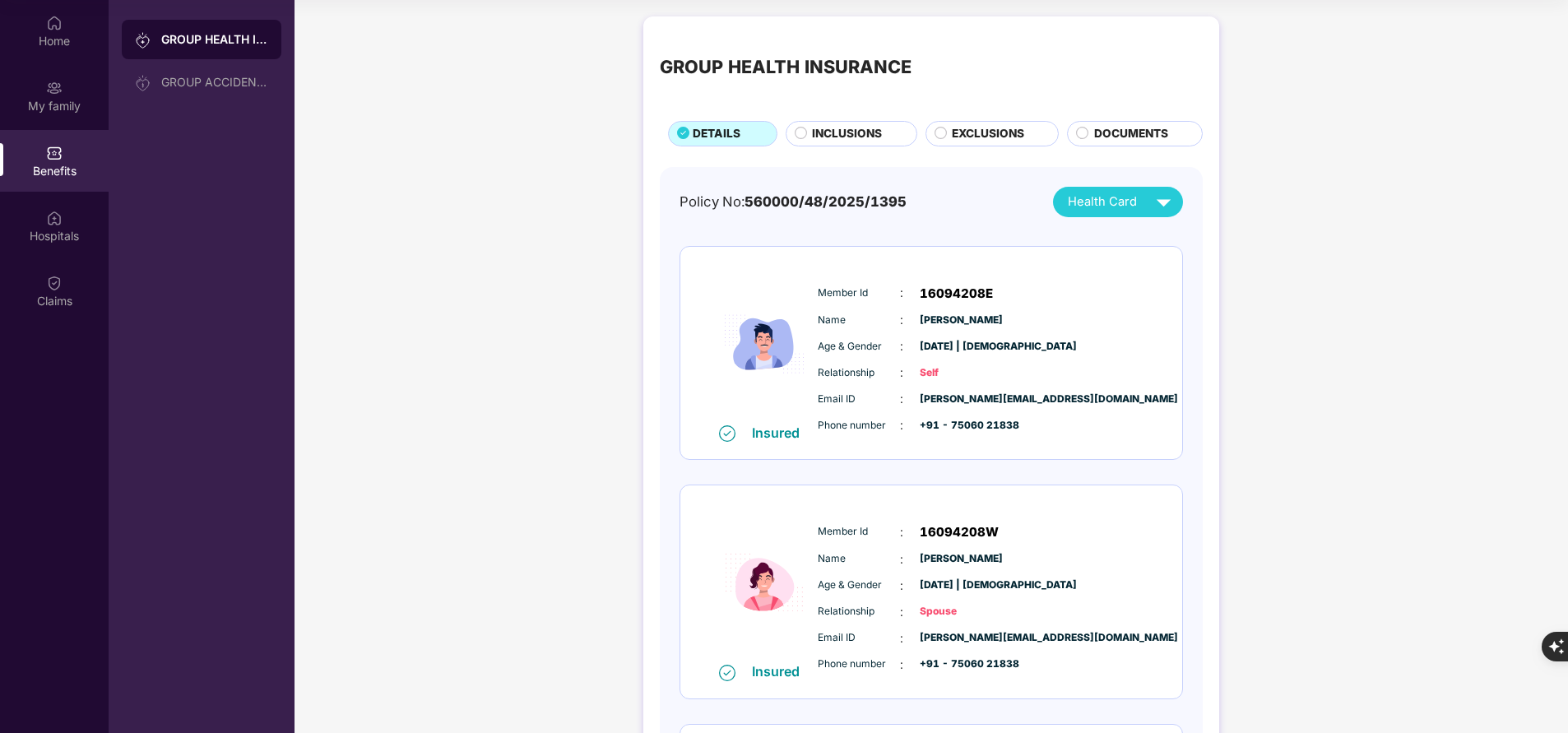
click at [860, 134] on span "INCLUSIONS" at bounding box center [847, 133] width 70 height 17
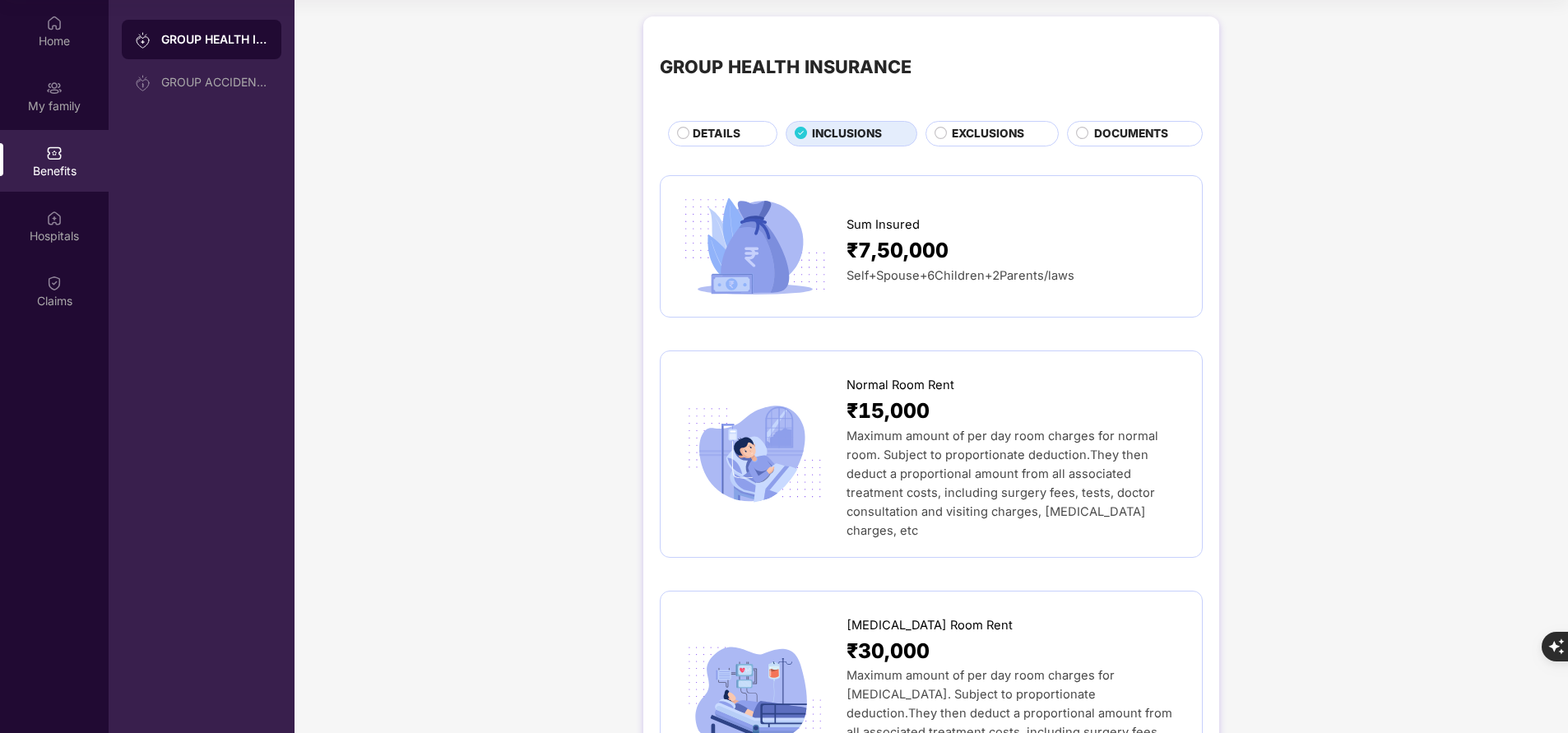
click at [979, 138] on span "EXCLUSIONS" at bounding box center [988, 133] width 73 height 17
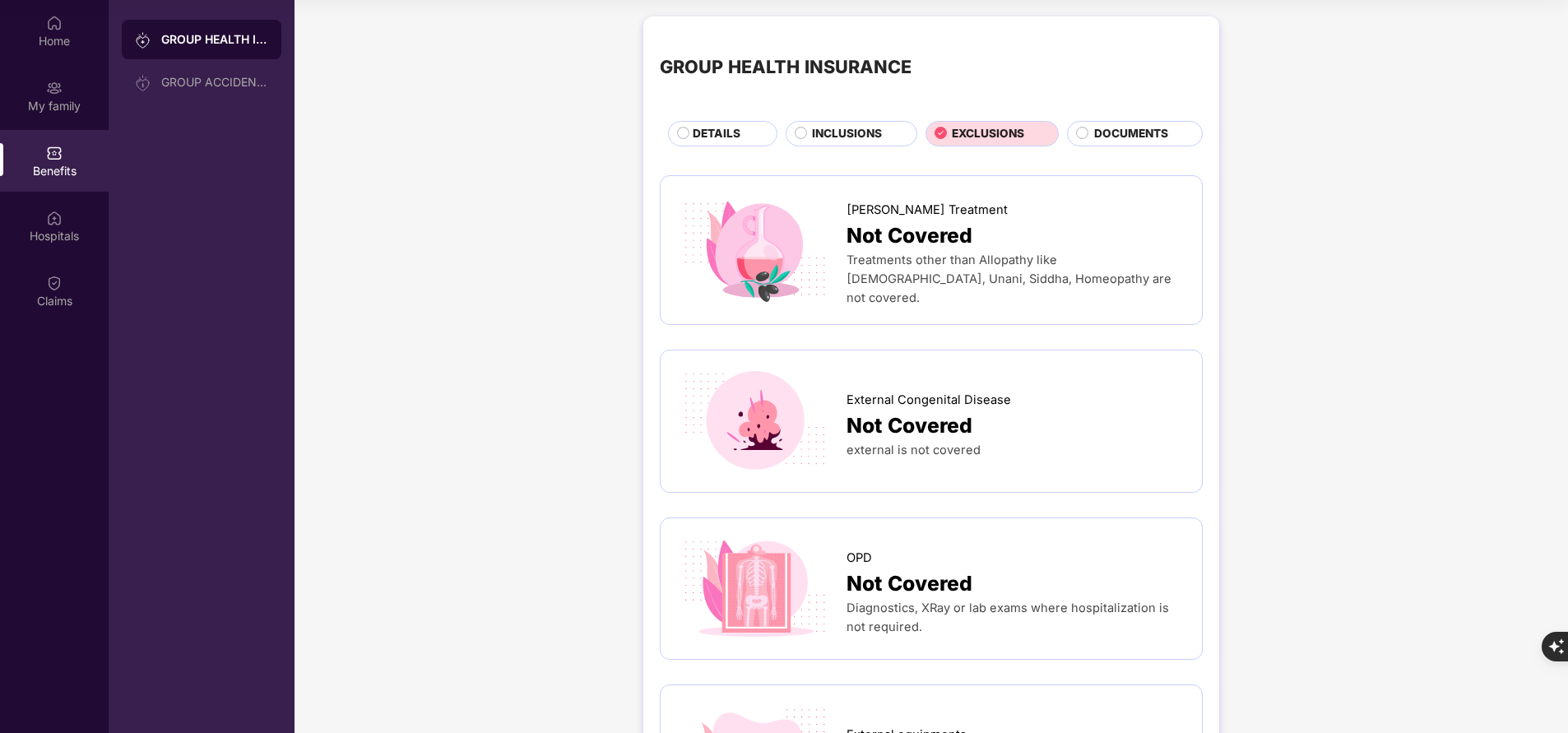
click at [857, 133] on span "INCLUSIONS" at bounding box center [847, 133] width 70 height 17
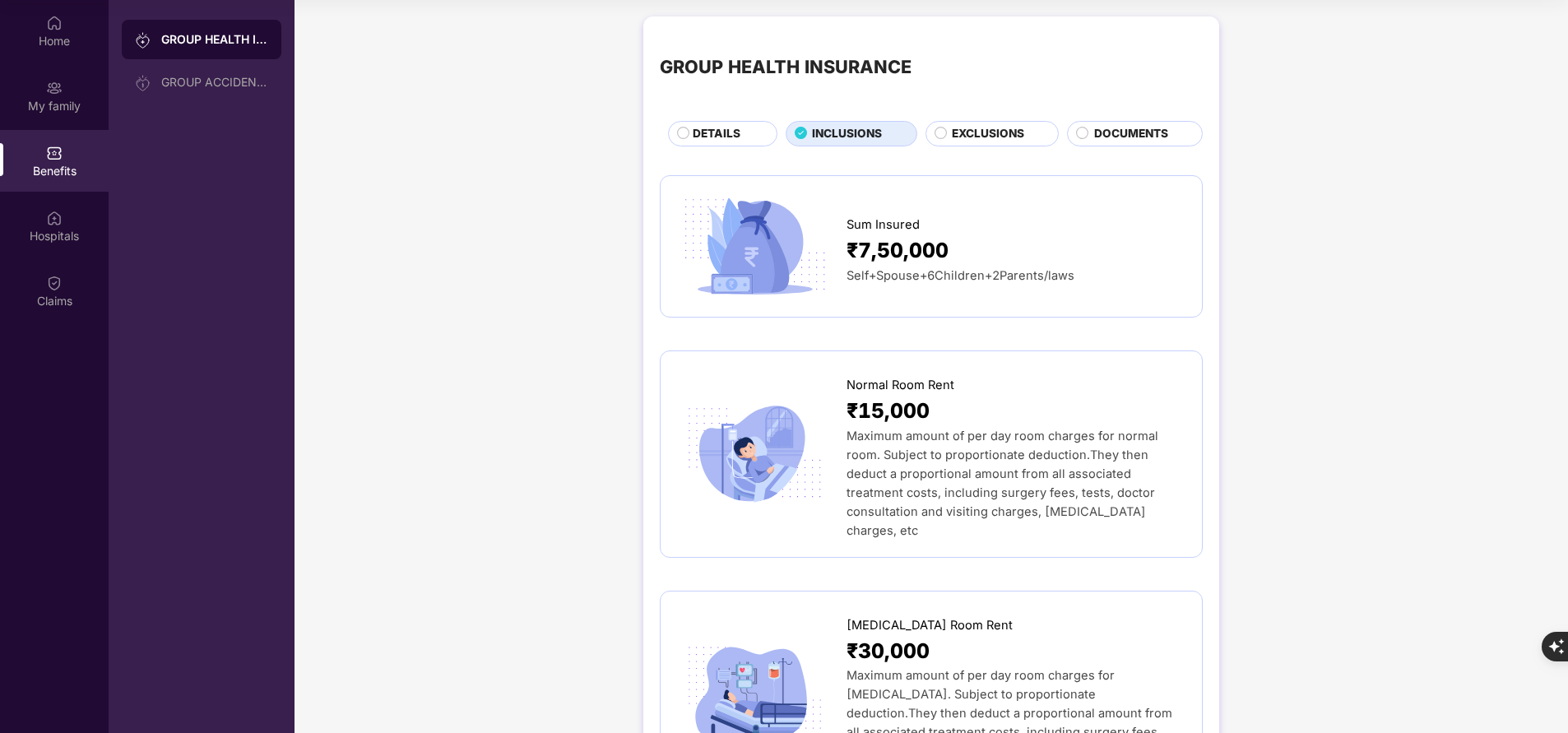
click at [732, 132] on span "DETAILS" at bounding box center [717, 133] width 48 height 17
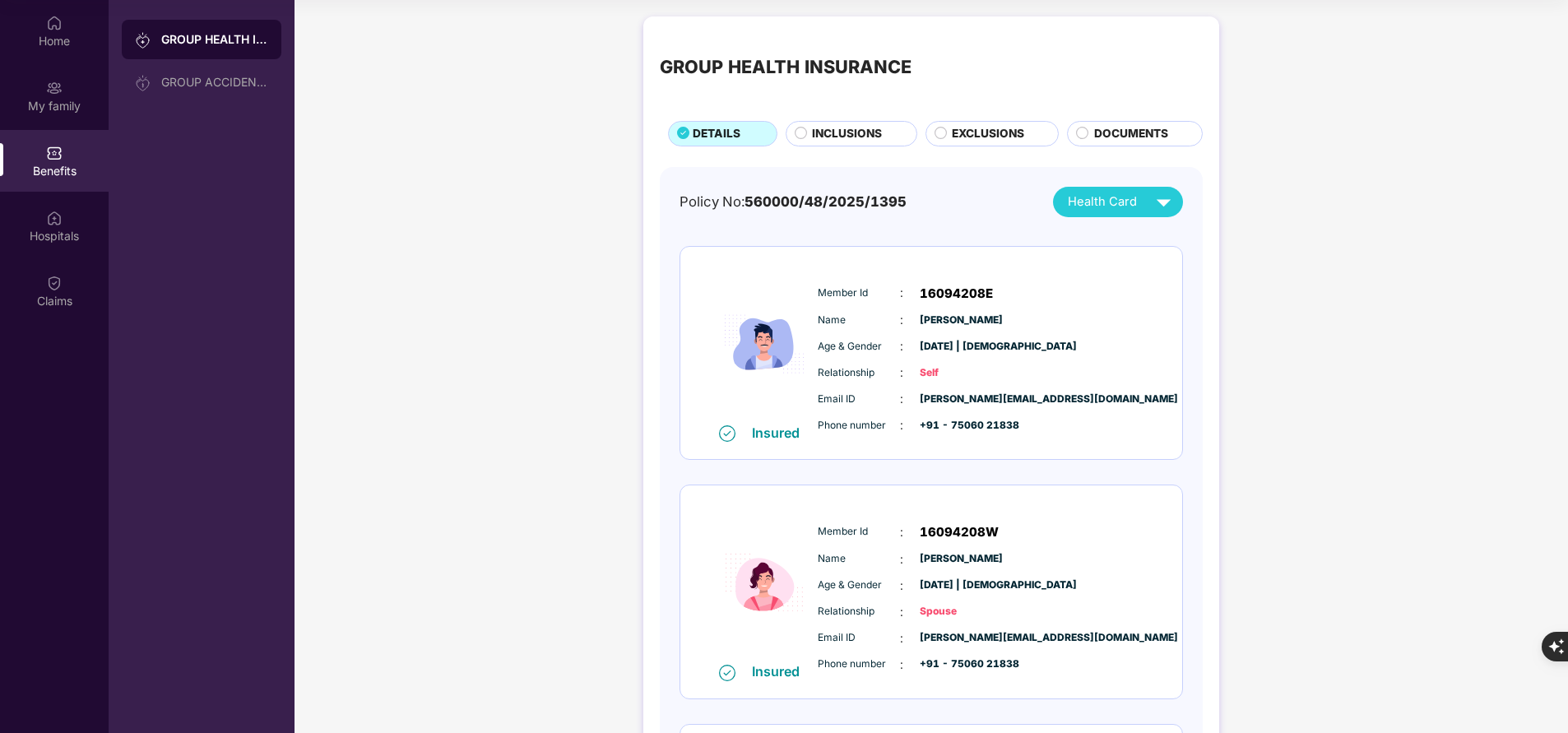
click at [841, 137] on span "INCLUSIONS" at bounding box center [847, 133] width 70 height 17
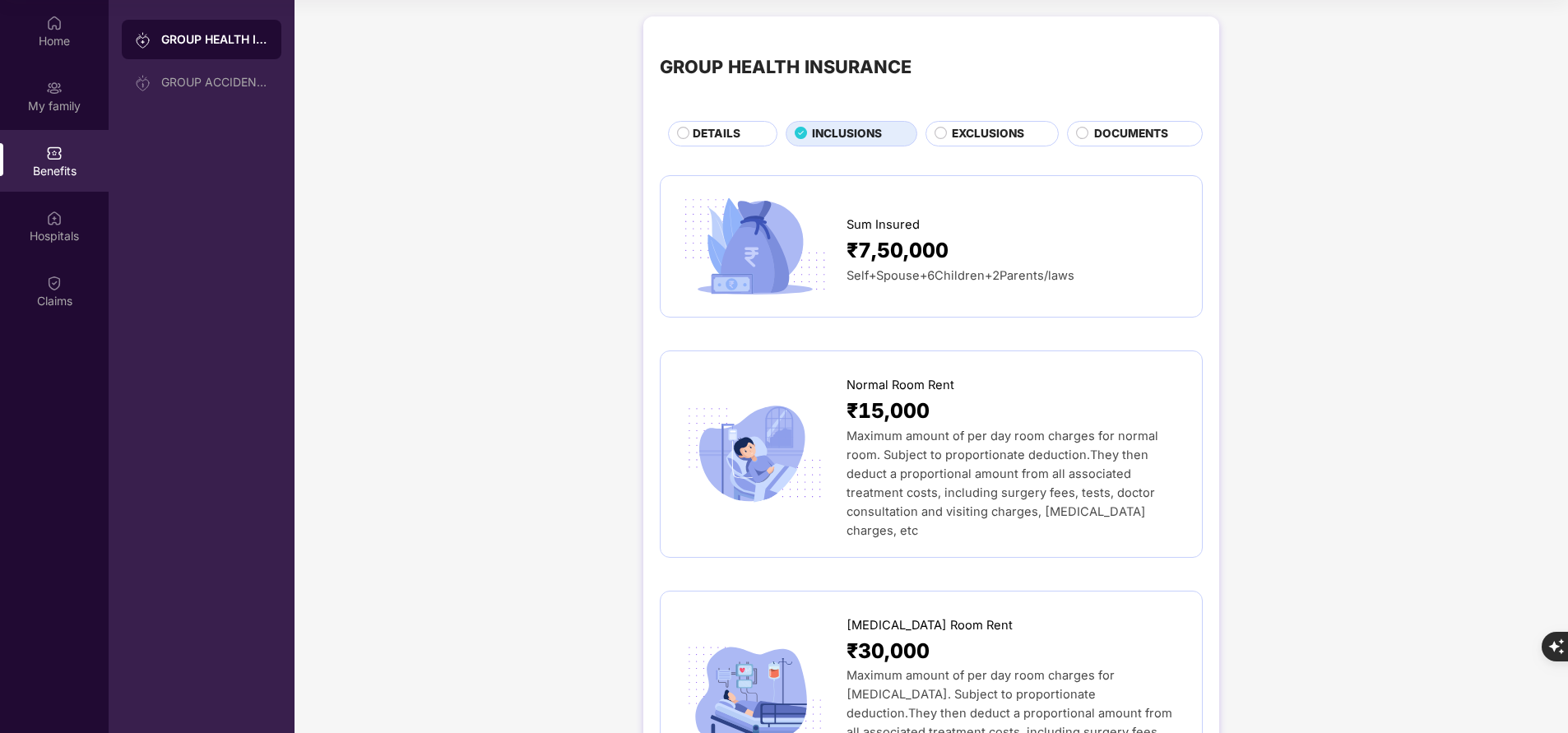
click at [981, 142] on span "EXCLUSIONS" at bounding box center [988, 133] width 73 height 17
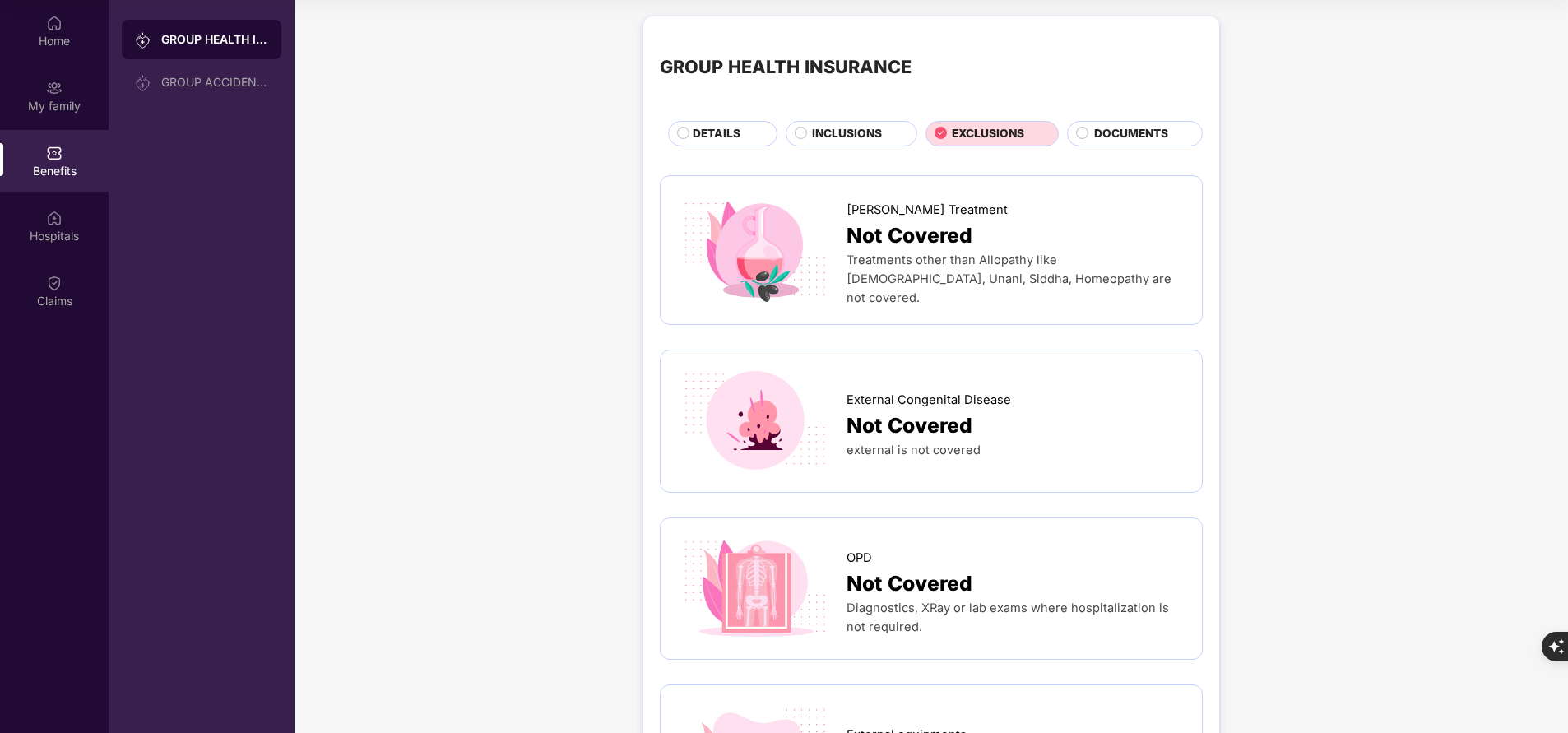
click at [735, 134] on span "DETAILS" at bounding box center [717, 133] width 48 height 17
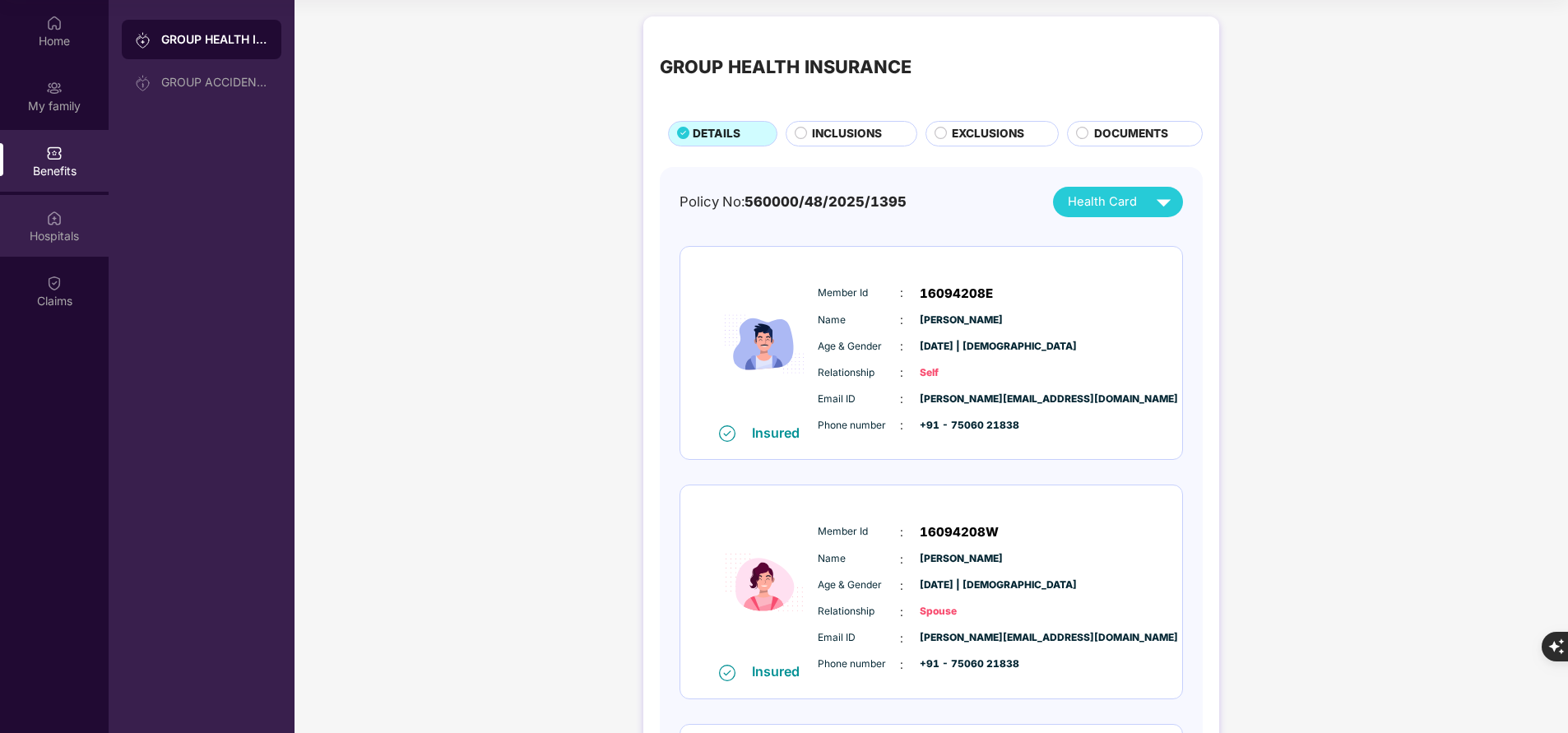
click at [61, 225] on img at bounding box center [54, 218] width 16 height 16
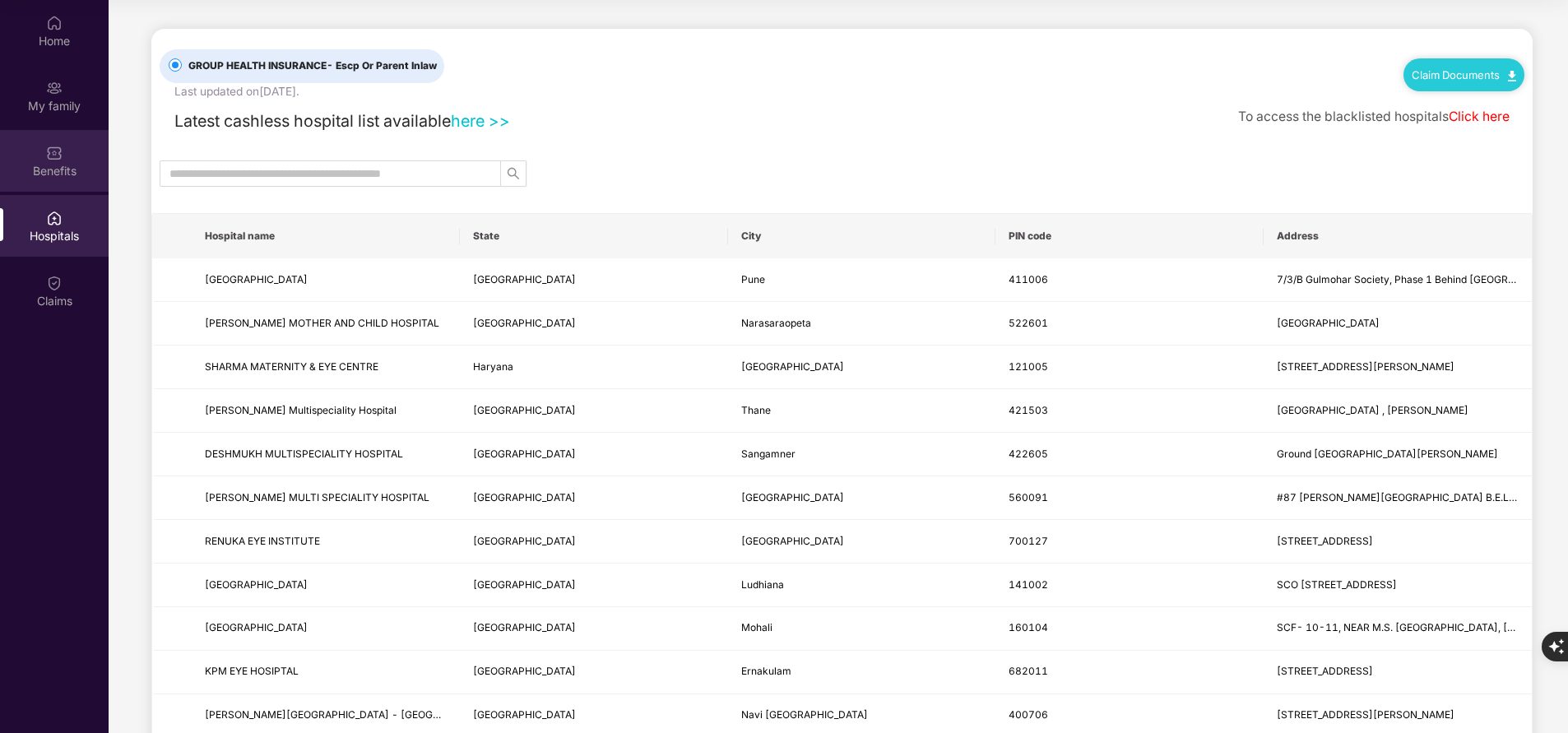
click at [40, 155] on div "Benefits" at bounding box center [54, 161] width 109 height 62
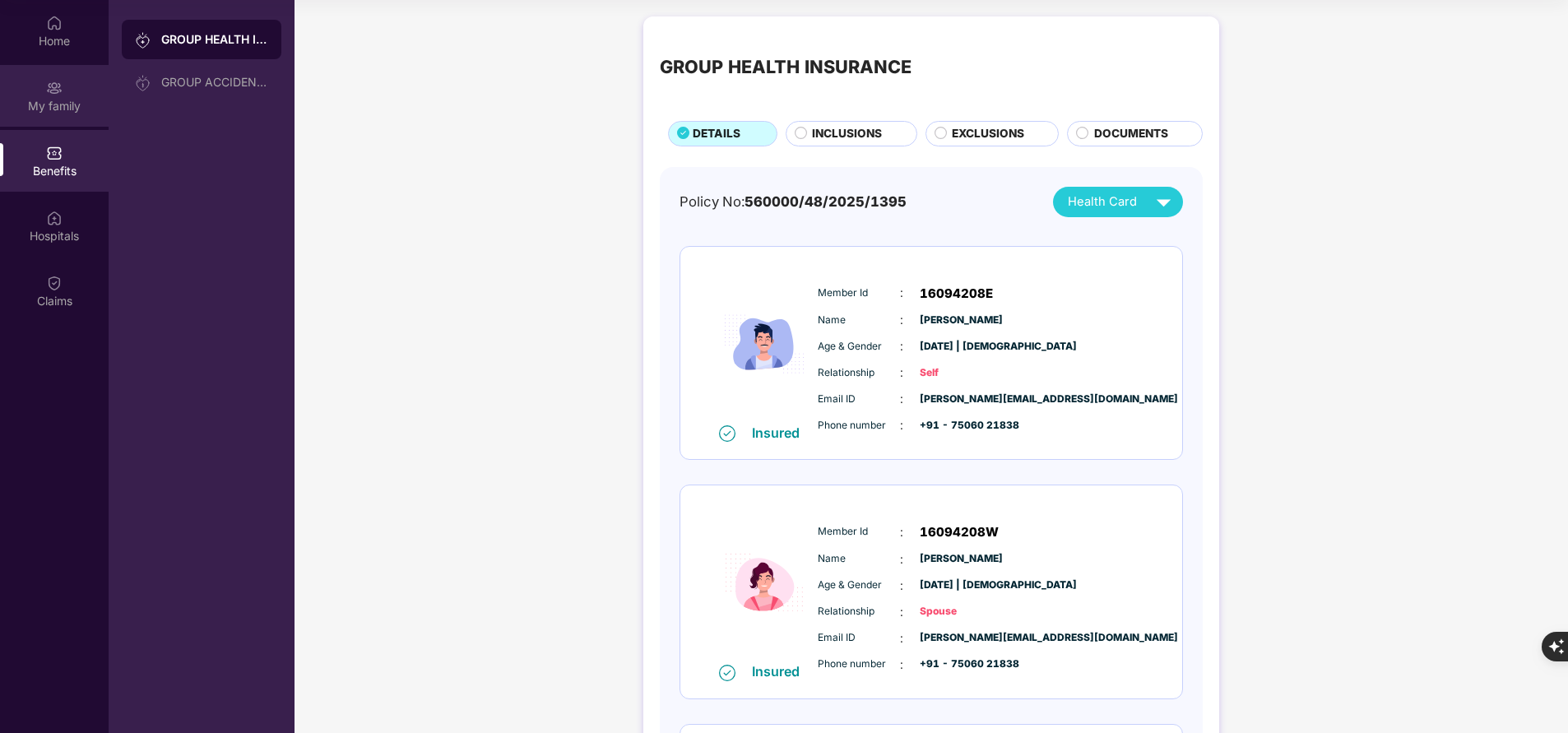
click at [59, 100] on div "My family" at bounding box center [54, 106] width 109 height 16
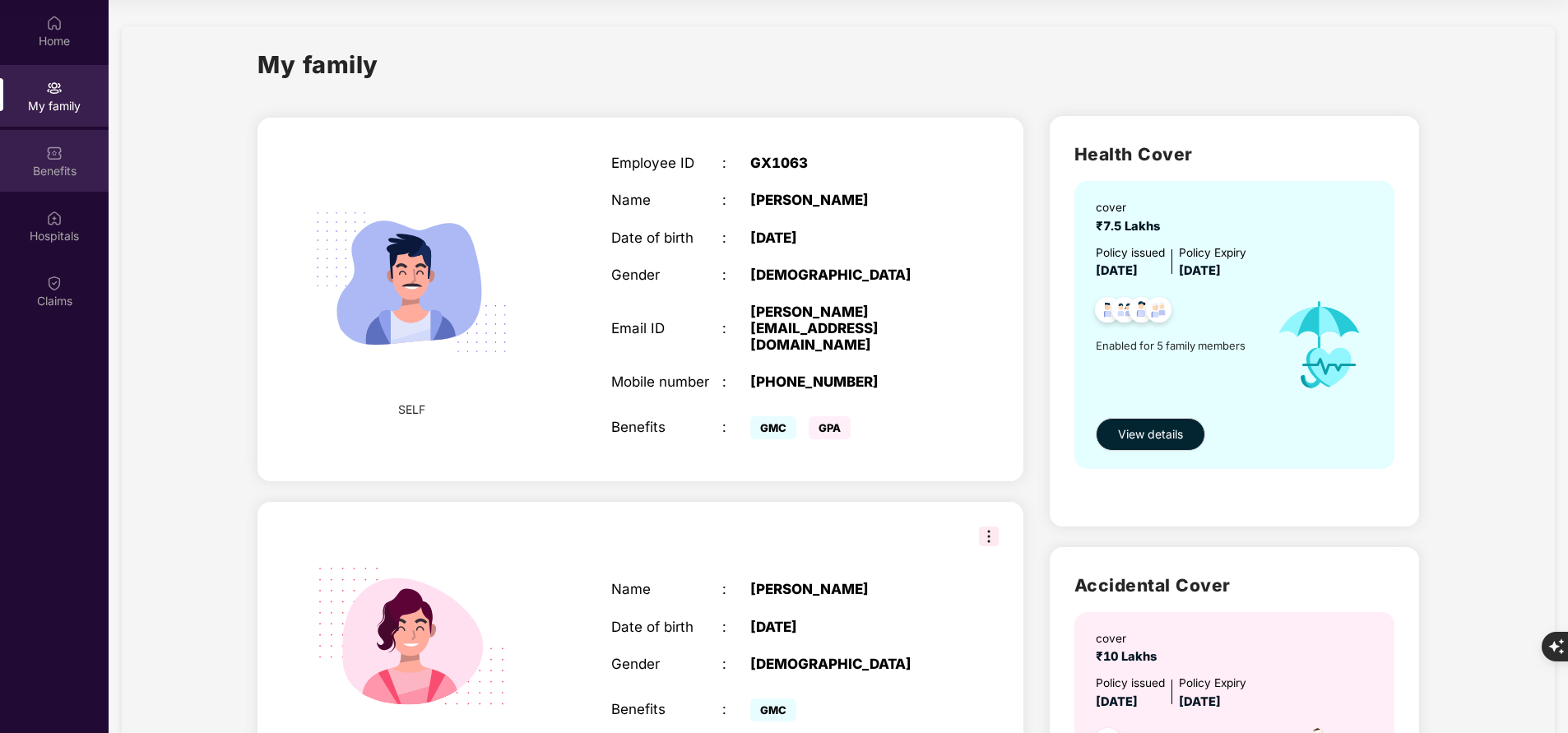
click at [68, 163] on div "Benefits" at bounding box center [54, 171] width 109 height 16
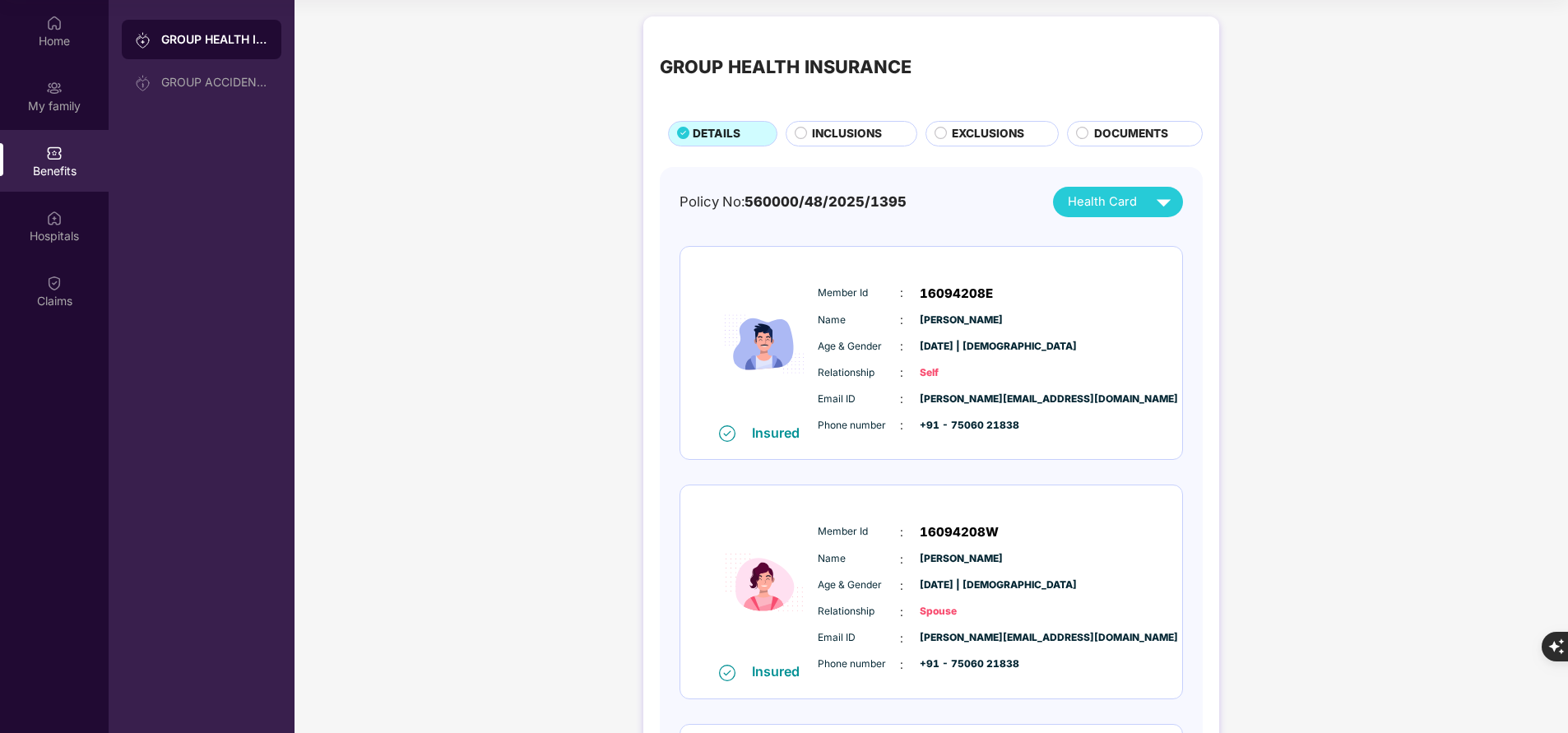
click at [827, 134] on span "INCLUSIONS" at bounding box center [847, 133] width 70 height 17
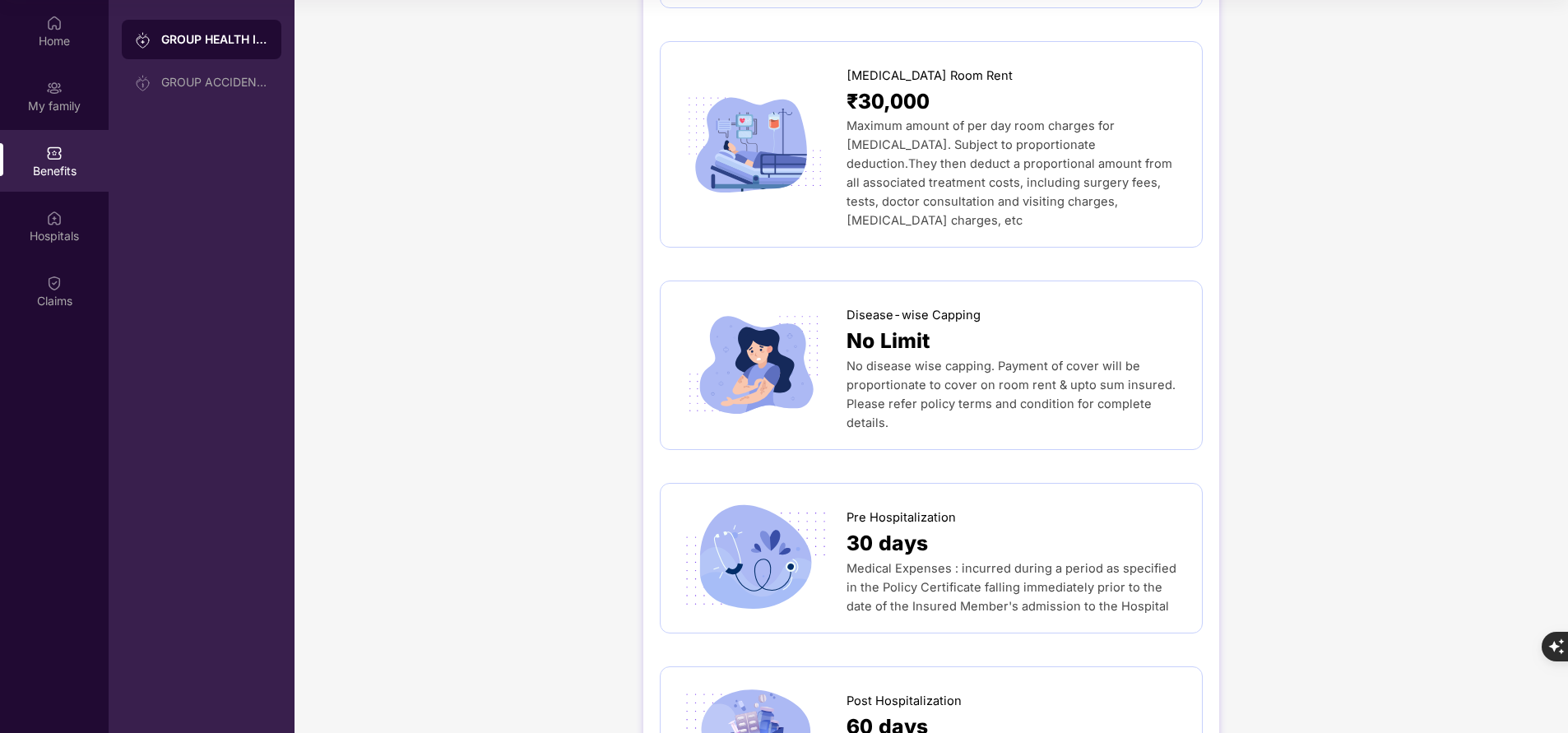
scroll to position [548, 0]
click at [52, 229] on div "Hospitals" at bounding box center [54, 236] width 109 height 16
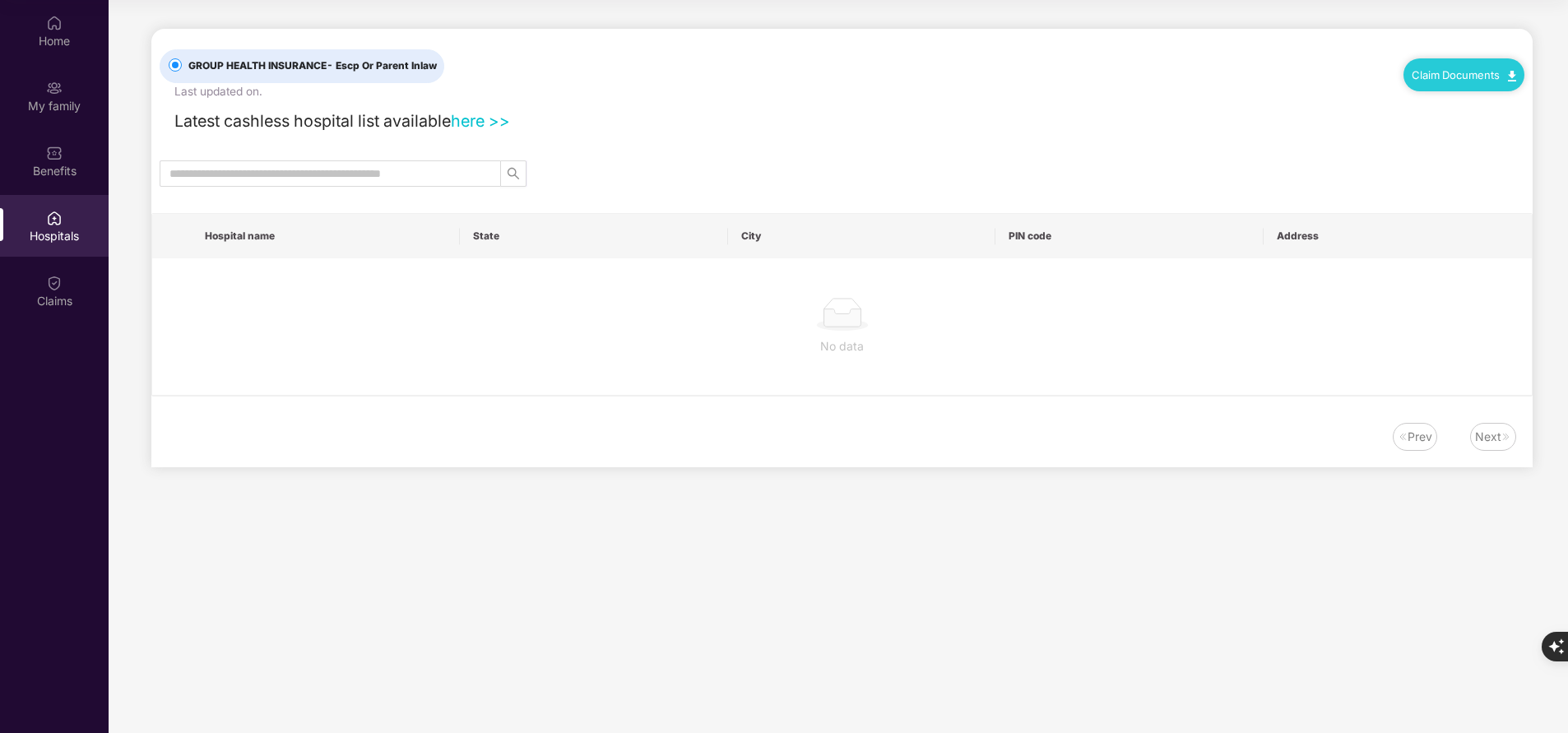
scroll to position [0, 0]
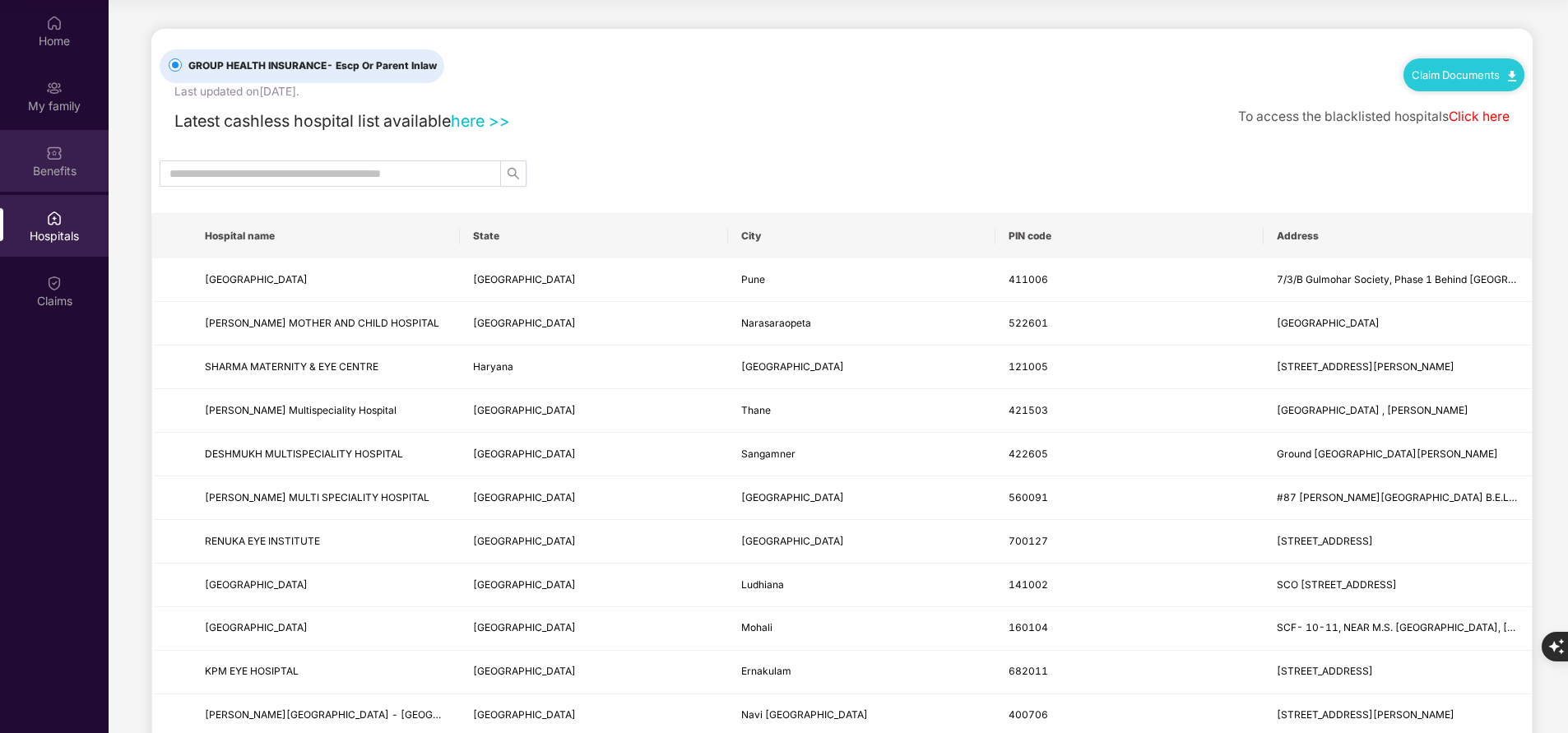
click at [69, 158] on div "Benefits" at bounding box center [54, 161] width 109 height 62
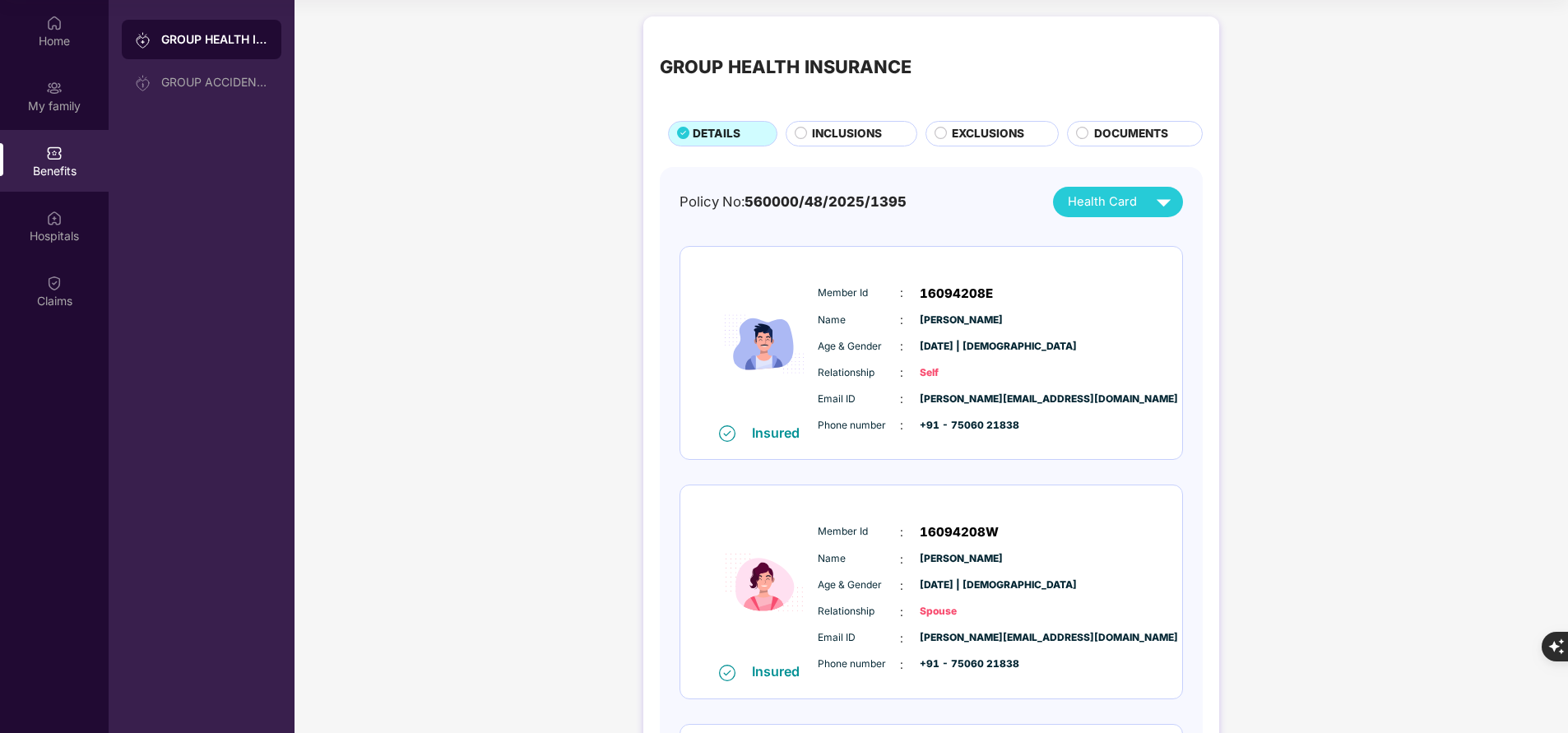
click at [849, 136] on span "INCLUSIONS" at bounding box center [847, 133] width 70 height 17
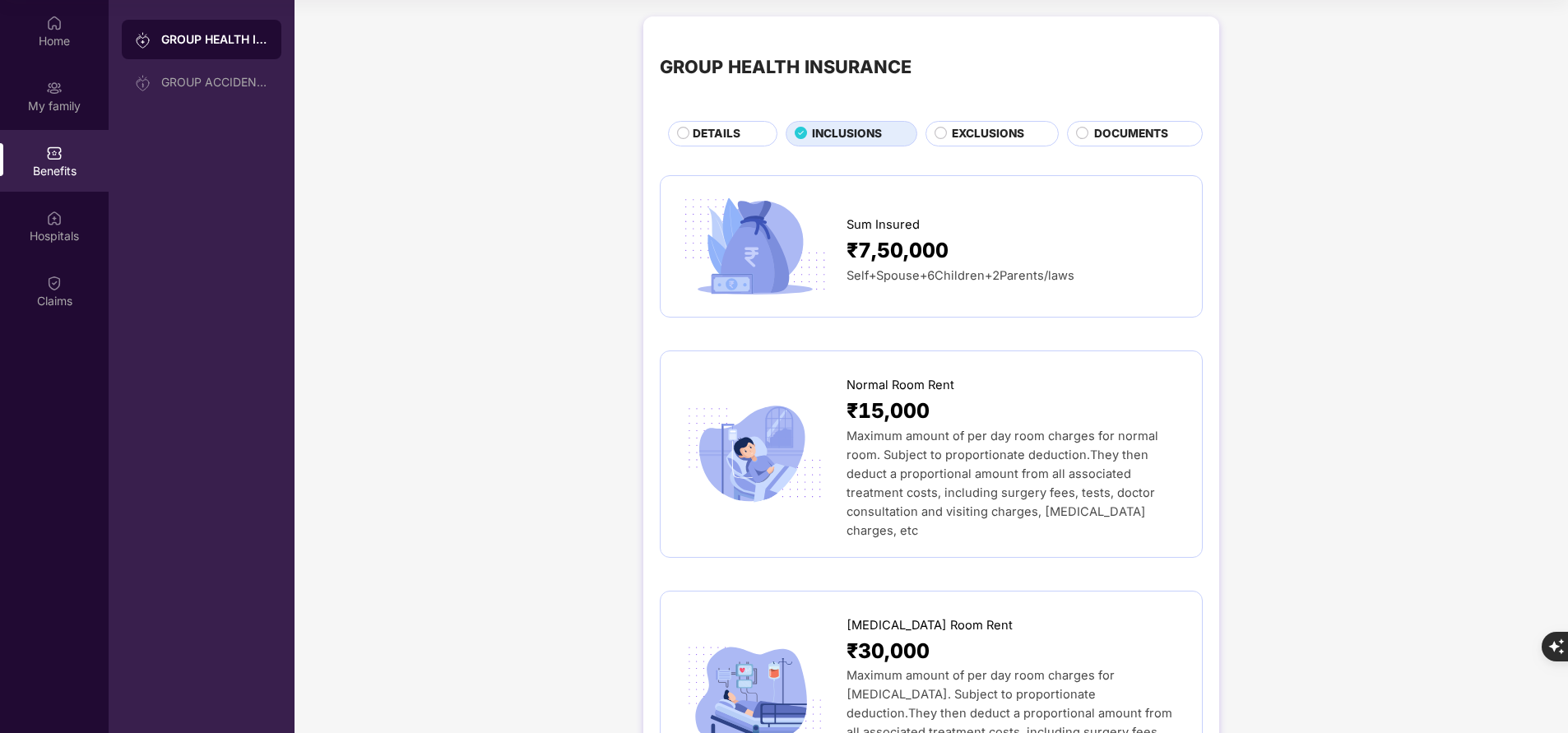
click at [712, 139] on span "DETAILS" at bounding box center [717, 133] width 48 height 17
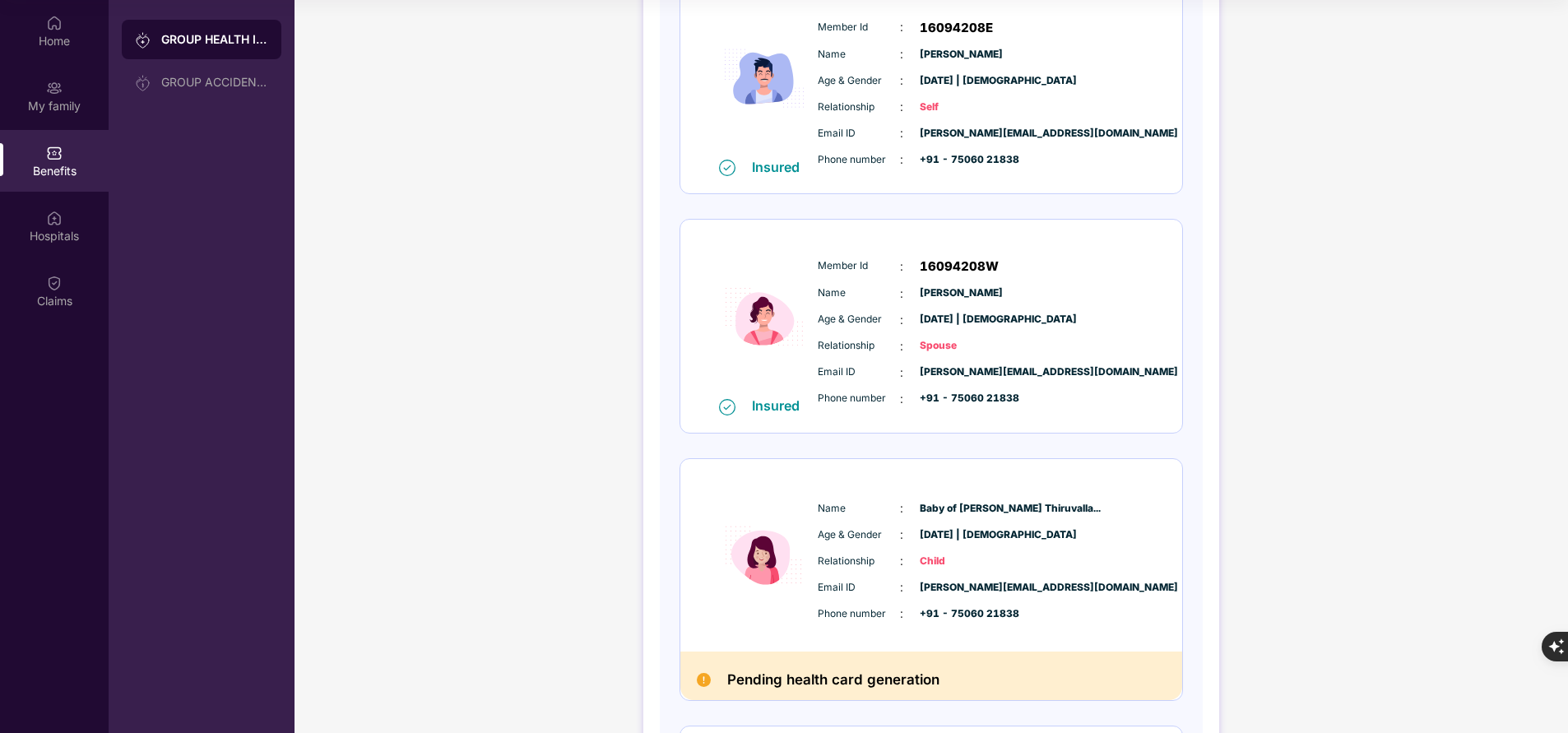
scroll to position [265, 0]
click at [46, 237] on div "Hospitals" at bounding box center [54, 236] width 109 height 16
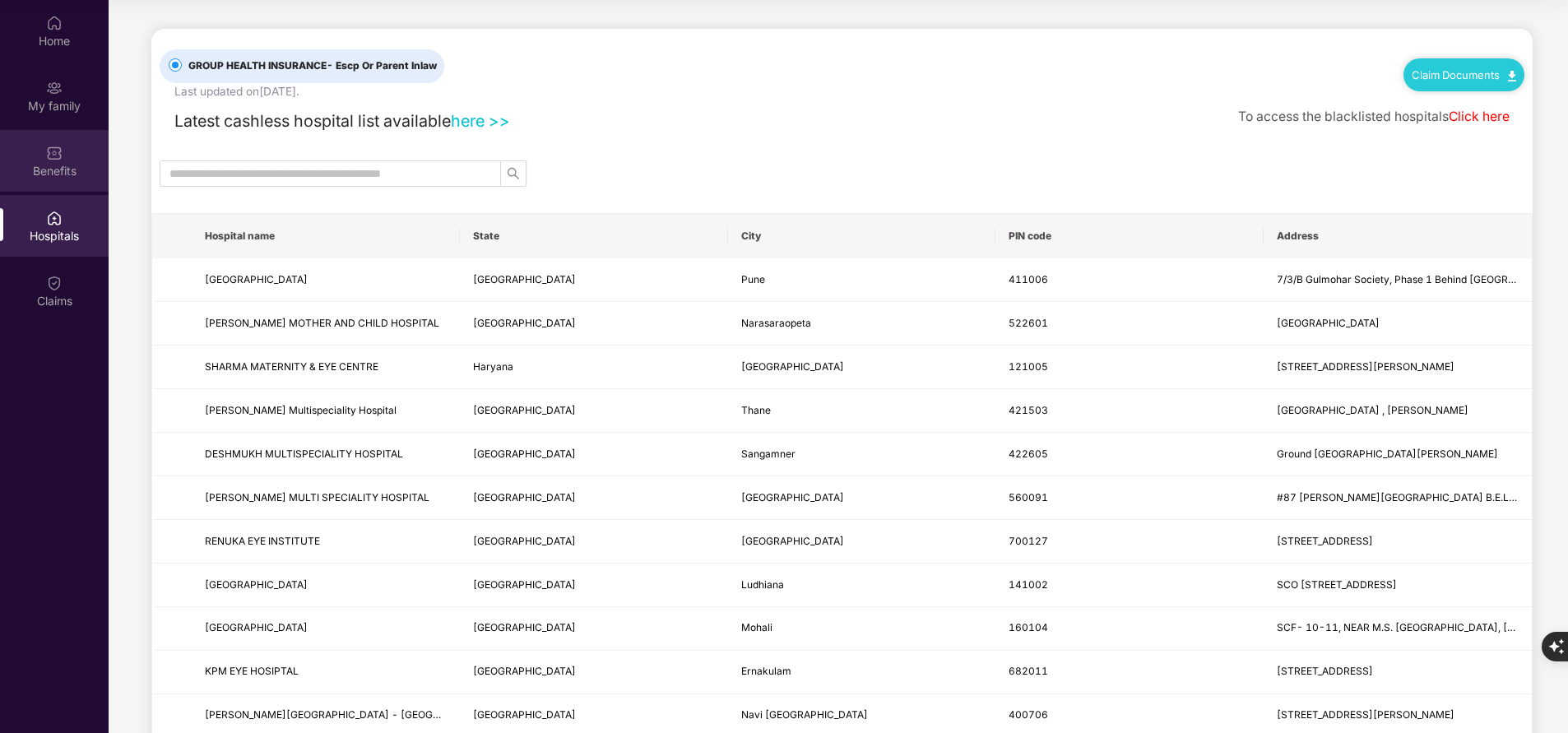
click at [59, 163] on div "Benefits" at bounding box center [54, 171] width 109 height 16
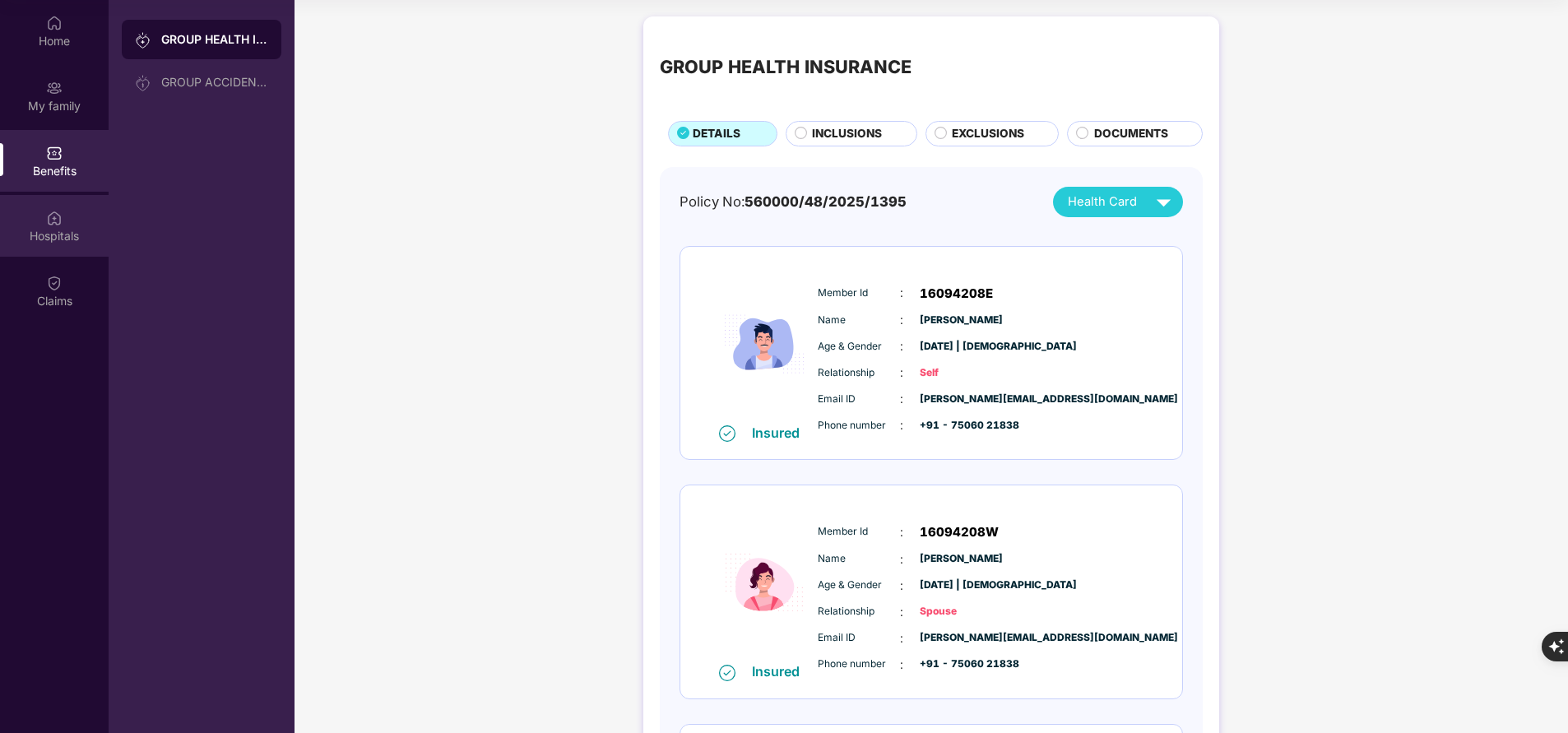
click at [59, 224] on img at bounding box center [54, 218] width 16 height 16
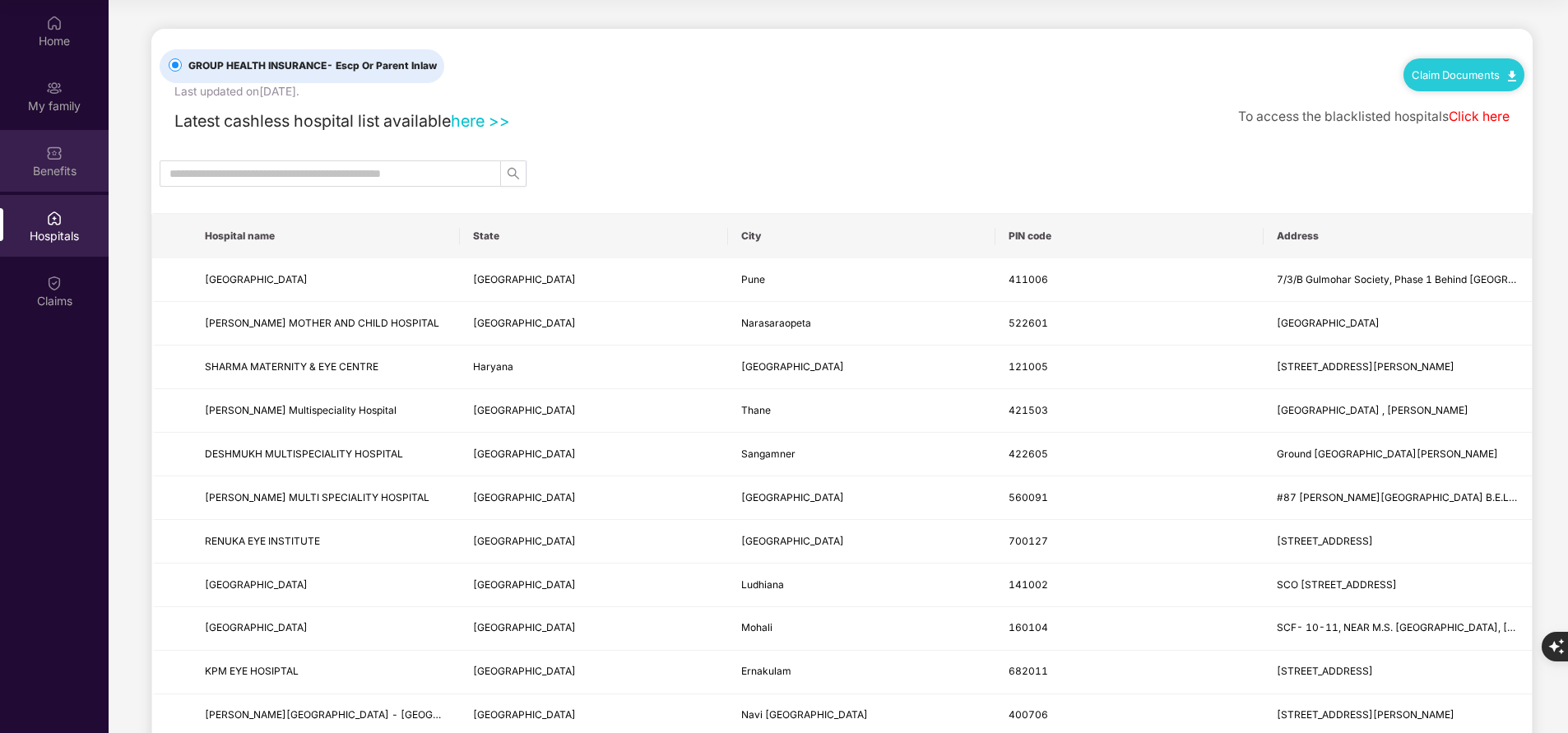
click at [60, 178] on div "Benefits" at bounding box center [54, 171] width 109 height 16
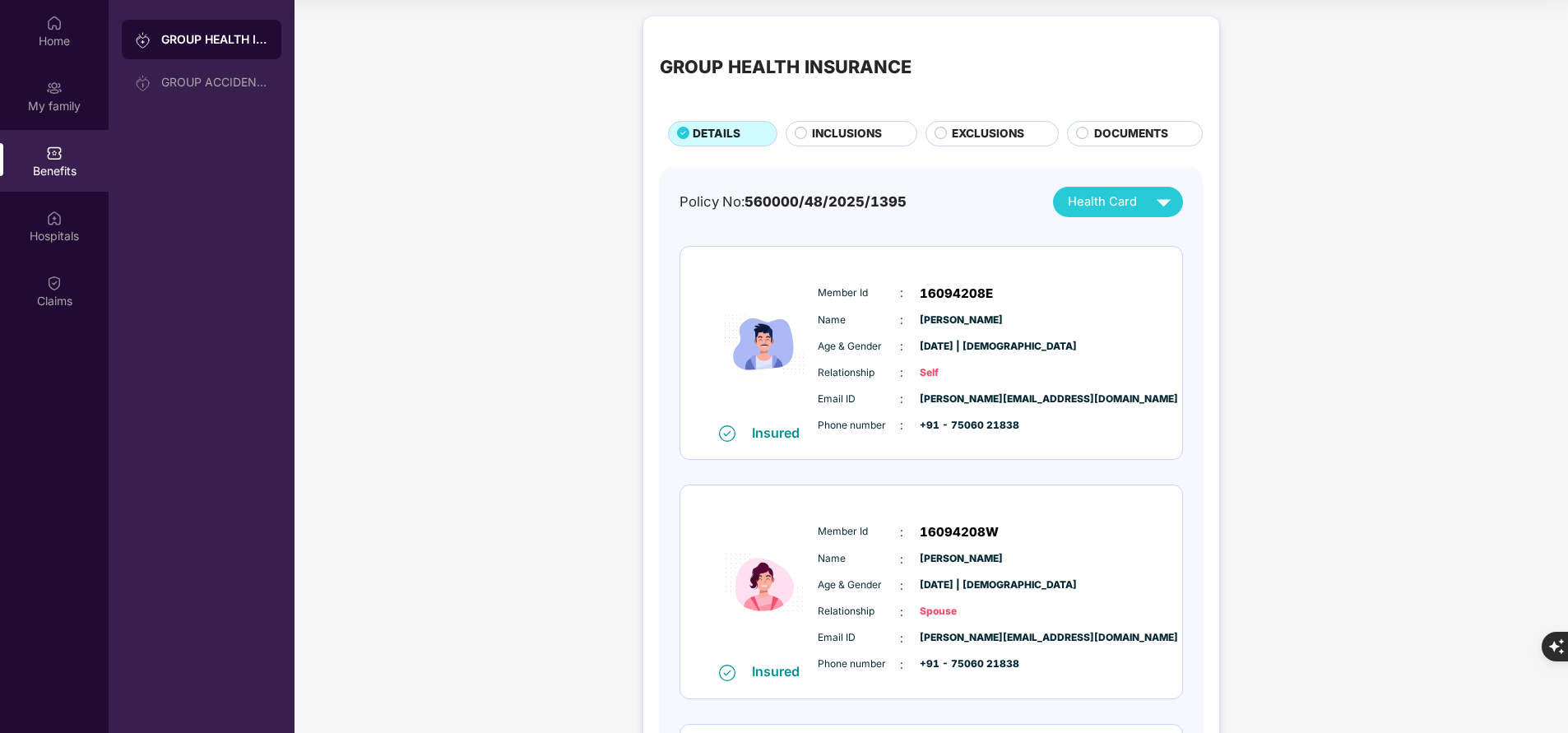
click at [850, 134] on span "INCLUSIONS" at bounding box center [847, 133] width 70 height 17
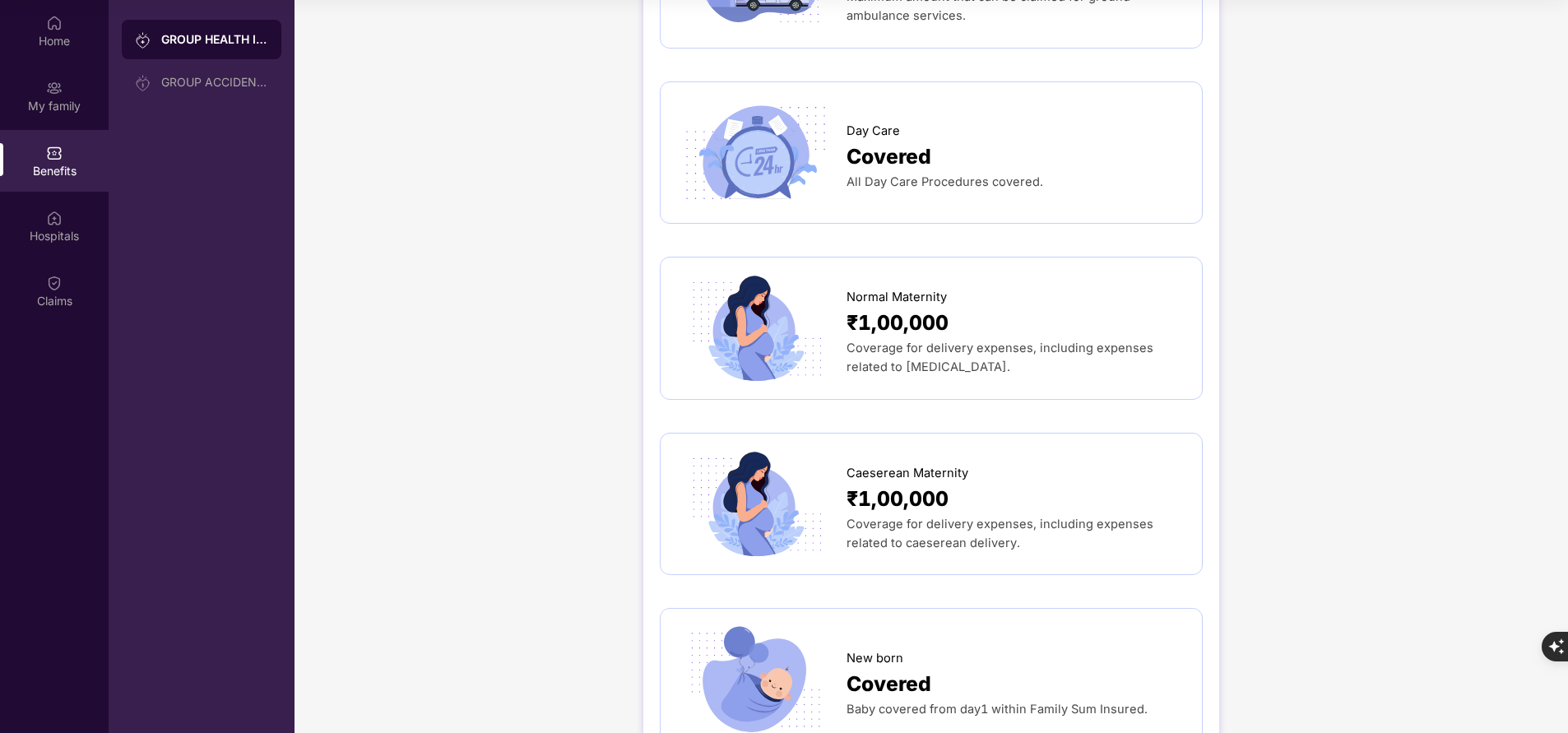
scroll to position [1493, 0]
click at [72, 104] on div "My family" at bounding box center [54, 106] width 109 height 16
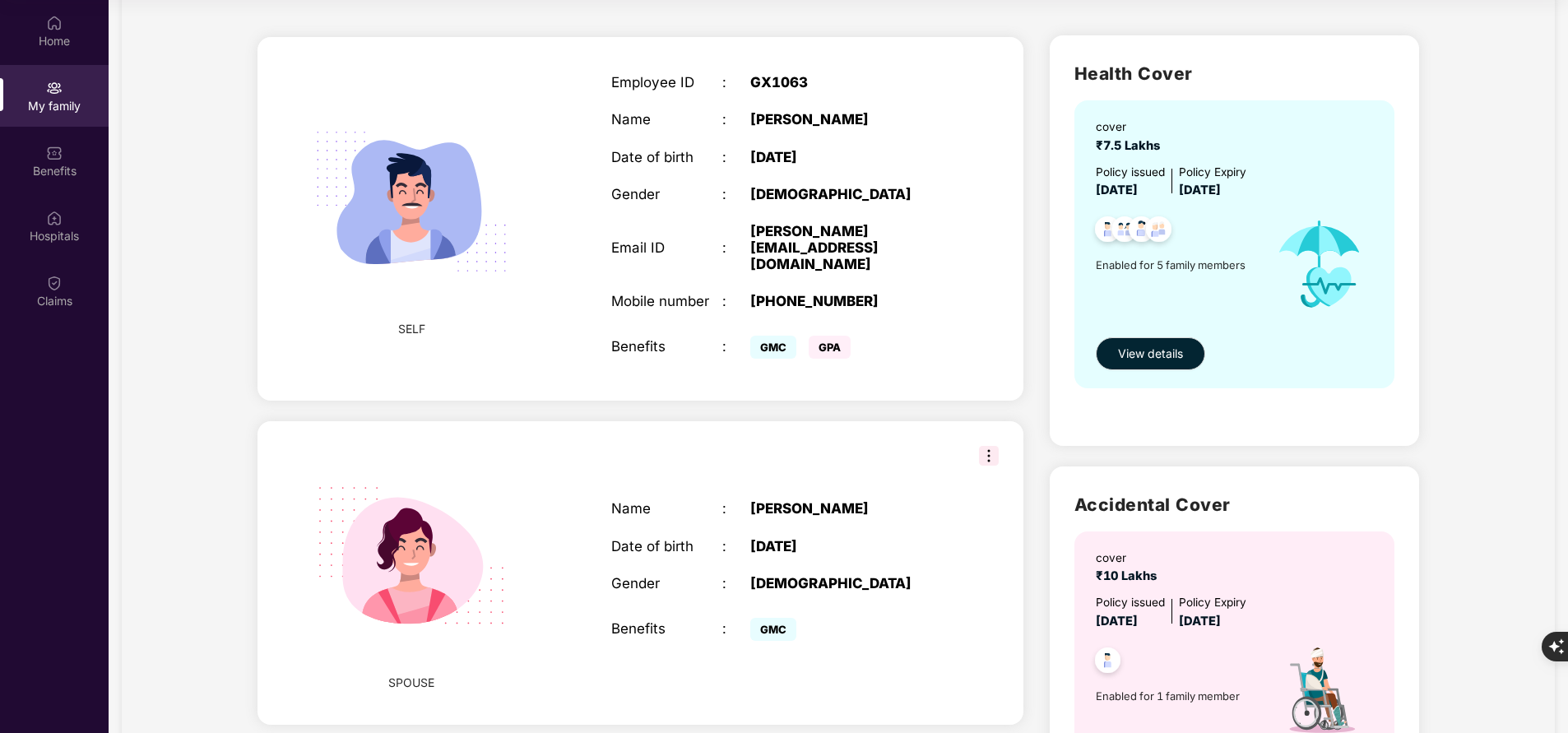
scroll to position [0, 0]
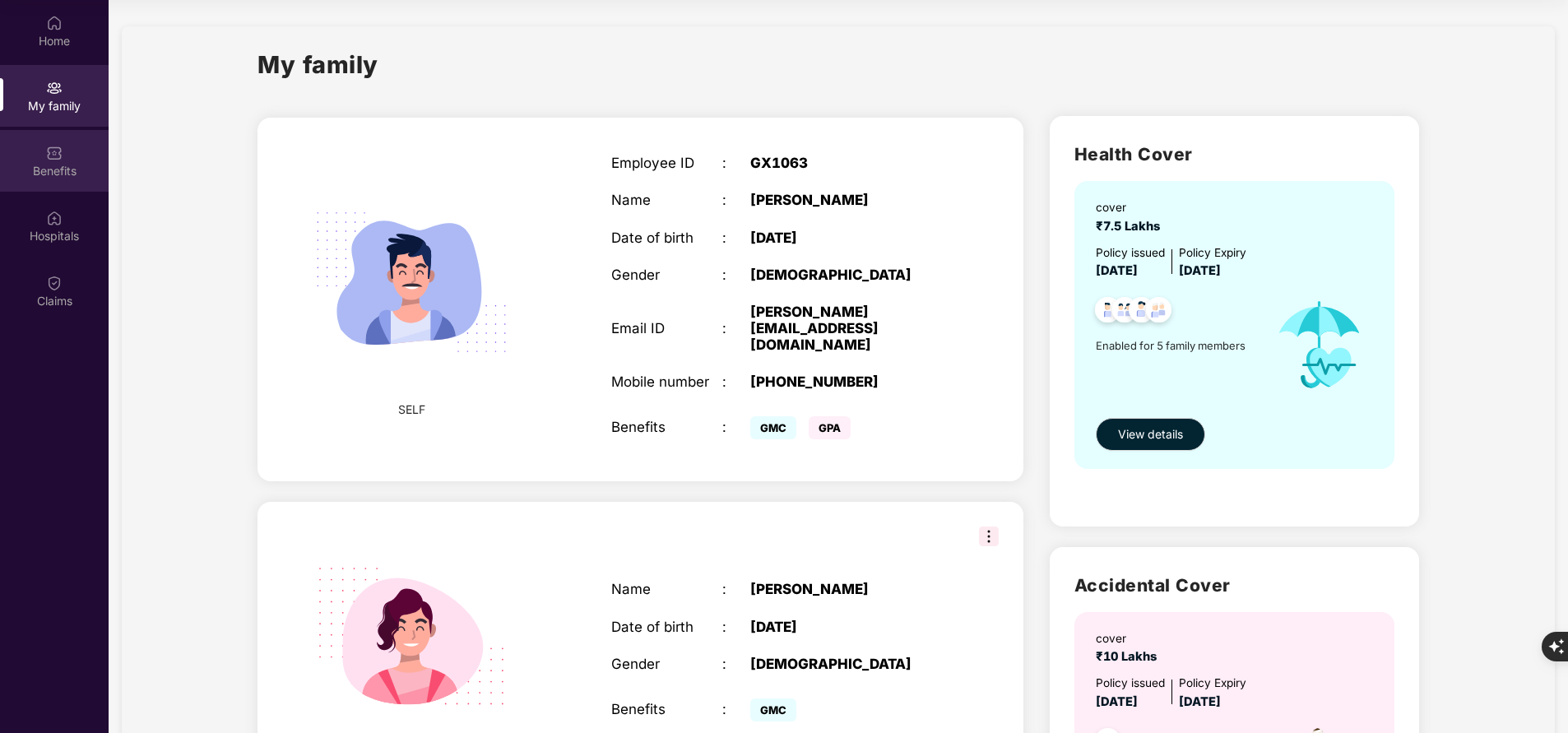
click at [30, 178] on div "Benefits" at bounding box center [54, 171] width 109 height 16
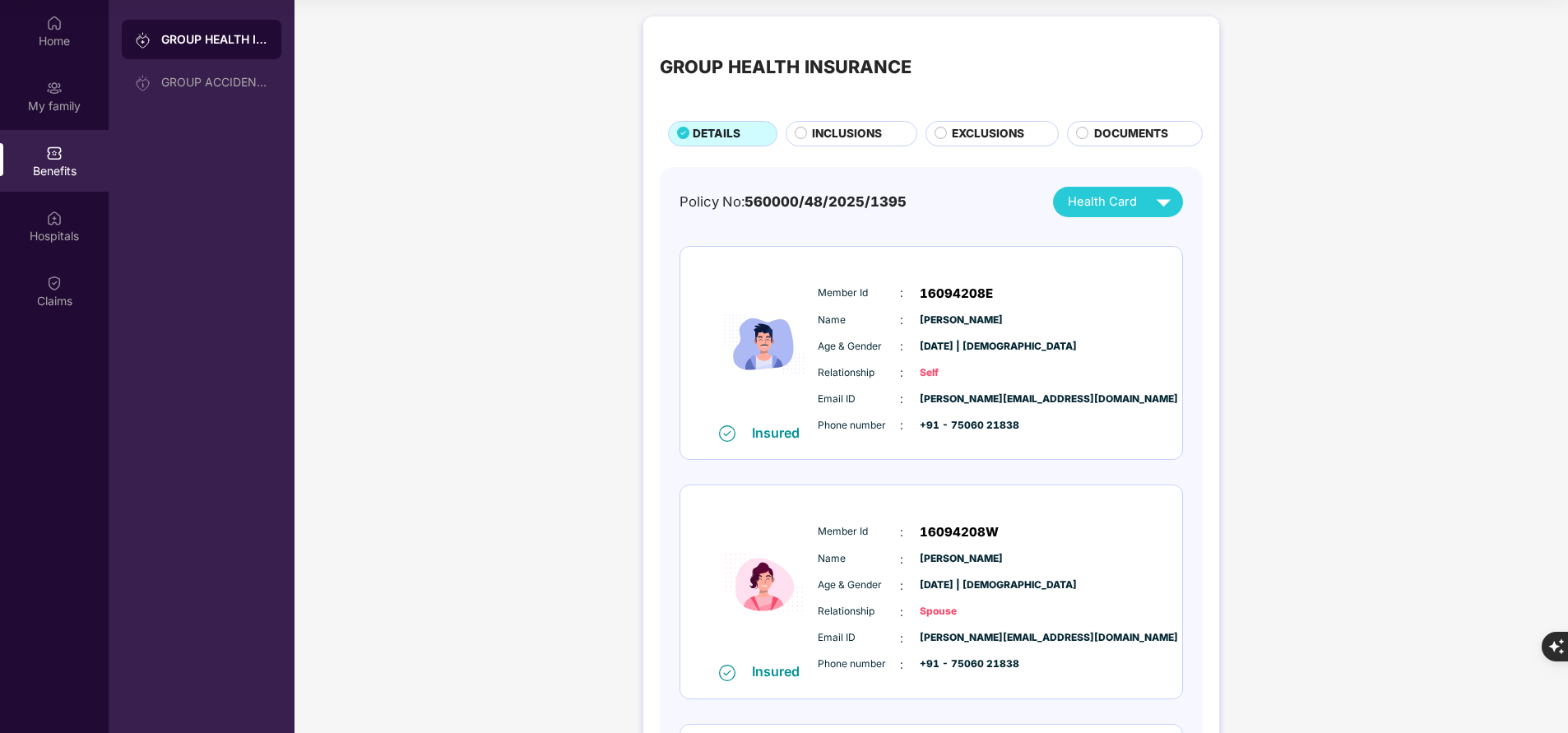
click at [864, 136] on span "INCLUSIONS" at bounding box center [847, 133] width 70 height 17
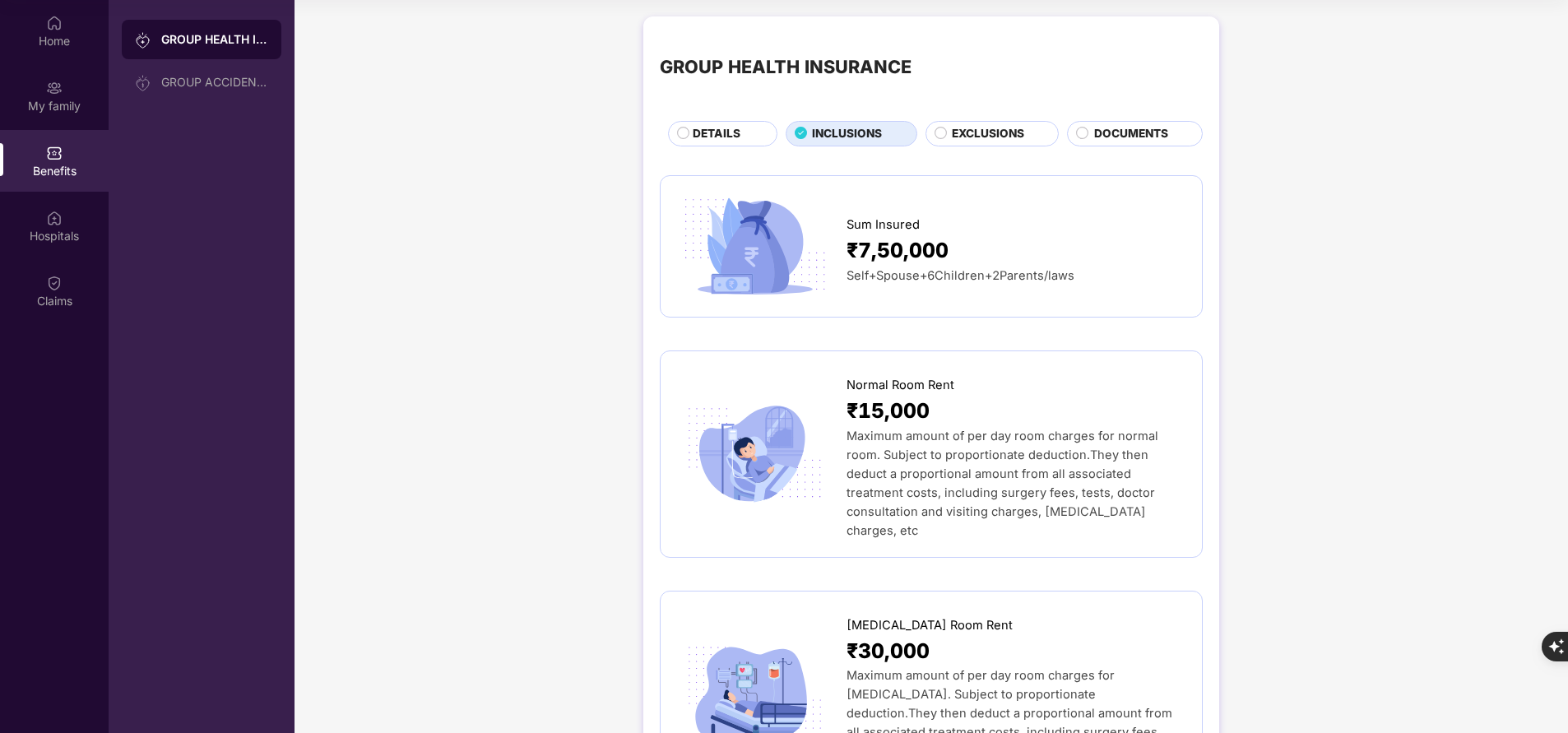
click at [719, 141] on span "DETAILS" at bounding box center [717, 133] width 48 height 17
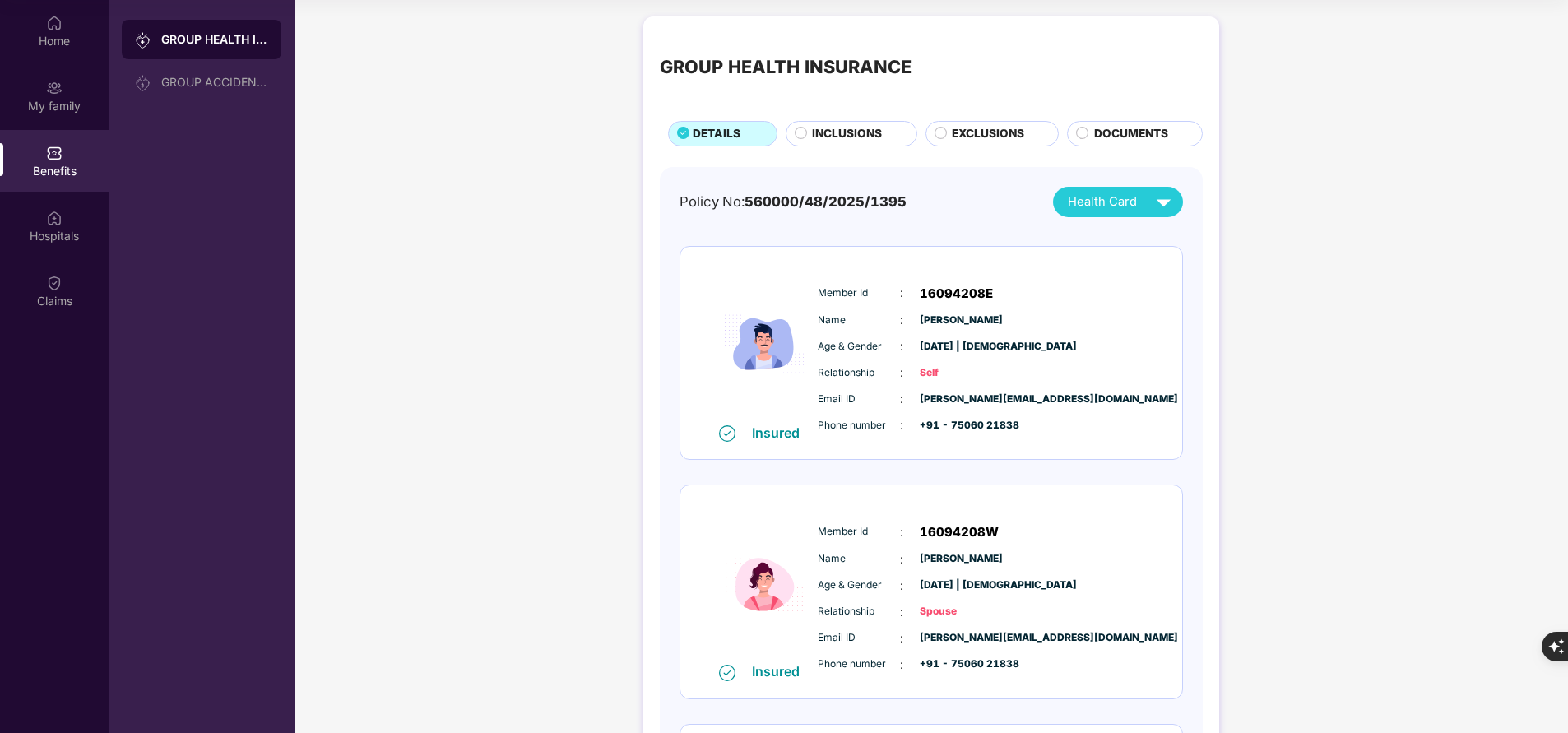
click at [843, 133] on span "INCLUSIONS" at bounding box center [847, 133] width 70 height 17
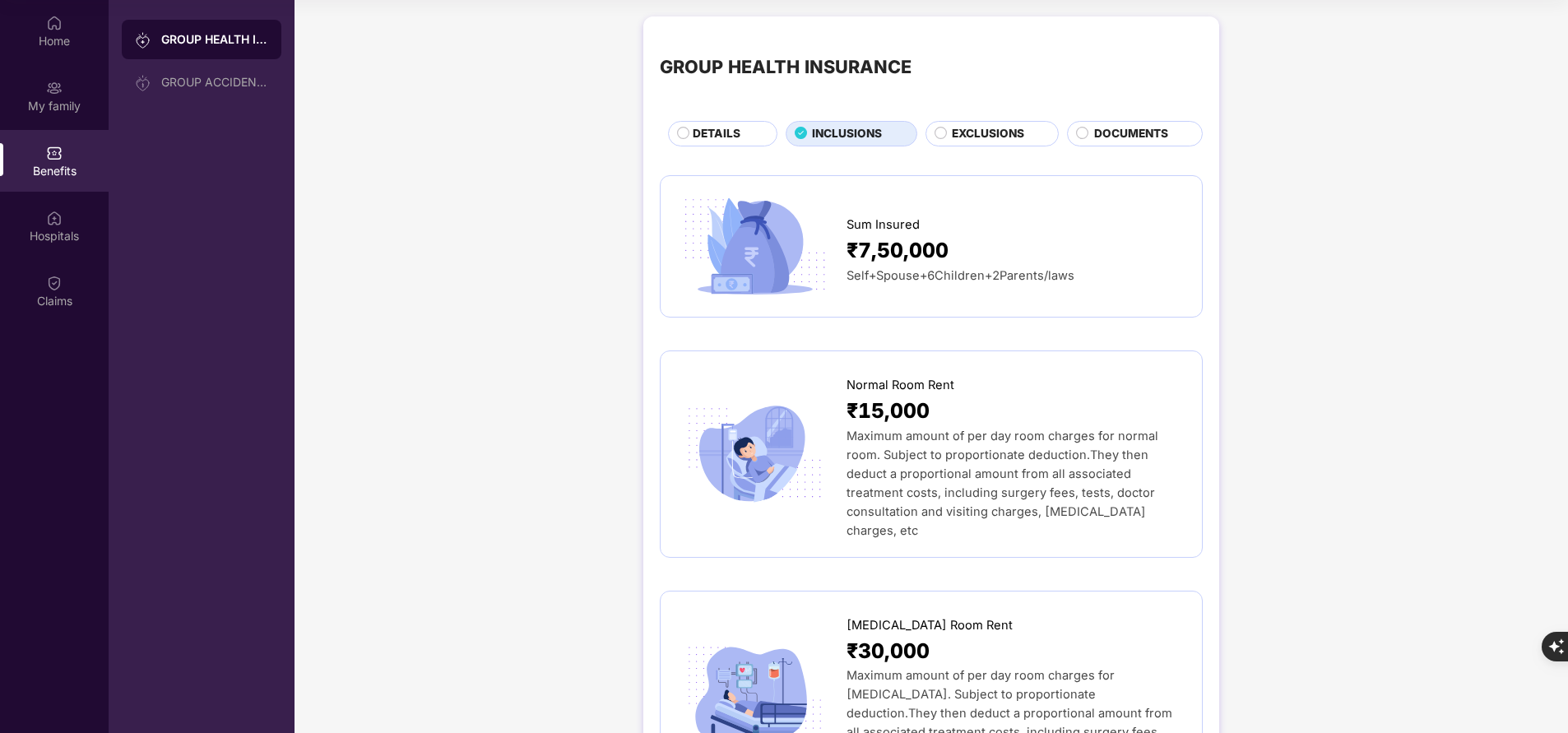
click at [995, 134] on span "EXCLUSIONS" at bounding box center [988, 133] width 73 height 17
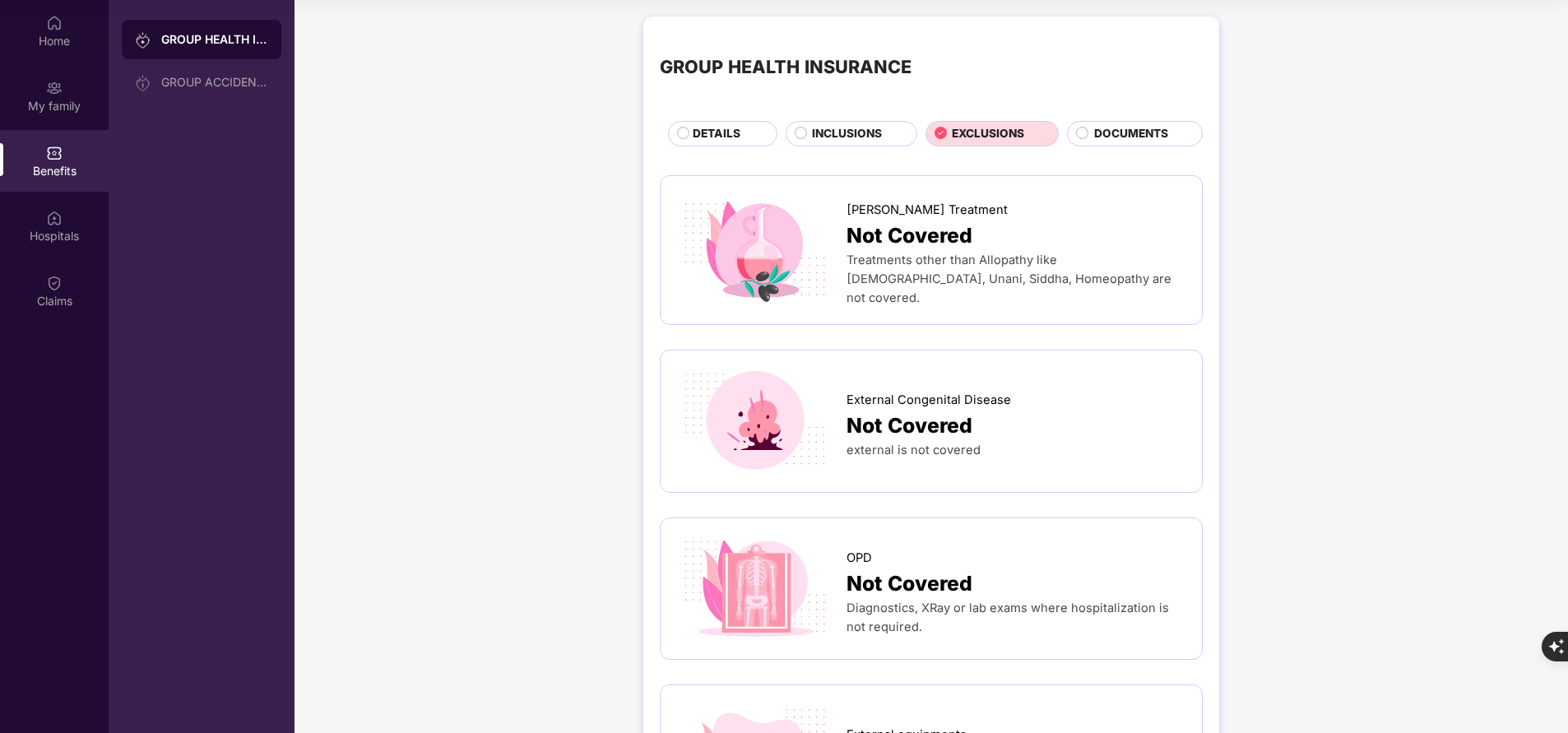
click at [835, 128] on span "INCLUSIONS" at bounding box center [847, 133] width 70 height 17
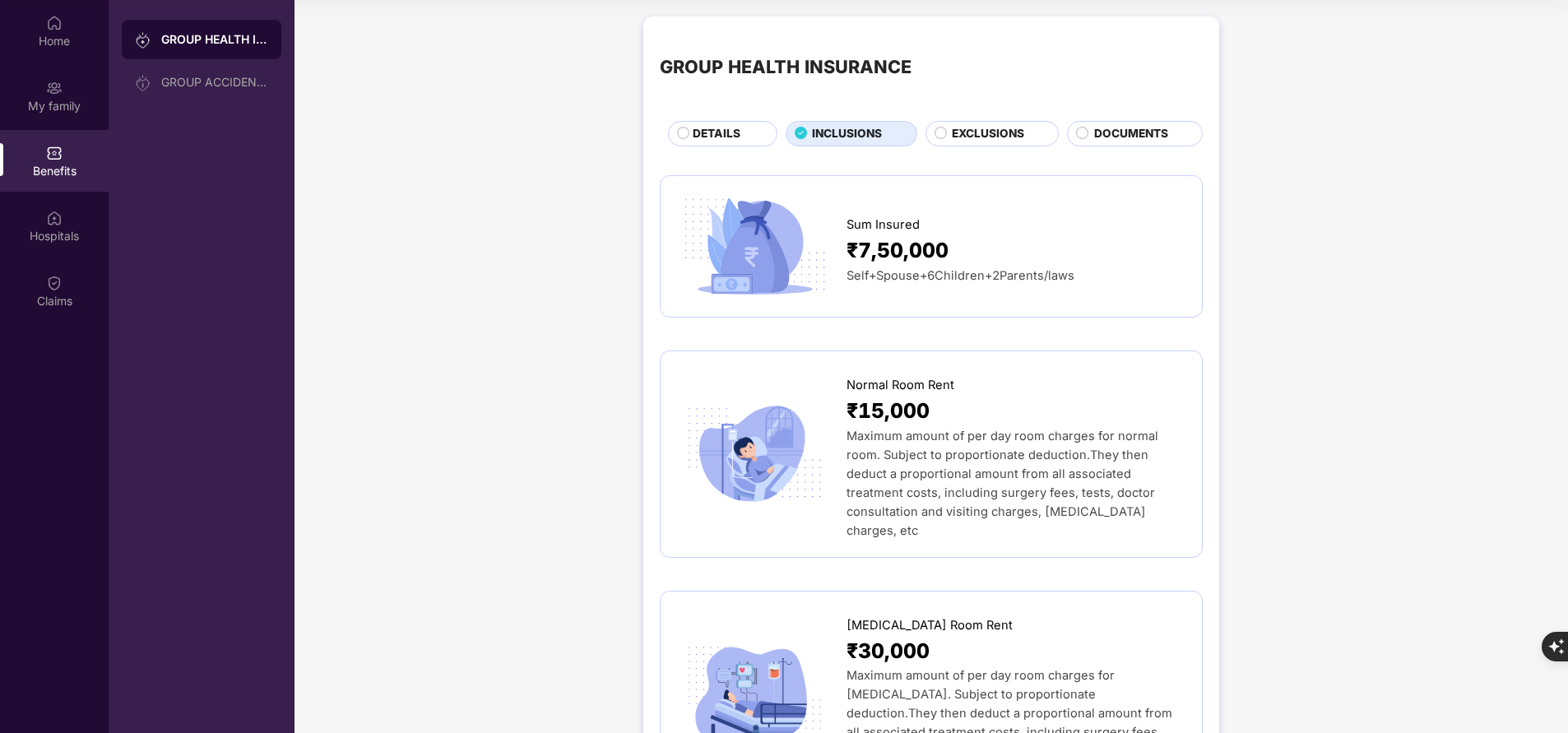
click at [698, 140] on span "DETAILS" at bounding box center [717, 133] width 48 height 17
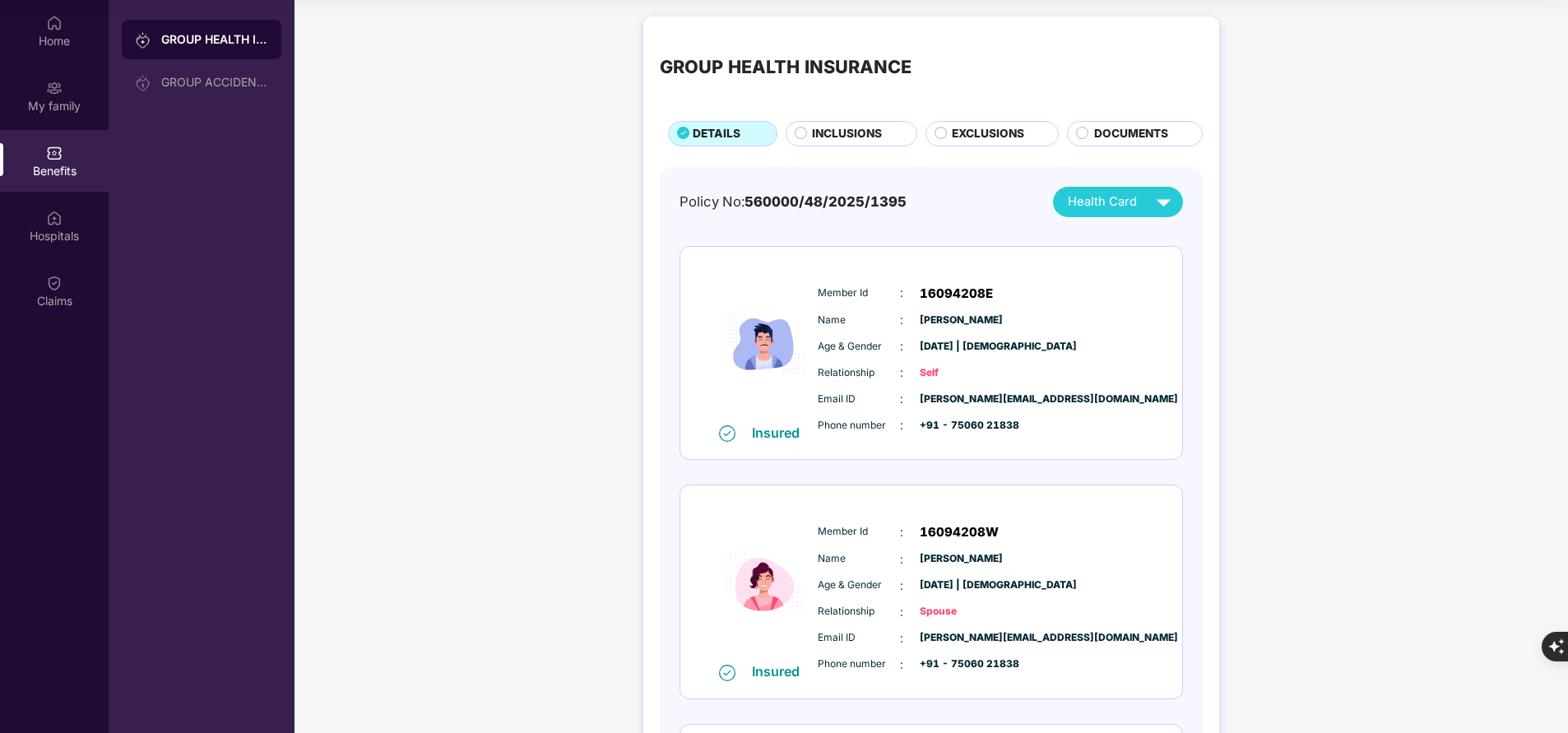
click at [830, 140] on span "INCLUSIONS" at bounding box center [847, 133] width 70 height 17
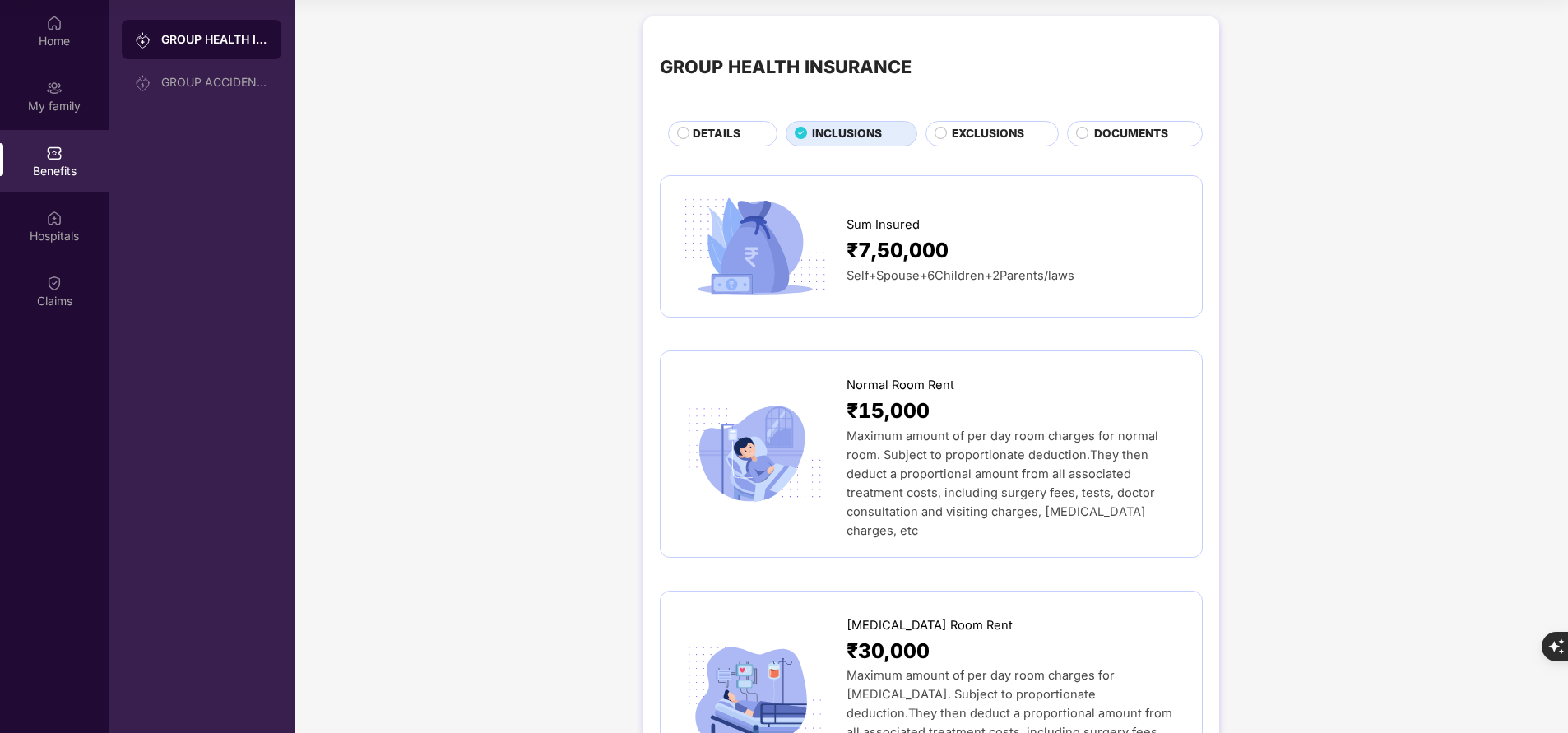
click at [995, 137] on span "EXCLUSIONS" at bounding box center [988, 133] width 73 height 17
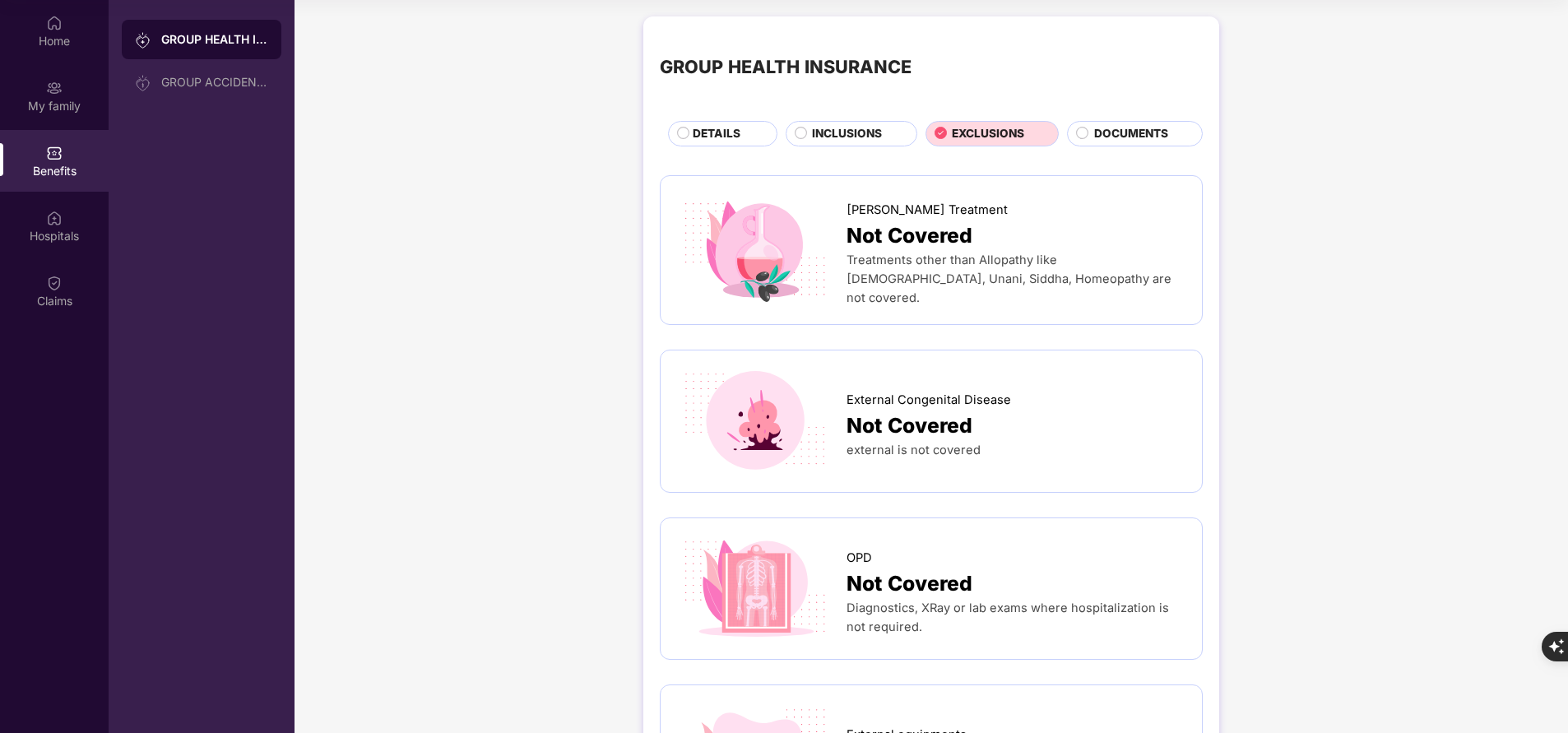
click at [840, 138] on span "INCLUSIONS" at bounding box center [847, 133] width 70 height 17
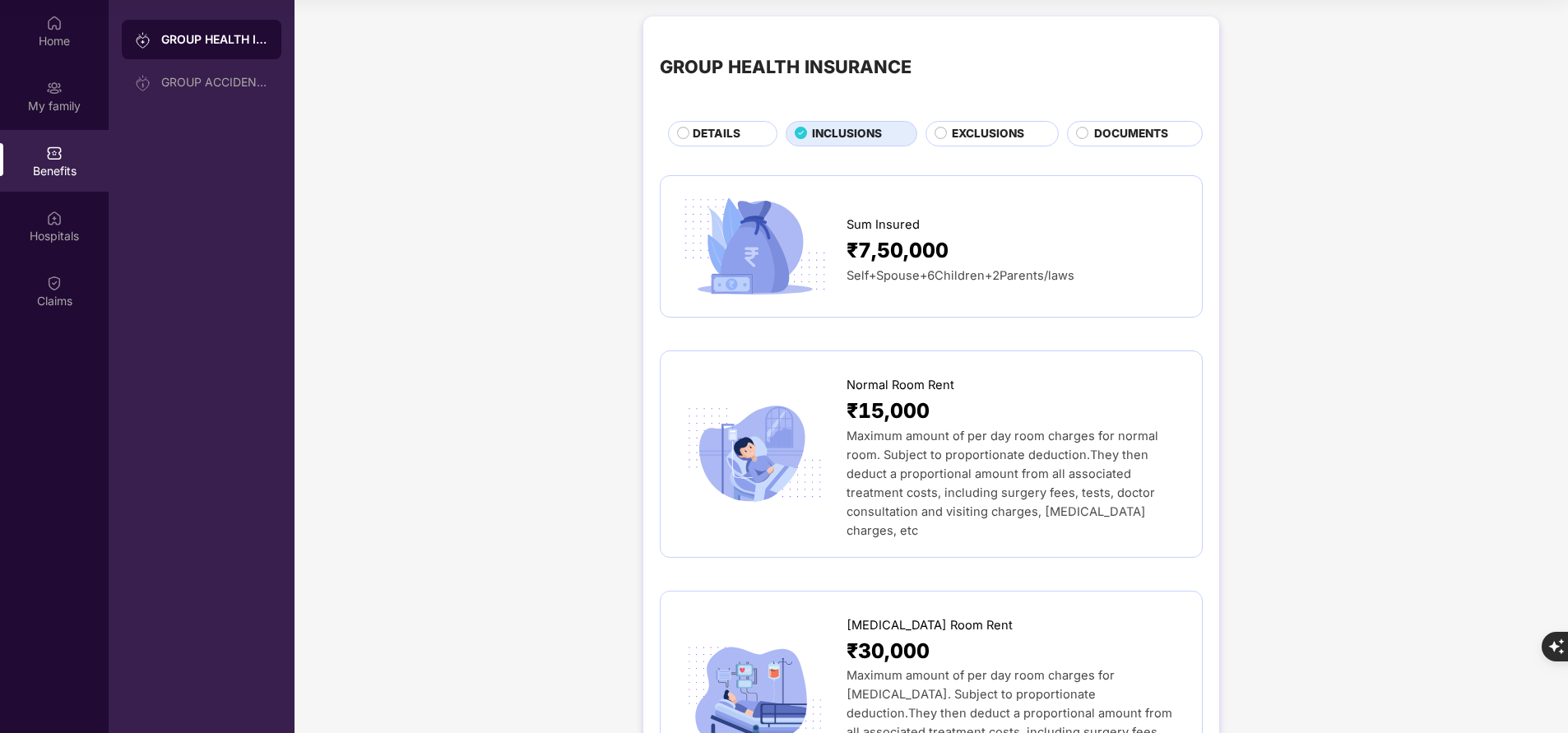
click at [743, 135] on div "DETAILS" at bounding box center [727, 135] width 84 height 20
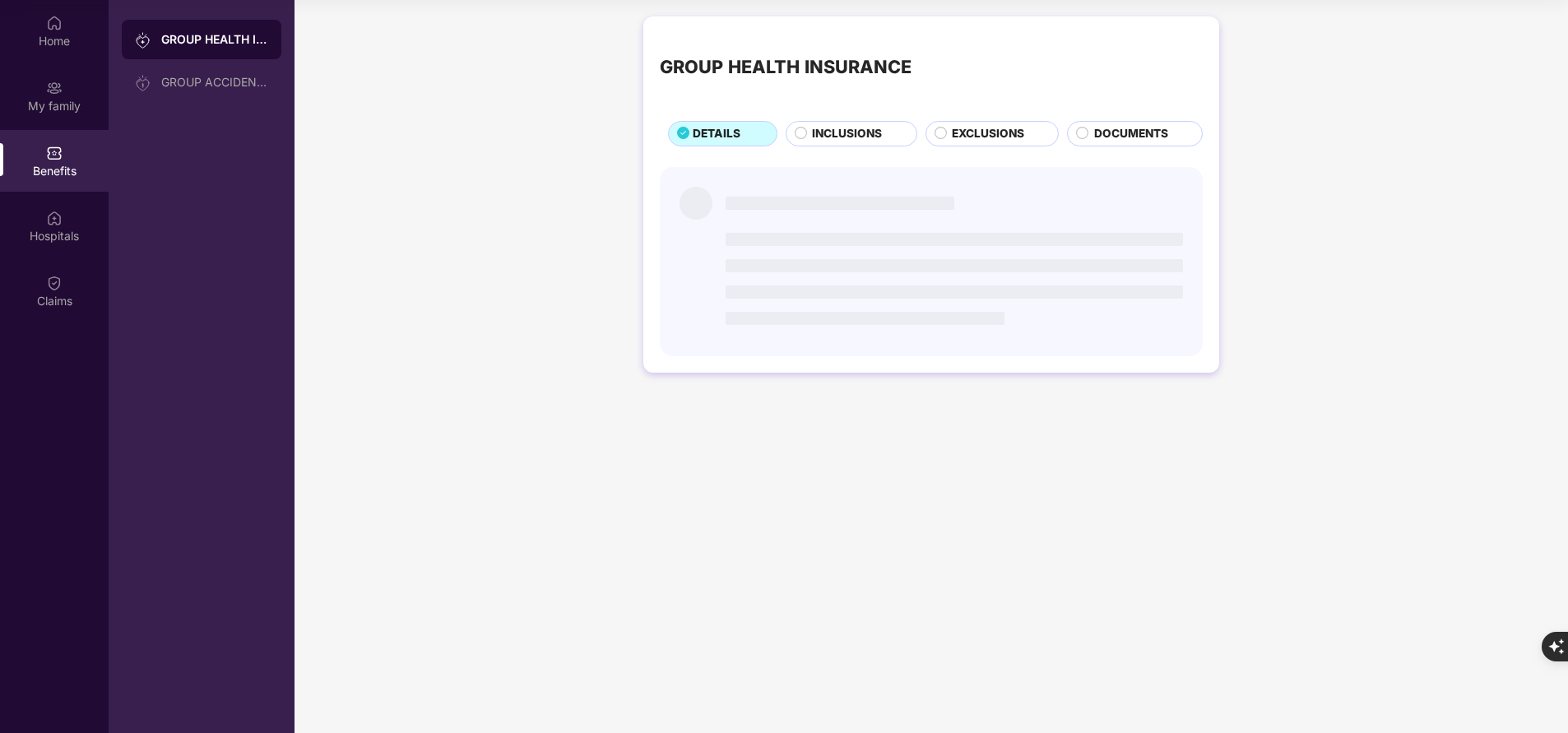
click at [869, 135] on span "INCLUSIONS" at bounding box center [847, 133] width 70 height 17
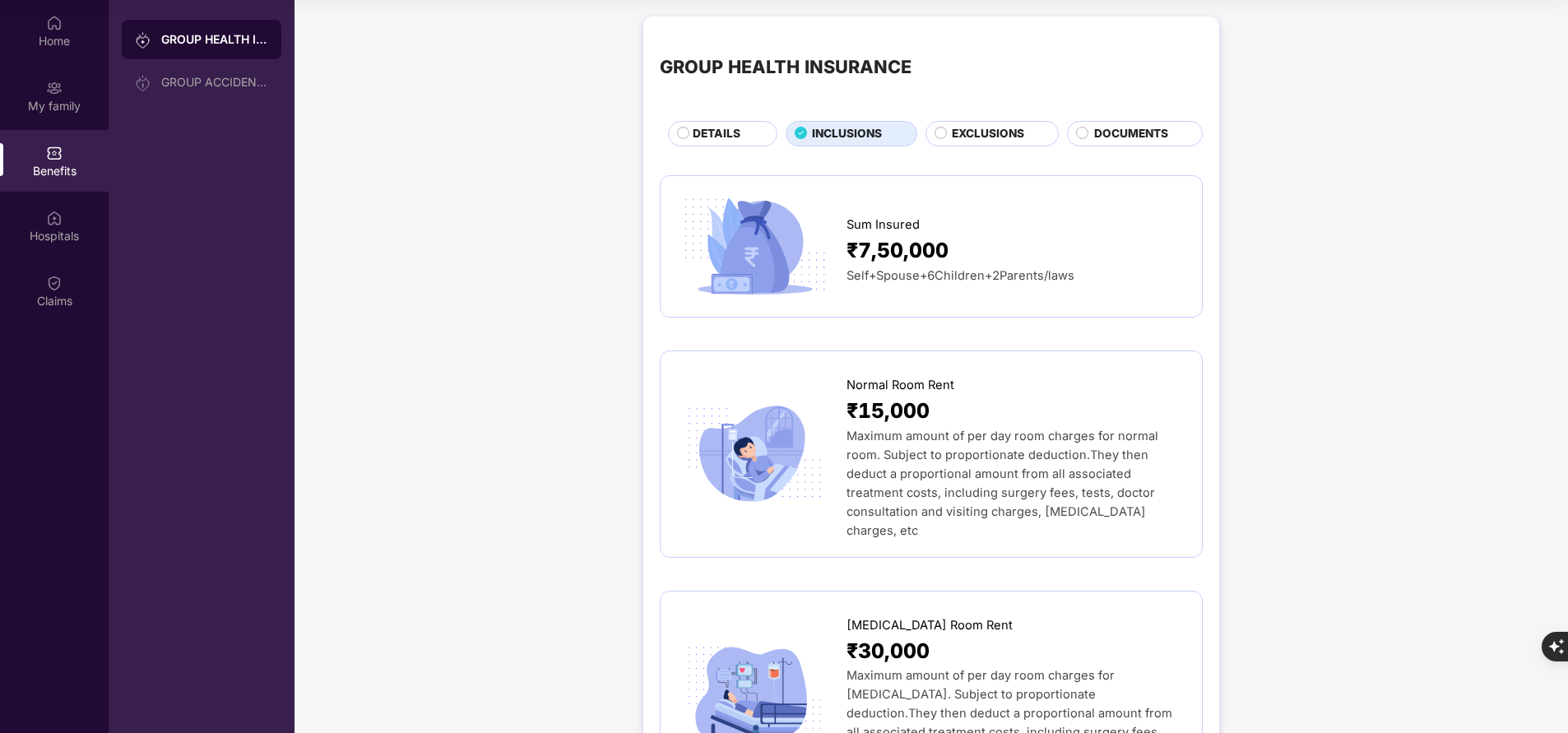
click at [972, 133] on span "EXCLUSIONS" at bounding box center [988, 133] width 73 height 17
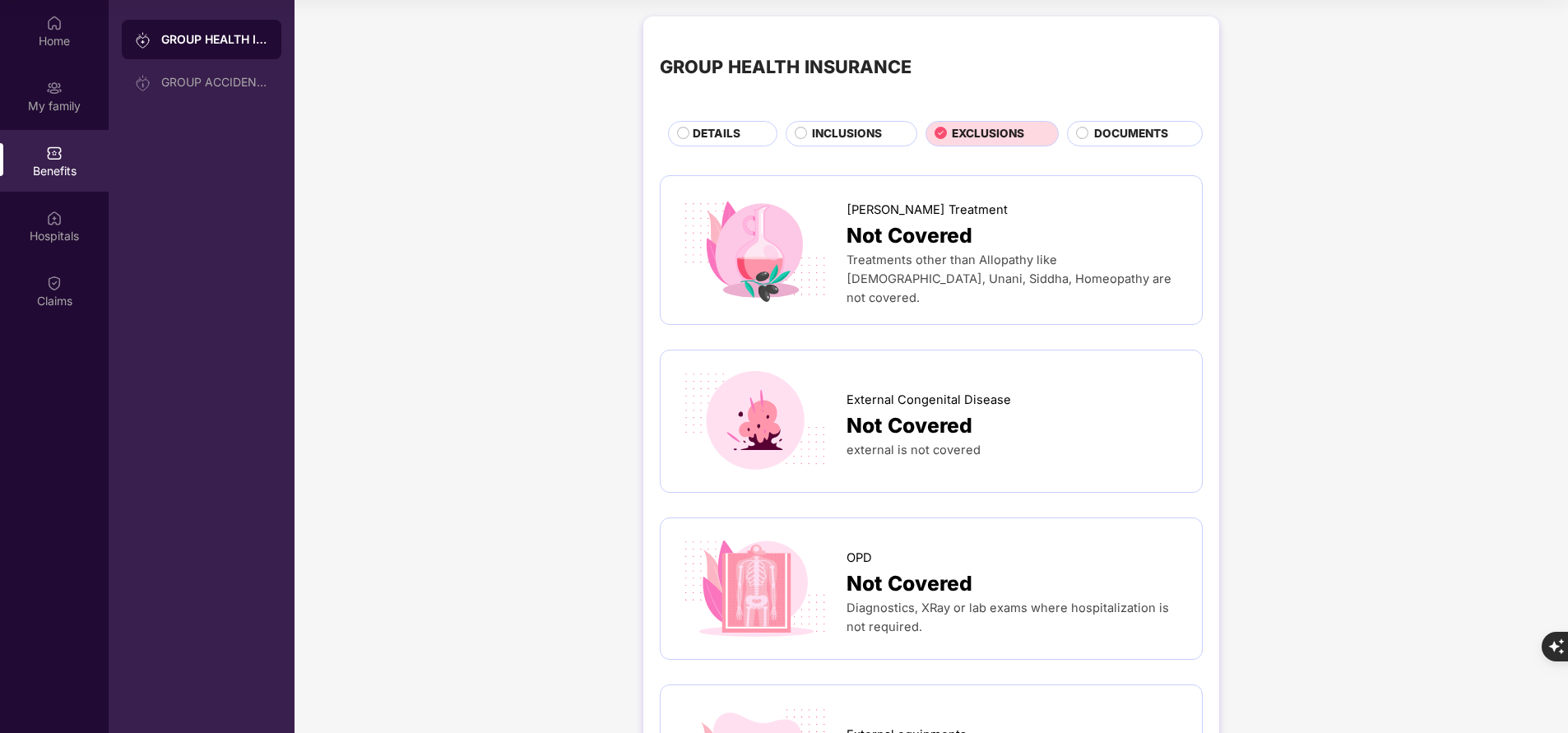
click at [825, 138] on span "INCLUSIONS" at bounding box center [847, 133] width 70 height 17
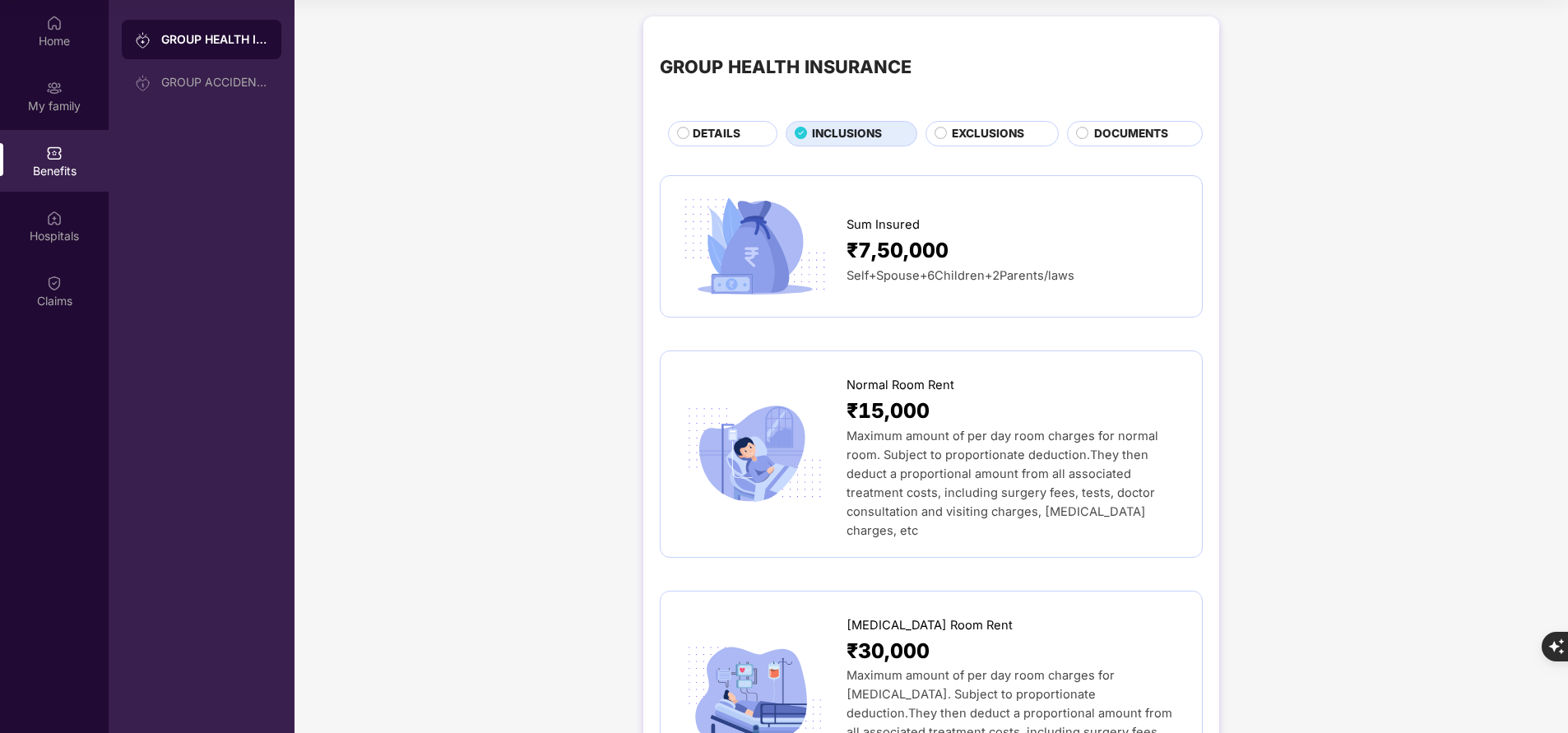
click at [699, 143] on span "DETAILS" at bounding box center [717, 133] width 48 height 17
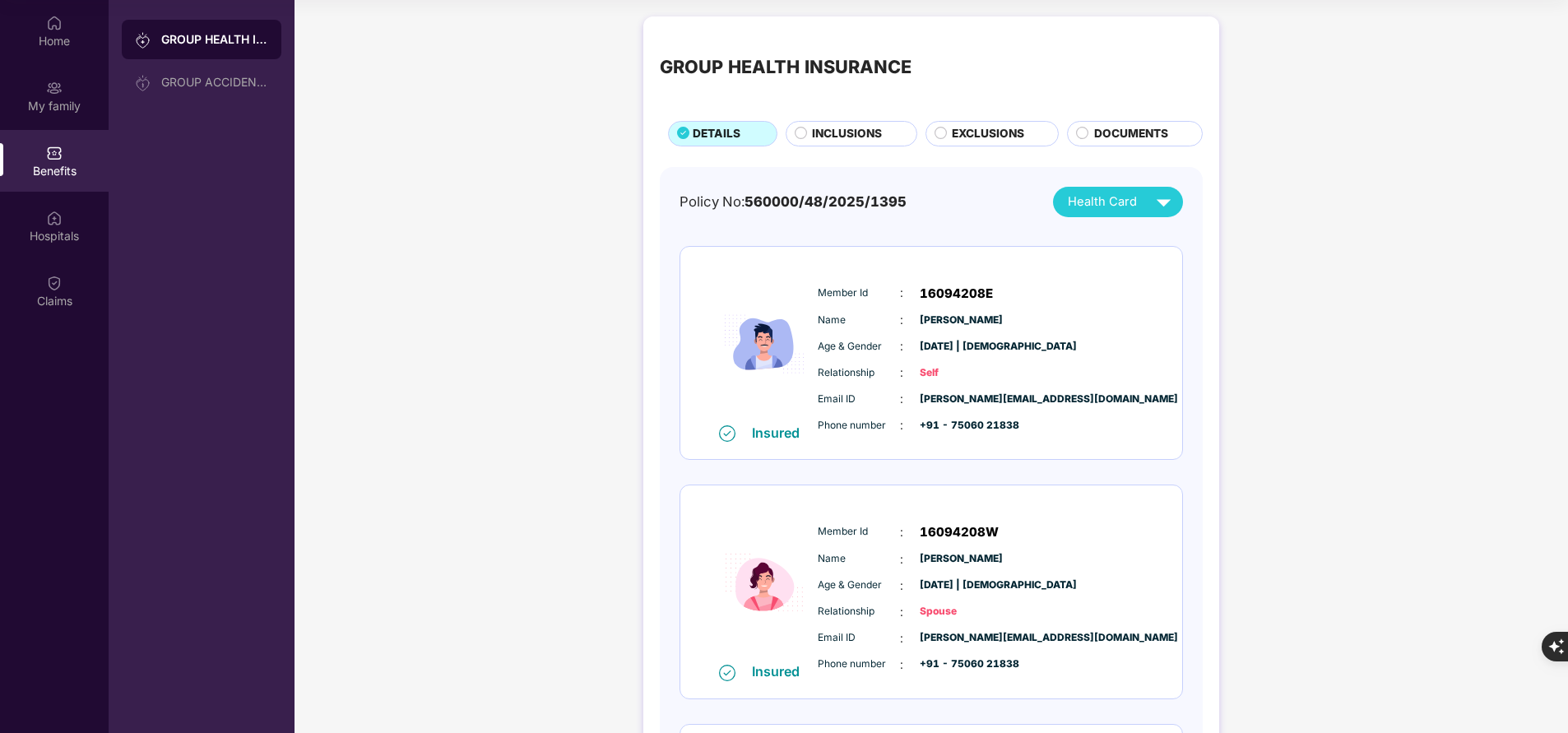
click at [842, 137] on span "INCLUSIONS" at bounding box center [847, 133] width 70 height 17
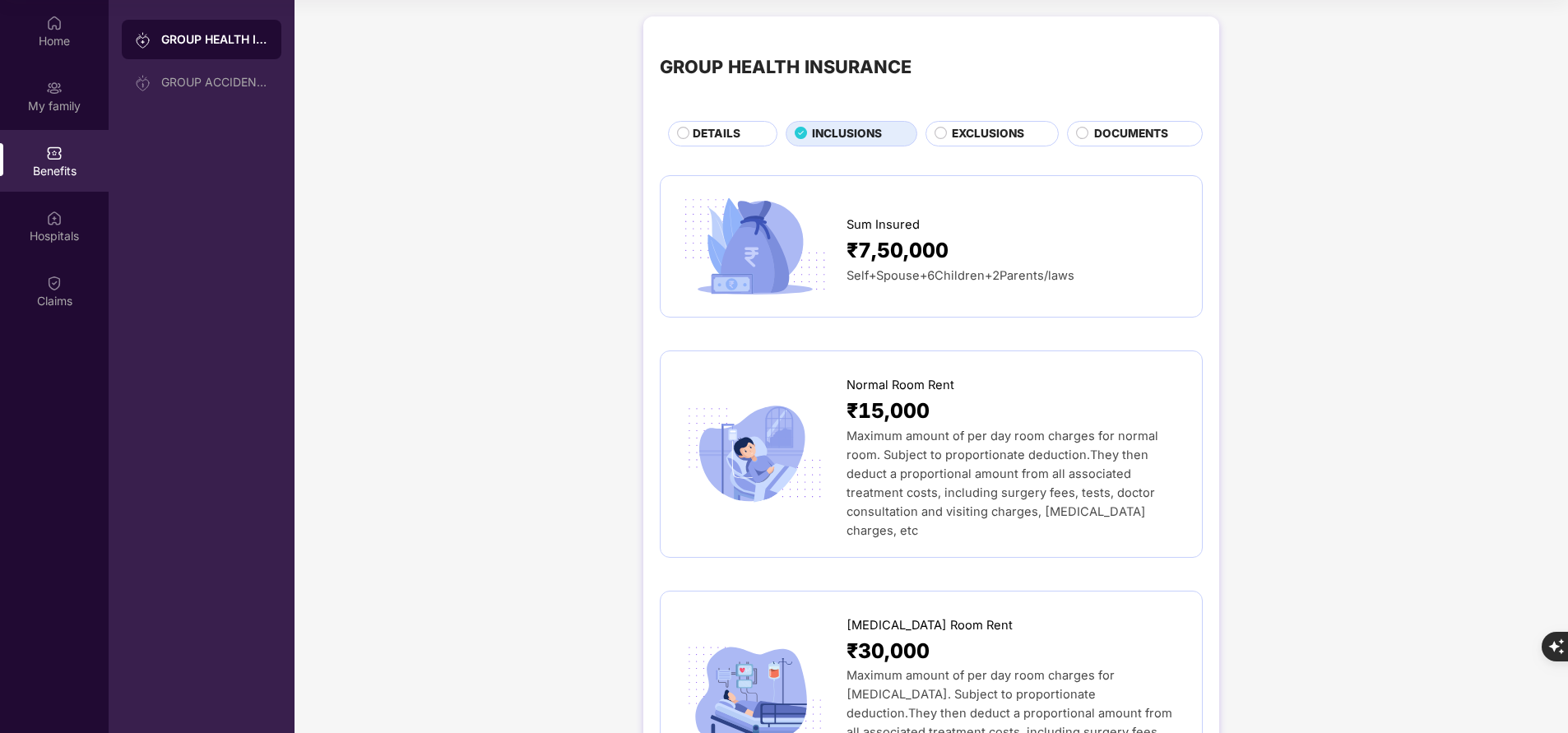
click at [967, 134] on span "EXCLUSIONS" at bounding box center [988, 133] width 73 height 17
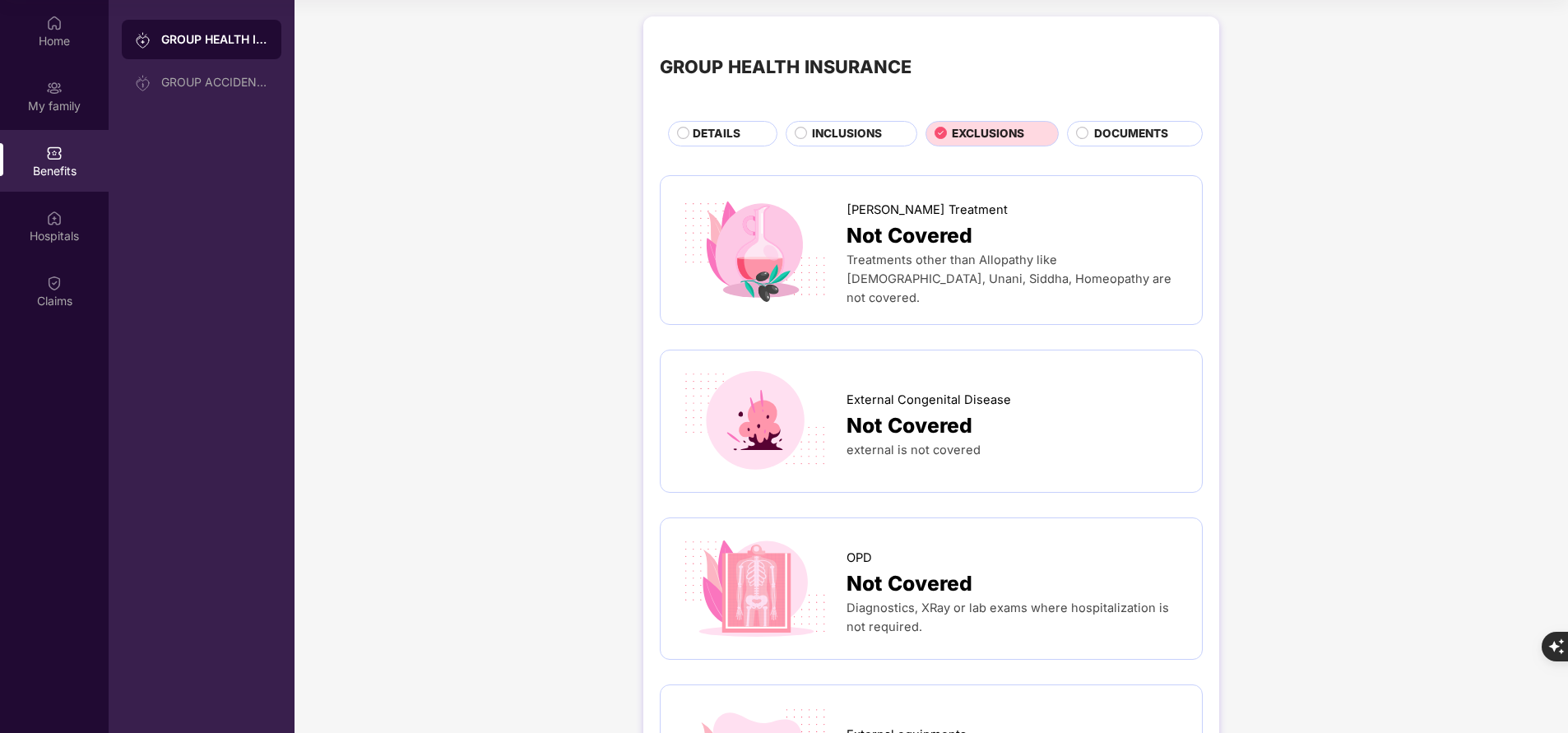
click at [854, 130] on span "INCLUSIONS" at bounding box center [847, 133] width 70 height 17
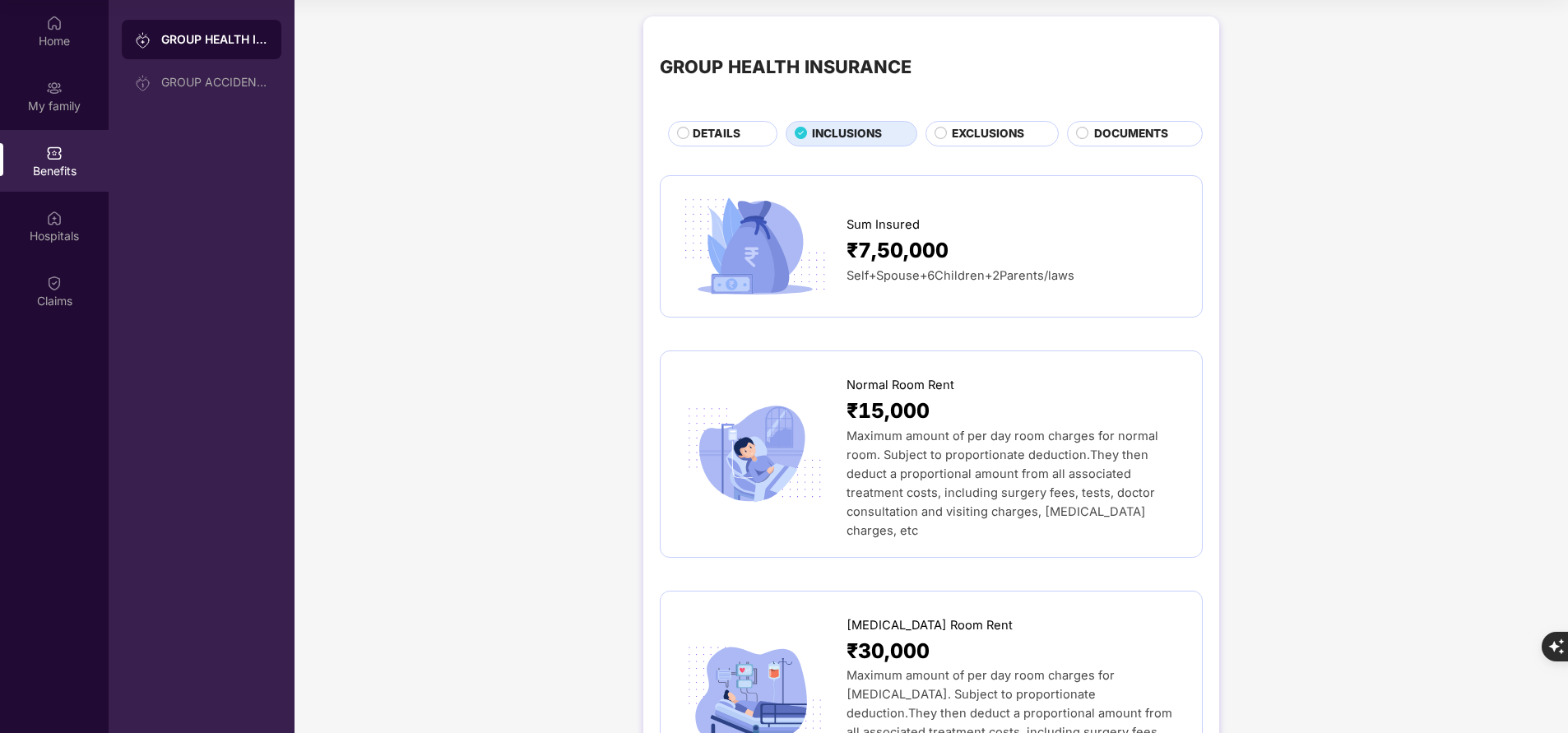
click at [727, 129] on span "DETAILS" at bounding box center [717, 133] width 48 height 17
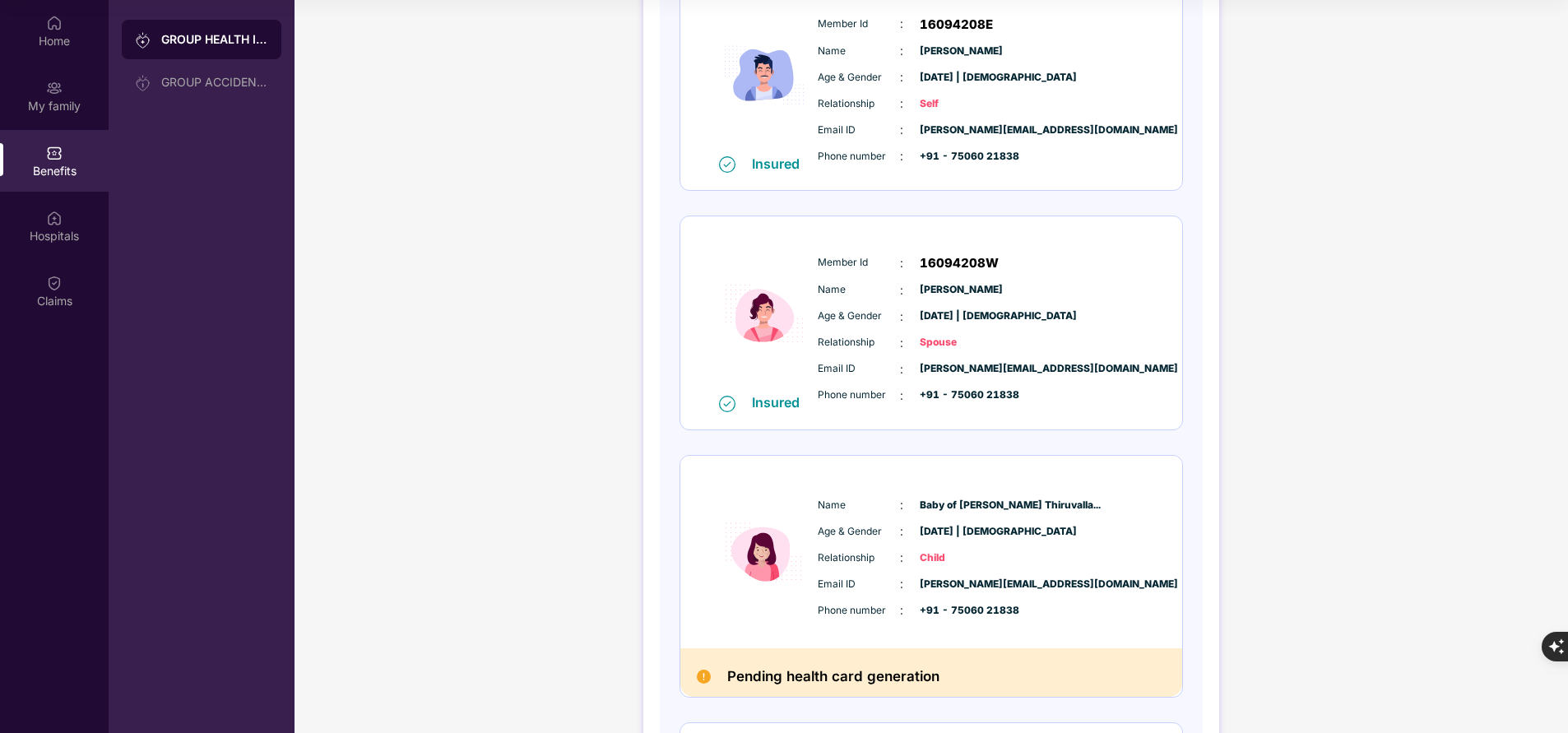
scroll to position [271, 0]
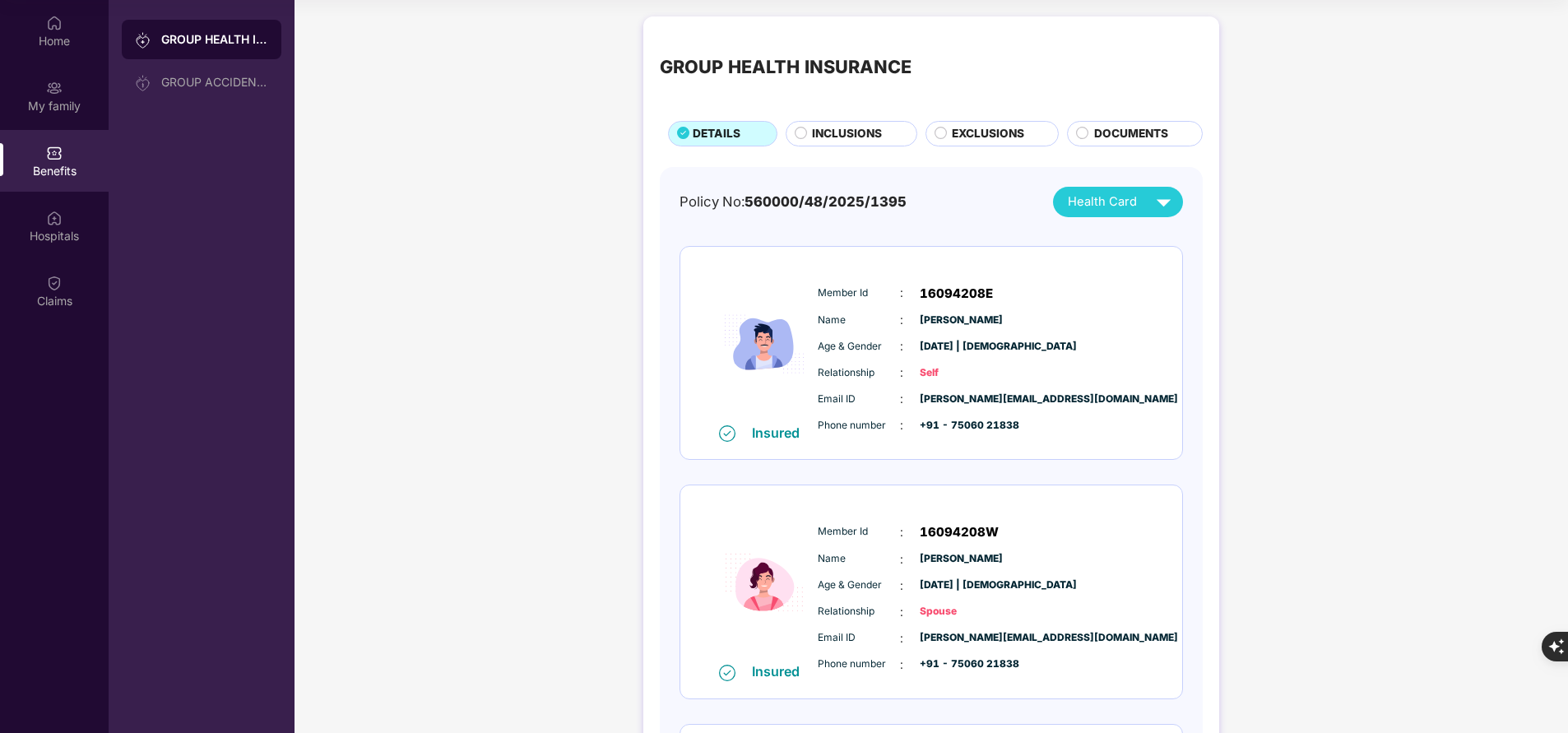
click at [864, 133] on span "INCLUSIONS" at bounding box center [847, 133] width 70 height 17
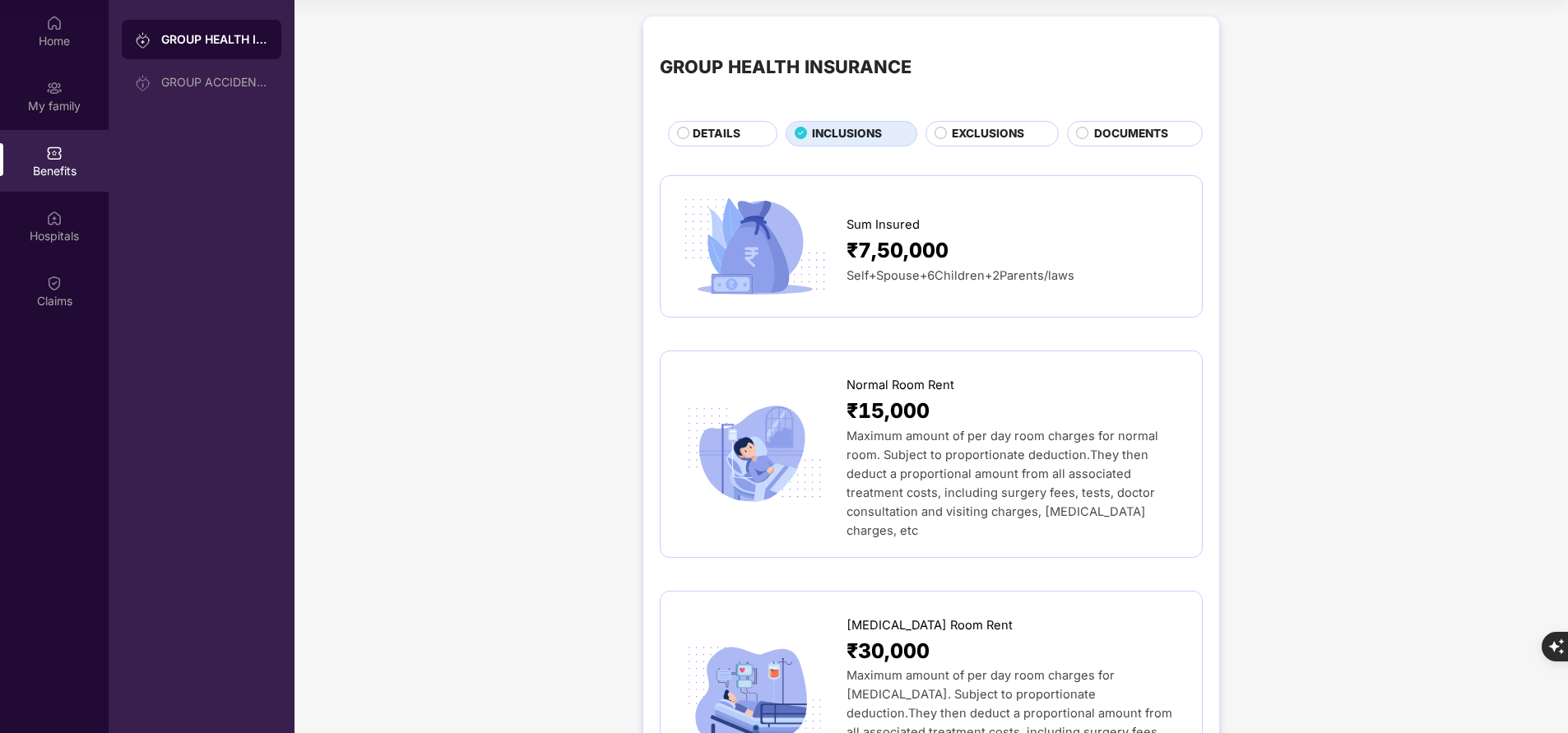
click at [964, 134] on span "EXCLUSIONS" at bounding box center [988, 133] width 73 height 17
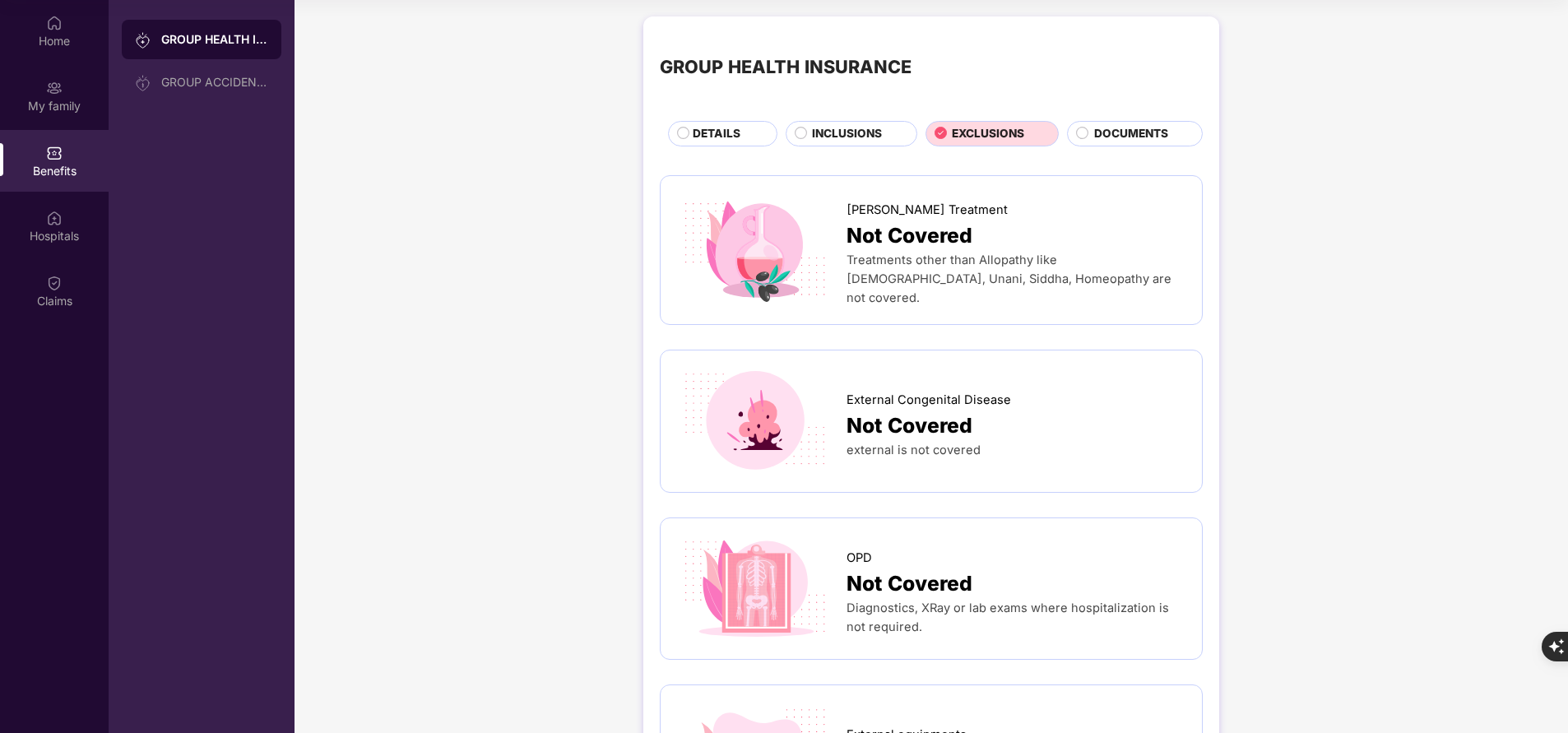
click at [850, 141] on span "INCLUSIONS" at bounding box center [847, 133] width 70 height 17
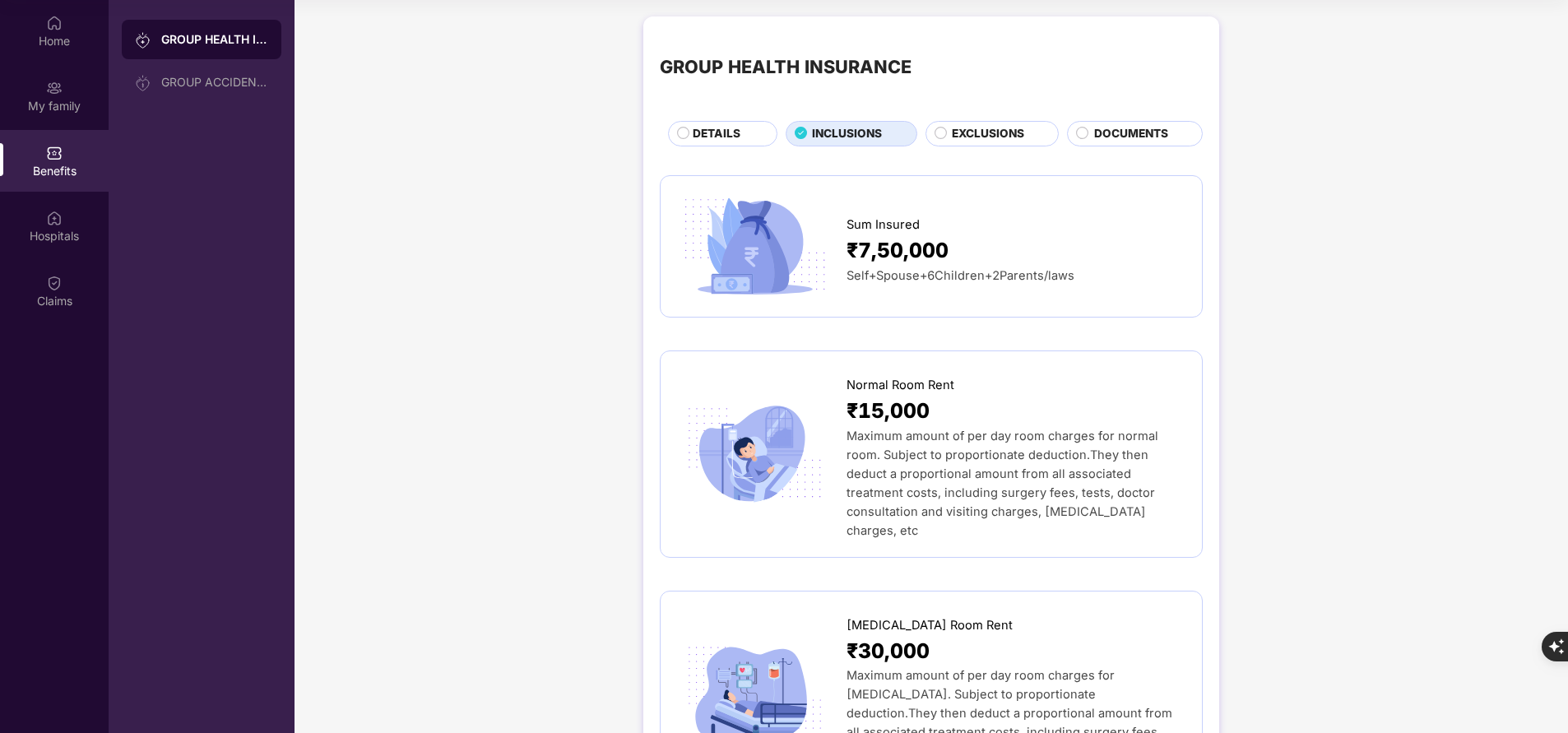
click at [733, 143] on span "DETAILS" at bounding box center [717, 133] width 48 height 17
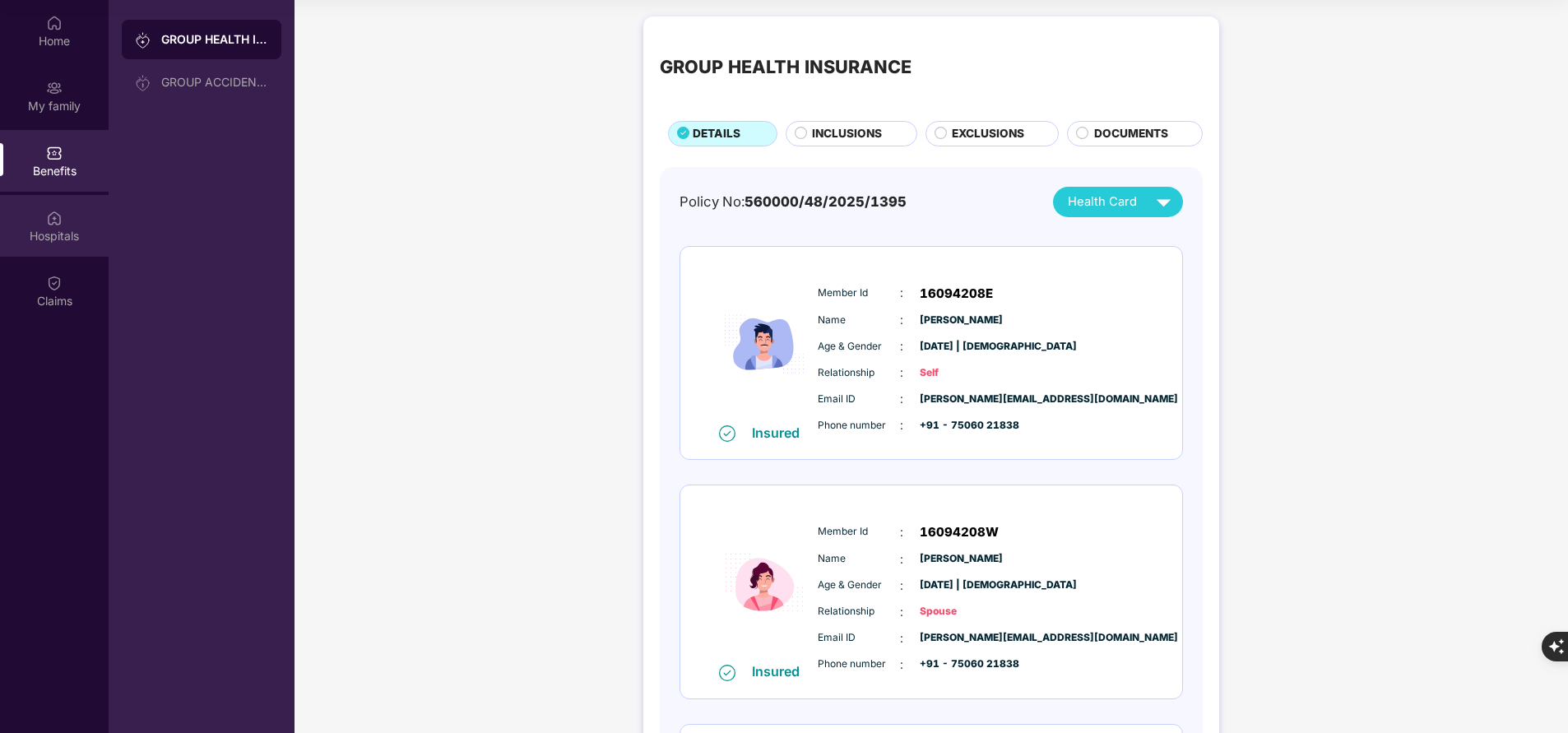
click at [45, 231] on div "Hospitals" at bounding box center [54, 236] width 109 height 16
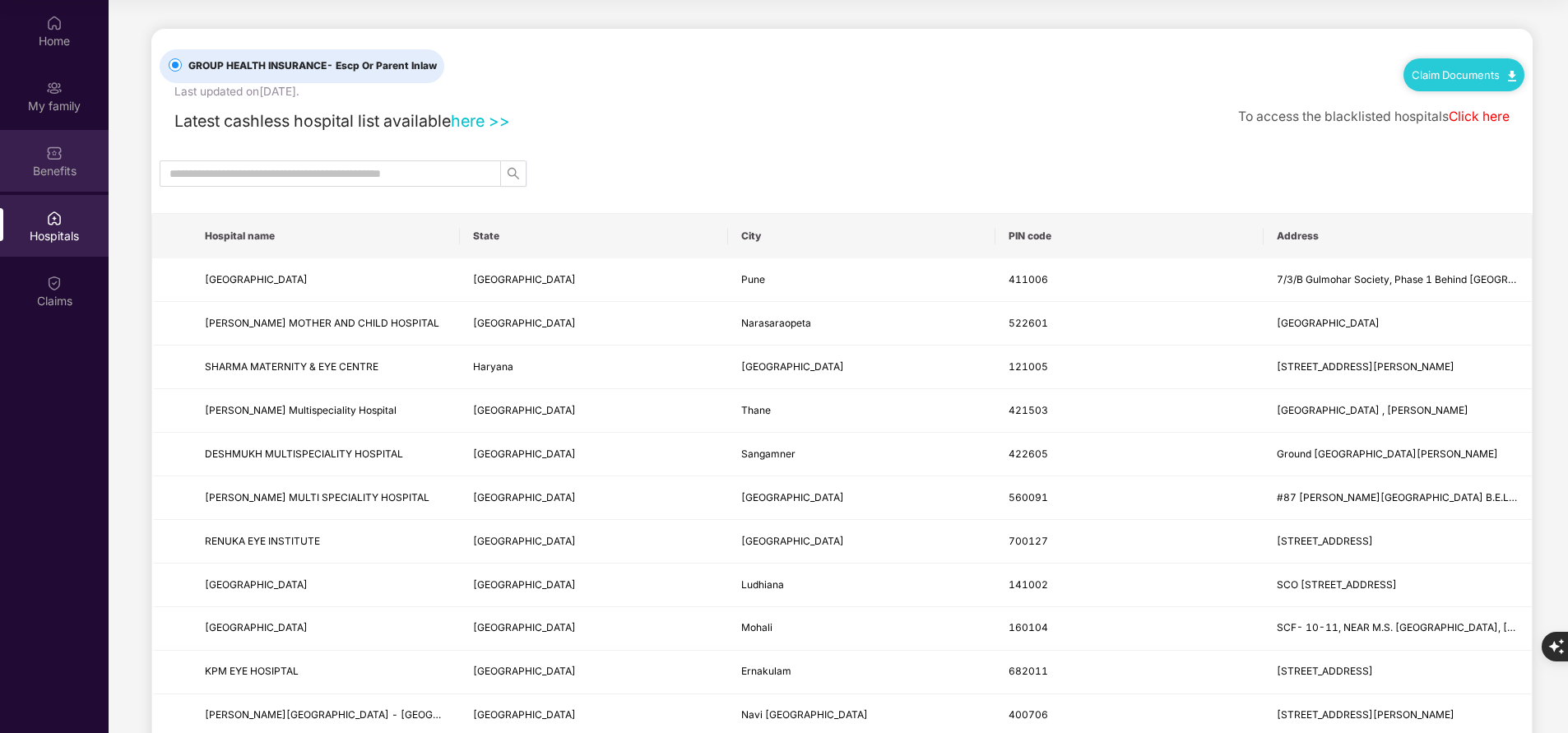
click at [46, 176] on div "Benefits" at bounding box center [54, 171] width 109 height 16
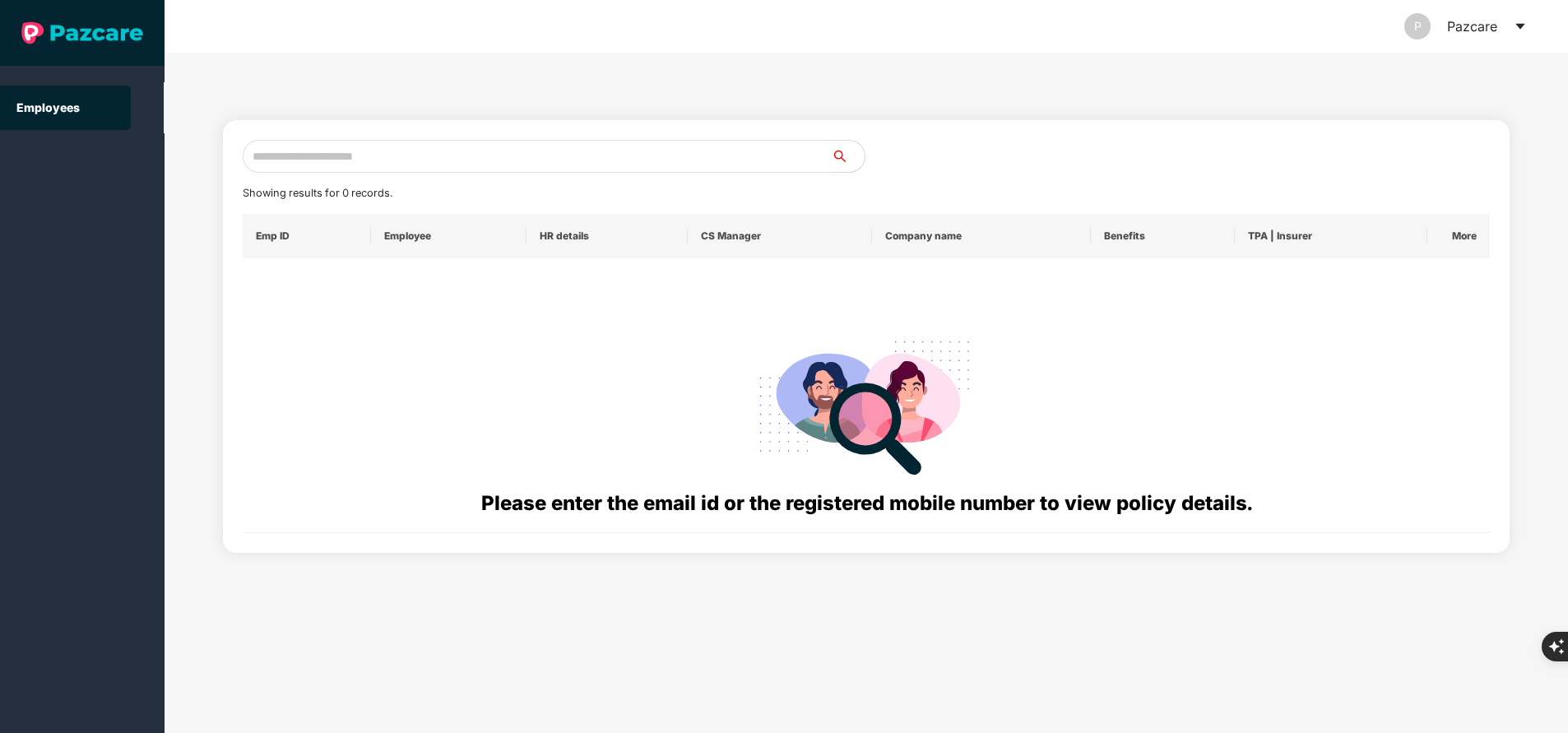
click at [499, 157] on input "text" at bounding box center [537, 156] width 589 height 33
paste input "**********"
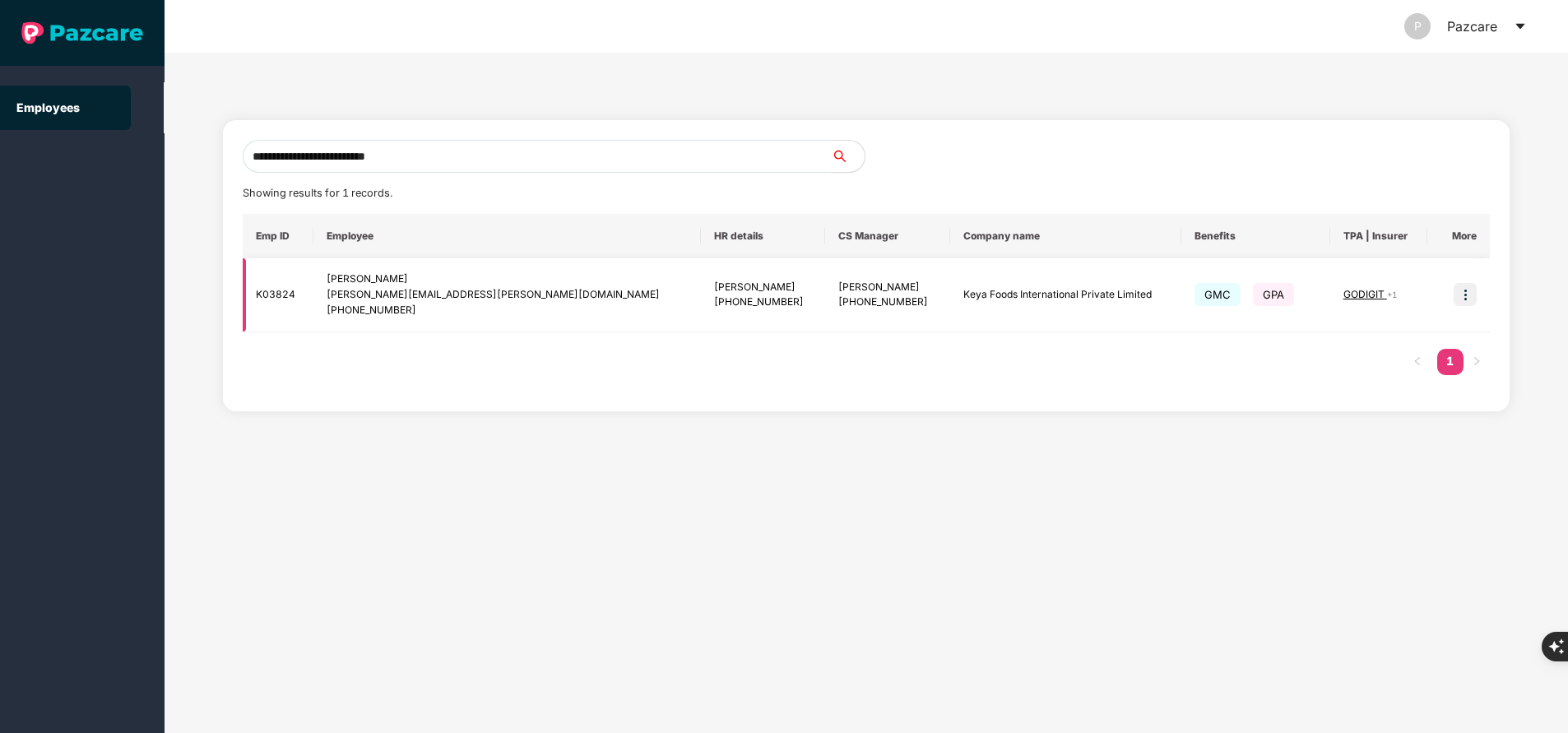
type input "**********"
click at [1459, 299] on img at bounding box center [1465, 295] width 23 height 23
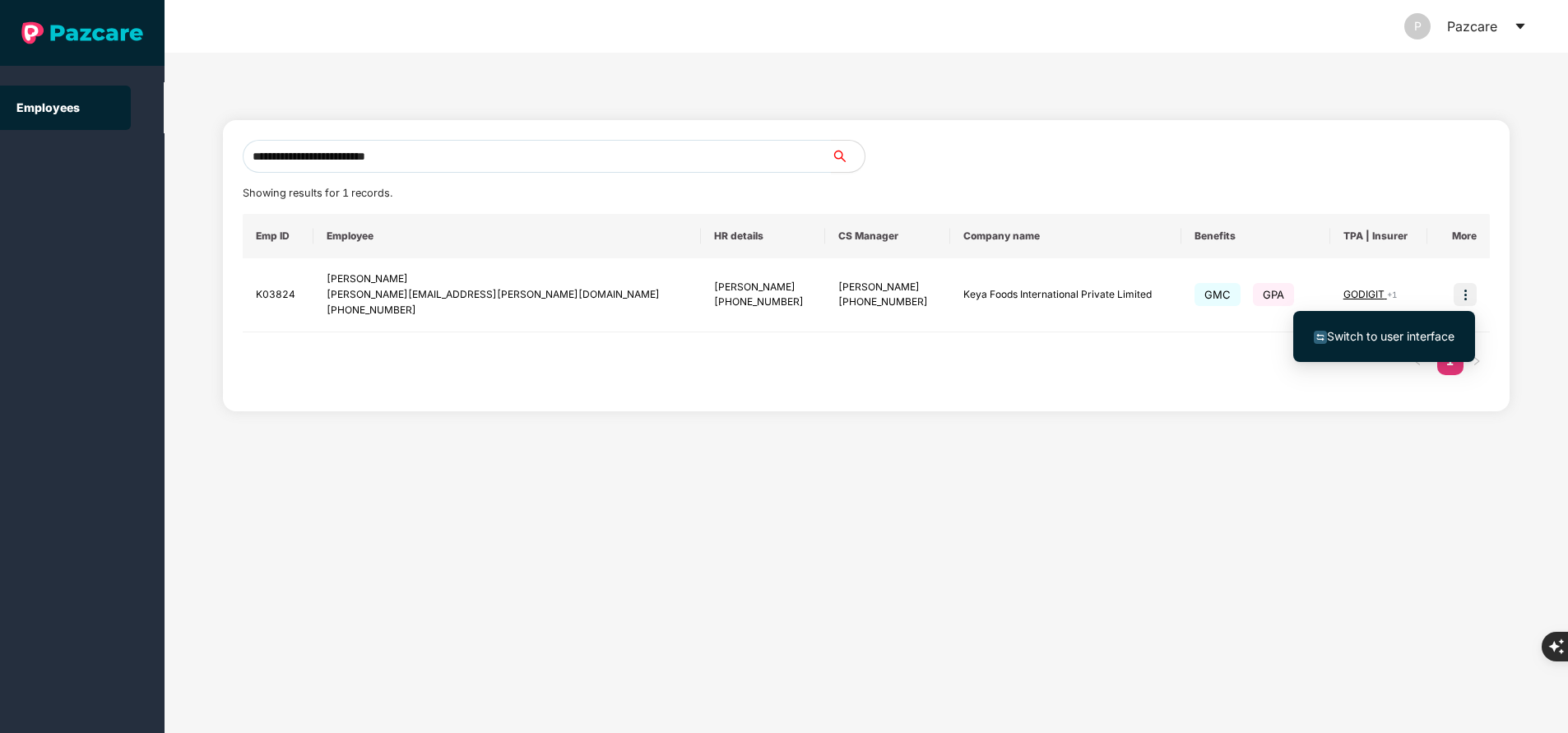
click at [1375, 331] on span "Switch to user interface" at bounding box center [1391, 337] width 128 height 14
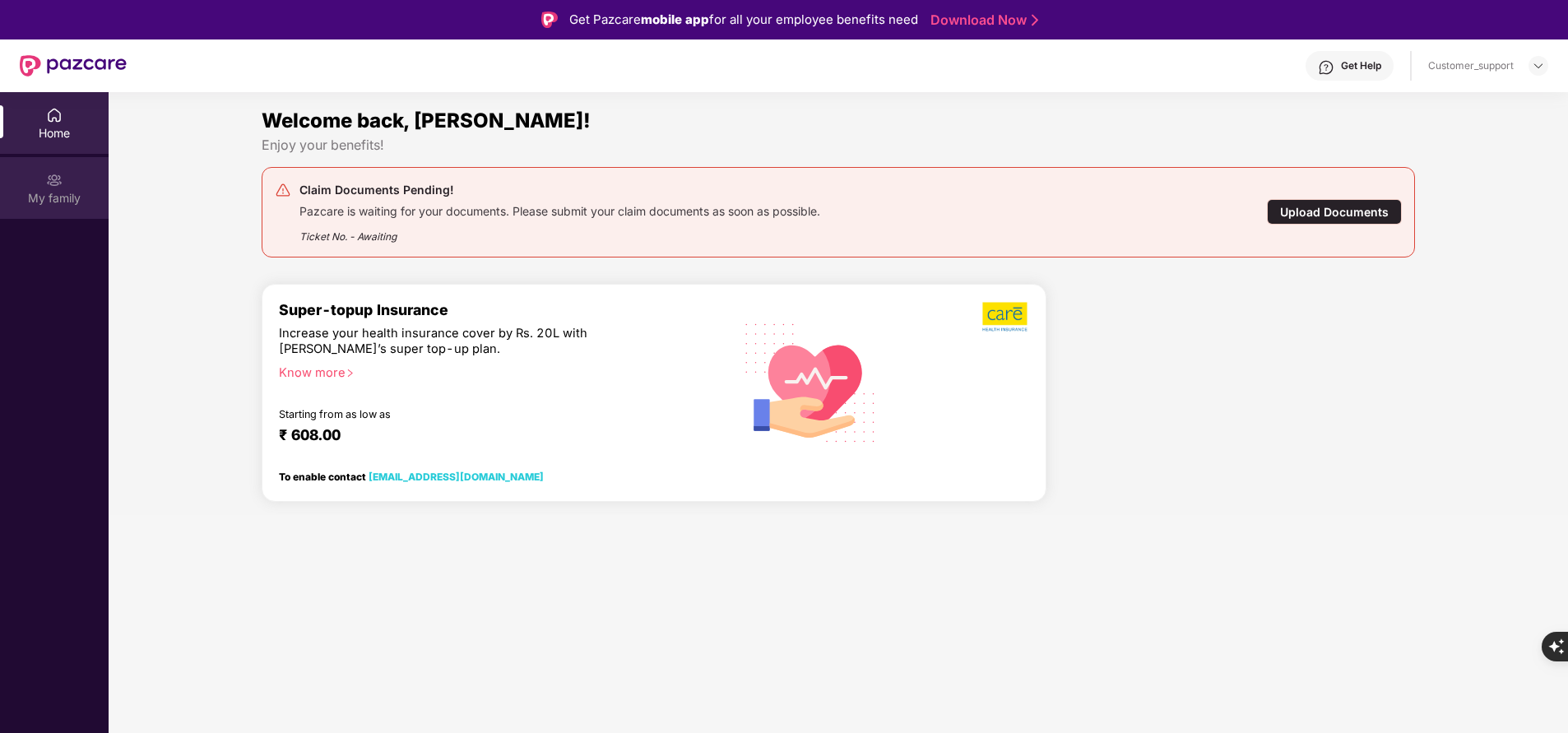
click at [60, 196] on div "My family" at bounding box center [54, 198] width 109 height 16
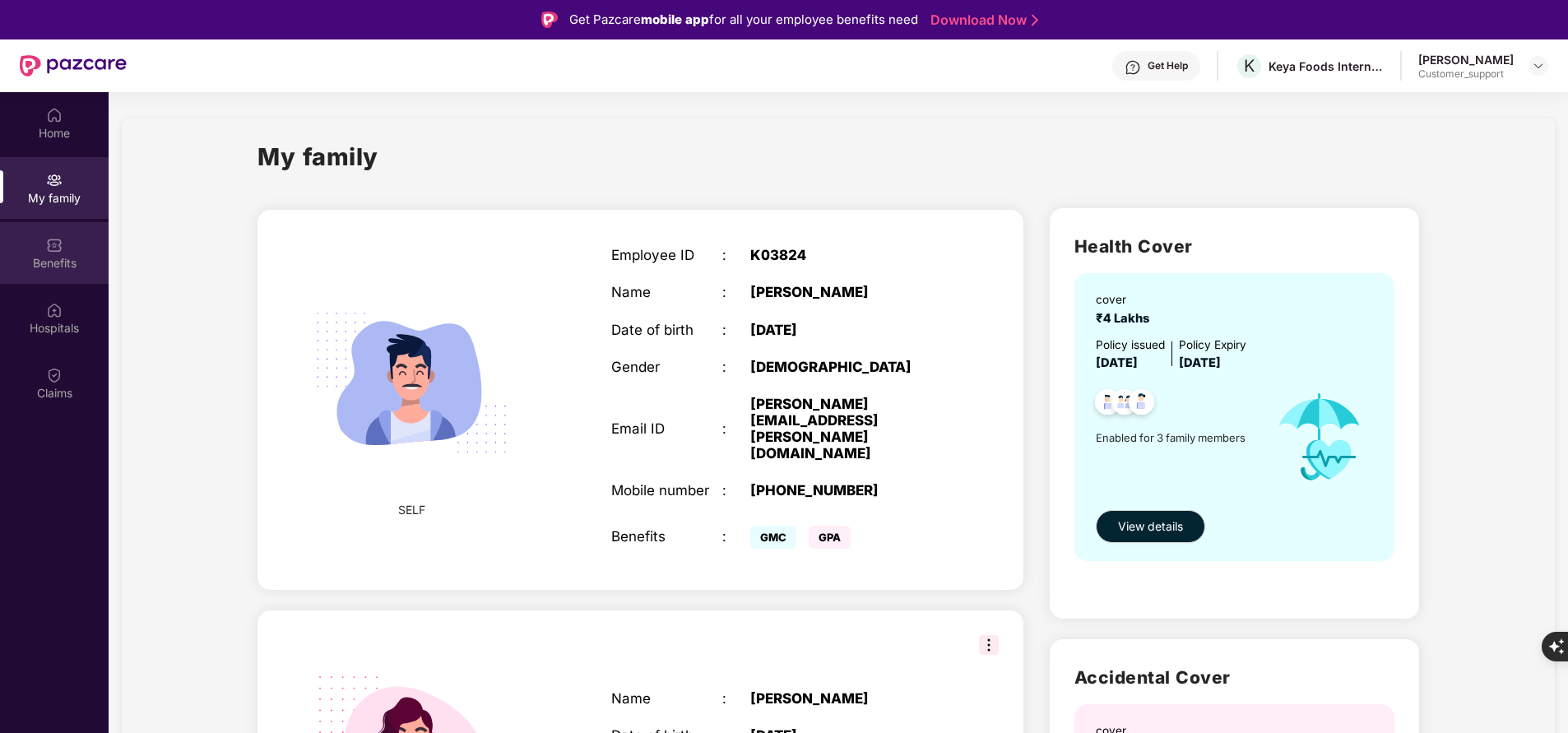
click at [62, 262] on div "Benefits" at bounding box center [54, 264] width 109 height 16
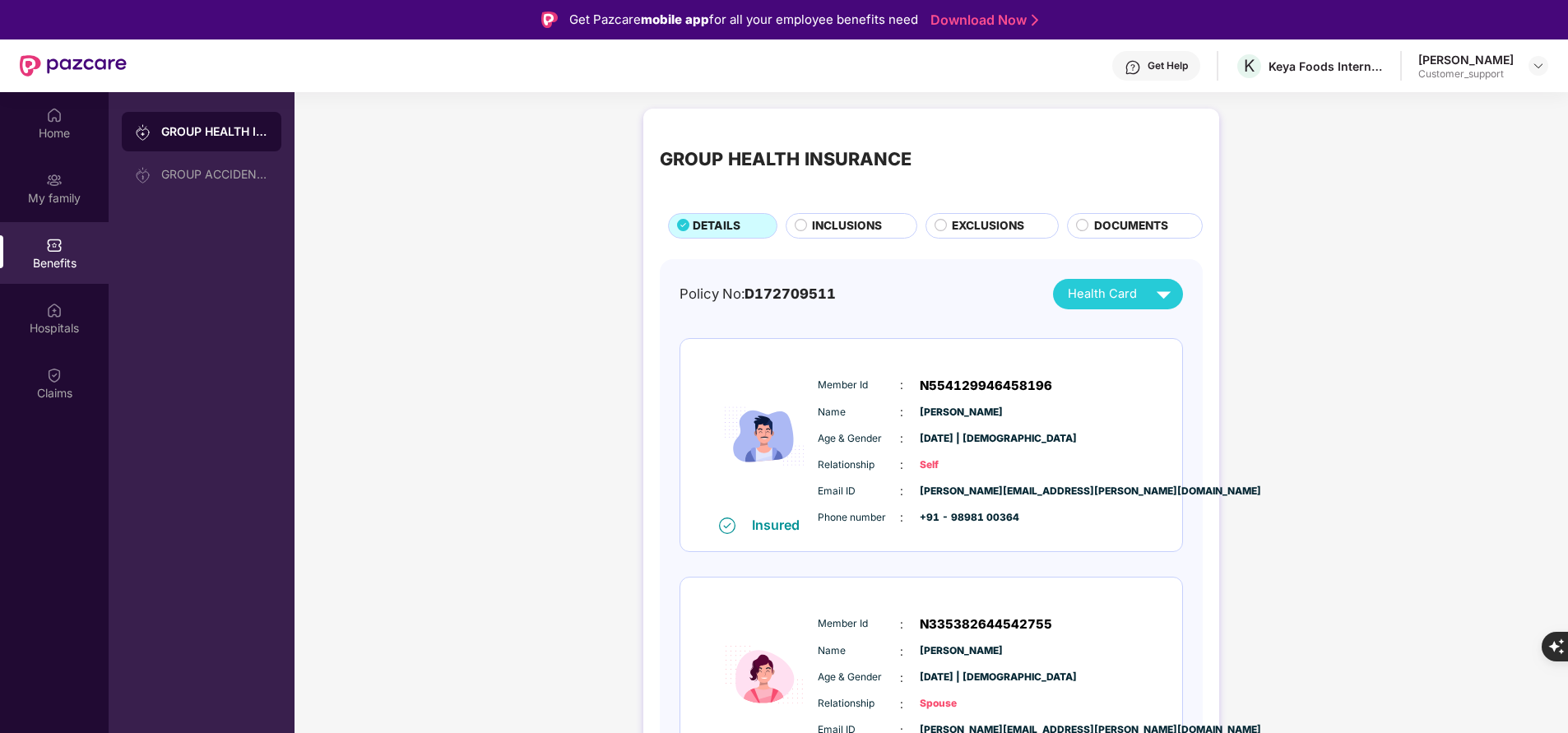
click at [1136, 219] on span "DOCUMENTS" at bounding box center [1131, 226] width 74 height 17
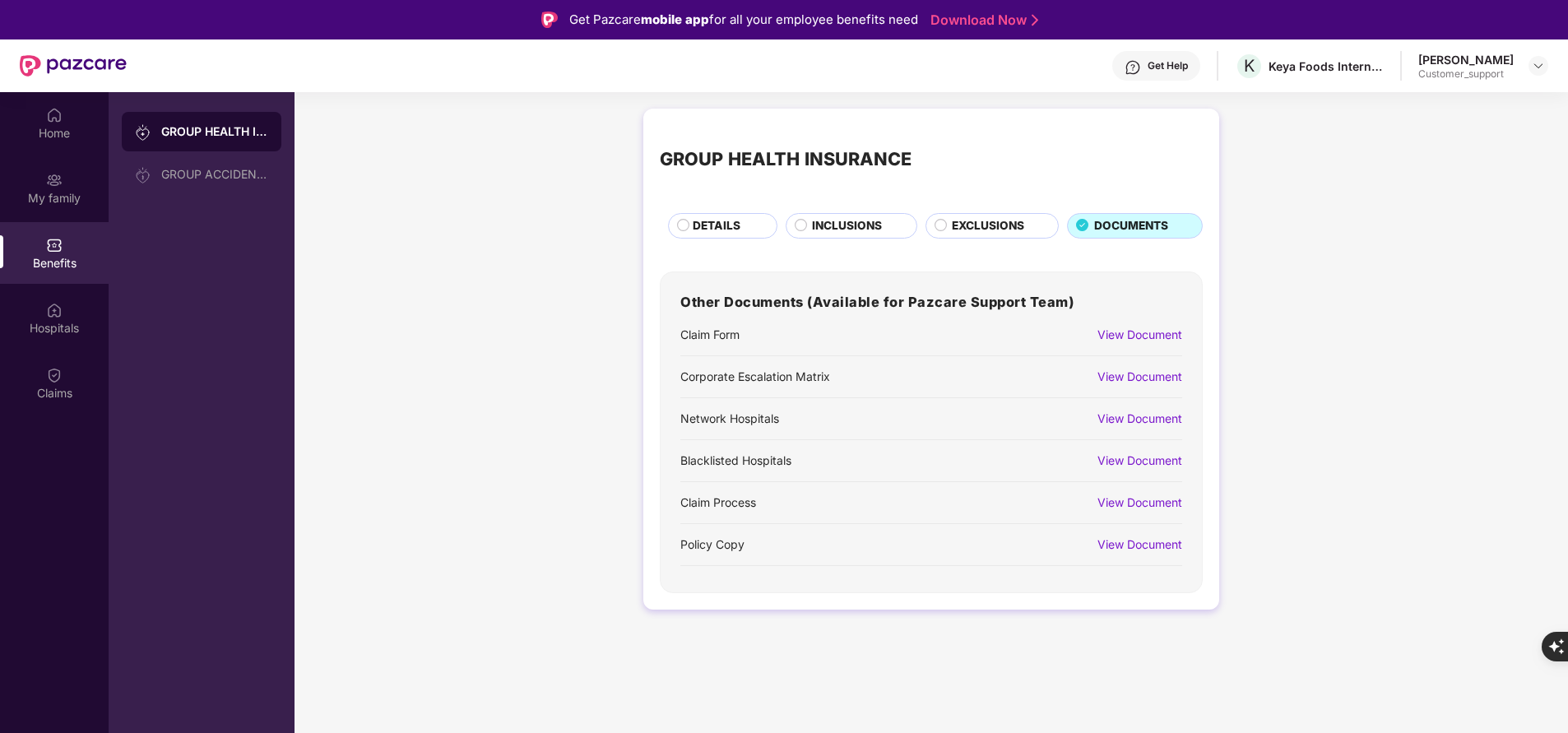
click at [1119, 327] on div "View Document" at bounding box center [1140, 335] width 85 height 18
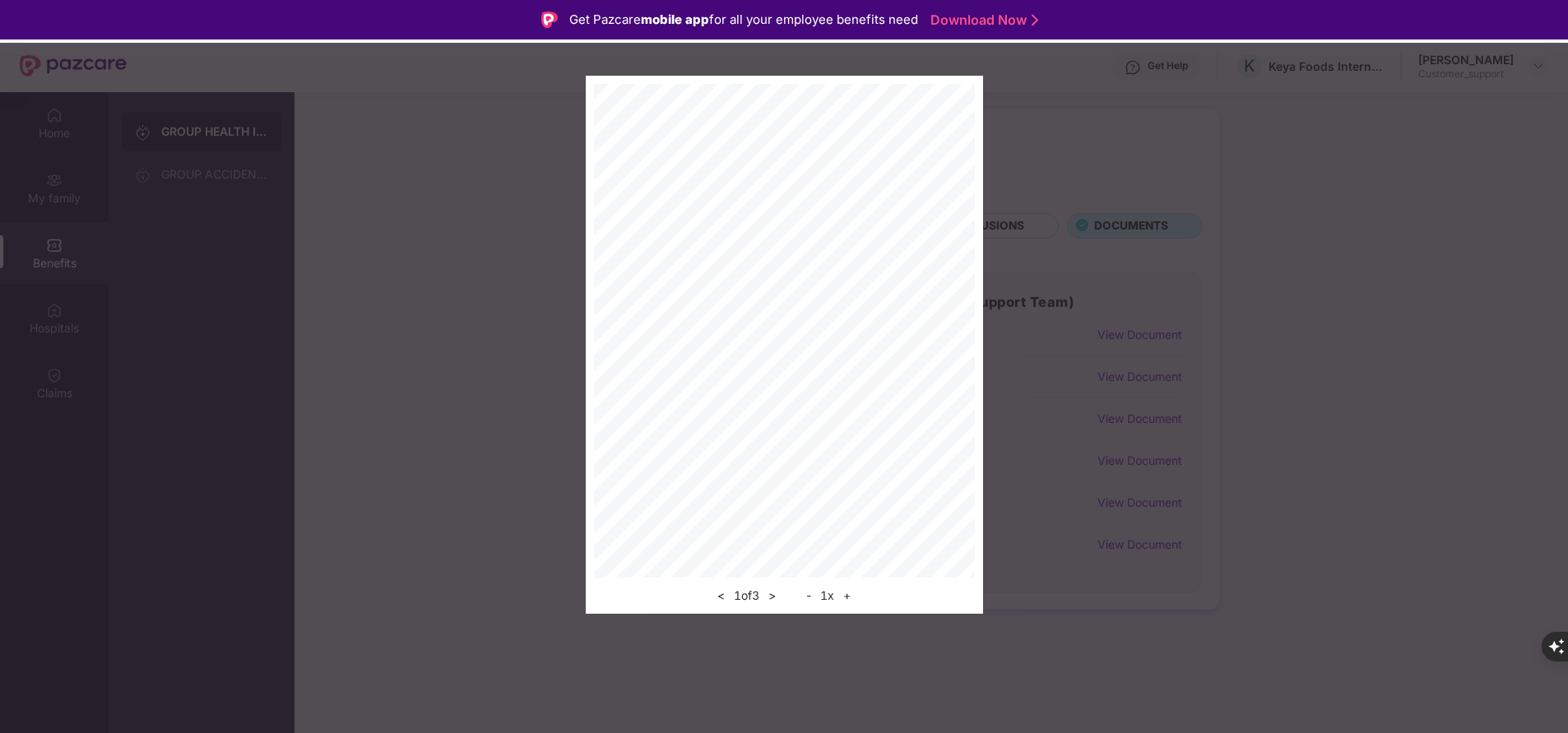
scroll to position [84, 0]
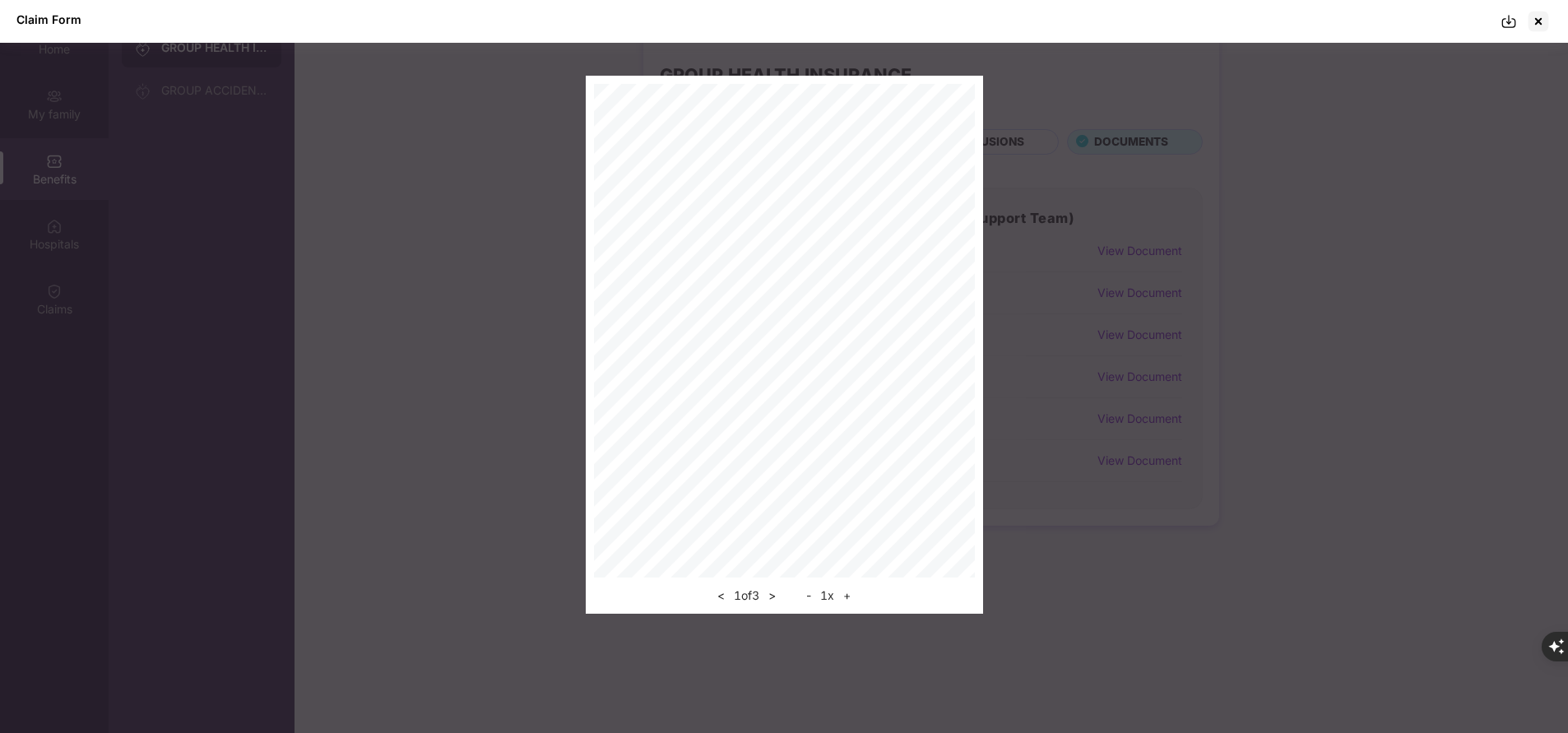
click at [1501, 22] on div "Claim Form" at bounding box center [784, 21] width 1568 height 43
click at [1508, 26] on img at bounding box center [1509, 21] width 16 height 16
